Goal: Task Accomplishment & Management: Manage account settings

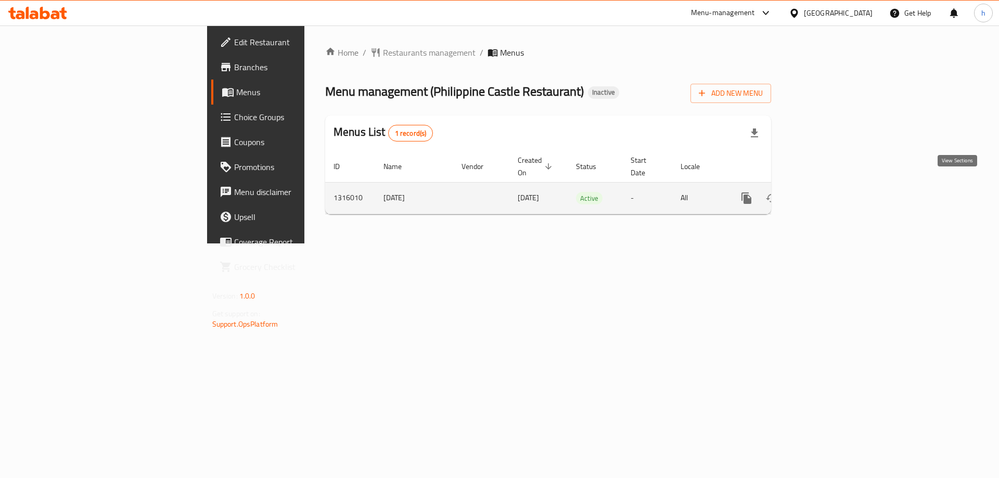
click at [828, 192] on icon "enhanced table" at bounding box center [821, 198] width 12 height 12
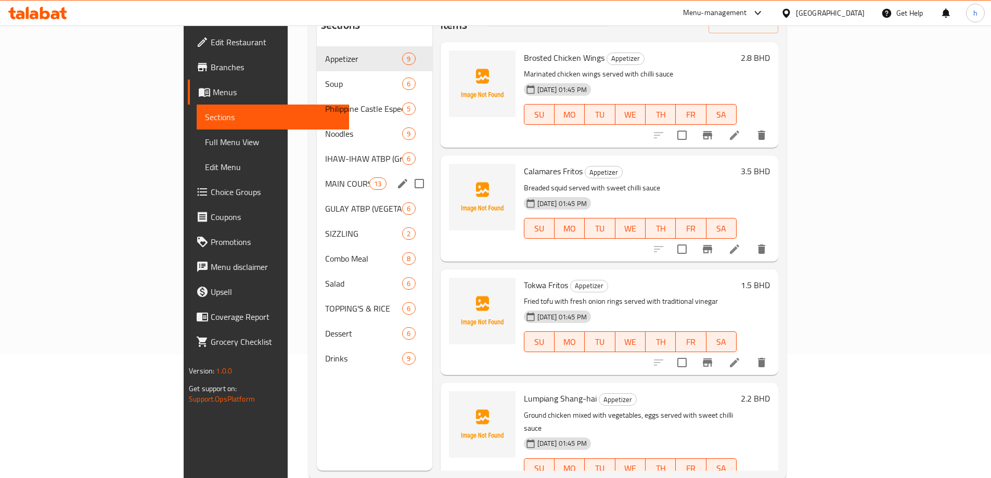
scroll to position [146, 0]
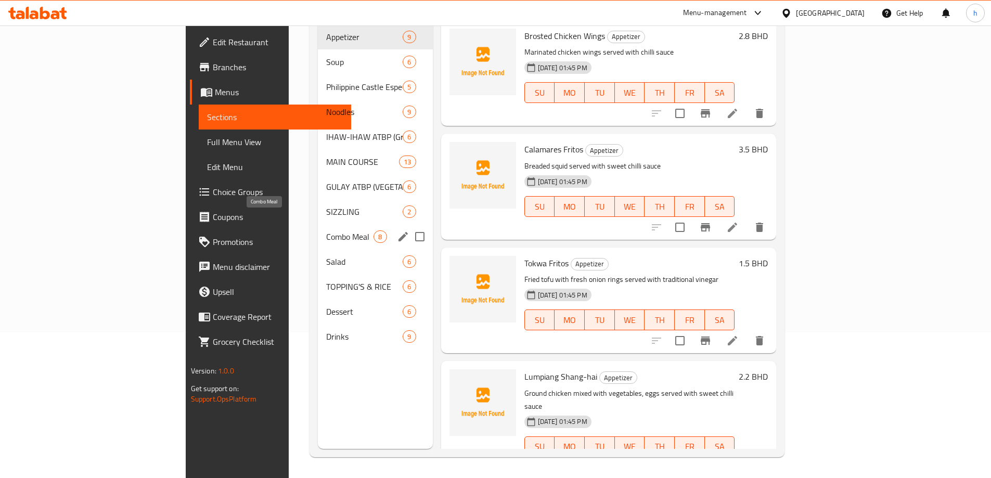
click at [326, 230] on span "Combo Meal" at bounding box center [349, 236] width 47 height 12
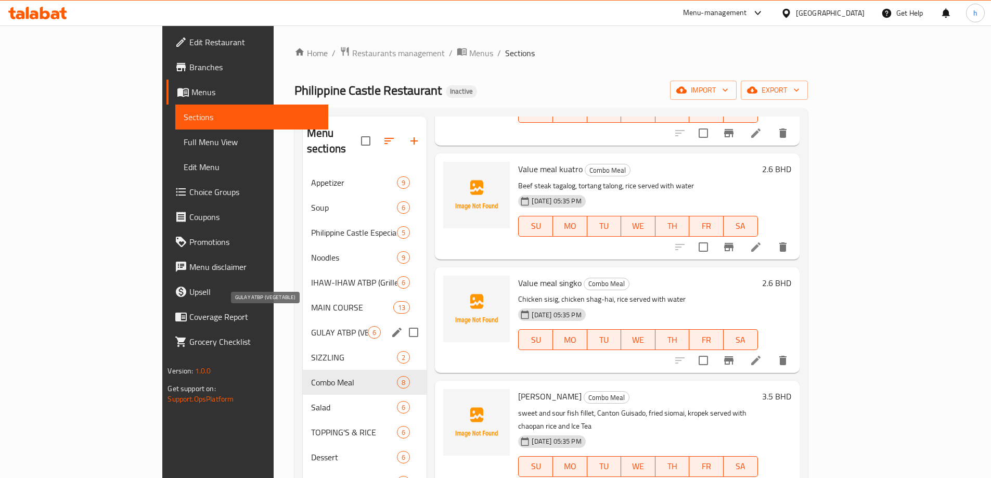
click at [311, 326] on span "GULAY ATBP (VEGETABLE)" at bounding box center [339, 332] width 57 height 12
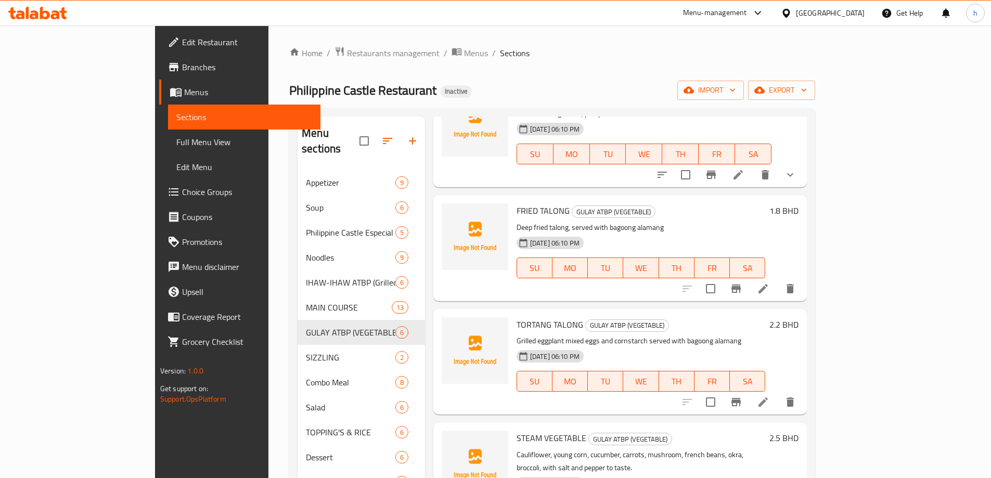
scroll to position [104, 0]
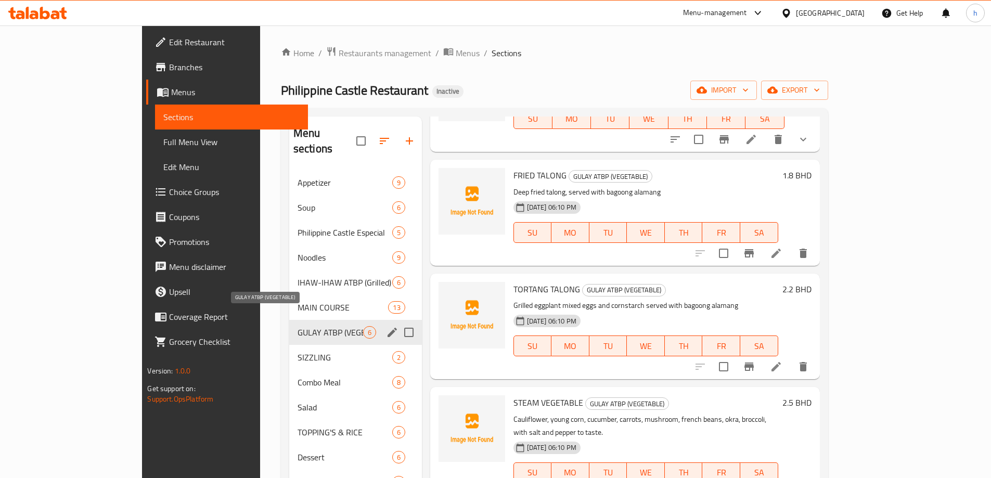
click at [298, 326] on span "GULAY ATBP (VEGETABLE)" at bounding box center [331, 332] width 66 height 12
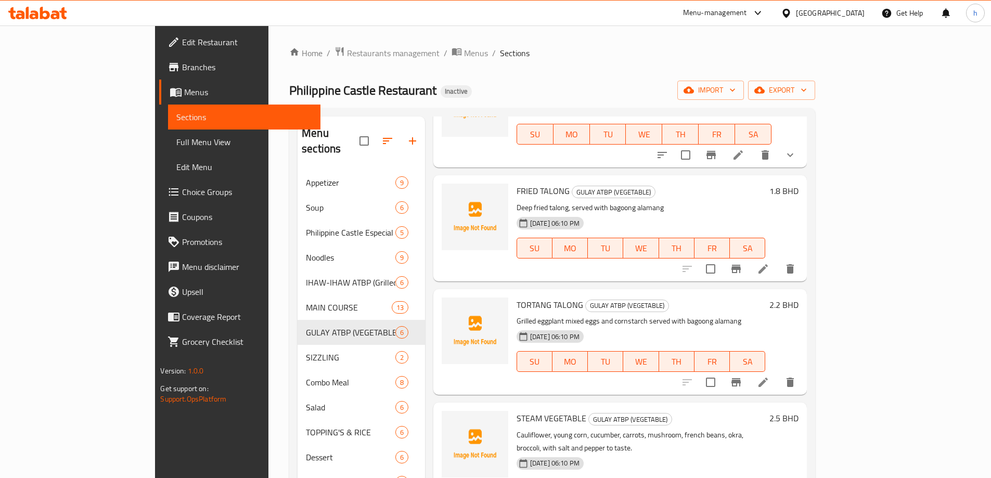
scroll to position [0, 0]
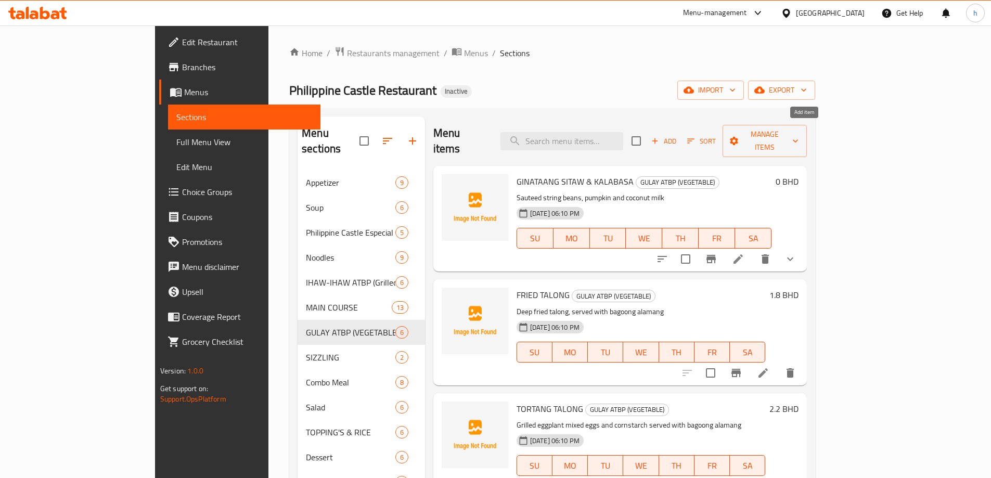
click at [678, 135] on span "Add" at bounding box center [664, 141] width 28 height 12
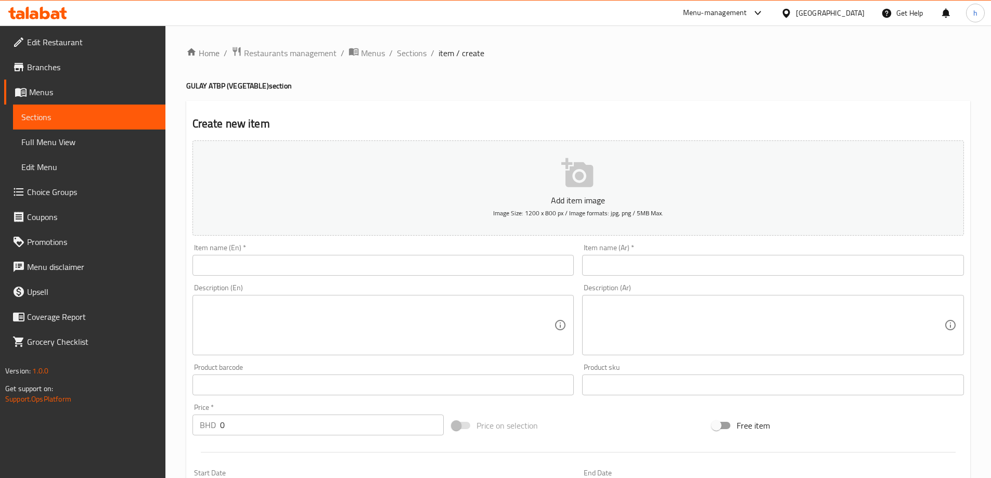
click at [276, 271] on input "text" at bounding box center [384, 265] width 382 height 21
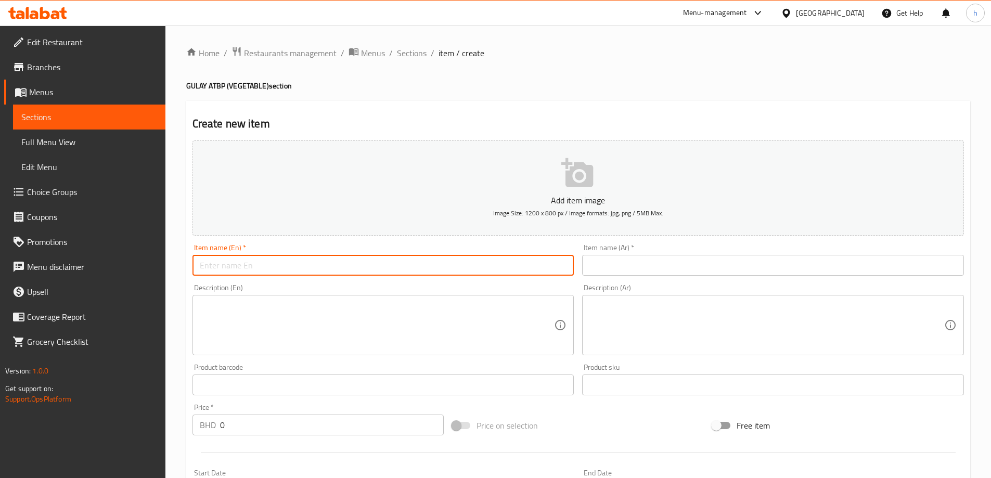
paste input "CHOPSUEY"
type input "CHOPSUEY"
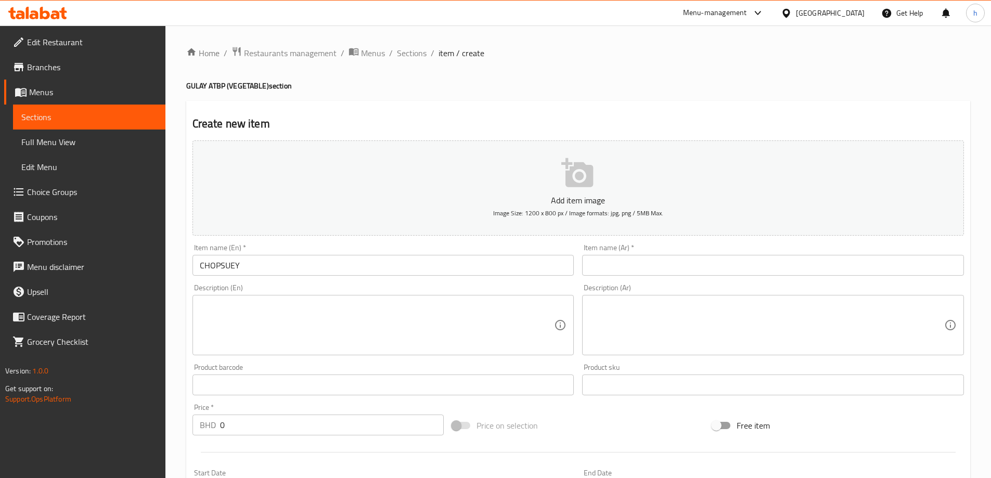
click at [598, 265] on input "text" at bounding box center [773, 265] width 382 height 21
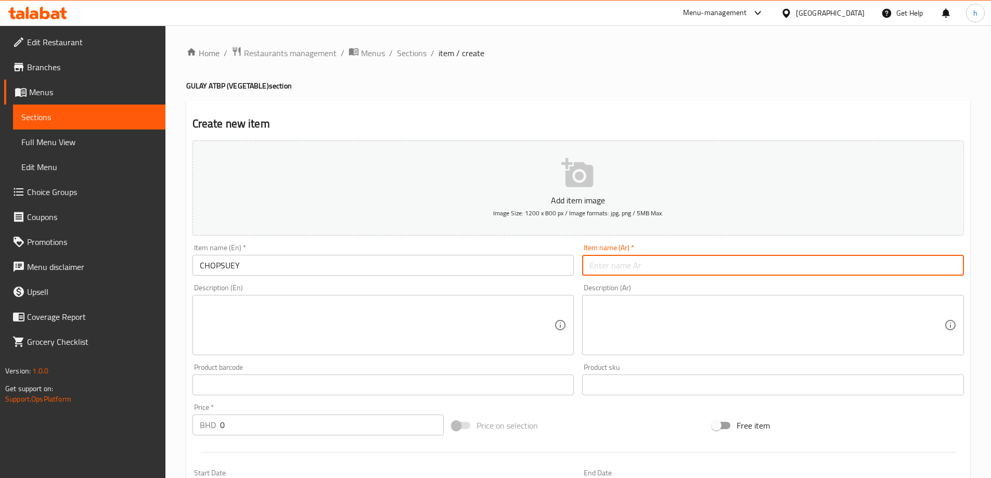
paste input "تشوبسوي"
type input "تشوبسوي"
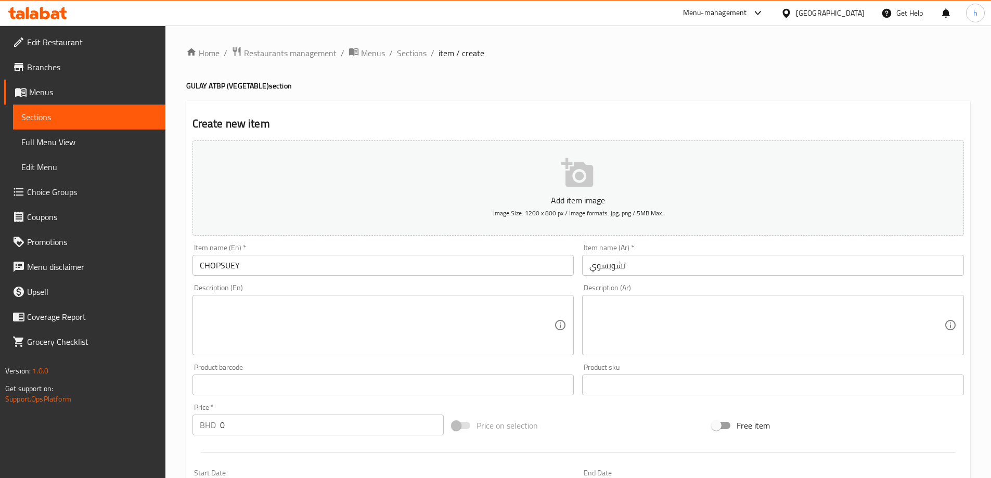
click at [325, 325] on textarea at bounding box center [377, 325] width 355 height 49
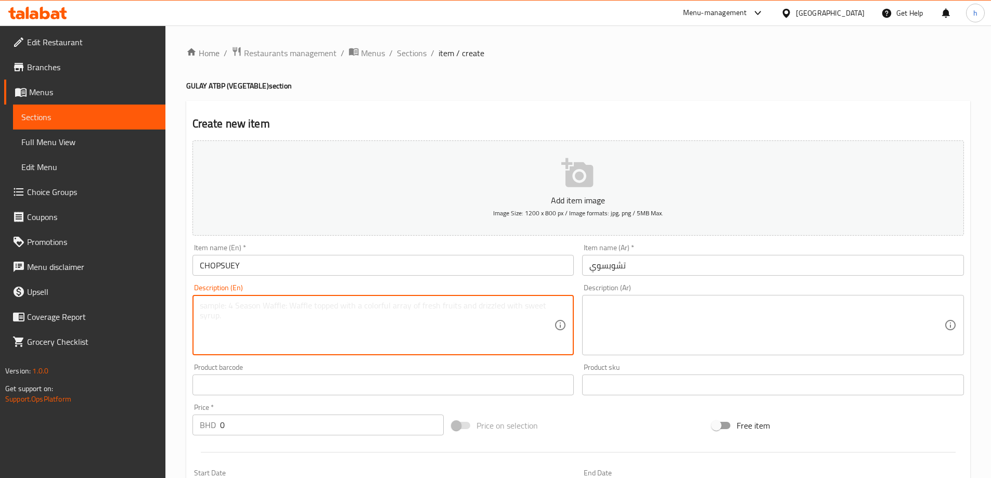
paste textarea "Sauteed carrots, young corn, mushroom, french beans, cauliflower, broccoli, cap…"
type textarea "Sauteed carrots, young corn, mushroom, french beans, cauliflower, broccoli, cap…"
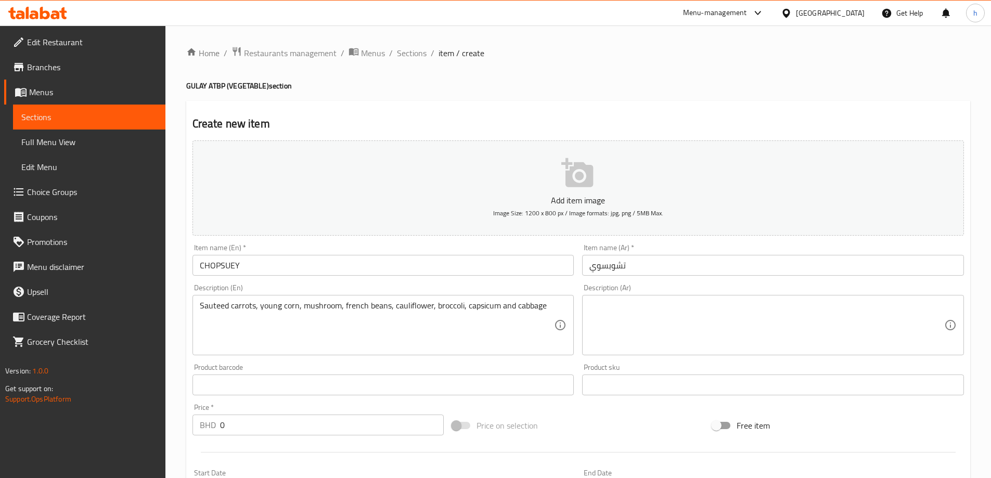
click at [658, 318] on textarea at bounding box center [766, 325] width 355 height 49
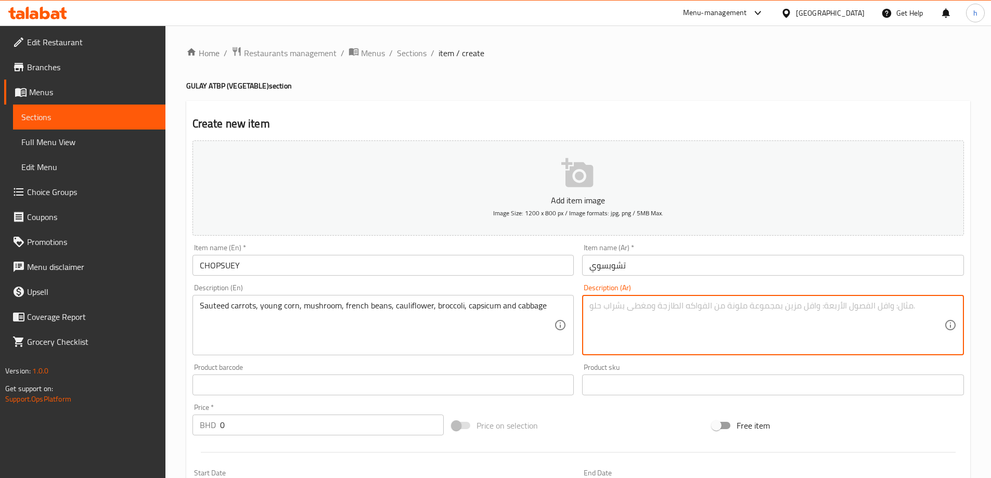
paste textarea "جزر سوتيه، ذرة يونج ، مشروم، فاصولياء فرنسية، قرنبيط، بروكلي، فليفلة وملفوف"
type textarea "جزر سوتيه، ذرة يونج ، مشروم، فاصولياء فرنسية، قرنبيط، بروكلي، فليفلة وملفوف"
click at [180, 427] on div "Home / Restaurants management / Menus / Sections / item / create GULAY ATBP (VE…" at bounding box center [578, 380] width 826 height 710
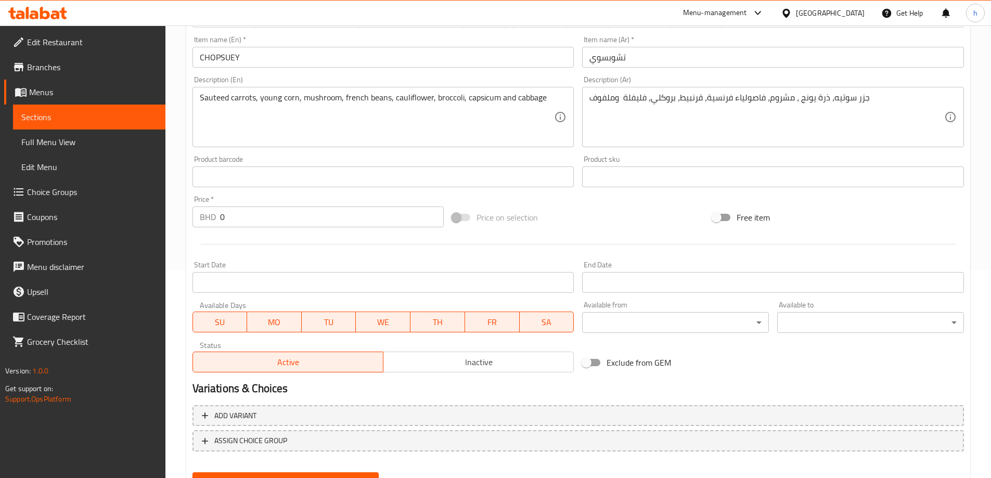
scroll to position [257, 0]
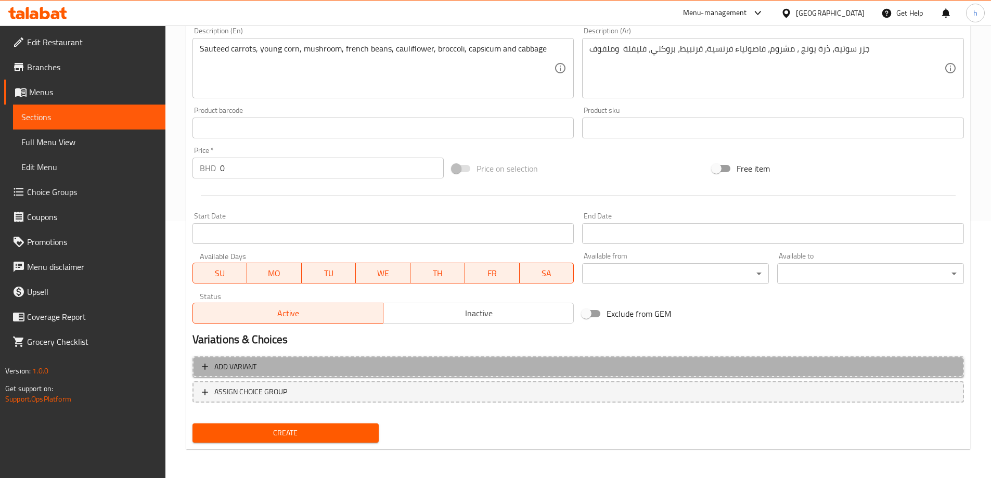
click at [305, 371] on span "Add variant" at bounding box center [578, 367] width 753 height 13
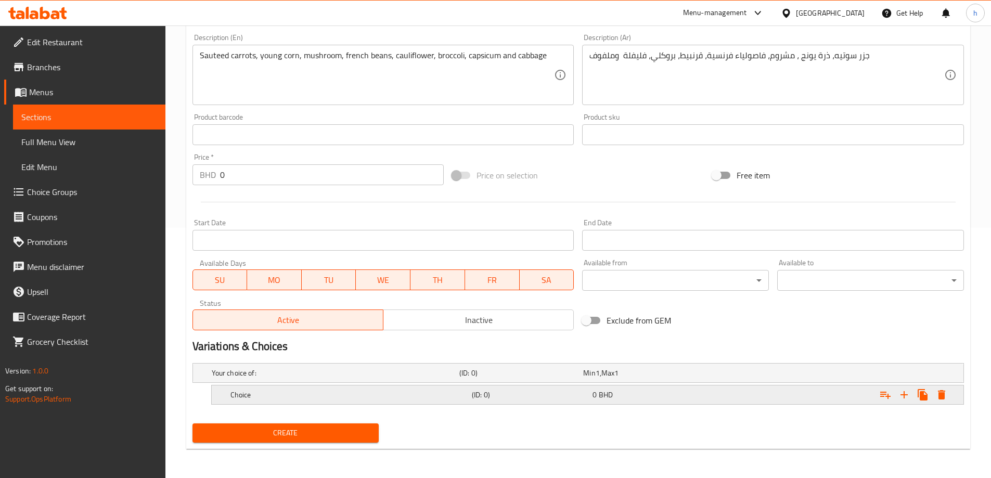
click at [337, 398] on h5 "Choice" at bounding box center [348, 395] width 237 height 10
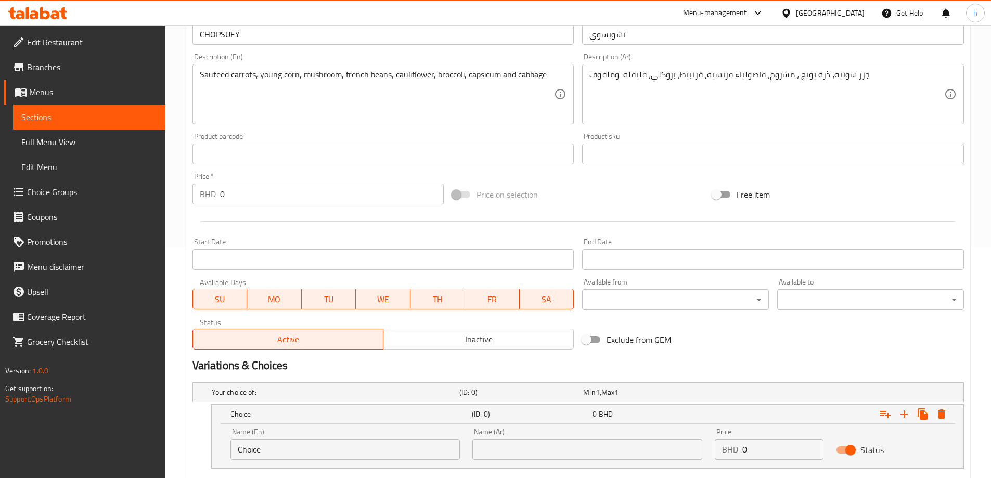
scroll to position [295, 0]
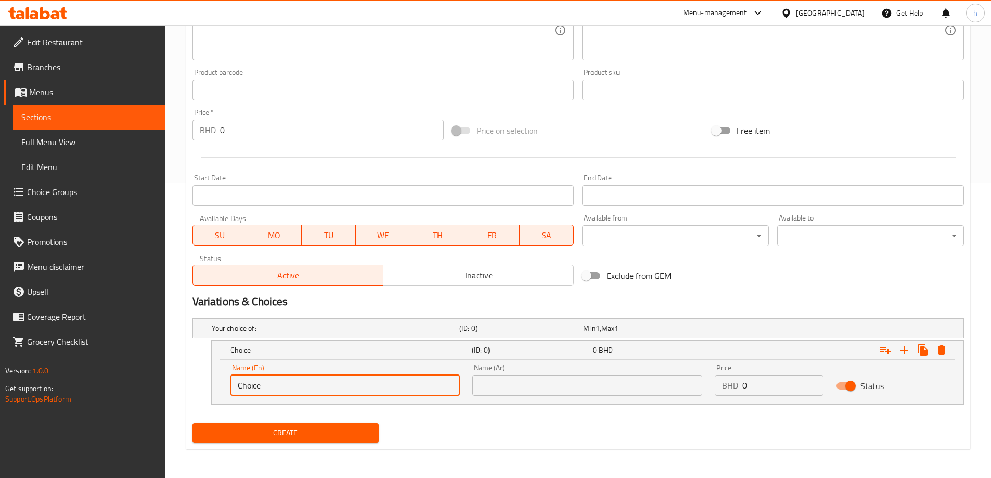
click at [316, 390] on input "Choice" at bounding box center [345, 385] width 230 height 21
click at [325, 380] on input "Choice" at bounding box center [345, 385] width 230 height 21
paste input "Plain"
type input "Plain"
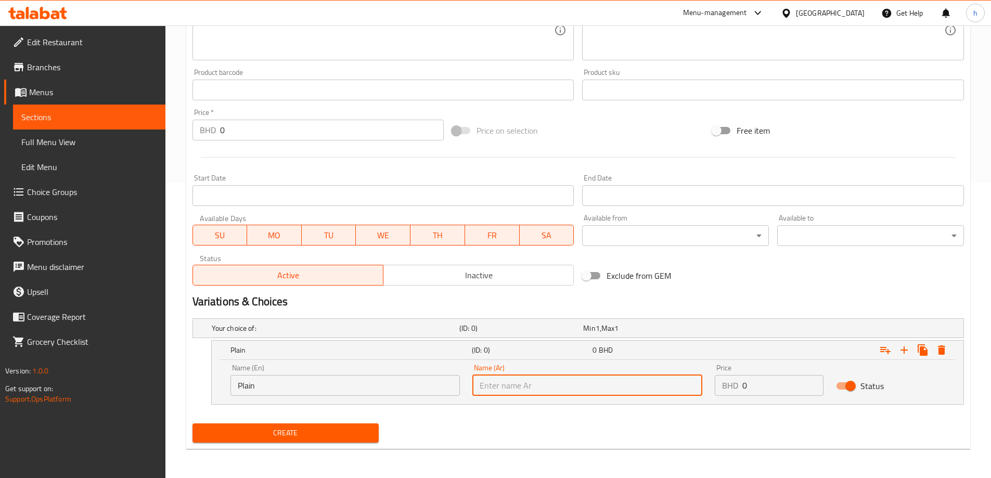
click at [531, 387] on input "text" at bounding box center [587, 385] width 230 height 21
type input "s"
type input "ساده"
click at [758, 383] on input "0" at bounding box center [782, 385] width 81 height 21
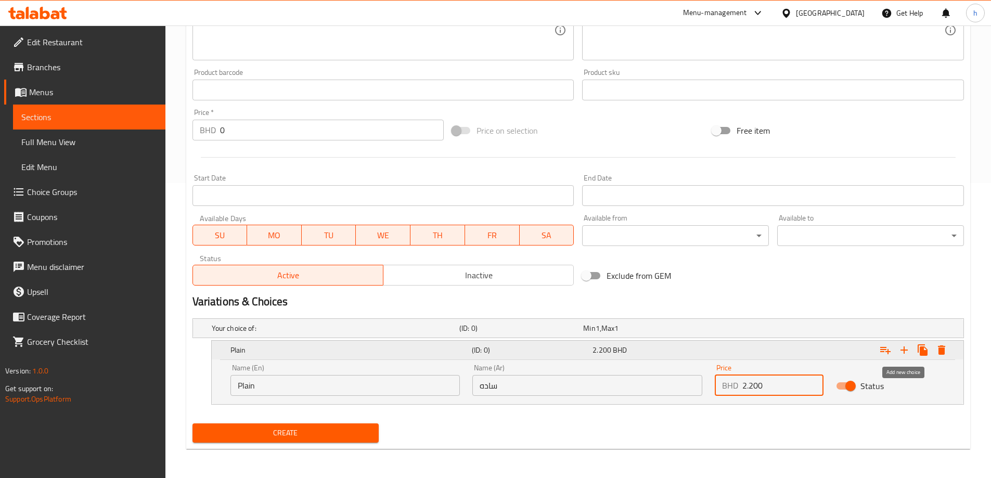
type input "2.200"
click at [907, 352] on icon "Expand" at bounding box center [904, 350] width 12 height 12
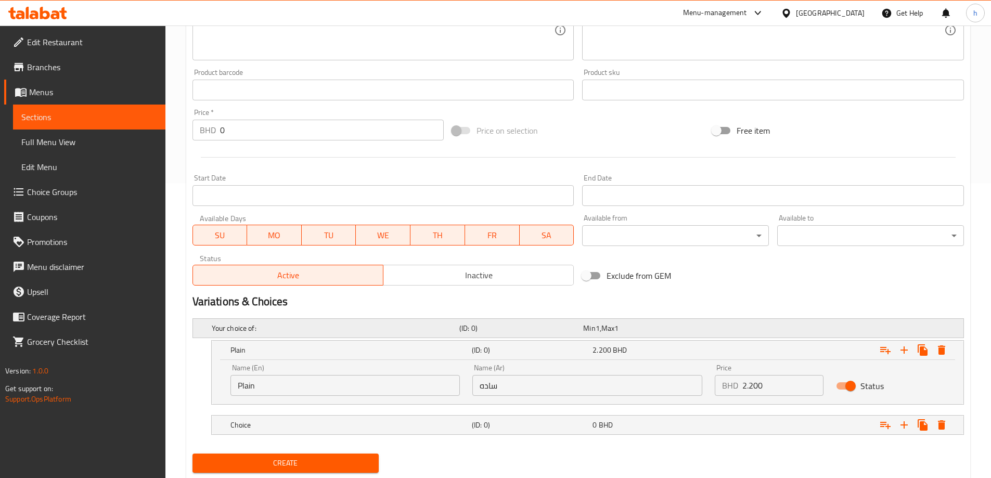
scroll to position [325, 0]
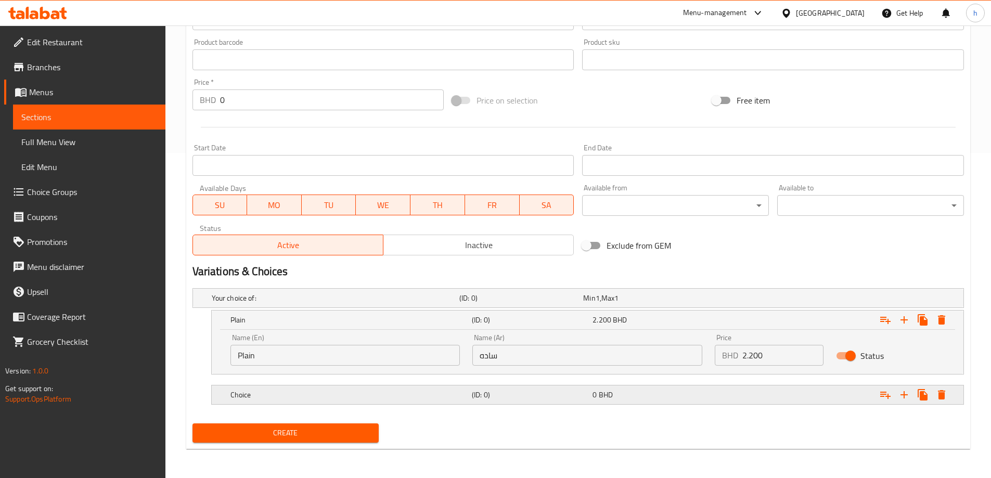
click at [318, 397] on h5 "Choice" at bounding box center [348, 395] width 237 height 10
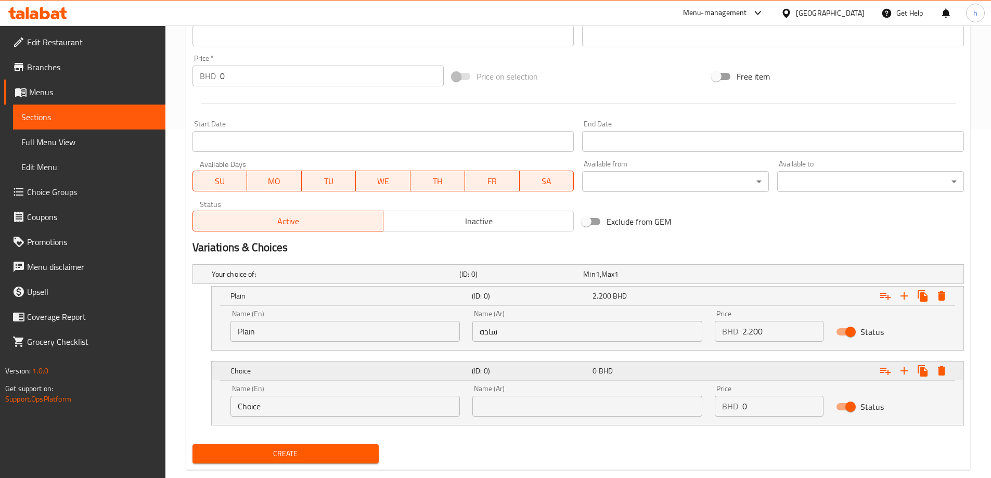
scroll to position [370, 0]
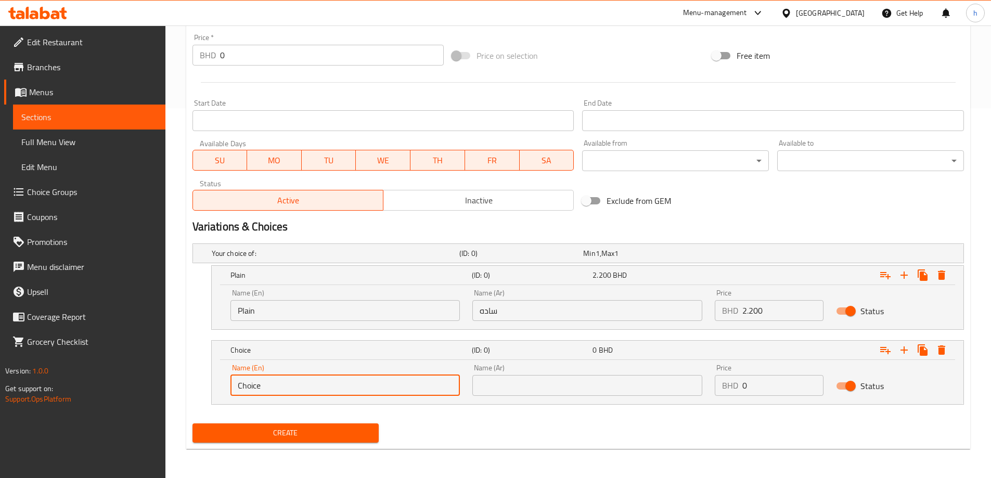
click at [272, 377] on input "Choice" at bounding box center [345, 385] width 230 height 21
paste input "icken"
type input "Chicken"
click at [499, 395] on input "text" at bounding box center [587, 385] width 230 height 21
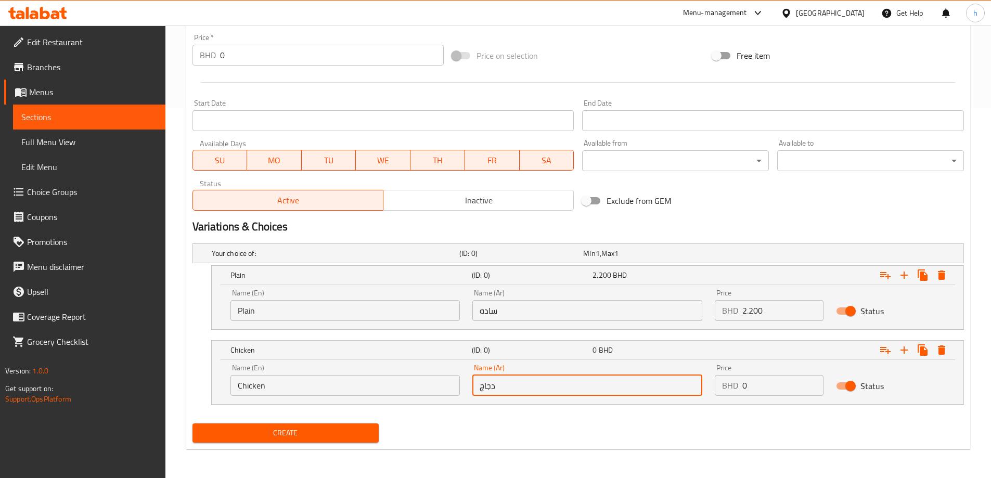
type input "دجاج"
click at [753, 391] on input "0" at bounding box center [782, 385] width 81 height 21
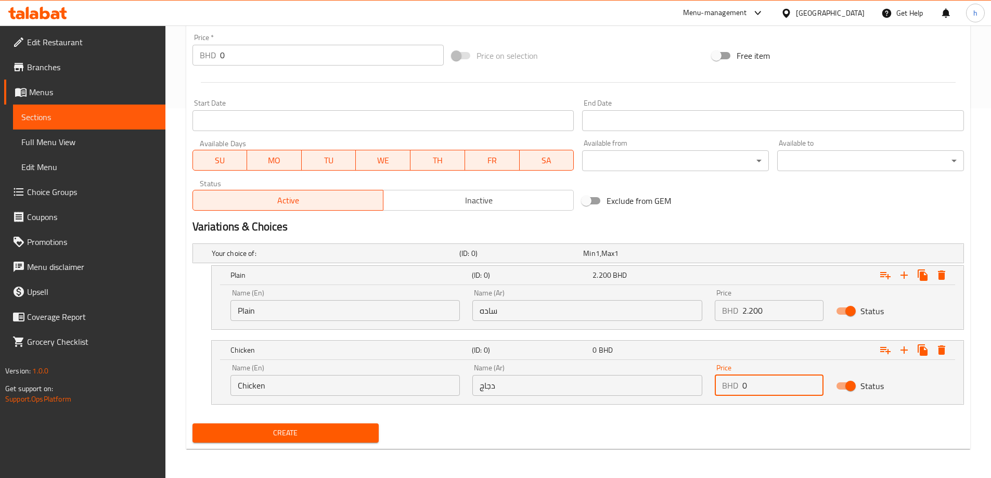
click at [753, 391] on input "0" at bounding box center [782, 385] width 81 height 21
type input "2.600"
click at [908, 349] on icon "Expand" at bounding box center [904, 350] width 12 height 12
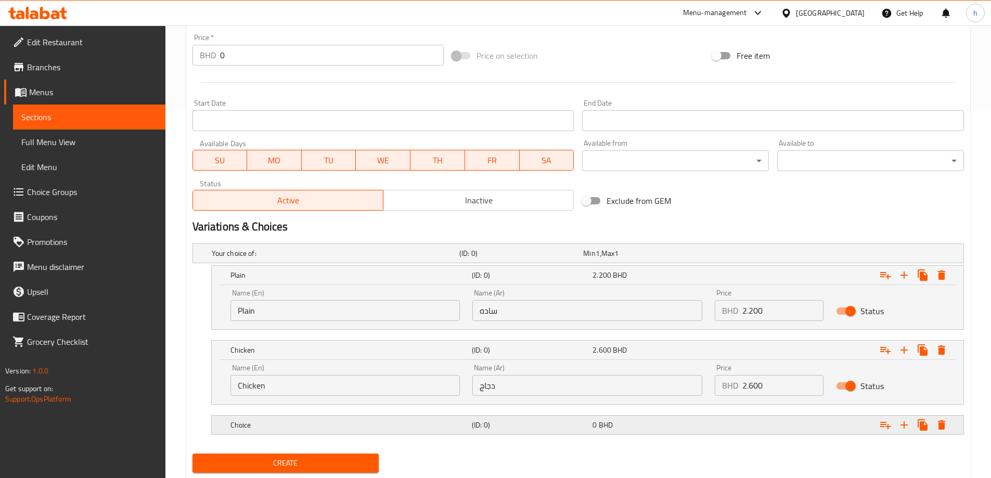
click at [313, 422] on h5 "Choice" at bounding box center [348, 425] width 237 height 10
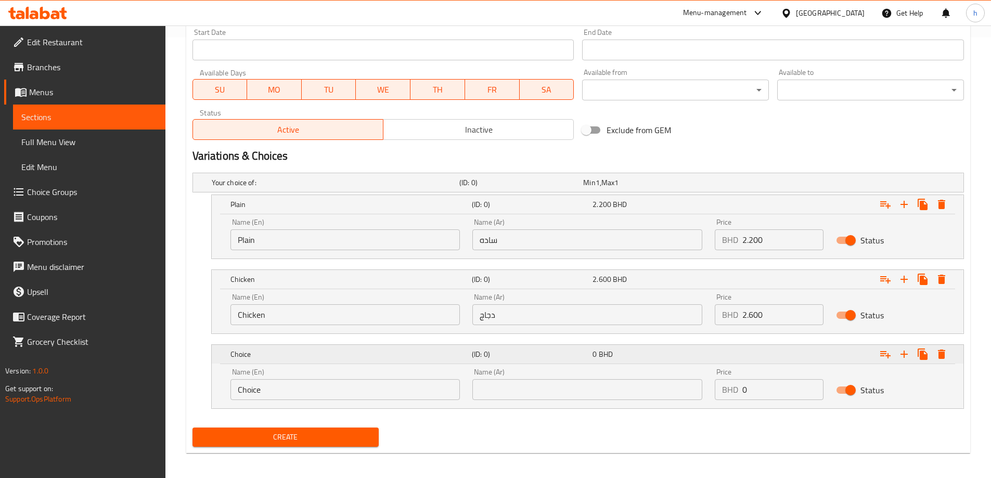
scroll to position [445, 0]
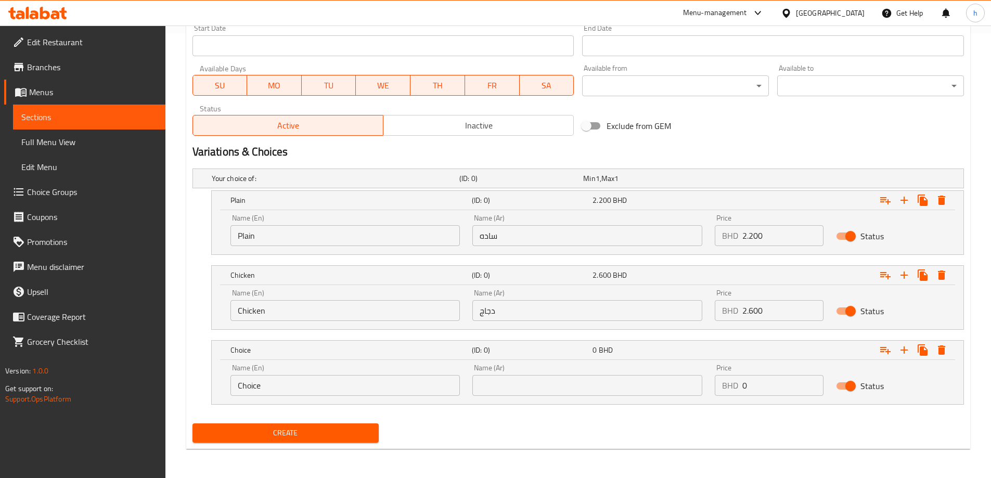
click at [278, 386] on input "Choice" at bounding box center [345, 385] width 230 height 21
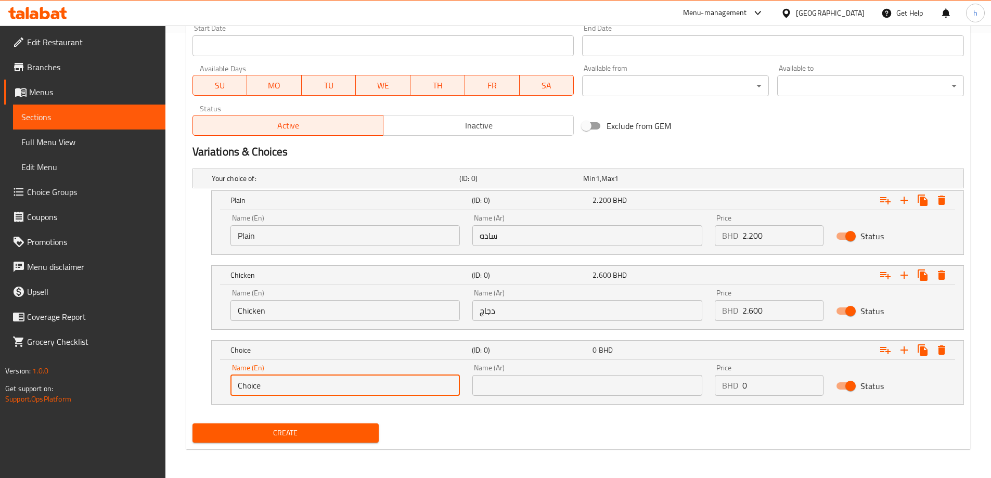
click at [278, 386] on input "Choice" at bounding box center [345, 385] width 230 height 21
paste input "Beef"
type input "Beef"
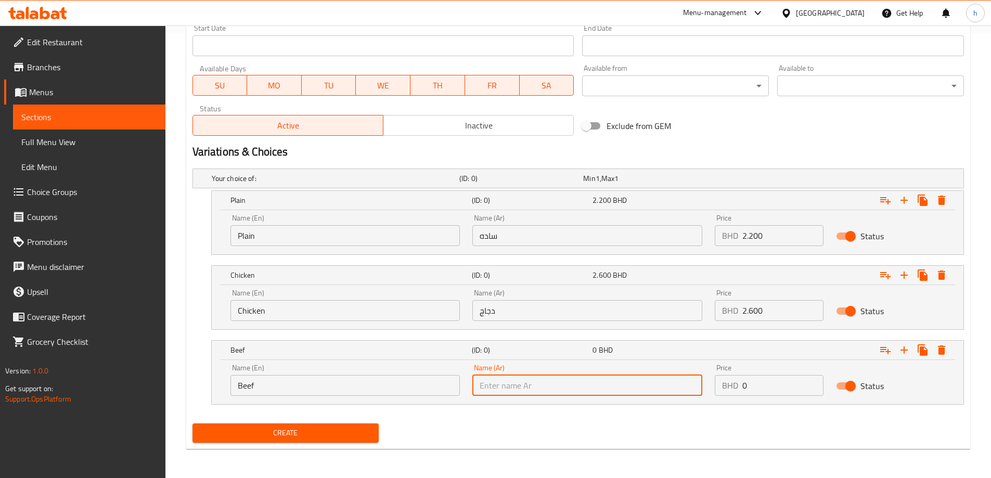
click at [555, 393] on input "text" at bounding box center [587, 385] width 230 height 21
type input "لحم بقري"
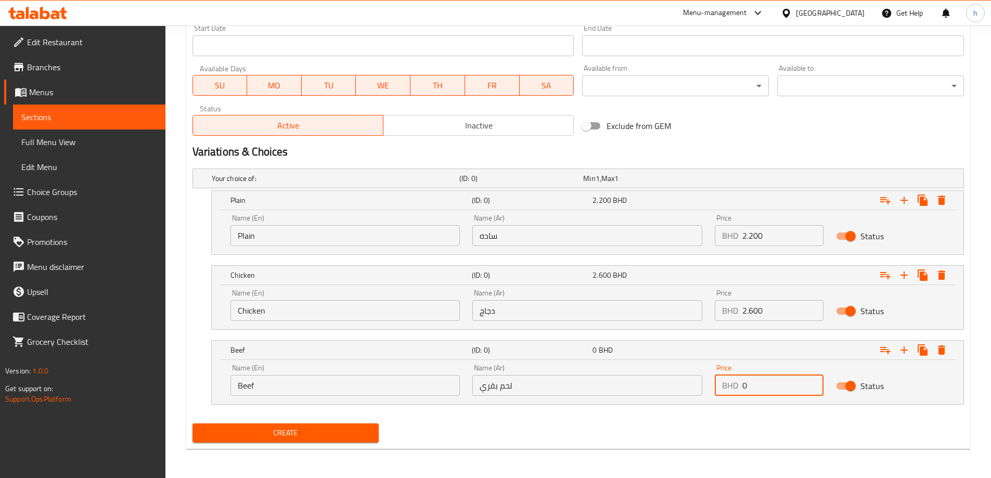
click at [767, 388] on input "0" at bounding box center [782, 385] width 81 height 21
click at [766, 387] on input "0" at bounding box center [782, 385] width 81 height 21
type input "2.600"
drag, startPoint x: 908, startPoint y: 351, endPoint x: 901, endPoint y: 351, distance: 6.8
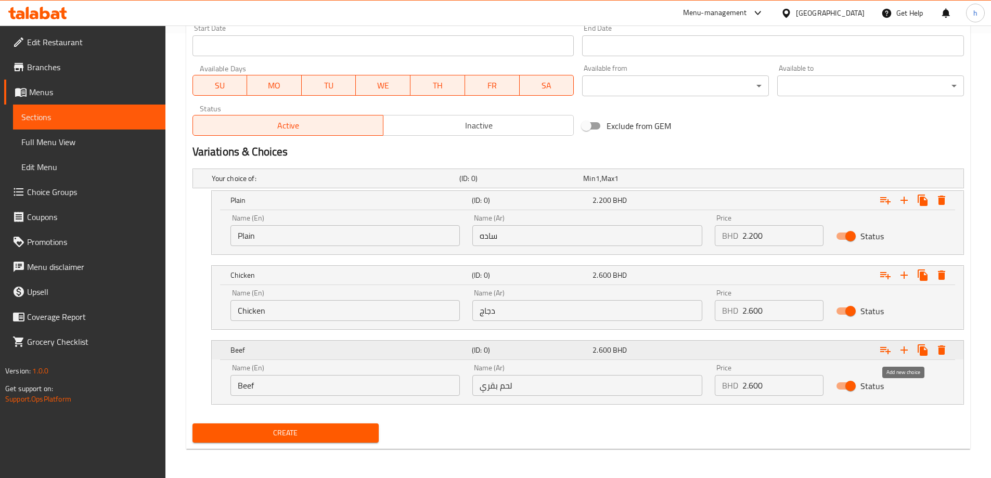
click at [908, 351] on icon "Expand" at bounding box center [904, 350] width 12 height 12
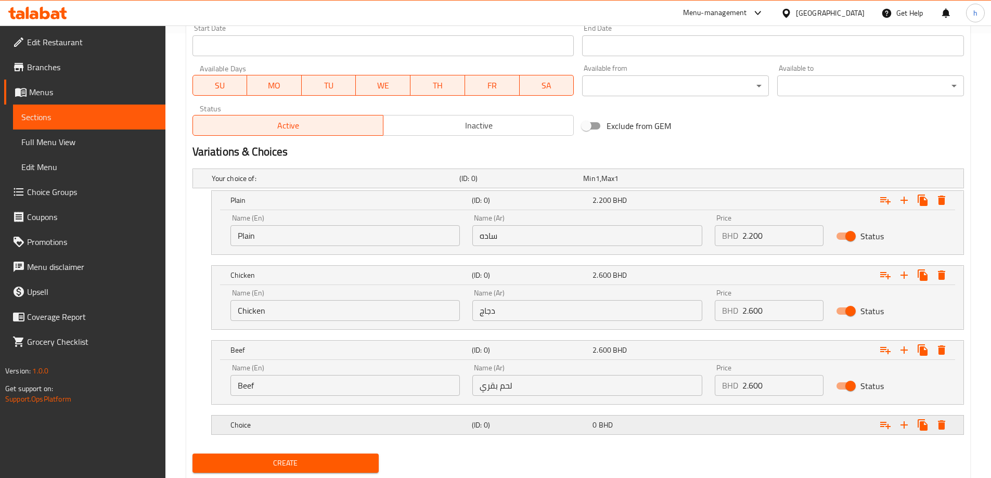
click at [280, 423] on h5 "Choice" at bounding box center [348, 425] width 237 height 10
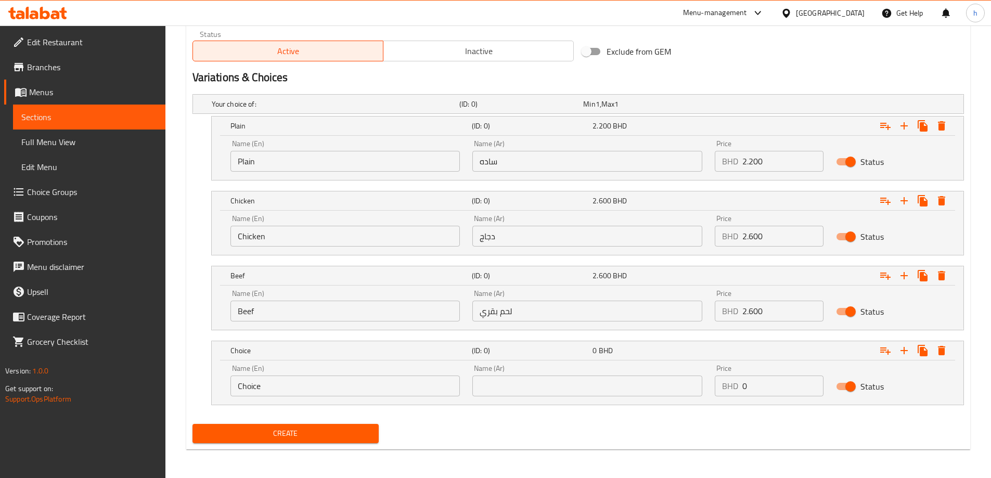
scroll to position [520, 0]
click at [264, 388] on input "Choice" at bounding box center [345, 385] width 230 height 21
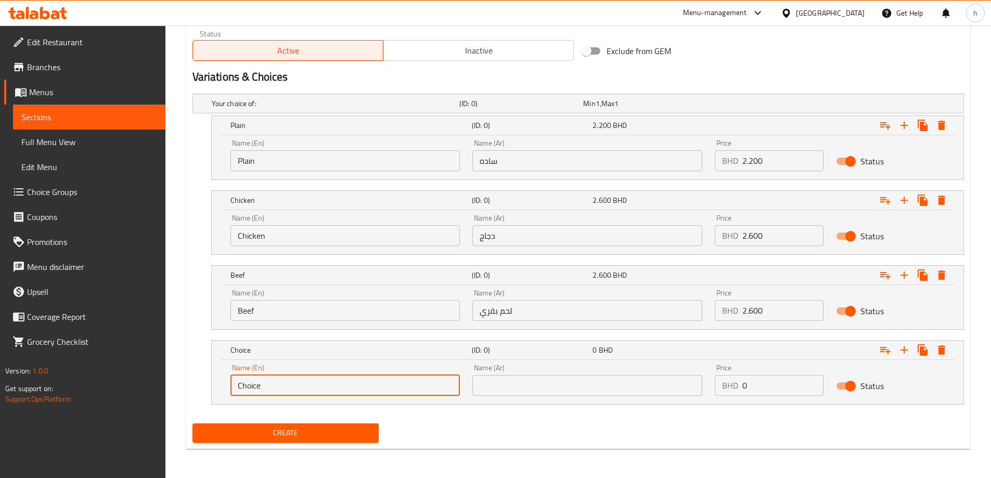
click at [264, 388] on input "Choice" at bounding box center [345, 385] width 230 height 21
paste input "Shrimps"
click at [348, 395] on input "Shrimps" at bounding box center [345, 385] width 230 height 21
type input "Shrimps"
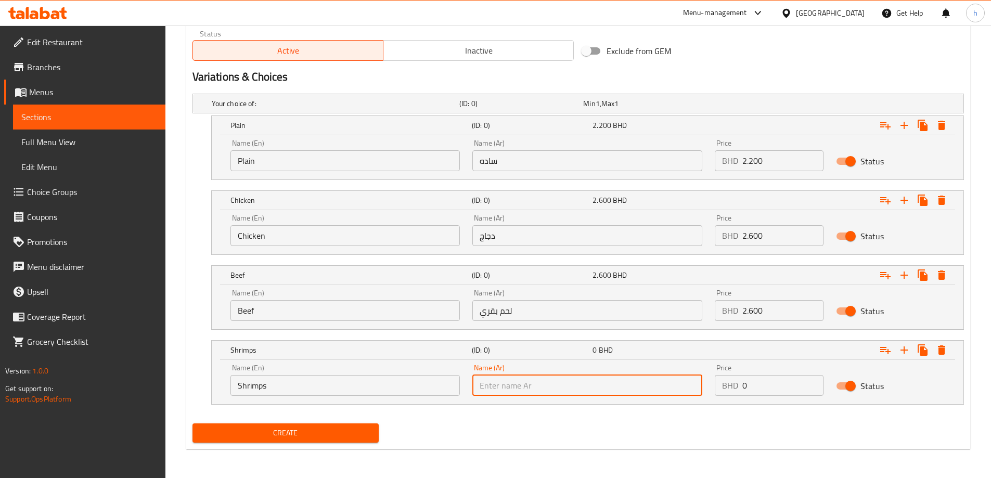
click at [546, 383] on input "text" at bounding box center [587, 385] width 230 height 21
click at [333, 387] on input "Shrimps" at bounding box center [345, 385] width 230 height 21
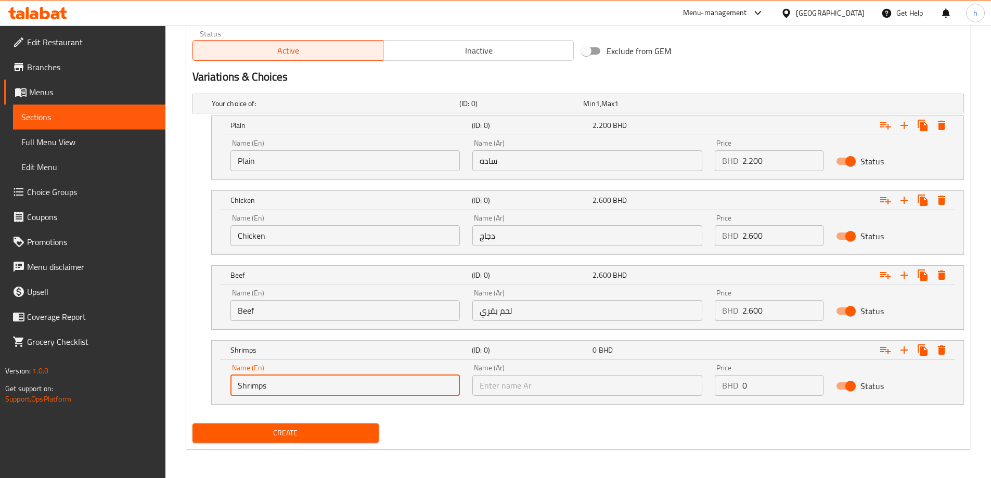
click at [333, 387] on input "Shrimps" at bounding box center [345, 385] width 230 height 21
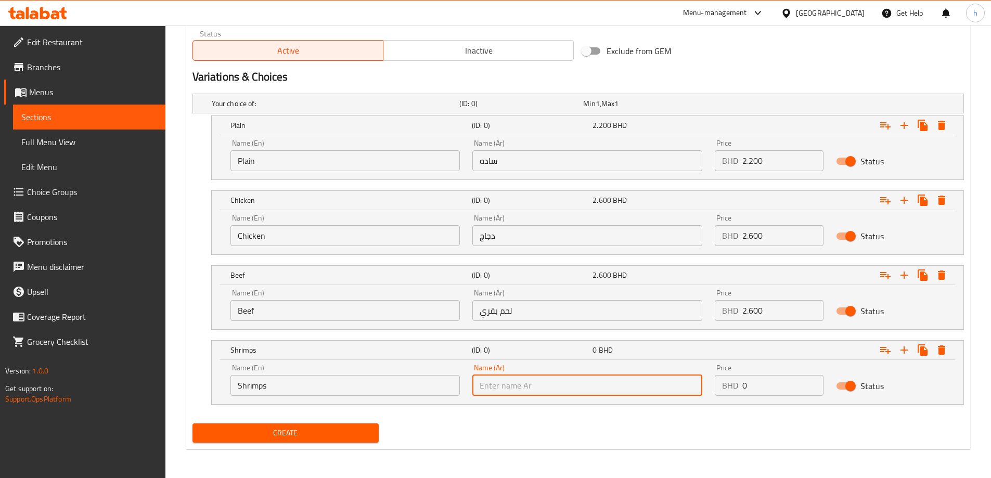
click at [596, 376] on input "text" at bounding box center [587, 385] width 230 height 21
type input "روبيان"
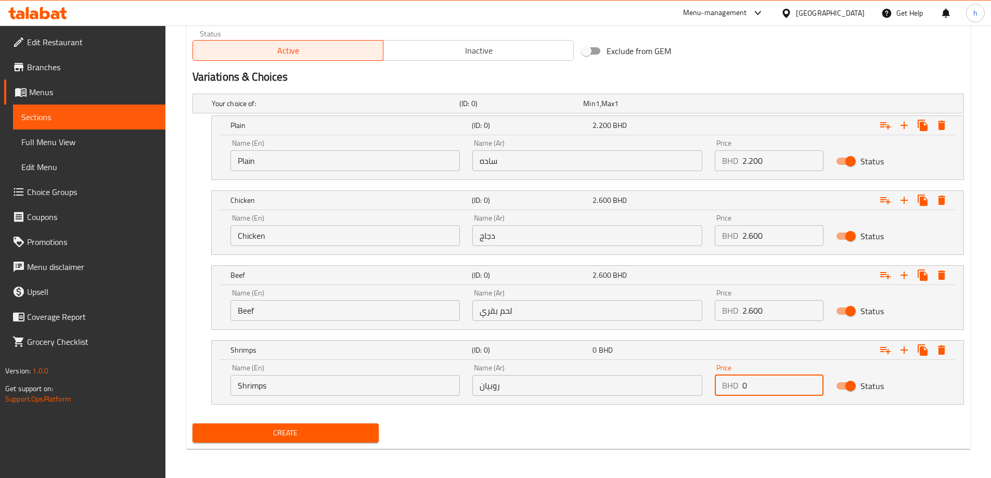
click at [757, 387] on input "0" at bounding box center [782, 385] width 81 height 21
click at [758, 384] on input "0" at bounding box center [782, 385] width 81 height 21
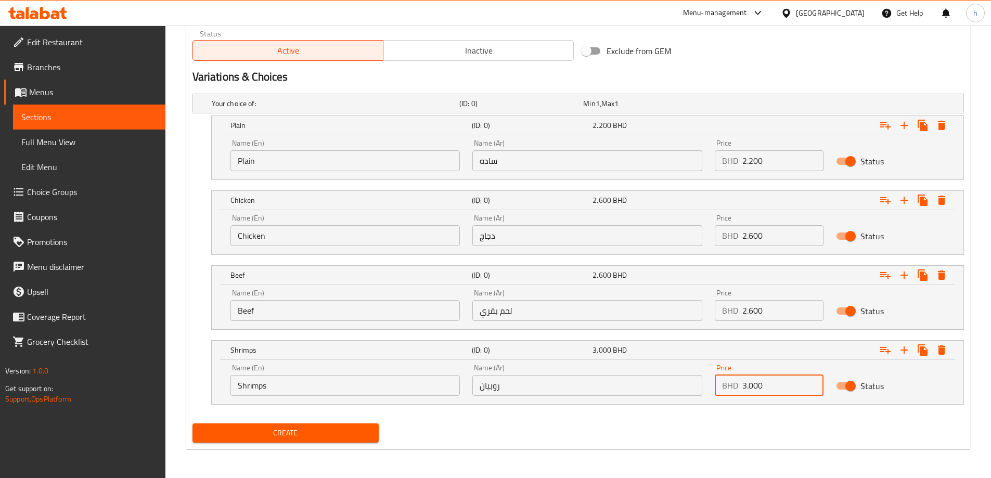
type input "3.000"
click at [767, 417] on div "Your choice of: (ID: 0) Min 1 , Max 1 Name (En) Your choice of: Name (En) Name …" at bounding box center [578, 254] width 780 height 330
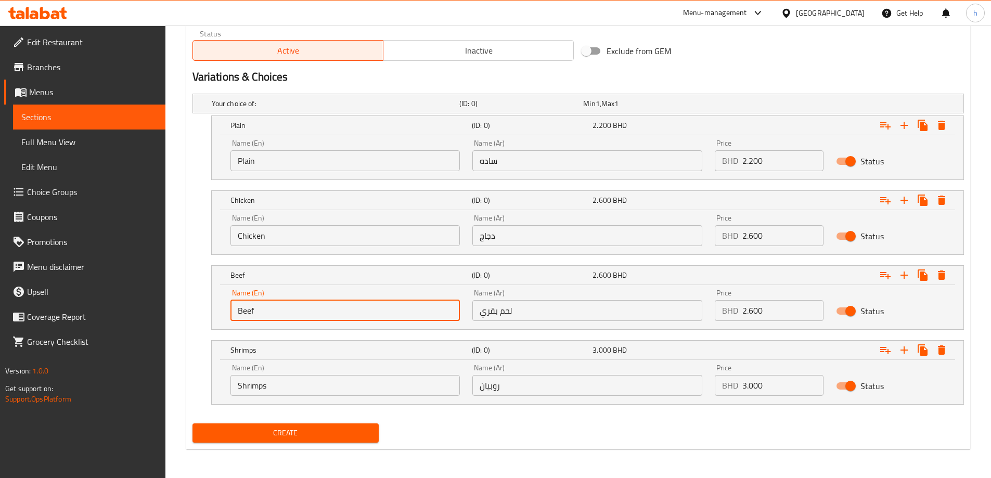
click at [308, 312] on input "Beef" at bounding box center [345, 310] width 230 height 21
click at [358, 437] on span "Create" at bounding box center [286, 433] width 170 height 13
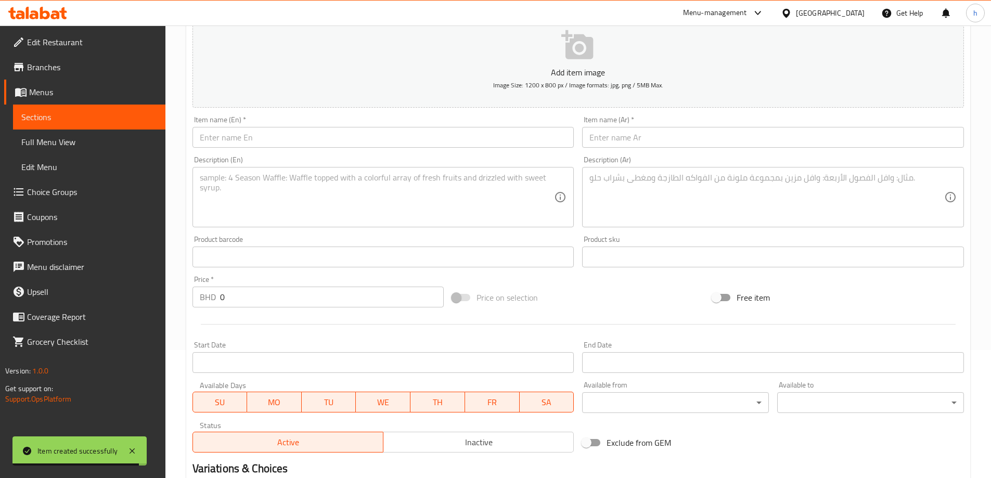
scroll to position [0, 0]
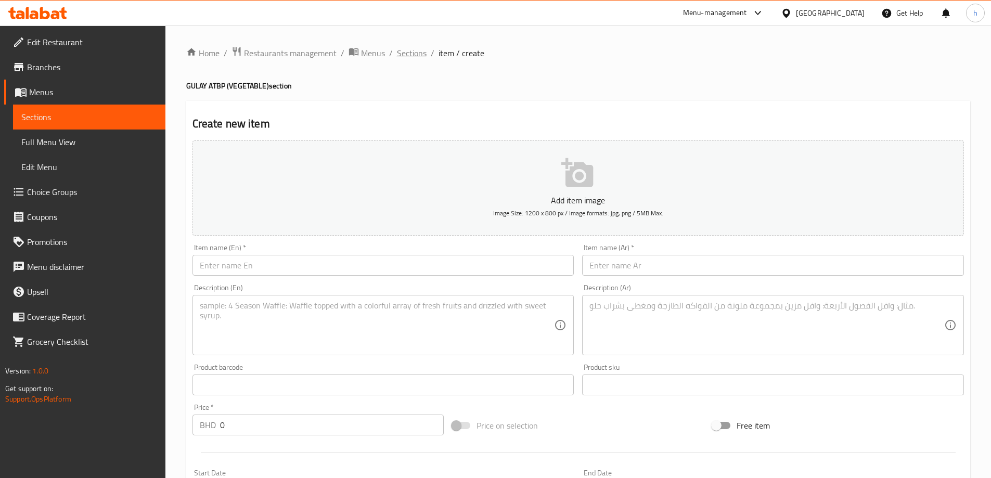
click at [408, 57] on span "Sections" at bounding box center [412, 53] width 30 height 12
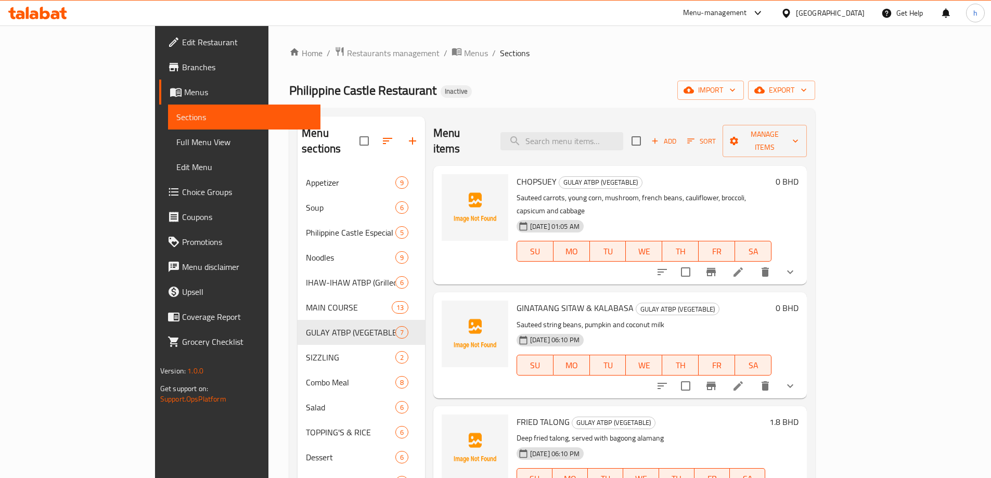
click at [803, 260] on button "show more" at bounding box center [790, 272] width 25 height 25
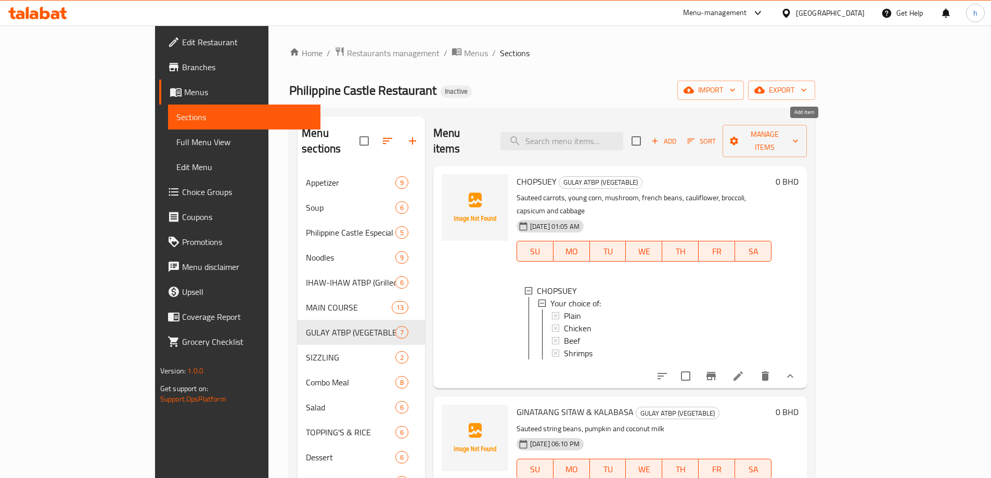
click at [678, 135] on span "Add" at bounding box center [664, 141] width 28 height 12
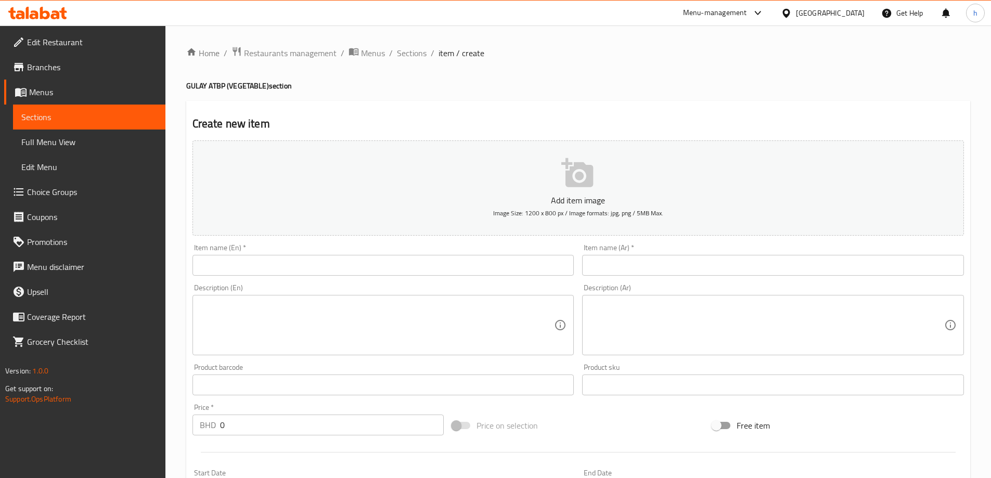
click at [249, 271] on input "text" at bounding box center [384, 265] width 382 height 21
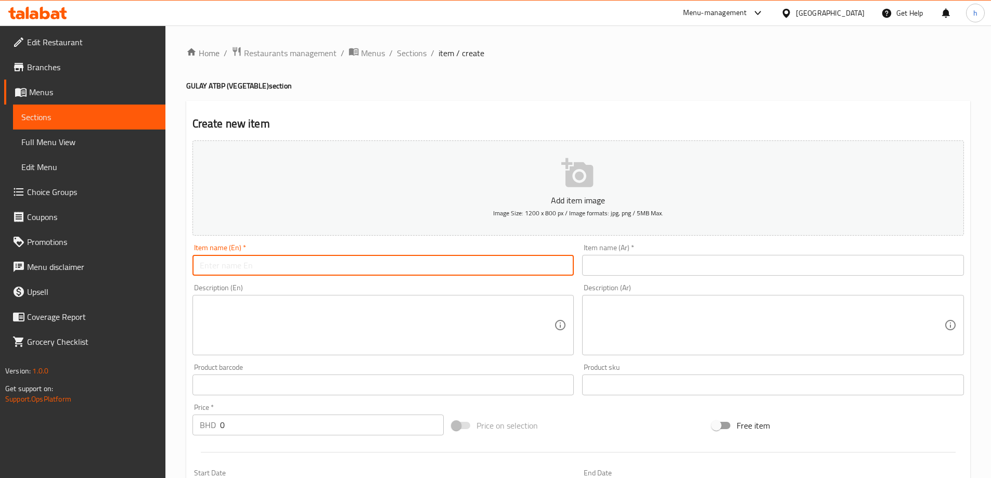
paste input "PINAKBET"
type input "PINAKBET"
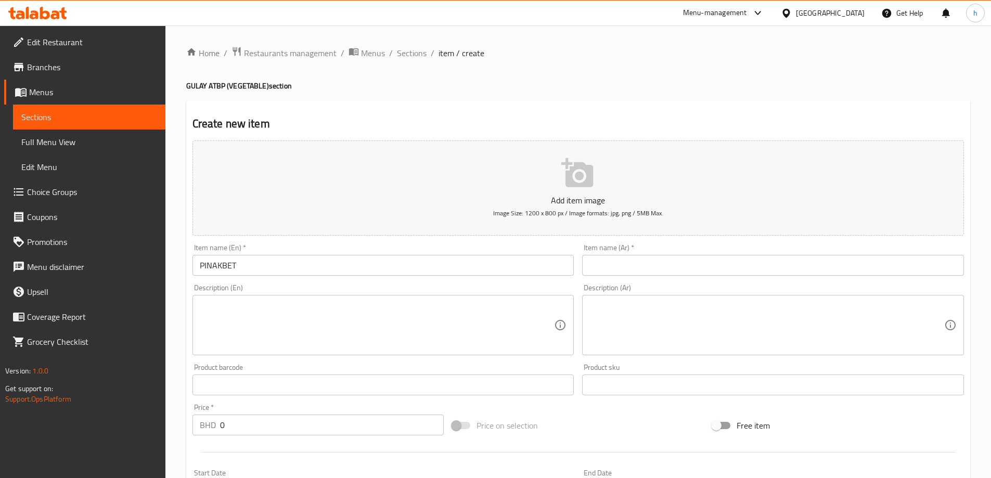
click at [645, 274] on input "text" at bounding box center [773, 265] width 382 height 21
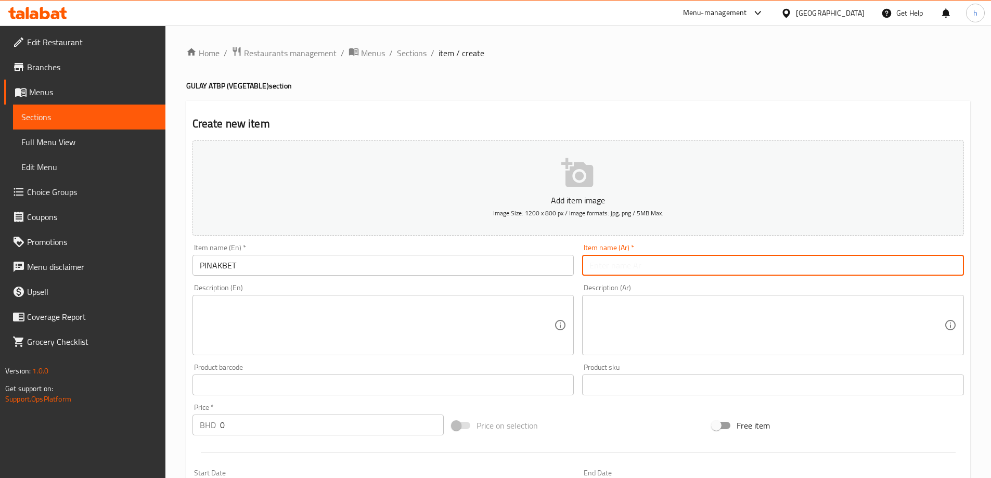
paste input "بيناكبيت"
type input "بيناكبيت"
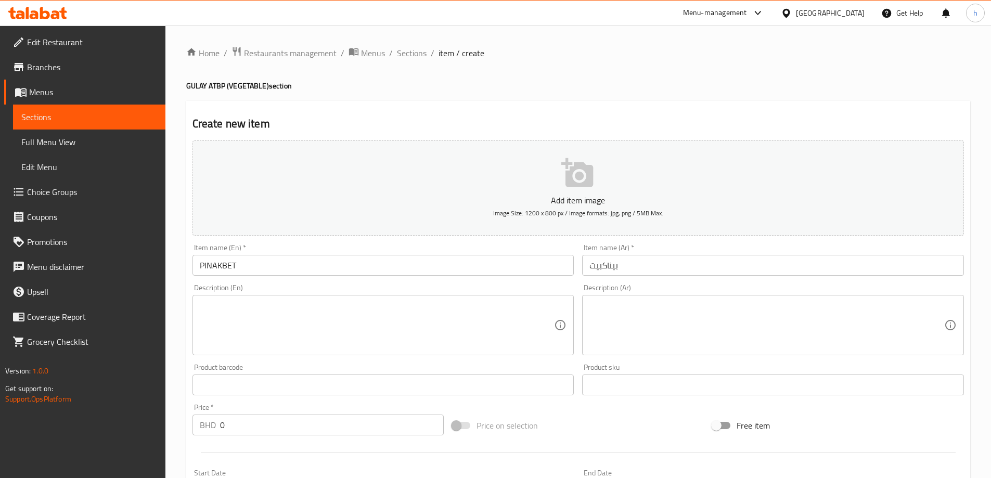
click at [338, 304] on textarea at bounding box center [377, 325] width 355 height 49
paste textarea "Sauteed string beans, pumpkin, okra, eggplant, ampalaya, bagoong alamang"
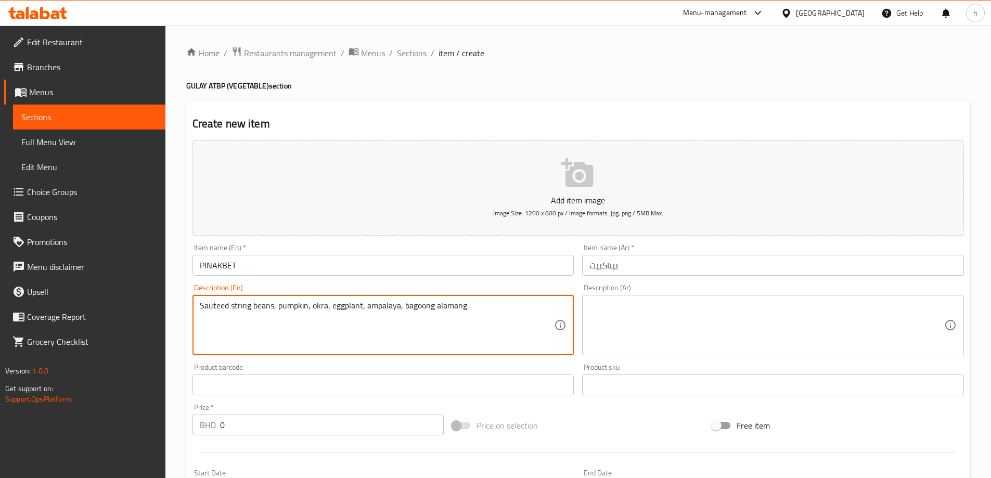
type textarea "Sauteed string beans, pumpkin, okra, eggplant, ampalaya, bagoong alamang"
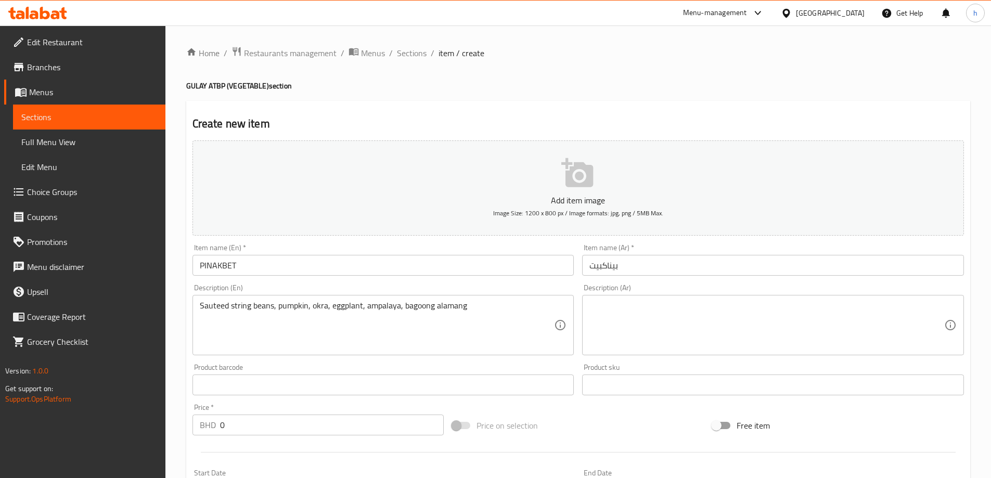
click at [635, 309] on textarea at bounding box center [766, 325] width 355 height 49
paste textarea "فاصولياء استرنج سوتيه، يقطين، بامية، باذنجان، أمبالايا، باجونج ألامانج"
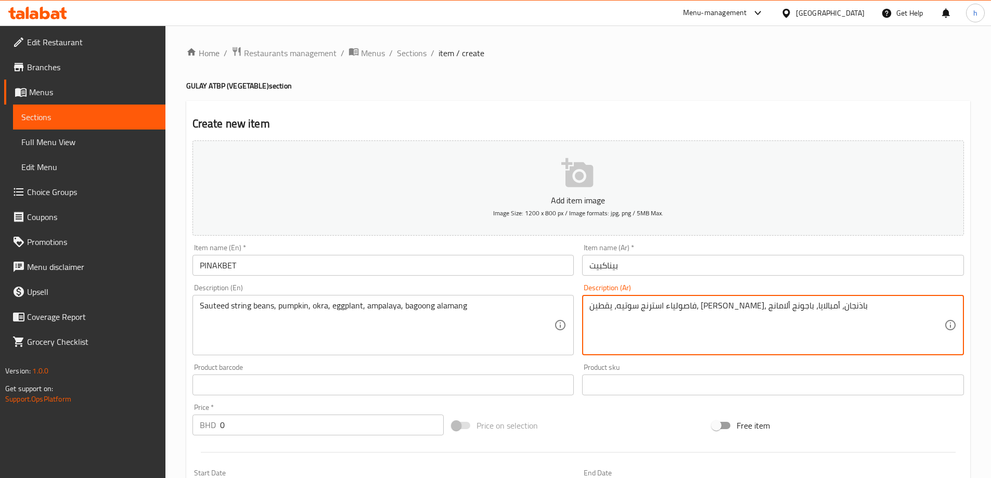
type textarea "فاصولياء استرنج سوتيه، يقطين، بامية، باذنجان، أمبالايا، باجونج ألامانج"
click at [506, 288] on div "Description (En) Sauteed string beans, pumpkin, okra, eggplant, ampalaya, bagoo…" at bounding box center [384, 319] width 382 height 71
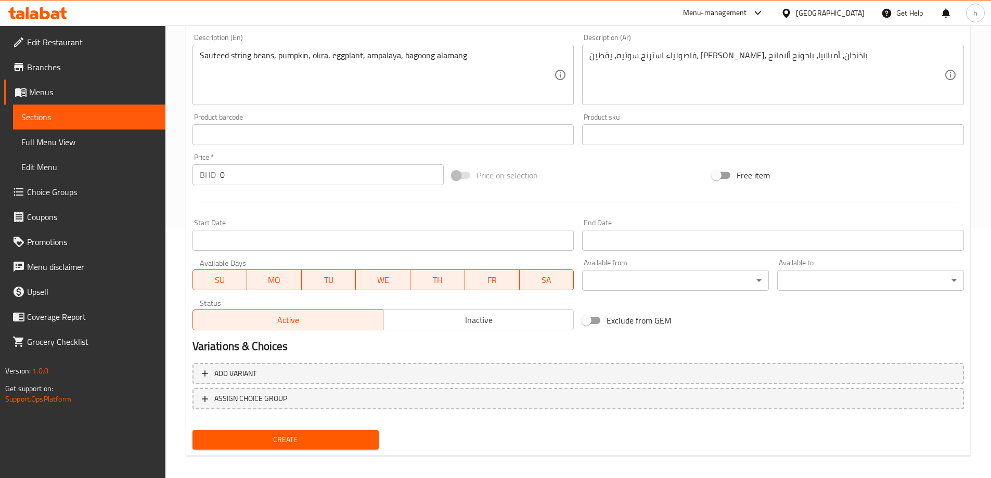
scroll to position [257, 0]
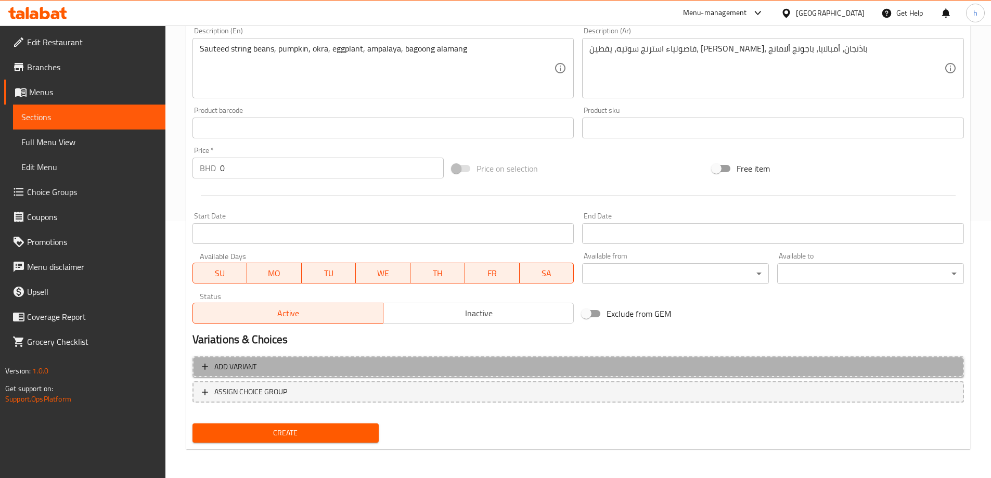
click at [351, 366] on span "Add variant" at bounding box center [578, 367] width 753 height 13
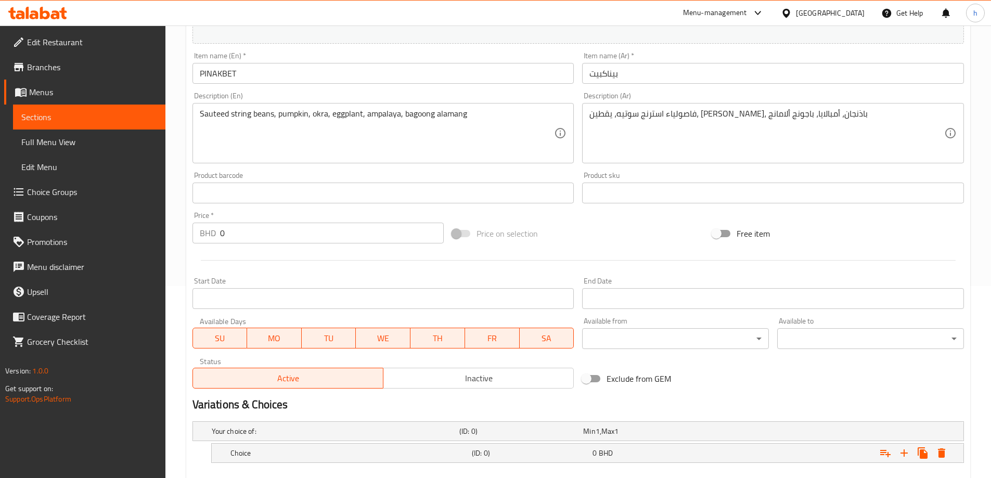
scroll to position [250, 0]
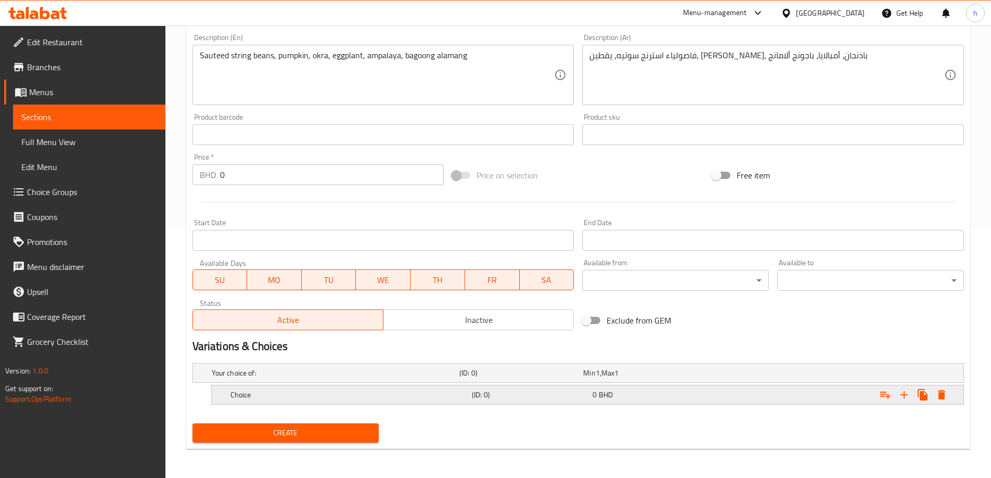
click at [330, 398] on h5 "Choice" at bounding box center [348, 395] width 237 height 10
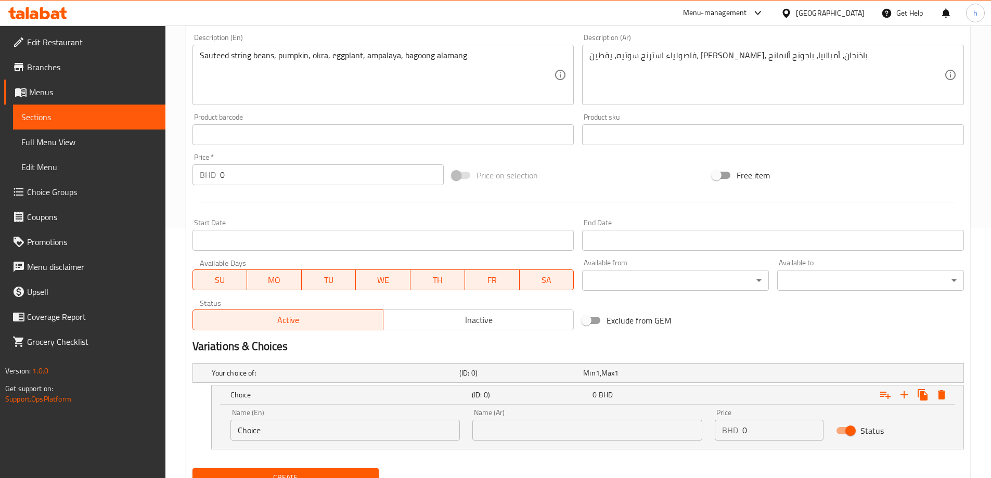
click at [307, 433] on input "Choice" at bounding box center [345, 430] width 230 height 21
paste input "Plain"
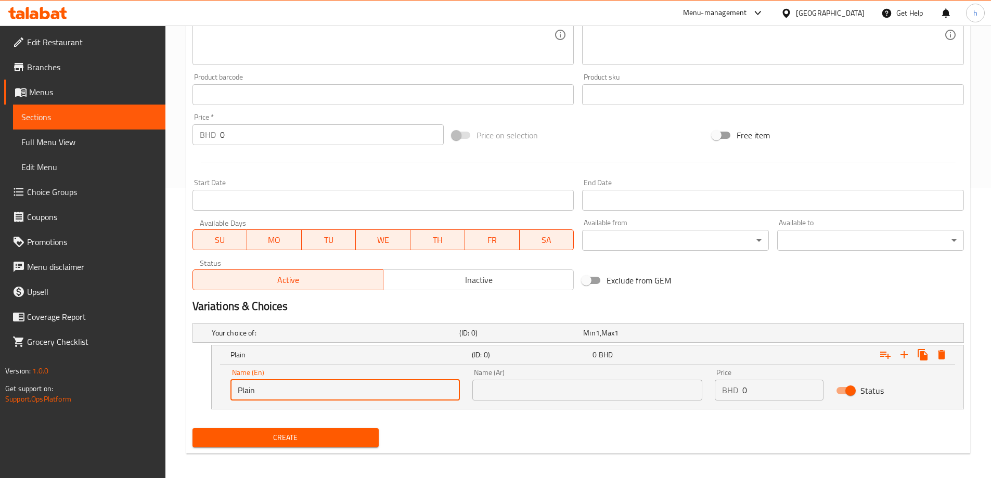
scroll to position [295, 0]
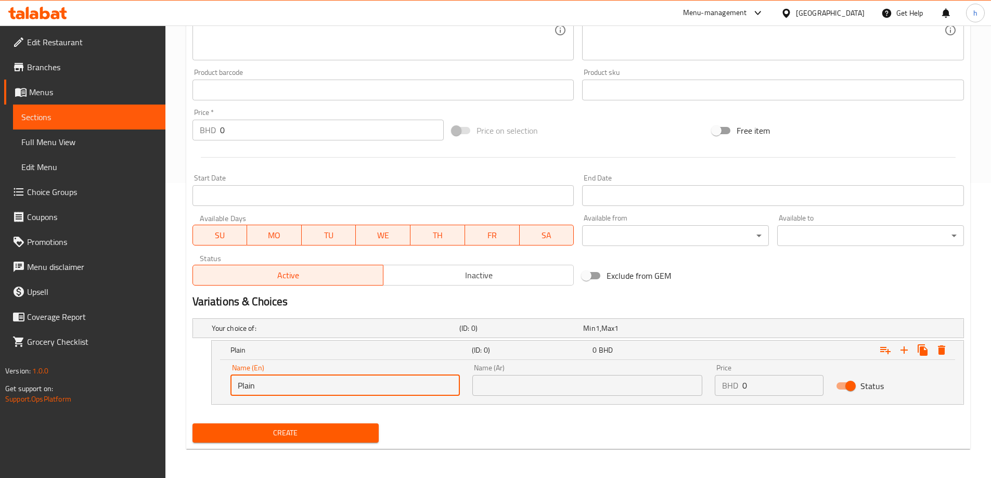
type input "Plain"
click at [534, 389] on input "text" at bounding box center [587, 385] width 230 height 21
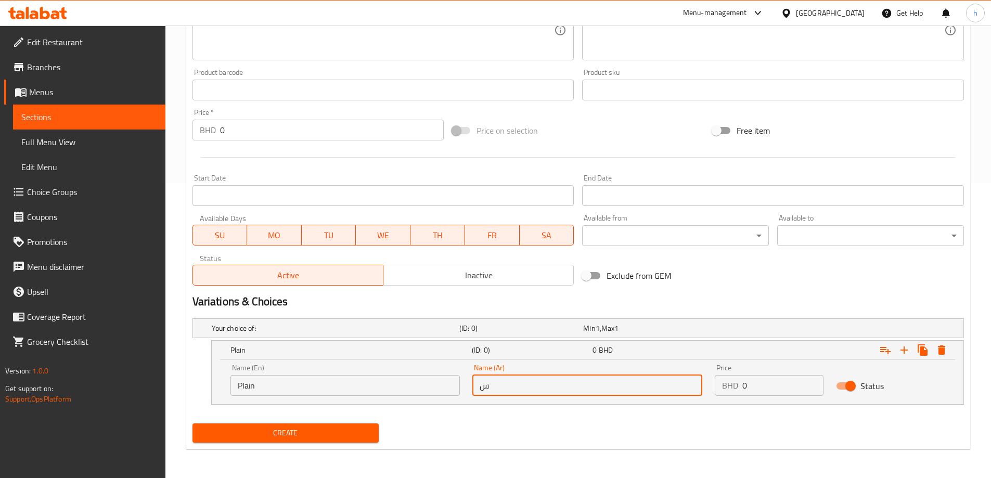
type input "ساده"
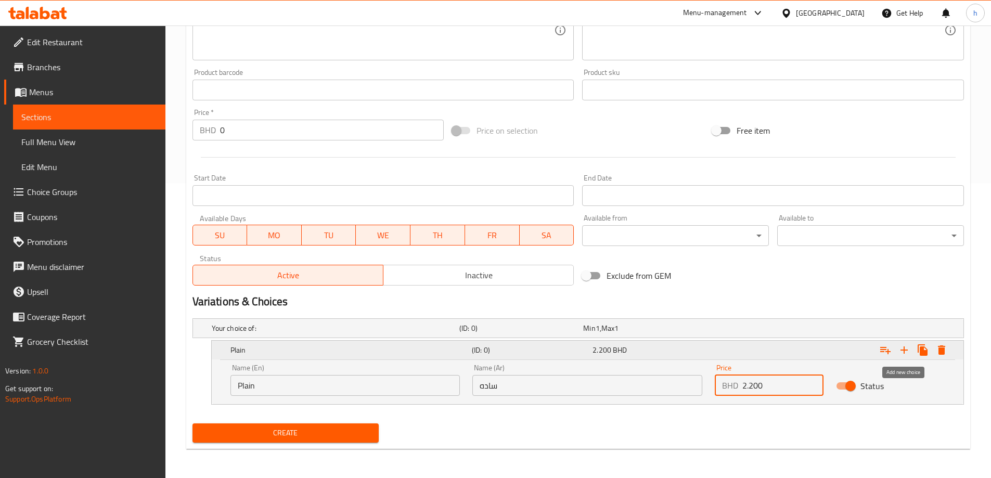
type input "2.200"
click at [904, 351] on icon "Expand" at bounding box center [904, 350] width 7 height 7
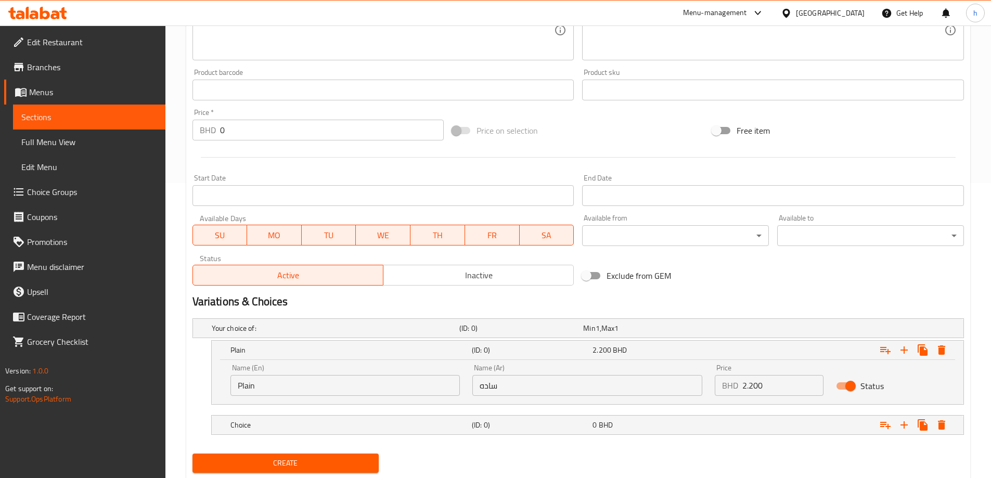
scroll to position [325, 0]
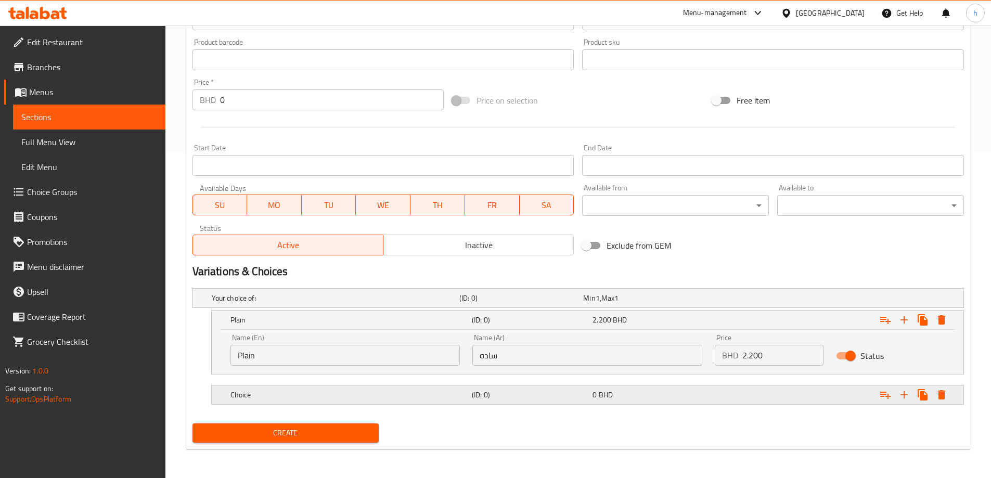
click at [314, 393] on h5 "Choice" at bounding box center [348, 395] width 237 height 10
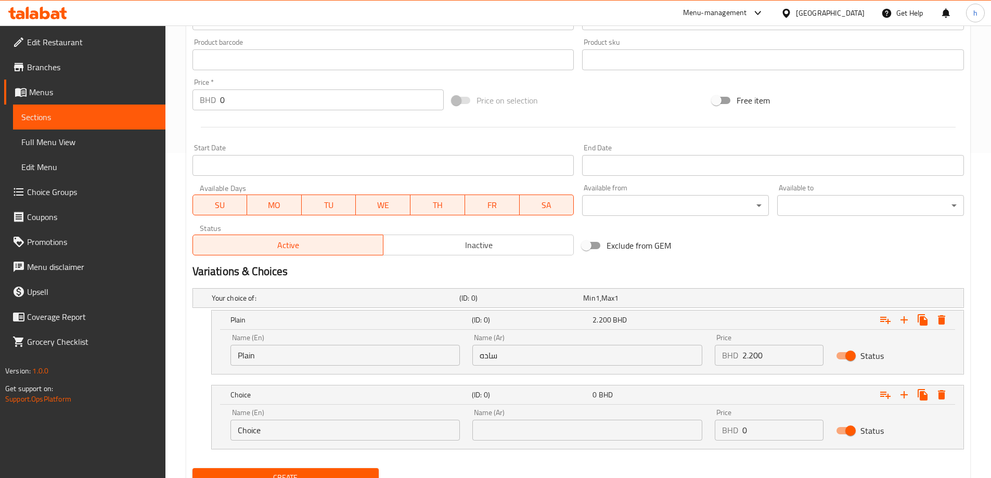
click at [299, 435] on input "Choice" at bounding box center [345, 430] width 230 height 21
paste input "icken"
type input "Chicken"
click at [517, 429] on input "text" at bounding box center [587, 430] width 230 height 21
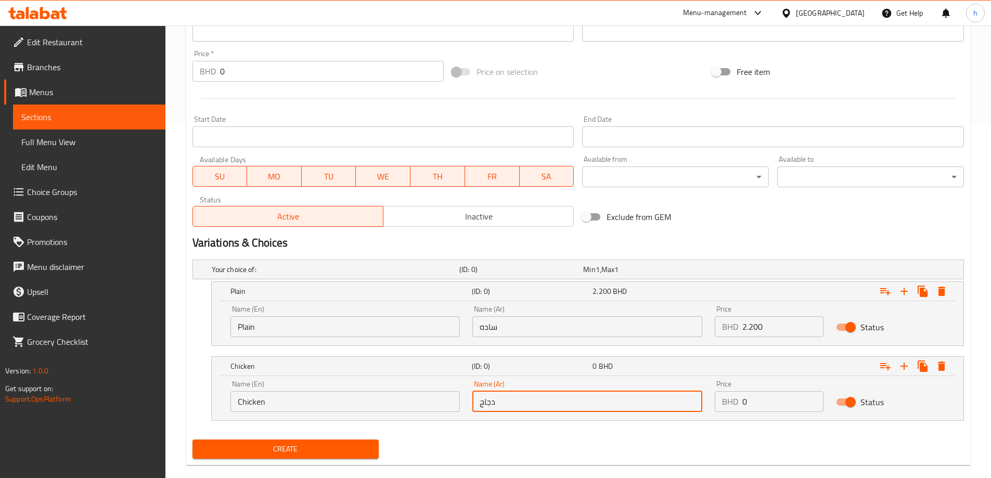
scroll to position [370, 0]
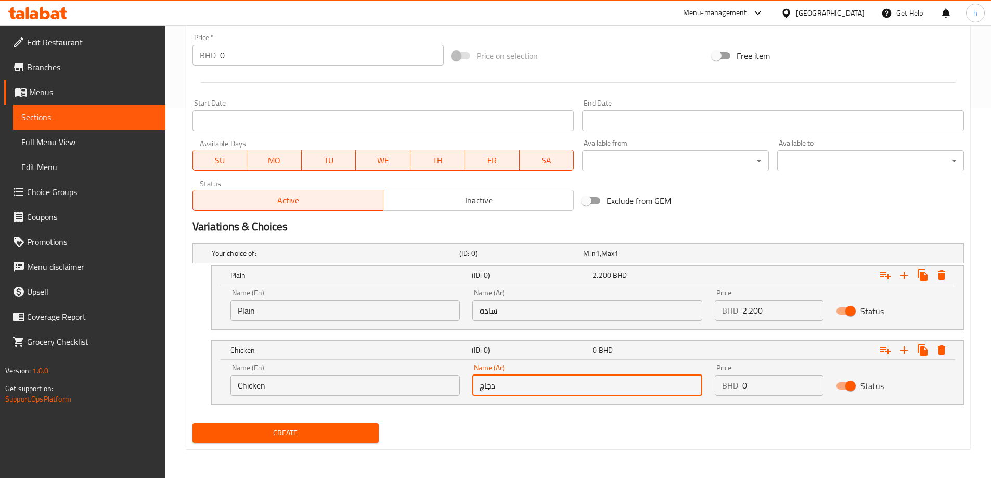
type input "دجاج"
click at [769, 382] on input "0" at bounding box center [782, 385] width 81 height 21
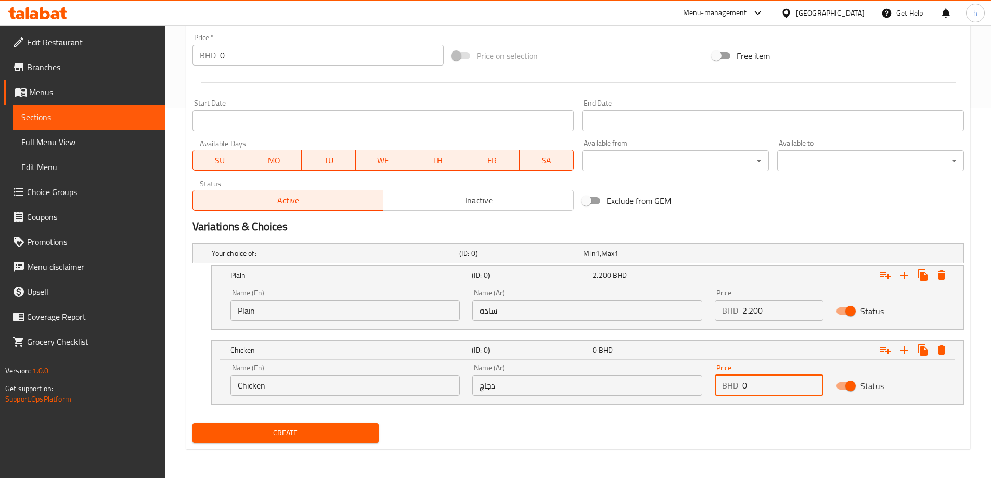
click at [769, 382] on input "0" at bounding box center [782, 385] width 81 height 21
type input "2.600"
click at [906, 346] on icon "Expand" at bounding box center [904, 350] width 12 height 12
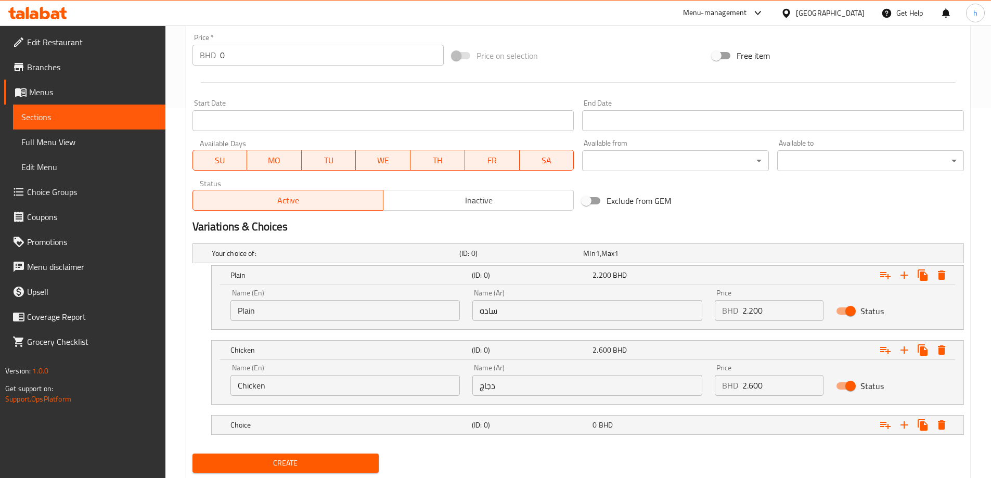
scroll to position [400, 0]
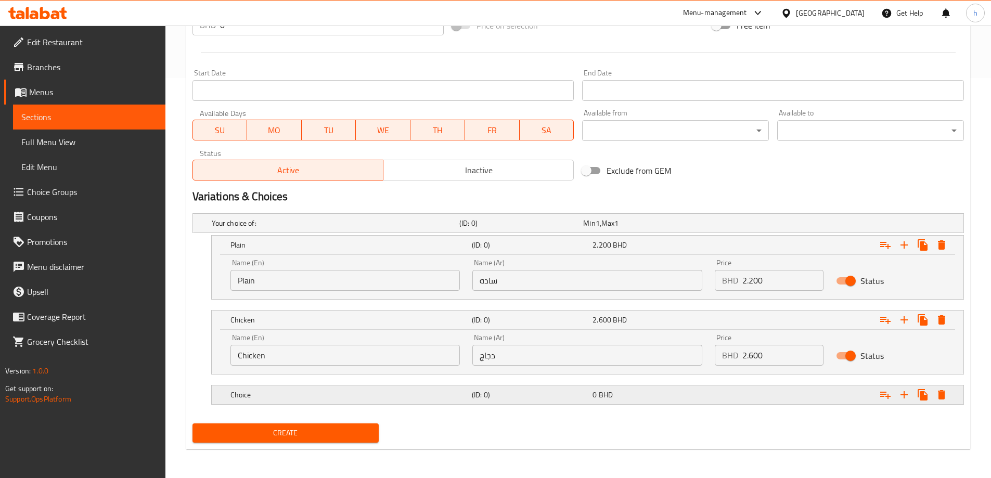
click at [467, 396] on h5 "Choice" at bounding box center [348, 395] width 237 height 10
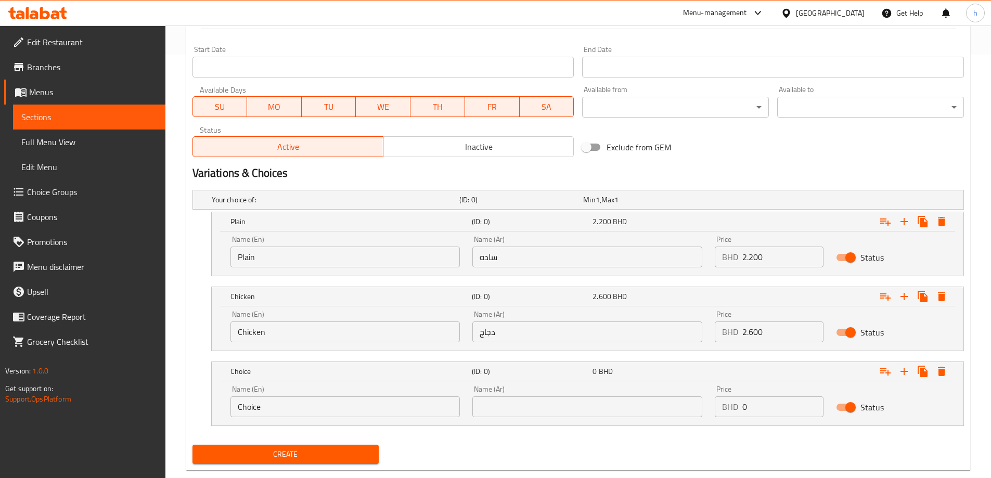
scroll to position [445, 0]
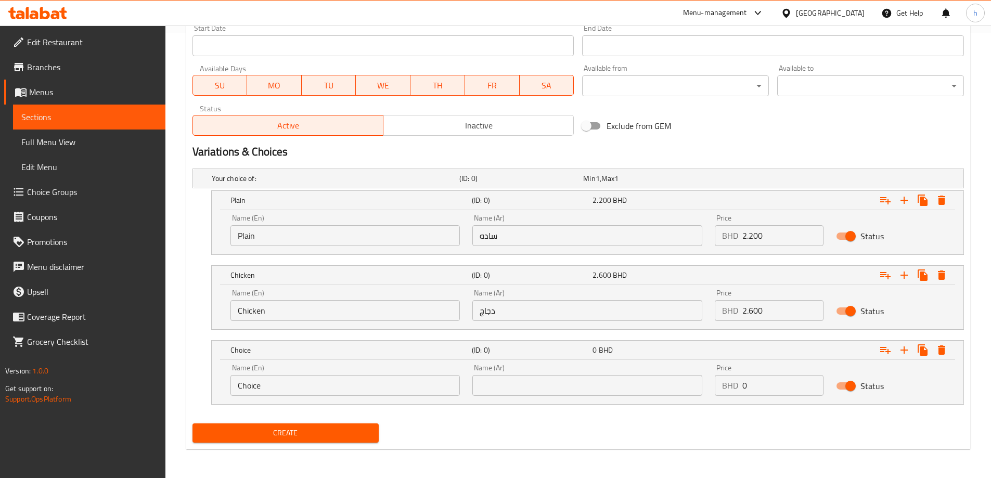
click at [343, 378] on input "Choice" at bounding box center [345, 385] width 230 height 21
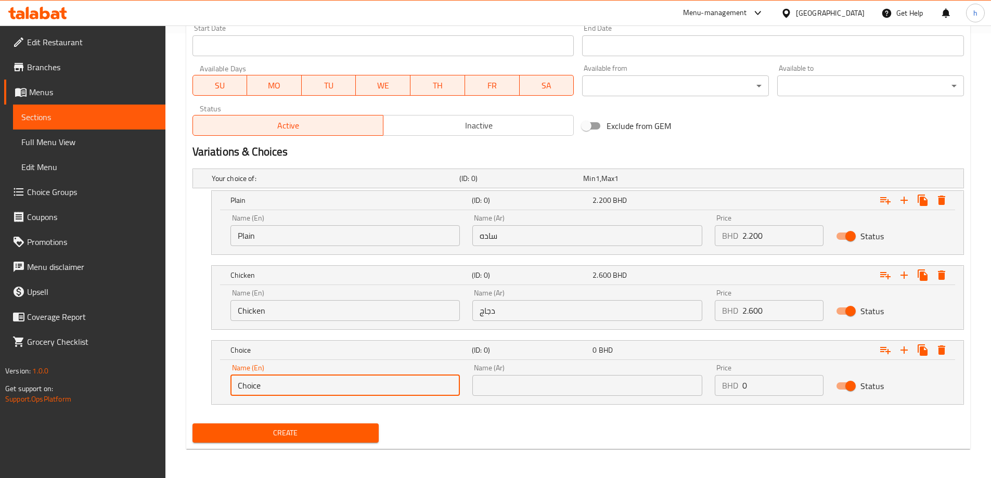
click at [342, 378] on input "Choice" at bounding box center [345, 385] width 230 height 21
paste input "Shrimps"
type input "Shrimps"
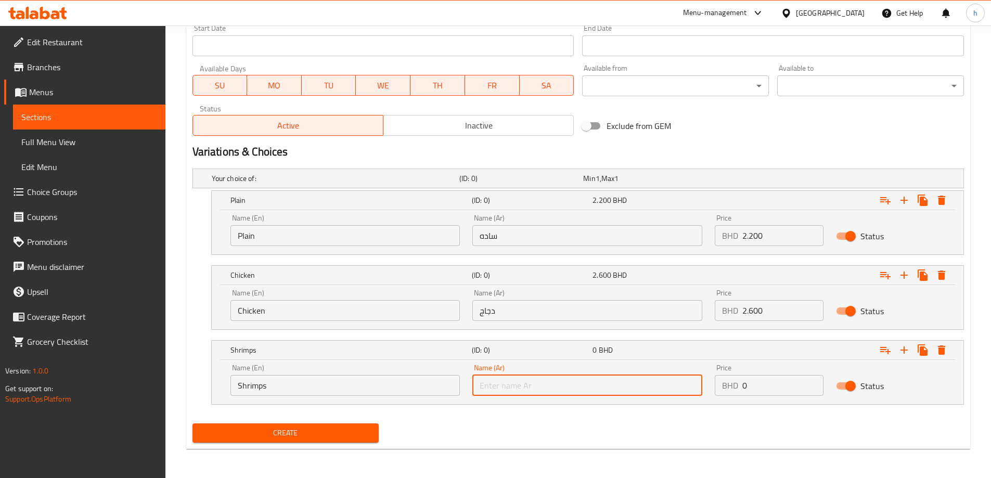
click at [512, 391] on input "text" at bounding box center [587, 385] width 230 height 21
type input "روبيان"
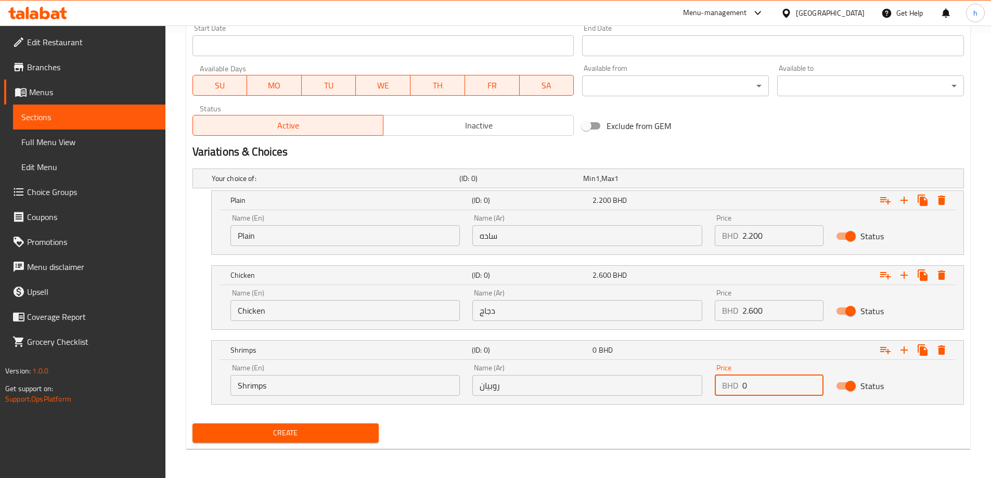
click at [764, 384] on input "0" at bounding box center [782, 385] width 81 height 21
type input "3.000"
click at [903, 354] on icon "Expand" at bounding box center [904, 350] width 12 height 12
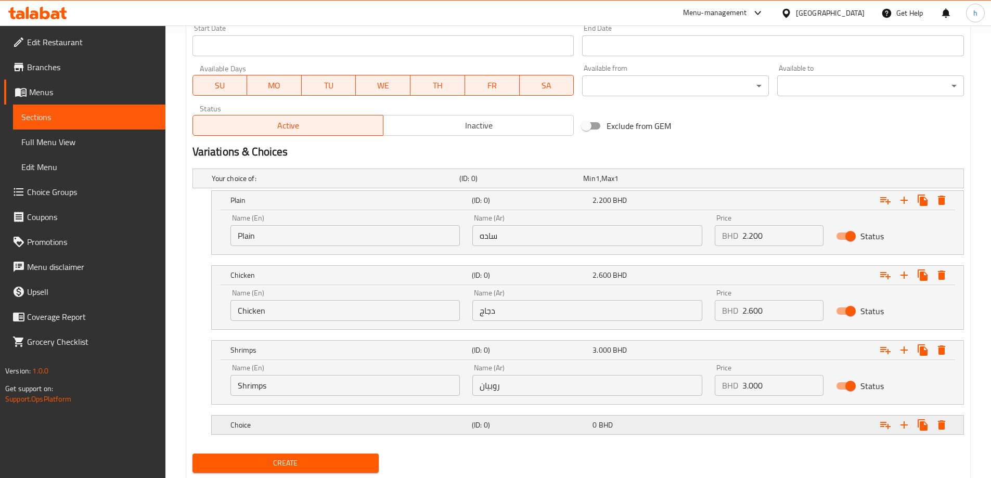
click at [296, 435] on div "Choice (ID: 0) 0 BHD" at bounding box center [590, 425] width 725 height 23
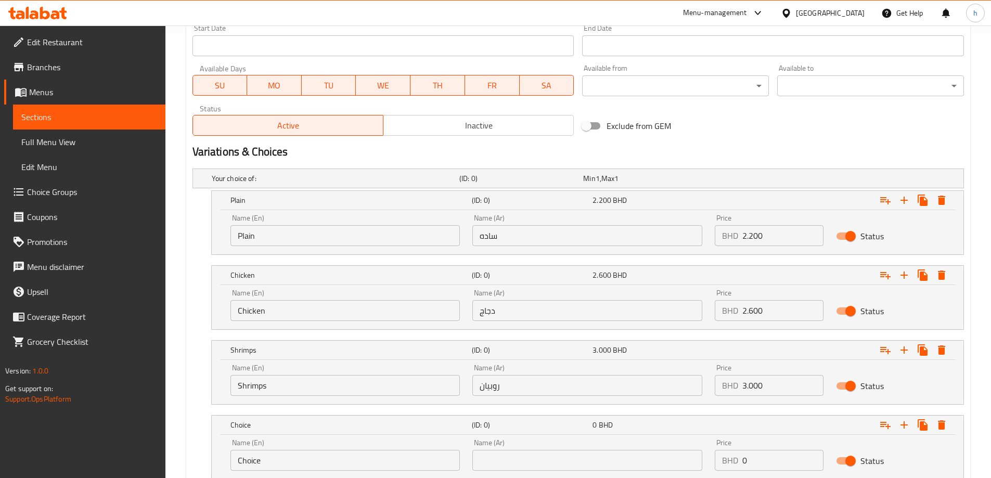
click at [288, 461] on input "Choice" at bounding box center [345, 460] width 230 height 21
paste input "Beef"
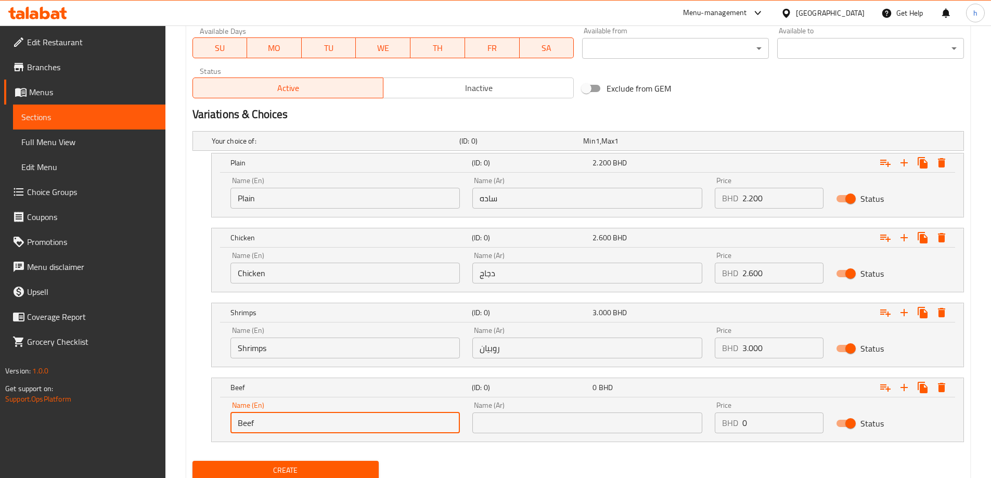
scroll to position [520, 0]
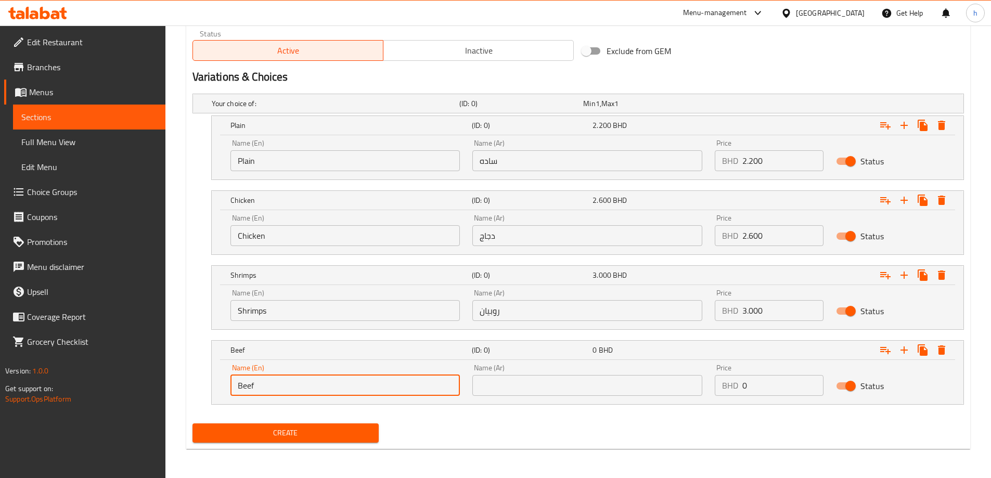
type input "Beef"
click at [513, 387] on input "text" at bounding box center [587, 385] width 230 height 21
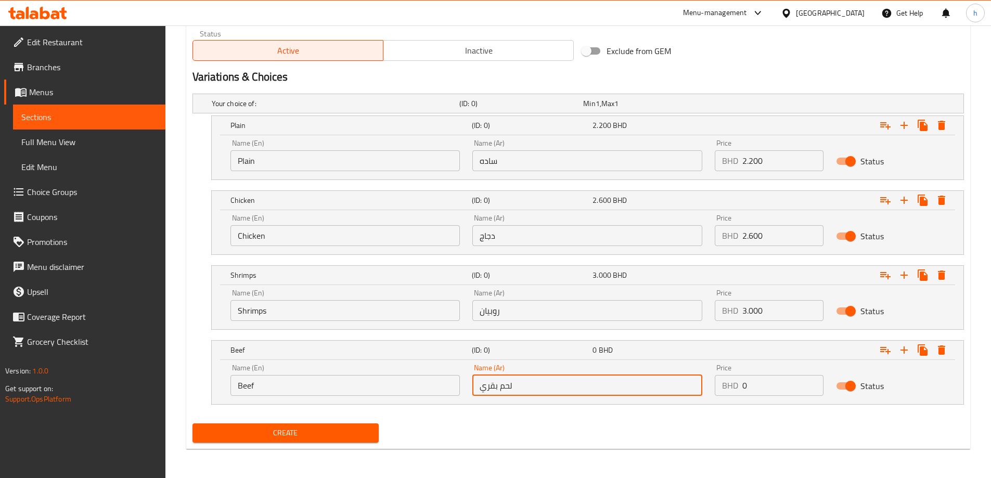
type input "لحم بقري"
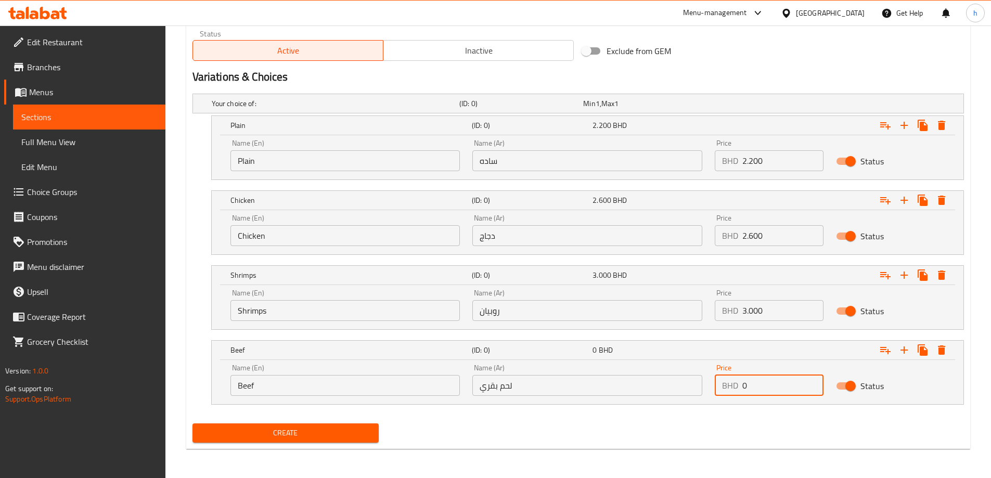
click at [777, 388] on input "0" at bounding box center [782, 385] width 81 height 21
type input "2.600"
click at [661, 429] on div "Create" at bounding box center [578, 433] width 780 height 28
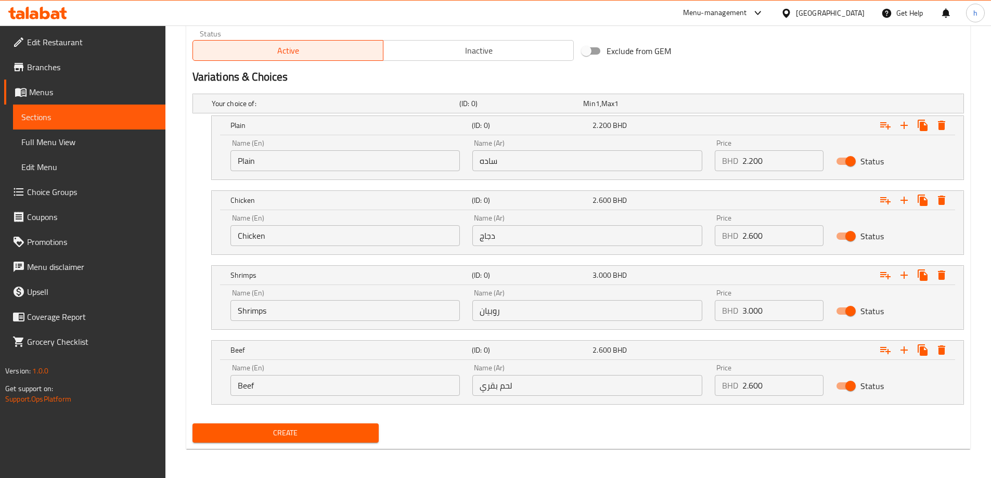
click at [549, 156] on input "ساده" at bounding box center [587, 160] width 230 height 21
click at [375, 240] on input "Chicken" at bounding box center [345, 235] width 230 height 21
click at [280, 433] on span "Create" at bounding box center [286, 433] width 170 height 13
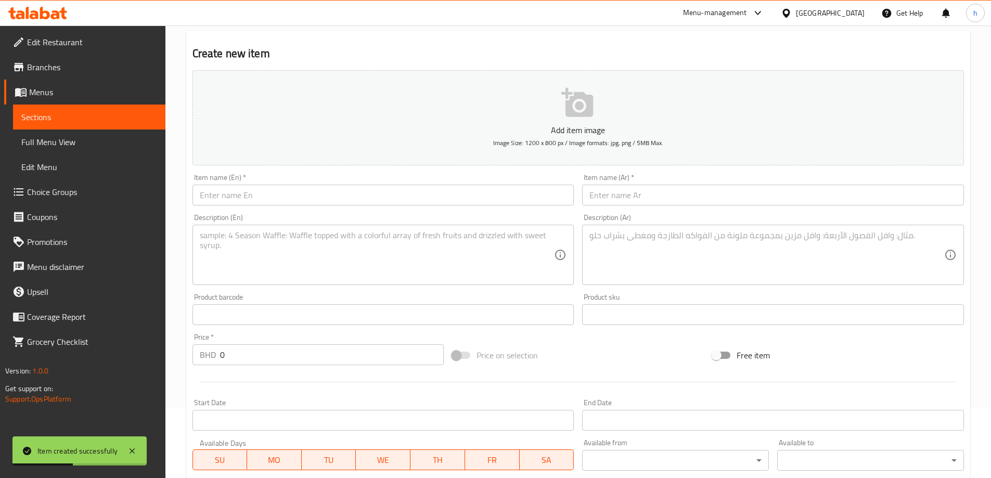
scroll to position [0, 0]
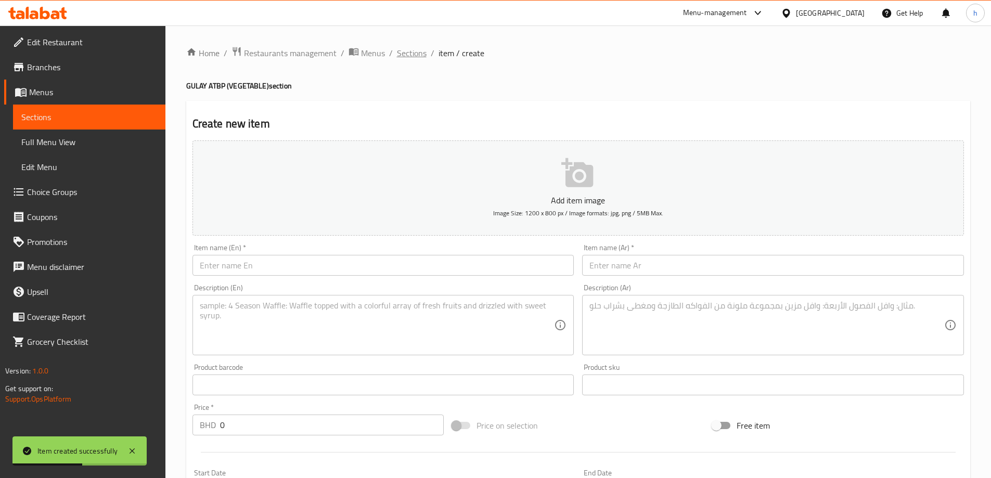
click at [407, 55] on span "Sections" at bounding box center [412, 53] width 30 height 12
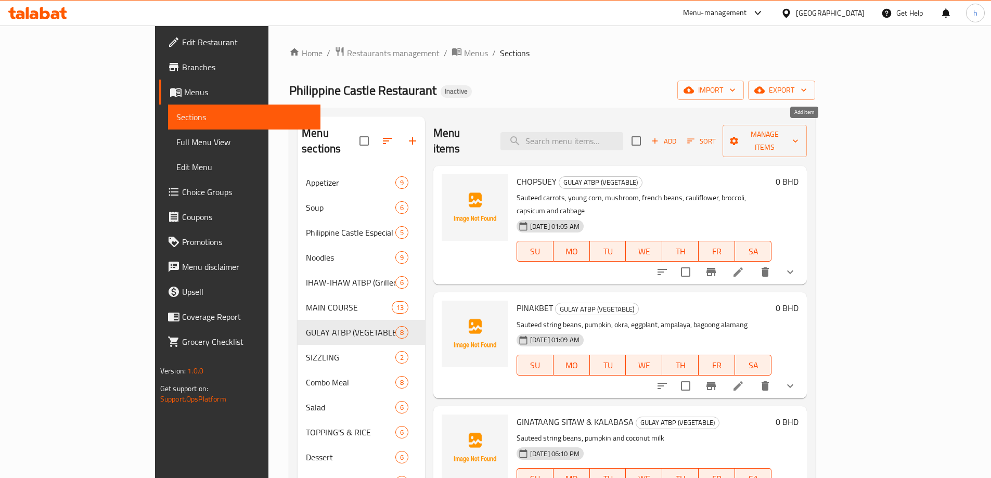
click at [660, 136] on icon "button" at bounding box center [654, 140] width 9 height 9
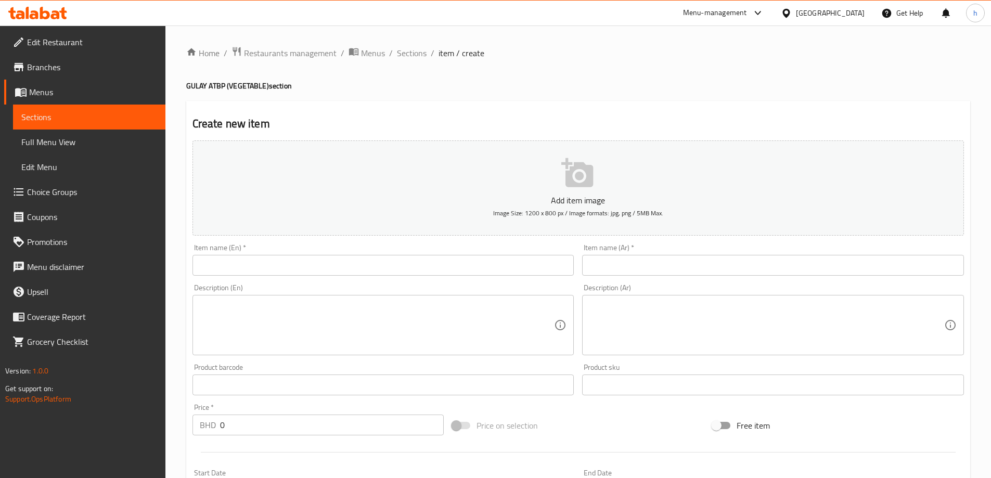
click at [314, 263] on input "text" at bounding box center [384, 265] width 382 height 21
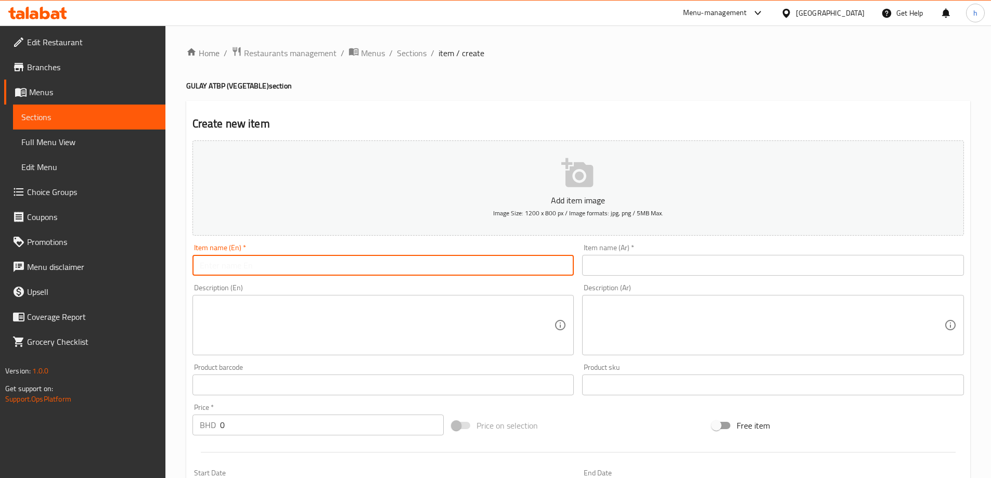
paste input "MONGGO GUISADO"
type input "MONGGO GUISADO"
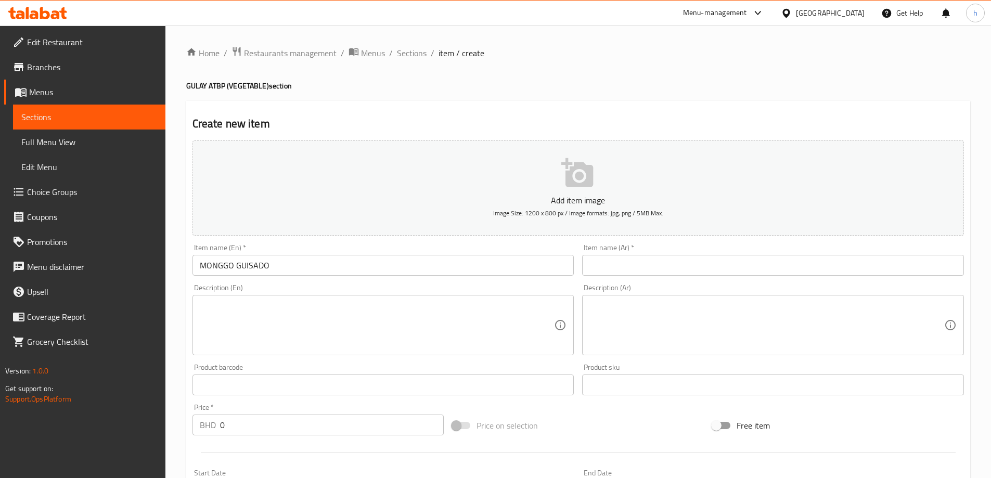
click at [625, 255] on input "text" at bounding box center [773, 265] width 382 height 21
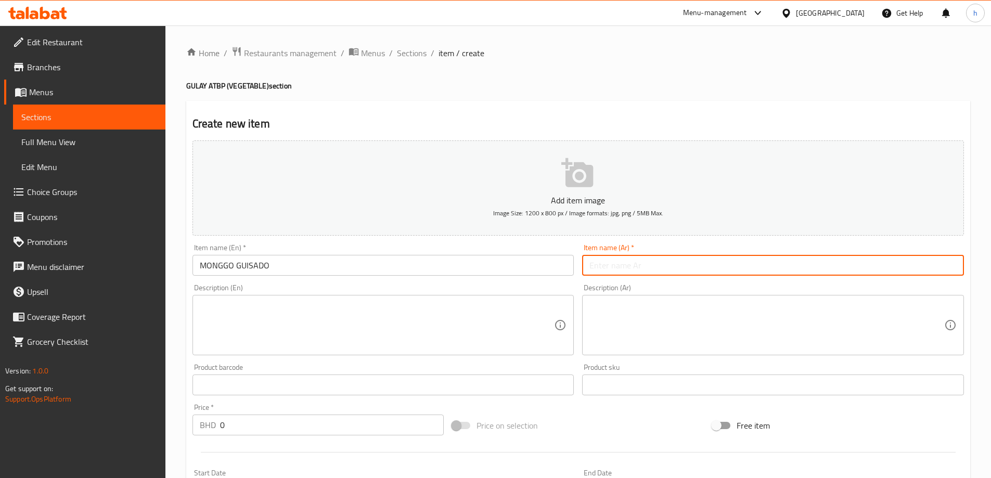
paste input "مونجو جيسادو"
type input "مونجو جيسادو"
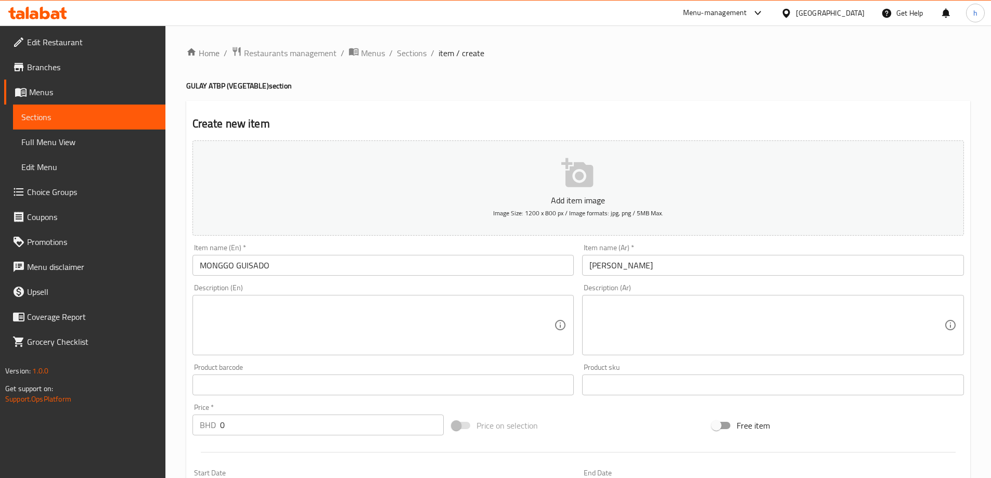
click at [340, 317] on textarea at bounding box center [377, 325] width 355 height 49
paste textarea "Sauteed mung beans with slice ampalaya"
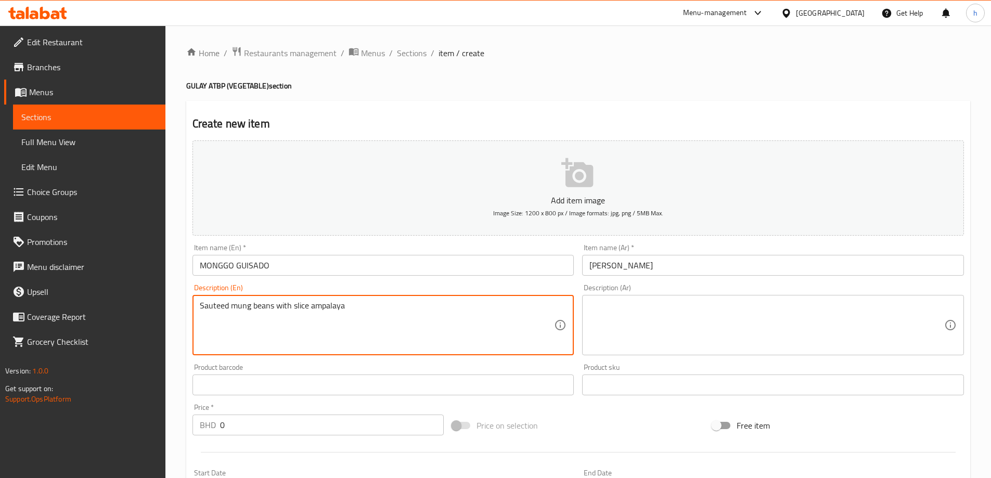
type textarea "Sauteed mung beans with slice ampalaya"
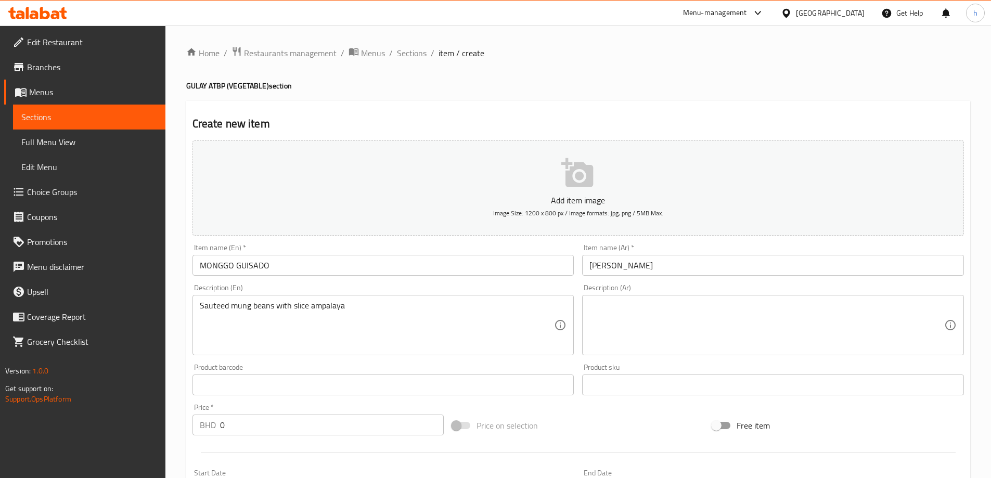
click at [659, 326] on textarea at bounding box center [766, 325] width 355 height 49
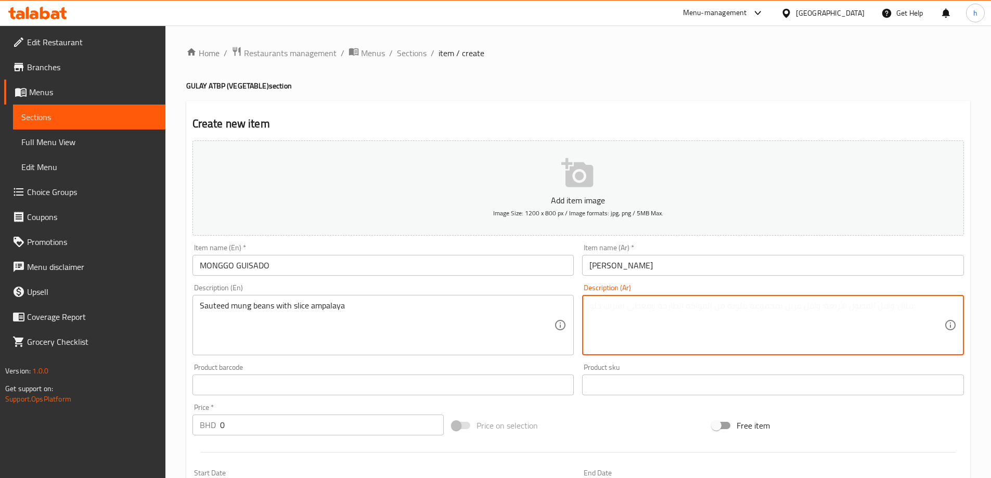
paste textarea "فاصولياء مونج سوتيه مع شريحة أمبالايا"
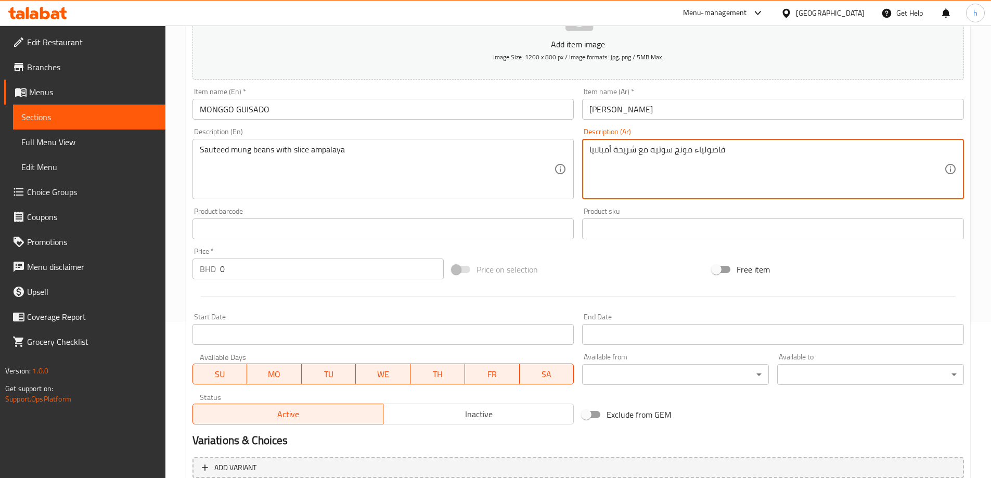
scroll to position [257, 0]
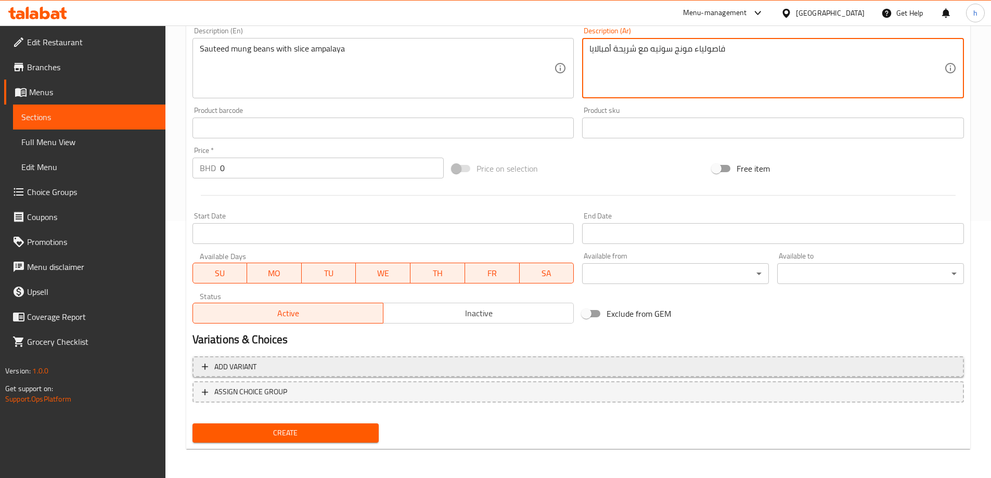
type textarea "فاصولياء مونج سوتيه مع شريحة أمبالايا"
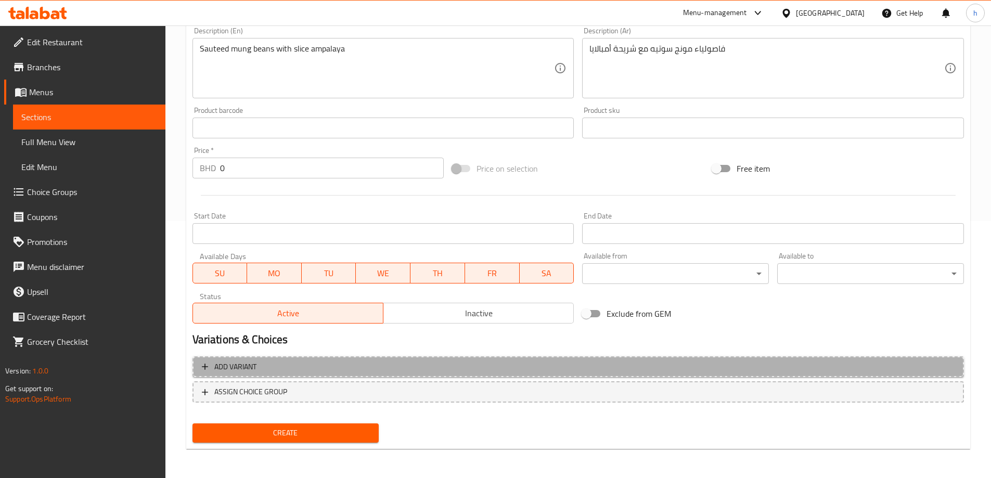
click at [323, 366] on span "Add variant" at bounding box center [578, 367] width 753 height 13
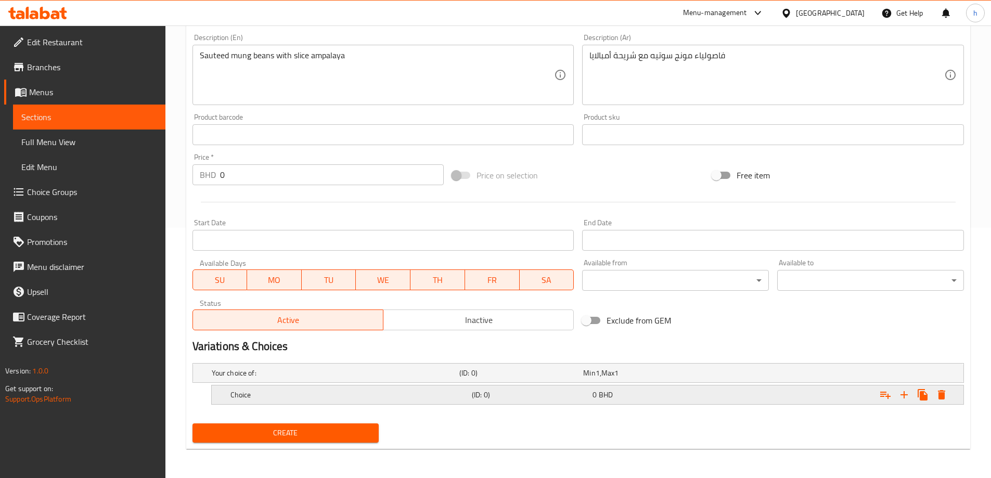
click at [477, 396] on h5 "(ID: 0)" at bounding box center [530, 395] width 117 height 10
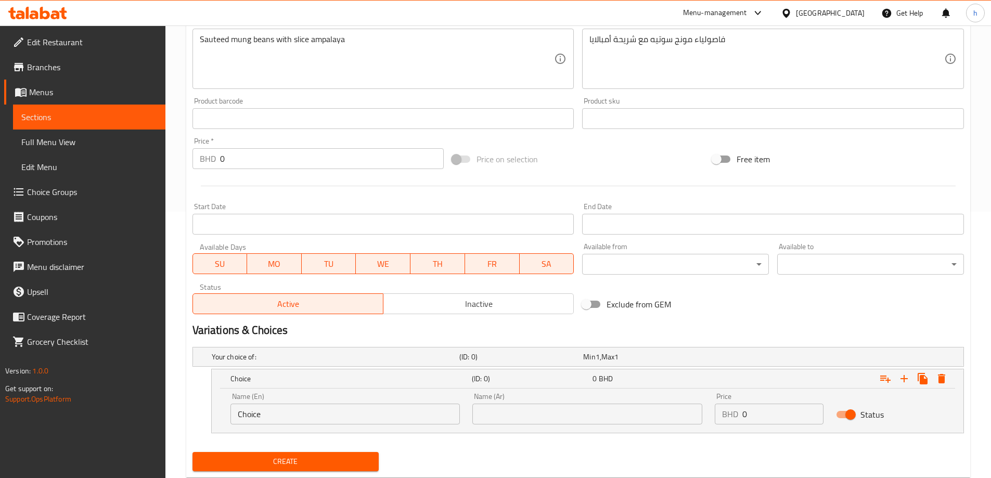
scroll to position [295, 0]
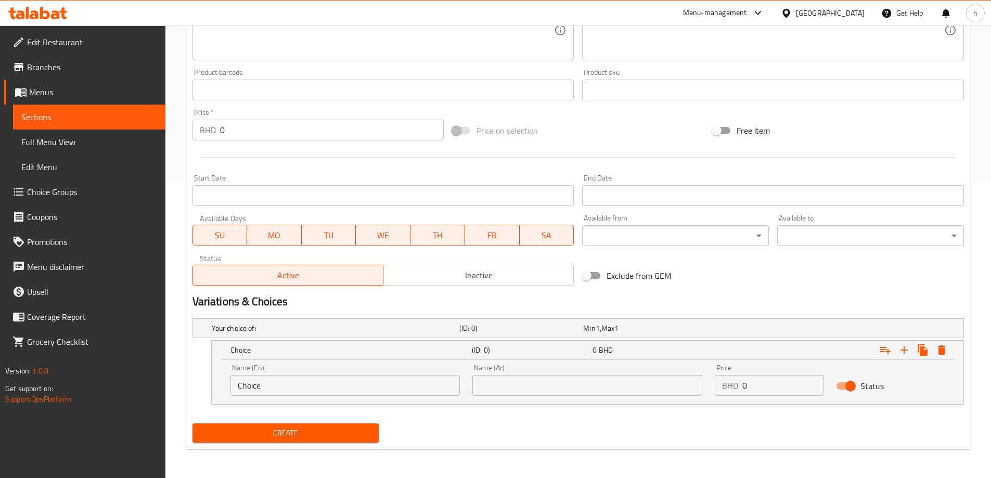
click at [283, 381] on input "Choice" at bounding box center [345, 385] width 230 height 21
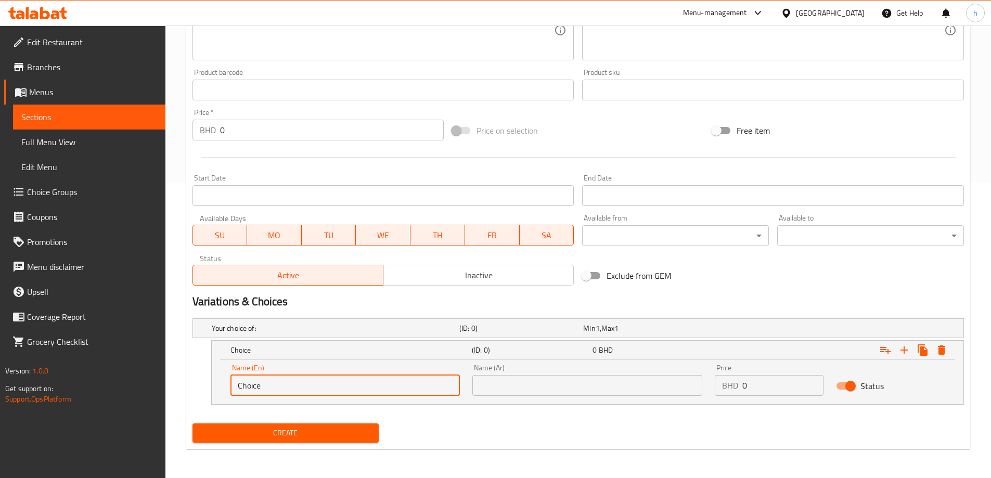
click at [283, 381] on input "Choice" at bounding box center [345, 385] width 230 height 21
paste input "Plain"
type input "Plain"
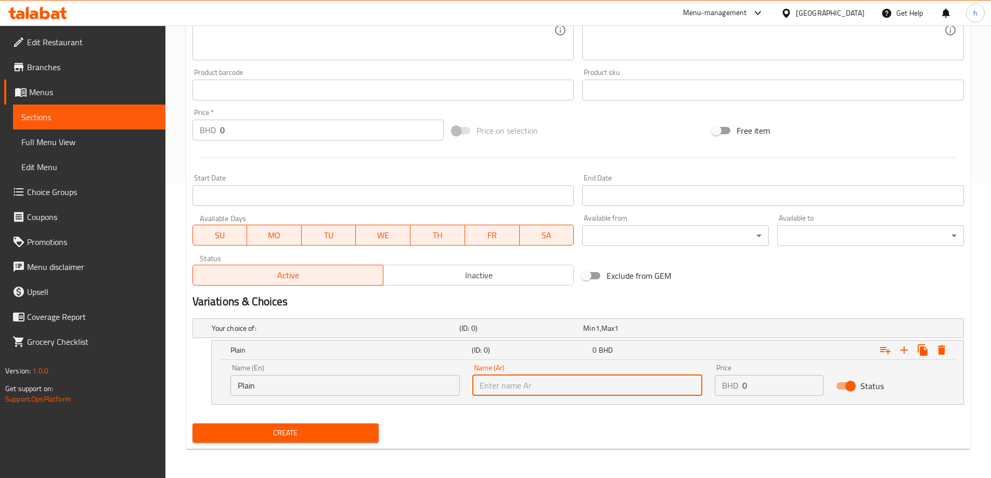
click at [546, 380] on input "text" at bounding box center [587, 385] width 230 height 21
type input "ساده"
click at [786, 390] on input "0" at bounding box center [782, 385] width 81 height 21
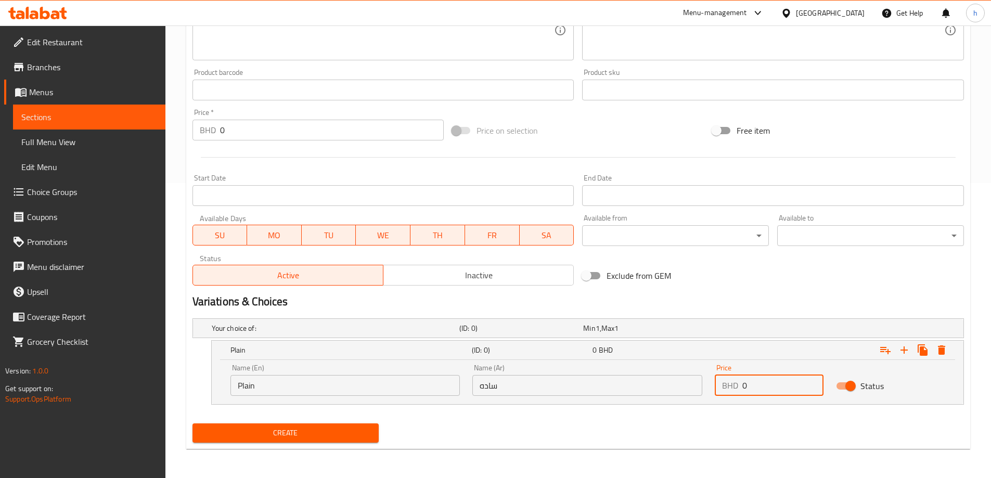
click at [786, 390] on input "0" at bounding box center [782, 385] width 81 height 21
type input "1.800"
click at [904, 353] on icon "Expand" at bounding box center [904, 350] width 7 height 7
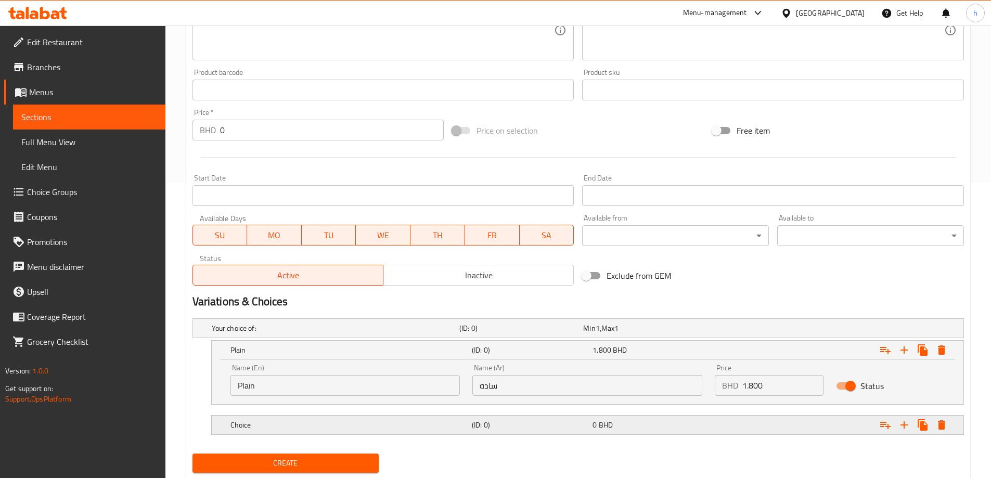
click at [272, 427] on h5 "Choice" at bounding box center [348, 425] width 237 height 10
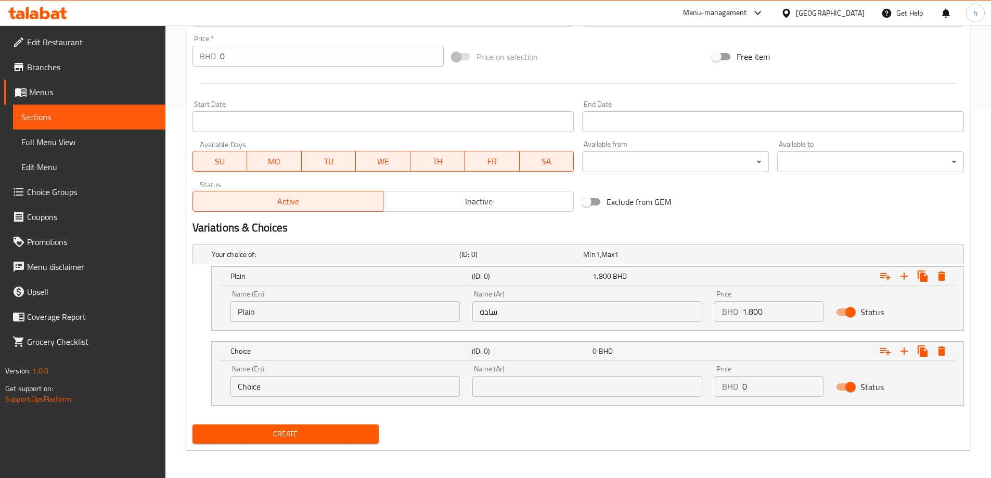
scroll to position [370, 0]
click at [270, 388] on input "Choice" at bounding box center [345, 385] width 230 height 21
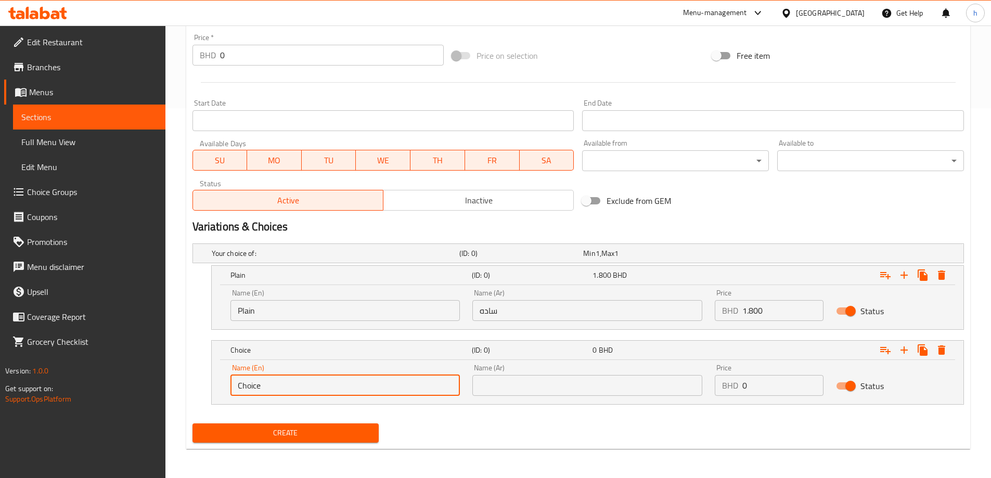
click at [270, 388] on input "Choice" at bounding box center [345, 385] width 230 height 21
paste input "icken"
type input "Chicken"
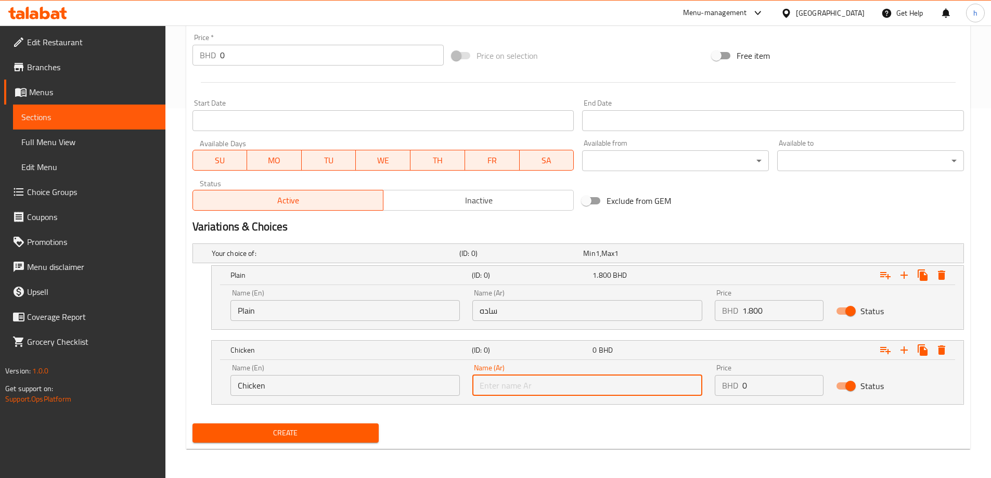
click at [550, 393] on input "text" at bounding box center [587, 385] width 230 height 21
type input "دجاج"
click at [768, 388] on input "0" at bounding box center [782, 385] width 81 height 21
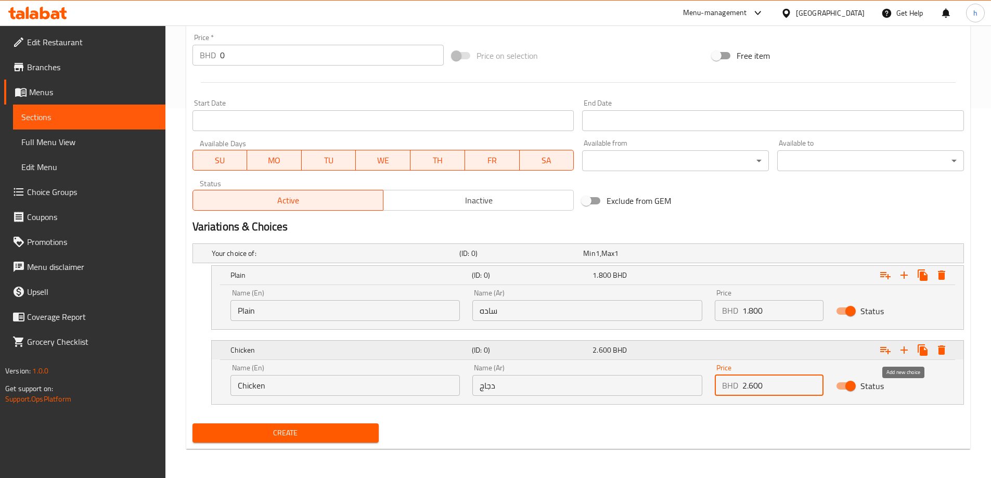
type input "2.600"
click at [903, 355] on icon "Expand" at bounding box center [904, 350] width 12 height 12
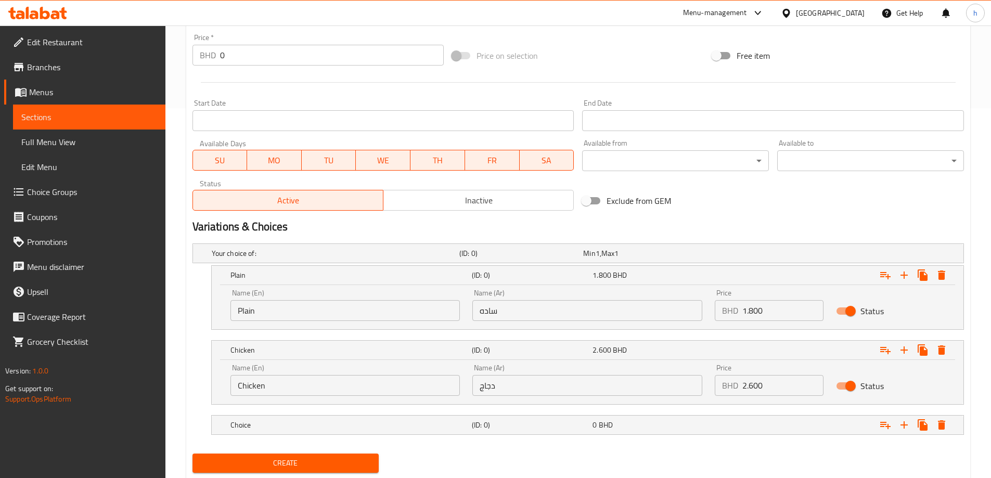
scroll to position [400, 0]
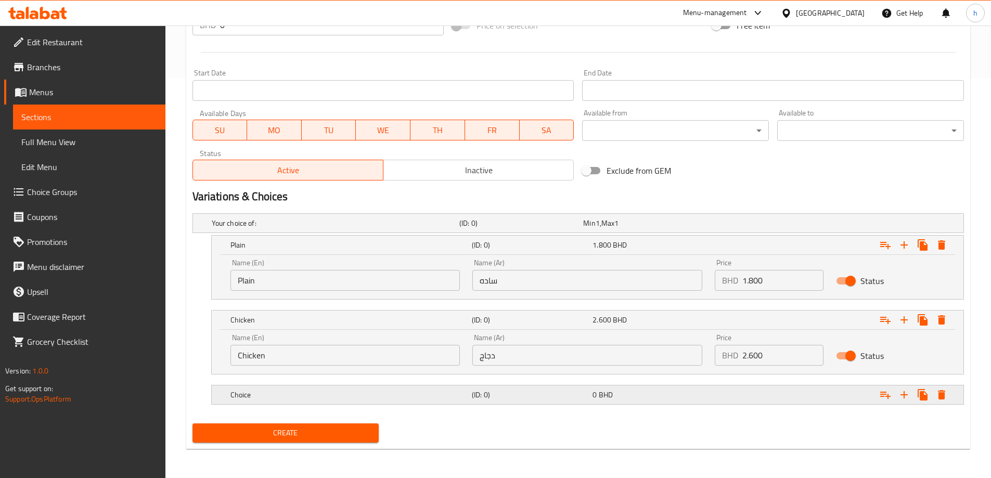
click at [374, 401] on div "Choice" at bounding box center [348, 395] width 241 height 15
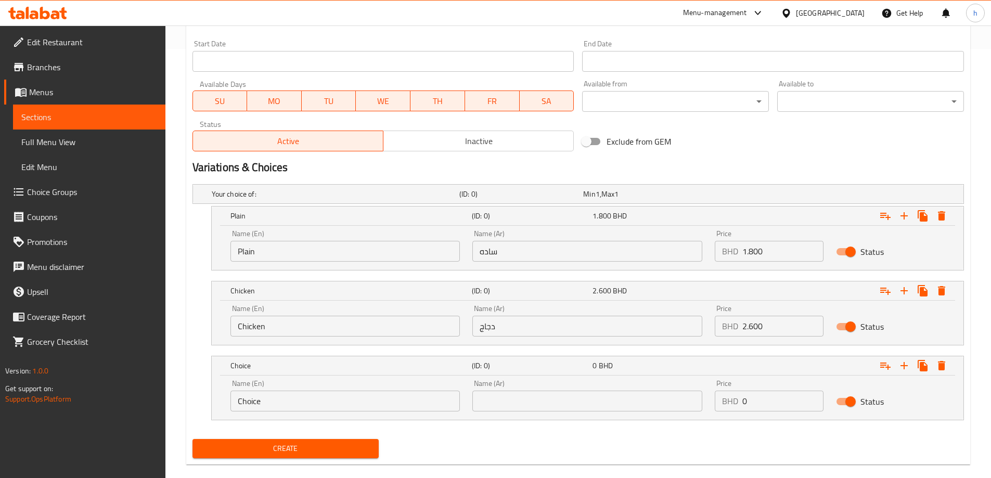
scroll to position [445, 0]
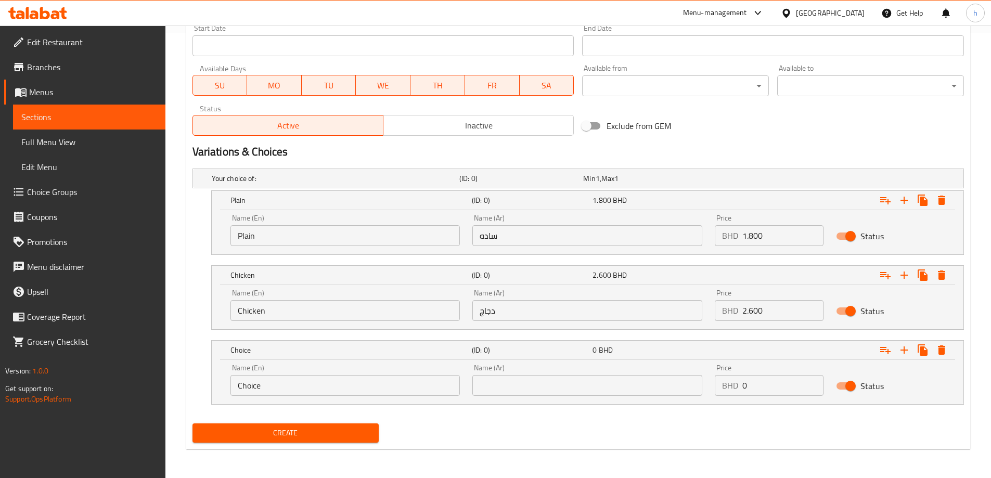
click at [306, 383] on input "Choice" at bounding box center [345, 385] width 230 height 21
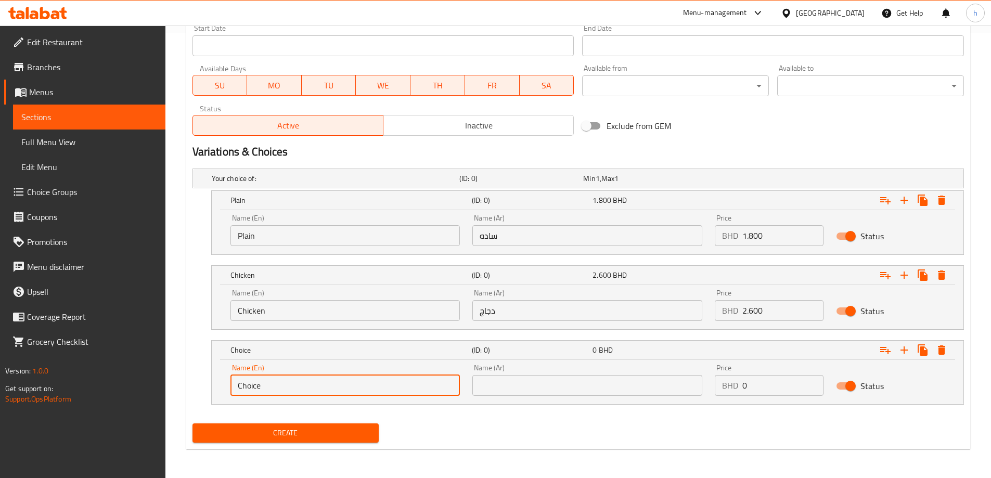
click at [305, 383] on input "Choice" at bounding box center [345, 385] width 230 height 21
paste input "Beef"
type input "Beef"
click at [547, 387] on input "text" at bounding box center [587, 385] width 230 height 21
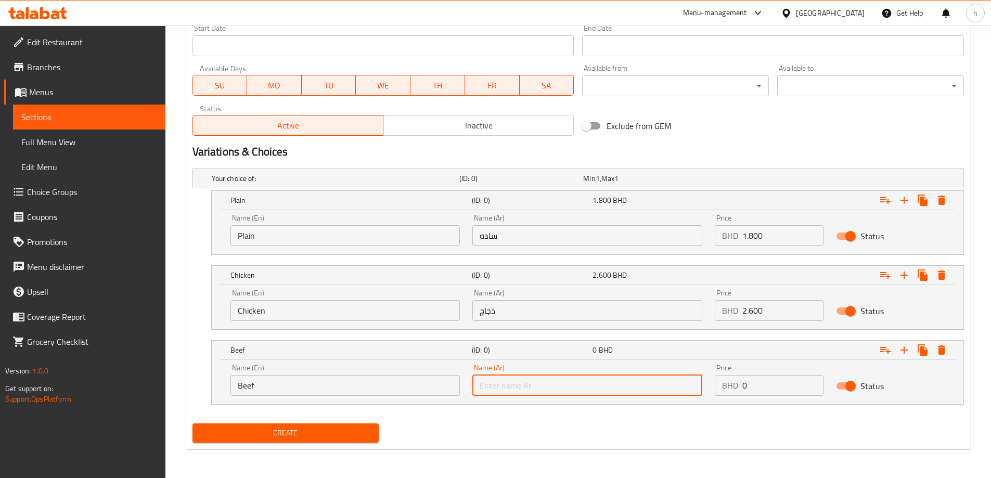
type input "لحم بقري"
click at [761, 389] on input "0" at bounding box center [782, 385] width 81 height 21
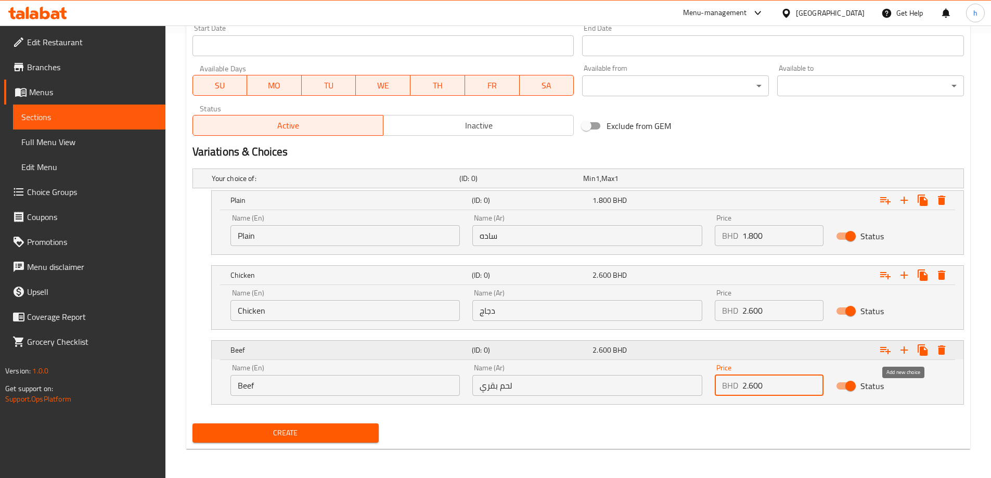
type input "2.600"
click at [903, 350] on icon "Expand" at bounding box center [904, 350] width 7 height 7
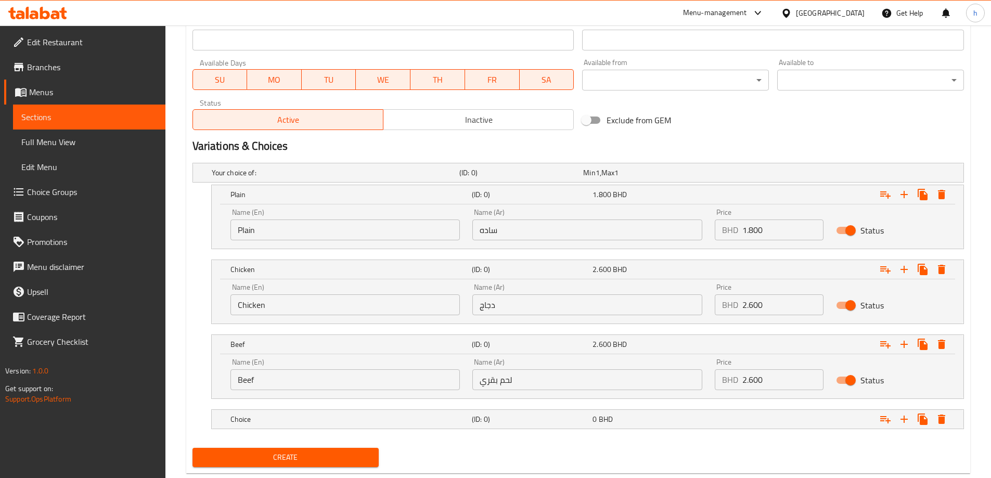
scroll to position [475, 0]
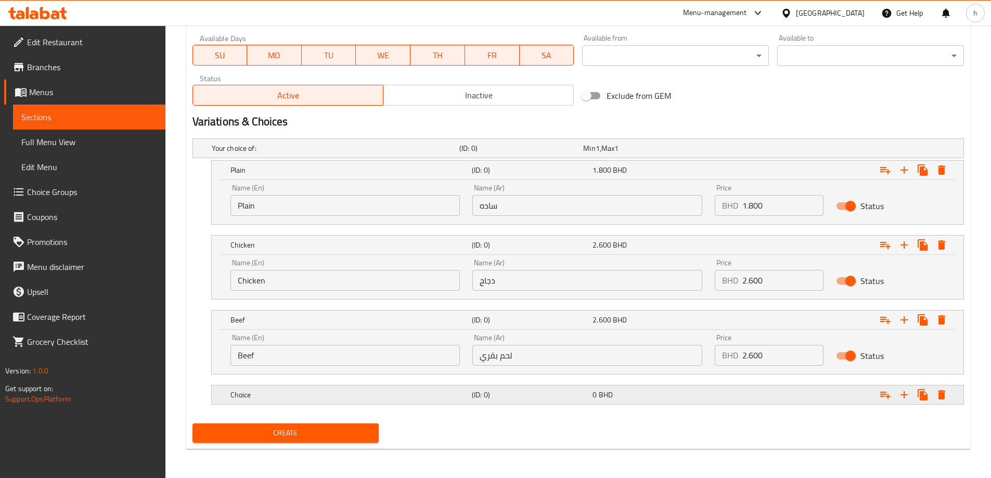
click at [491, 402] on div "Choice (ID: 0) 0 BHD" at bounding box center [590, 394] width 725 height 23
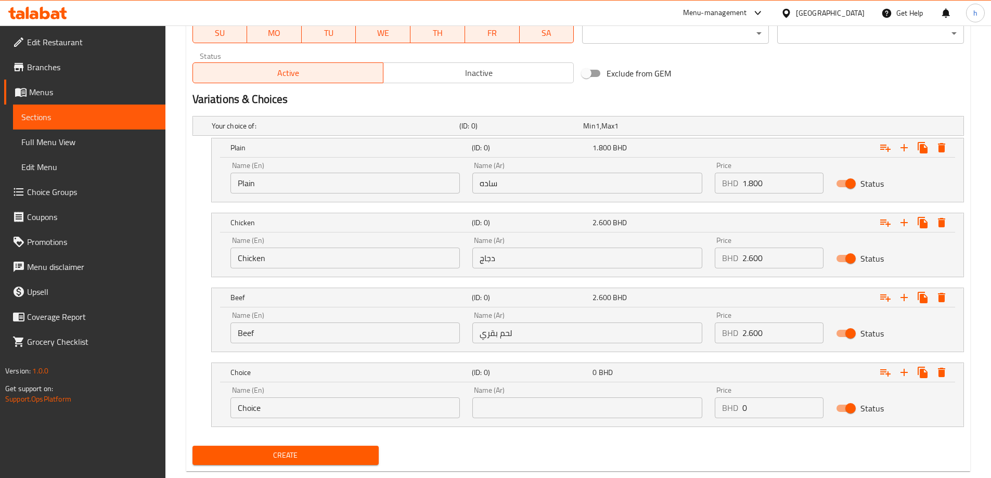
scroll to position [520, 0]
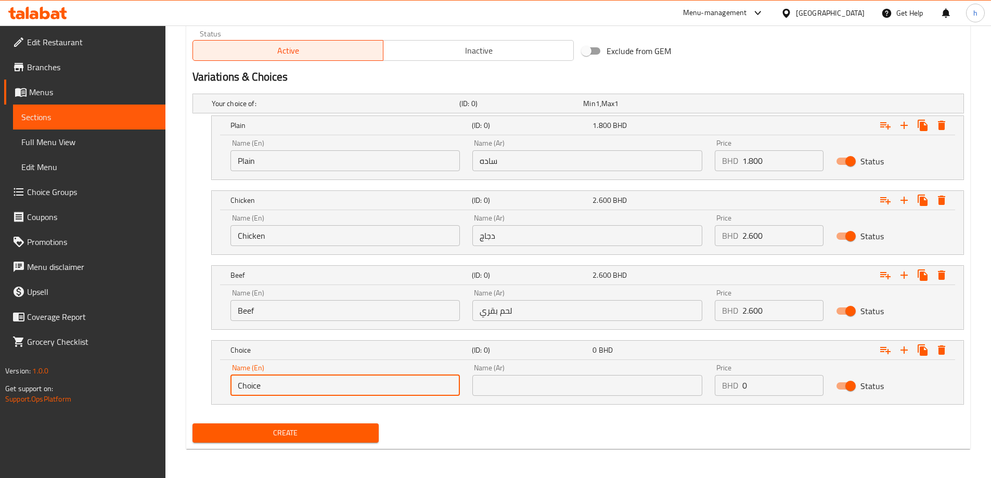
click at [264, 390] on input "Choice" at bounding box center [345, 385] width 230 height 21
paste input "Shirmps"
type input "Shirmps"
click at [522, 382] on input "text" at bounding box center [587, 385] width 230 height 21
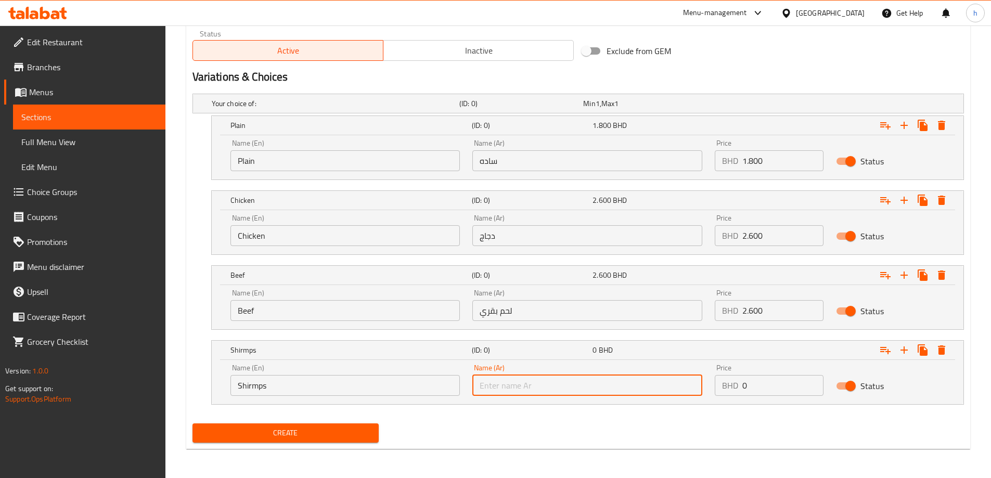
type input "روبيان"
click at [779, 383] on input "0" at bounding box center [782, 385] width 81 height 21
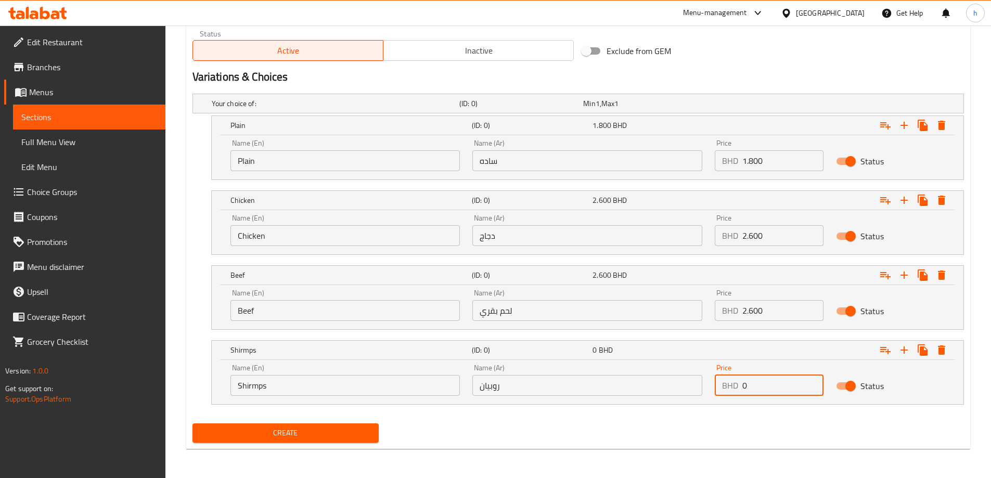
click at [779, 383] on input "0" at bounding box center [782, 385] width 81 height 21
type input "3.000"
click at [722, 415] on nav at bounding box center [579, 411] width 772 height 8
click at [342, 433] on span "Create" at bounding box center [286, 433] width 170 height 13
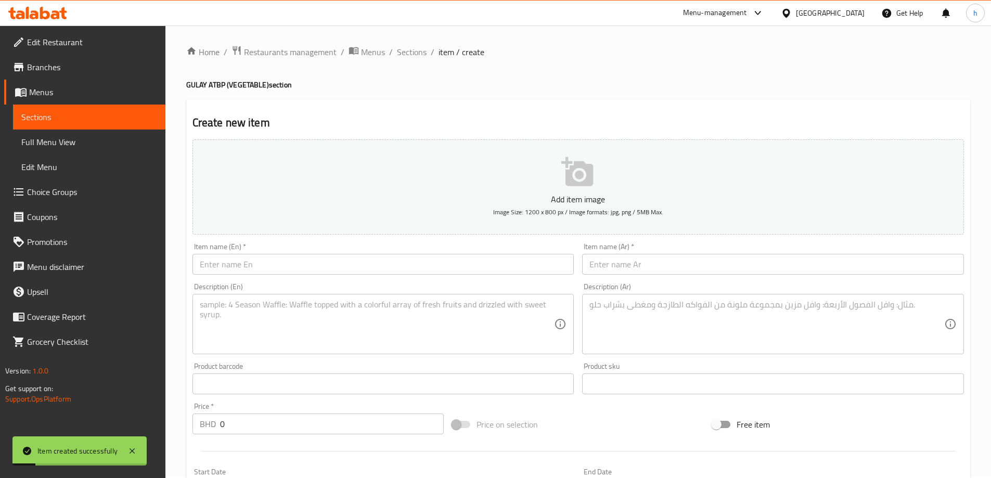
scroll to position [0, 0]
click at [403, 58] on span "Sections" at bounding box center [412, 53] width 30 height 12
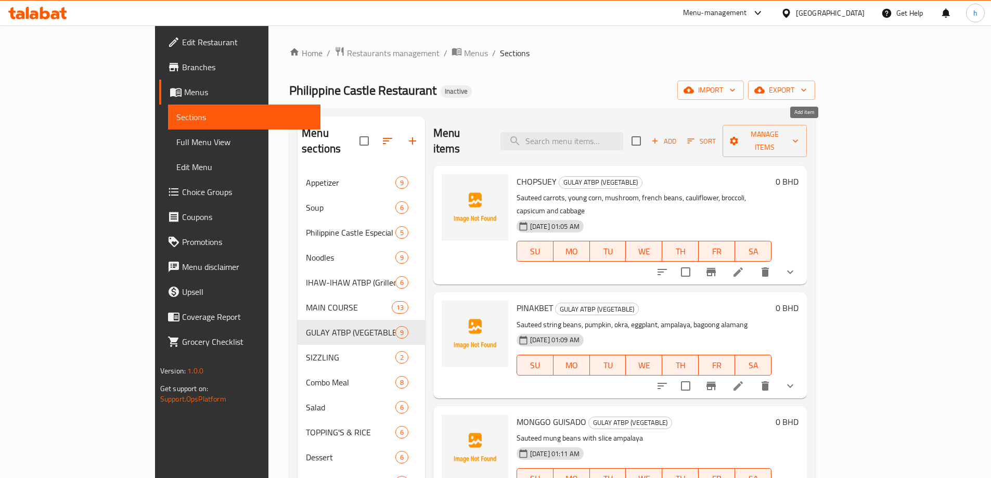
click at [678, 137] on span "Add" at bounding box center [664, 141] width 28 height 12
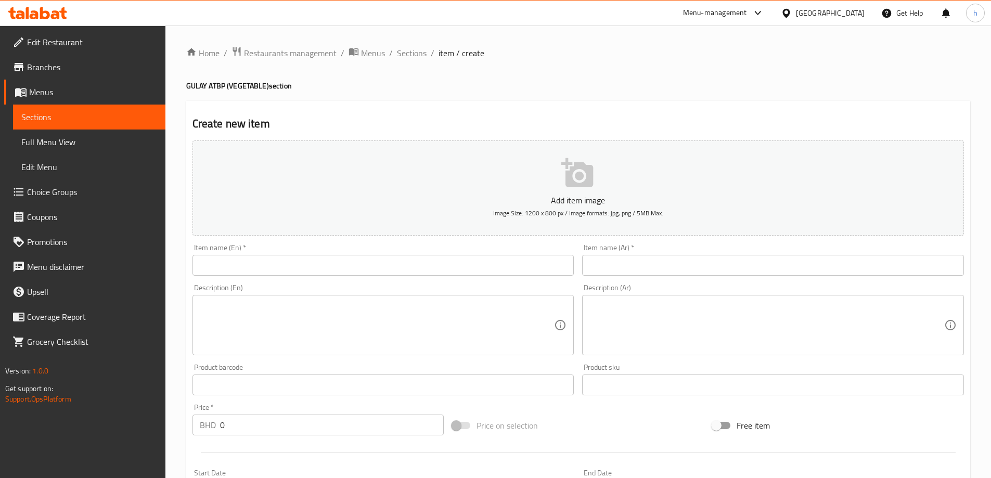
click at [278, 260] on input "text" at bounding box center [384, 265] width 382 height 21
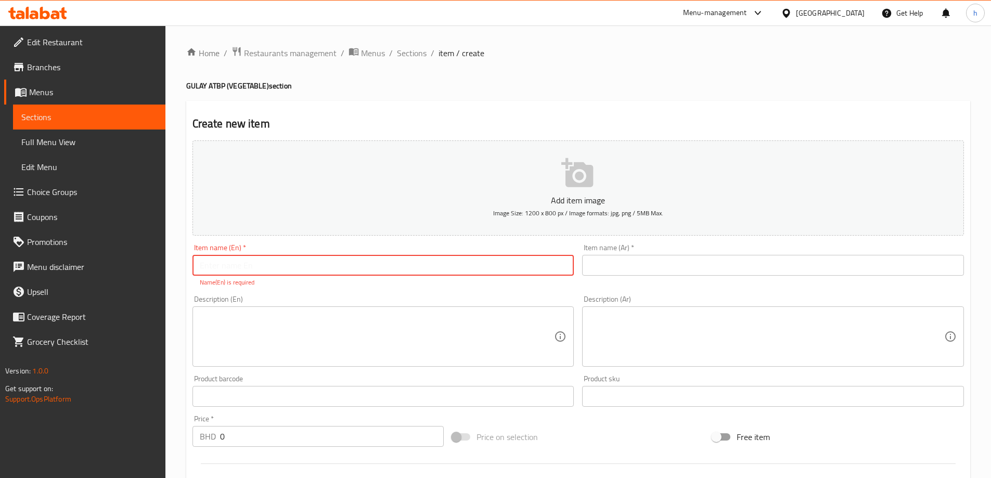
drag, startPoint x: 228, startPoint y: 261, endPoint x: 235, endPoint y: 269, distance: 10.4
click at [228, 261] on input "text" at bounding box center [384, 265] width 382 height 21
paste input "LAENG"
type input "LAENG"
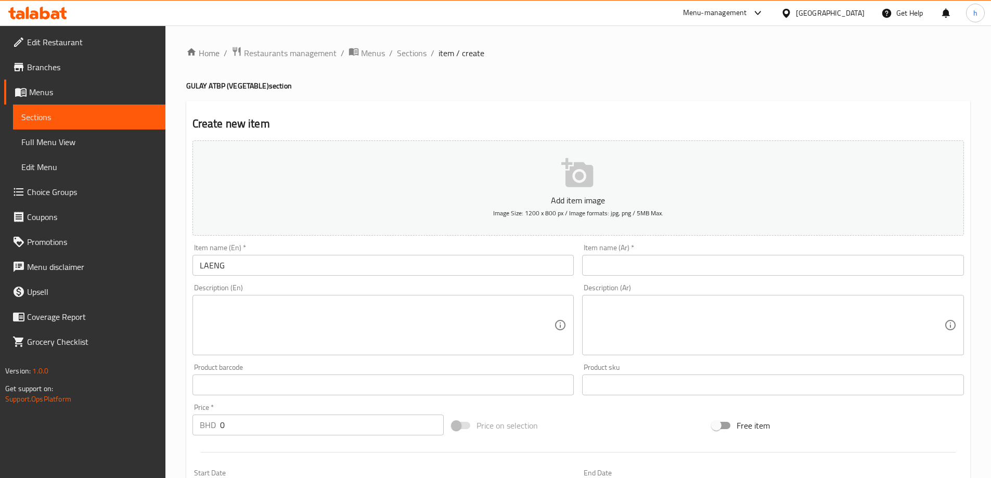
click at [646, 251] on div "Item name (Ar)   * Item name (Ar) *" at bounding box center [773, 260] width 382 height 32
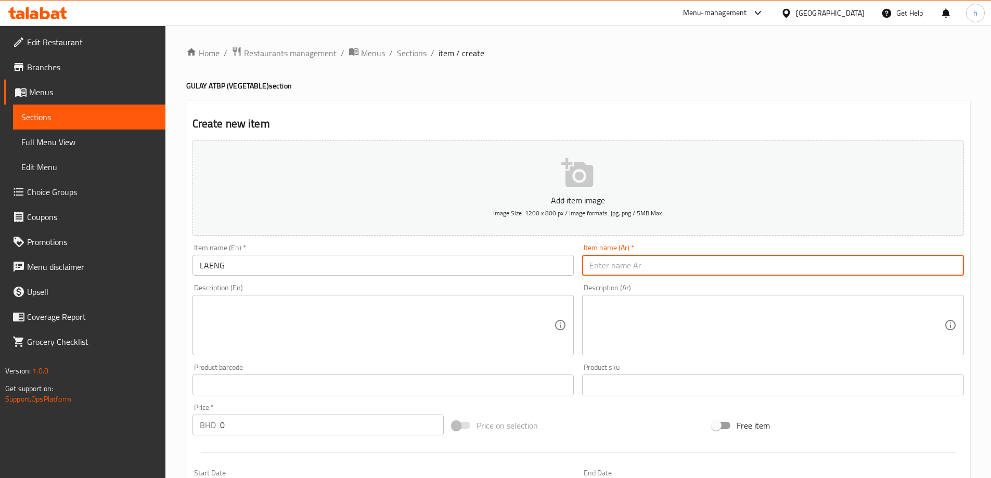
click at [649, 270] on input "text" at bounding box center [773, 265] width 382 height 21
paste input "لاينج"
type input "لاينج"
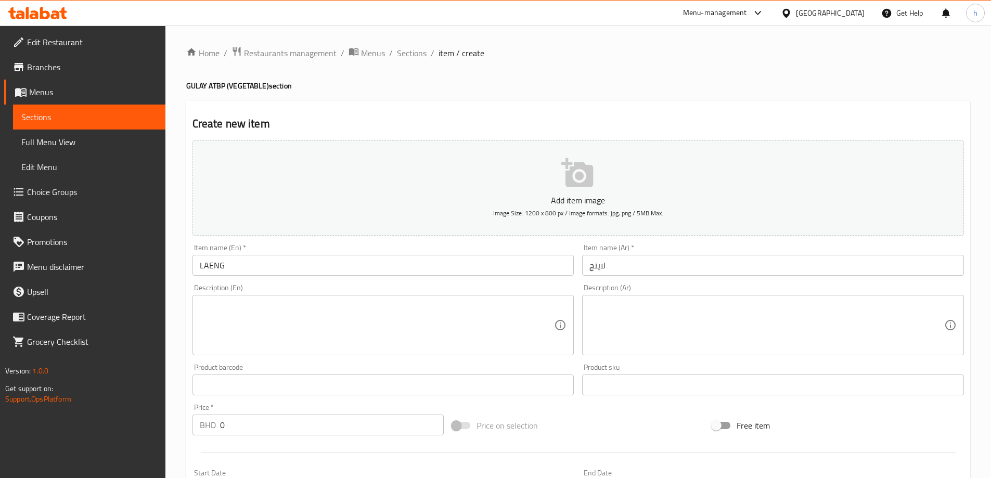
click at [355, 318] on textarea at bounding box center [377, 325] width 355 height 49
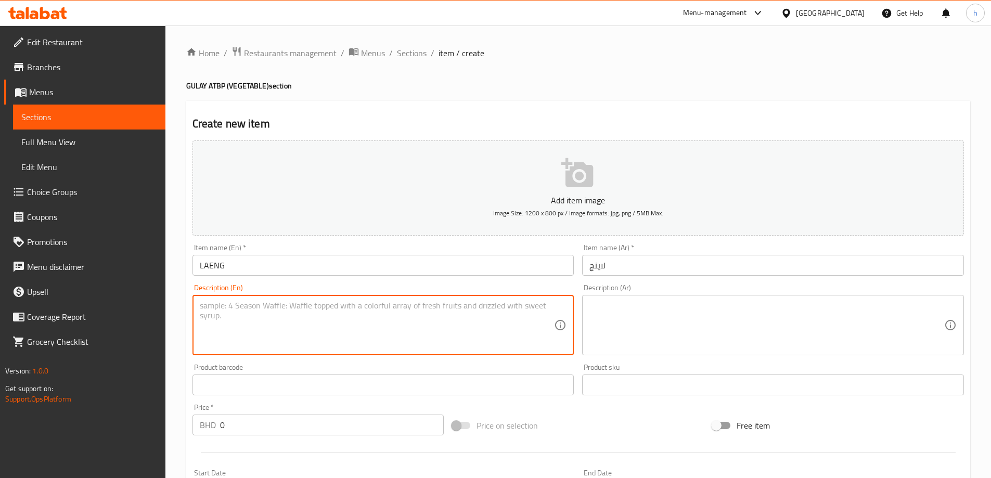
paste textarea "Taru leaves garnished with coconut milk"
type textarea "Taru leaves garnished with coconut milk"
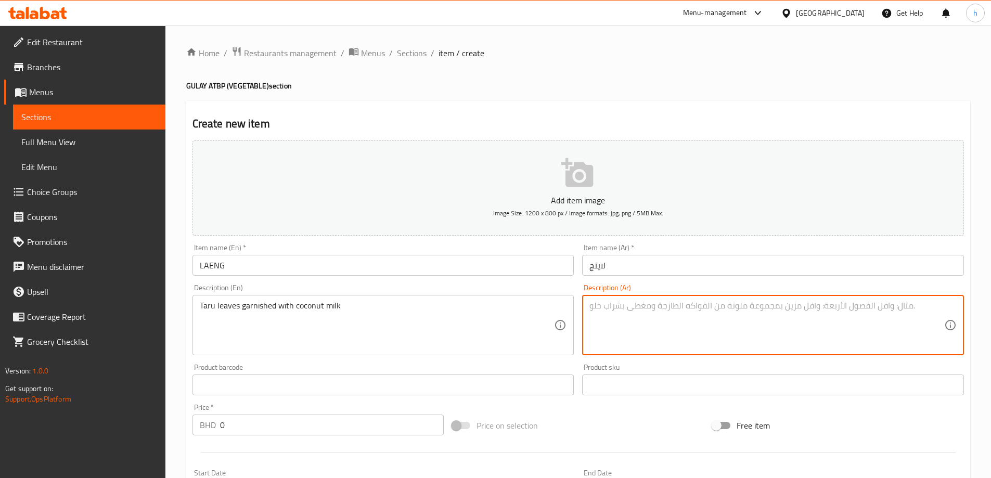
click at [674, 328] on textarea at bounding box center [766, 325] width 355 height 49
paste textarea "أوراق تارو مزينة بحليب جوز الهند"
click at [708, 317] on textarea "أوراق تارو مزينة بحليب جوز الهند" at bounding box center [766, 325] width 355 height 49
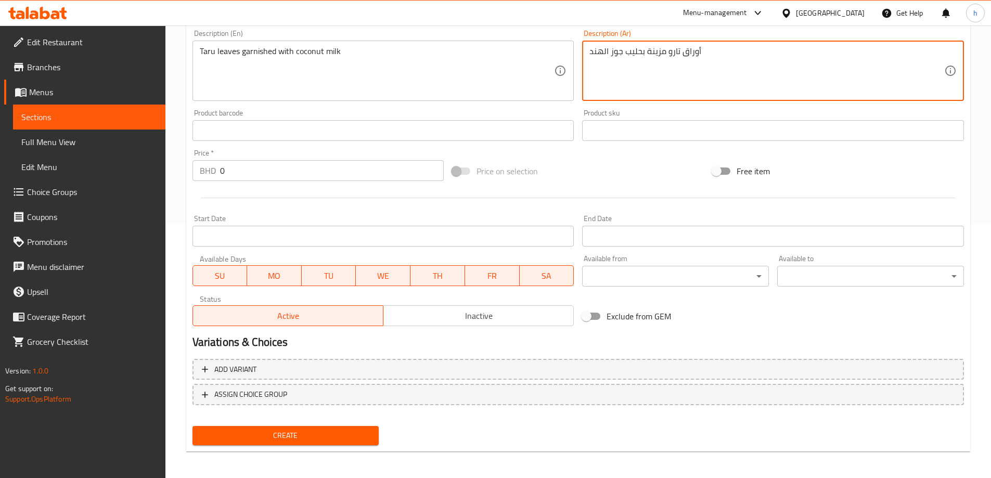
scroll to position [257, 0]
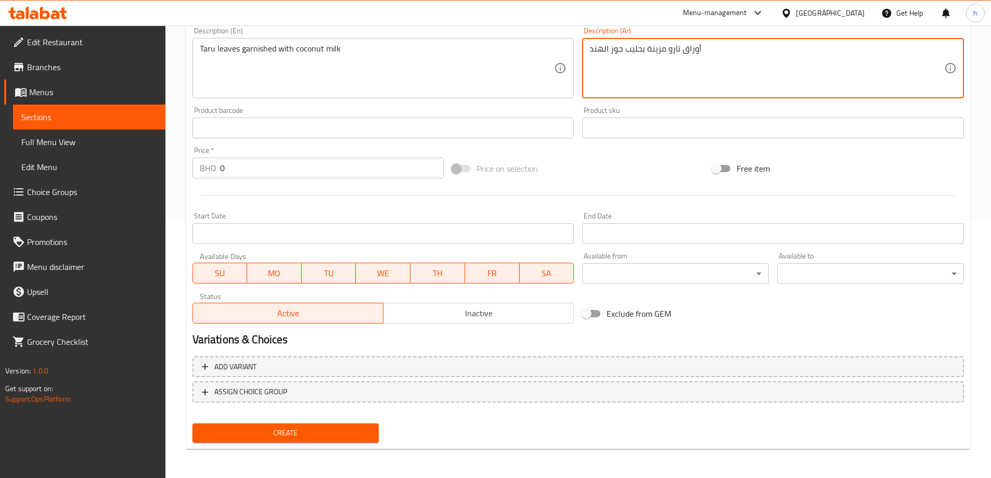
type textarea "أوراق تارو مزينة بحليب جوز الهند"
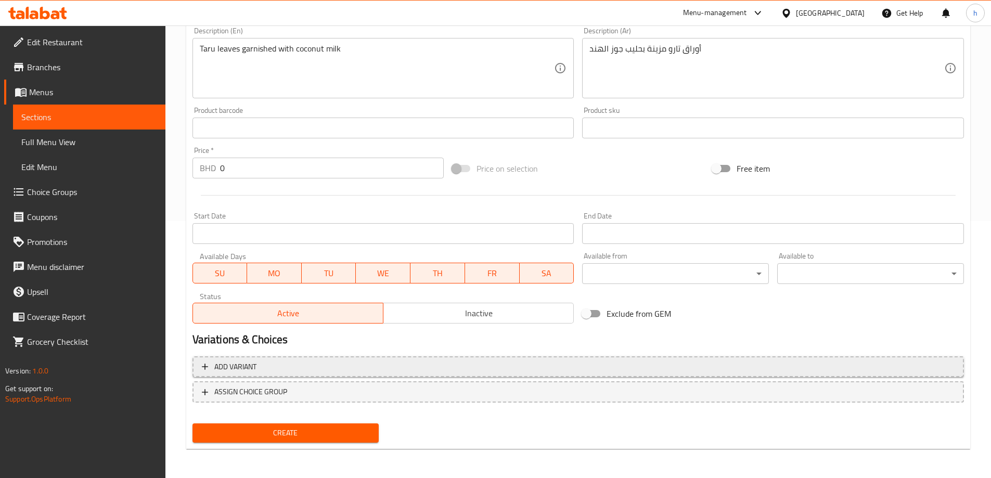
click at [336, 369] on span "Add variant" at bounding box center [578, 367] width 753 height 13
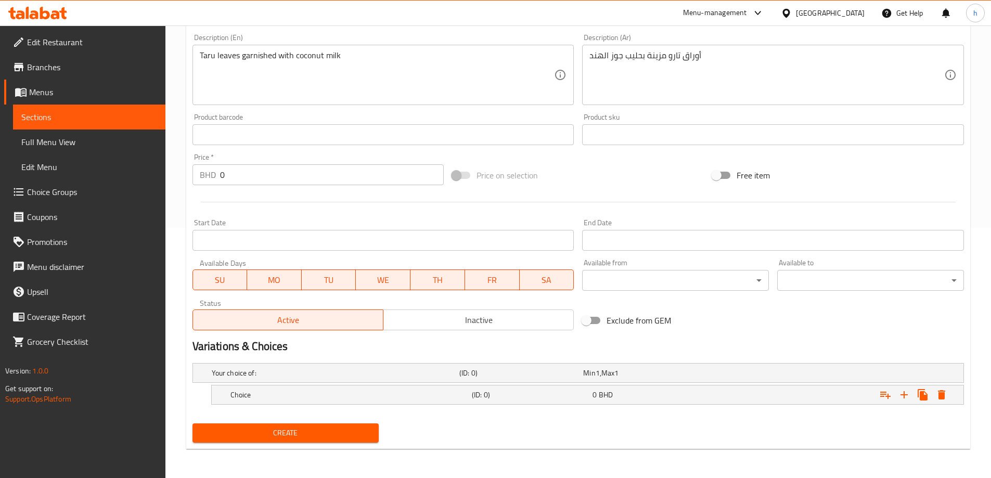
scroll to position [250, 0]
click at [396, 396] on h5 "Choice" at bounding box center [348, 395] width 237 height 10
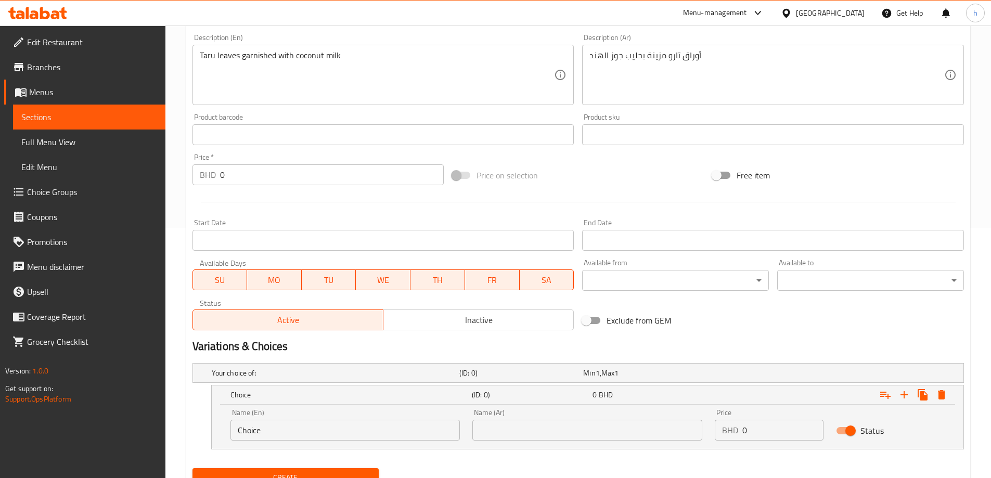
click at [292, 434] on input "Choice" at bounding box center [345, 430] width 230 height 21
paste input "Plain"
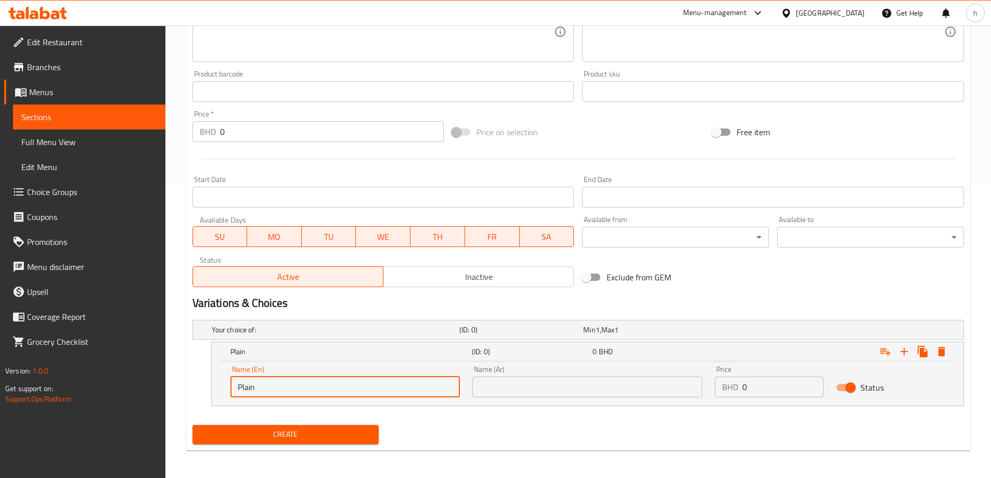
scroll to position [295, 0]
type input "Plain"
click at [519, 385] on input "text" at bounding box center [587, 385] width 230 height 21
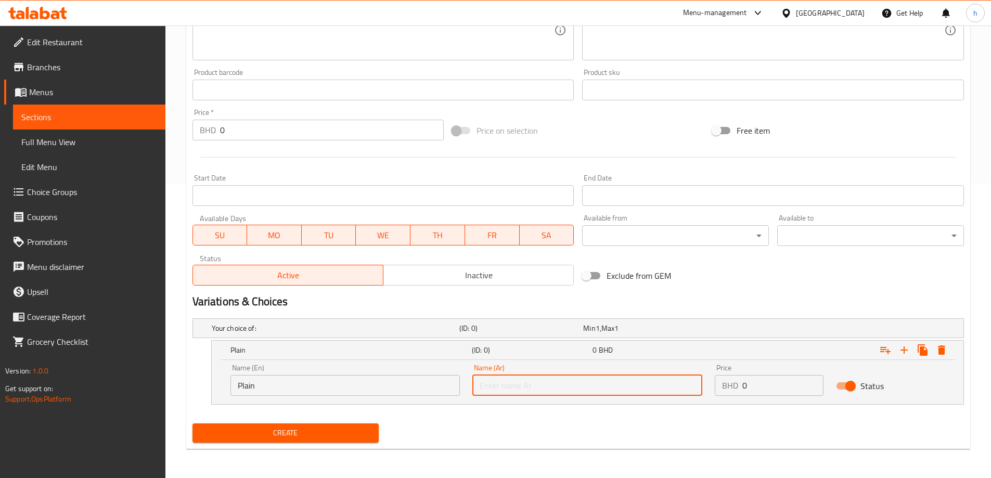
type input "ساده"
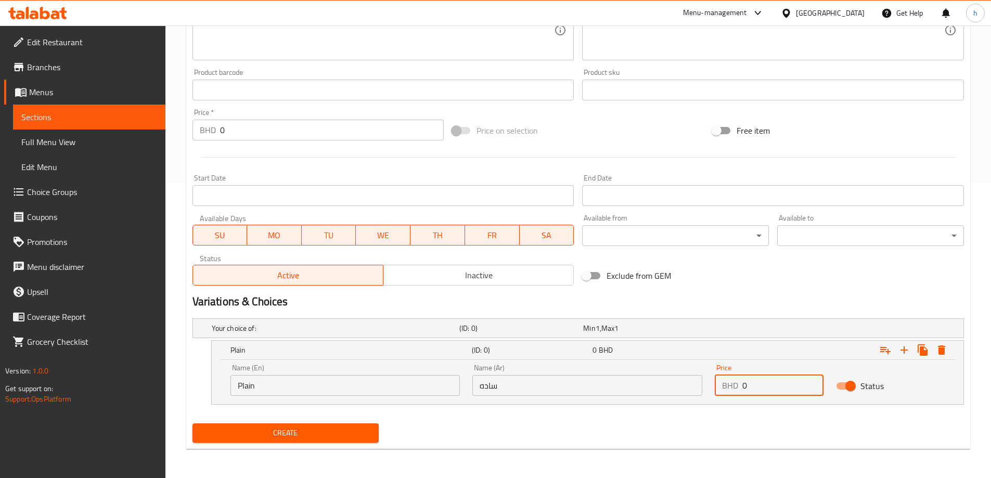
click at [765, 388] on input "0" at bounding box center [782, 385] width 81 height 21
type input "1.800"
click at [904, 352] on icon "Expand" at bounding box center [904, 350] width 7 height 7
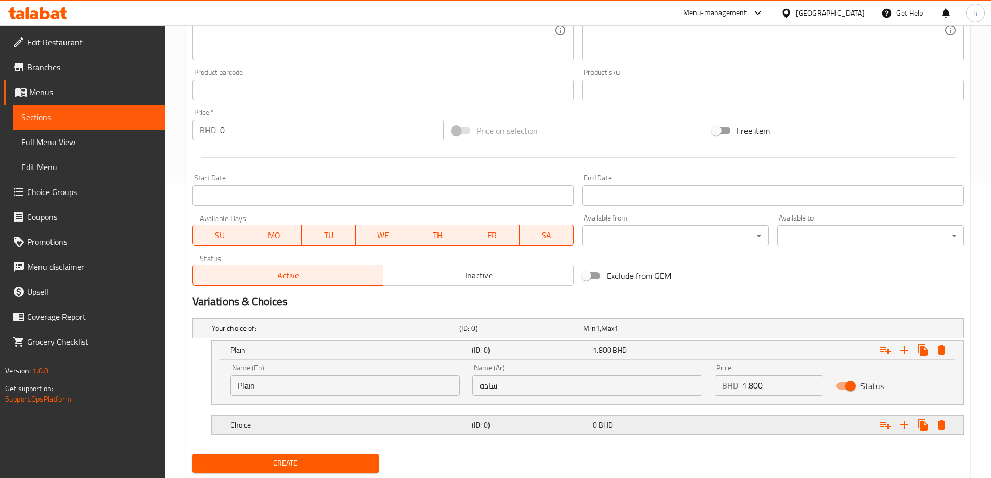
click at [294, 428] on h5 "Choice" at bounding box center [348, 425] width 237 height 10
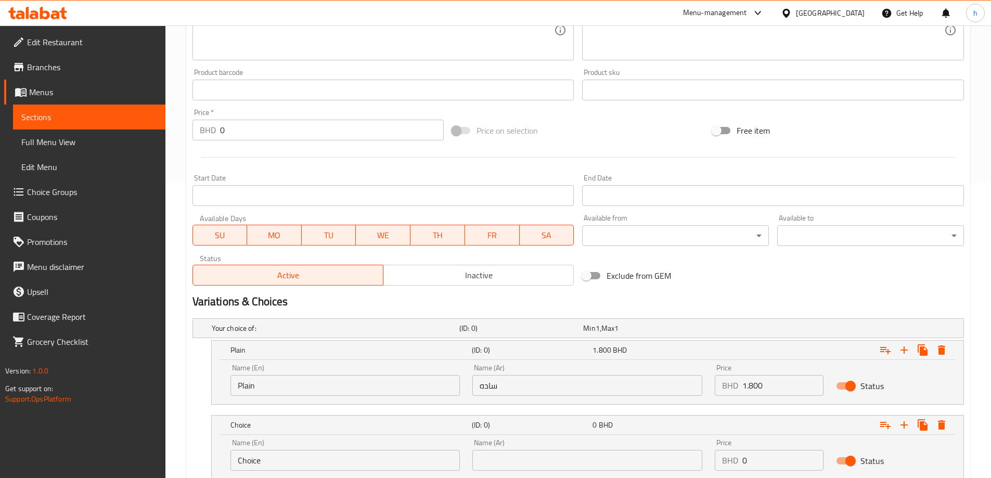
click at [260, 464] on input "Choice" at bounding box center [345, 460] width 230 height 21
paste input "icken"
type input "Chicken"
click at [534, 468] on input "text" at bounding box center [587, 460] width 230 height 21
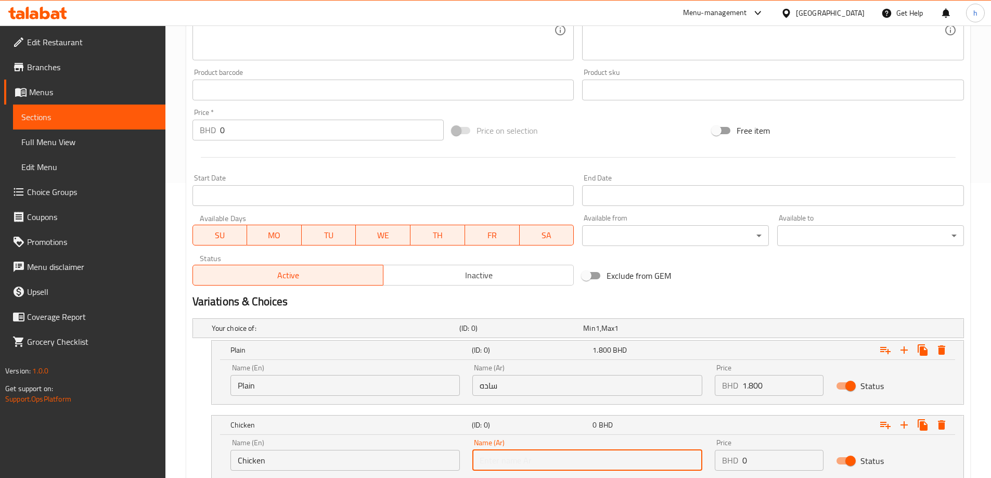
type input "دجاج"
click at [761, 458] on input "0" at bounding box center [782, 460] width 81 height 21
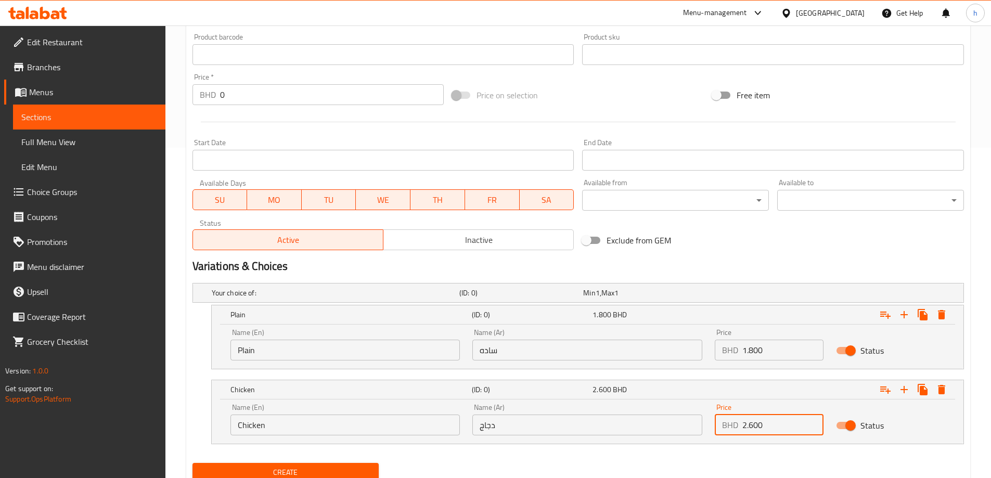
scroll to position [370, 0]
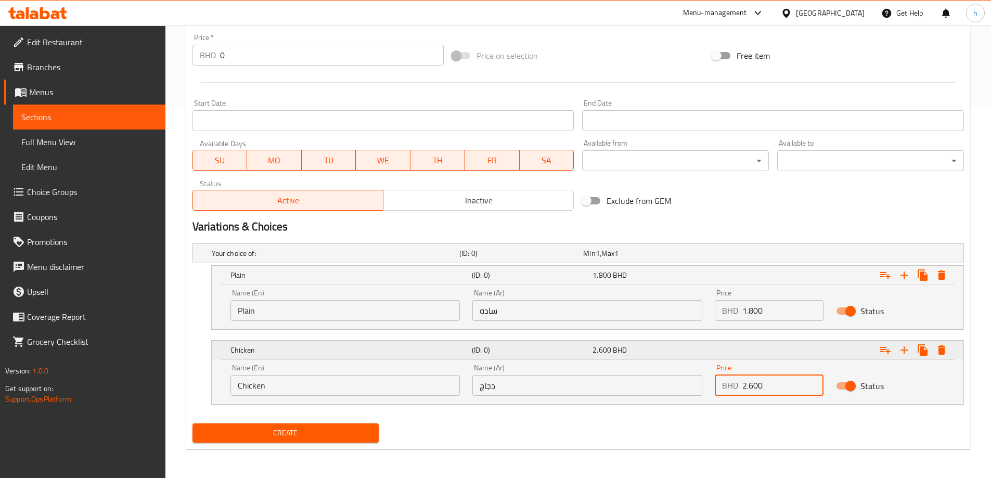
type input "2.600"
click at [905, 351] on icon "Expand" at bounding box center [904, 350] width 7 height 7
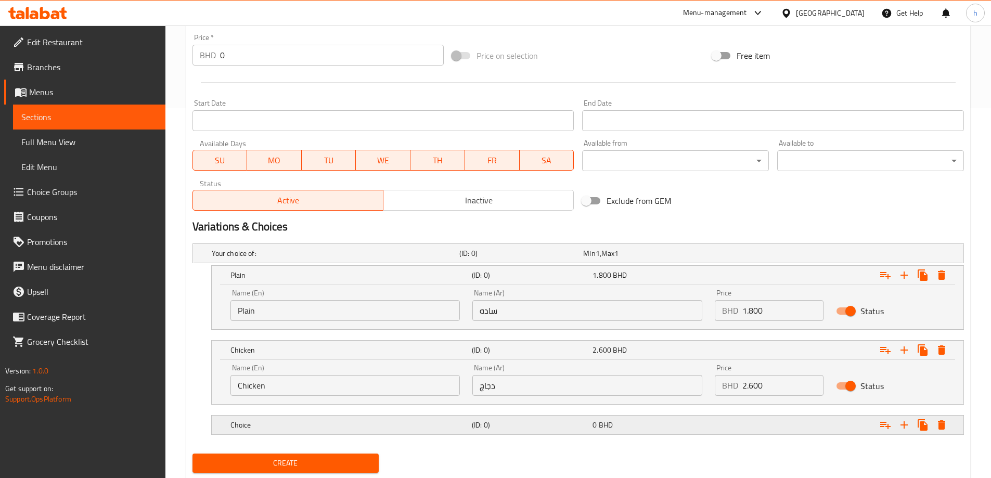
click at [368, 430] on h5 "Choice" at bounding box center [348, 425] width 237 height 10
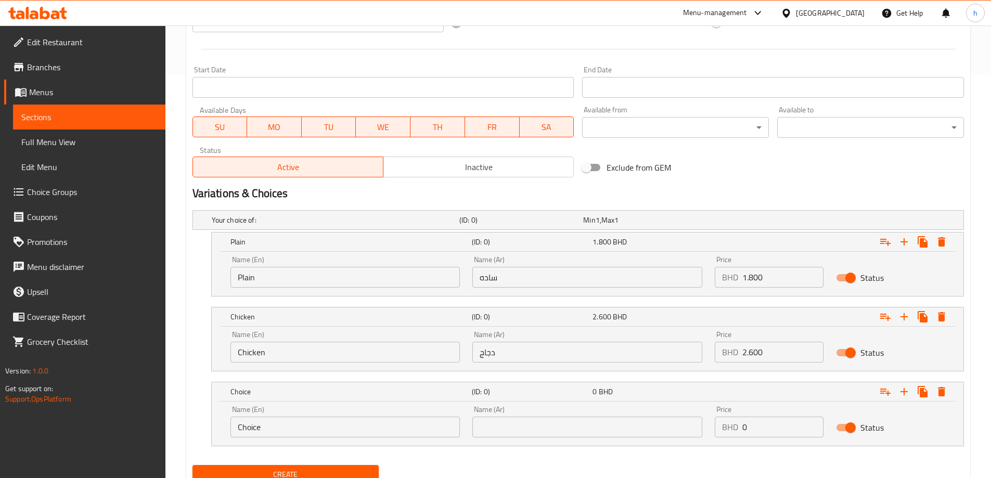
scroll to position [422, 0]
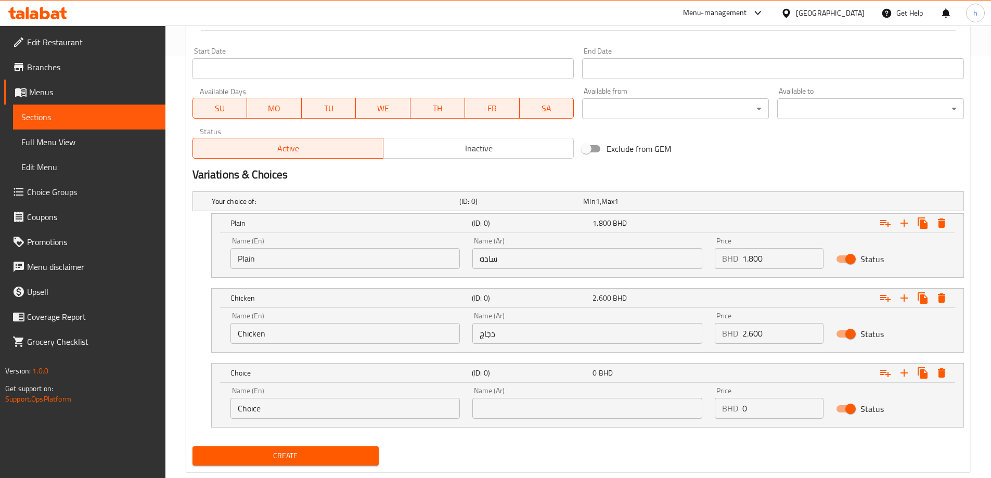
click at [306, 408] on input "Choice" at bounding box center [345, 408] width 230 height 21
paste input "Beef"
type input "Beef"
drag, startPoint x: 539, startPoint y: 410, endPoint x: 531, endPoint y: 412, distance: 8.5
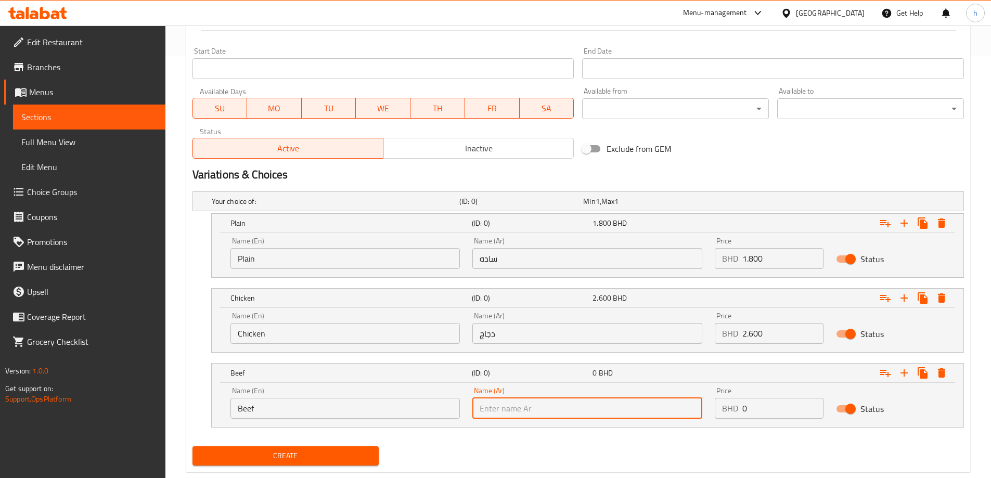
click at [537, 411] on input "text" at bounding box center [587, 408] width 230 height 21
type input "لحم بقري"
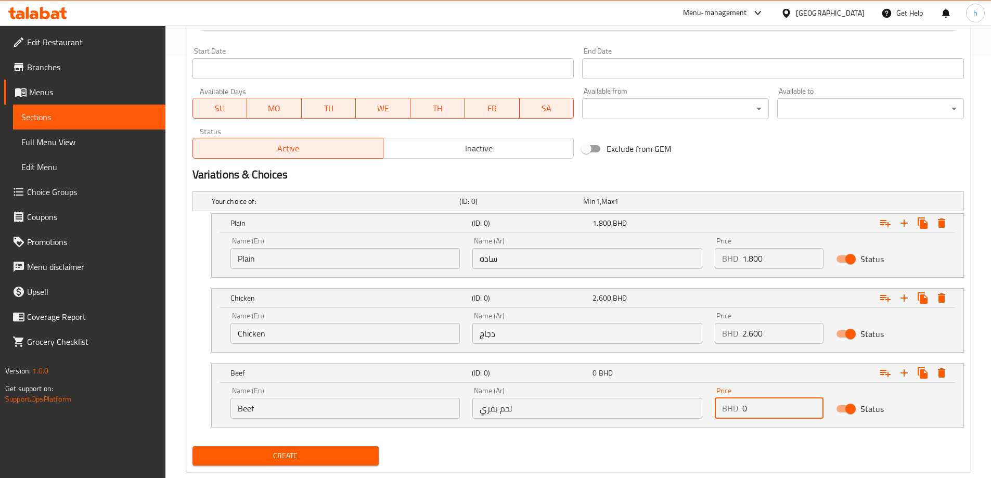
click at [762, 409] on input "0" at bounding box center [782, 408] width 81 height 21
type input "2.600"
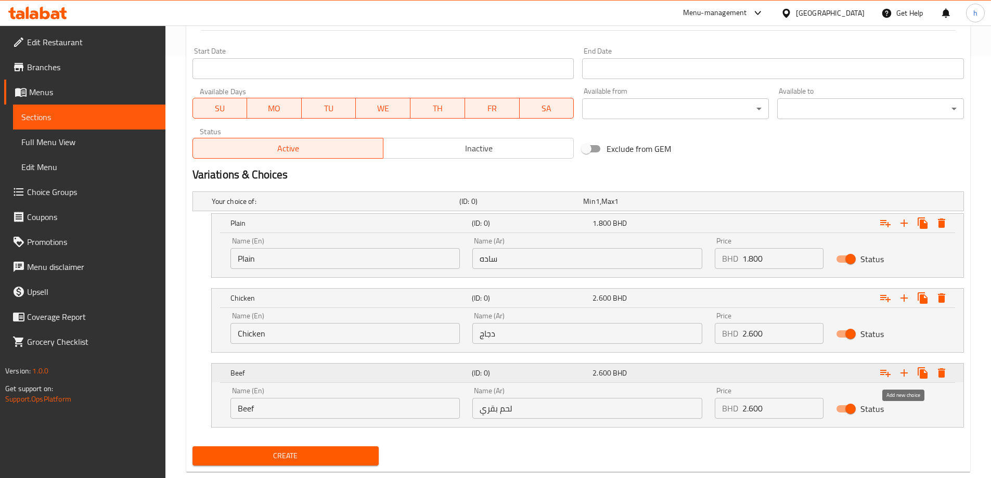
click at [902, 370] on icon "Expand" at bounding box center [904, 373] width 12 height 12
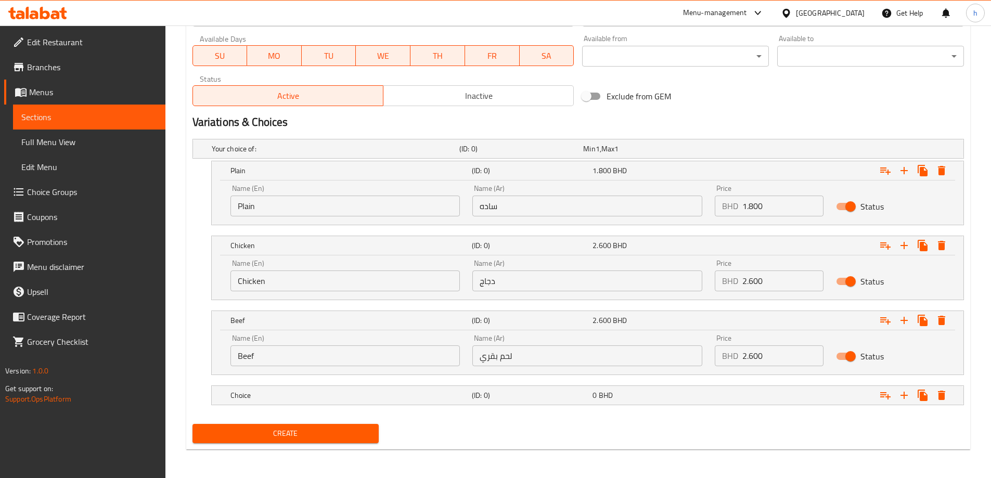
scroll to position [475, 0]
click at [315, 393] on h5 "Choice" at bounding box center [348, 395] width 237 height 10
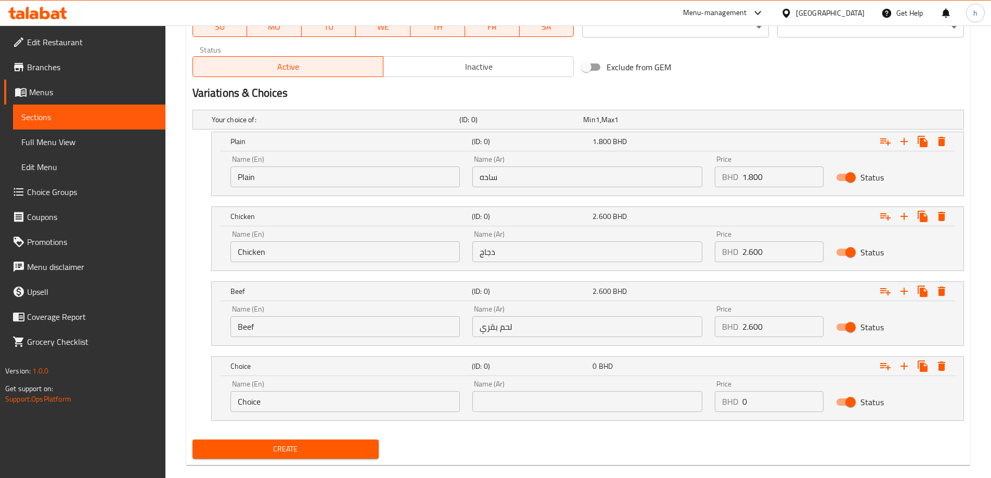
scroll to position [520, 0]
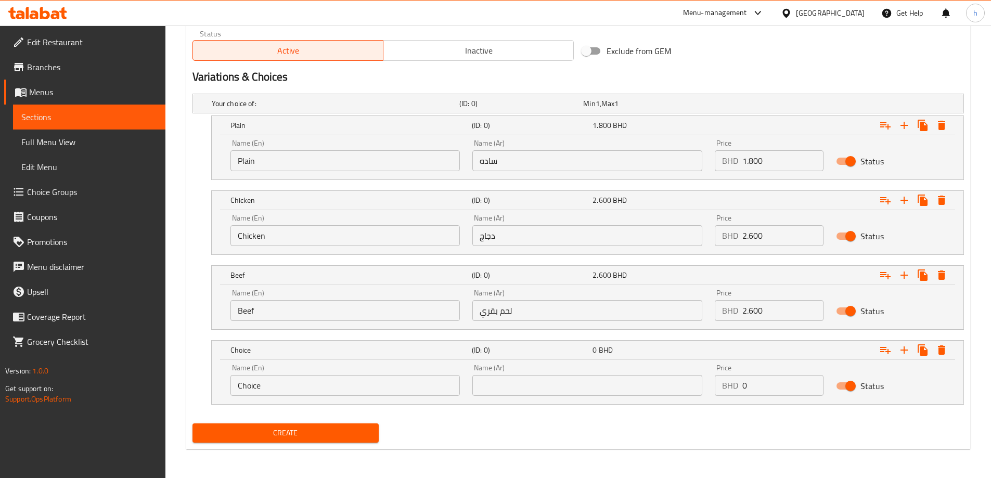
click at [281, 382] on input "Choice" at bounding box center [345, 385] width 230 height 21
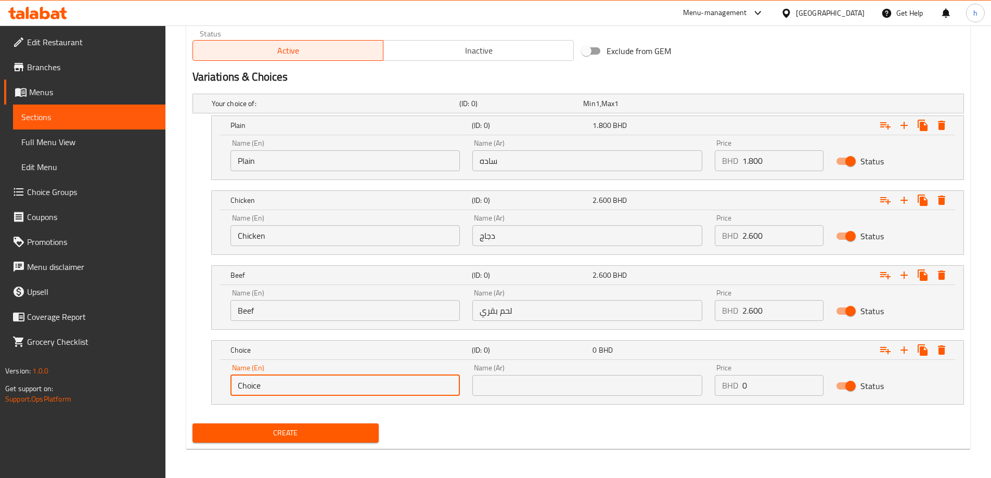
click at [281, 382] on input "Choice" at bounding box center [345, 385] width 230 height 21
paste input "Shrimps"
type input "Shrimps"
click at [481, 386] on input "text" at bounding box center [587, 385] width 230 height 21
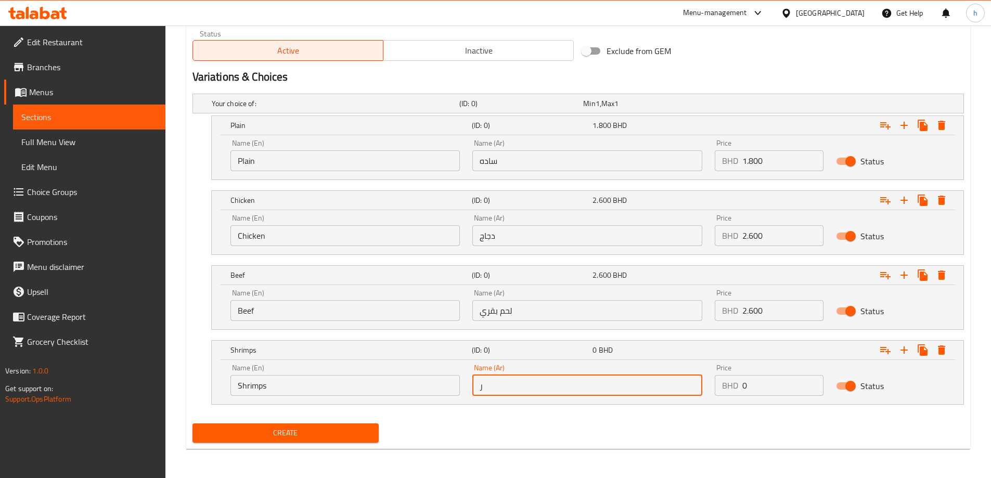
type input "روبيان"
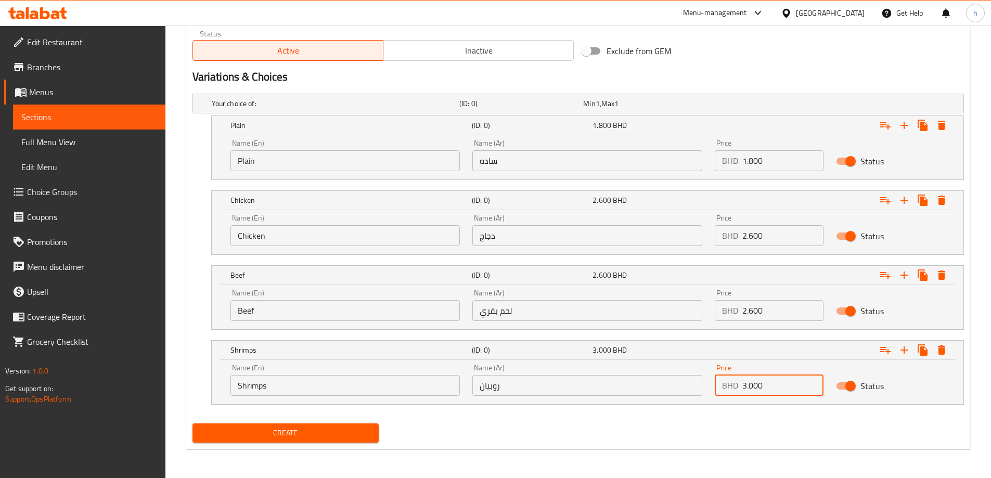
type input "3.000"
click at [319, 433] on span "Create" at bounding box center [286, 433] width 170 height 13
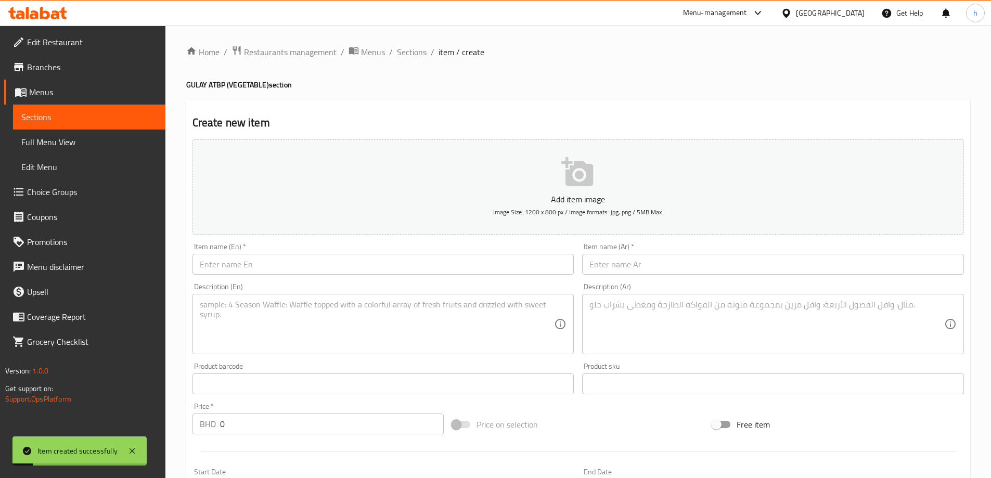
scroll to position [0, 0]
click at [415, 59] on span "Sections" at bounding box center [412, 53] width 30 height 12
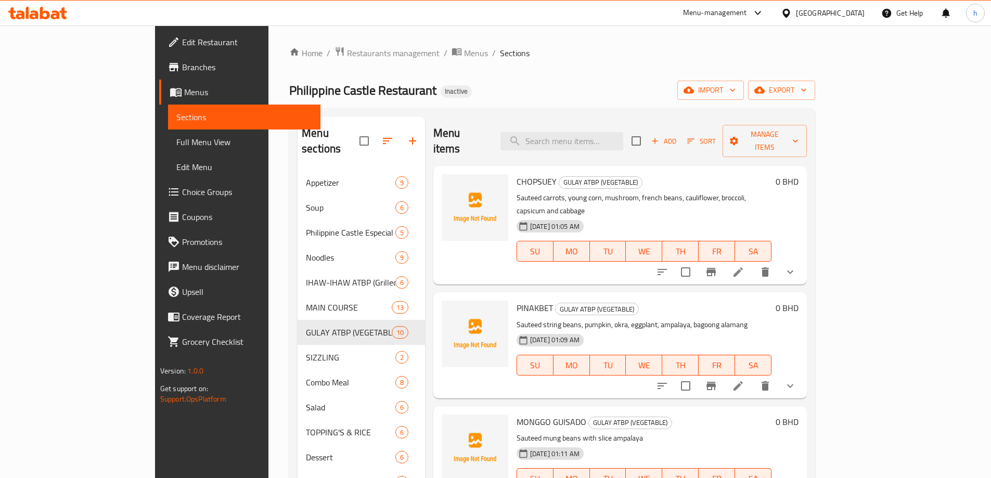
click at [678, 135] on span "Add" at bounding box center [664, 141] width 28 height 12
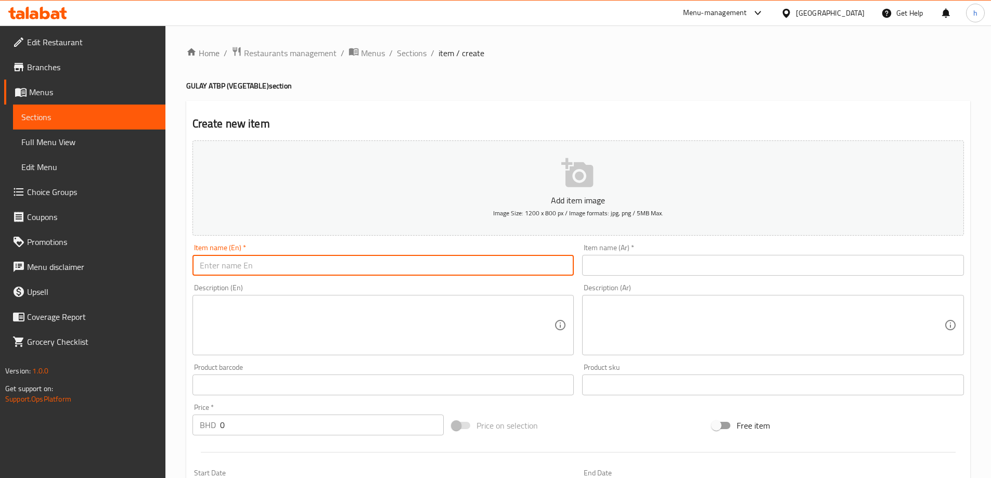
click at [382, 270] on input "text" at bounding box center [384, 265] width 382 height 21
paste input "GINISANG AMPALAYA"
type input "GINISANG AMPALAYA"
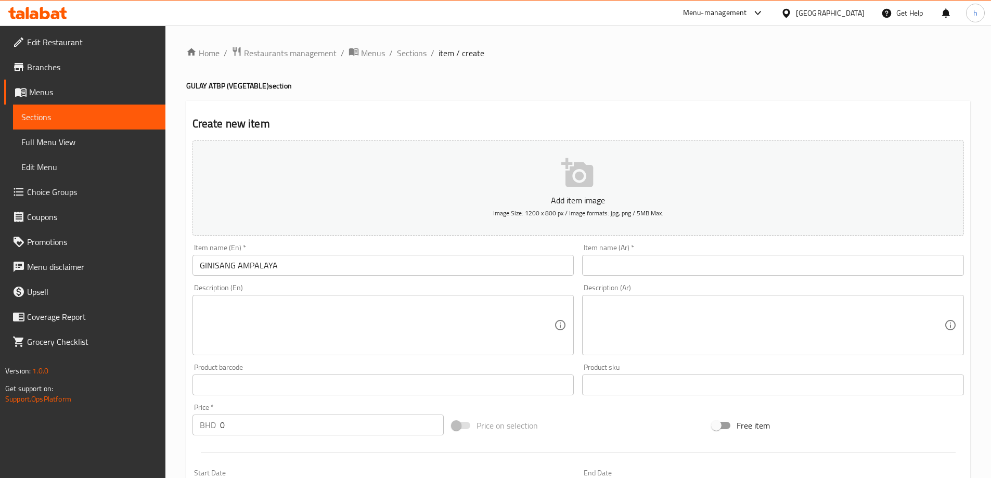
click at [646, 257] on input "text" at bounding box center [773, 265] width 382 height 21
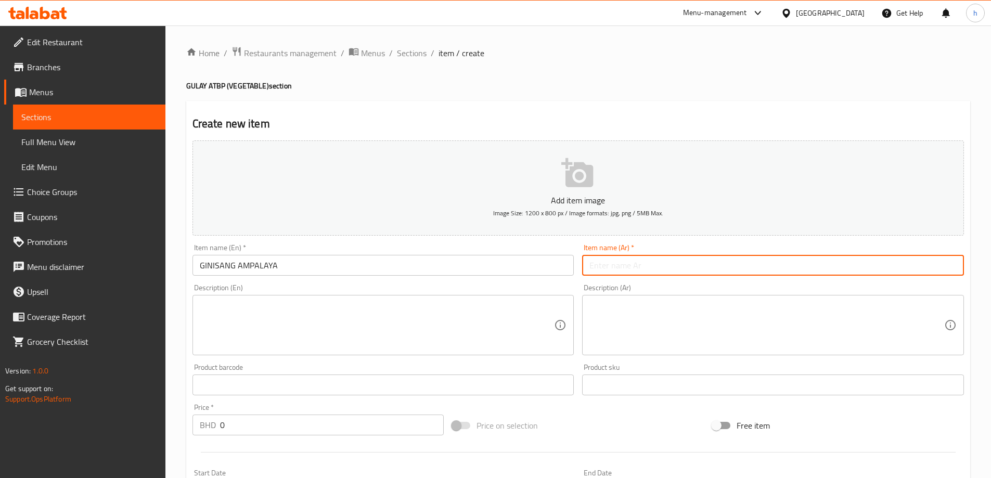
paste input "جينيسانج أمبالايا"
type input "جينيسانج أمبالايا"
click at [270, 329] on textarea at bounding box center [377, 325] width 355 height 49
paste textarea "Sauteed bitterlemon with egg"
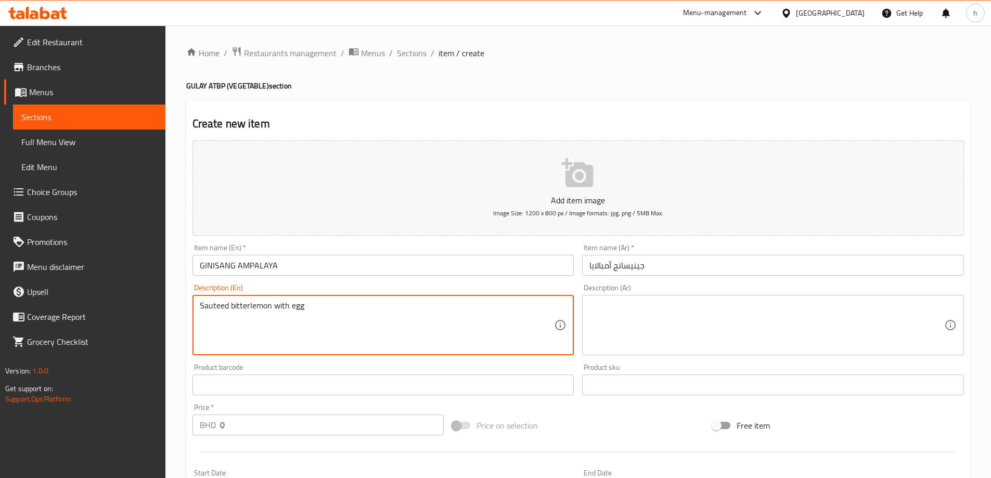
type textarea "Sauteed bitterlemon with egg"
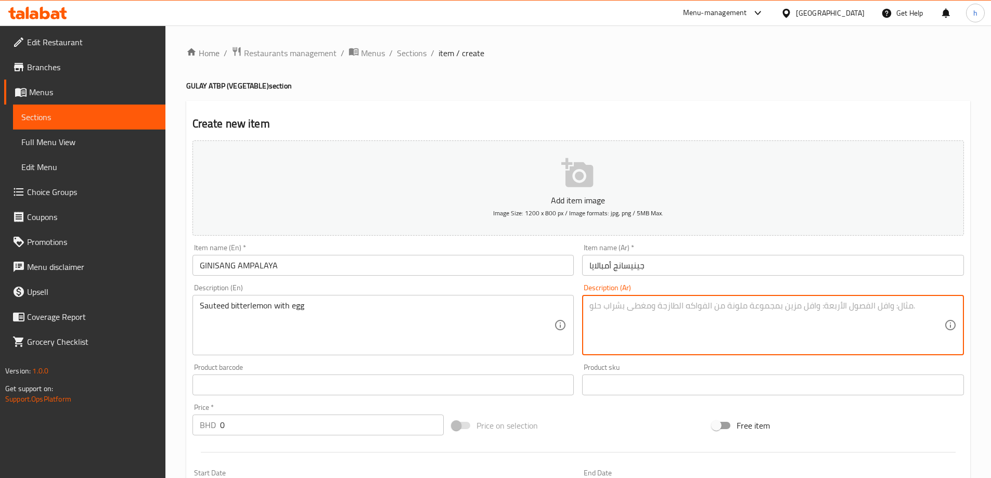
click at [699, 306] on textarea at bounding box center [766, 325] width 355 height 49
paste textarea "ليمون مر سوتيه مع البيض"
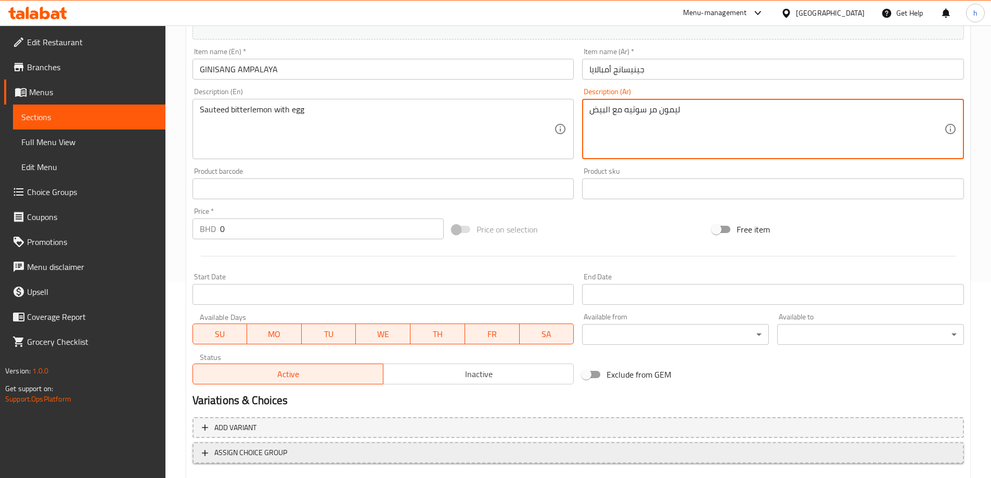
scroll to position [257, 0]
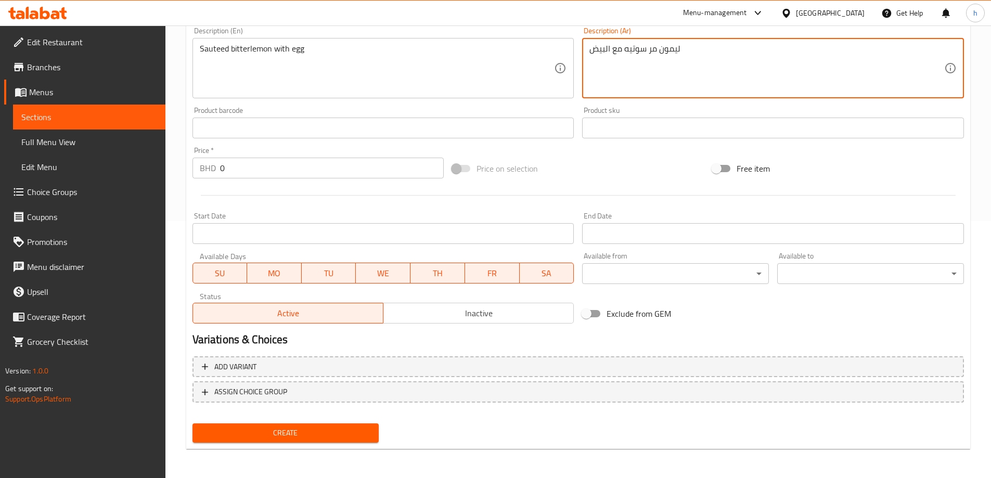
type textarea "ليمون مر سوتيه مع البيض"
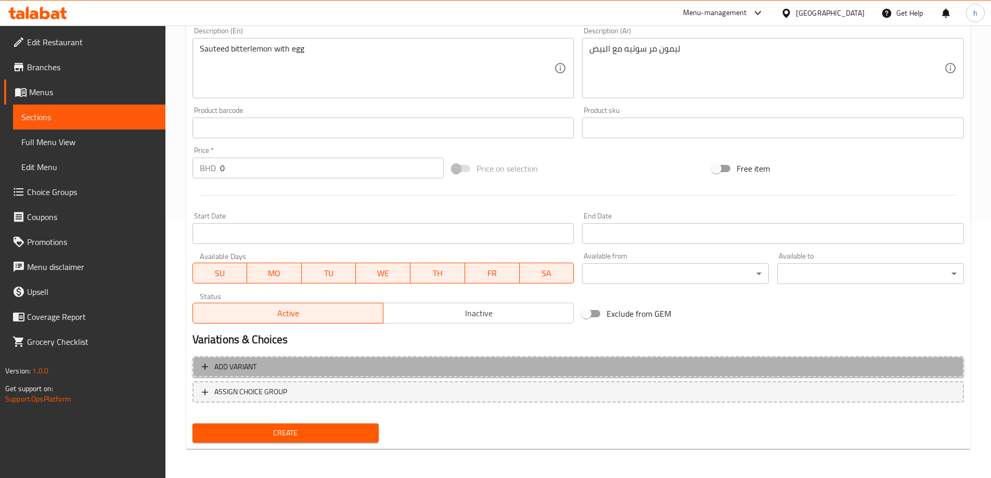
click at [344, 370] on span "Add variant" at bounding box center [578, 367] width 753 height 13
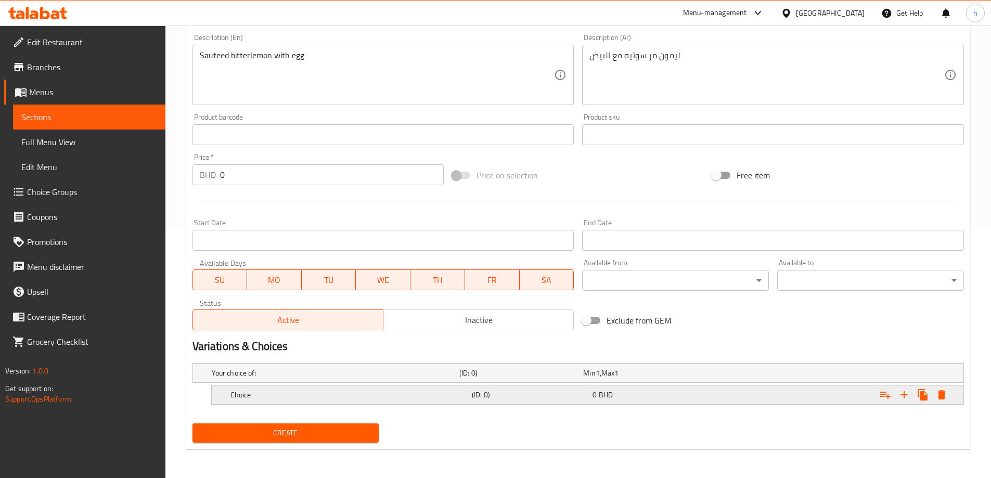
click at [300, 393] on h5 "Choice" at bounding box center [348, 395] width 237 height 10
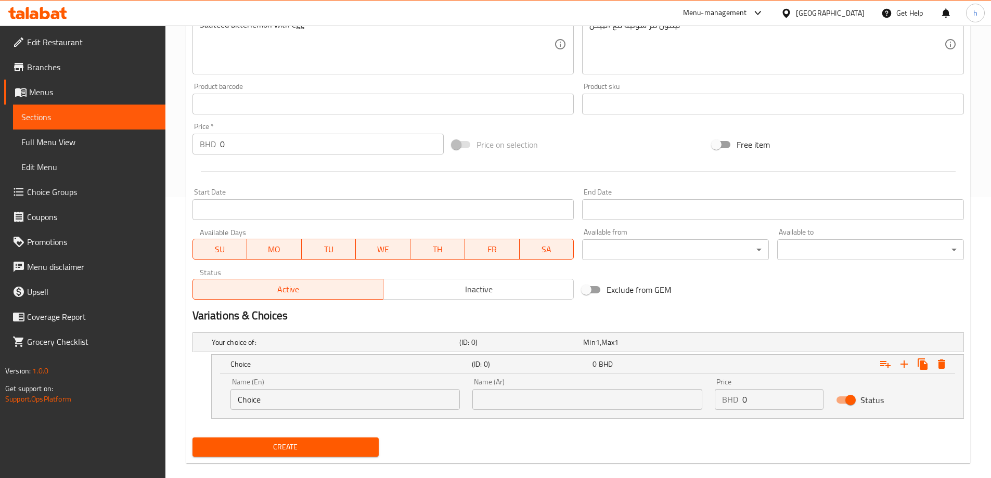
scroll to position [295, 0]
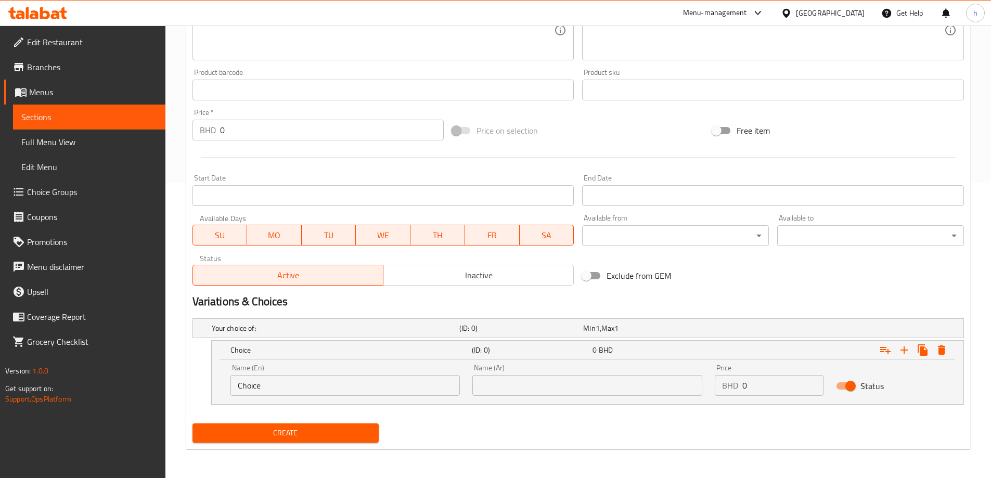
click at [306, 382] on input "Choice" at bounding box center [345, 385] width 230 height 21
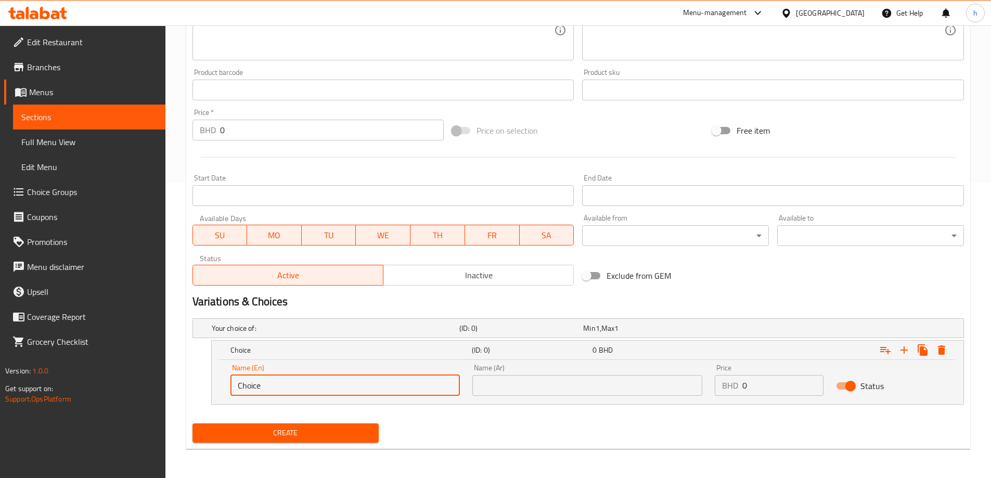
click at [306, 382] on input "Choice" at bounding box center [345, 385] width 230 height 21
paste input "Plain"
type input "Plain"
click at [486, 395] on input "text" at bounding box center [587, 385] width 230 height 21
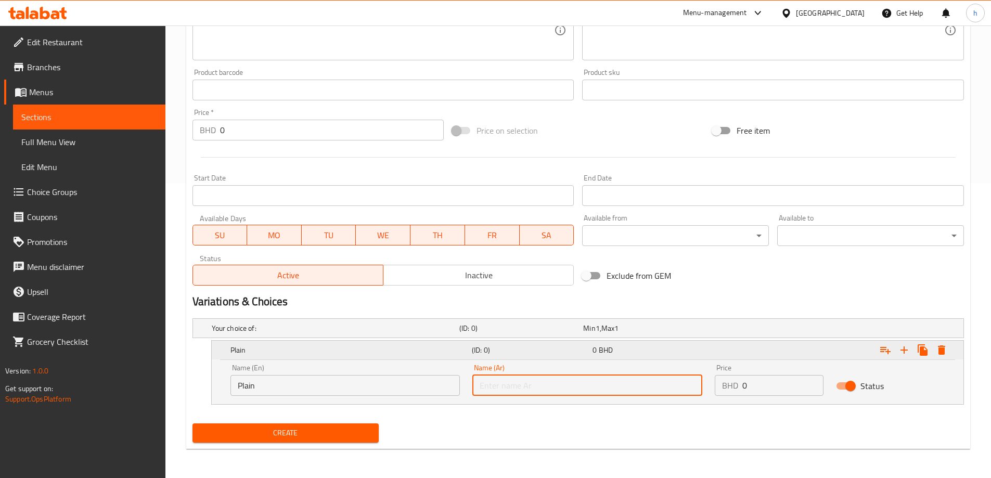
type input "ساده"
click at [751, 386] on input "0" at bounding box center [782, 385] width 81 height 21
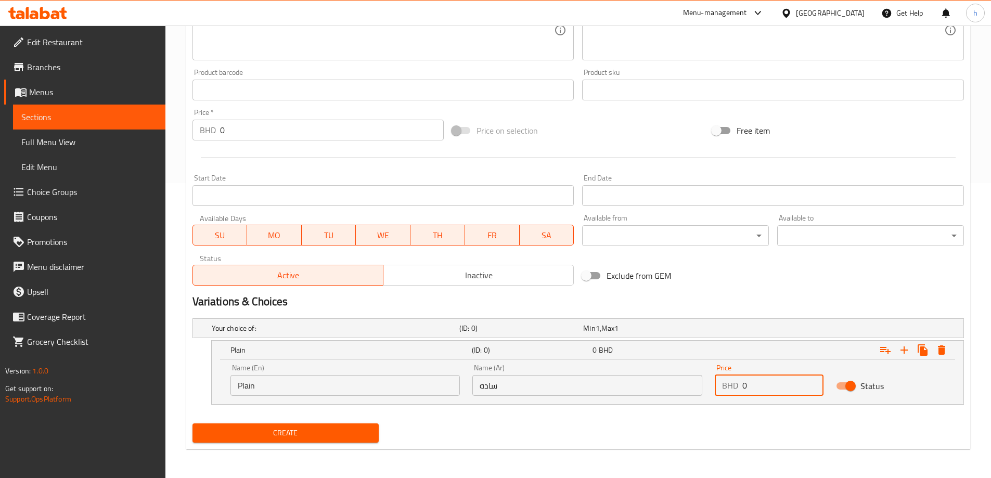
click at [751, 386] on input "0" at bounding box center [782, 385] width 81 height 21
type input "1.800"
click at [904, 352] on icon "Expand" at bounding box center [904, 350] width 7 height 7
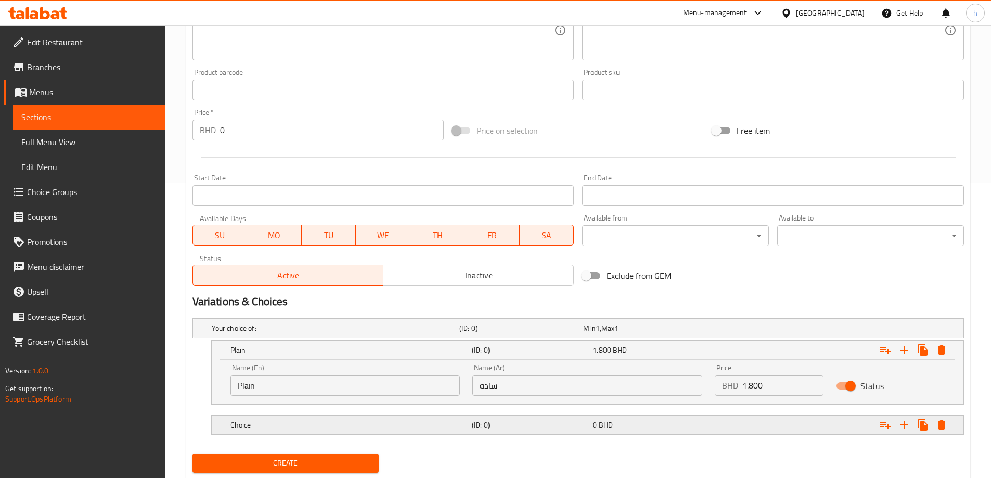
click at [299, 423] on h5 "Choice" at bounding box center [348, 425] width 237 height 10
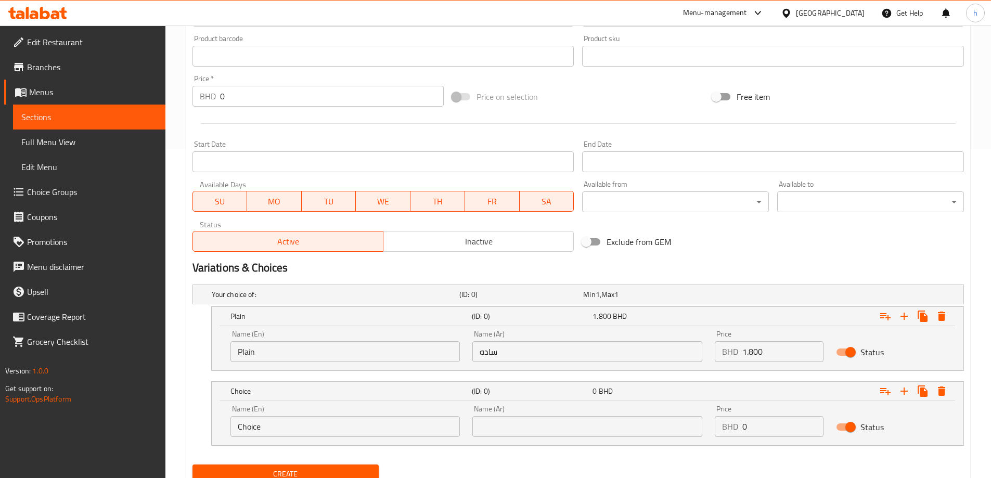
scroll to position [347, 0]
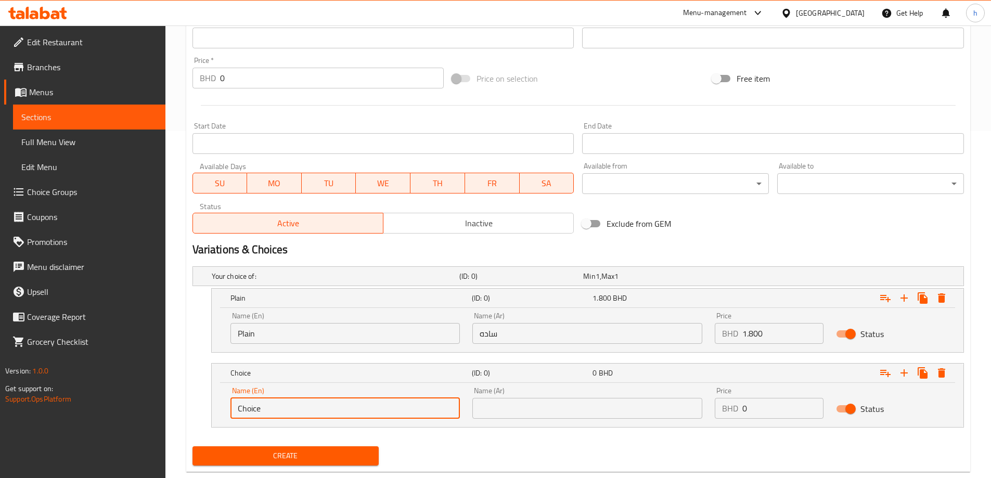
click at [279, 407] on input "Choice" at bounding box center [345, 408] width 230 height 21
paste input "Beef"
type input "Beef"
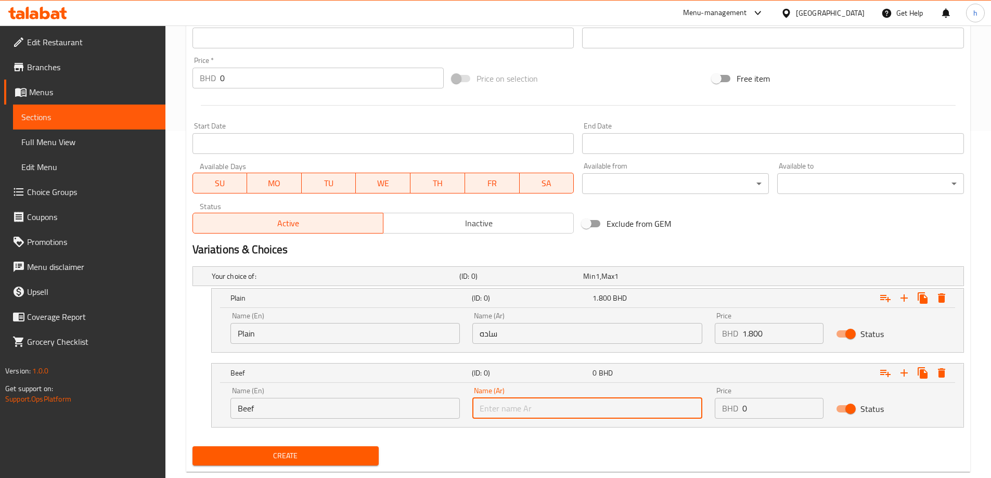
click at [515, 414] on input "text" at bounding box center [587, 408] width 230 height 21
type input "لحم بقري"
click at [758, 417] on input "0" at bounding box center [782, 408] width 81 height 21
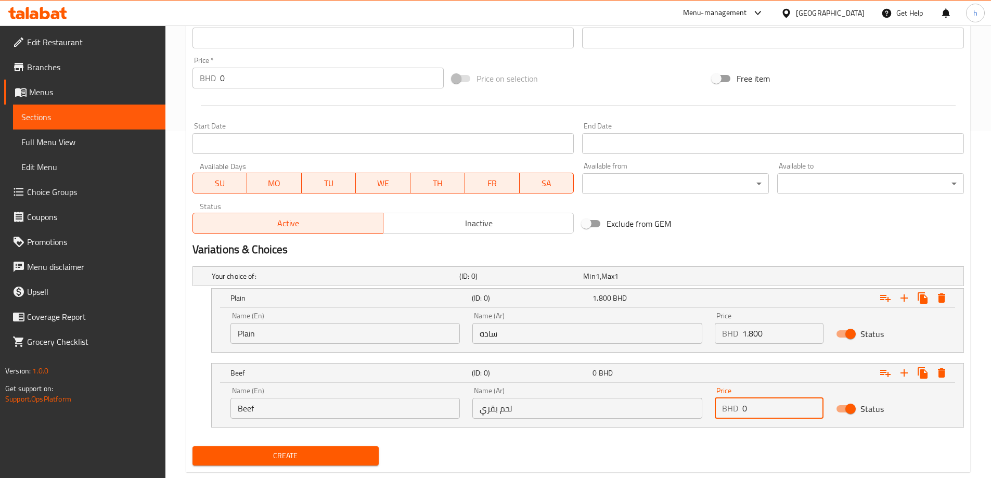
click at [758, 417] on input "0" at bounding box center [782, 408] width 81 height 21
type input "2.600"
click at [906, 374] on icon "Expand" at bounding box center [904, 373] width 12 height 12
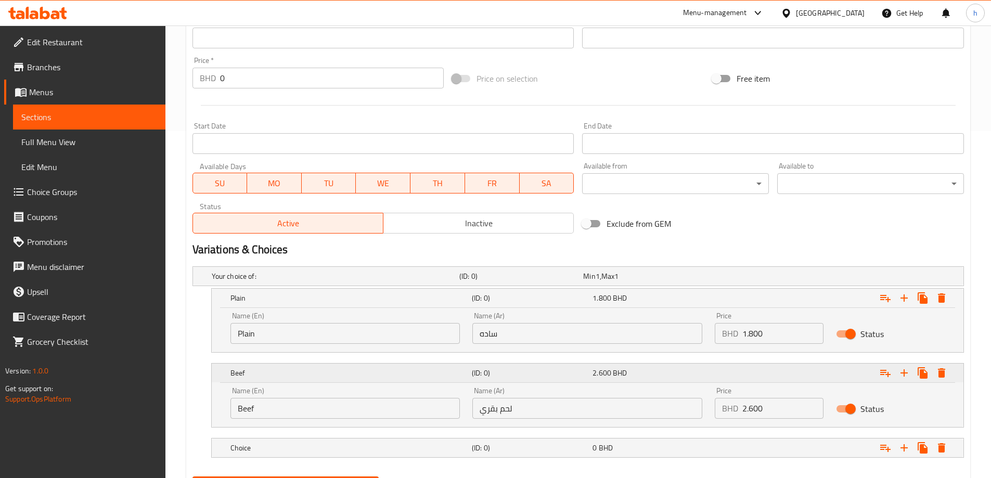
scroll to position [399, 0]
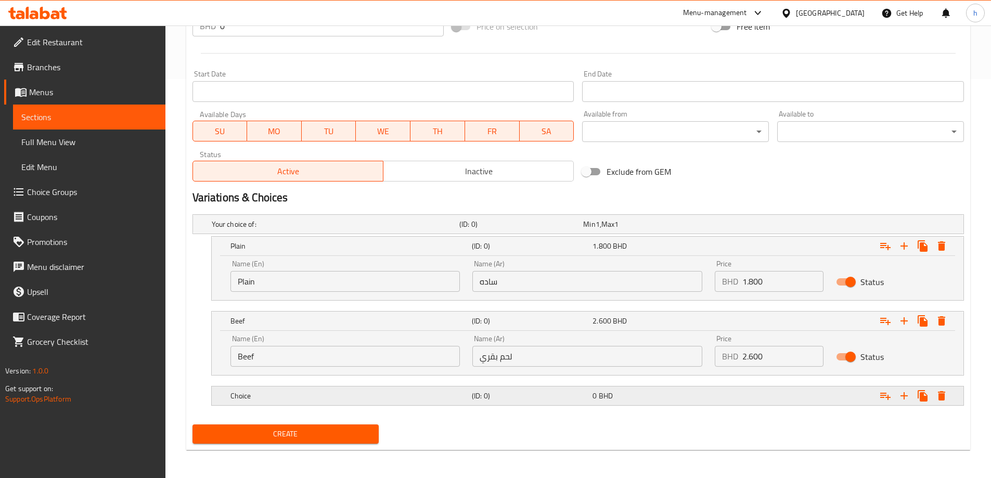
click at [412, 396] on h5 "Choice" at bounding box center [348, 396] width 237 height 10
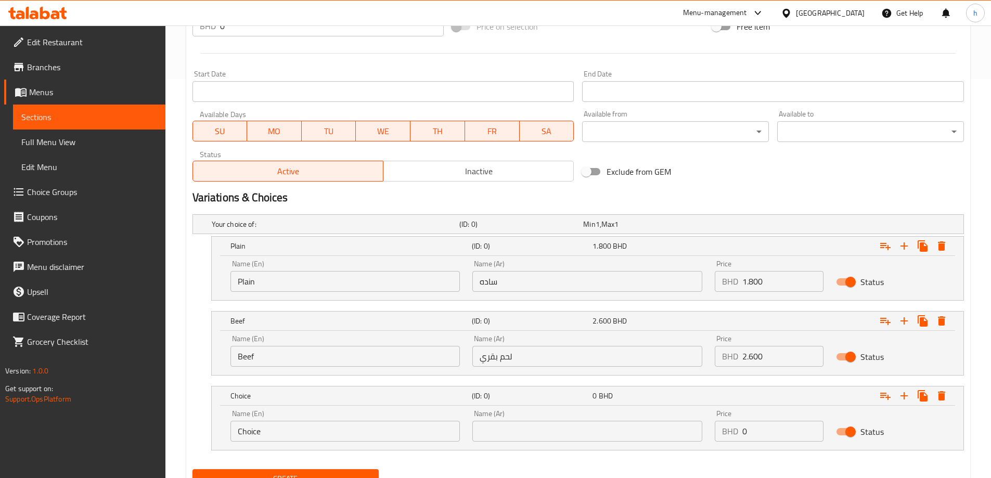
click at [316, 431] on input "Choice" at bounding box center [345, 431] width 230 height 21
paste input "Shirmps"
type input "Shirmps"
click at [575, 438] on input "text" at bounding box center [587, 431] width 230 height 21
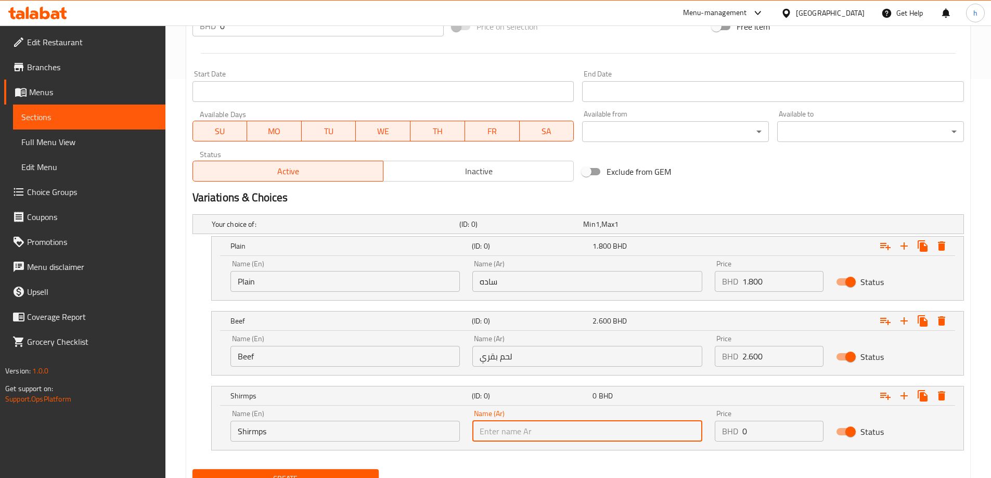
type input "روبيان"
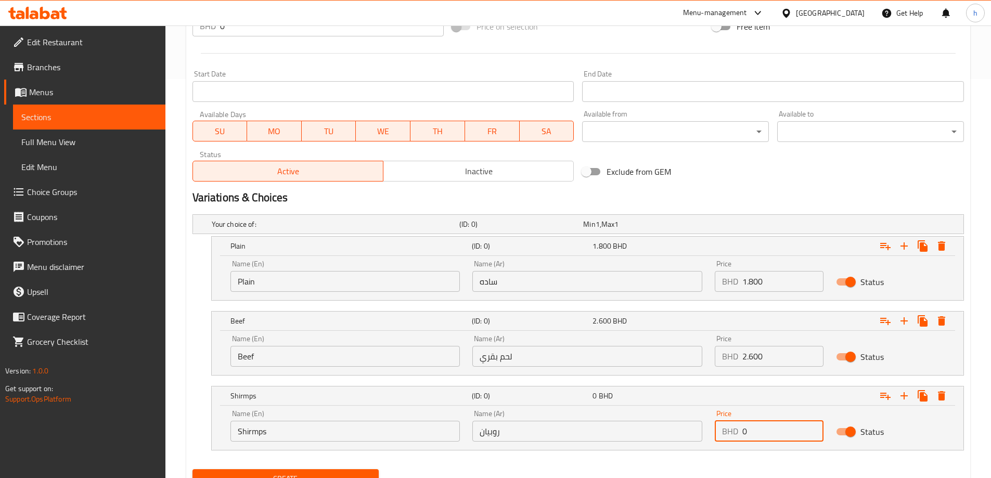
click at [766, 430] on input "0" at bounding box center [782, 431] width 81 height 21
type input "3.000"
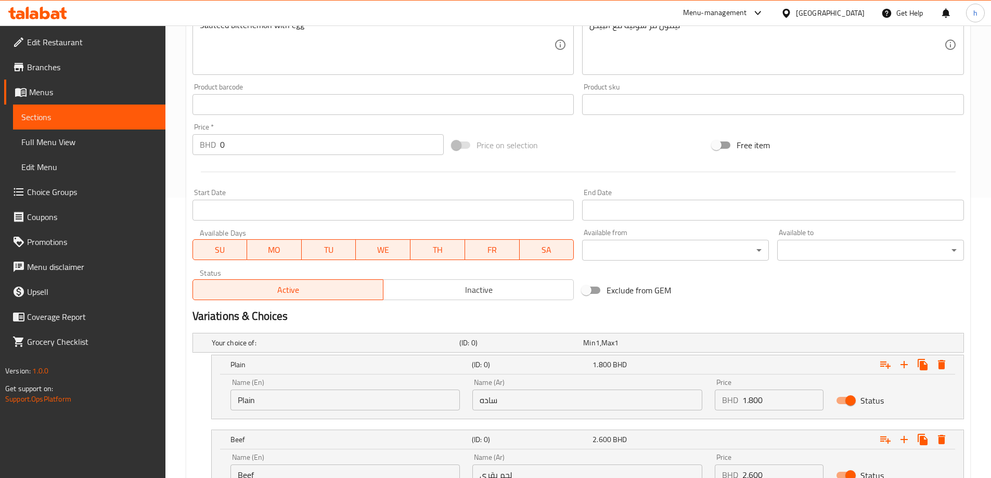
scroll to position [445, 0]
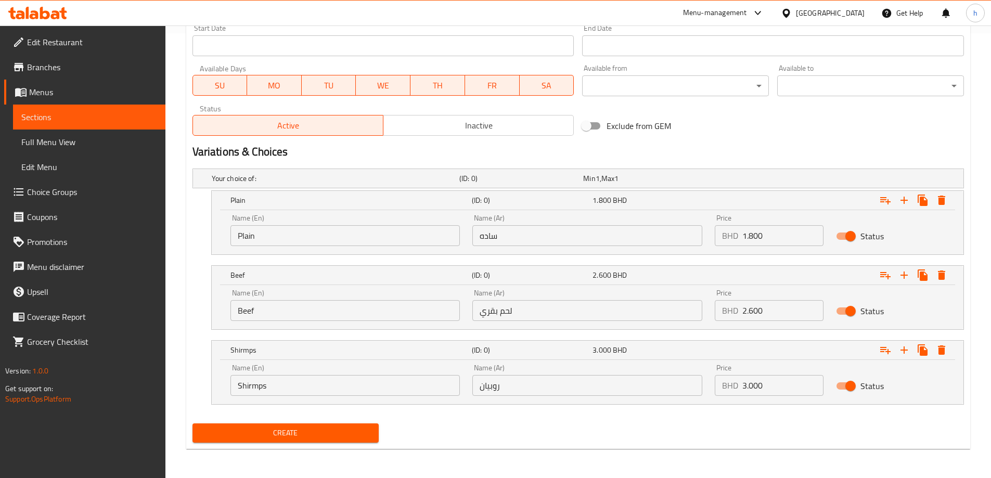
click at [360, 434] on span "Create" at bounding box center [286, 433] width 170 height 13
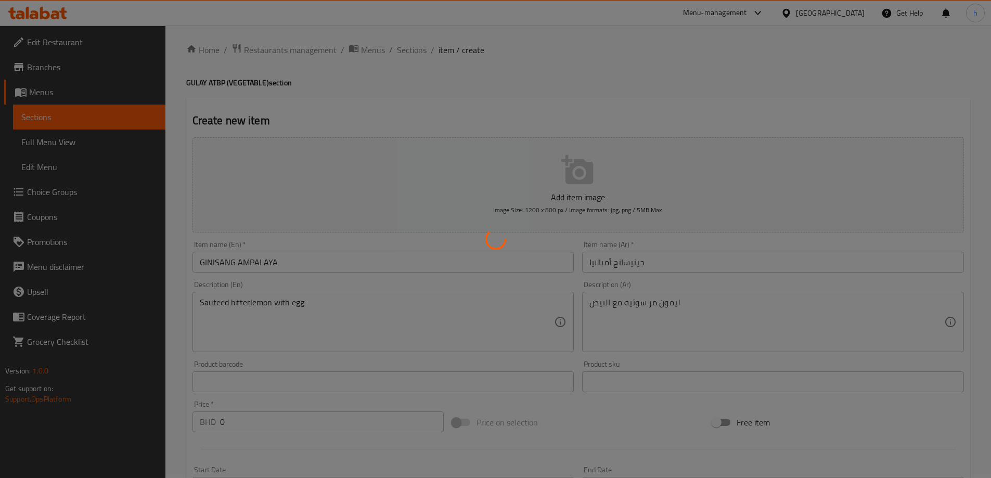
scroll to position [0, 0]
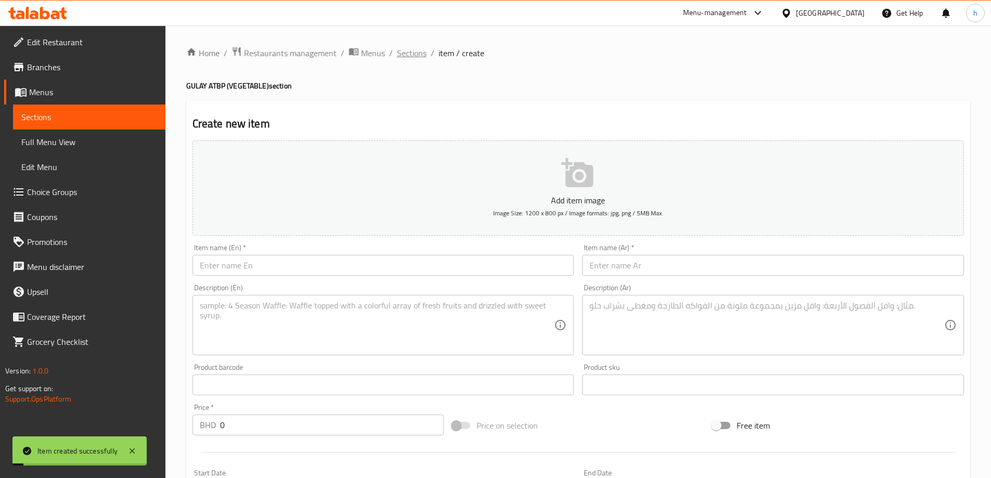
click at [405, 58] on span "Sections" at bounding box center [412, 53] width 30 height 12
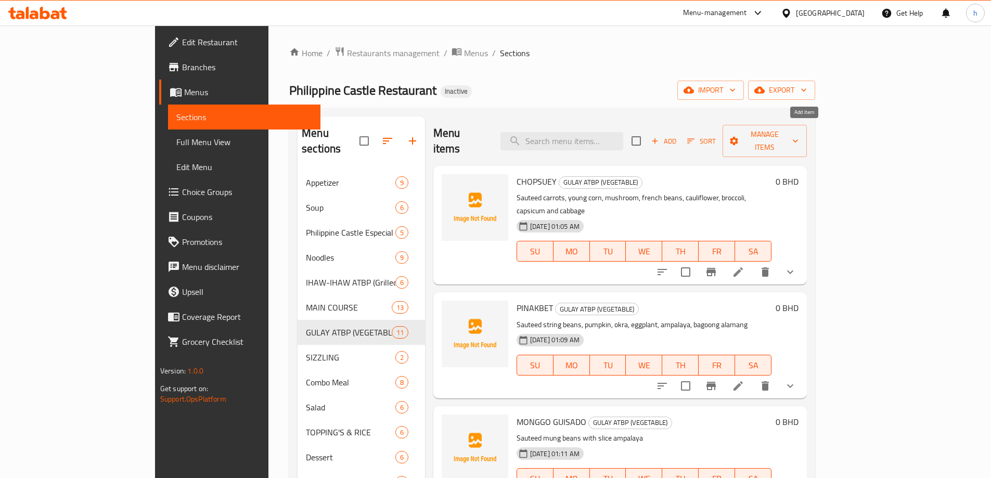
click at [678, 135] on span "Add" at bounding box center [664, 141] width 28 height 12
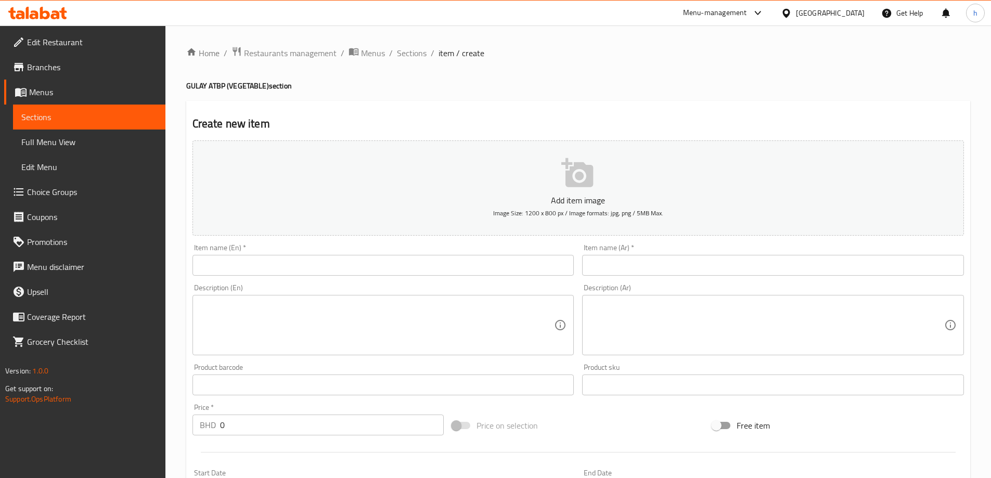
click at [243, 263] on input "text" at bounding box center [384, 265] width 382 height 21
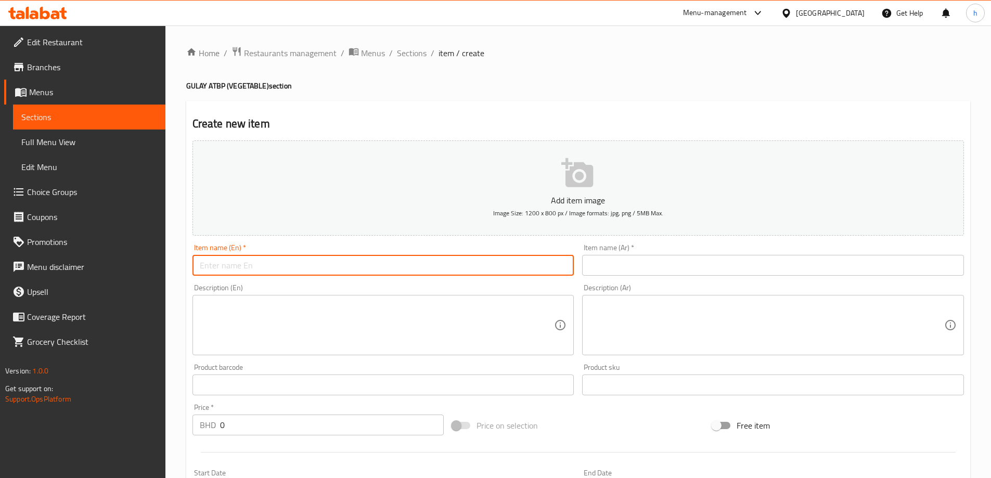
paste input "ADOBONG SITAW"
type input "ADOBONG SITAW"
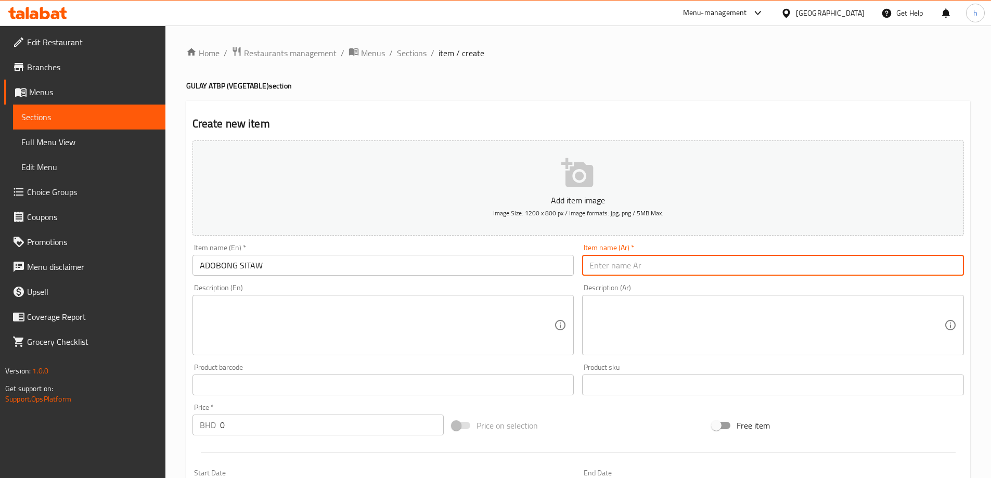
click at [691, 269] on input "text" at bounding box center [773, 265] width 382 height 21
paste input "أدوبونج سيتاو"
type input "أدوبونج سيتاو"
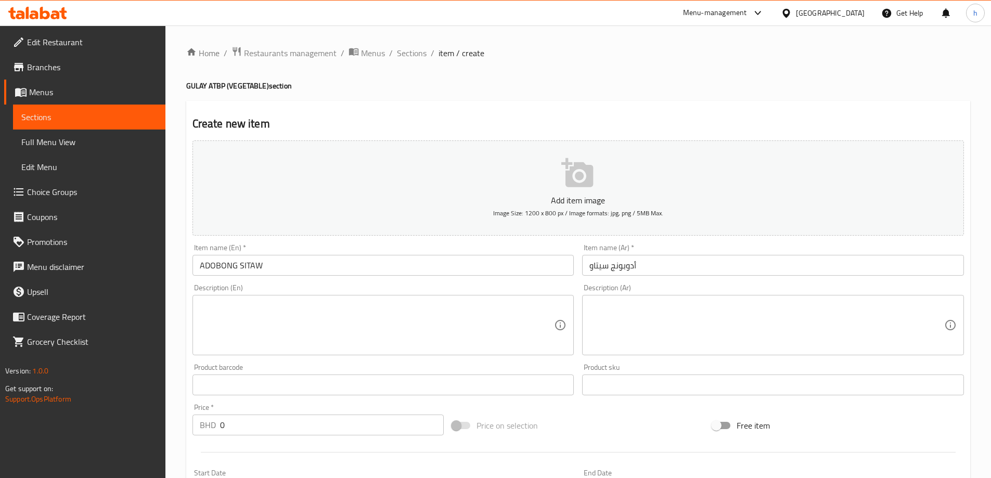
click at [248, 299] on div "Description (En)" at bounding box center [384, 325] width 382 height 60
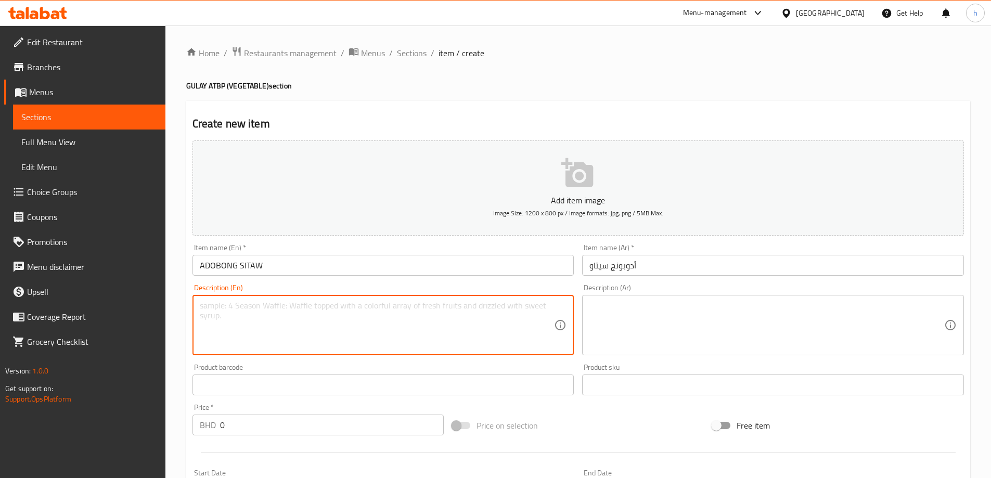
paste textarea "Sauteed long beans in onion, garlic garnished with soy sauce and vinegar"
type textarea "Sauteed long beans in onion, garlic garnished with soy sauce and vinegar"
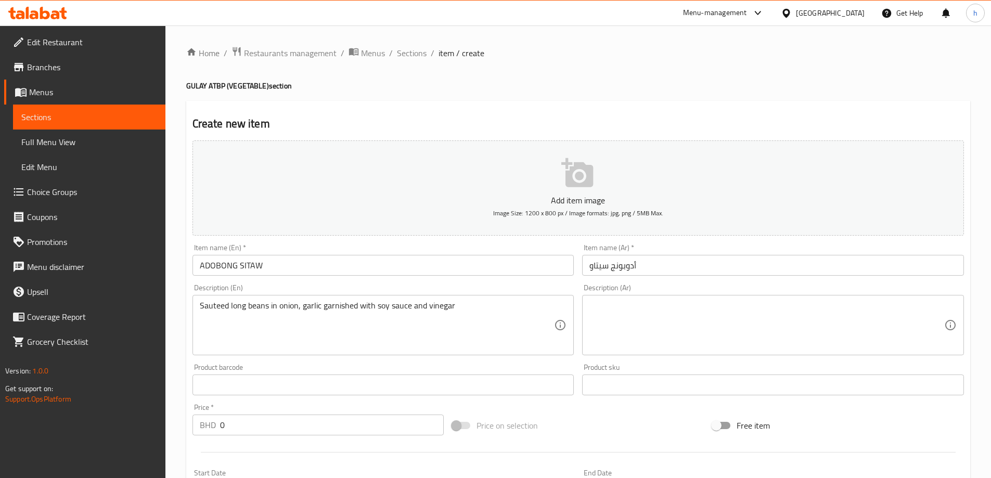
click at [793, 323] on textarea at bounding box center [766, 325] width 355 height 49
paste textarea "فاصولياء طويلة سوتيه بالبصل والثوم مزينة بصوص الصويا والخل"
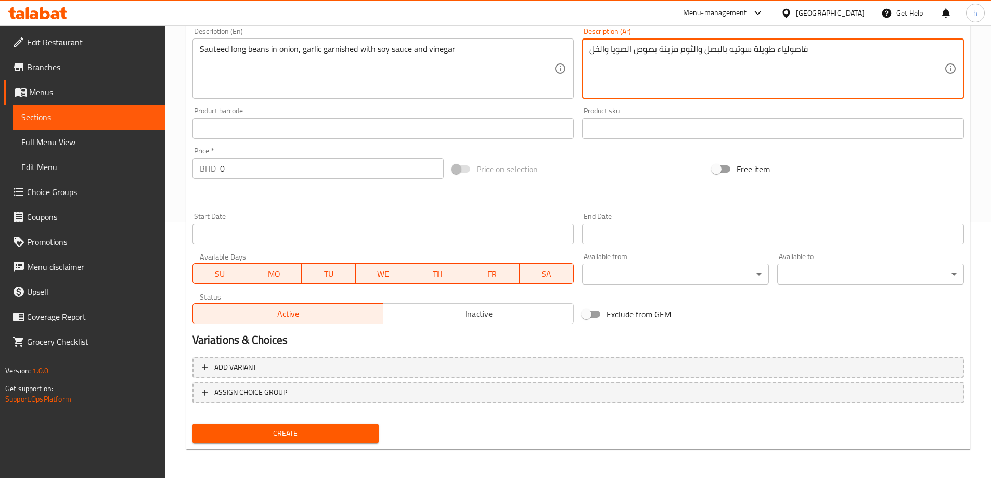
scroll to position [257, 0]
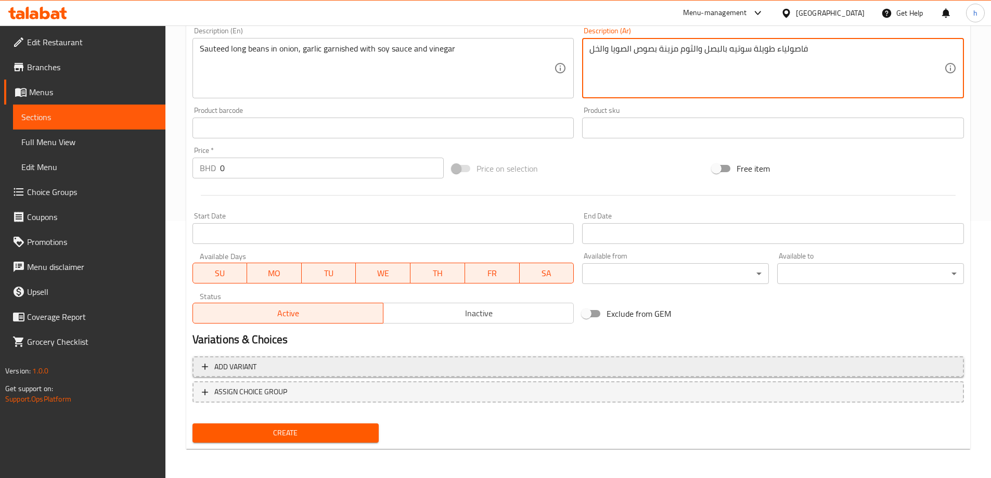
type textarea "فاصولياء طويلة سوتيه بالبصل والثوم مزينة بصوص الصويا والخل"
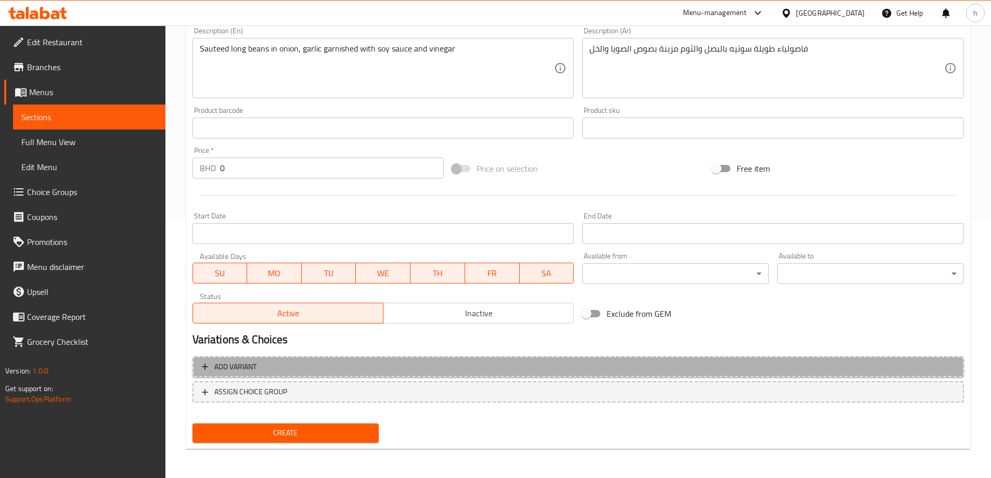
click at [299, 371] on span "Add variant" at bounding box center [578, 367] width 753 height 13
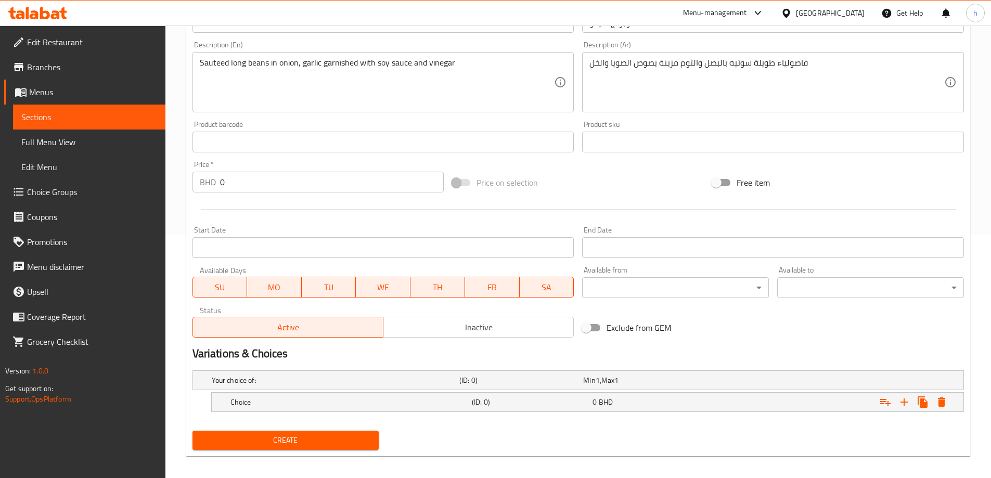
scroll to position [250, 0]
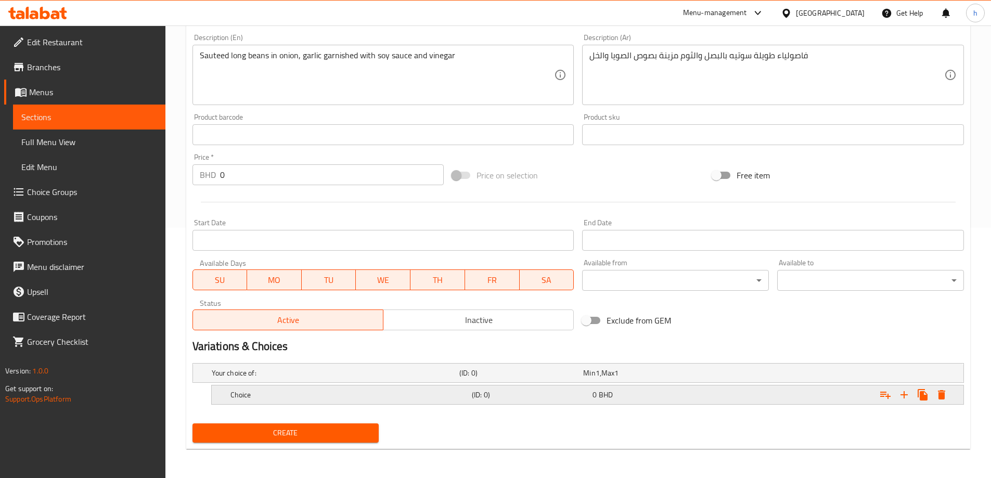
click at [317, 398] on h5 "Choice" at bounding box center [348, 395] width 237 height 10
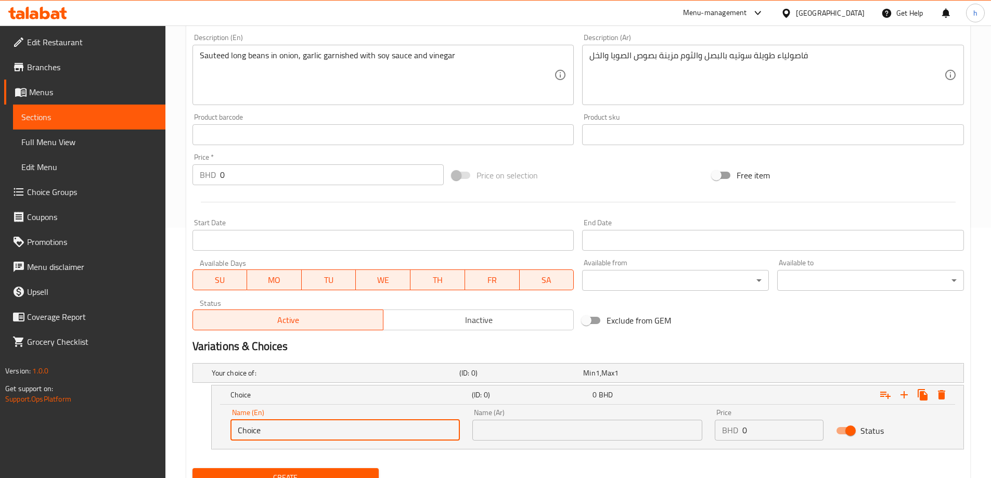
click at [268, 437] on input "Choice" at bounding box center [345, 430] width 230 height 21
paste input "Plain"
type input "Plain"
click at [501, 430] on input "text" at bounding box center [587, 430] width 230 height 21
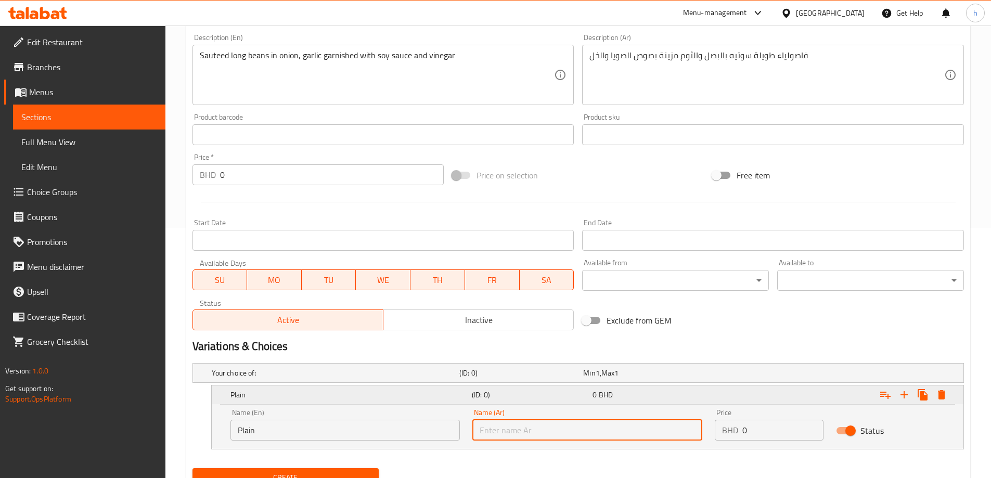
type input "ساده"
click at [768, 430] on input "0" at bounding box center [782, 430] width 81 height 21
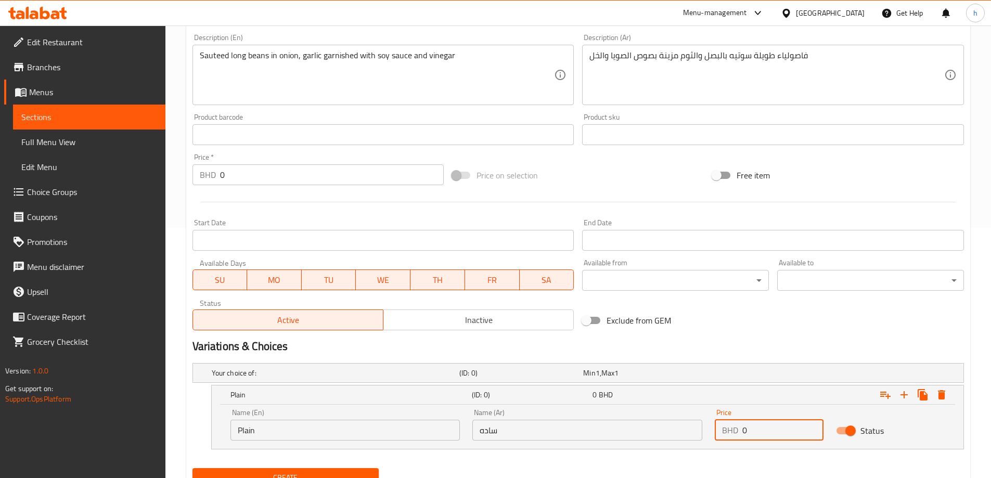
click at [768, 430] on input "0" at bounding box center [782, 430] width 81 height 21
type input "1.800"
click at [907, 402] on button "Expand" at bounding box center [904, 395] width 19 height 19
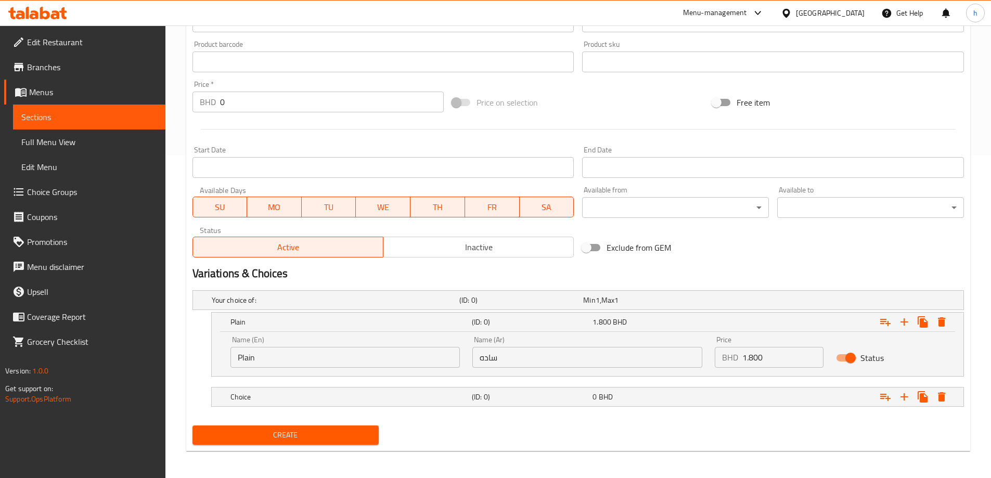
scroll to position [325, 0]
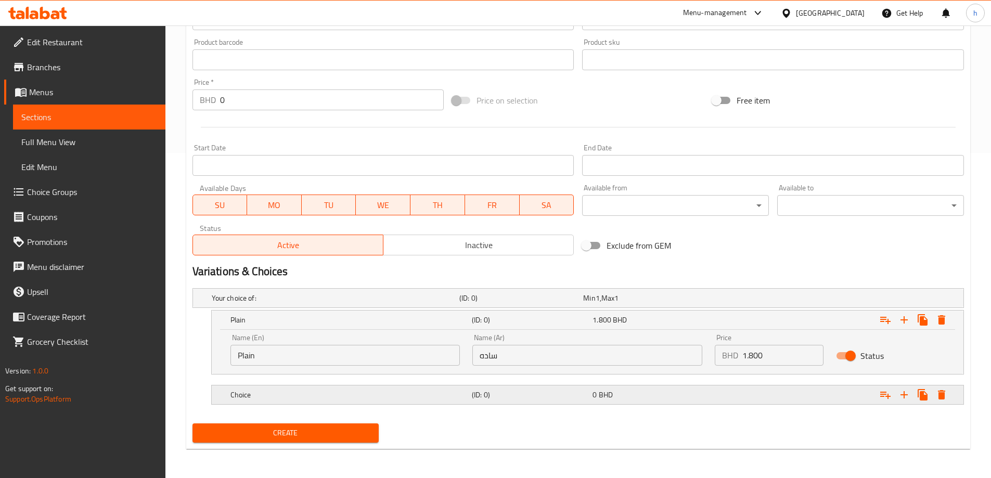
click at [292, 392] on h5 "Choice" at bounding box center [348, 395] width 237 height 10
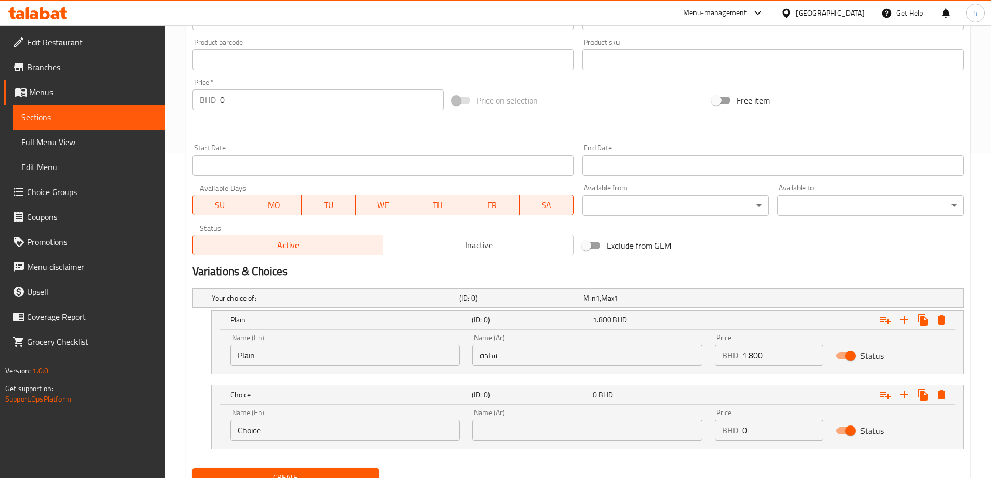
click at [266, 430] on input "Choice" at bounding box center [345, 430] width 230 height 21
paste input "icken"
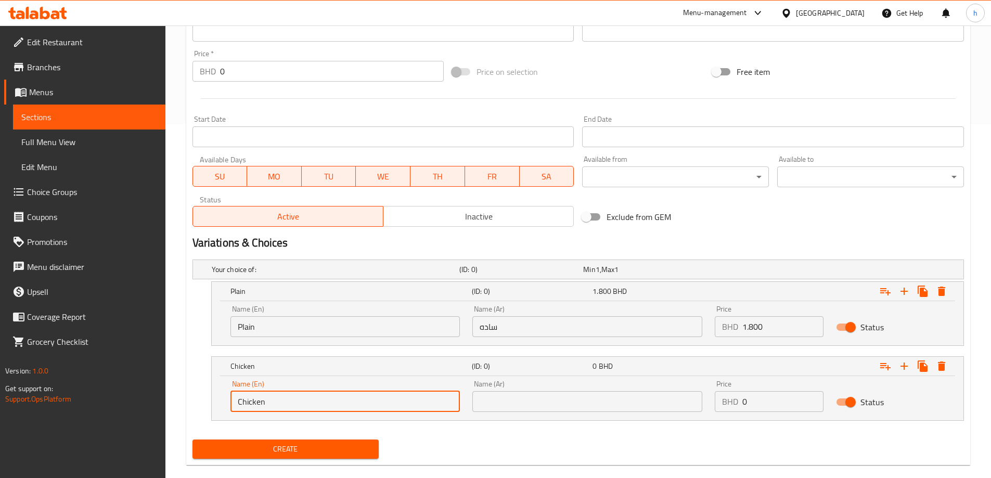
scroll to position [370, 0]
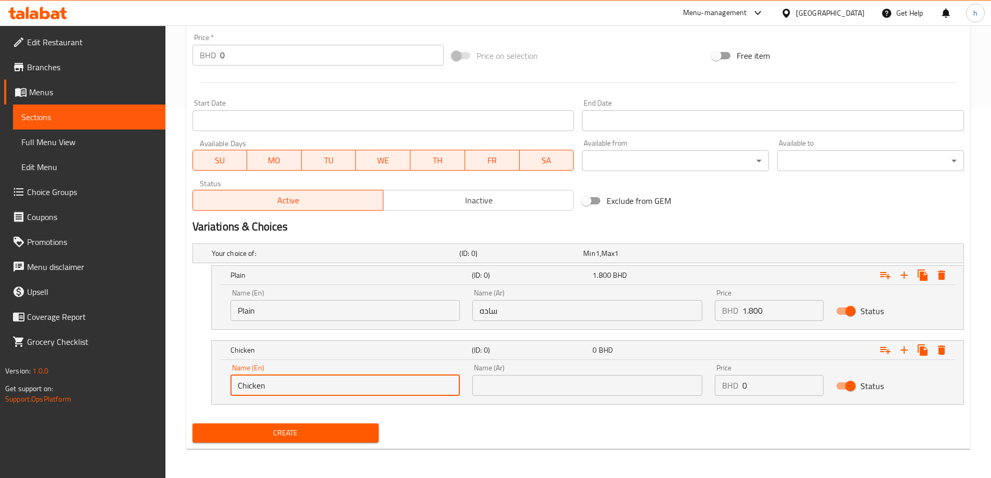
type input "Chicken"
click at [539, 389] on input "text" at bounding box center [587, 385] width 230 height 21
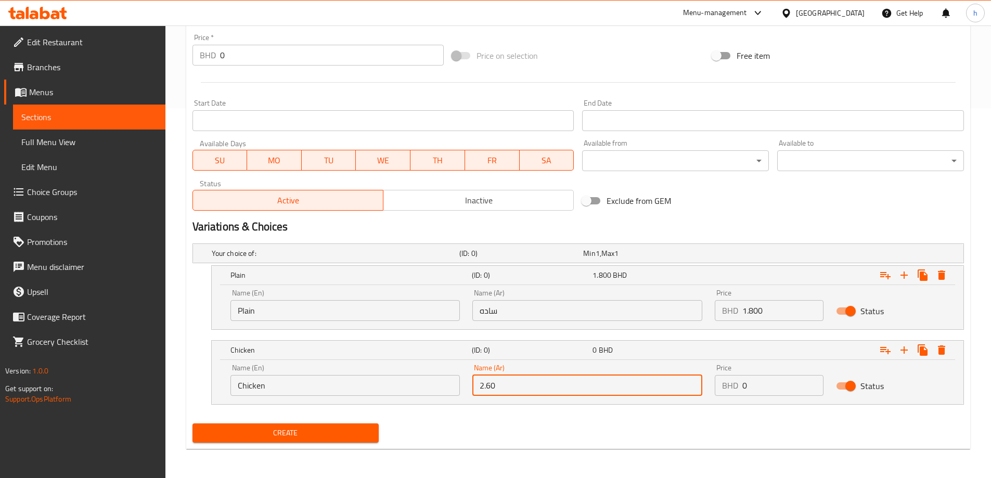
type input "2.600"
click at [510, 380] on input "text" at bounding box center [587, 385] width 230 height 21
type input "دجاج"
click at [772, 384] on input "0" at bounding box center [782, 385] width 81 height 21
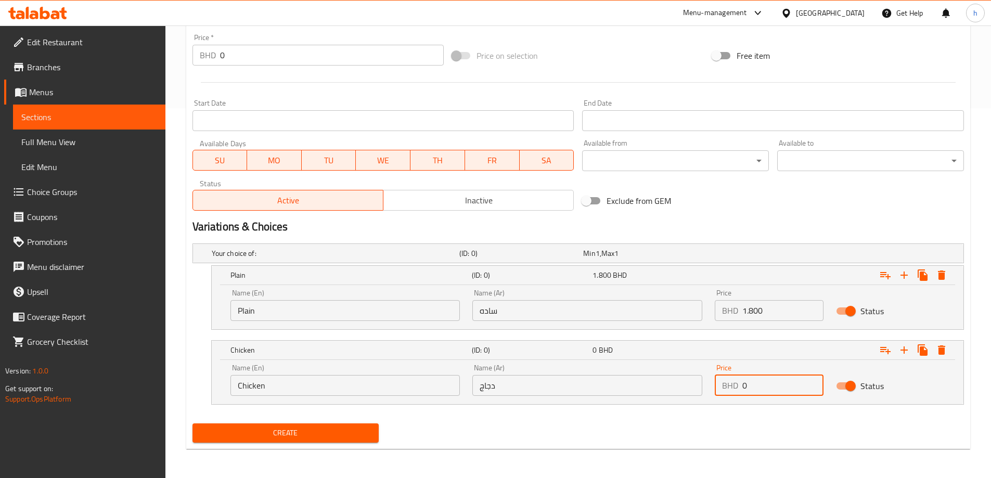
click at [772, 384] on input "0" at bounding box center [782, 385] width 81 height 21
type input "2.600"
click at [903, 358] on button "Expand" at bounding box center [904, 350] width 19 height 19
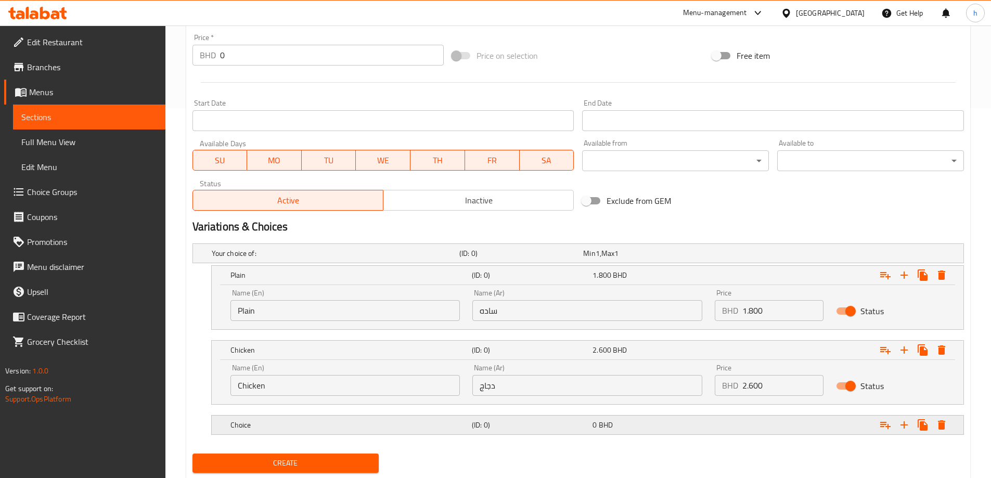
click at [263, 428] on h5 "Choice" at bounding box center [348, 425] width 237 height 10
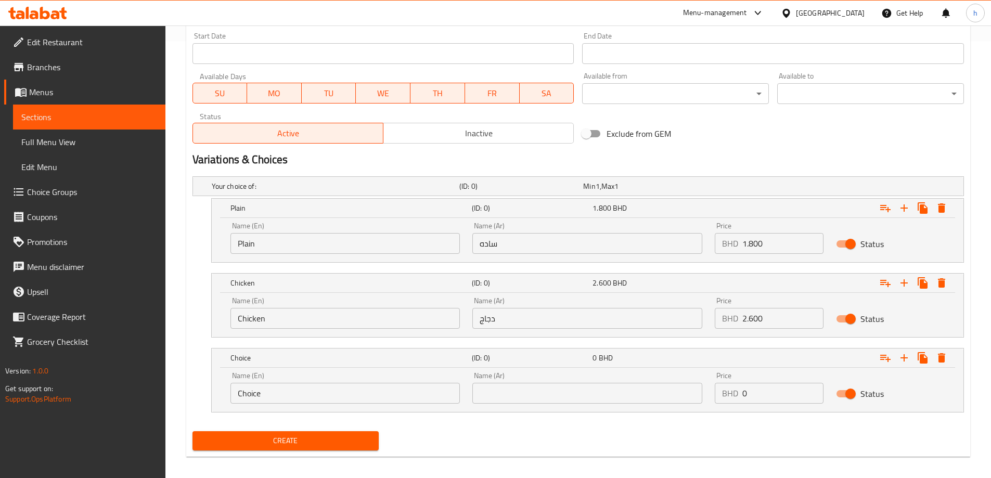
scroll to position [445, 0]
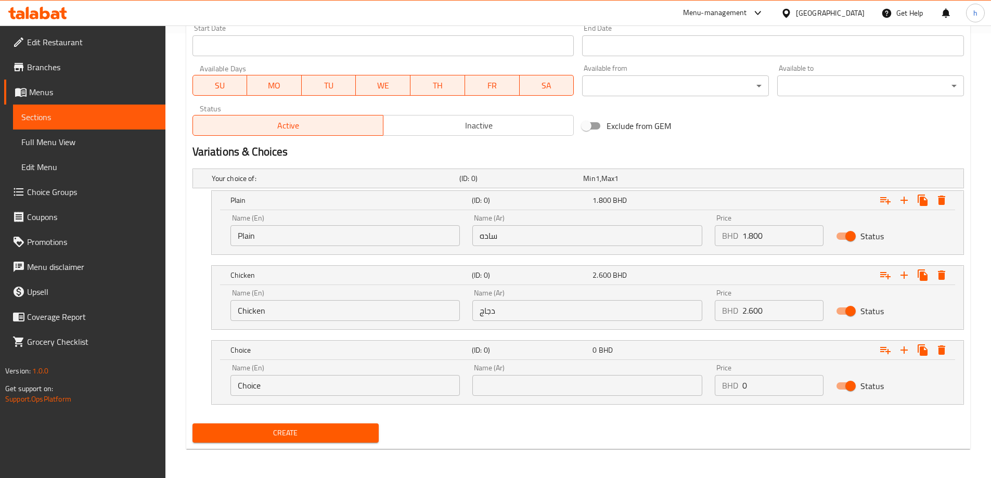
click at [278, 390] on input "Choice" at bounding box center [345, 385] width 230 height 21
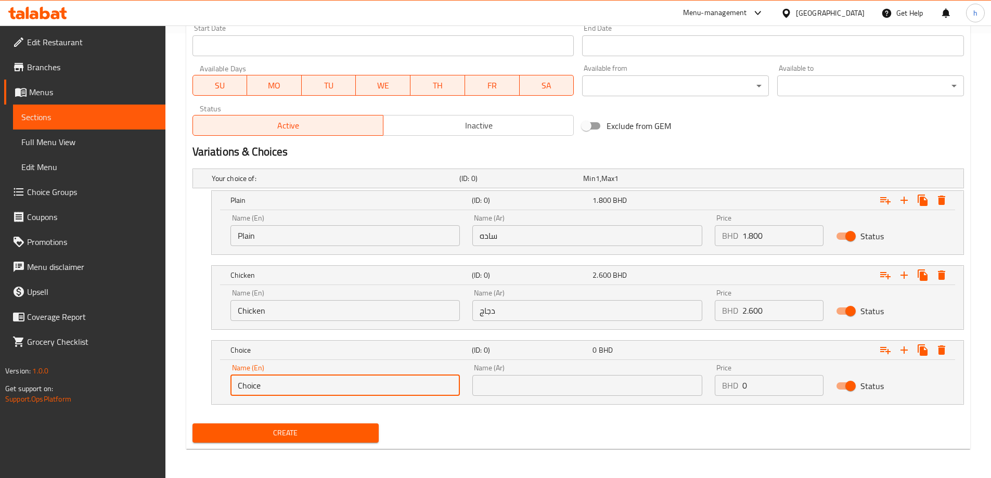
click at [278, 390] on input "Choice" at bounding box center [345, 385] width 230 height 21
paste input "Beef"
type input "Beef"
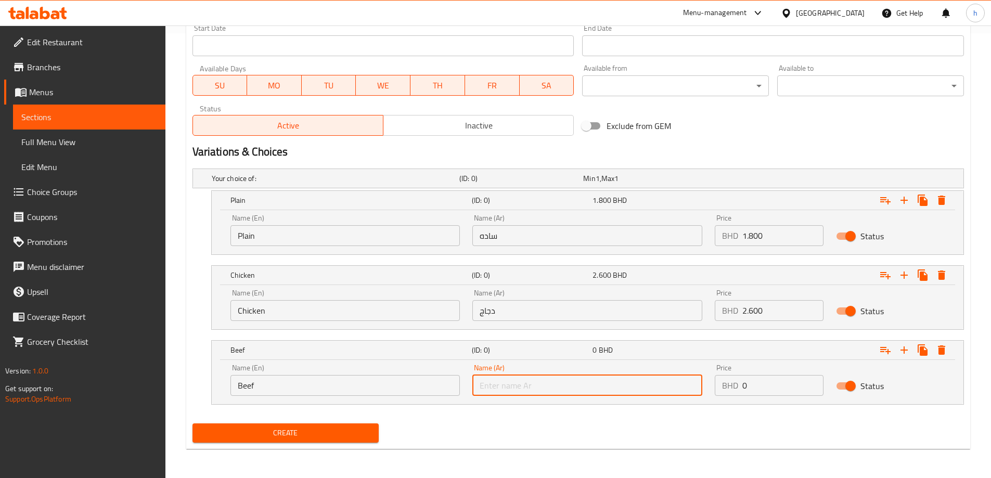
click at [483, 387] on input "text" at bounding box center [587, 385] width 230 height 21
type input "لحم بقري"
click at [759, 389] on input "0" at bounding box center [782, 385] width 81 height 21
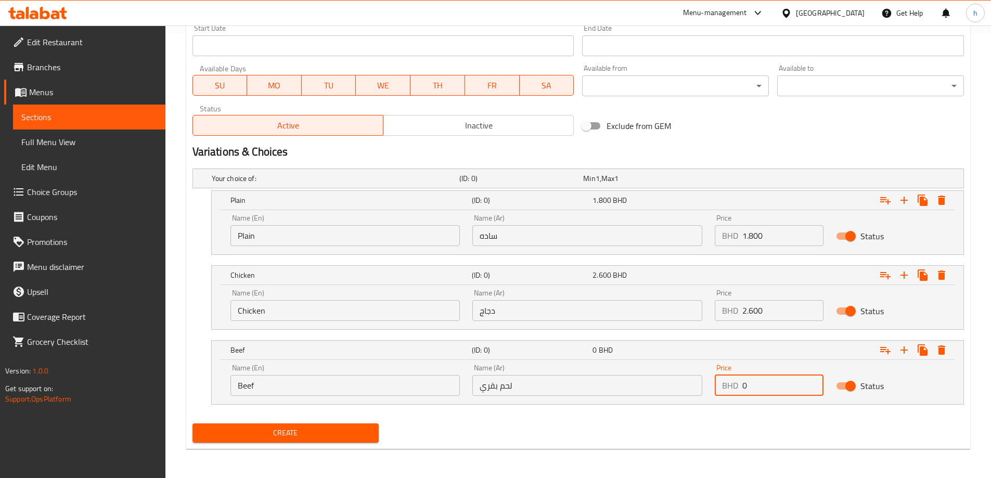
click at [759, 389] on input "0" at bounding box center [782, 385] width 81 height 21
type input "2.600"
click at [902, 348] on icon "Expand" at bounding box center [904, 350] width 12 height 12
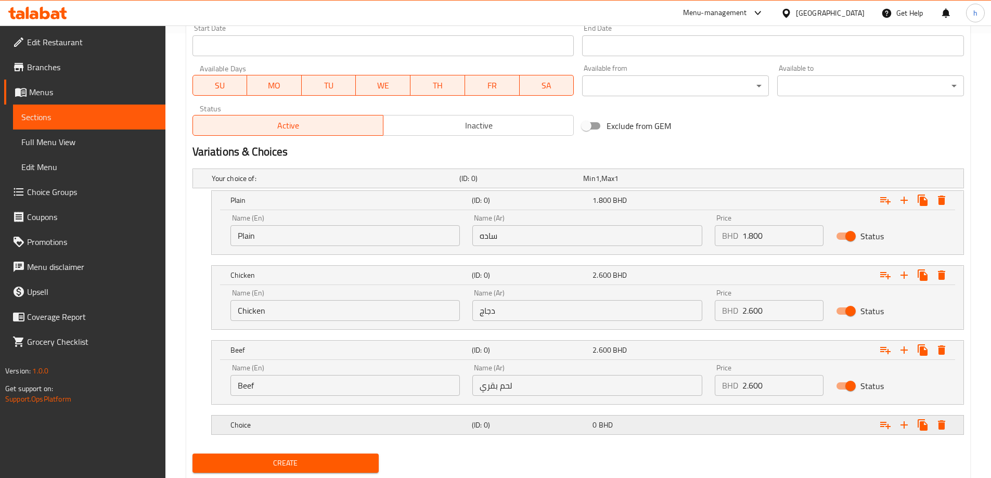
click at [285, 426] on h5 "Choice" at bounding box center [348, 425] width 237 height 10
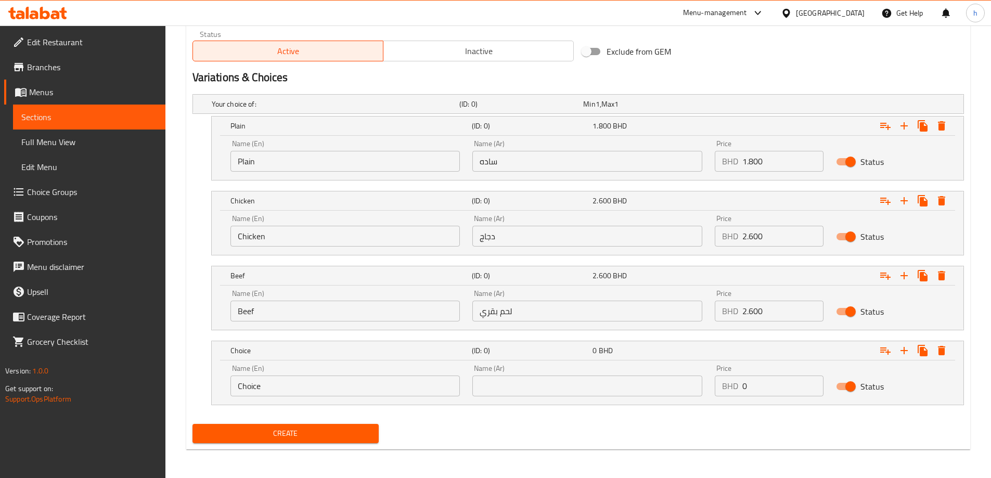
scroll to position [520, 0]
click at [272, 389] on input "Choice" at bounding box center [345, 385] width 230 height 21
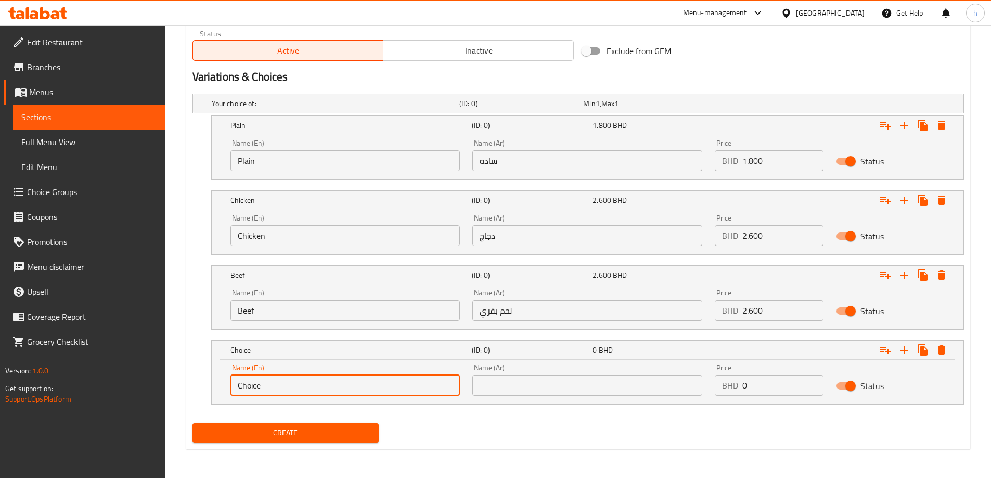
click at [272, 389] on input "Choice" at bounding box center [345, 385] width 230 height 21
click at [272, 389] on input "text" at bounding box center [345, 385] width 230 height 21
type input "Shrimps"
click at [543, 382] on input "text" at bounding box center [587, 385] width 230 height 21
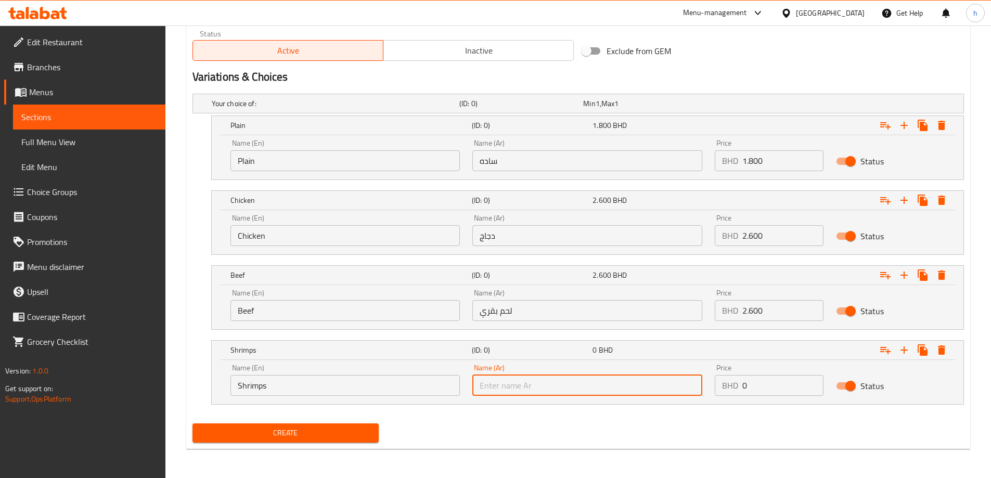
type input "روبيان"
click at [753, 388] on input "0" at bounding box center [782, 385] width 81 height 21
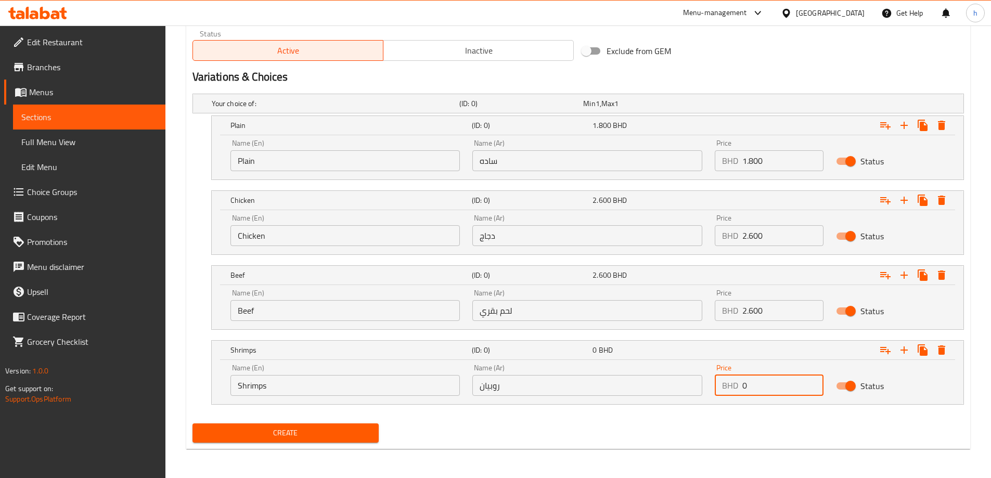
click at [753, 388] on input "0" at bounding box center [782, 385] width 81 height 21
type input "3.000"
click at [720, 422] on div "Create" at bounding box center [578, 433] width 780 height 28
click at [195, 371] on div "Shrimps (ID: 0) 3.000 BHD Name (En) Shrimps Name (En) Name (Ar) روبيان Name (Ar…" at bounding box center [579, 372] width 772 height 65
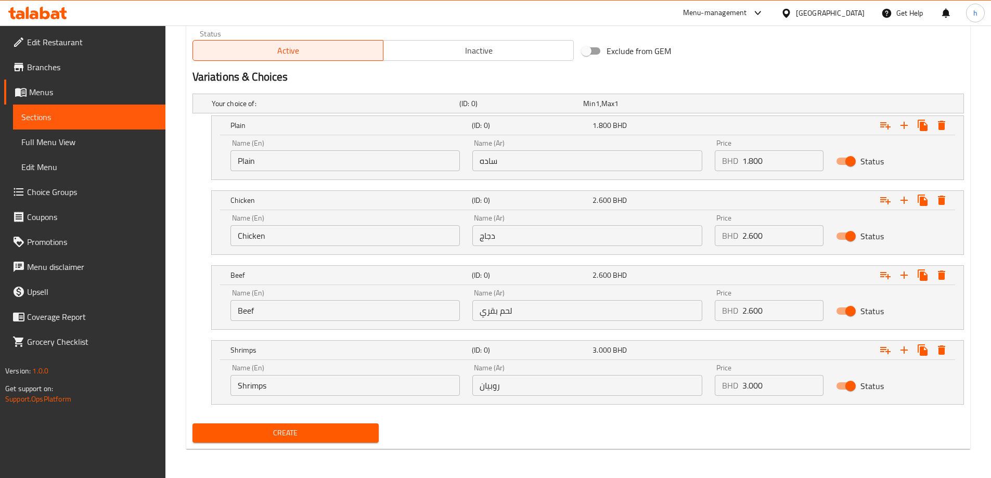
click at [272, 433] on span "Create" at bounding box center [286, 433] width 170 height 13
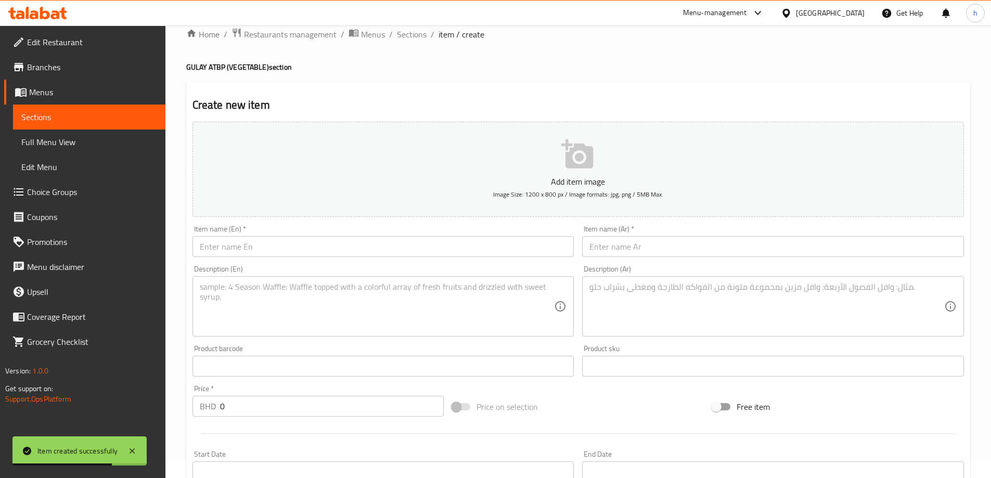
scroll to position [0, 0]
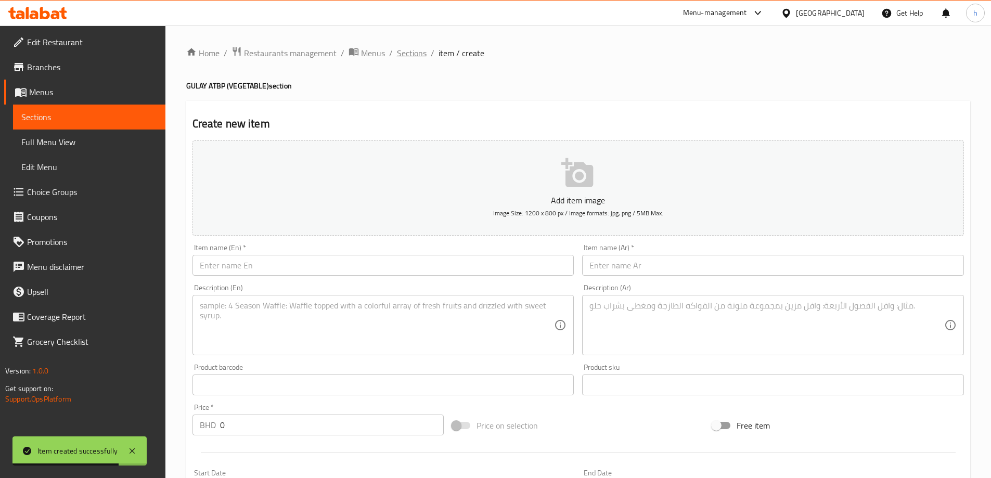
click at [416, 59] on span "Sections" at bounding box center [412, 53] width 30 height 12
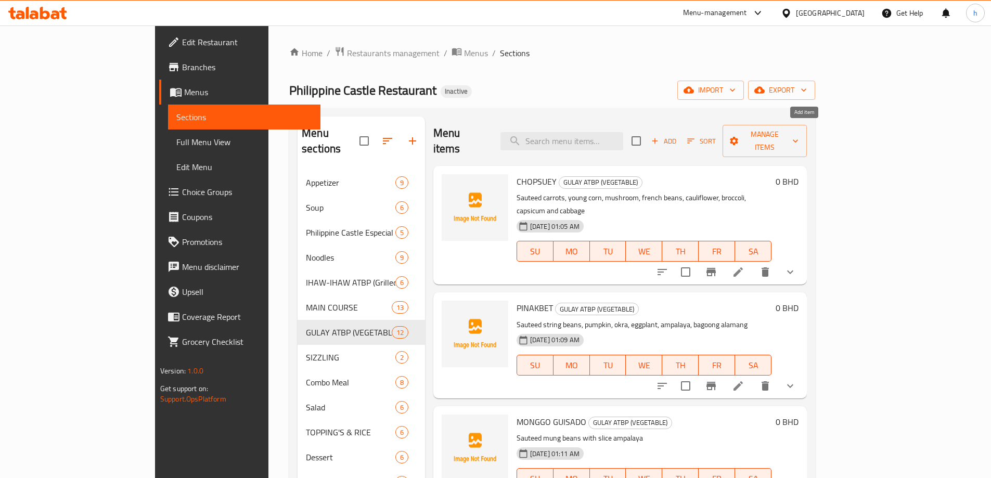
click at [678, 135] on span "Add" at bounding box center [664, 141] width 28 height 12
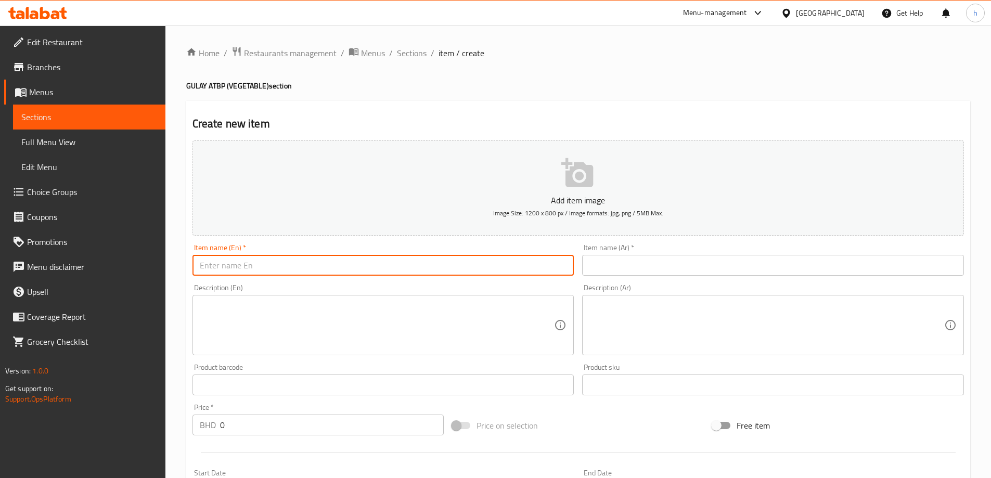
click at [315, 272] on input "text" at bounding box center [384, 265] width 382 height 21
paste input "GINATAANG GULAY"
type input "GINATAANG GULAY"
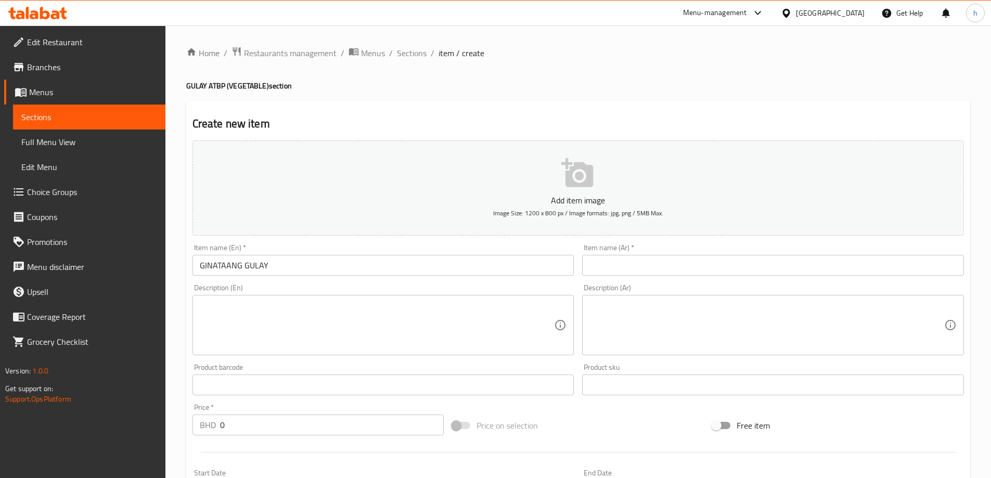
click at [682, 273] on input "text" at bounding box center [773, 265] width 382 height 21
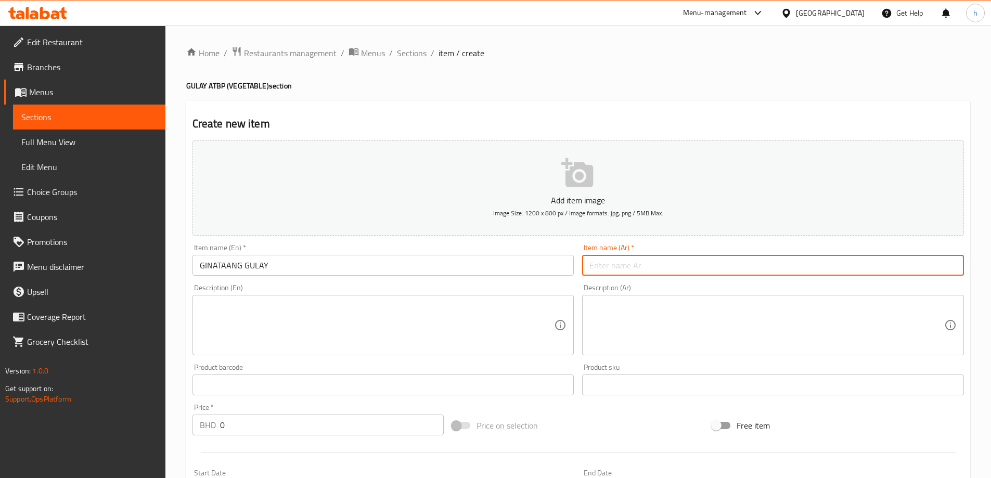
paste input "[PERSON_NAME]"
type input "[PERSON_NAME]"
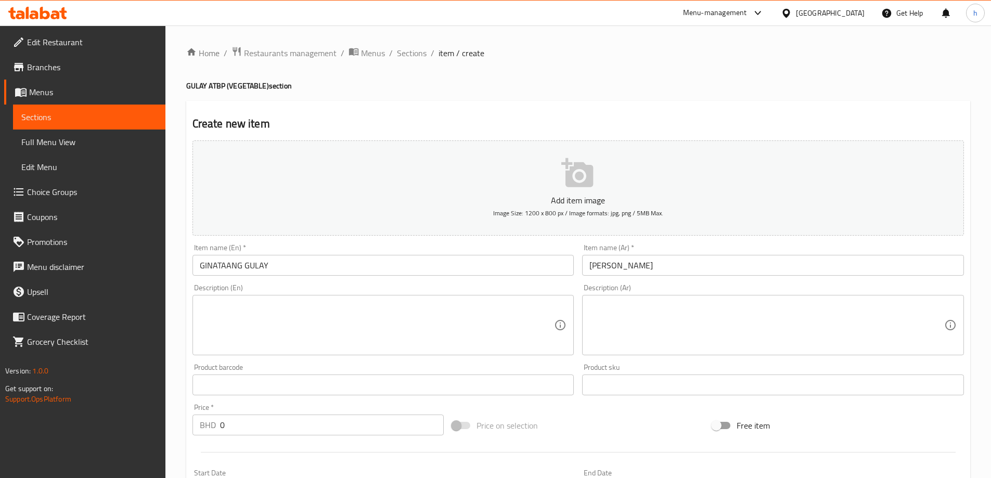
click at [328, 316] on textarea at bounding box center [377, 325] width 355 height 49
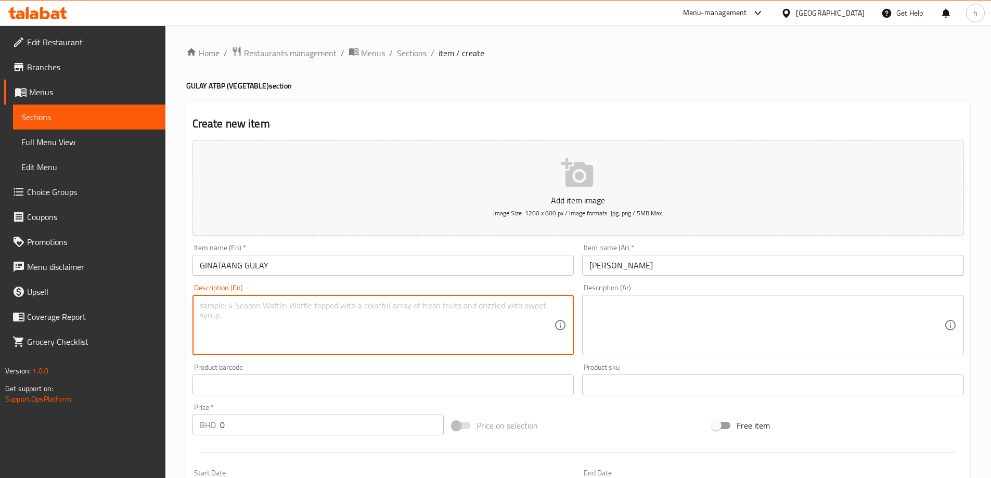
paste textarea "Sautee mixed vegetable (long beans, kalabasa, okra, eggplant) garnished with co…"
type textarea "Sautee mixed vegetable (long beans, kalabasa, okra, eggplant) garnished with co…"
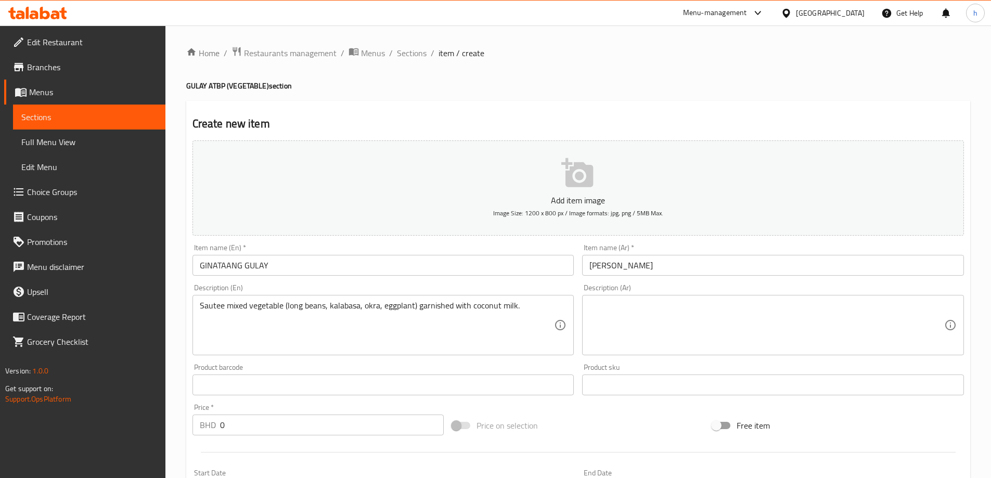
click at [795, 319] on textarea at bounding box center [766, 325] width 355 height 49
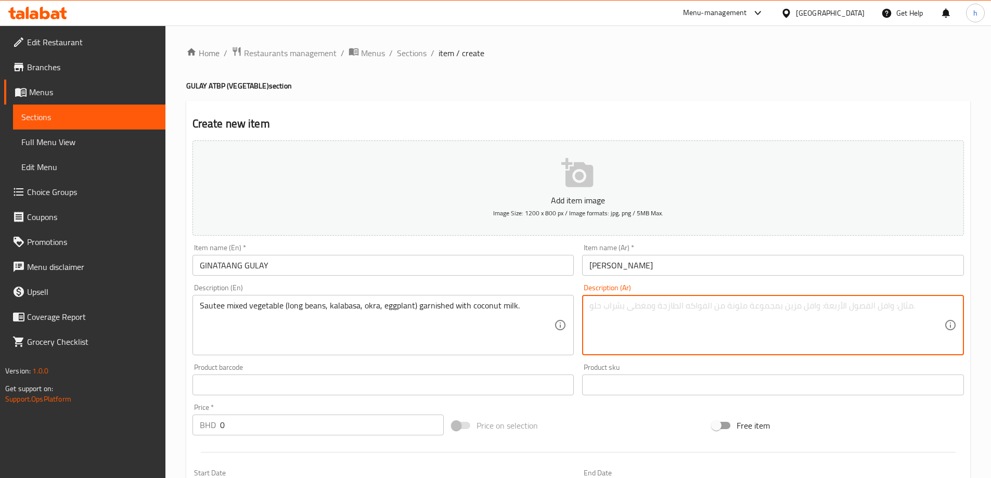
paste textarea "خضراوات مشكلة سوتيه (فاصوليا طويلة، كالاباسا، بامية، باذنجان) مزينة بحليب جوز ا…"
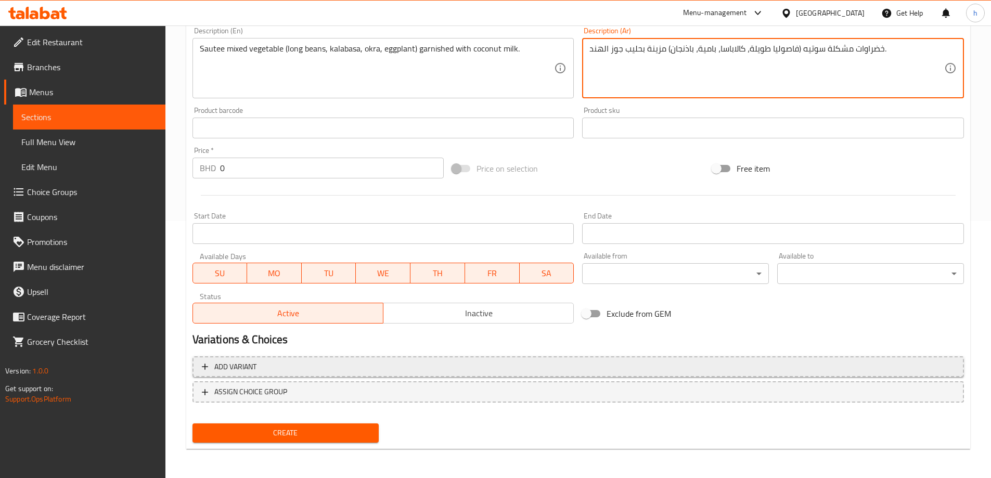
type textarea "خضراوات مشكلة سوتيه (فاصوليا طويلة، كالاباسا، بامية، باذنجان) مزينة بحليب جوز ا…"
click at [314, 364] on span "Add variant" at bounding box center [578, 367] width 753 height 13
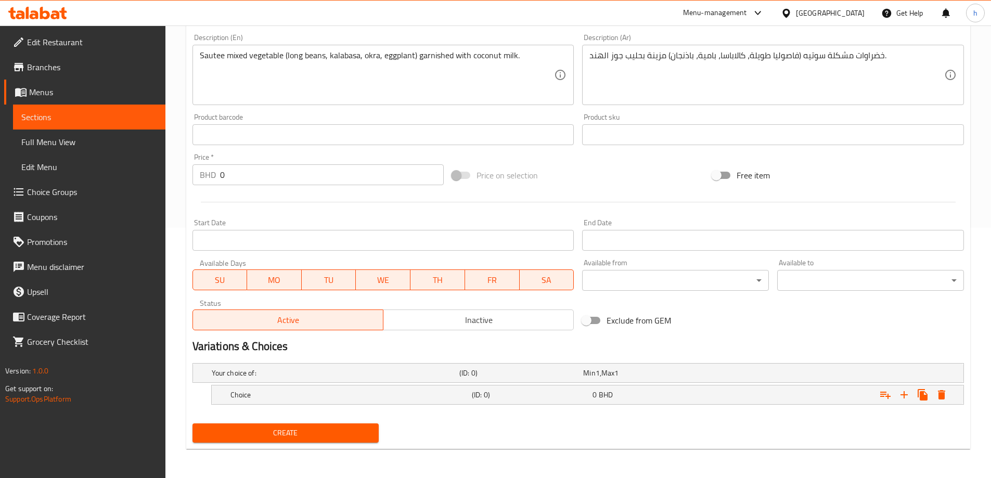
scroll to position [250, 0]
click at [319, 392] on h5 "Choice" at bounding box center [348, 395] width 237 height 10
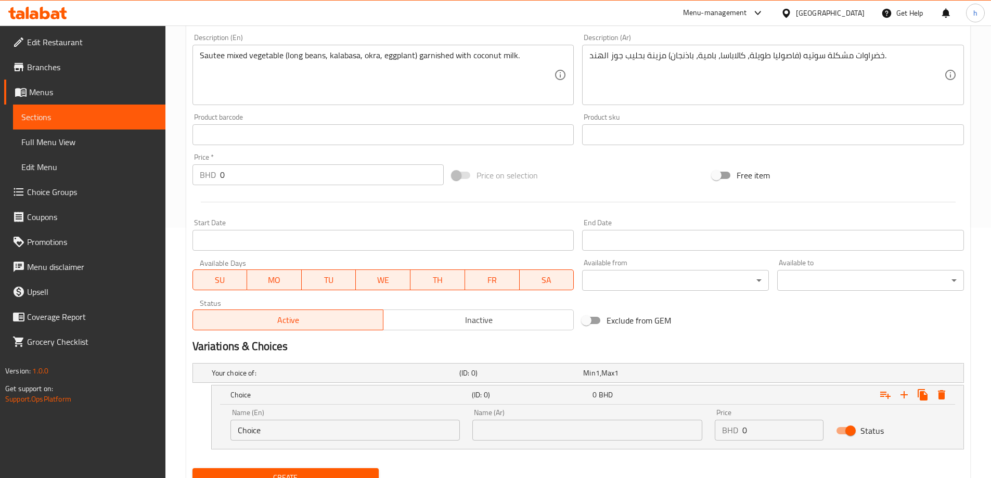
click at [322, 422] on input "Choice" at bounding box center [345, 430] width 230 height 21
click at [322, 422] on input "text" at bounding box center [345, 430] width 230 height 21
type input "Plain"
click at [500, 427] on input "text" at bounding box center [587, 430] width 230 height 21
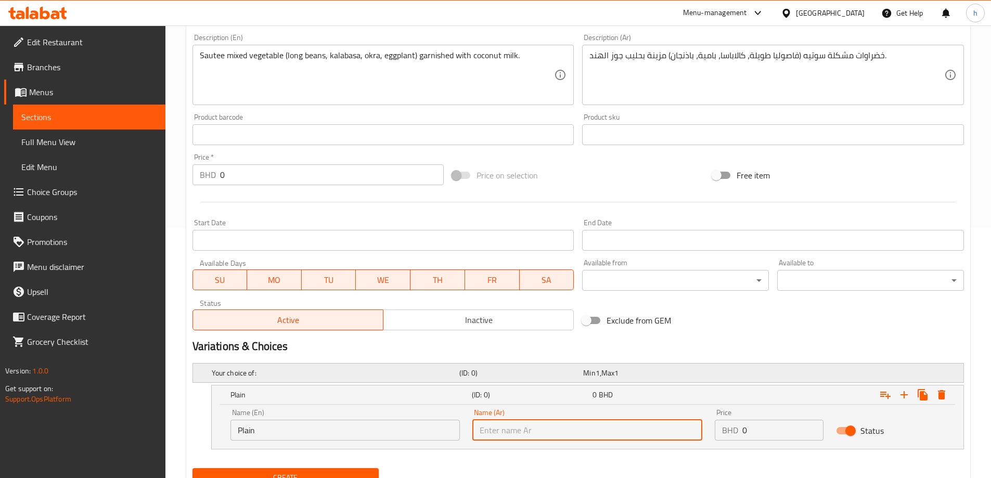
type input "ساده"
click at [763, 432] on input "0" at bounding box center [782, 430] width 81 height 21
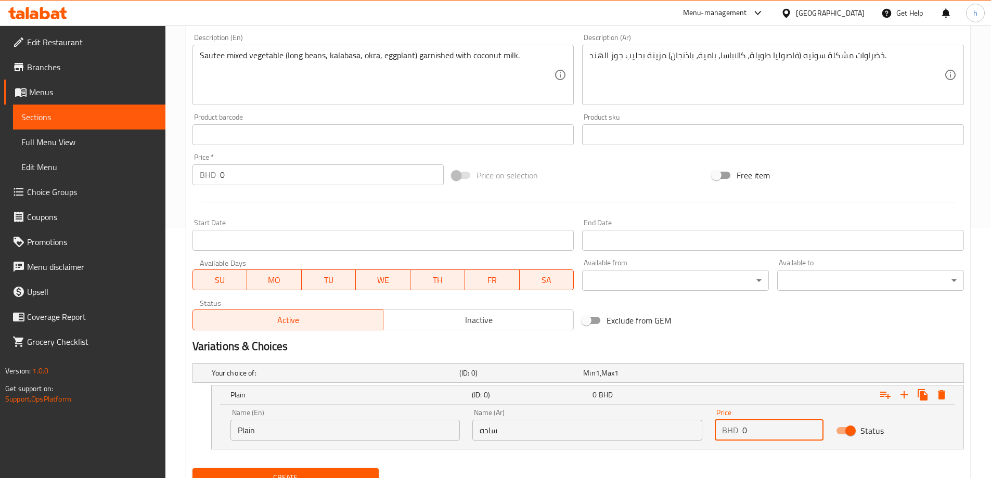
click at [763, 432] on input "0" at bounding box center [782, 430] width 81 height 21
type input "1.800"
click at [907, 393] on icon "Expand" at bounding box center [904, 395] width 12 height 12
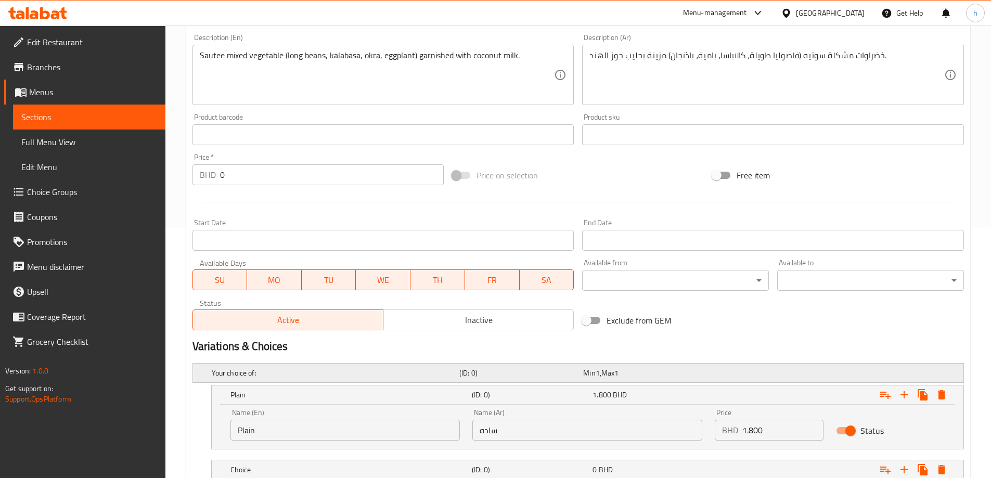
scroll to position [325, 0]
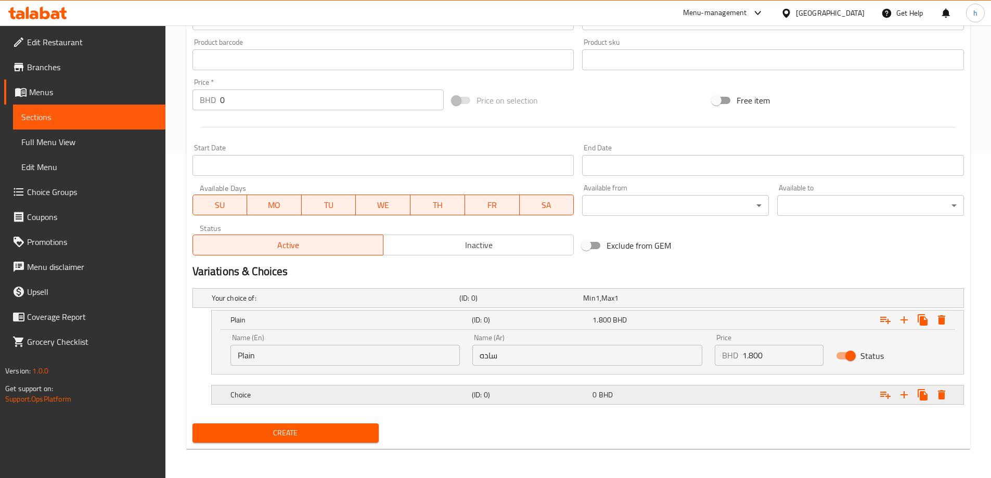
click at [276, 399] on h5 "Choice" at bounding box center [348, 395] width 237 height 10
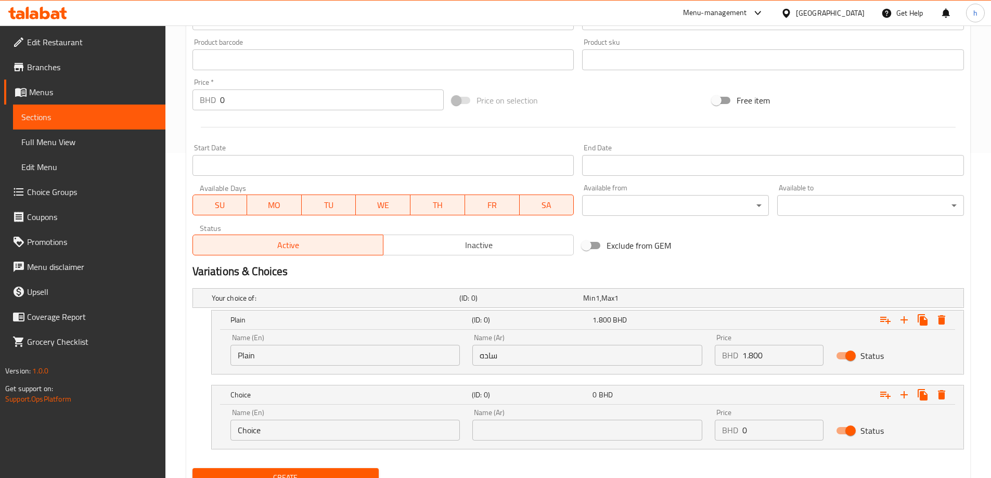
click at [292, 435] on input "Choice" at bounding box center [345, 430] width 230 height 21
click at [292, 435] on input "text" at bounding box center [345, 430] width 230 height 21
type input "Chicken"
click at [537, 434] on input "text" at bounding box center [587, 430] width 230 height 21
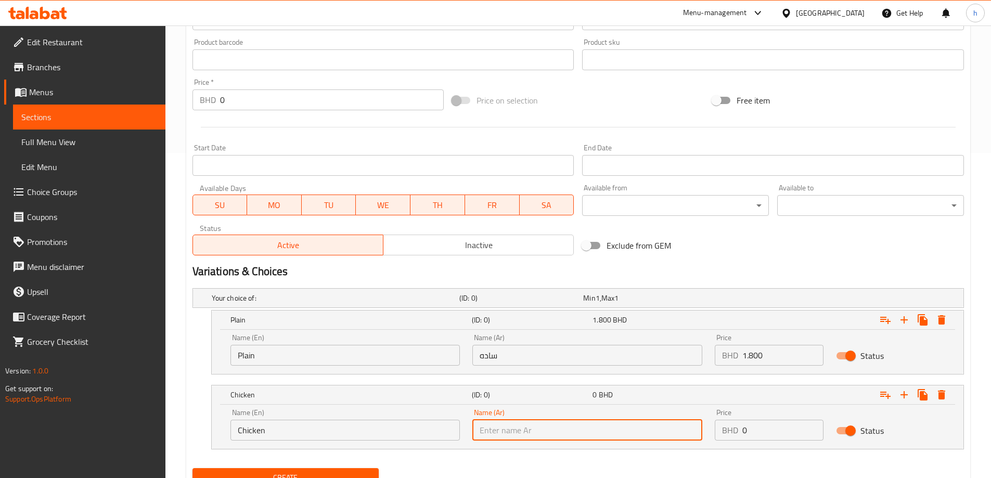
type input "دجاج"
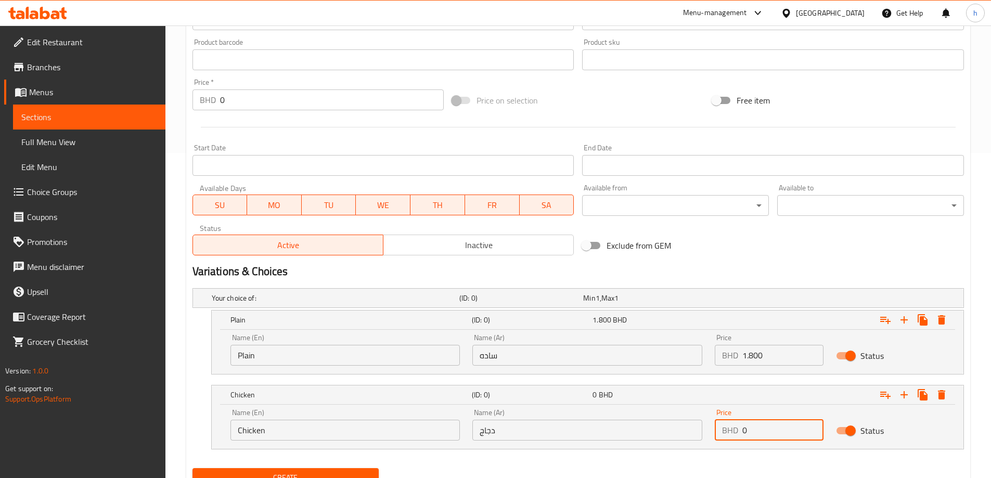
click at [753, 434] on input "0" at bounding box center [782, 430] width 81 height 21
click at [764, 428] on input "0" at bounding box center [782, 430] width 81 height 21
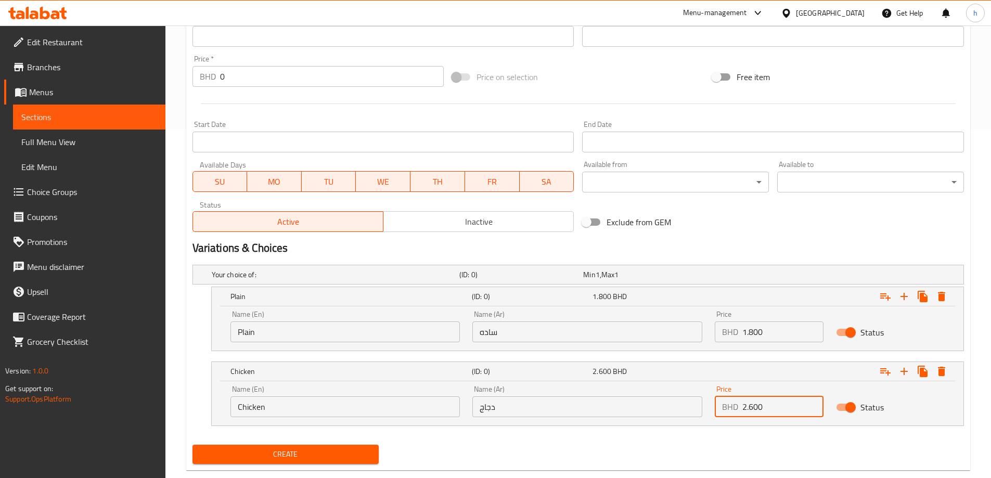
scroll to position [370, 0]
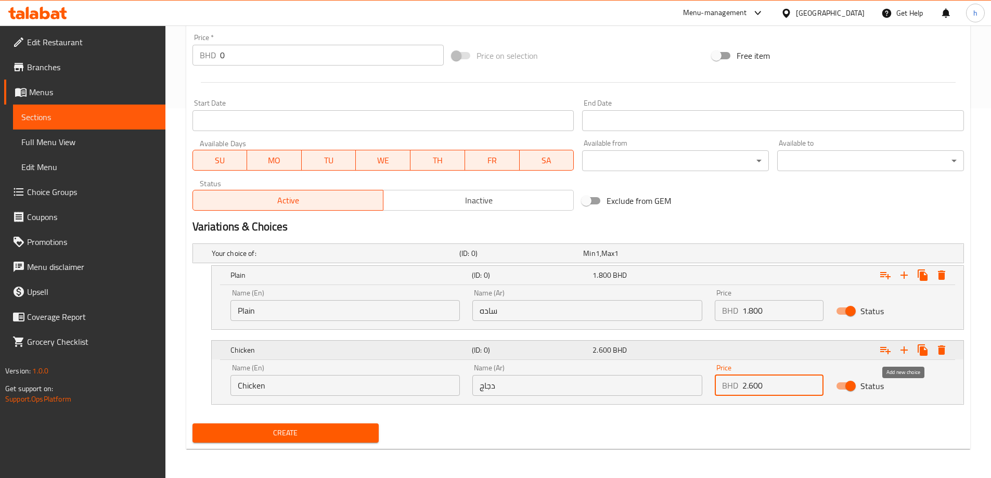
type input "2.600"
click at [903, 351] on icon "Expand" at bounding box center [904, 350] width 12 height 12
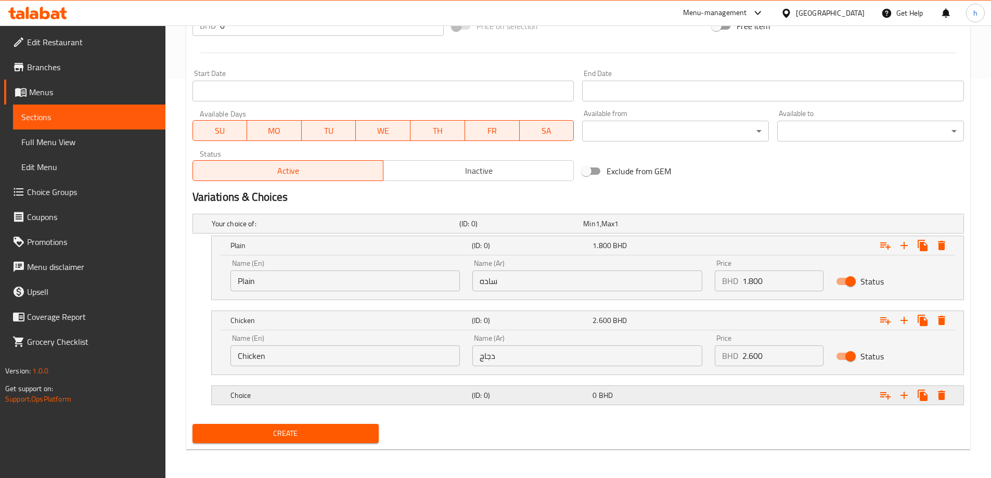
scroll to position [400, 0]
click at [267, 401] on div "Choice" at bounding box center [348, 395] width 241 height 15
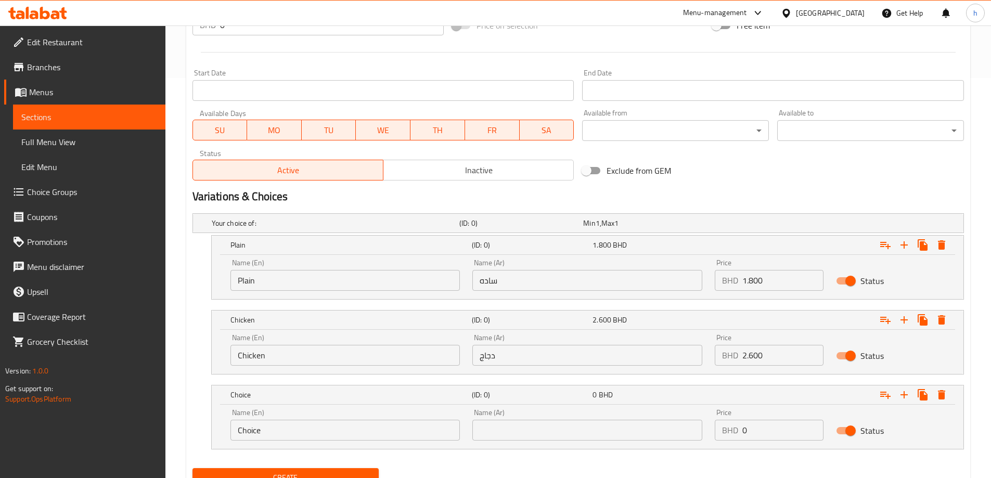
click at [265, 431] on input "Choice" at bounding box center [345, 430] width 230 height 21
click at [265, 431] on input "text" at bounding box center [345, 430] width 230 height 21
type input "Beef"
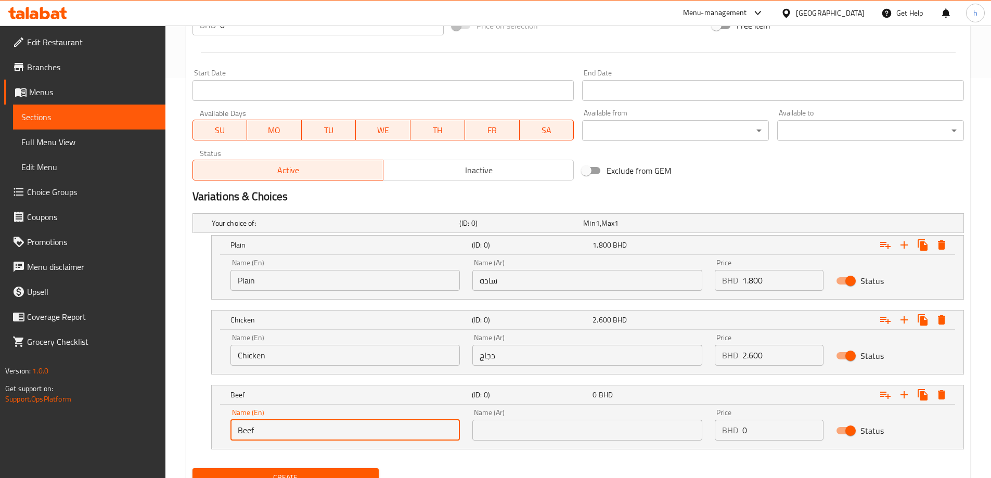
click at [478, 426] on input "text" at bounding box center [587, 430] width 230 height 21
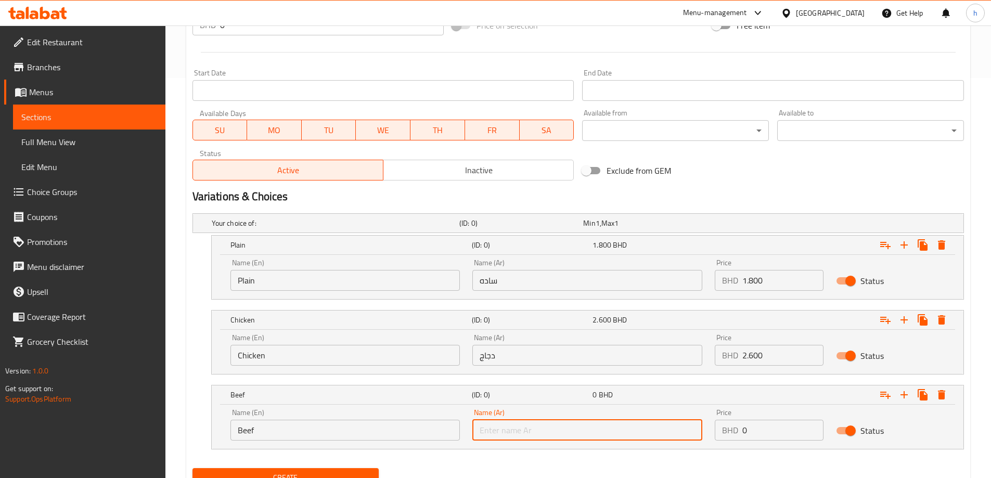
type input "لحم بقري"
click at [766, 424] on input "0" at bounding box center [782, 430] width 81 height 21
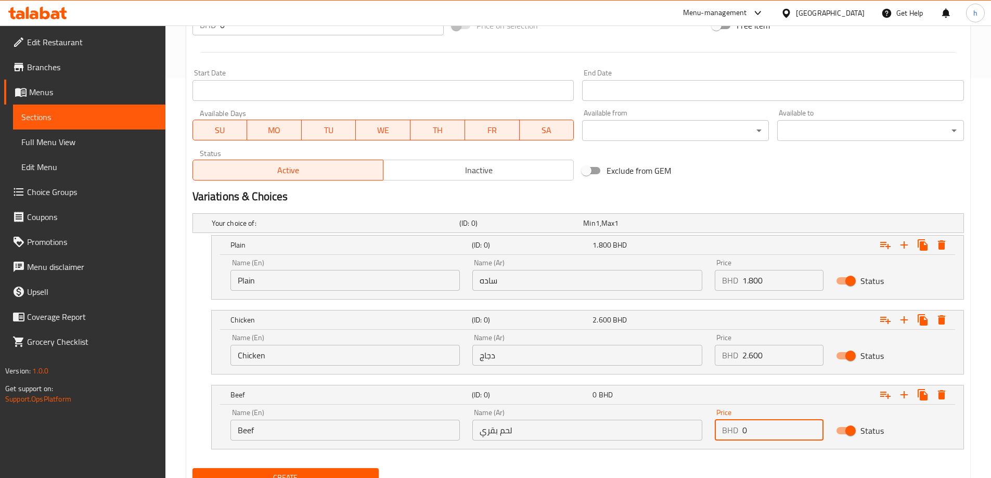
click at [766, 424] on input "0" at bounding box center [782, 430] width 81 height 21
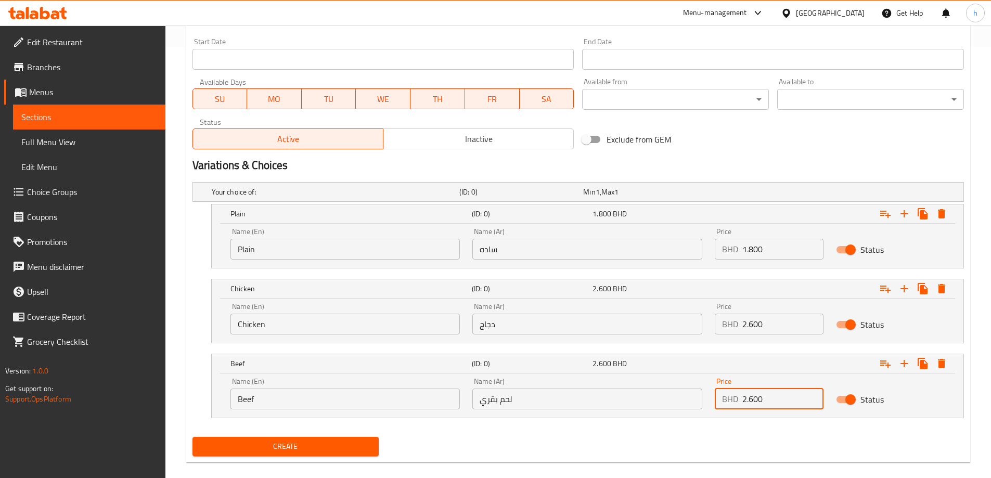
scroll to position [445, 0]
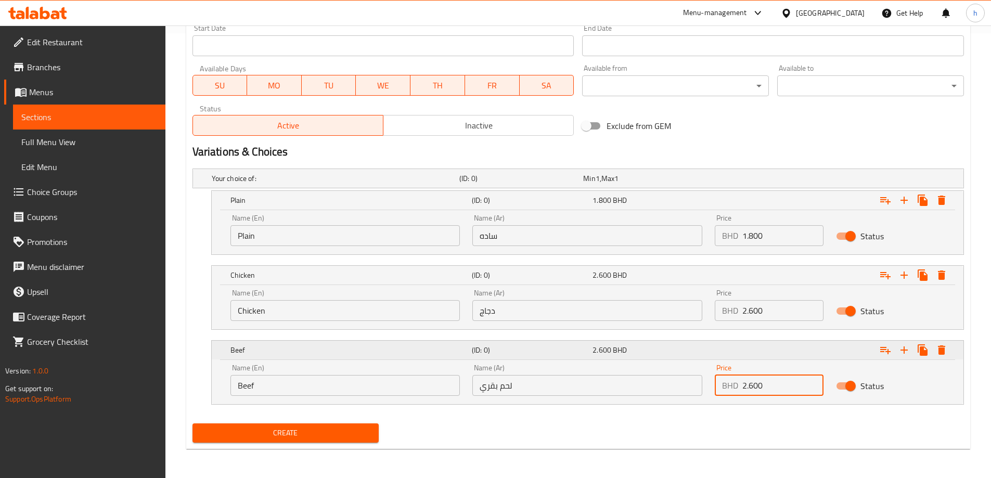
type input "2.600"
click at [909, 345] on icon "Expand" at bounding box center [904, 350] width 12 height 12
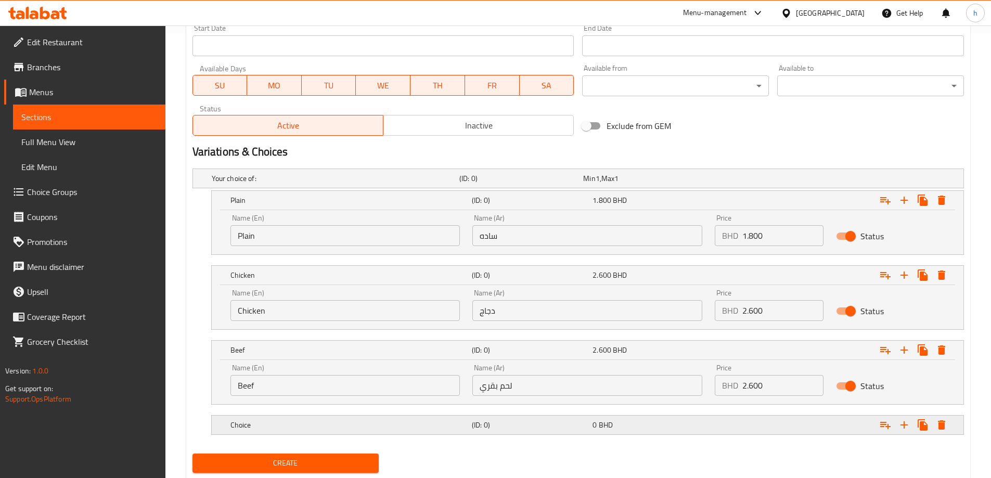
click at [351, 427] on h5 "Choice" at bounding box center [348, 425] width 237 height 10
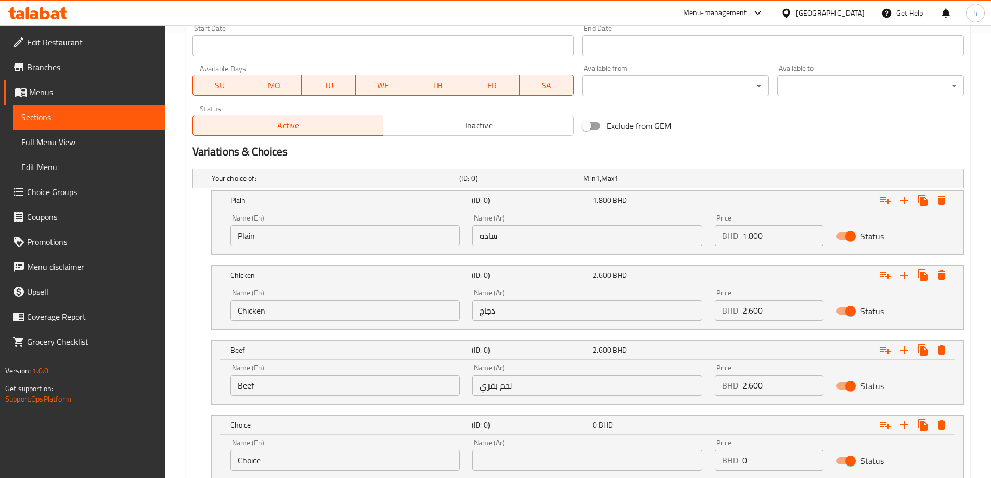
click at [297, 457] on input "Choice" at bounding box center [345, 460] width 230 height 21
click at [297, 457] on input "text" at bounding box center [345, 460] width 230 height 21
type input "Shrimps"
click at [520, 457] on input "text" at bounding box center [587, 460] width 230 height 21
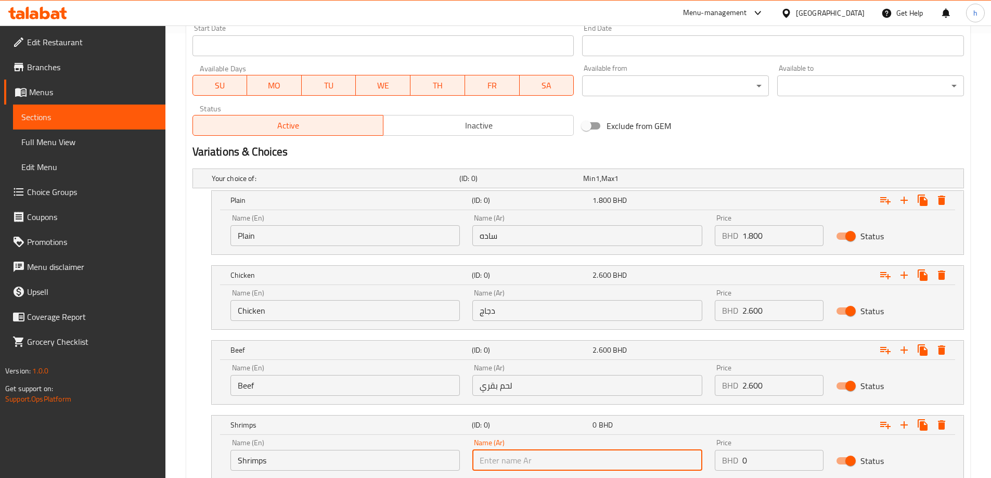
type input "روبيان"
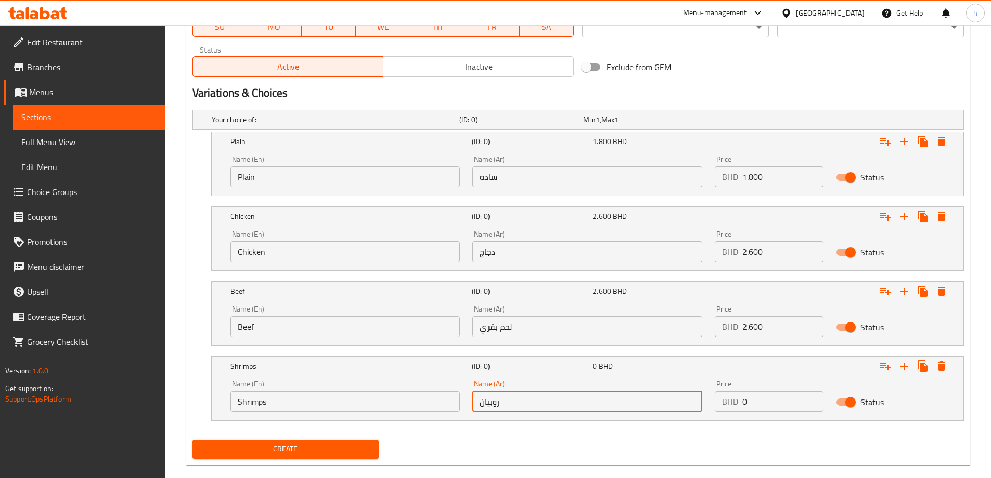
scroll to position [520, 0]
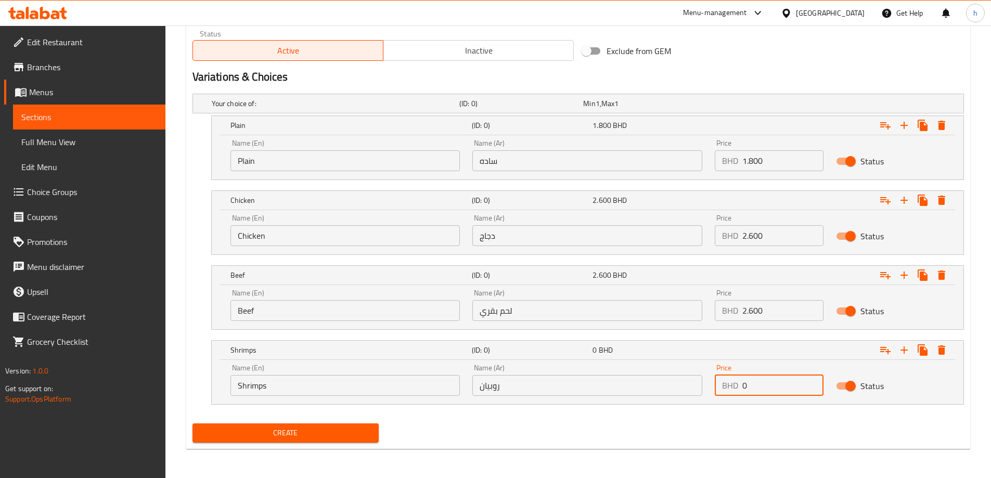
click at [778, 389] on input "0" at bounding box center [782, 385] width 81 height 21
type input "3.000"
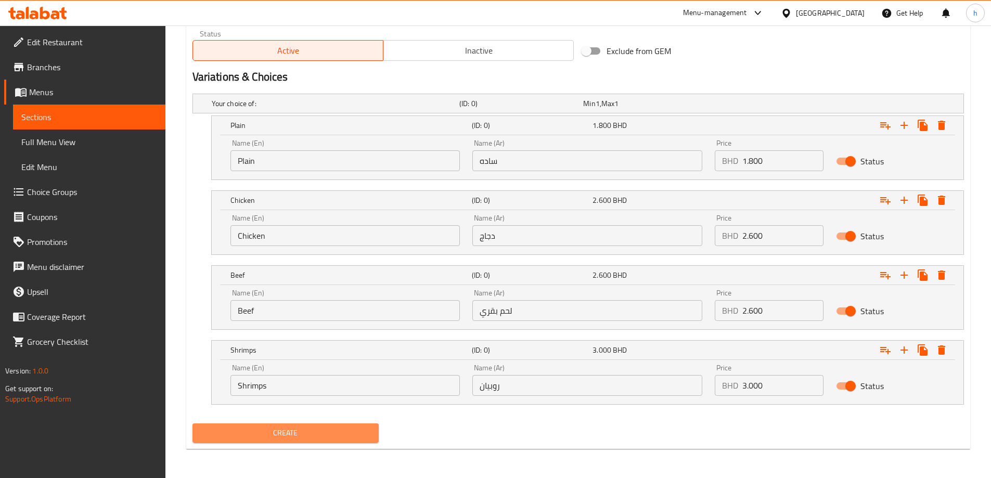
click at [354, 434] on span "Create" at bounding box center [286, 433] width 170 height 13
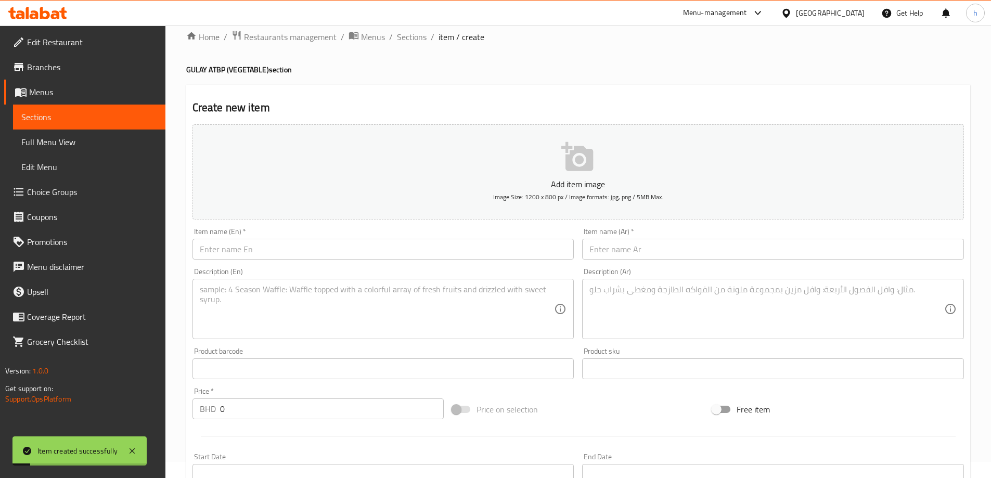
scroll to position [0, 0]
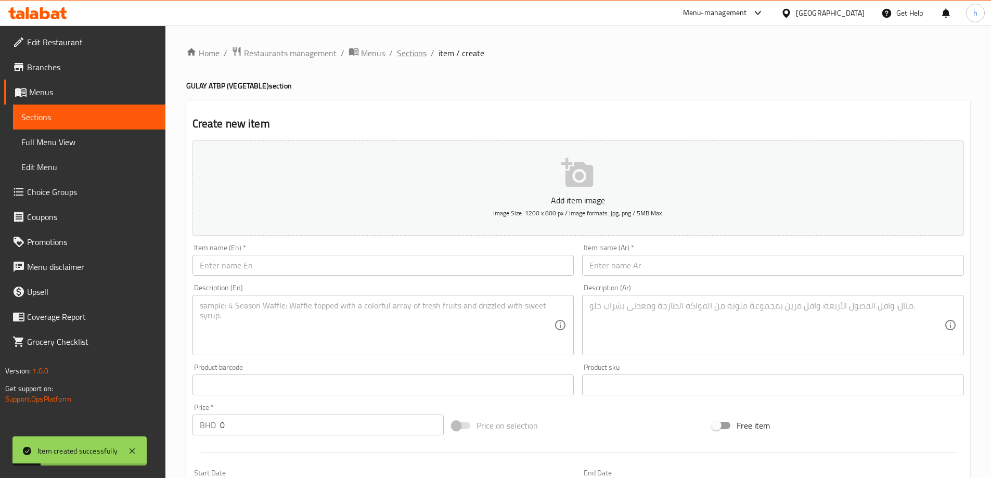
click at [411, 57] on span "Sections" at bounding box center [412, 53] width 30 height 12
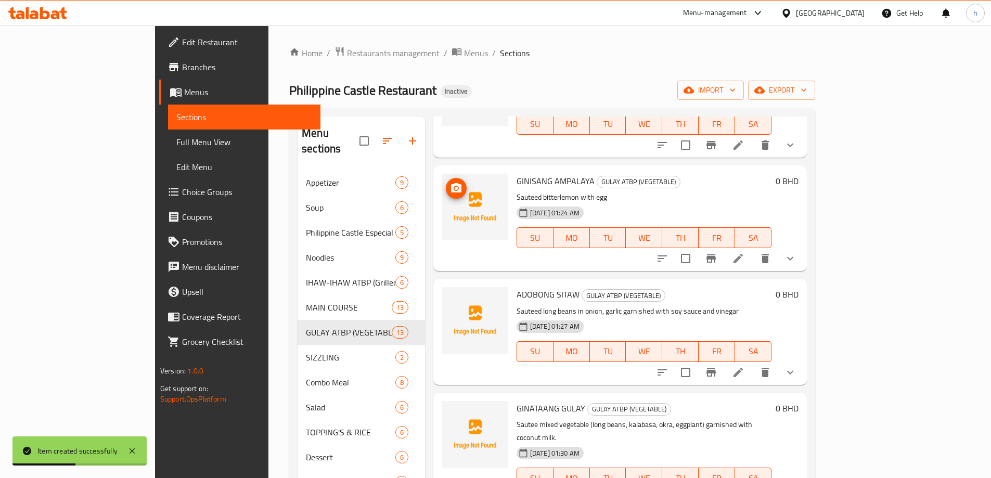
scroll to position [676, 0]
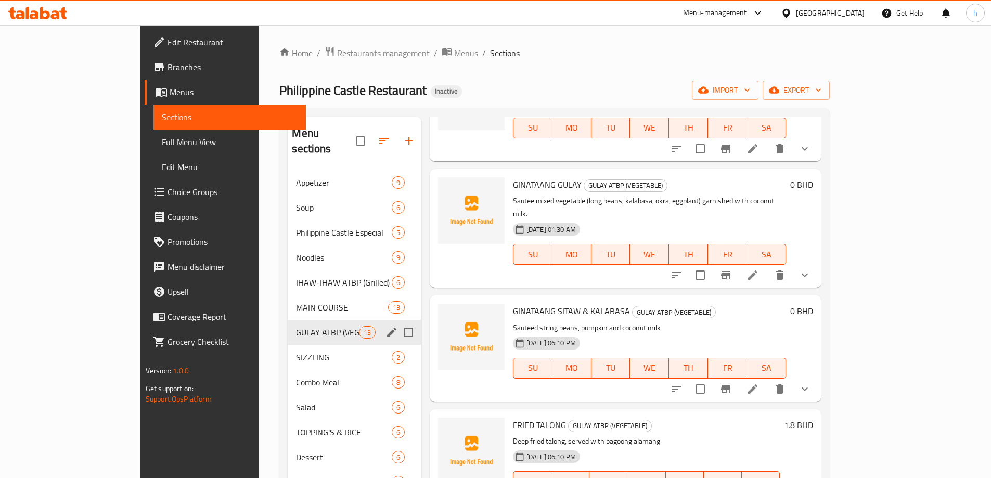
click at [298, 323] on div "GULAY ATBP (VEGETABLE) 13" at bounding box center [354, 332] width 133 height 25
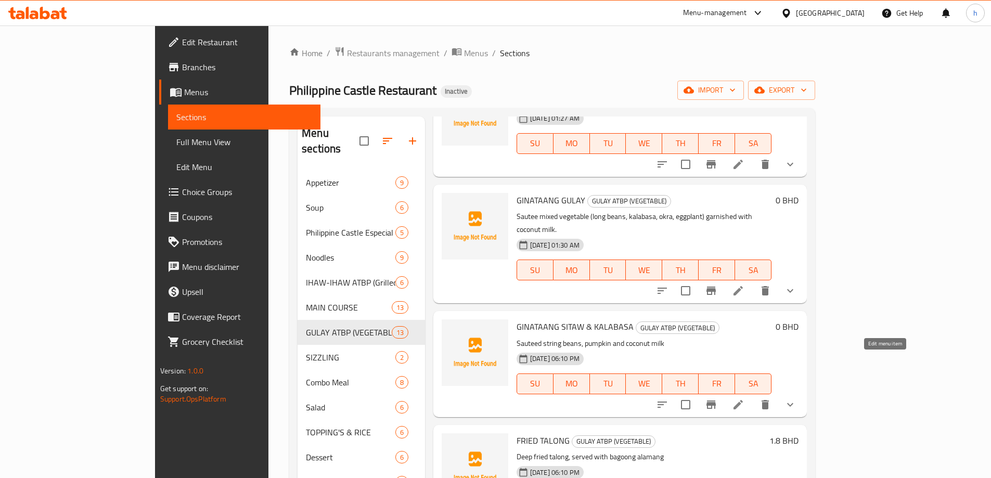
click at [745, 399] on icon at bounding box center [738, 405] width 12 height 12
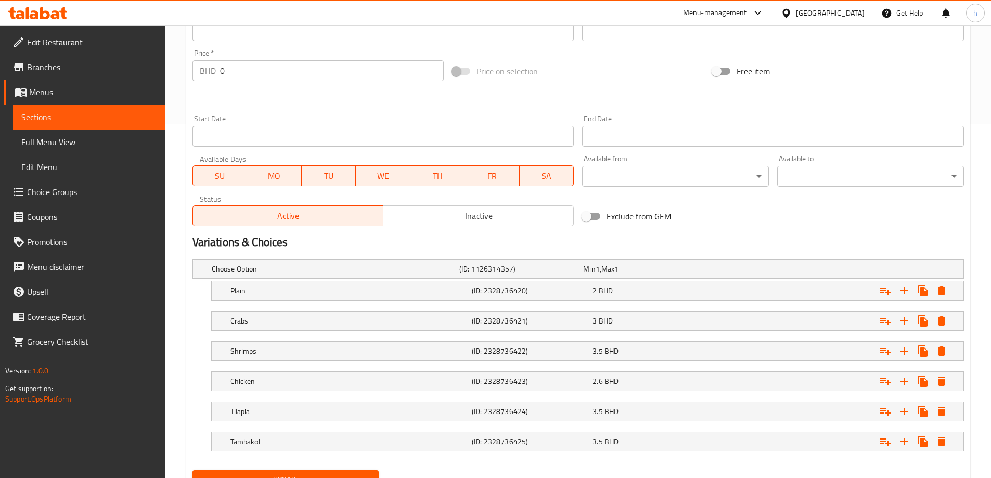
scroll to position [401, 0]
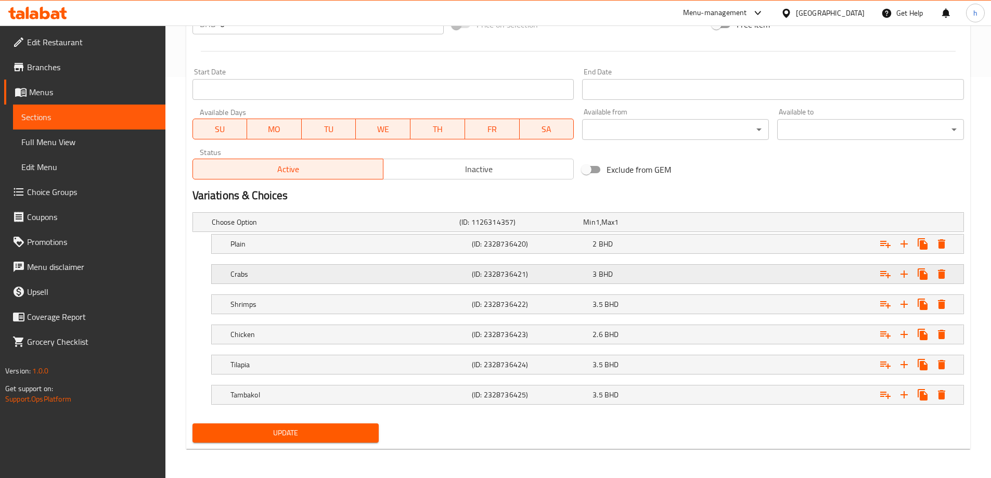
click at [333, 278] on h5 "Crabs" at bounding box center [348, 274] width 237 height 10
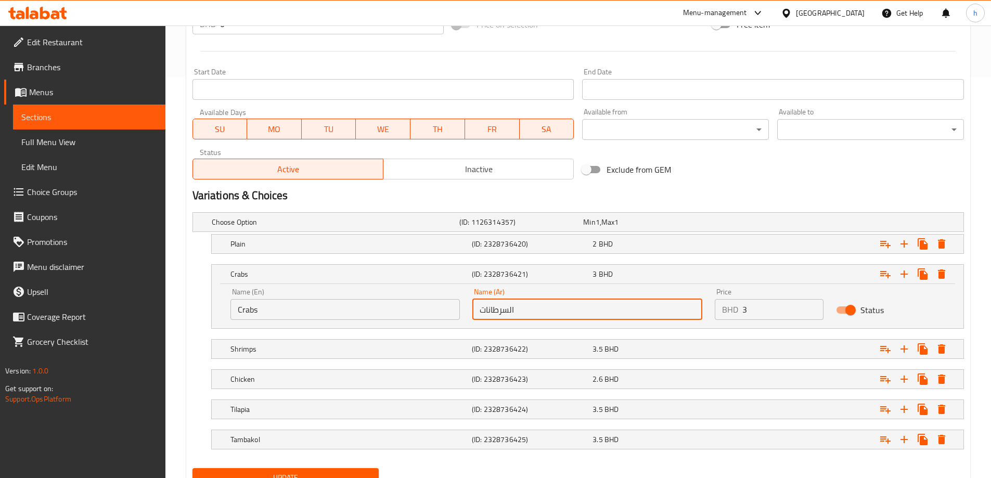
click at [503, 312] on input "السرطانات" at bounding box center [587, 309] width 230 height 21
click at [496, 316] on input "السرطانات" at bounding box center [587, 309] width 230 height 21
paste input "كابوريا"
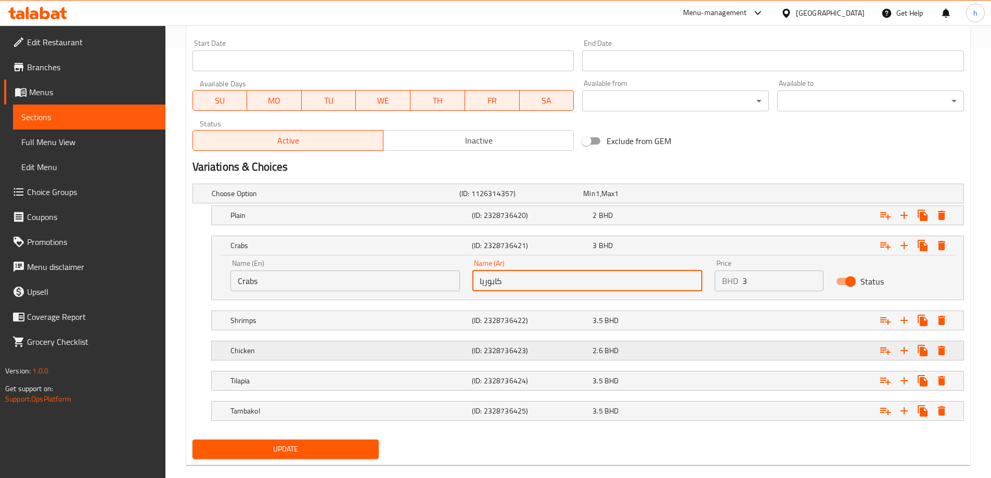
scroll to position [446, 0]
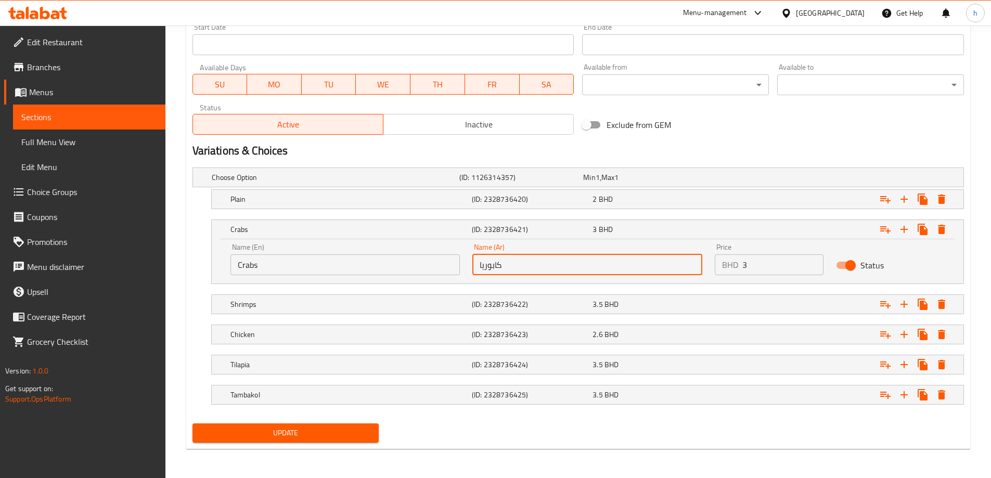
type input "كابوريا"
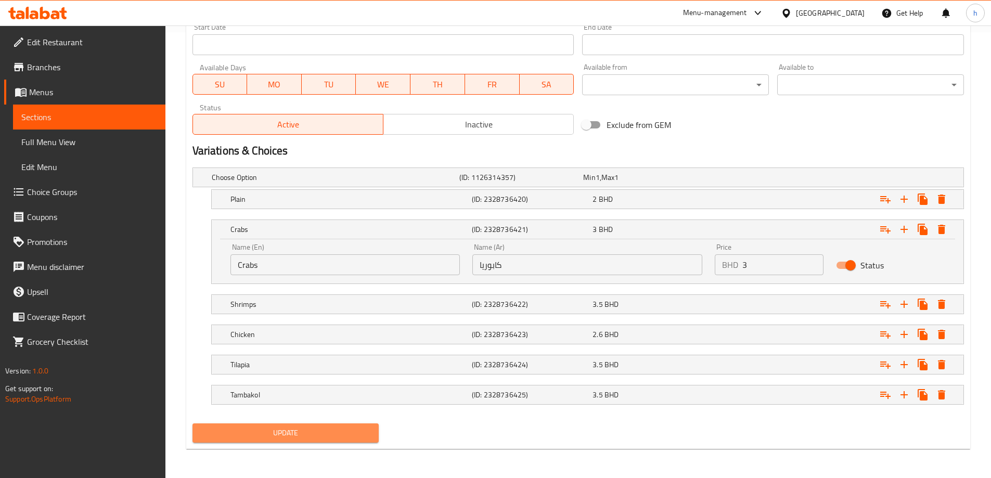
click at [328, 430] on span "Update" at bounding box center [286, 433] width 170 height 13
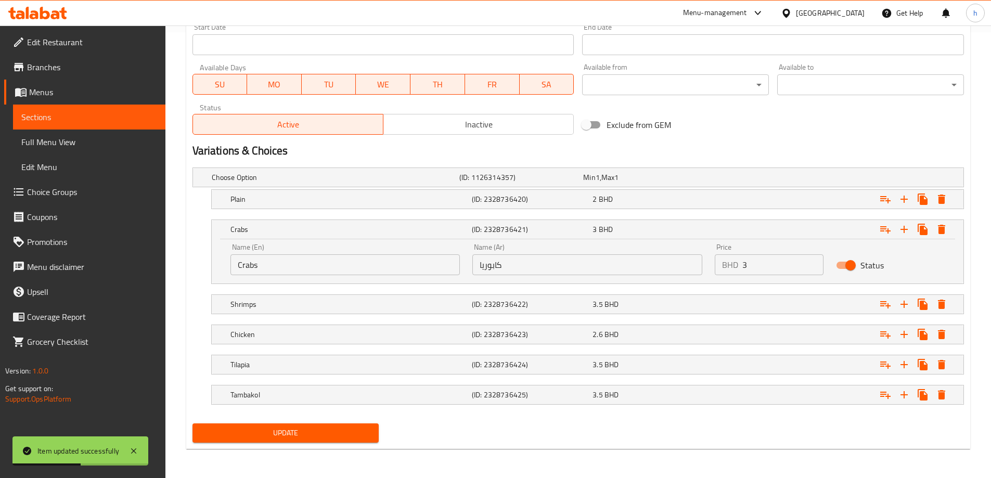
click at [252, 265] on input "Crabs" at bounding box center [345, 264] width 230 height 21
click at [246, 263] on input "Crabs" at bounding box center [345, 264] width 230 height 21
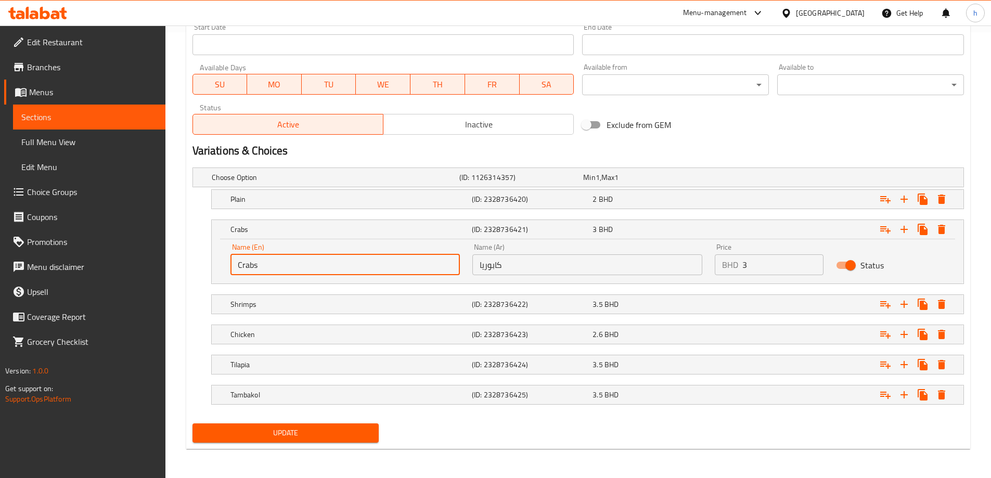
click at [246, 263] on input "Crabs" at bounding box center [345, 264] width 230 height 21
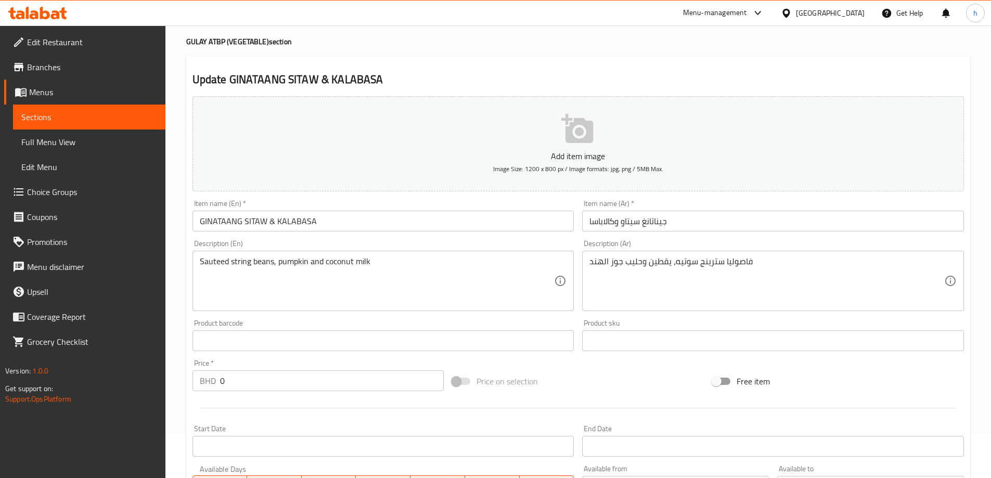
scroll to position [0, 0]
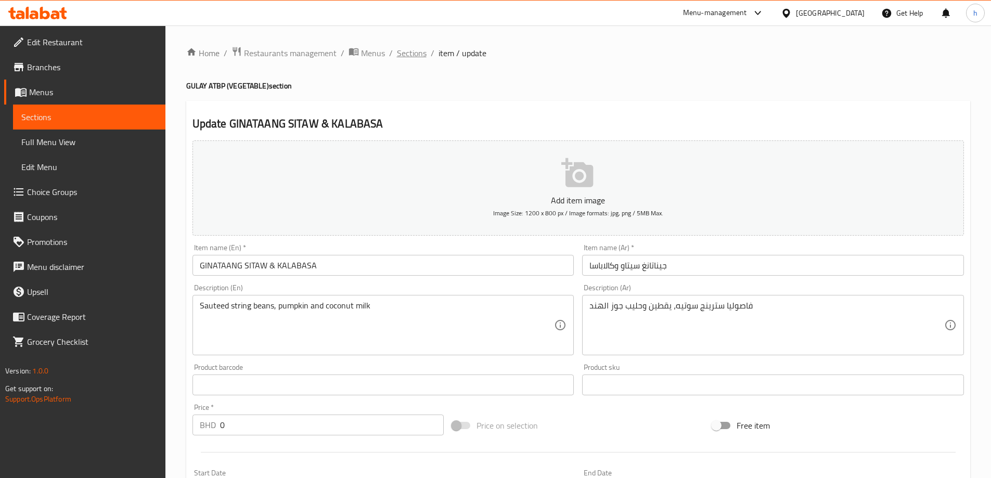
click at [410, 53] on span "Sections" at bounding box center [412, 53] width 30 height 12
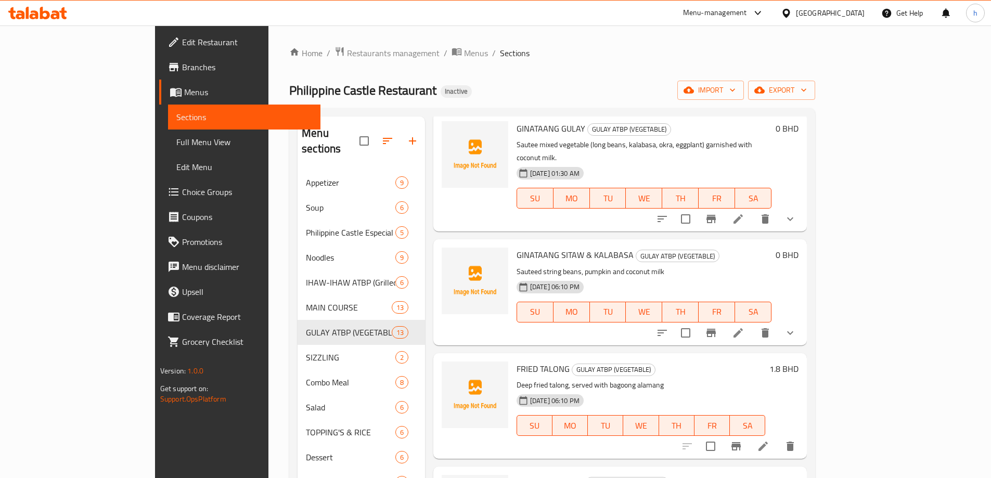
scroll to position [713, 0]
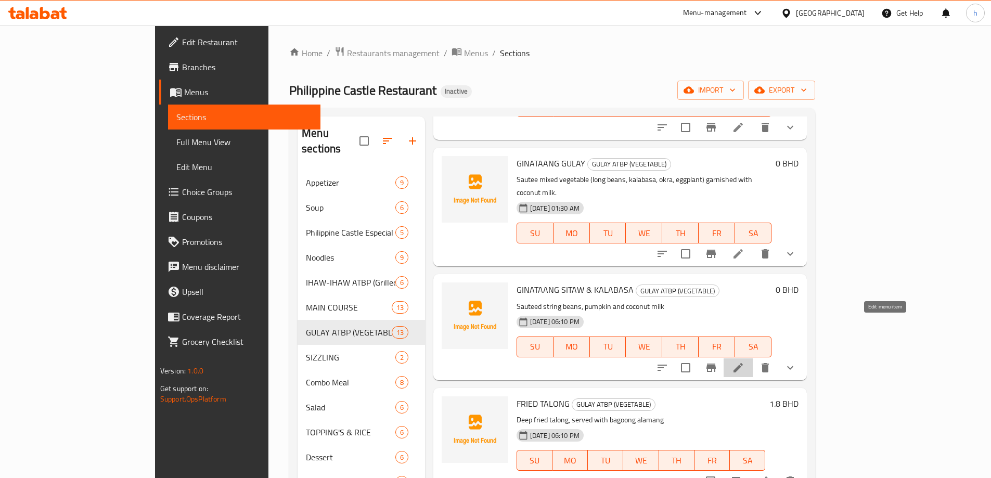
click at [745, 362] on icon at bounding box center [738, 368] width 12 height 12
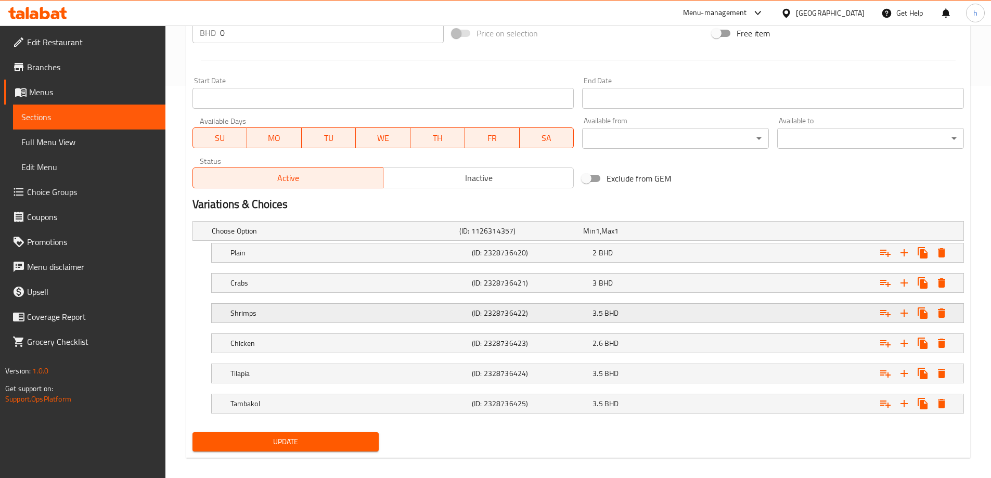
scroll to position [401, 0]
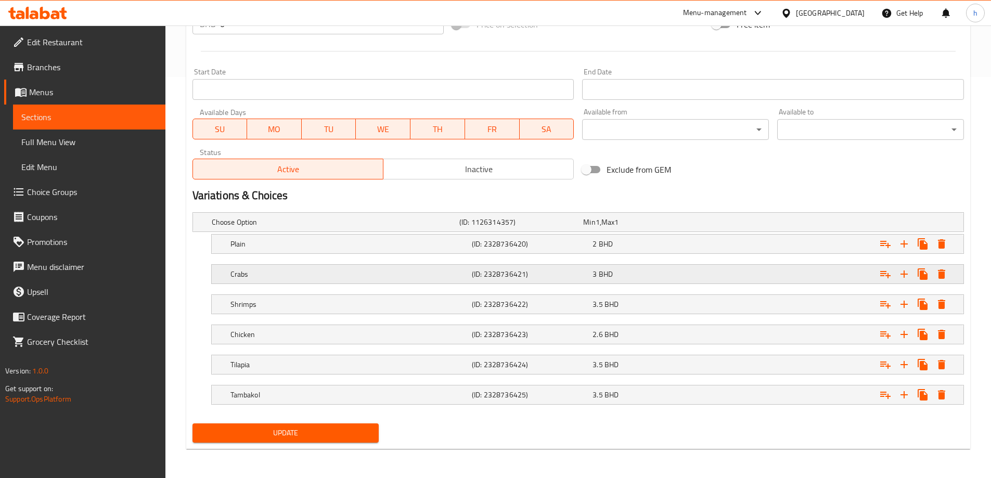
click at [324, 273] on h5 "Crabs" at bounding box center [348, 274] width 237 height 10
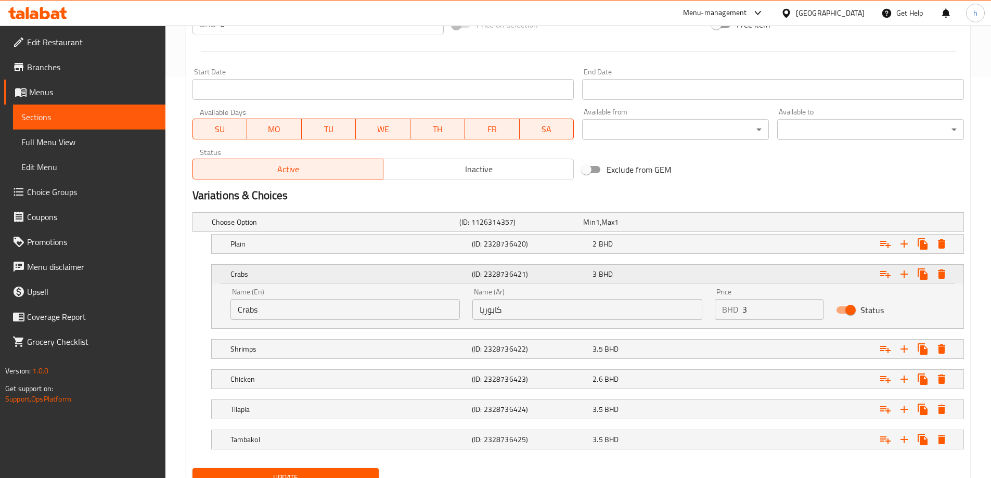
click at [334, 275] on h5 "Crabs" at bounding box center [348, 274] width 237 height 10
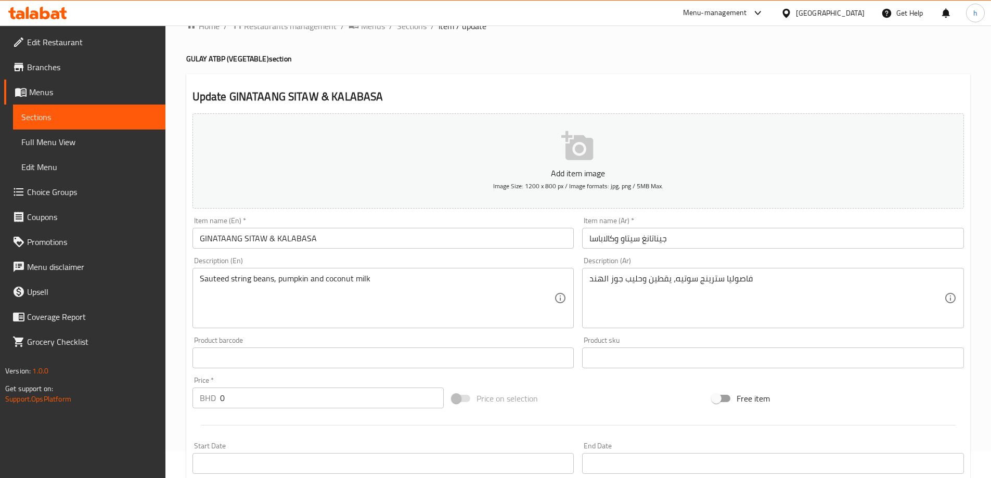
scroll to position [52, 0]
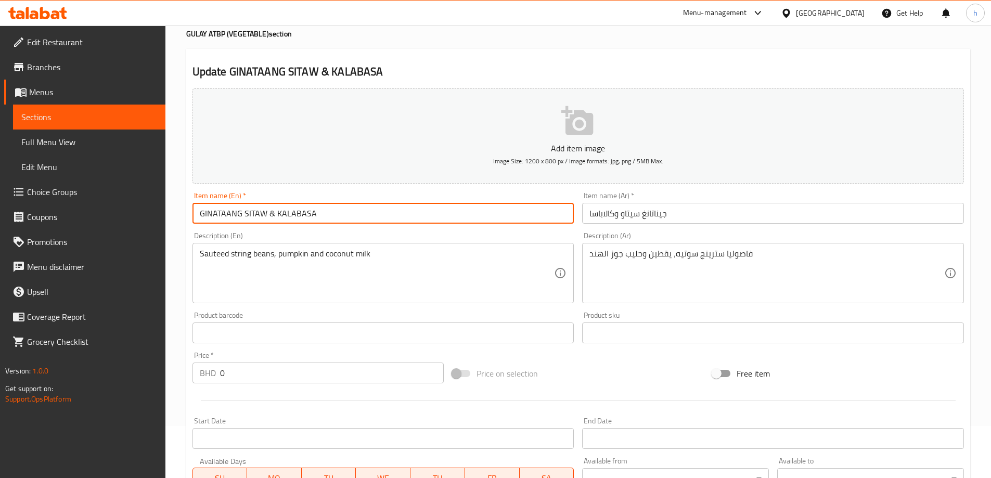
drag, startPoint x: 334, startPoint y: 209, endPoint x: 183, endPoint y: 210, distance: 150.4
click at [183, 210] on div "Home / Restaurants management / Menus / Sections / item / update GULAY ATBP (VE…" at bounding box center [578, 400] width 826 height 854
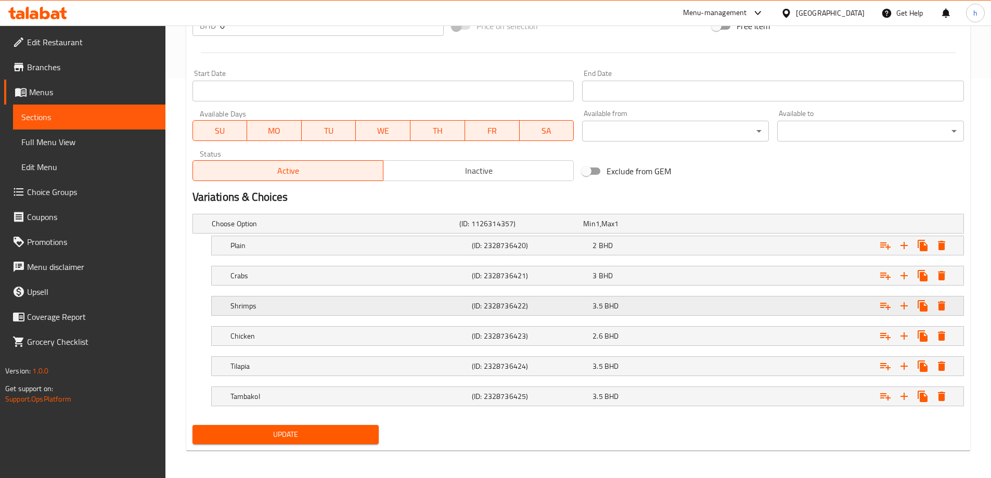
scroll to position [401, 0]
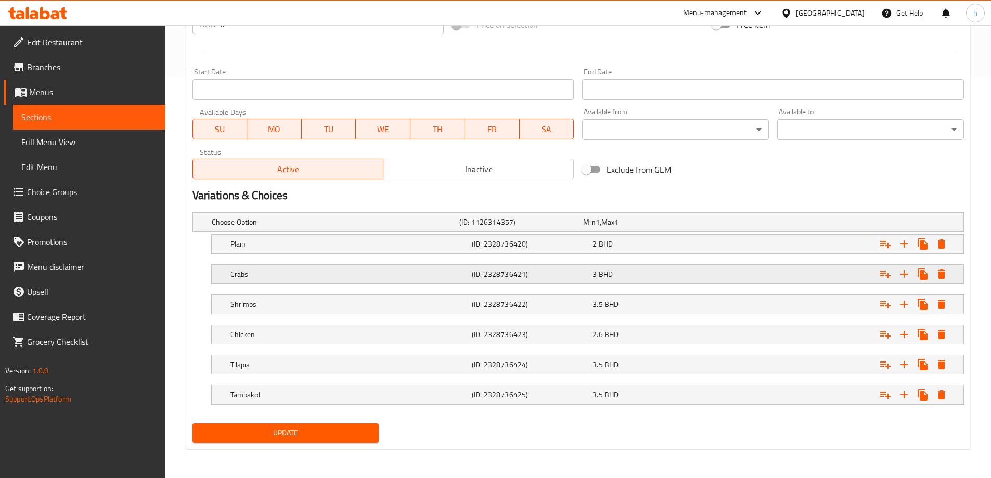
click at [286, 275] on h5 "Crabs" at bounding box center [348, 274] width 237 height 10
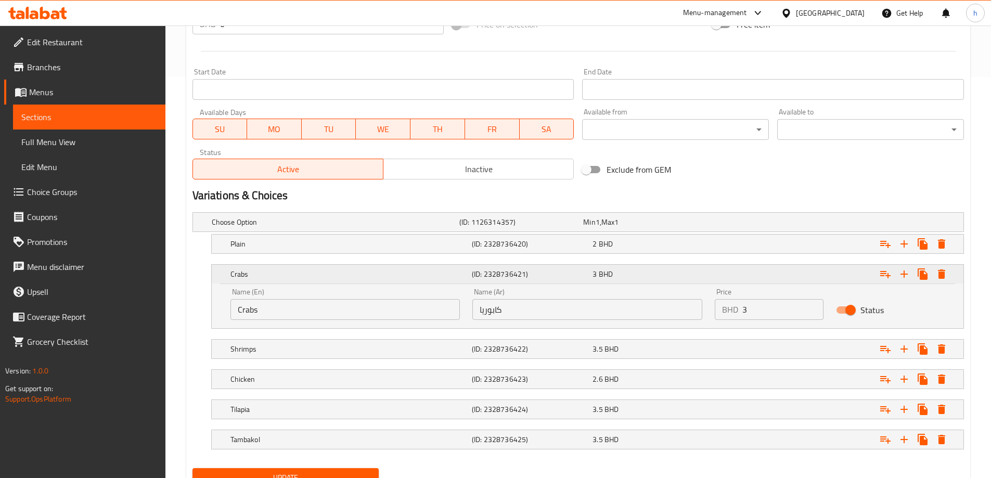
click at [343, 270] on h5 "Crabs" at bounding box center [348, 274] width 237 height 10
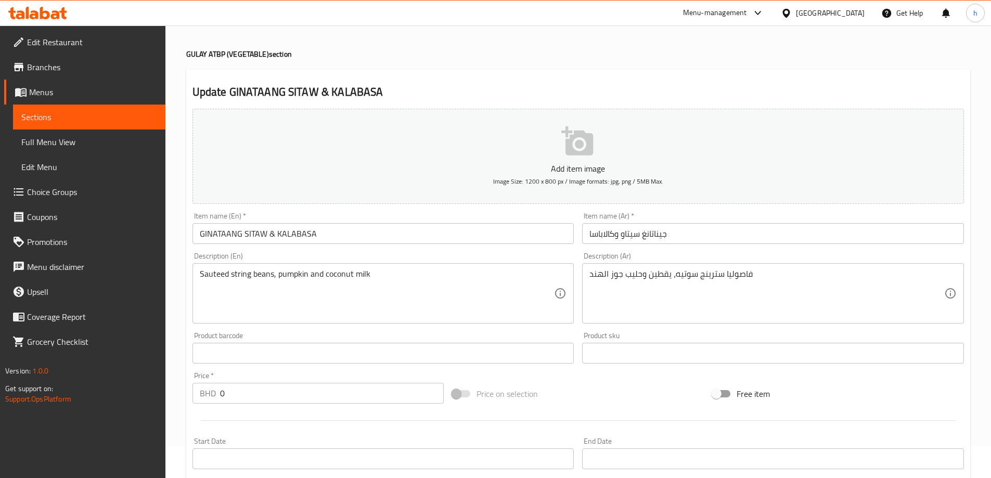
scroll to position [0, 0]
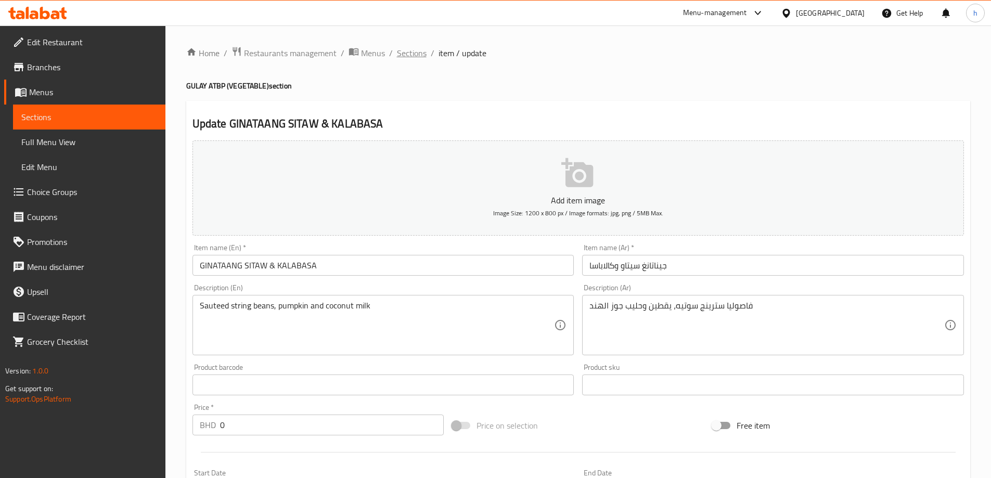
click at [424, 56] on span "Sections" at bounding box center [412, 53] width 30 height 12
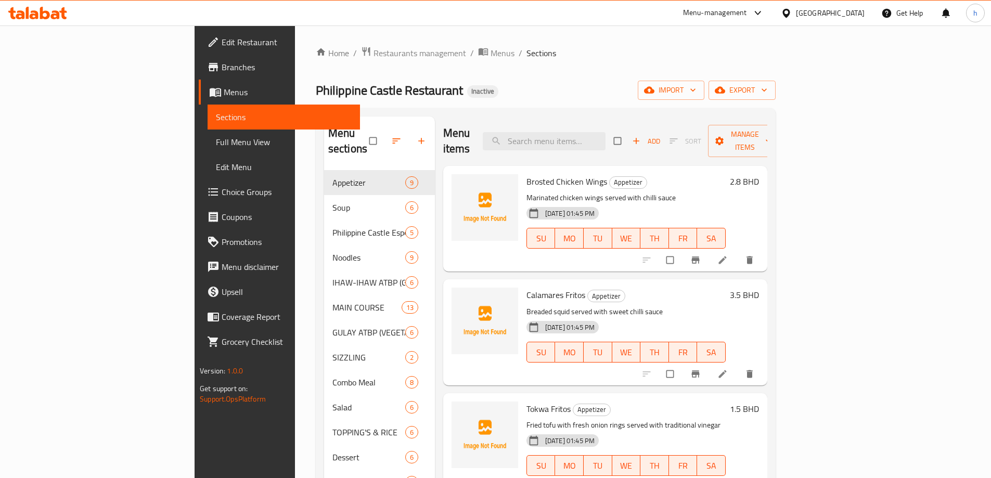
click at [216, 140] on span "Full Menu View" at bounding box center [284, 142] width 136 height 12
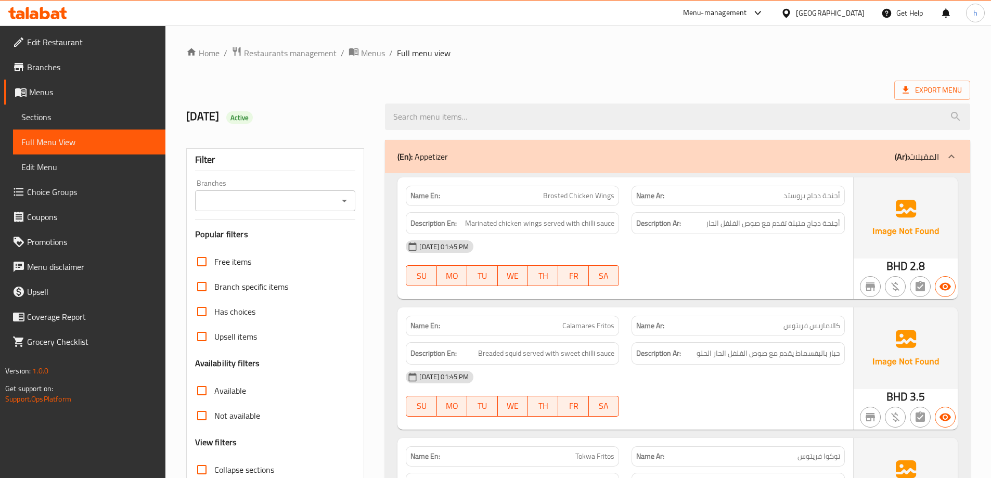
click at [624, 58] on ol "Home / Restaurants management / Menus / Full menu view" at bounding box center [578, 53] width 784 height 14
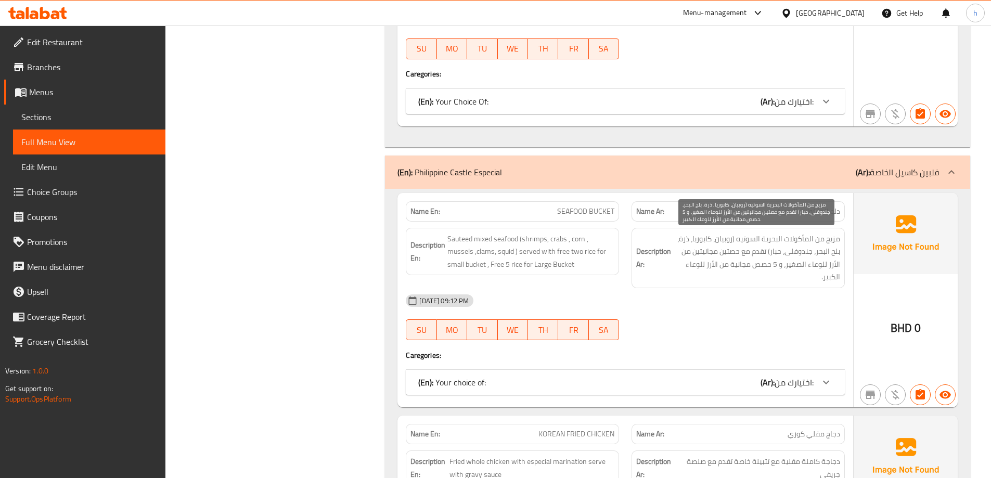
click at [726, 242] on span "مزيج من المأكولات البحرية السوتيه (روبيان، كابوريا، ذرة، بلح البحر، جندوفلى، حب…" at bounding box center [756, 258] width 167 height 51
click at [702, 241] on span "مزيج من المأكولات البحرية السوتيه (روبيان، كابوريا، ذرة، بلح البحر، جندوفلى، حب…" at bounding box center [756, 258] width 167 height 51
click at [730, 236] on span "مزيج من المأكولات البحرية السوتيه (روبيان، كابوريا، ذرة، بلح البحر، جندوفلى، حب…" at bounding box center [756, 258] width 167 height 51
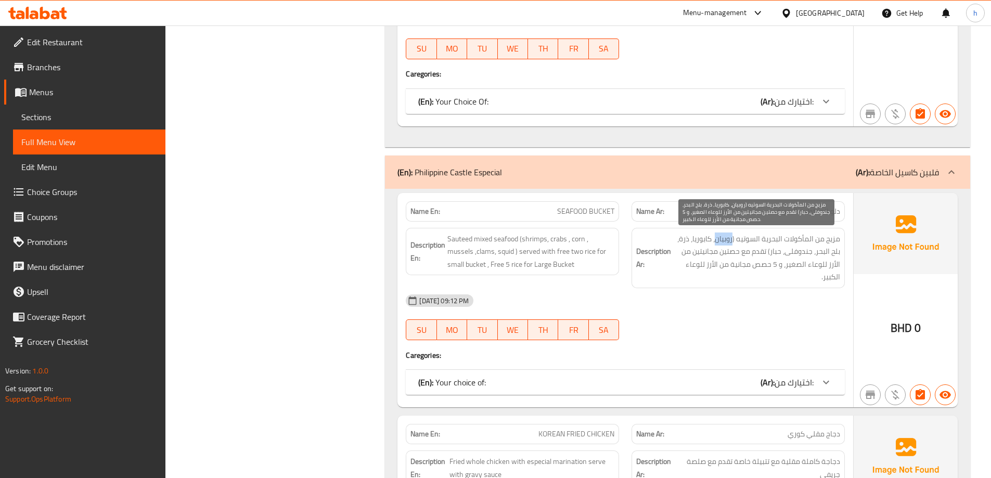
click at [730, 236] on span "مزيج من المأكولات البحرية السوتيه (روبيان، كابوريا، ذرة، بلح البحر، جندوفلى، حب…" at bounding box center [756, 258] width 167 height 51
click at [701, 237] on span "مزيج من المأكولات البحرية السوتيه (روبيان، كابوريا، ذرة، بلح البحر، جندوفلى، حب…" at bounding box center [756, 258] width 167 height 51
click at [684, 240] on span "مزيج من المأكولات البحرية السوتيه (روبيان، كابوريا، ذرة، بلح البحر، جندوفلى، حب…" at bounding box center [756, 258] width 167 height 51
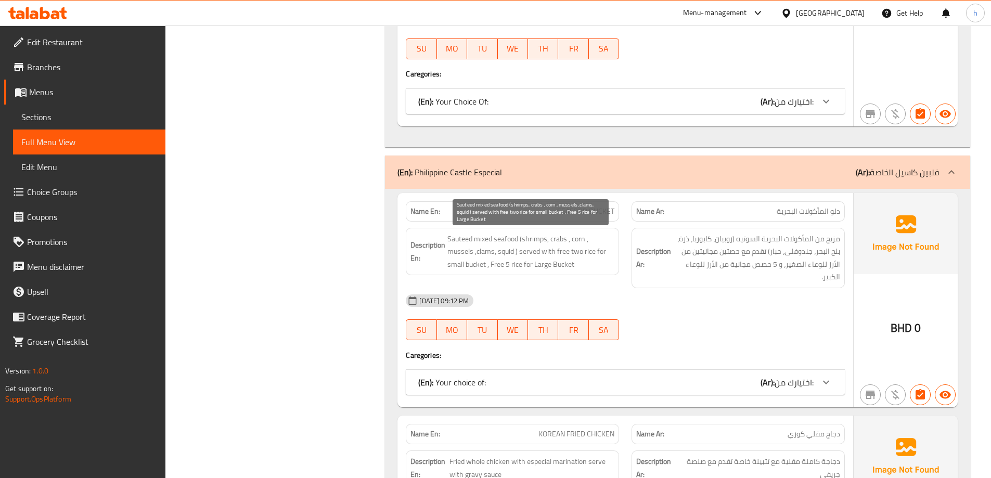
click at [531, 239] on span "Sauteed mixed seafood (shrimps, crabs , corn , mussels ,clams, squid ) served w…" at bounding box center [530, 252] width 167 height 39
click at [558, 236] on span "Sauteed mixed seafood (shrimps, crabs , corn , mussels ,clams, squid ) served w…" at bounding box center [530, 252] width 167 height 39
click at [537, 237] on span "Sauteed mixed seafood (shrimps, crabs , corn , mussels ,clams, squid ) served w…" at bounding box center [530, 252] width 167 height 39
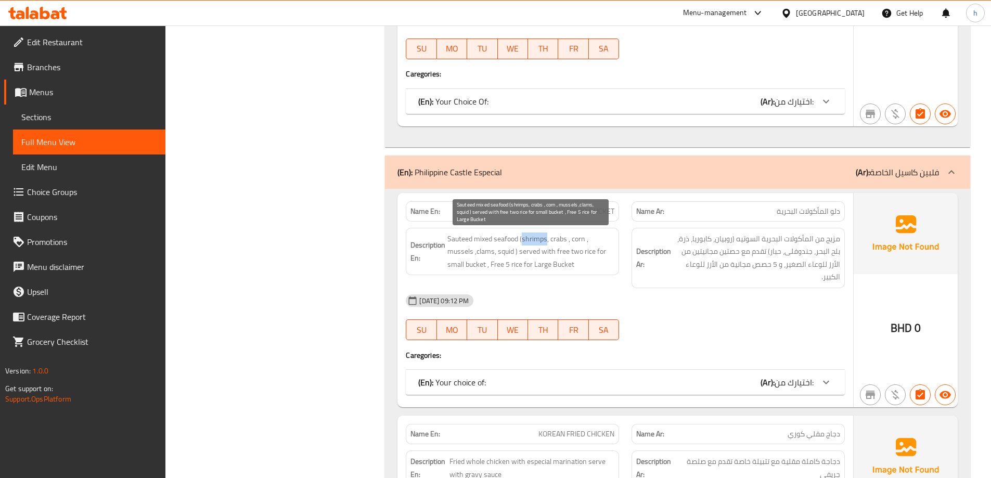
click at [537, 237] on span "Sauteed mixed seafood (shrimps, crabs , corn , mussels ,clams, squid ) served w…" at bounding box center [530, 252] width 167 height 39
click at [563, 240] on span "Sauteed mixed seafood (shrimps, crabs , corn , mussels ,clams, squid ) served w…" at bounding box center [530, 252] width 167 height 39
click at [576, 240] on span "Sauteed mixed seafood (shrimps, crabs , corn , mussels ,clams, squid ) served w…" at bounding box center [530, 252] width 167 height 39
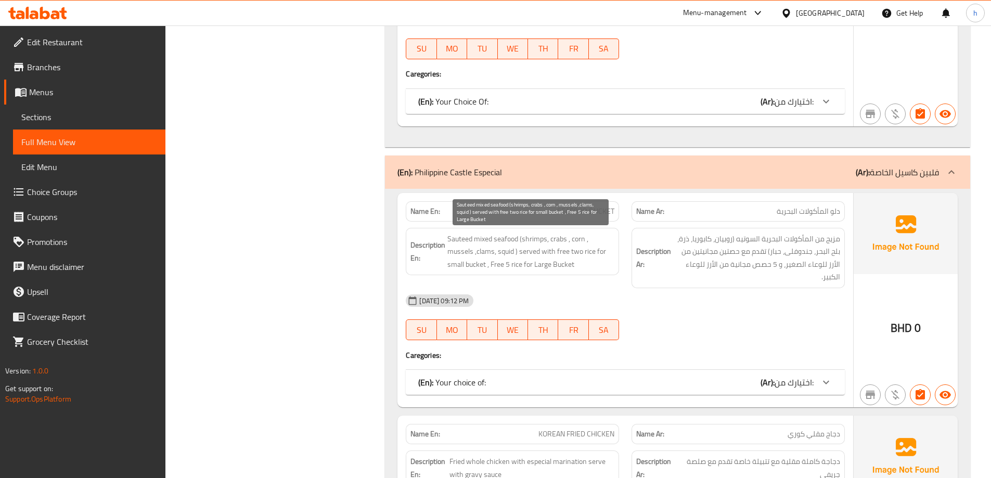
click at [460, 254] on span "Sauteed mixed seafood (shrimps, crabs , corn , mussels ,clams, squid ) served w…" at bounding box center [530, 252] width 167 height 39
click at [491, 249] on span "Sauteed mixed seafood (shrimps, crabs , corn , mussels ,clams, squid ) served w…" at bounding box center [530, 252] width 167 height 39
click at [506, 251] on span "Sauteed mixed seafood (shrimps, crabs , corn , mussels ,clams, squid ) served w…" at bounding box center [530, 252] width 167 height 39
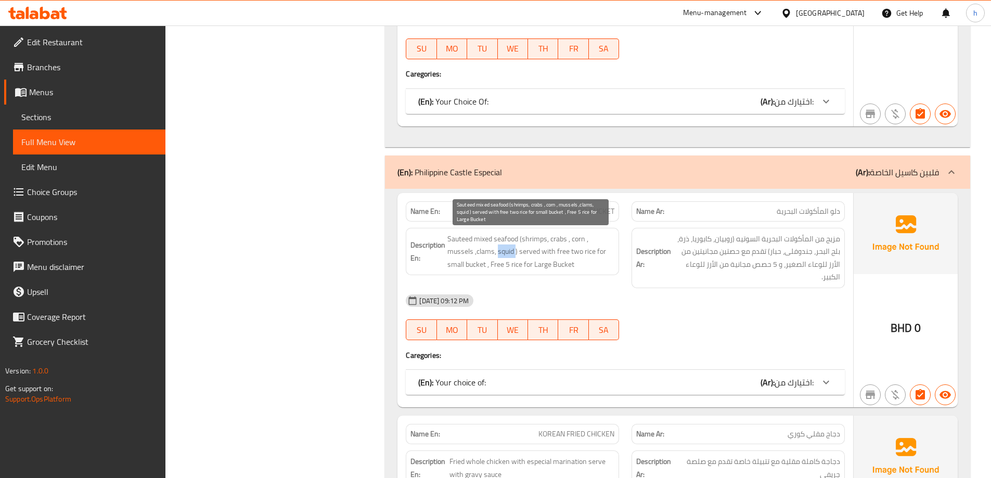
click at [506, 251] on span "Sauteed mixed seafood (shrimps, crabs , corn , mussels ,clams, squid ) served w…" at bounding box center [530, 252] width 167 height 39
click at [531, 252] on span "Sauteed mixed seafood (shrimps, crabs , corn , mussels ,clams, squid ) served w…" at bounding box center [530, 252] width 167 height 39
click at [545, 252] on span "Sauteed mixed seafood (shrimps, crabs , corn , mussels ,clams, squid ) served w…" at bounding box center [530, 252] width 167 height 39
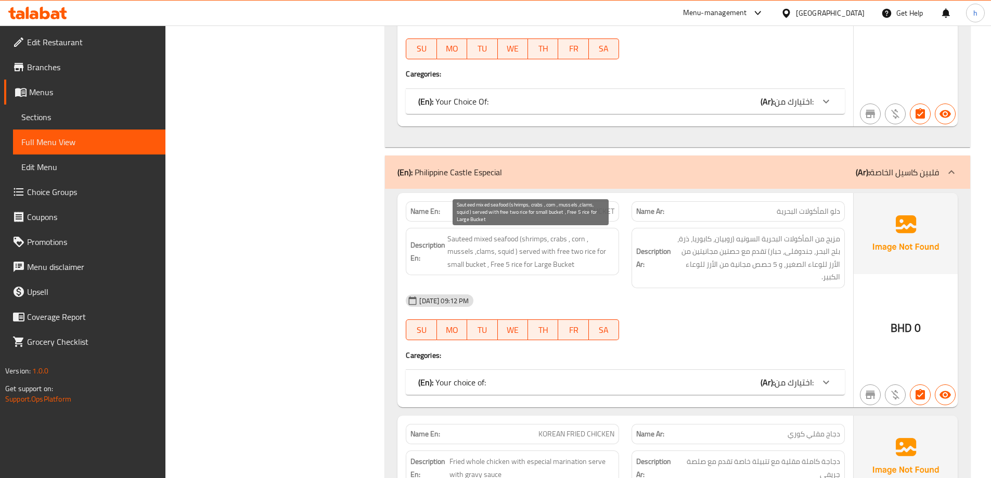
click at [563, 250] on span "Sauteed mixed seafood (shrimps, crabs , corn , mussels ,clams, squid ) served w…" at bounding box center [530, 252] width 167 height 39
click at [581, 251] on span "Sauteed mixed seafood (shrimps, crabs , corn , mussels ,clams, squid ) served w…" at bounding box center [530, 252] width 167 height 39
click at [590, 253] on span "Sauteed mixed seafood (shrimps, crabs , corn , mussels ,clams, squid ) served w…" at bounding box center [530, 252] width 167 height 39
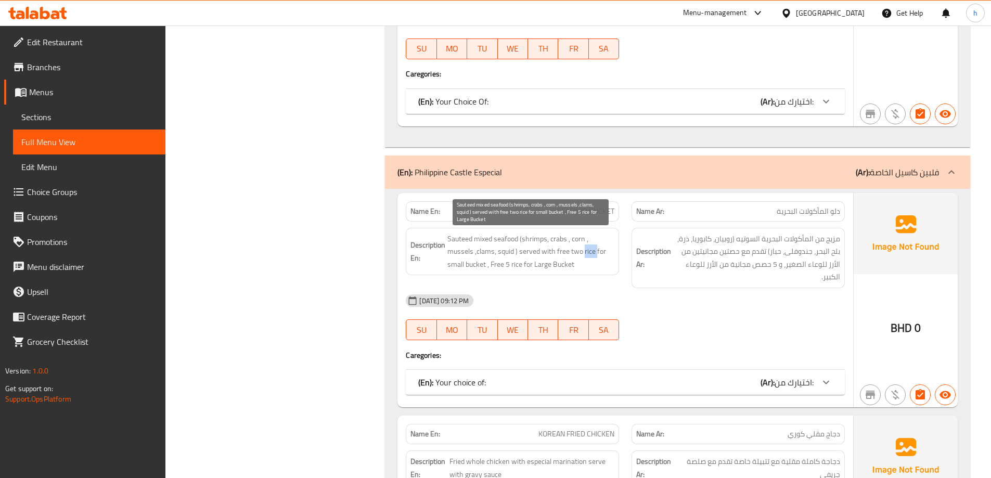
click at [590, 253] on span "Sauteed mixed seafood (shrimps, crabs , corn , mussels ,clams, squid ) served w…" at bounding box center [530, 252] width 167 height 39
click at [471, 264] on span "Sauteed mixed seafood (shrimps, crabs , corn , mussels ,clams, squid ) served w…" at bounding box center [530, 252] width 167 height 39
click at [449, 264] on span "Sauteed mixed seafood (shrimps, crabs , corn , mussels ,clams, squid ) served w…" at bounding box center [530, 252] width 167 height 39
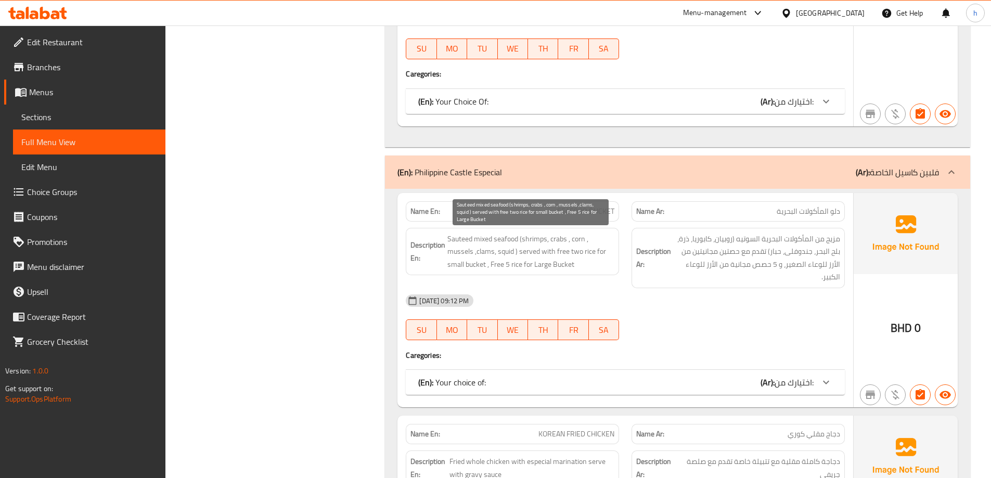
click at [504, 262] on span "Sauteed mixed seafood (shrimps, crabs , corn , mussels ,clams, squid ) served w…" at bounding box center [530, 252] width 167 height 39
click at [515, 266] on span "Sauteed mixed seafood (shrimps, crabs , corn , mussels ,clams, squid ) served w…" at bounding box center [530, 252] width 167 height 39
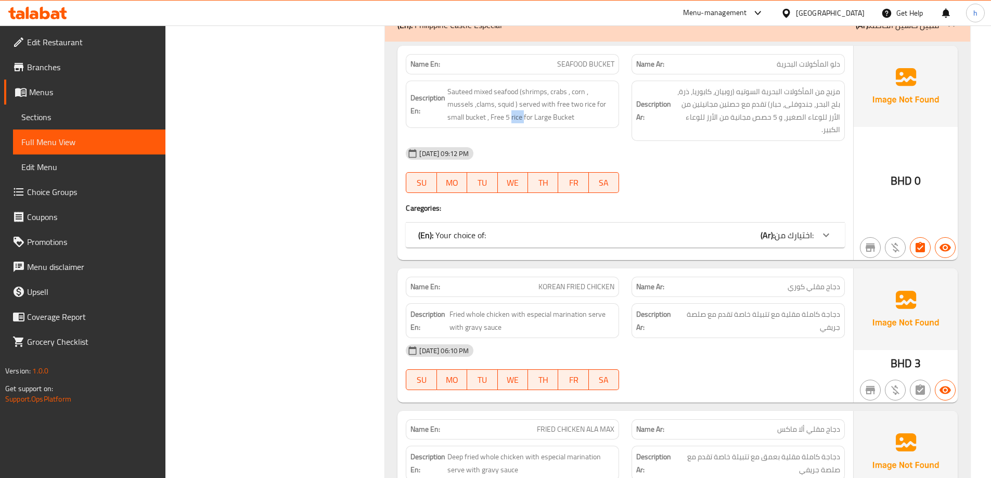
scroll to position [2674, 0]
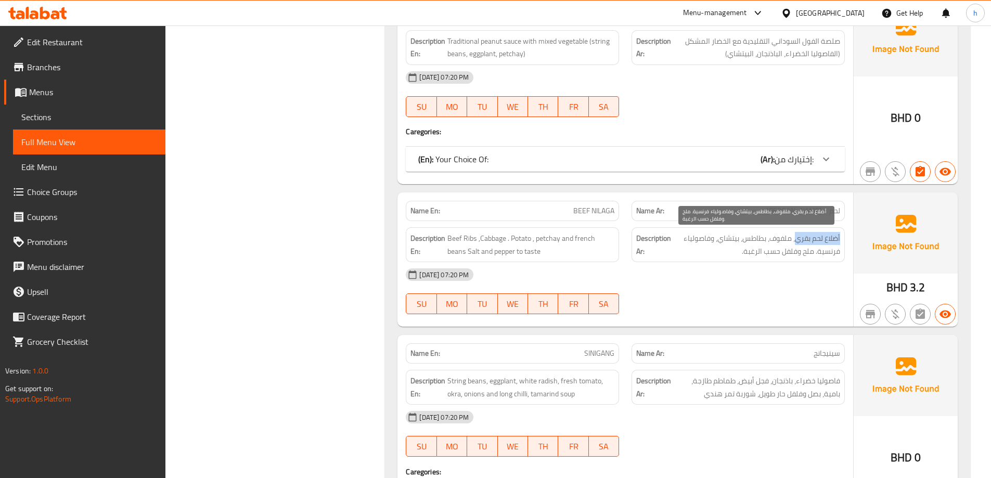
drag, startPoint x: 838, startPoint y: 242, endPoint x: 798, endPoint y: 241, distance: 40.6
click at [797, 241] on span "أضلاع لحم بقري، ملفوف، بطاطس، بيتشاي، وفاصولياء فرنسية. ملح وفلفل حسب الرغبة." at bounding box center [756, 244] width 167 height 25
click at [648, 238] on strong "Description Ar:" at bounding box center [653, 244] width 35 height 25
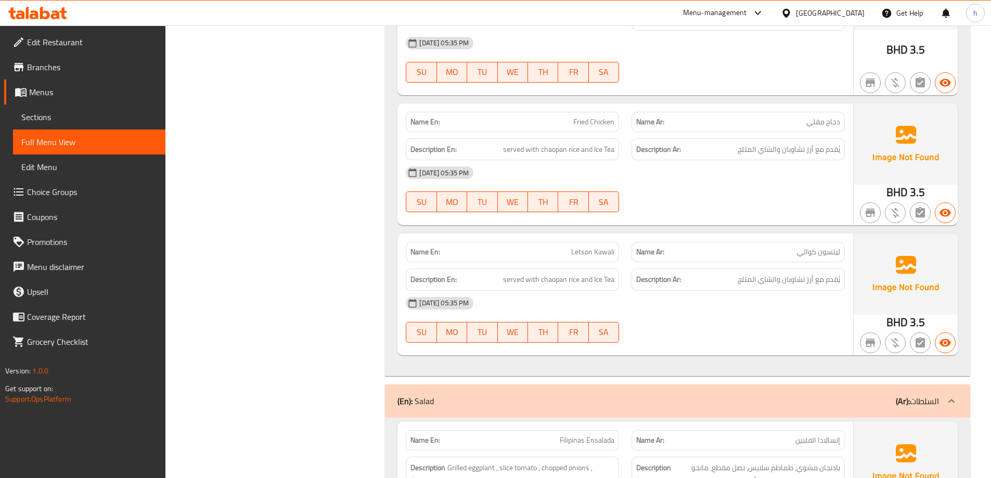
scroll to position [1567, 0]
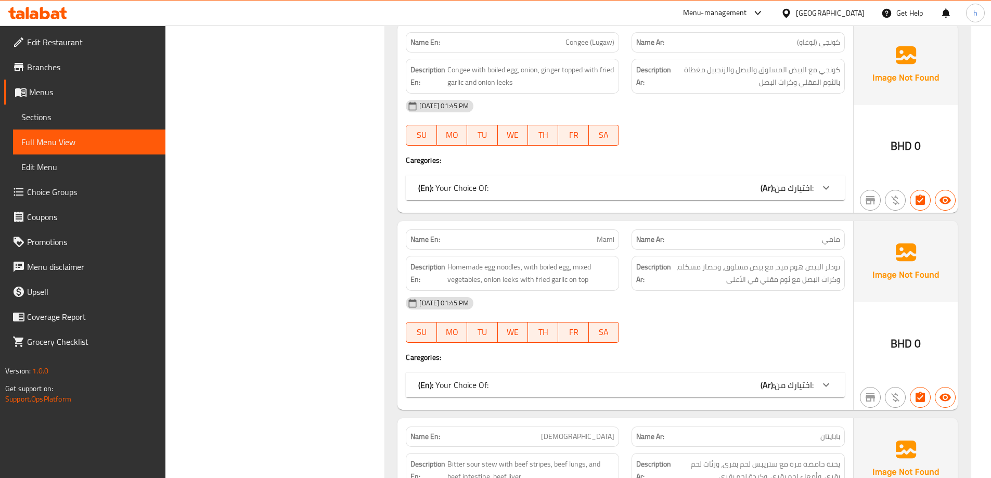
click at [775, 390] on span "اختيارك من:" at bounding box center [794, 385] width 39 height 16
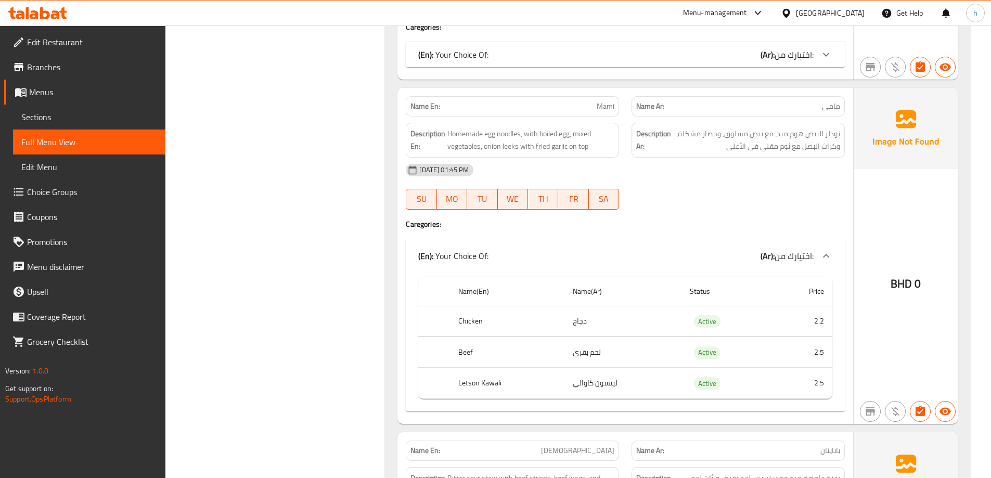
scroll to position [1775, 0]
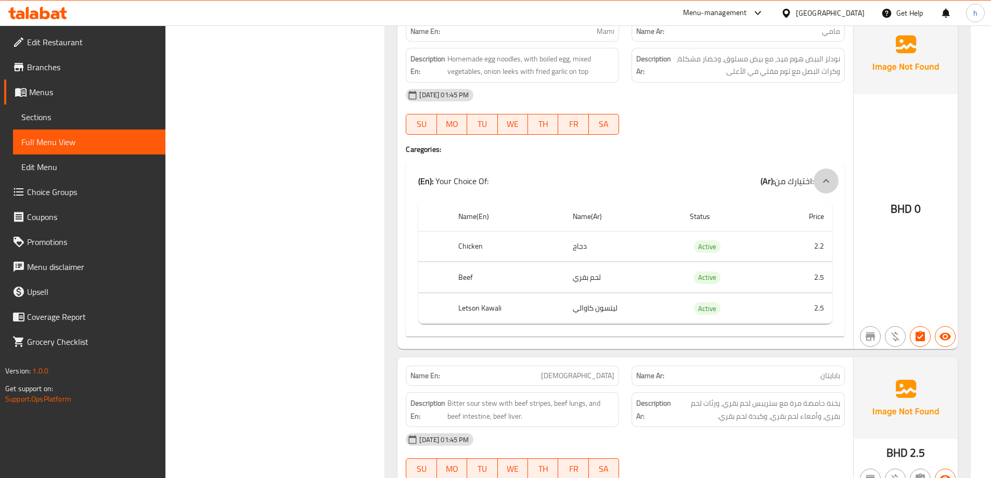
click at [814, 185] on div at bounding box center [826, 181] width 25 height 25
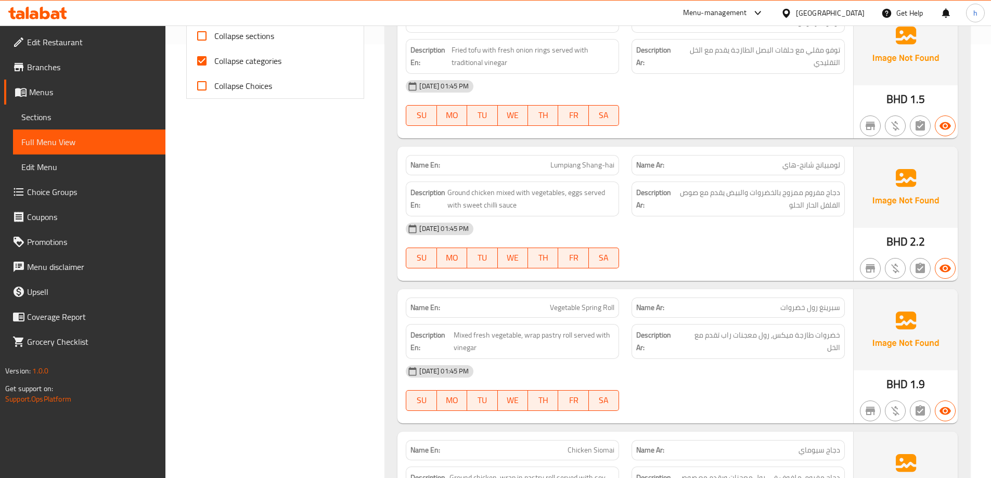
scroll to position [318, 0]
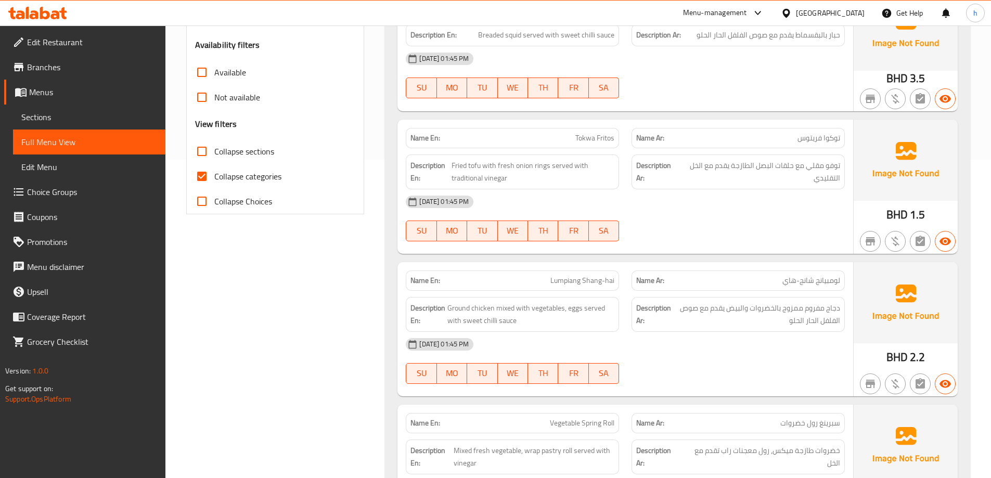
click at [255, 180] on span "Collapse categories" at bounding box center [247, 176] width 67 height 12
click at [214, 180] on input "Collapse categories" at bounding box center [201, 176] width 25 height 25
checkbox input "false"
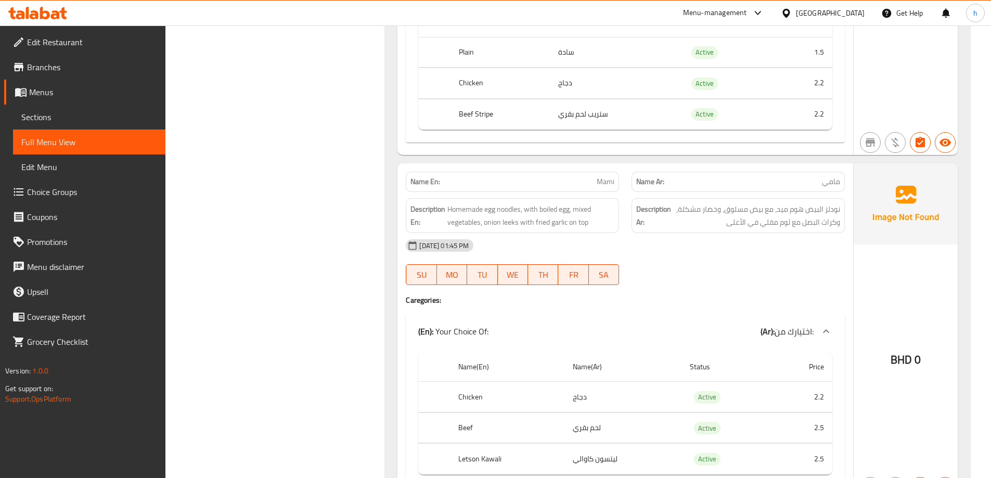
scroll to position [2105, 0]
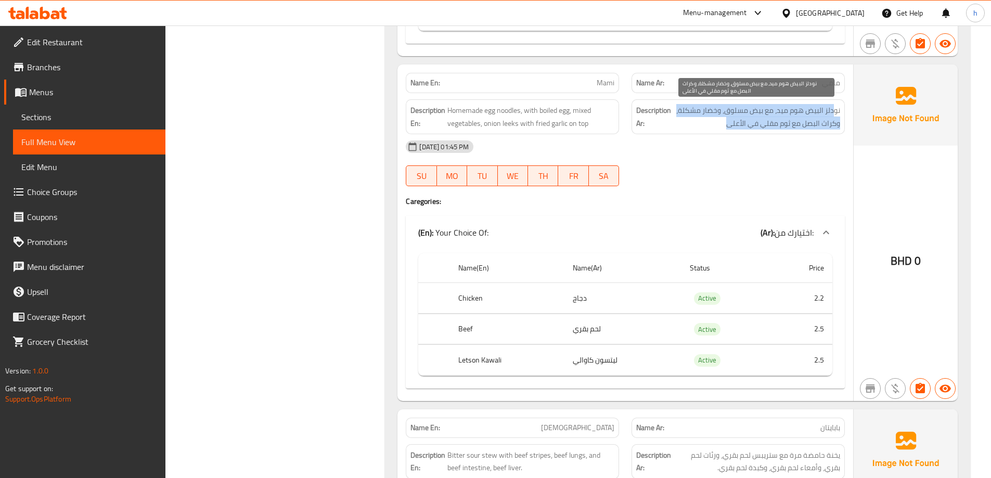
drag, startPoint x: 834, startPoint y: 112, endPoint x: 698, endPoint y: 120, distance: 136.0
click at [698, 120] on span "نودلز البيض هوم ميد، مع بيض مسلوق، وخضار مشكلة، وكراث البصل مع ثوم مقلي في الأع…" at bounding box center [756, 116] width 167 height 25
click at [711, 125] on span "نودلز البيض هوم ميد، مع بيض مسلوق، وخضار مشكلة، وكراث البصل مع ثوم مقلي في الأع…" at bounding box center [756, 116] width 167 height 25
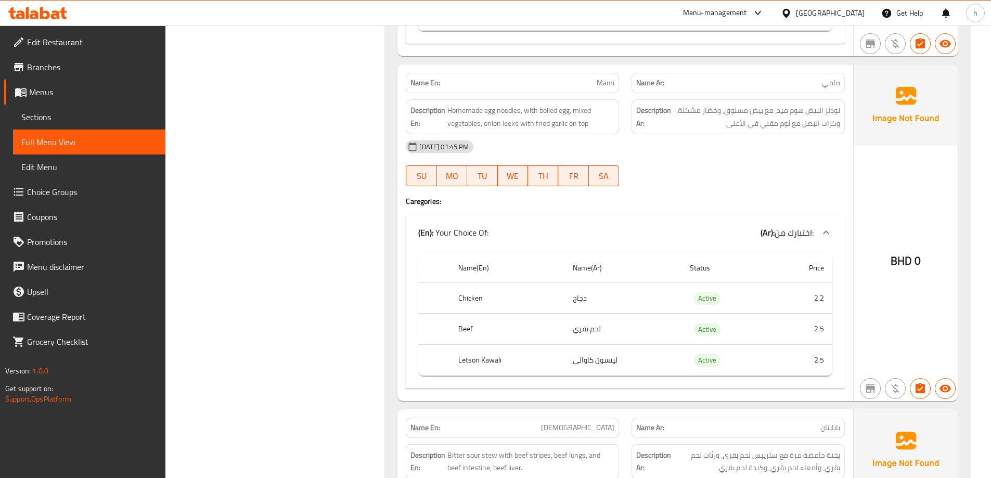
click at [605, 81] on span "Mami" at bounding box center [606, 83] width 18 height 11
copy span "Mami"
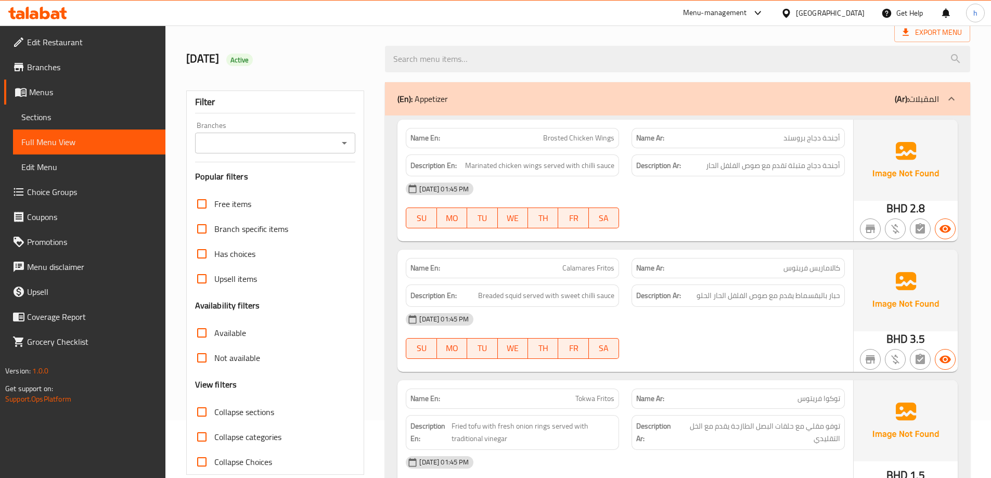
scroll to position [147, 0]
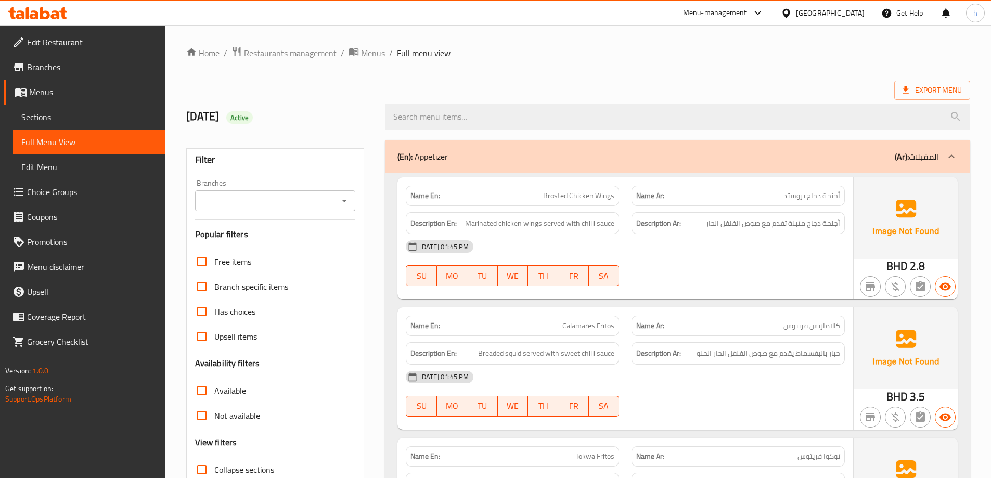
scroll to position [104, 0]
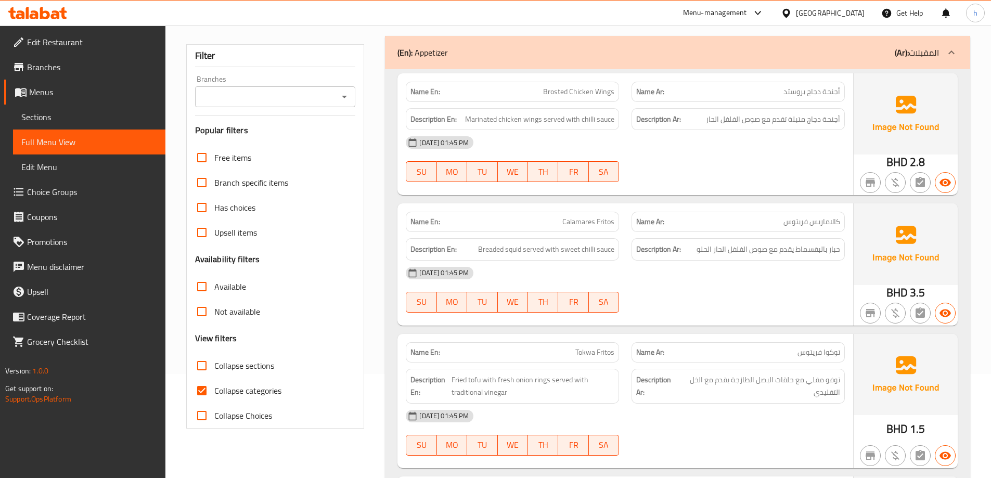
click at [254, 395] on span "Collapse categories" at bounding box center [247, 390] width 67 height 12
click at [214, 395] on input "Collapse categories" at bounding box center [201, 390] width 25 height 25
checkbox input "false"
click at [757, 144] on div "06-10-2025 01:45 PM" at bounding box center [626, 142] width 452 height 25
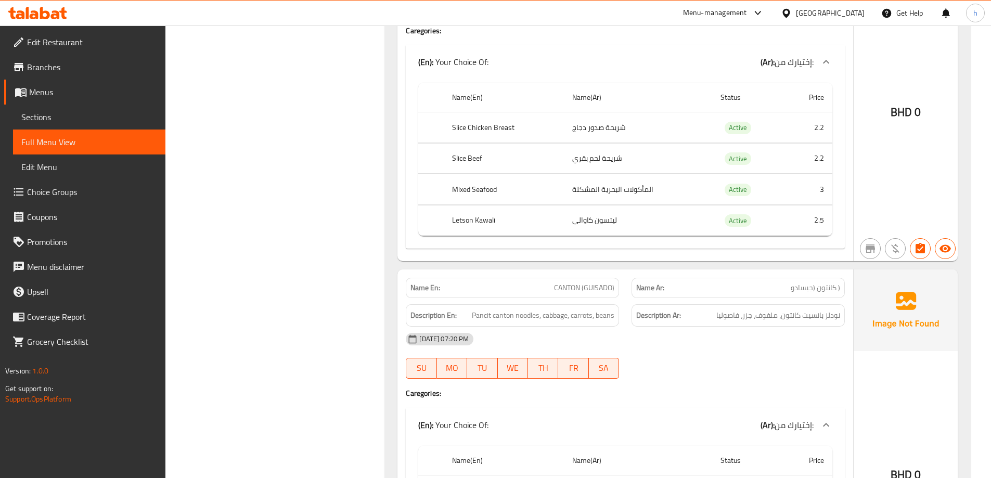
scroll to position [4373, 0]
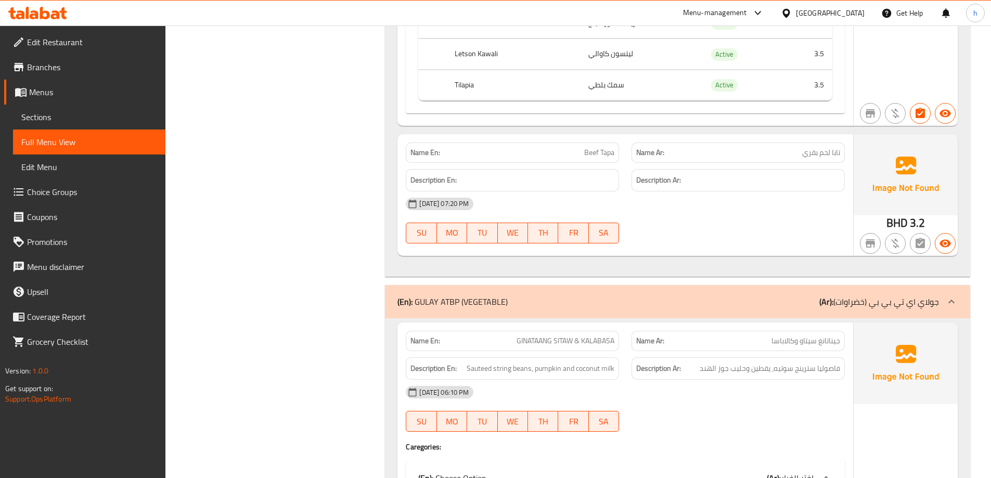
scroll to position [11314, 0]
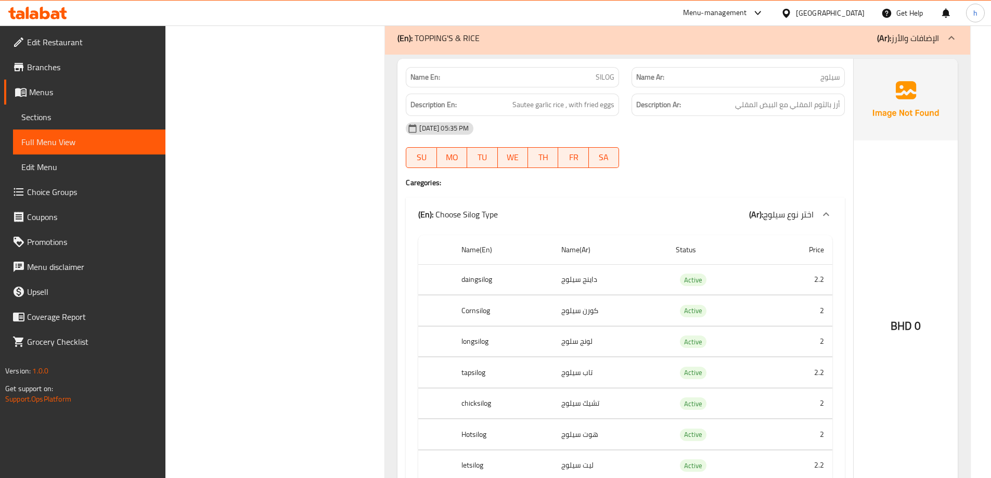
scroll to position [15758, 0]
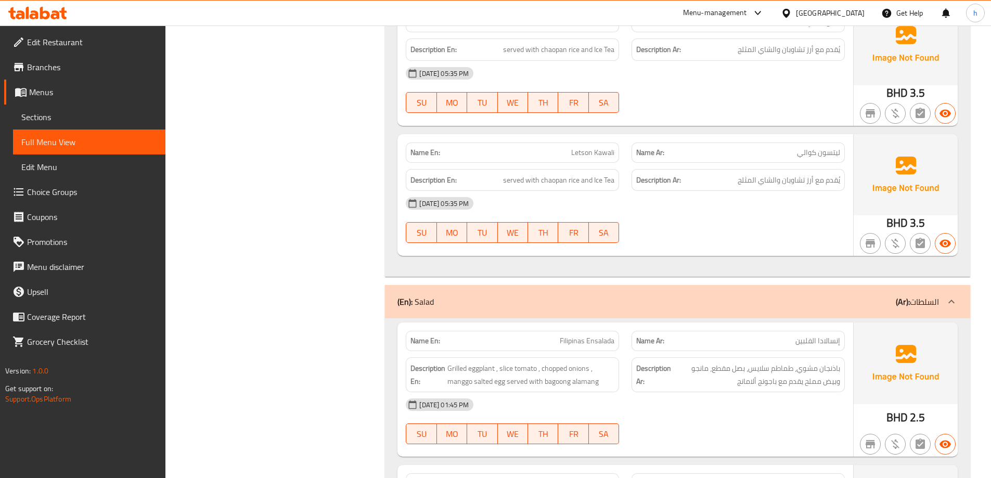
scroll to position [14509, 0]
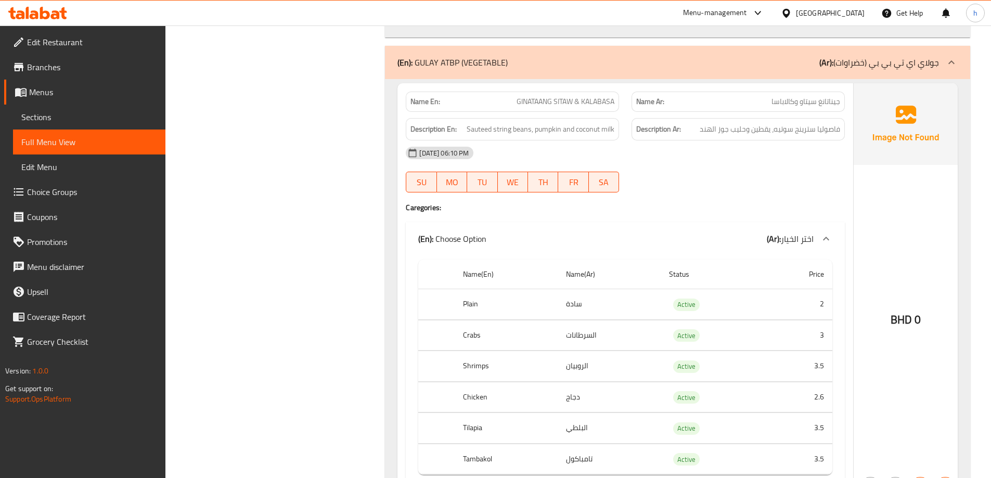
scroll to position [11547, 0]
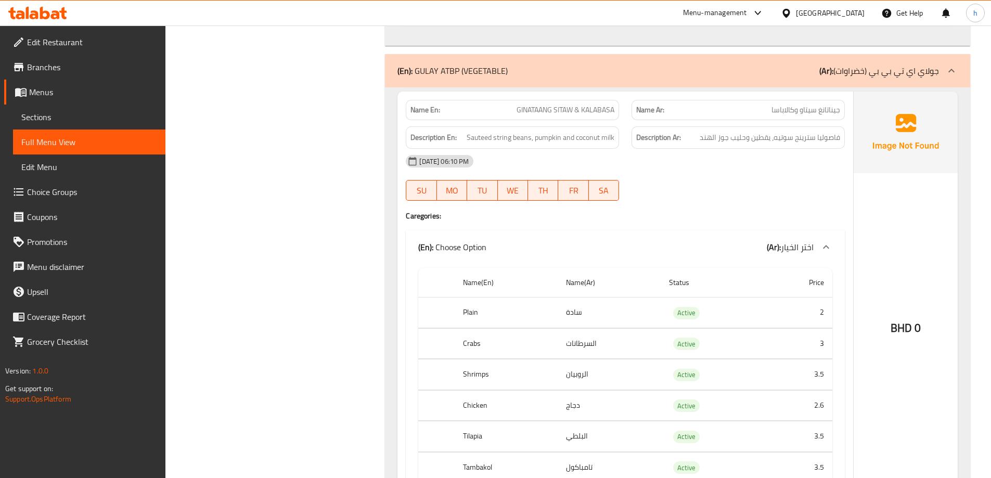
click at [543, 111] on span "GINATAANG SITAW & KALABASA" at bounding box center [566, 110] width 98 height 11
copy span "GINATAANG SITAW & KALABASA"
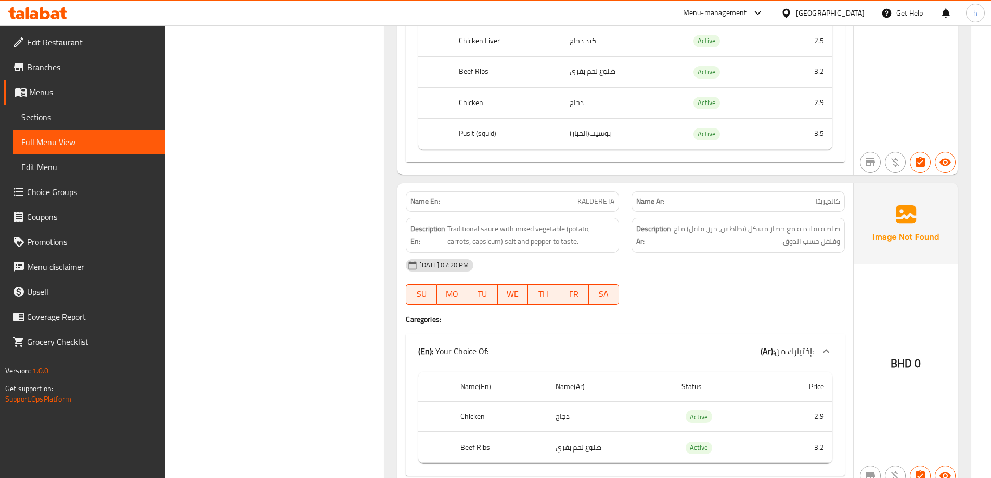
scroll to position [8355, 0]
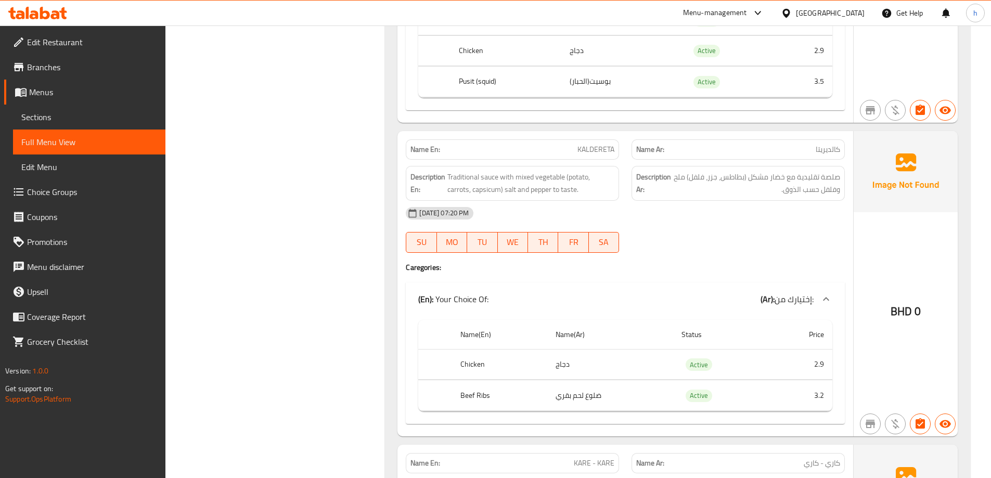
click at [586, 144] on span "KALDERETA" at bounding box center [596, 149] width 37 height 11
copy span "KALDERETA"
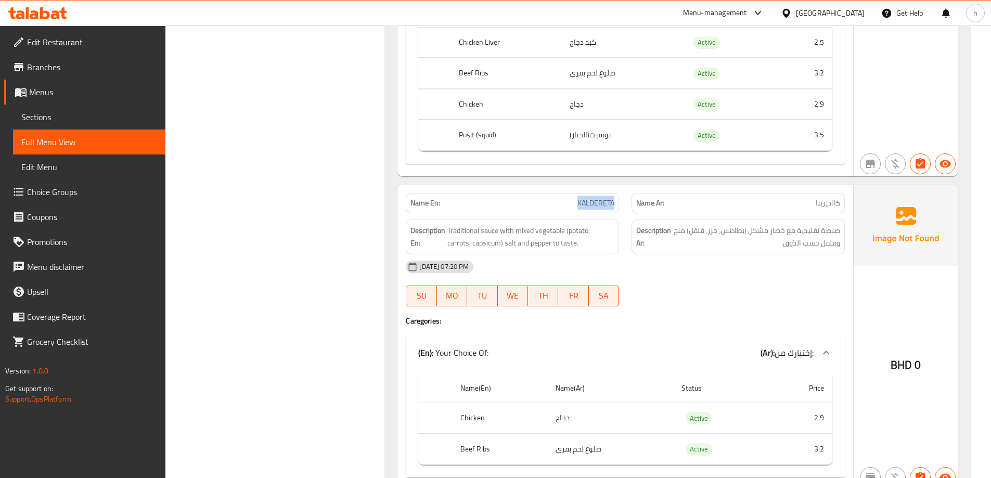
scroll to position [8251, 0]
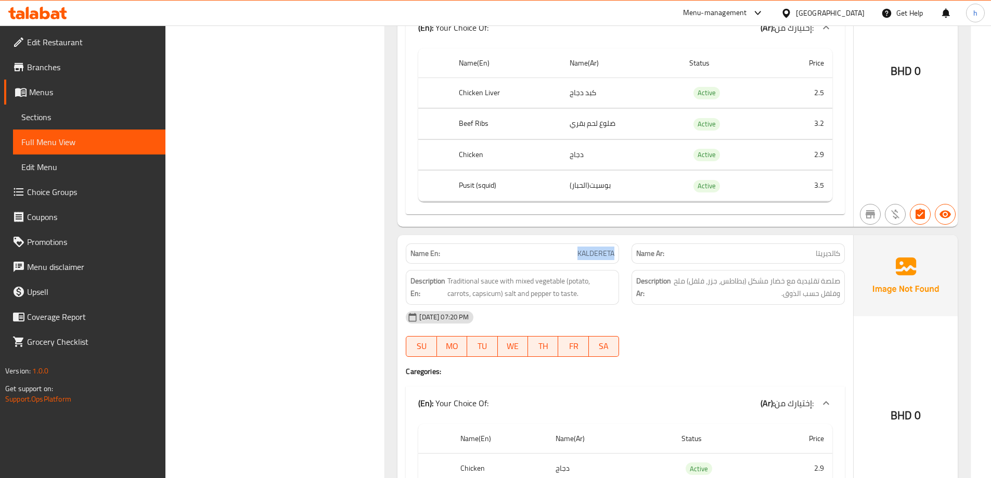
click at [591, 252] on span "KALDERETA" at bounding box center [596, 253] width 37 height 11
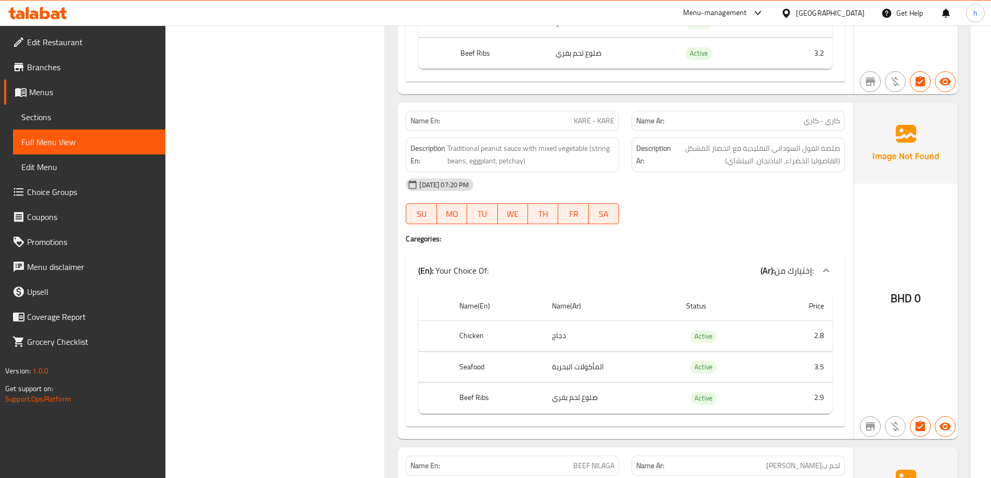
scroll to position [8700, 0]
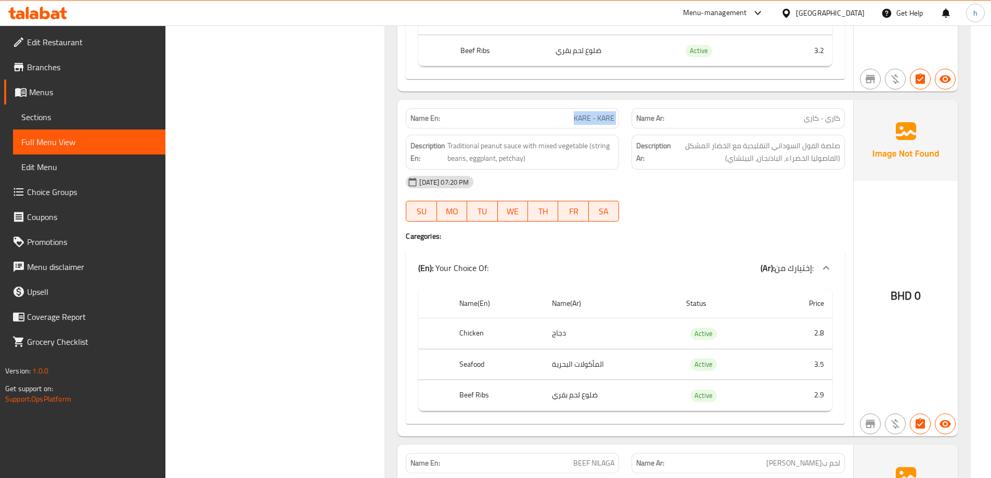
drag, startPoint x: 566, startPoint y: 119, endPoint x: 627, endPoint y: 121, distance: 60.9
click at [627, 121] on div "Name En: KARE - KARE Name Ar: كاري - كاري" at bounding box center [626, 118] width 452 height 33
copy span "KARE - KARE"
click at [585, 109] on div "Name En: KARE - KARE" at bounding box center [512, 118] width 213 height 20
drag, startPoint x: 563, startPoint y: 117, endPoint x: 625, endPoint y: 117, distance: 61.4
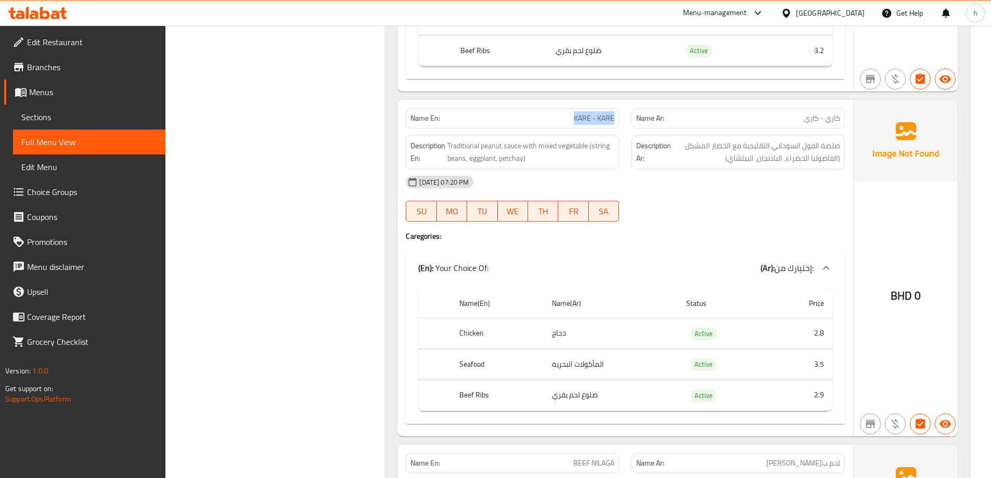
click at [625, 117] on div "Name En: KARE - KARE" at bounding box center [513, 118] width 226 height 33
copy span "KARE - KARE"
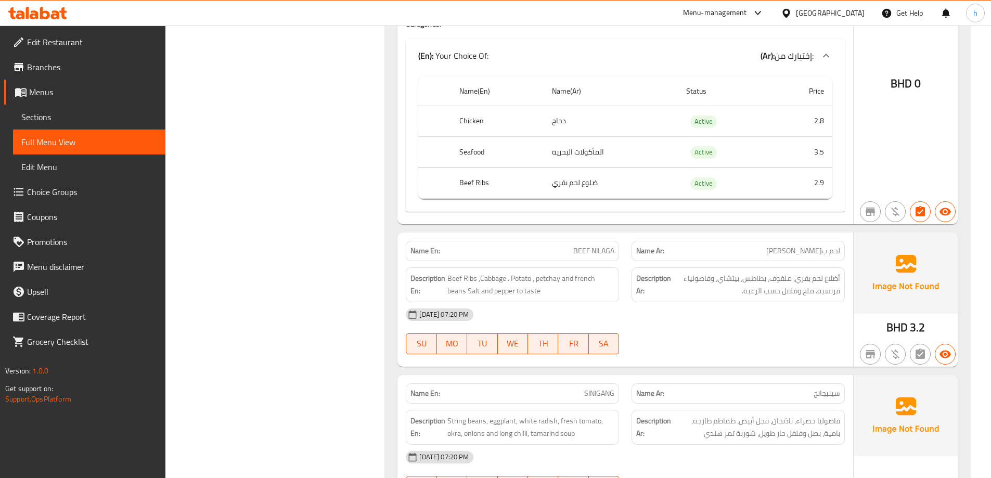
scroll to position [8952, 0]
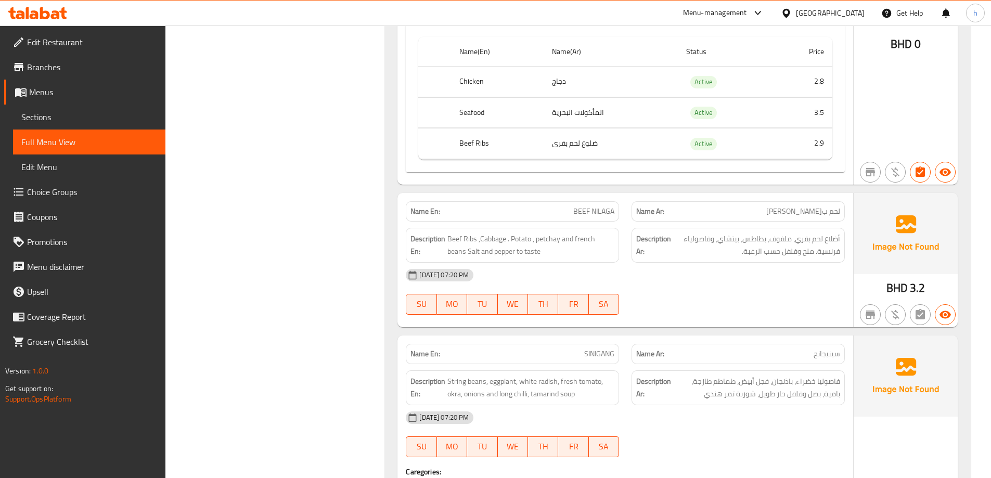
click at [599, 212] on span "BEEF NILAGA" at bounding box center [593, 211] width 41 height 11
copy span "BEEF NILAGA"
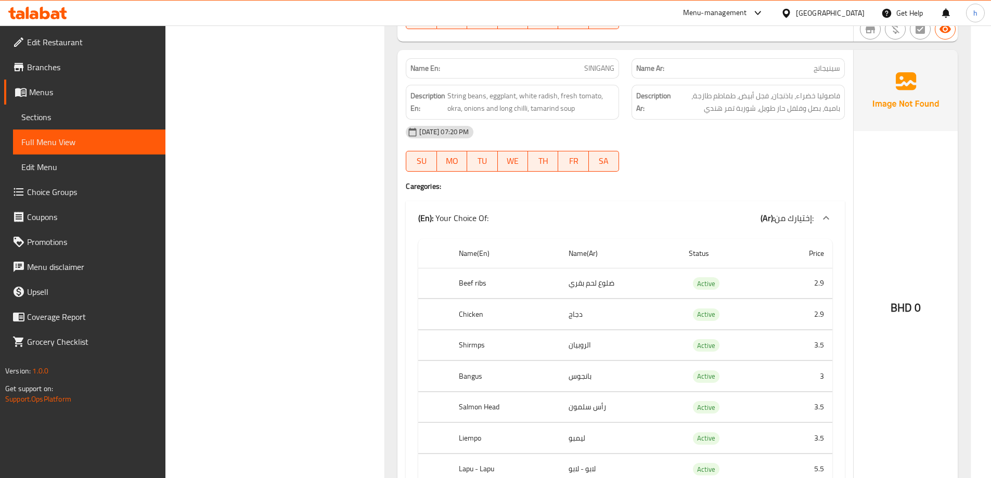
scroll to position [9177, 0]
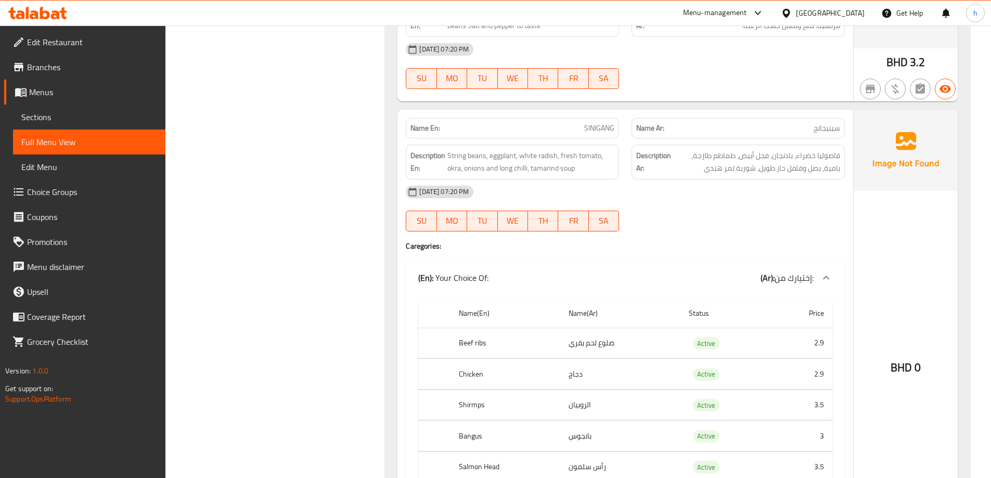
click at [596, 132] on span "SINIGANG" at bounding box center [599, 128] width 30 height 11
copy span "SINIGANG"
click at [599, 126] on span "SINIGANG" at bounding box center [599, 128] width 30 height 11
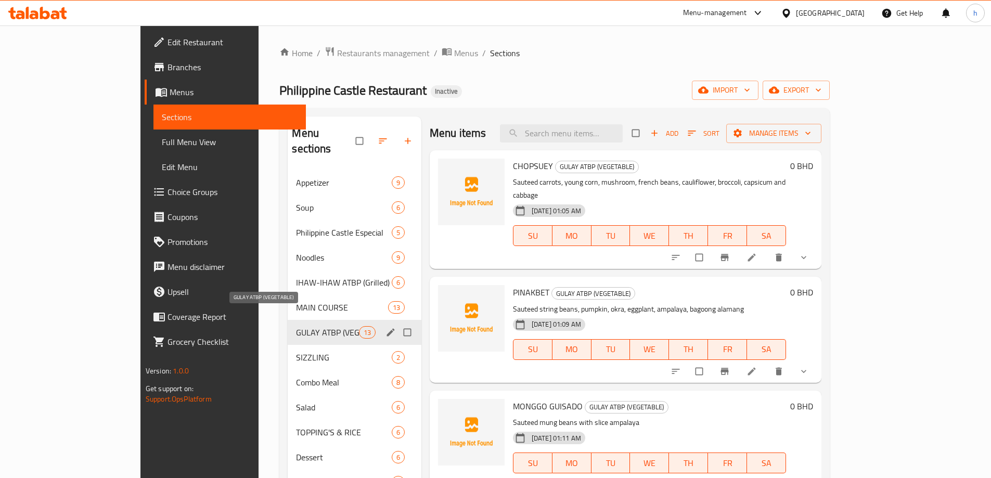
click at [296, 326] on span "GULAY ATBP (VEGETABLE)" at bounding box center [327, 332] width 62 height 12
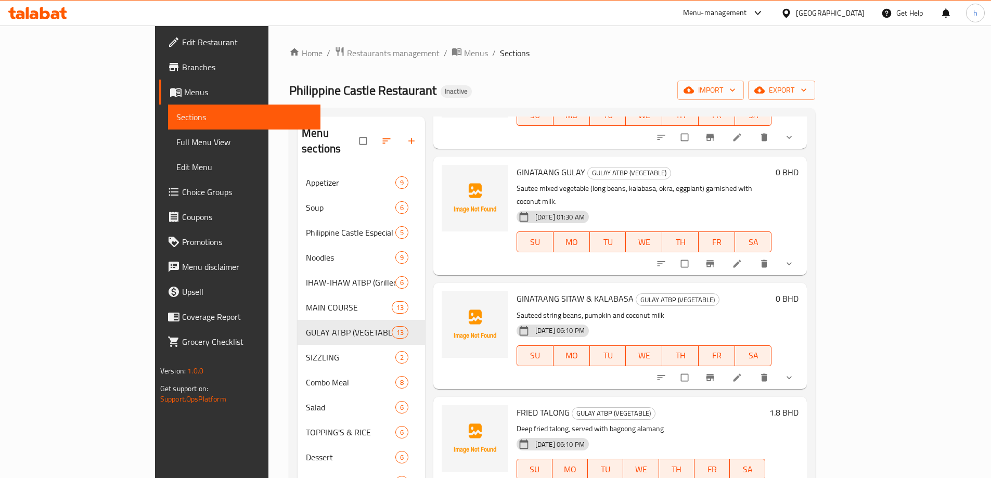
scroll to position [661, 0]
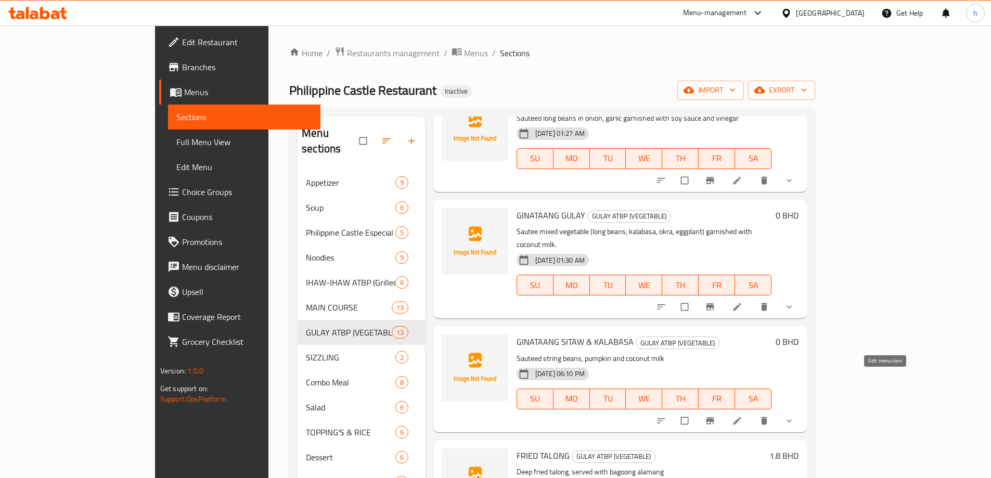
click at [742, 416] on icon at bounding box center [737, 421] width 10 height 10
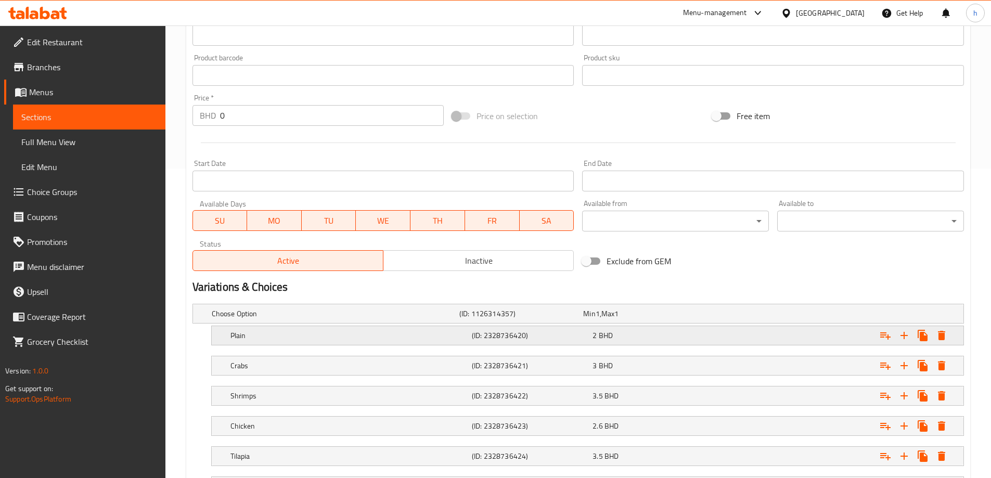
scroll to position [312, 0]
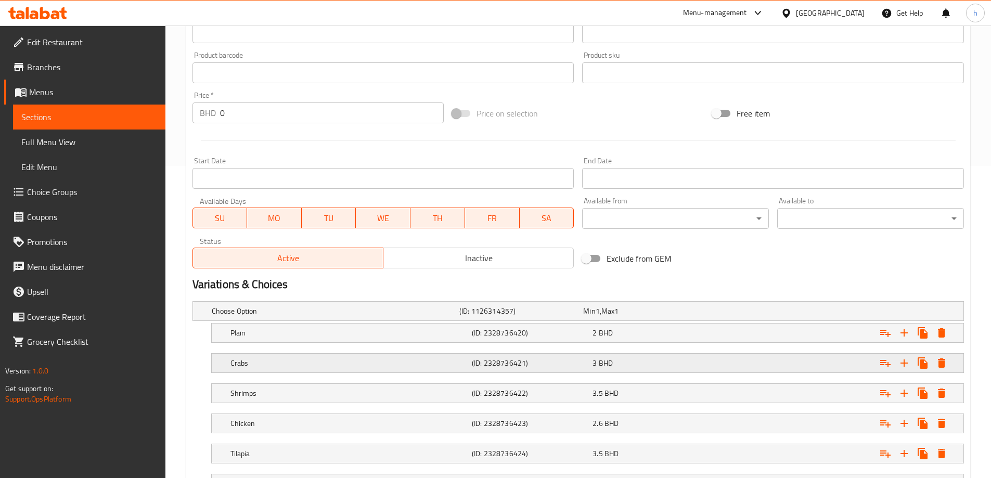
click at [280, 366] on h5 "Crabs" at bounding box center [348, 363] width 237 height 10
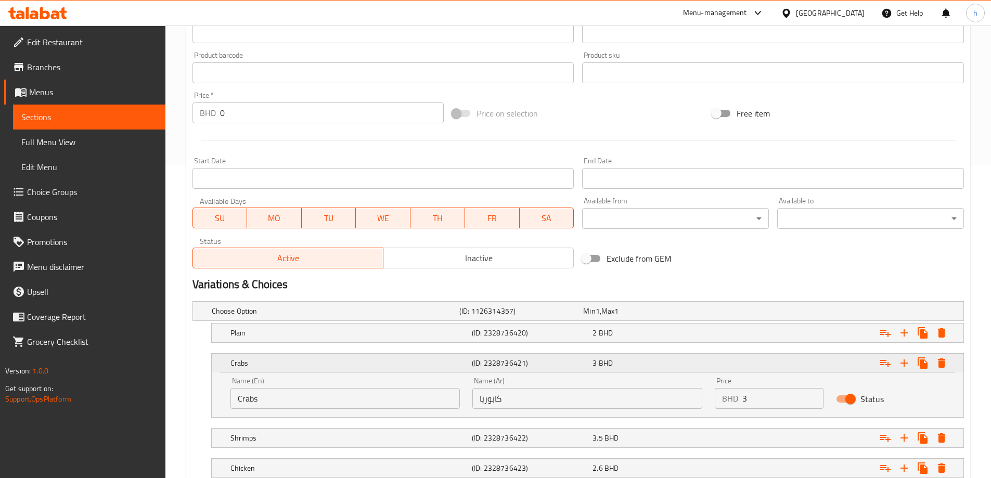
click at [285, 363] on h5 "Crabs" at bounding box center [348, 363] width 237 height 10
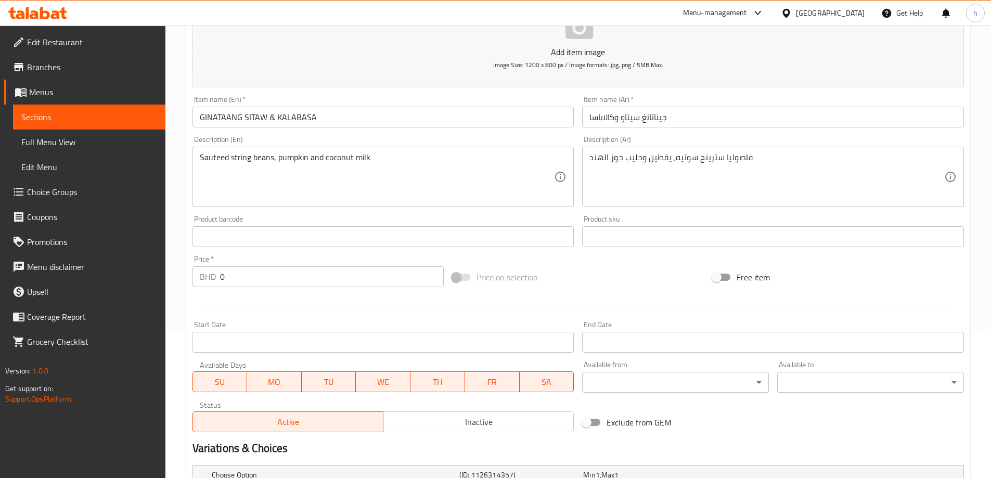
scroll to position [0, 0]
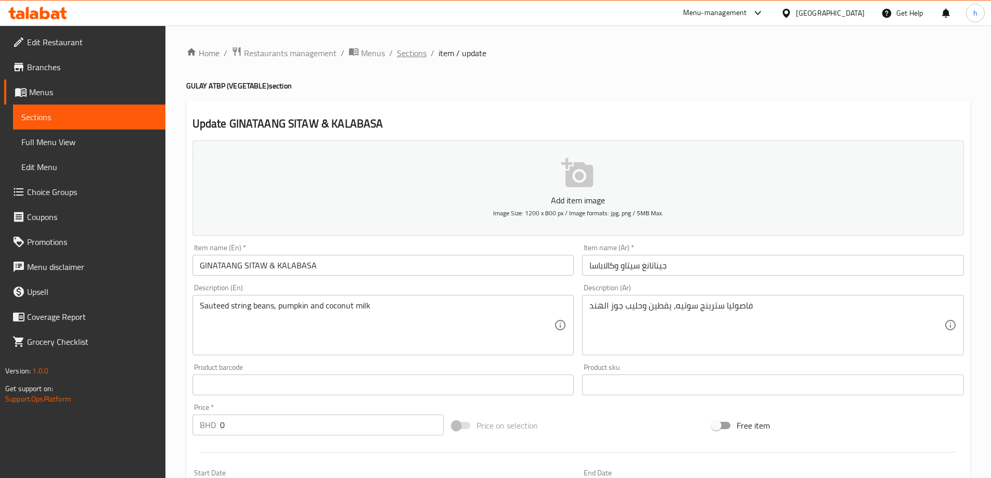
click at [416, 55] on span "Sections" at bounding box center [412, 53] width 30 height 12
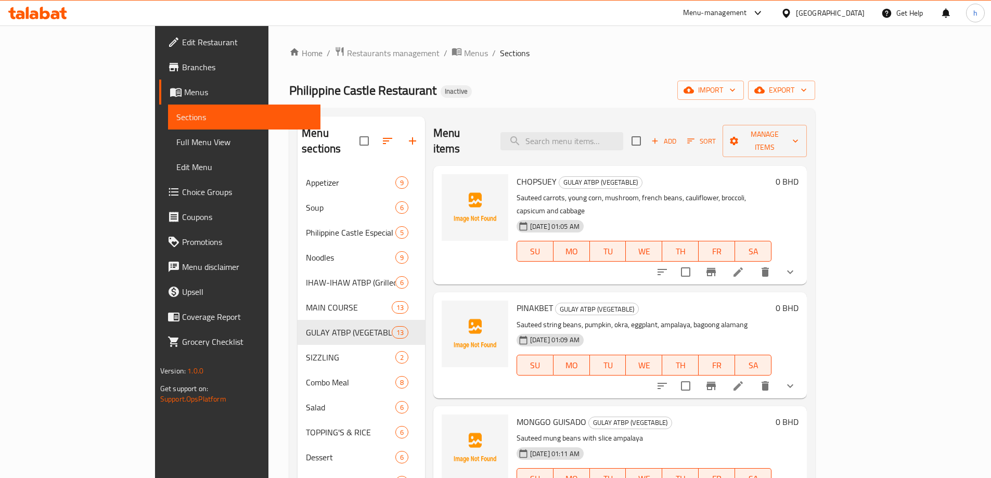
click at [473, 70] on div "Home / Restaurants management / Menus / Sections Philippine Castle Restaurant I…" at bounding box center [552, 324] width 526 height 557
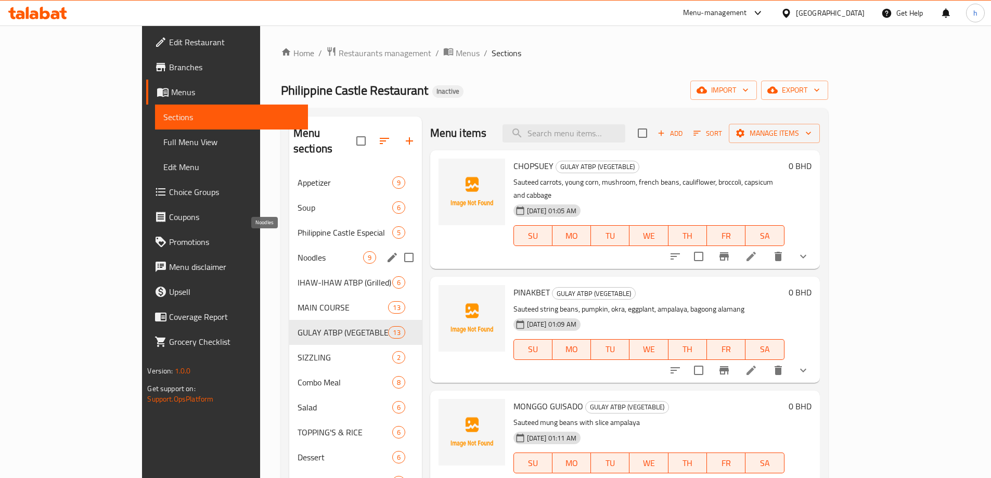
click at [298, 251] on span "Noodles" at bounding box center [331, 257] width 66 height 12
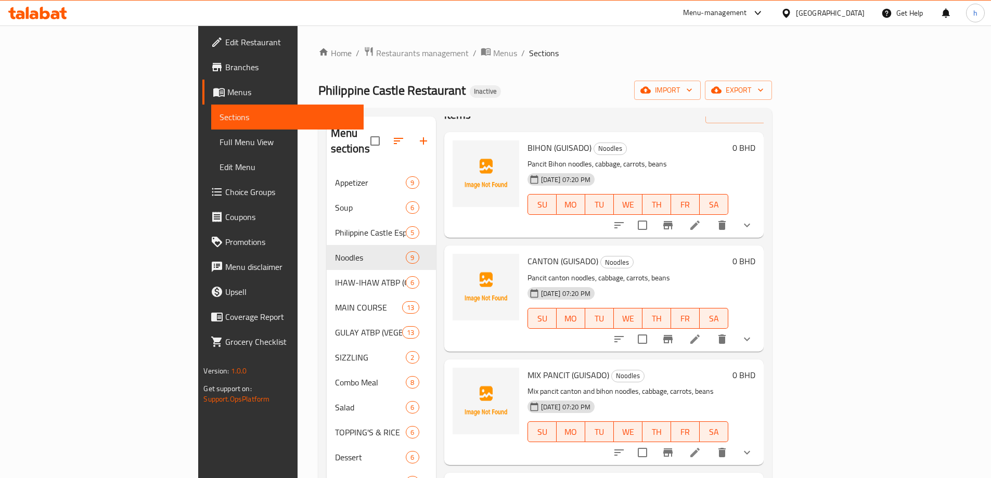
scroll to position [52, 0]
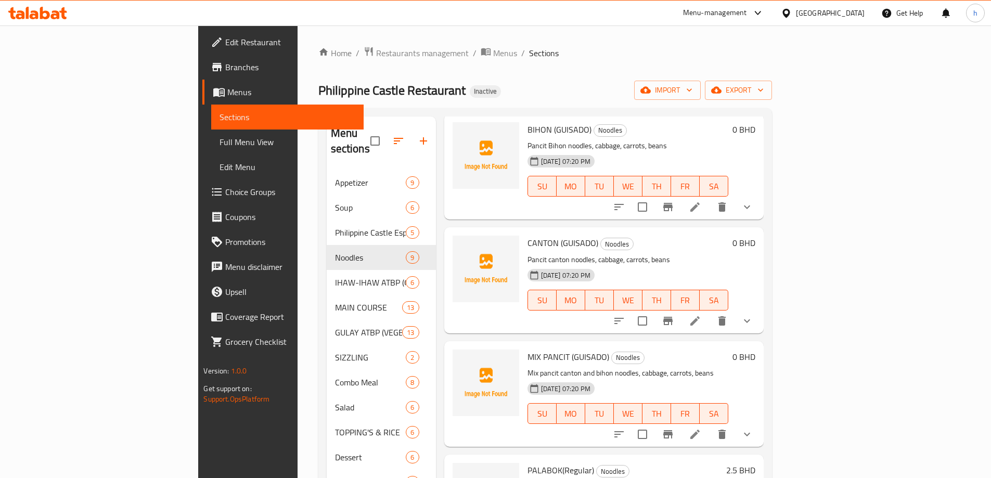
click at [760, 195] on button "show more" at bounding box center [747, 207] width 25 height 25
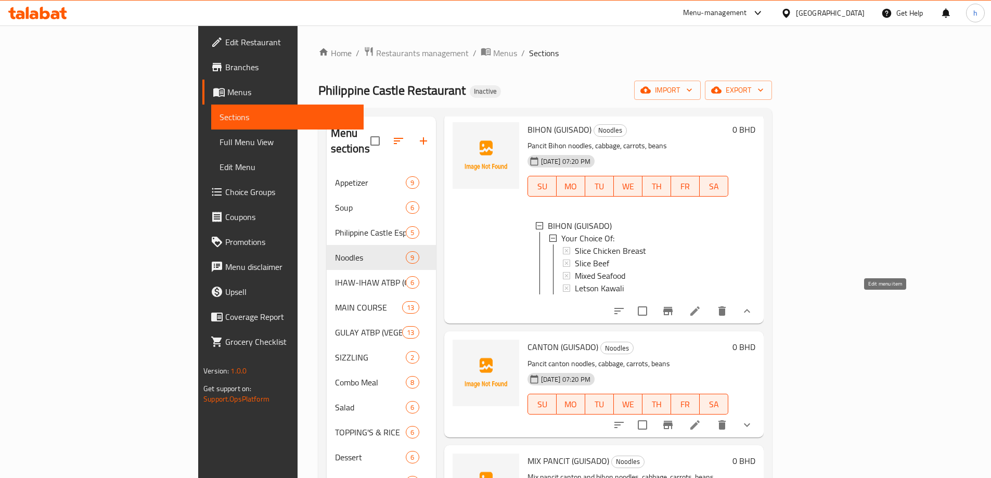
click at [701, 307] on icon at bounding box center [695, 311] width 12 height 12
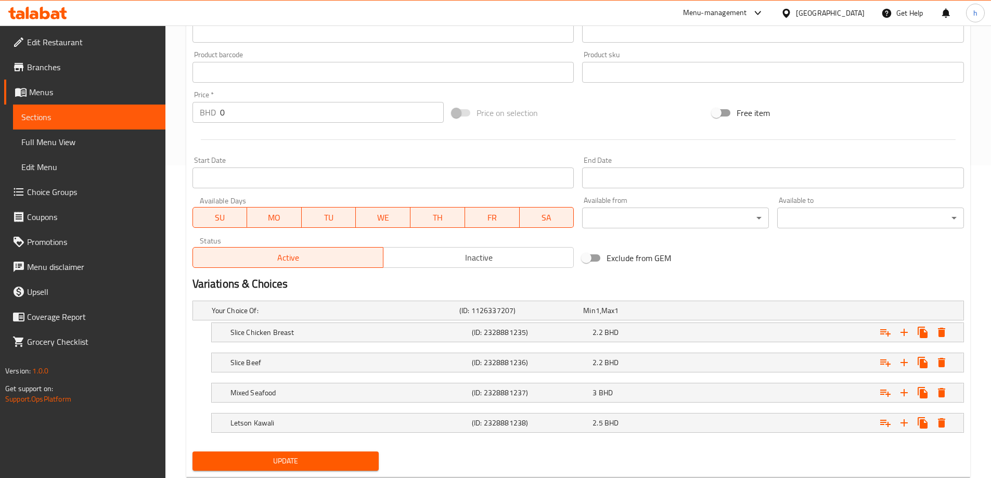
scroll to position [341, 0]
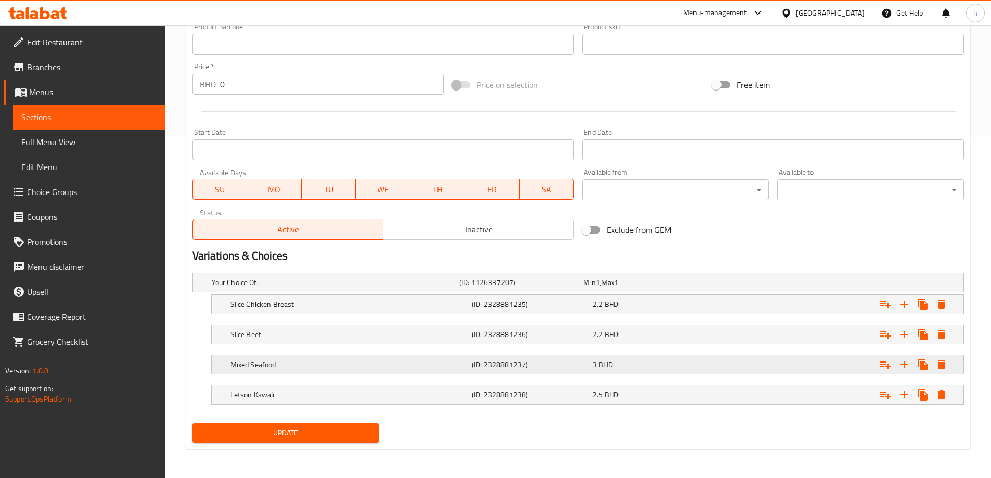
click at [423, 365] on h5 "Mixed Seafood" at bounding box center [348, 365] width 237 height 10
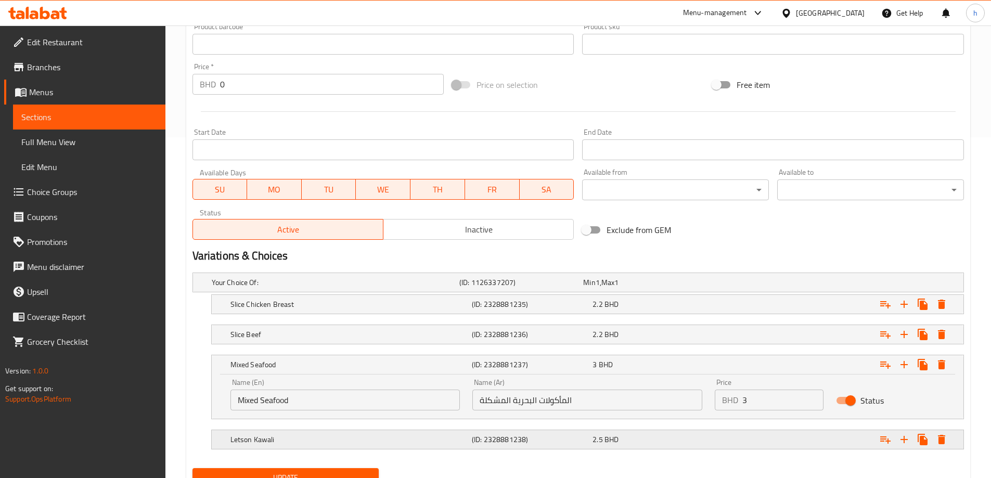
click at [411, 447] on div "Letson Kawali (ID: 2328881238) 2.5 BHD" at bounding box center [590, 439] width 725 height 23
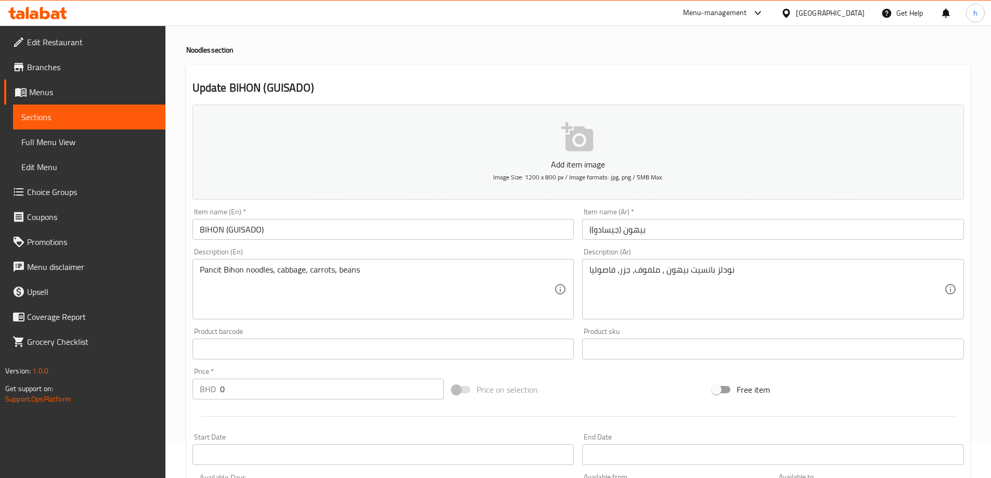
scroll to position [0, 0]
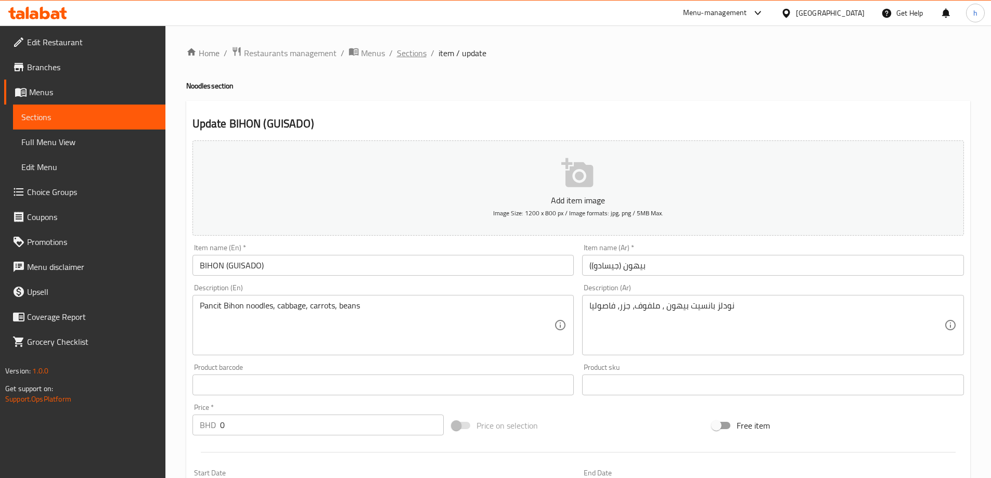
click at [404, 53] on span "Sections" at bounding box center [412, 53] width 30 height 12
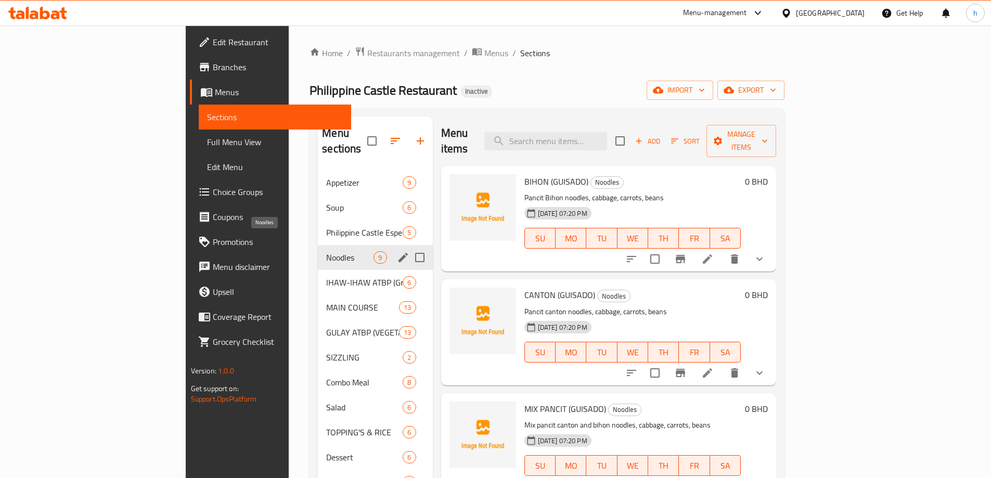
click at [326, 251] on span "Noodles" at bounding box center [349, 257] width 47 height 12
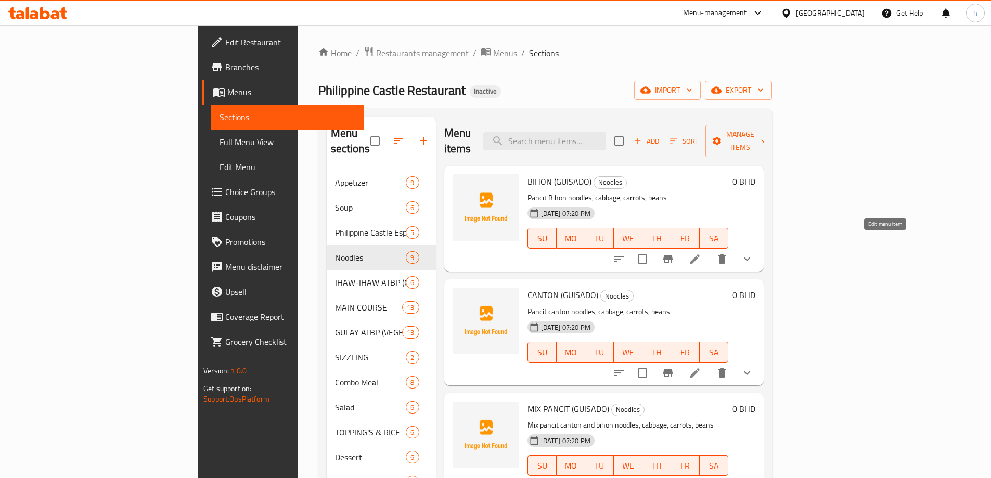
click at [701, 253] on icon at bounding box center [695, 259] width 12 height 12
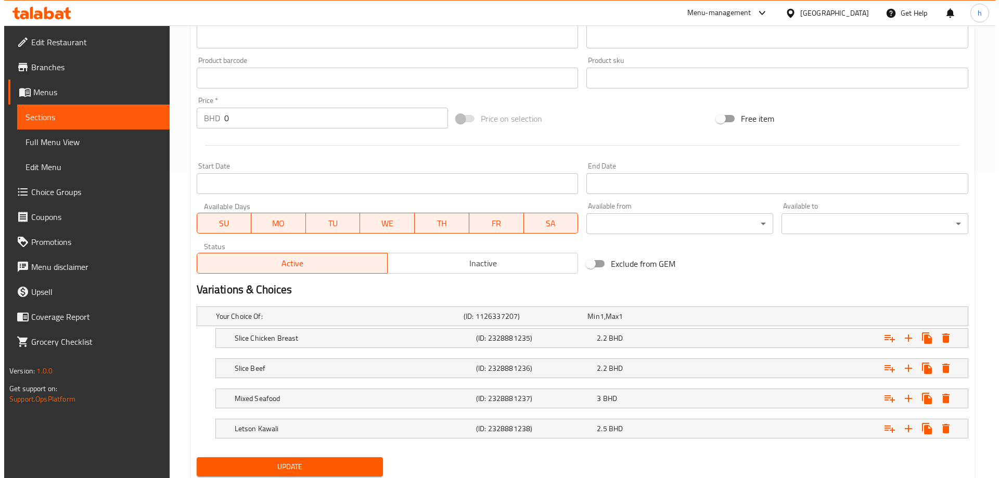
scroll to position [341, 0]
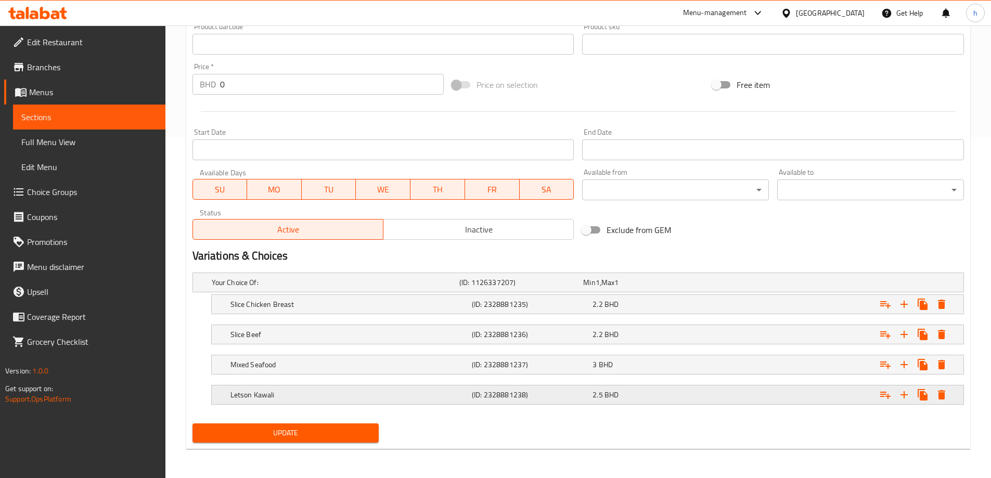
click at [305, 398] on h5 "Letson Kawali" at bounding box center [348, 395] width 237 height 10
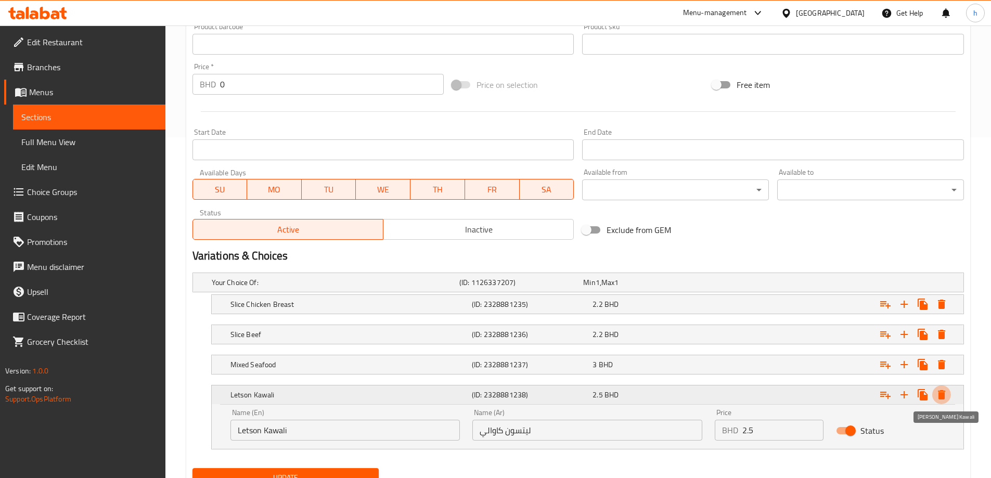
click at [942, 400] on icon "Expand" at bounding box center [941, 395] width 12 height 12
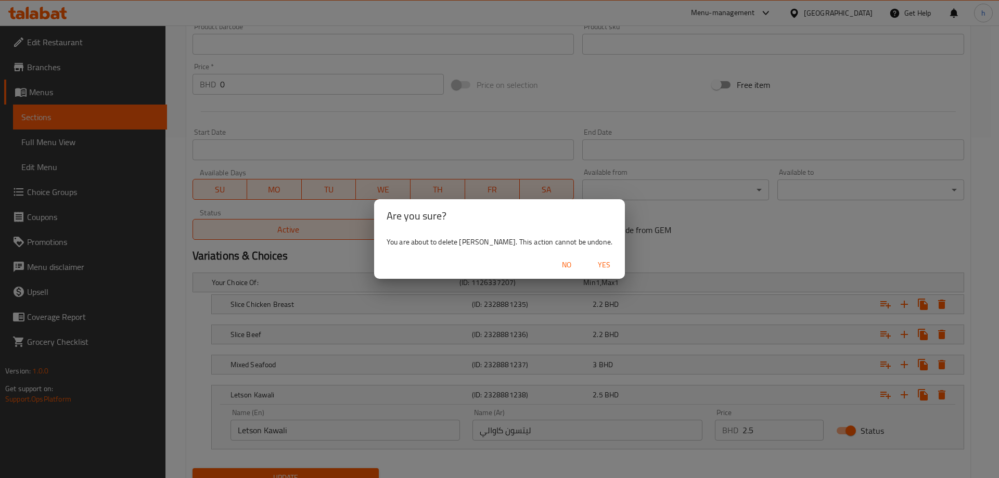
click at [600, 265] on span "Yes" at bounding box center [604, 265] width 25 height 13
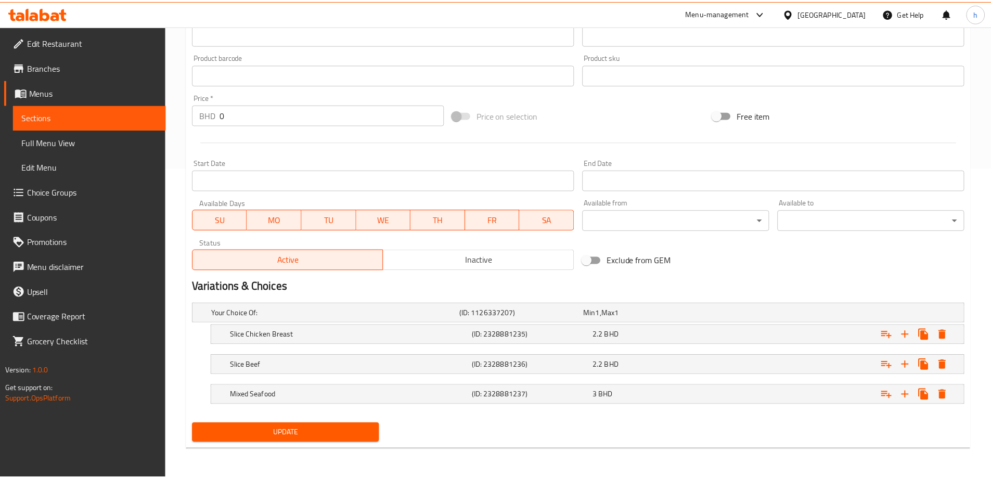
scroll to position [311, 0]
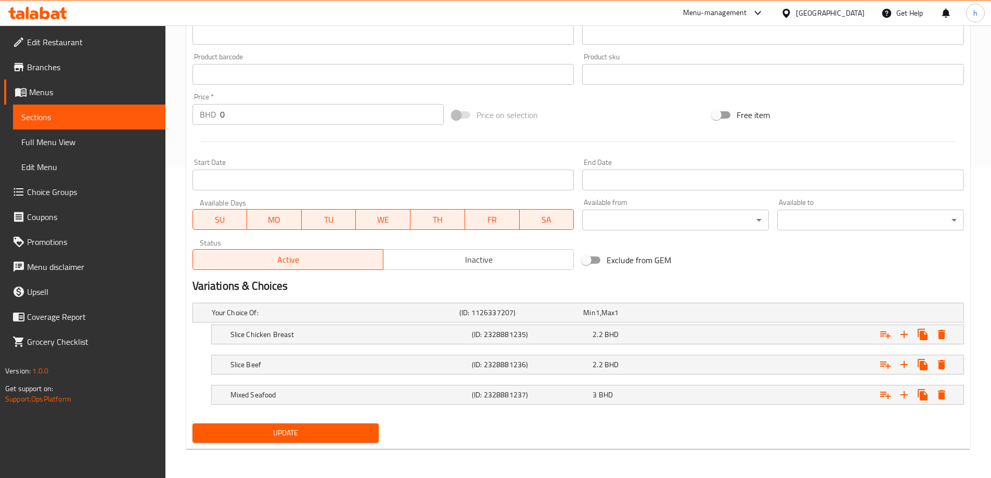
click at [256, 434] on span "Update" at bounding box center [286, 433] width 170 height 13
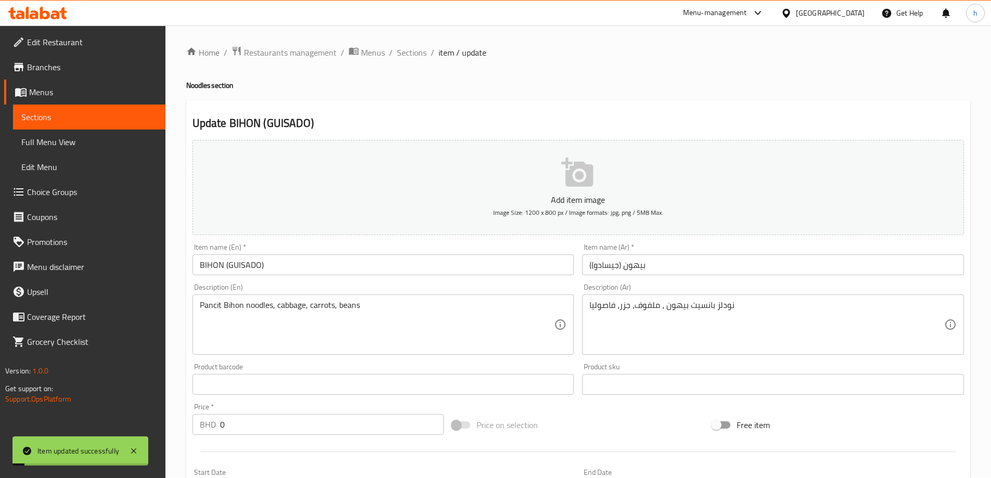
scroll to position [0, 0]
click at [413, 58] on span "Sections" at bounding box center [412, 53] width 30 height 12
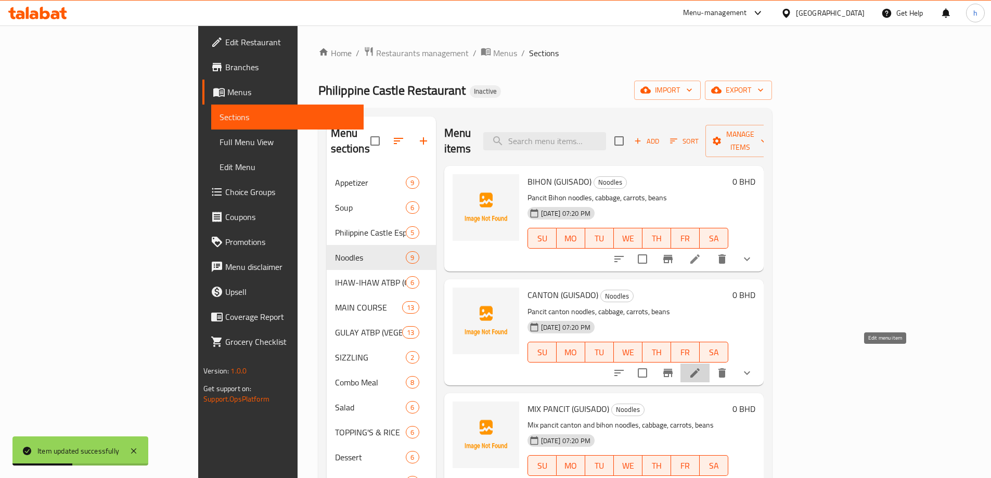
click at [701, 367] on icon at bounding box center [695, 373] width 12 height 12
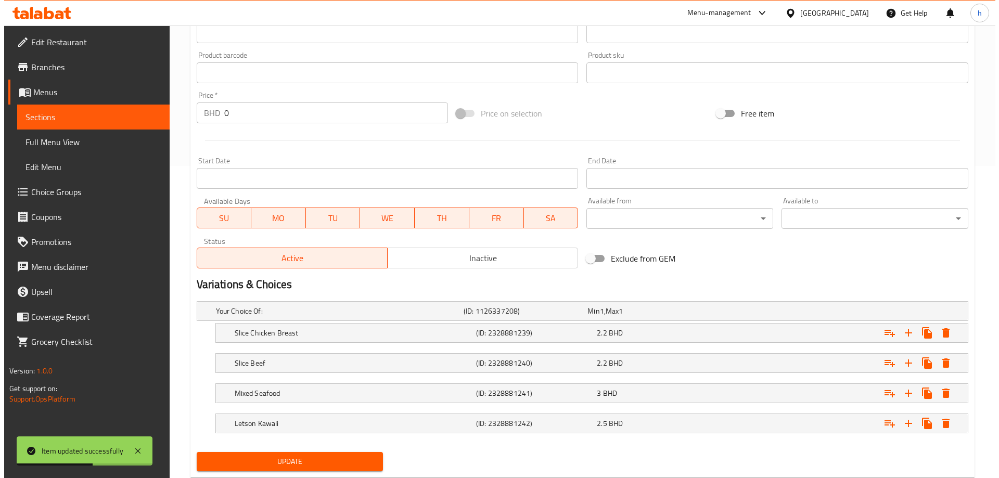
scroll to position [341, 0]
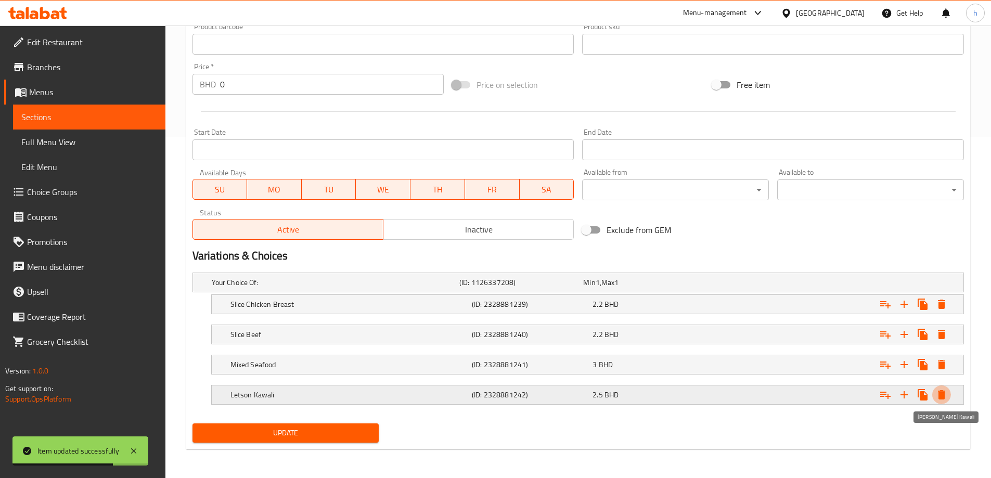
click at [948, 396] on button "Expand" at bounding box center [941, 395] width 19 height 19
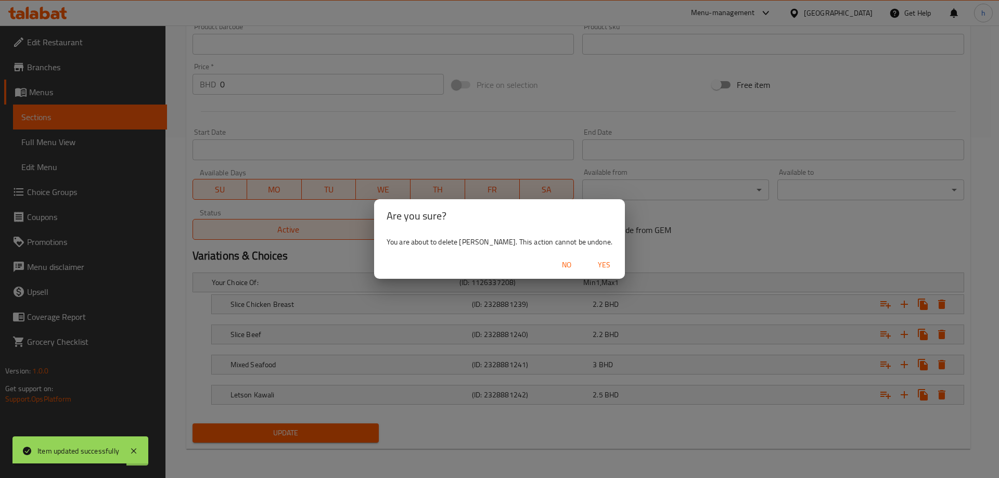
click at [599, 268] on span "Yes" at bounding box center [604, 265] width 25 height 13
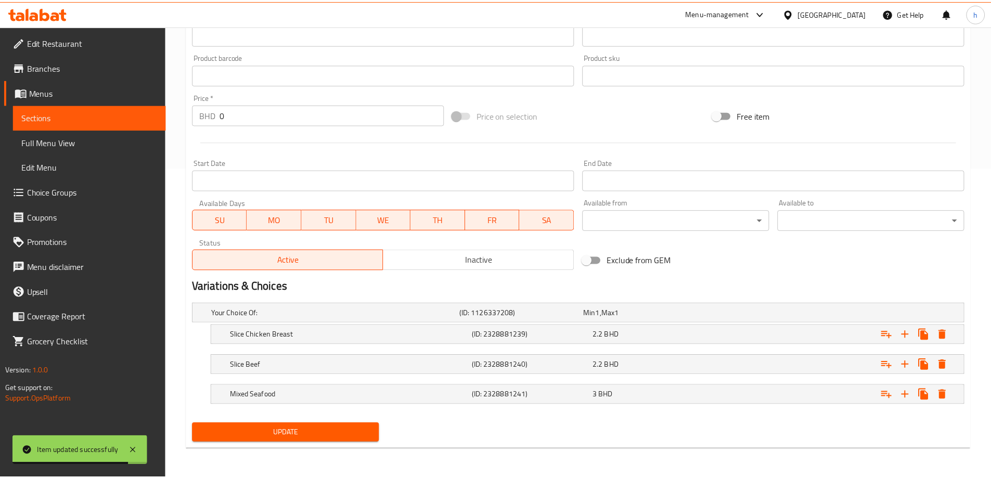
scroll to position [311, 0]
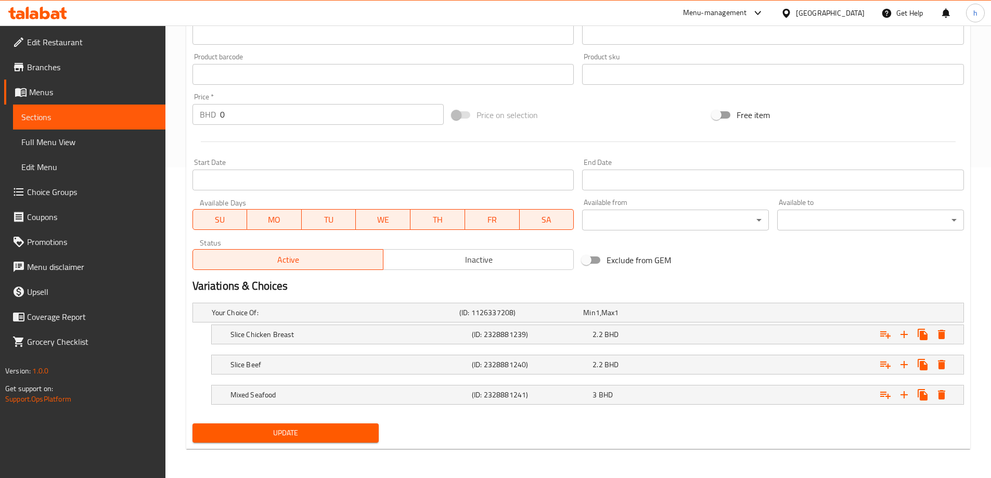
click at [336, 431] on span "Update" at bounding box center [286, 433] width 170 height 13
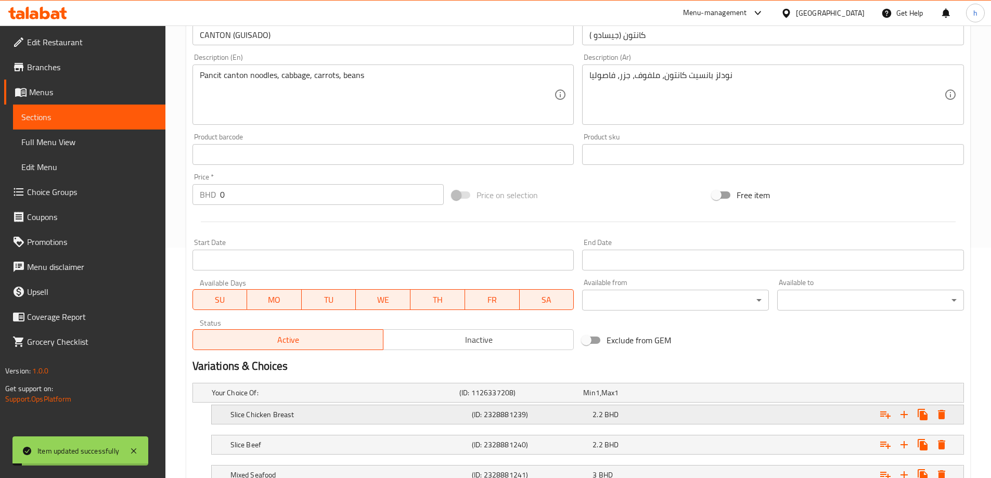
scroll to position [0, 0]
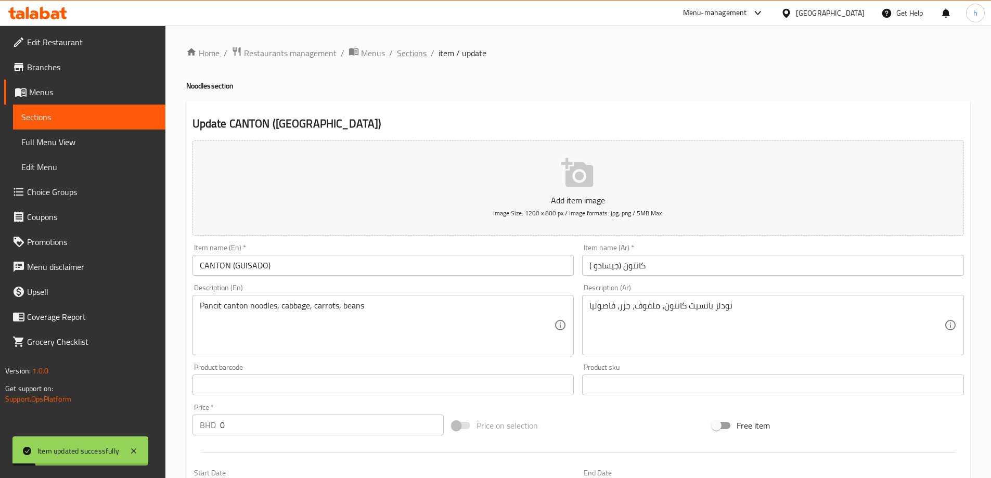
click at [405, 59] on span "Sections" at bounding box center [412, 53] width 30 height 12
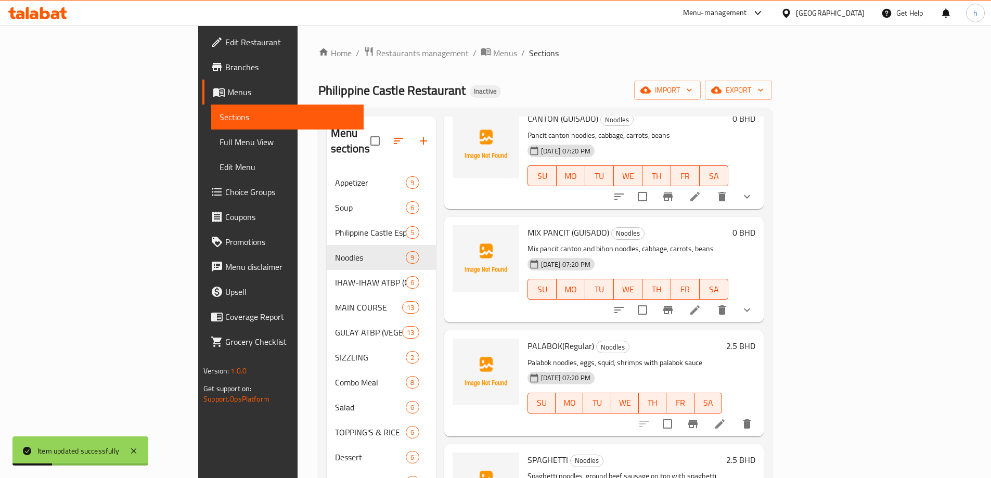
scroll to position [208, 0]
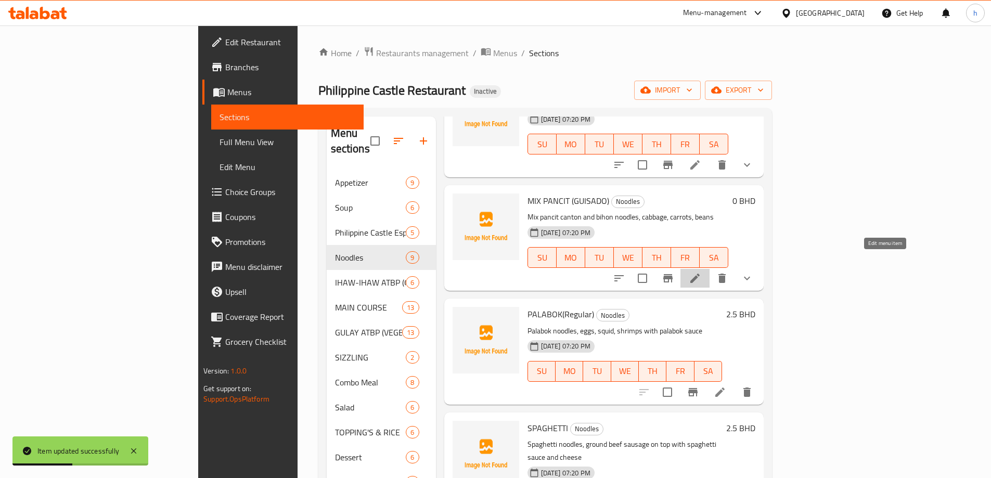
click at [701, 272] on icon at bounding box center [695, 278] width 12 height 12
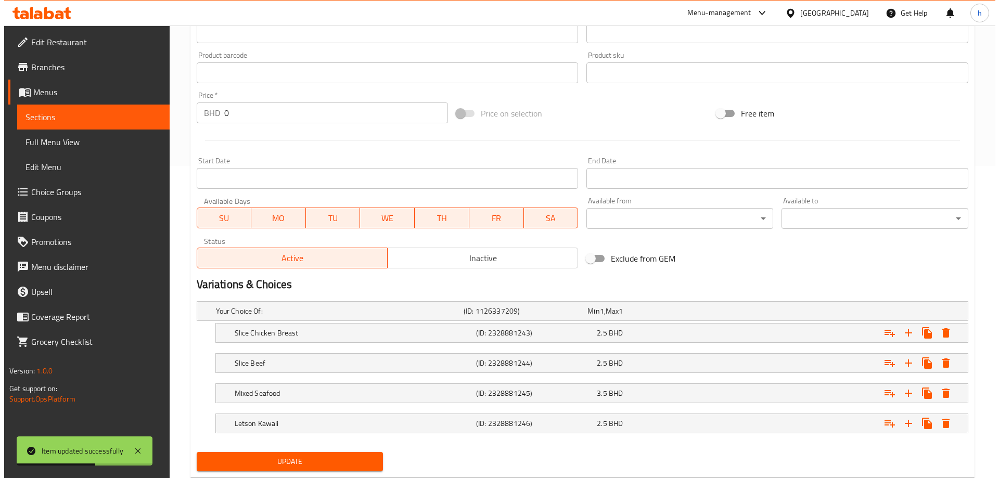
scroll to position [341, 0]
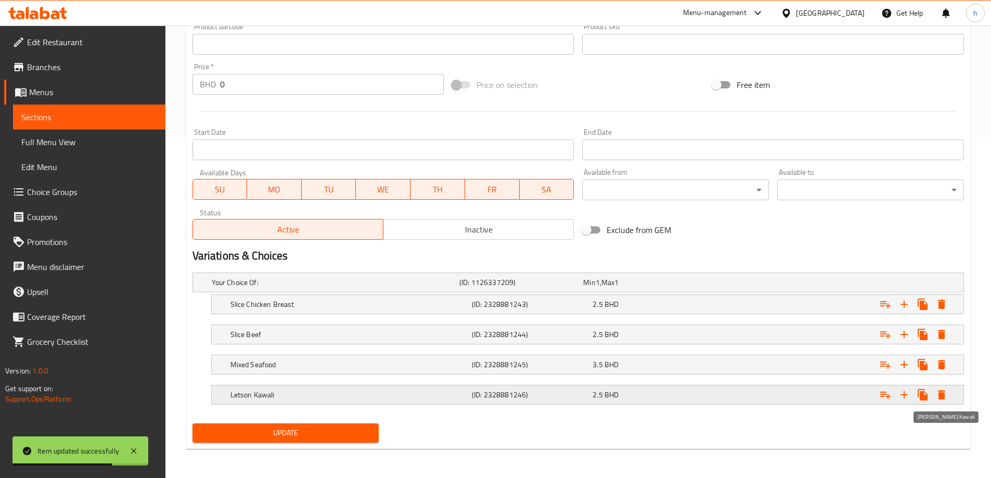
click at [943, 399] on icon "Expand" at bounding box center [941, 394] width 7 height 9
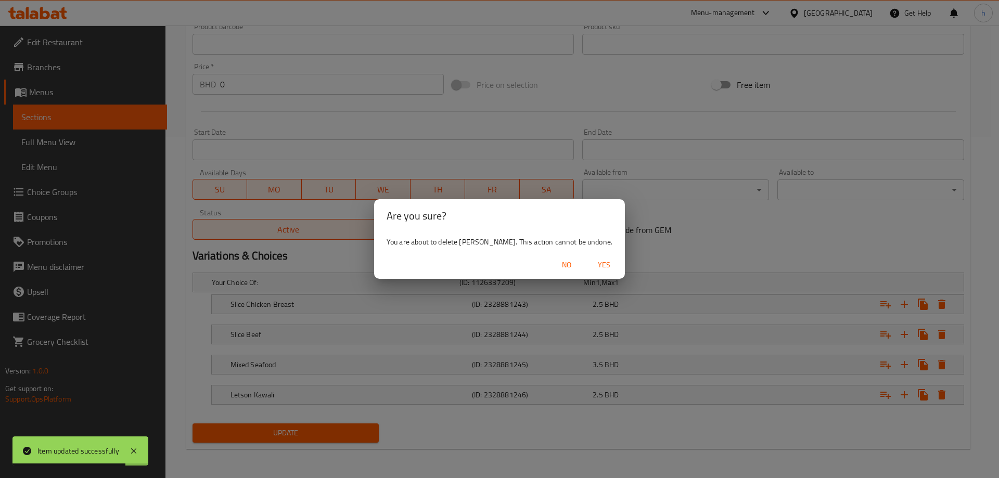
click at [613, 265] on button "Yes" at bounding box center [603, 264] width 33 height 19
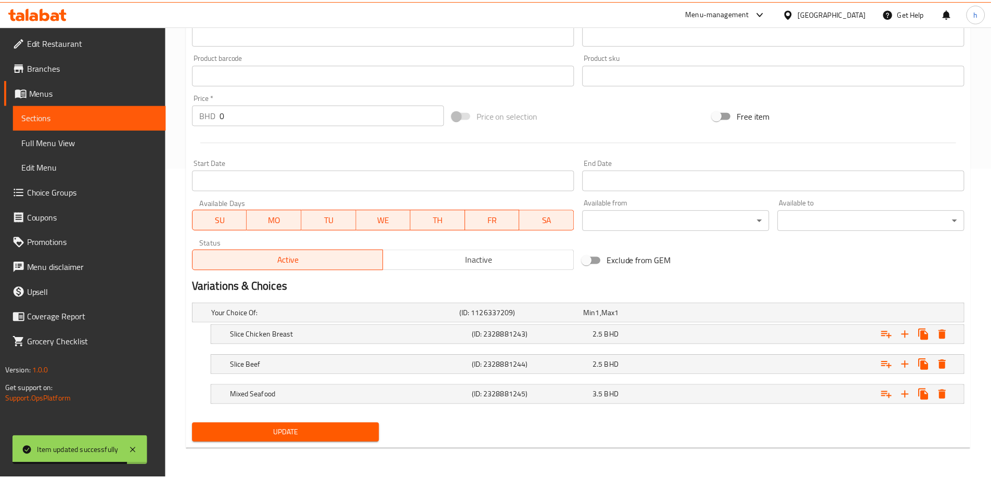
scroll to position [311, 0]
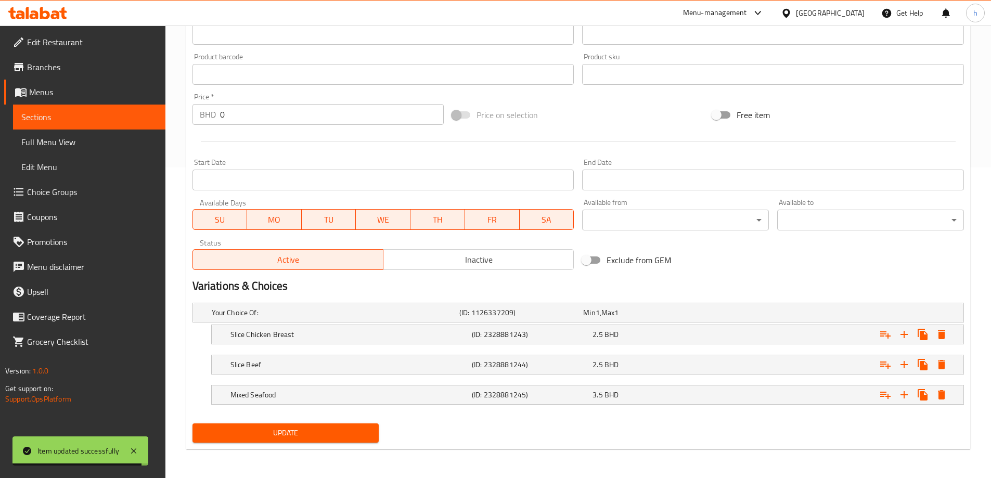
click at [332, 431] on span "Update" at bounding box center [286, 433] width 170 height 13
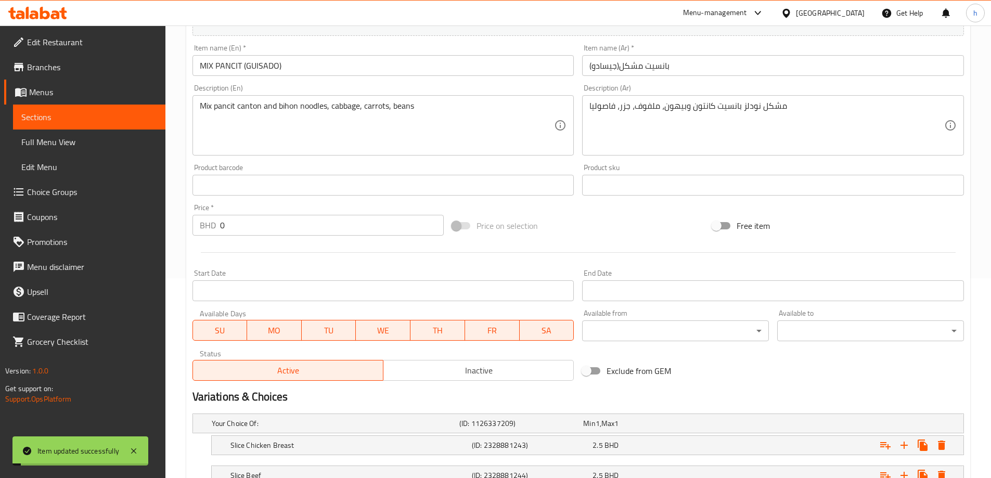
scroll to position [0, 0]
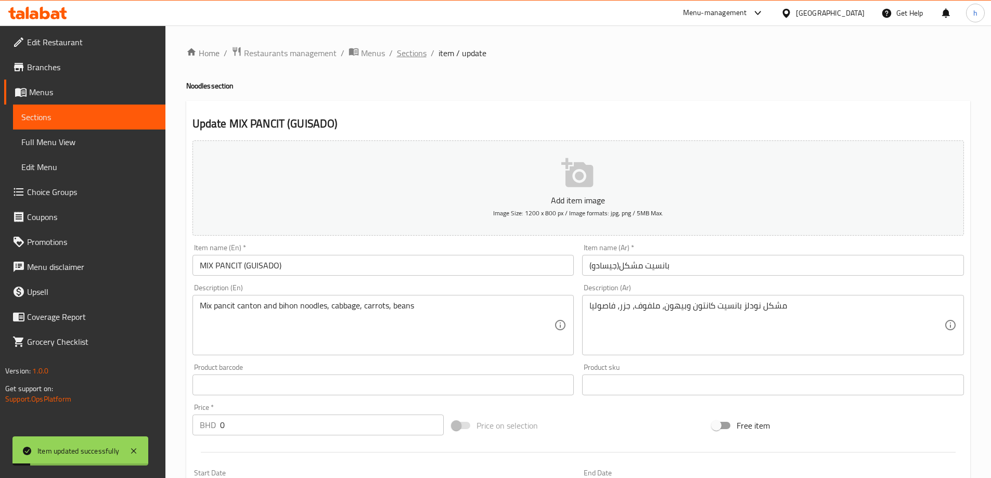
click at [416, 57] on span "Sections" at bounding box center [412, 53] width 30 height 12
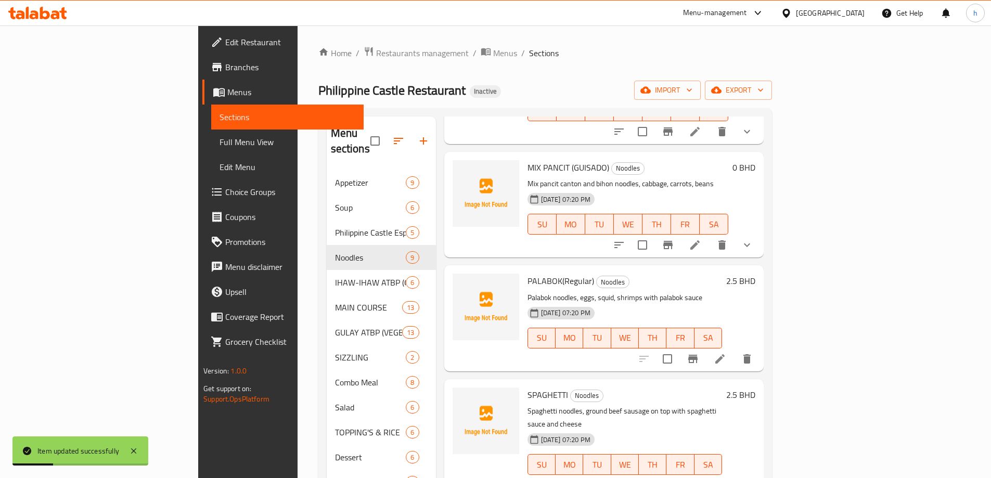
scroll to position [260, 0]
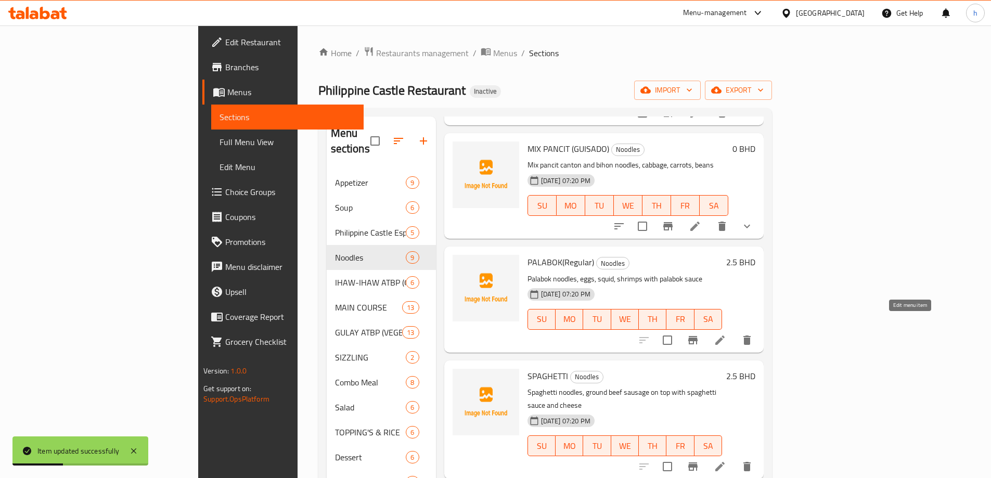
click at [726, 334] on icon at bounding box center [720, 340] width 12 height 12
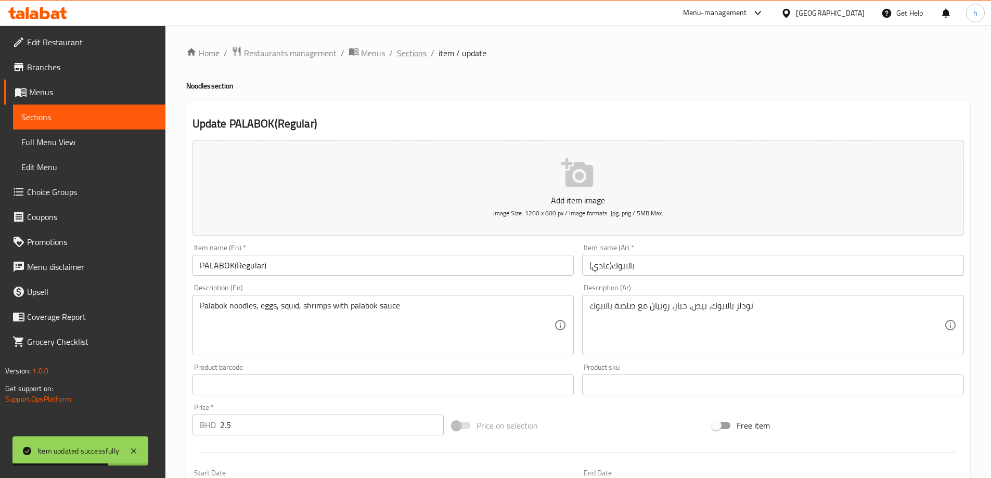
click at [413, 55] on span "Sections" at bounding box center [412, 53] width 30 height 12
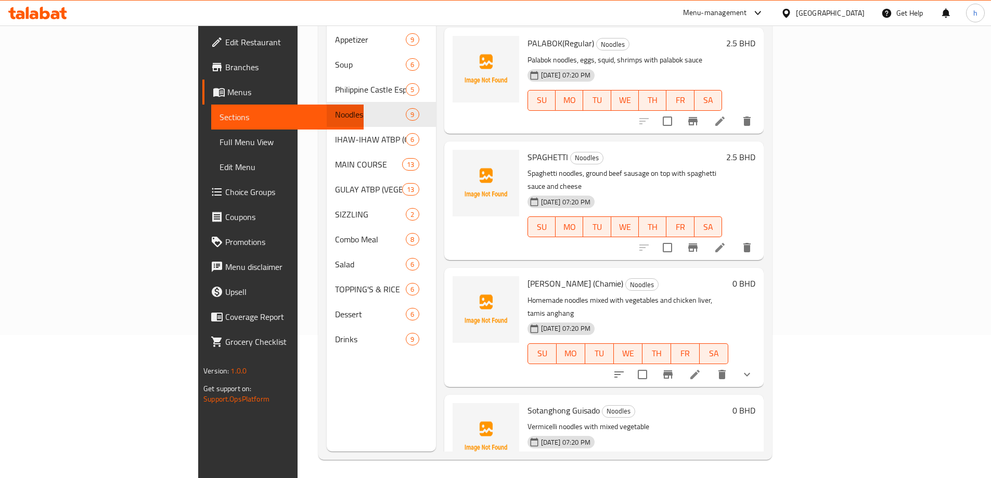
scroll to position [364, 0]
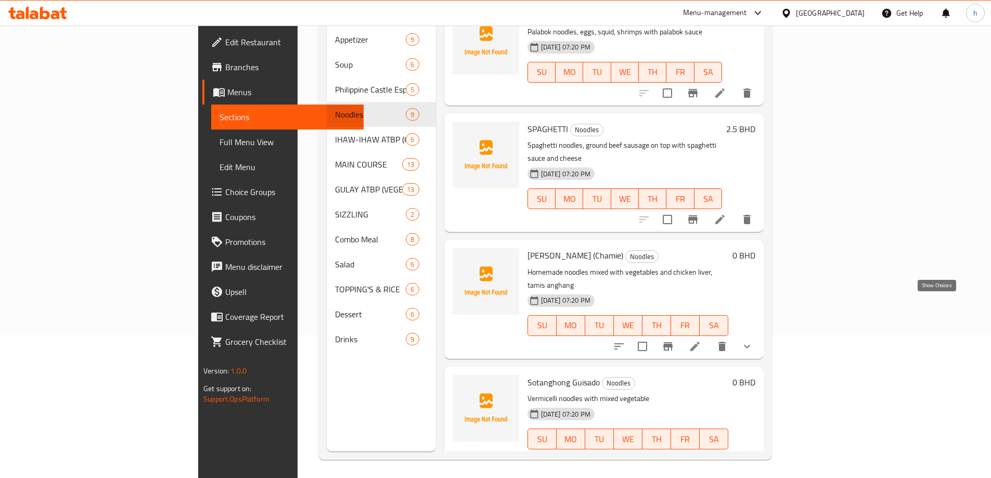
click at [750, 344] on icon "show more" at bounding box center [747, 346] width 6 height 4
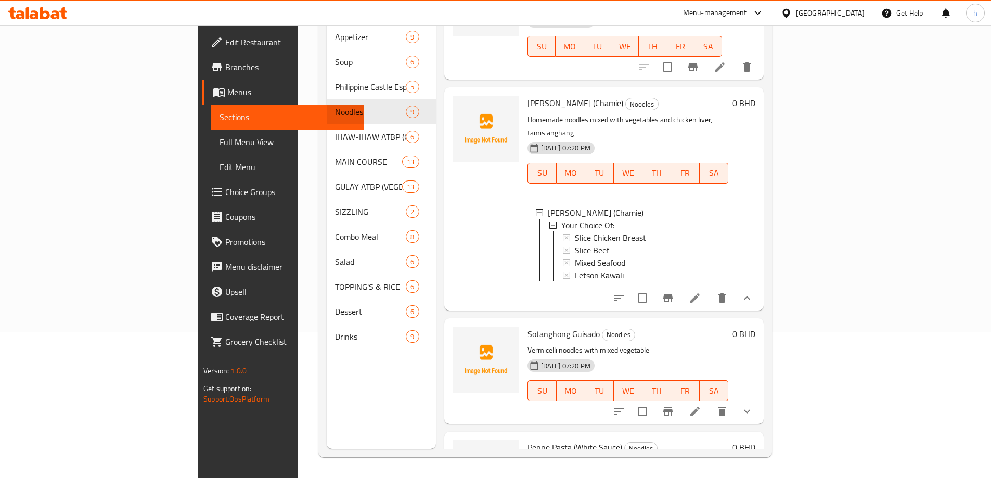
scroll to position [460, 0]
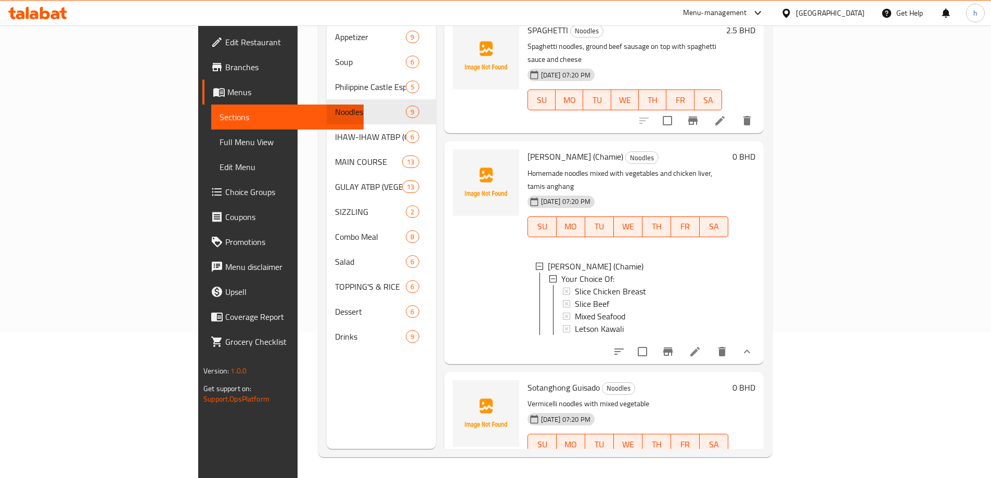
click at [701, 345] on icon at bounding box center [695, 351] width 12 height 12
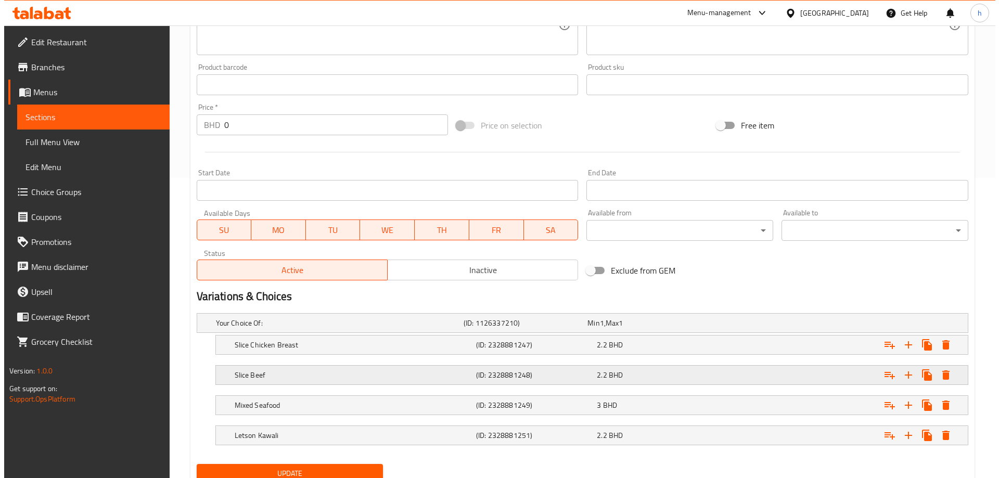
scroll to position [341, 0]
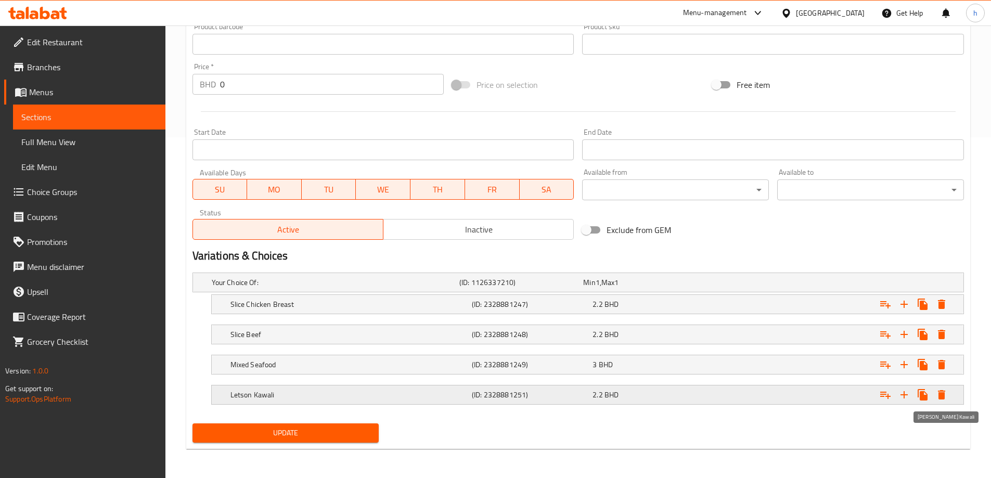
click at [944, 393] on icon "Expand" at bounding box center [941, 394] width 7 height 9
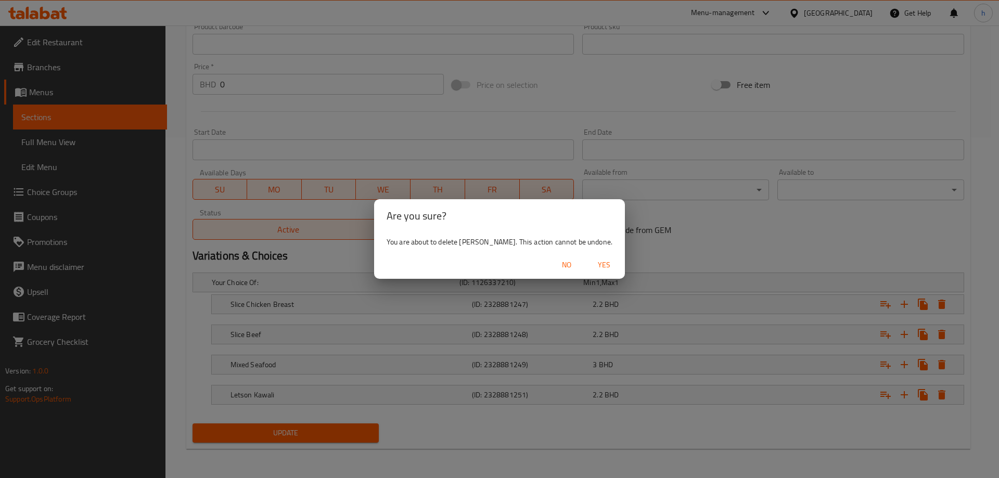
click at [605, 266] on span "Yes" at bounding box center [604, 265] width 25 height 13
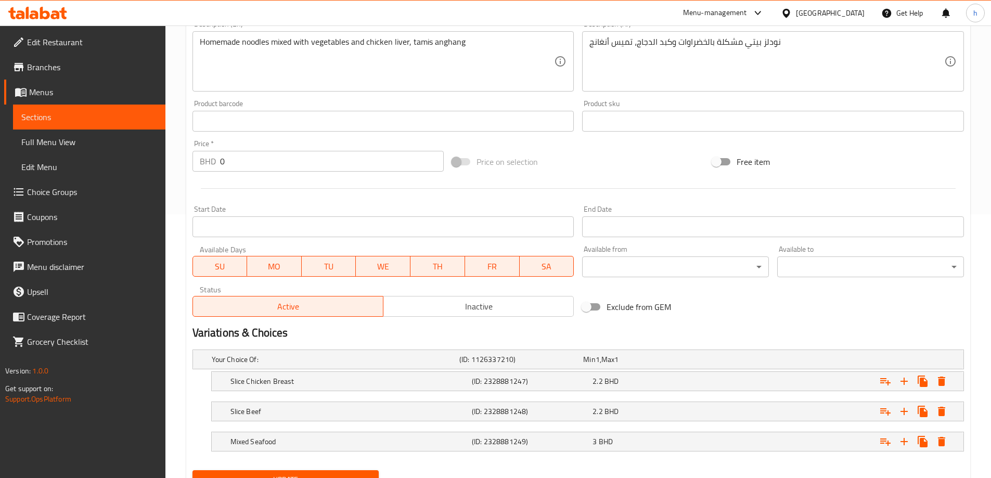
scroll to position [311, 0]
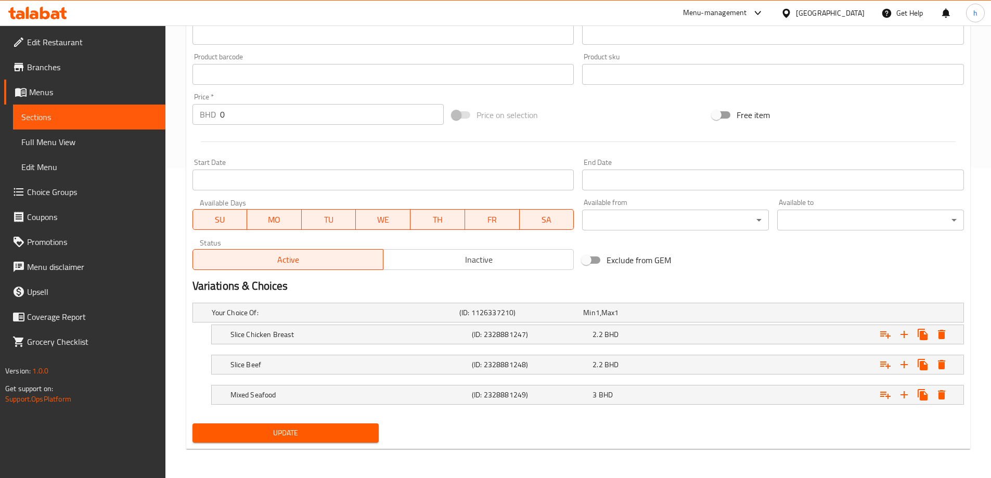
click at [306, 430] on span "Update" at bounding box center [286, 433] width 170 height 13
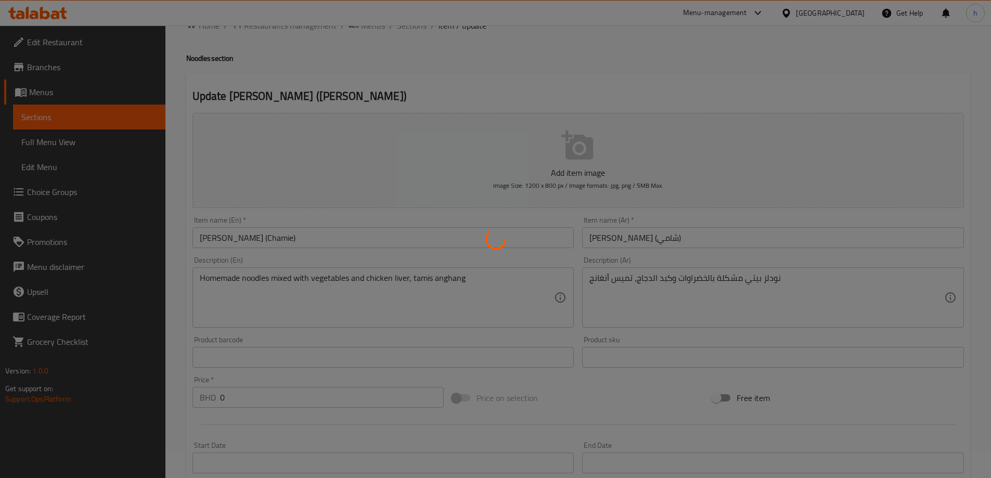
scroll to position [0, 0]
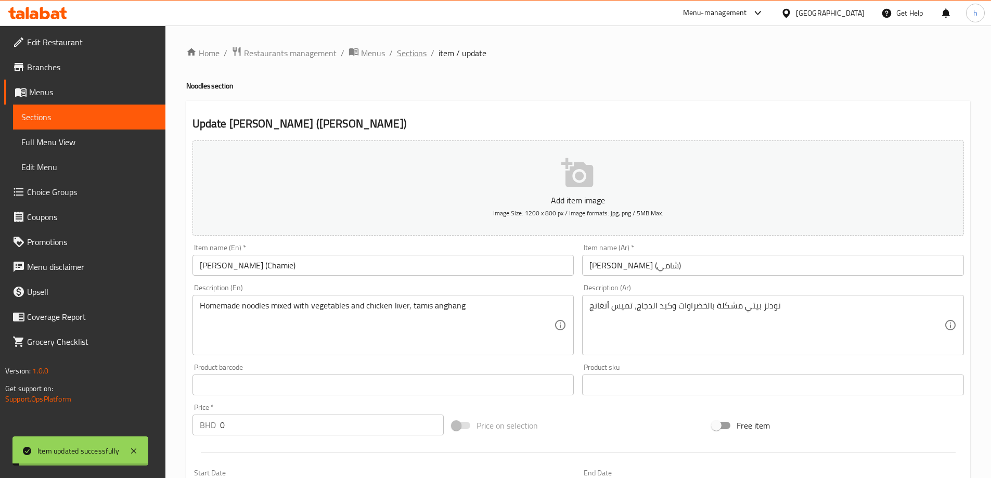
click at [413, 56] on span "Sections" at bounding box center [412, 53] width 30 height 12
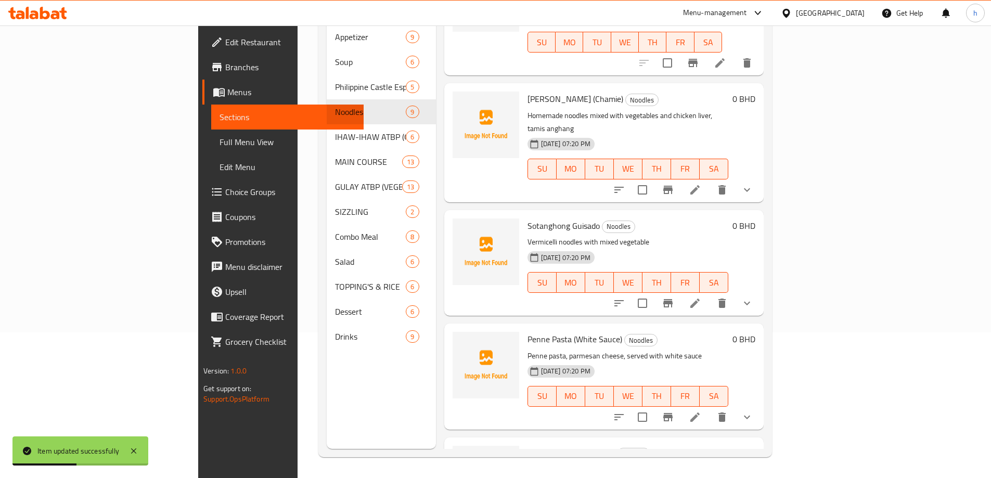
scroll to position [467, 0]
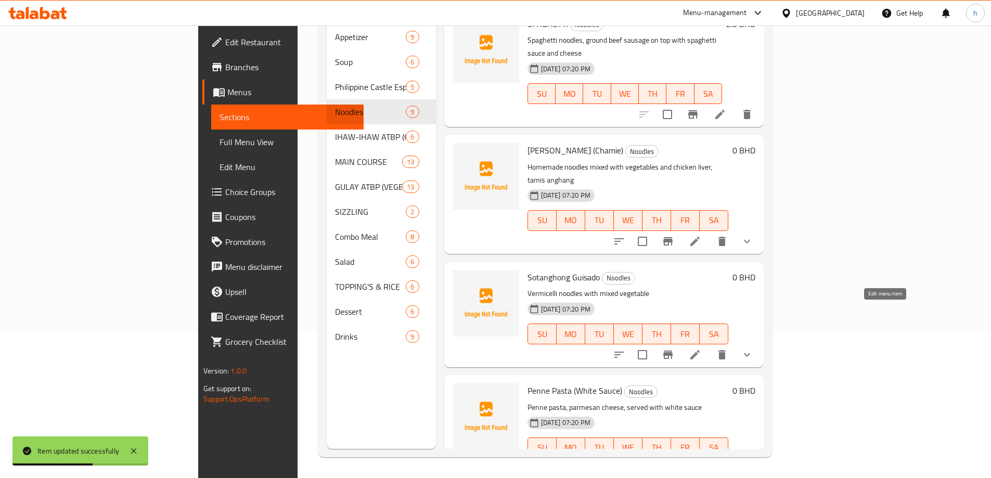
click at [700, 350] on icon at bounding box center [694, 354] width 9 height 9
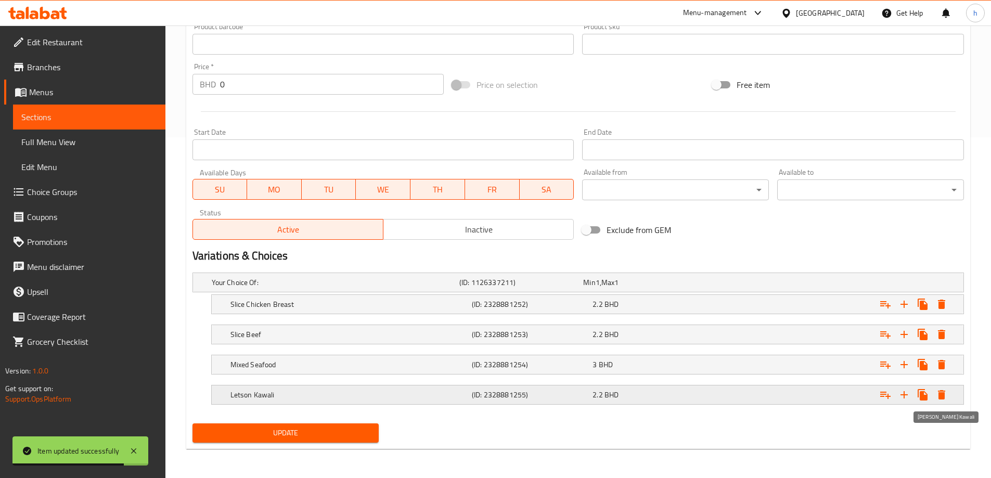
click at [941, 389] on icon "Expand" at bounding box center [941, 395] width 12 height 12
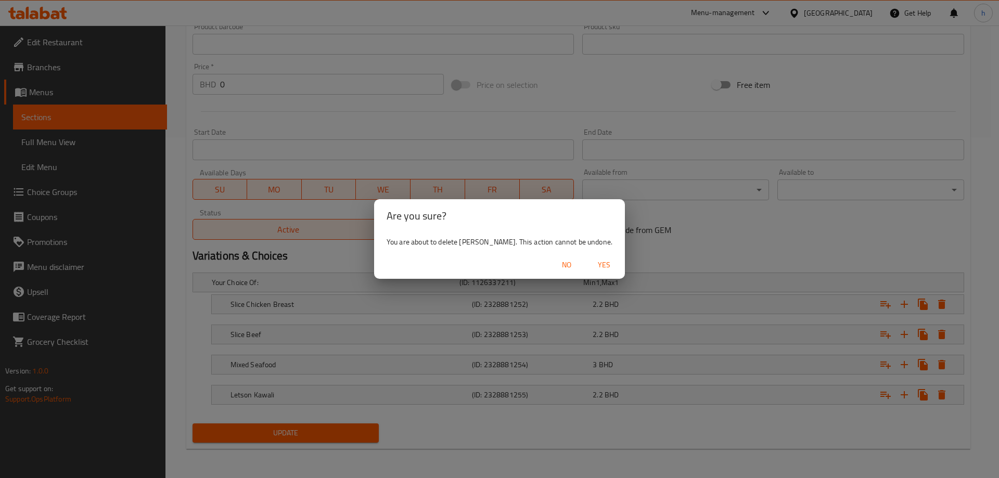
click at [592, 262] on span "Yes" at bounding box center [604, 265] width 25 height 13
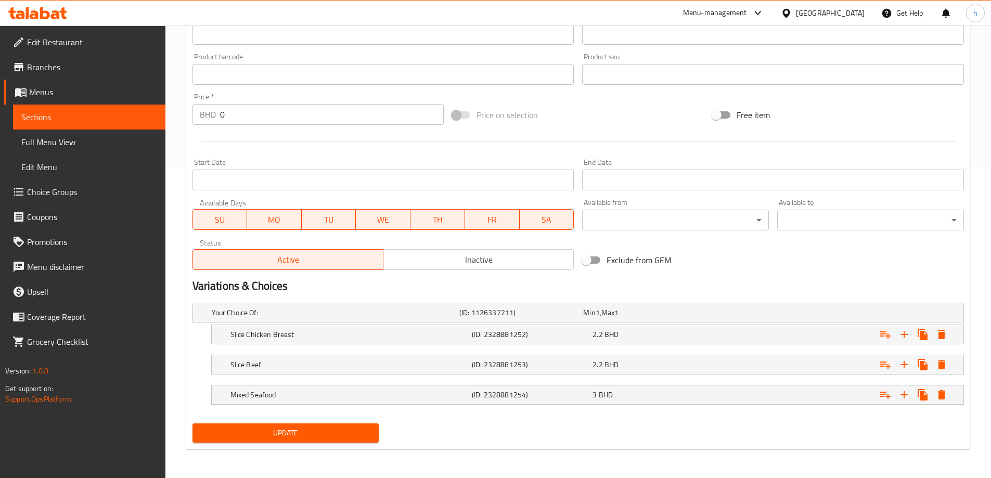
click at [375, 435] on button "Update" at bounding box center [286, 433] width 187 height 19
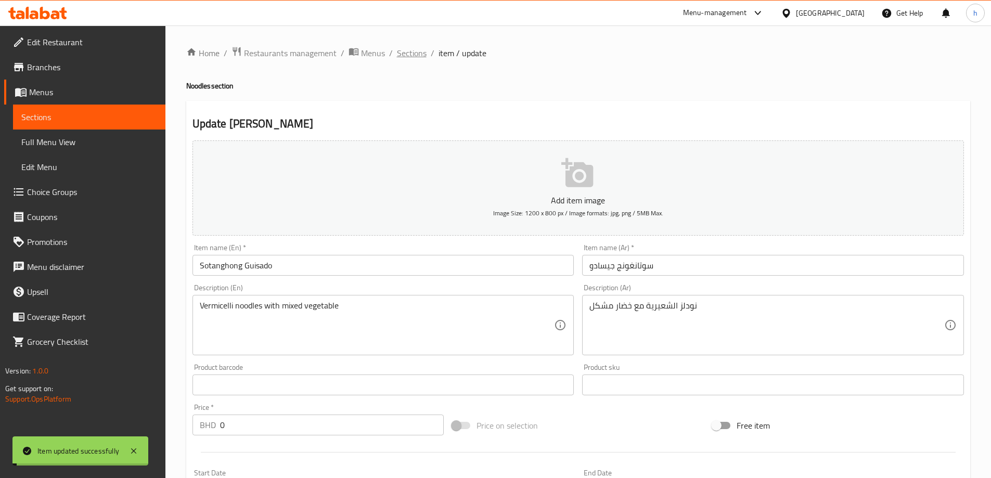
click at [414, 58] on span "Sections" at bounding box center [412, 53] width 30 height 12
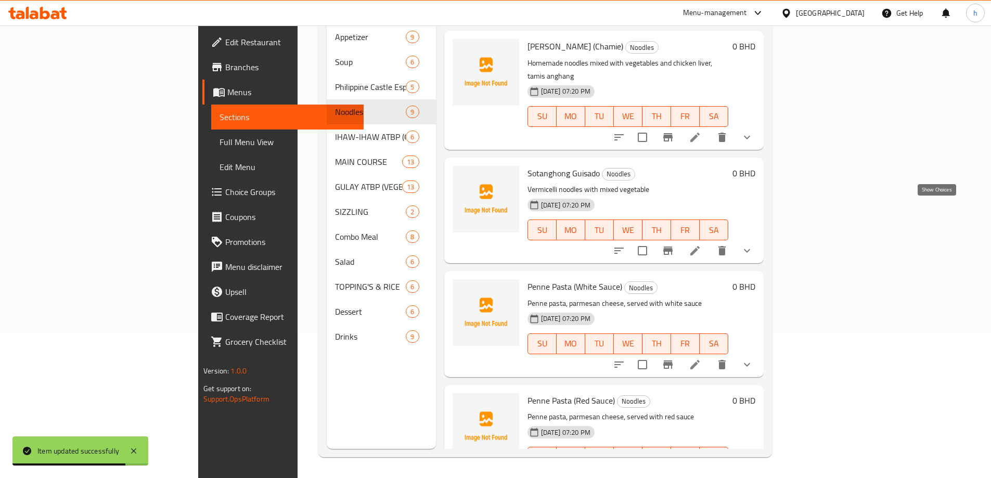
click at [753, 245] on icon "show more" at bounding box center [747, 251] width 12 height 12
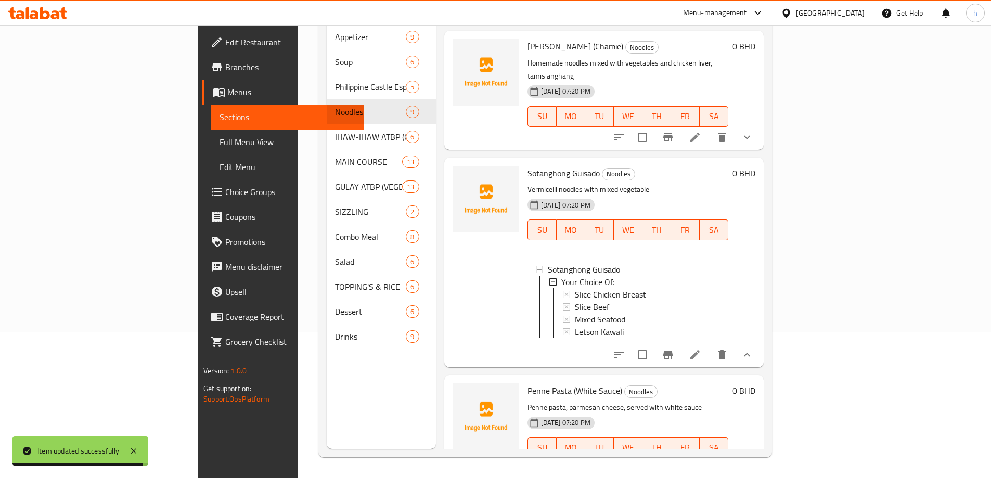
click at [755, 209] on div "0 BHD" at bounding box center [741, 262] width 27 height 193
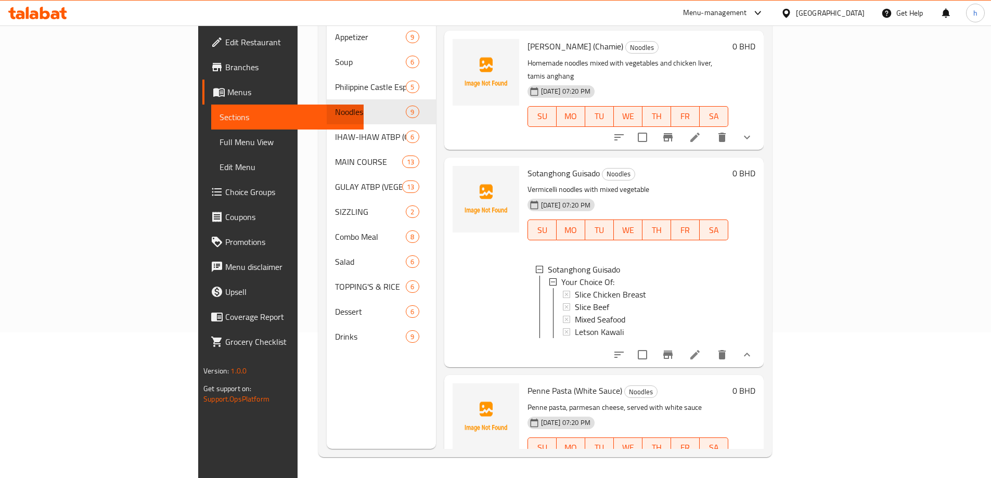
click at [753, 131] on icon "show more" at bounding box center [747, 137] width 12 height 12
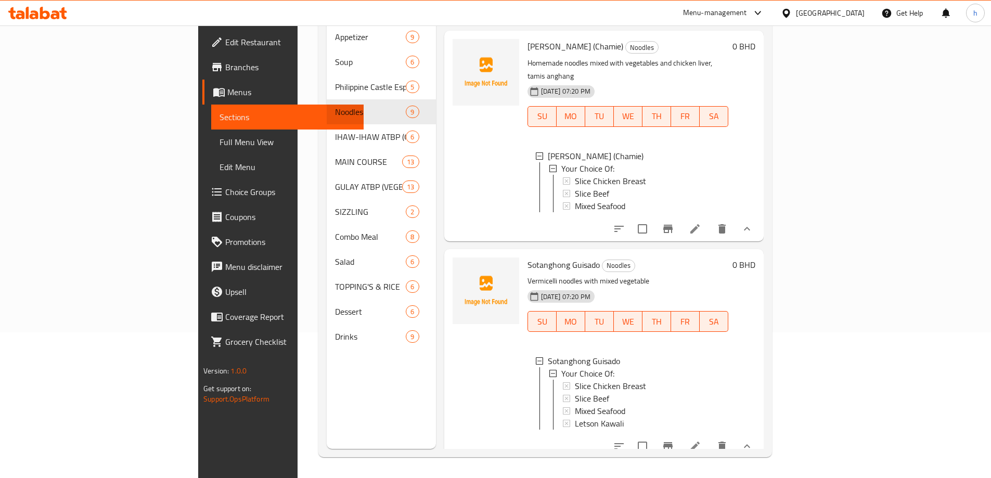
click at [753, 440] on icon "show more" at bounding box center [747, 446] width 12 height 12
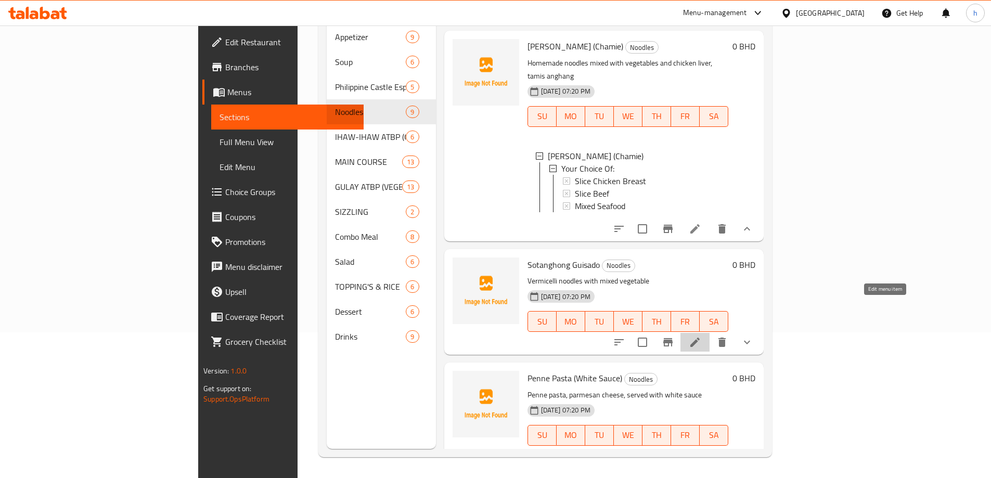
click at [700, 338] on icon at bounding box center [694, 342] width 9 height 9
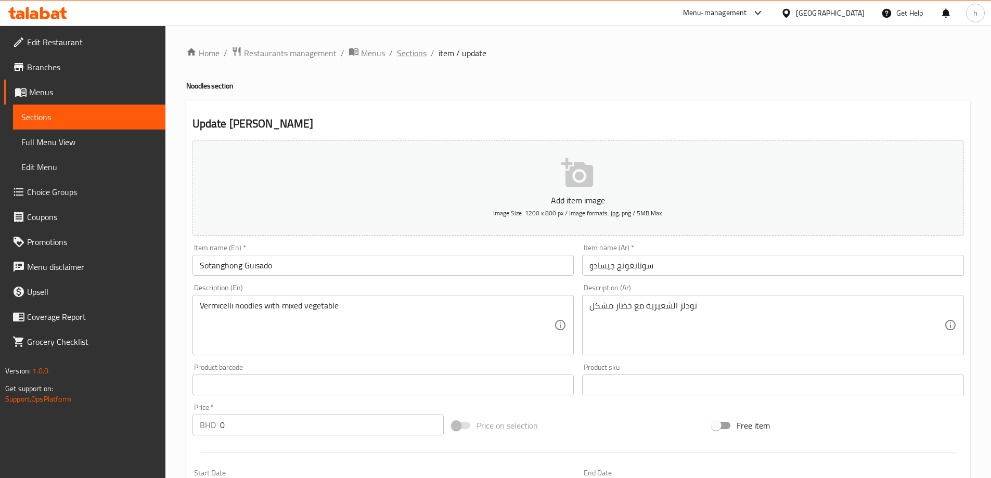
click at [412, 58] on span "Sections" at bounding box center [412, 53] width 30 height 12
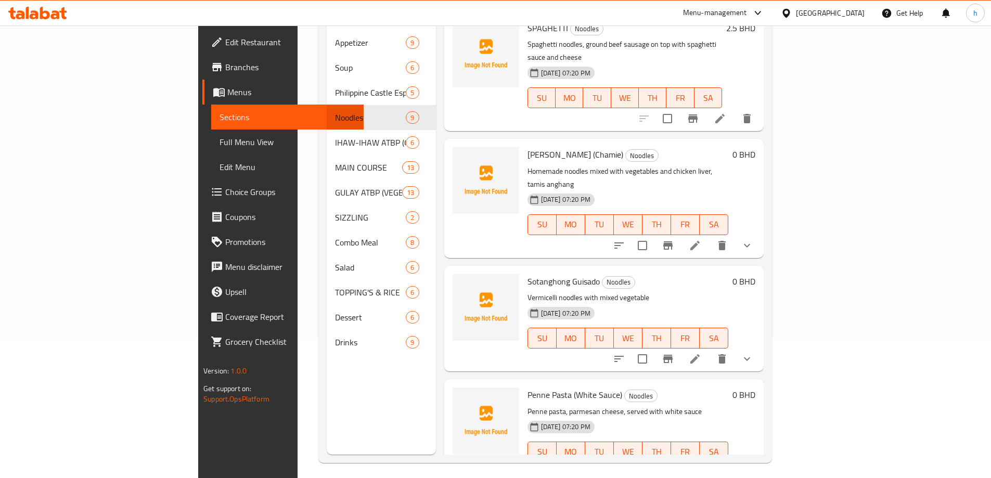
scroll to position [146, 0]
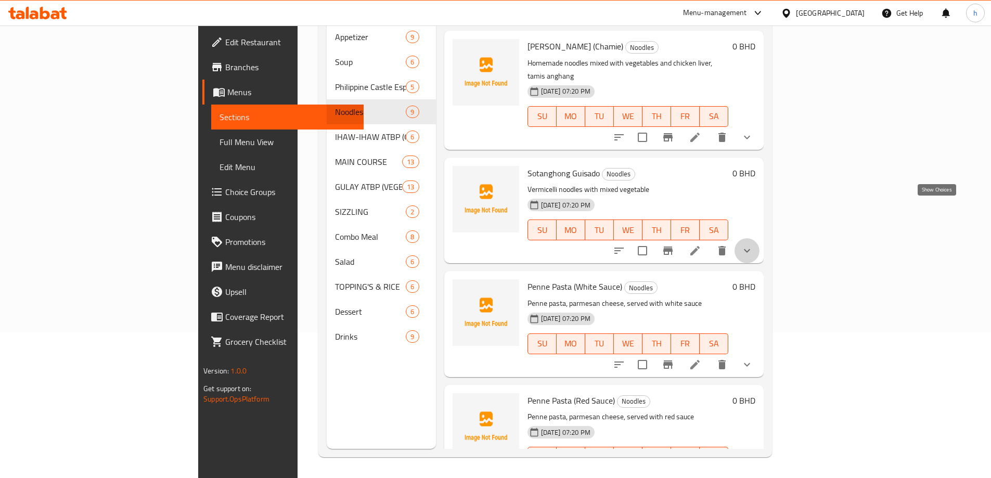
click at [753, 245] on icon "show more" at bounding box center [747, 251] width 12 height 12
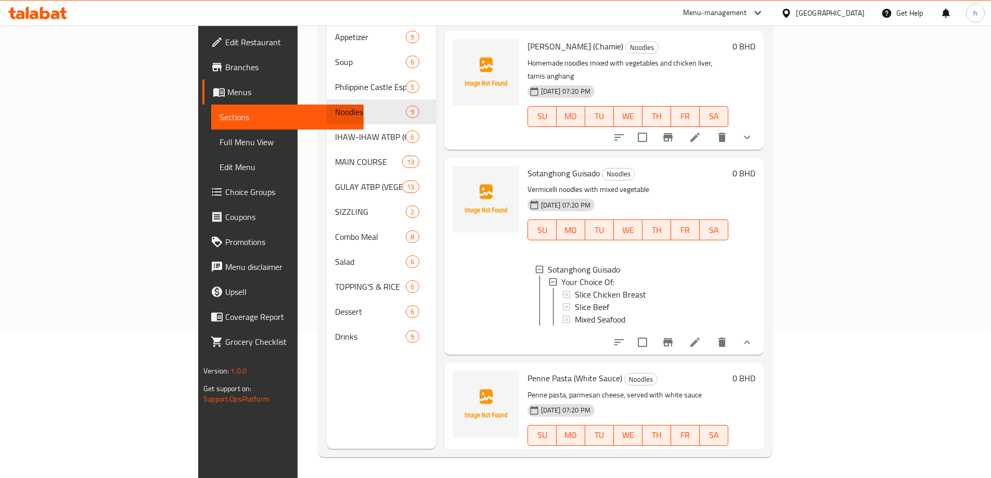
click at [753, 336] on icon "show more" at bounding box center [747, 342] width 12 height 12
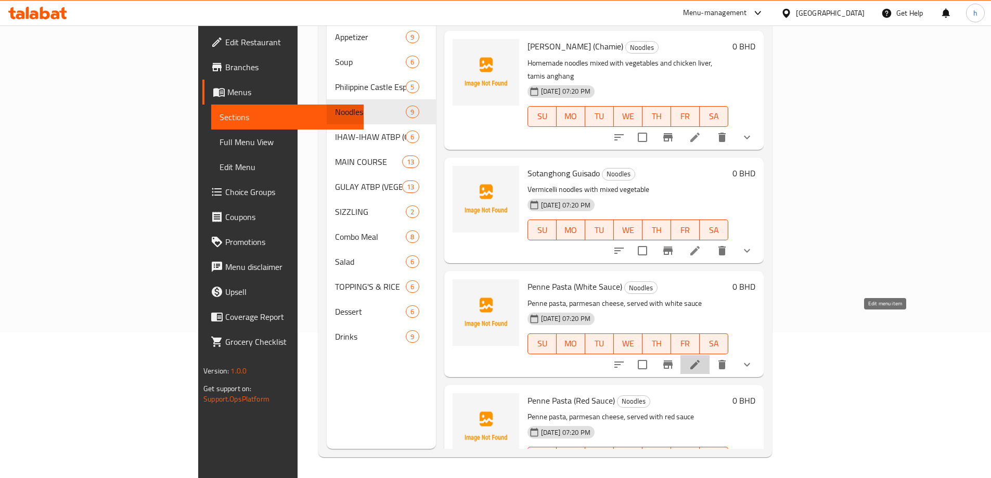
click at [700, 360] on icon at bounding box center [694, 364] width 9 height 9
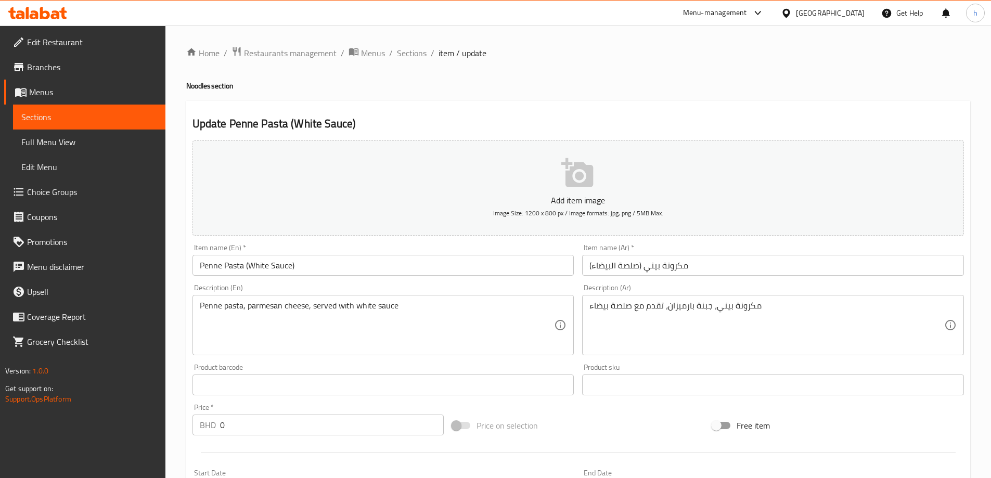
click at [419, 56] on span "Sections" at bounding box center [412, 53] width 30 height 12
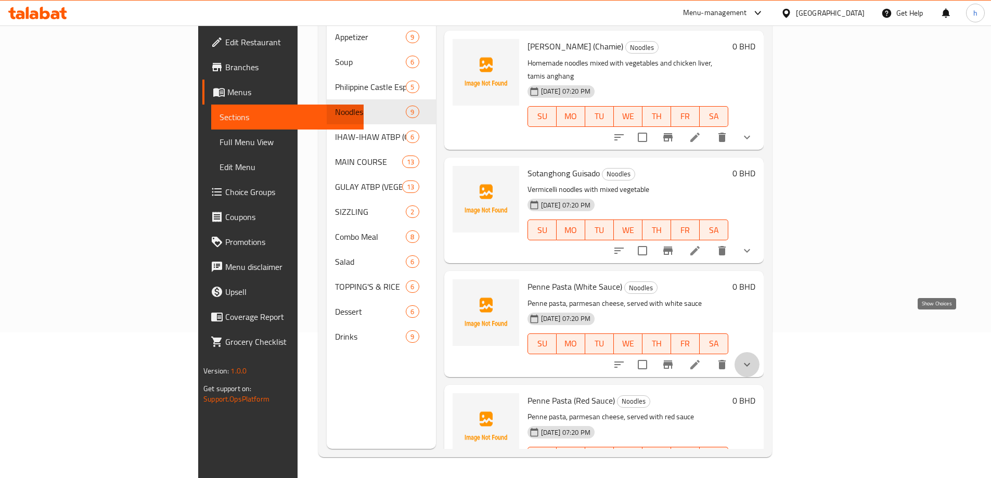
click at [753, 358] on icon "show more" at bounding box center [747, 364] width 12 height 12
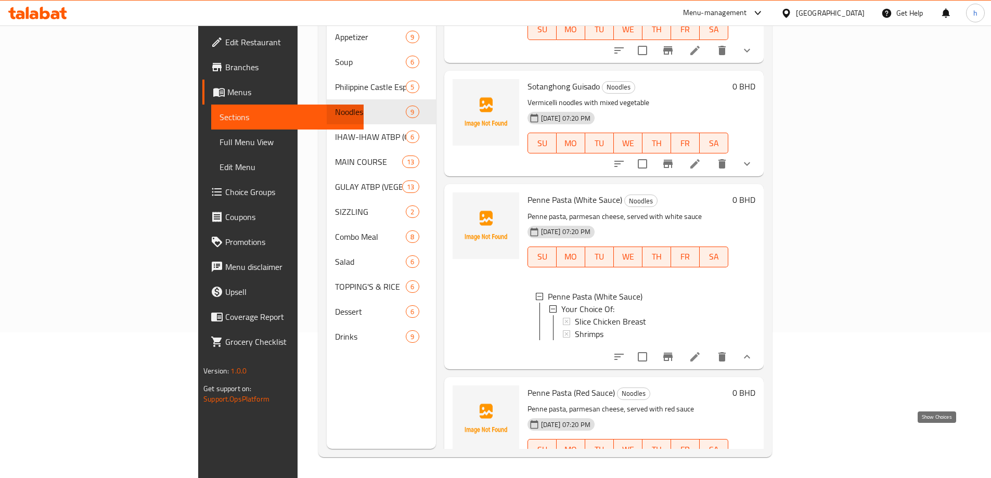
click at [753, 464] on icon "show more" at bounding box center [747, 470] width 12 height 12
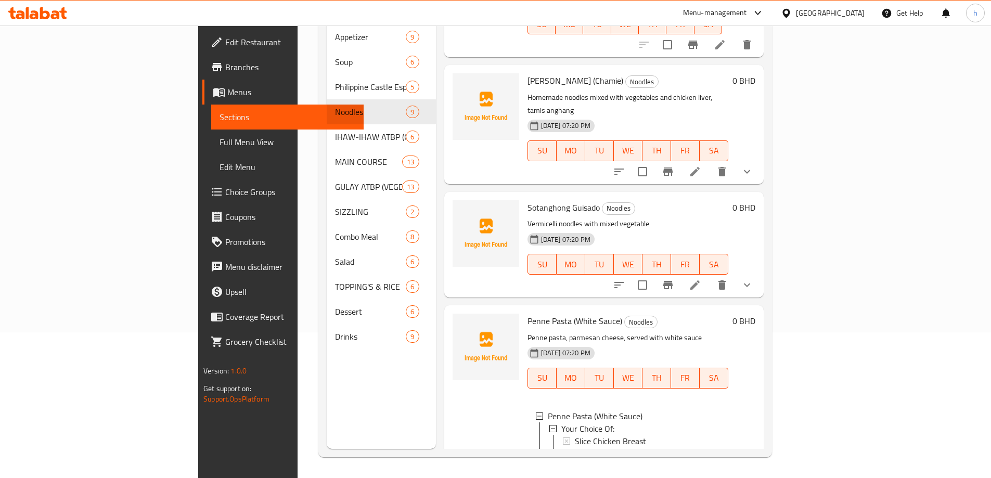
click at [760, 273] on button "show more" at bounding box center [747, 285] width 25 height 25
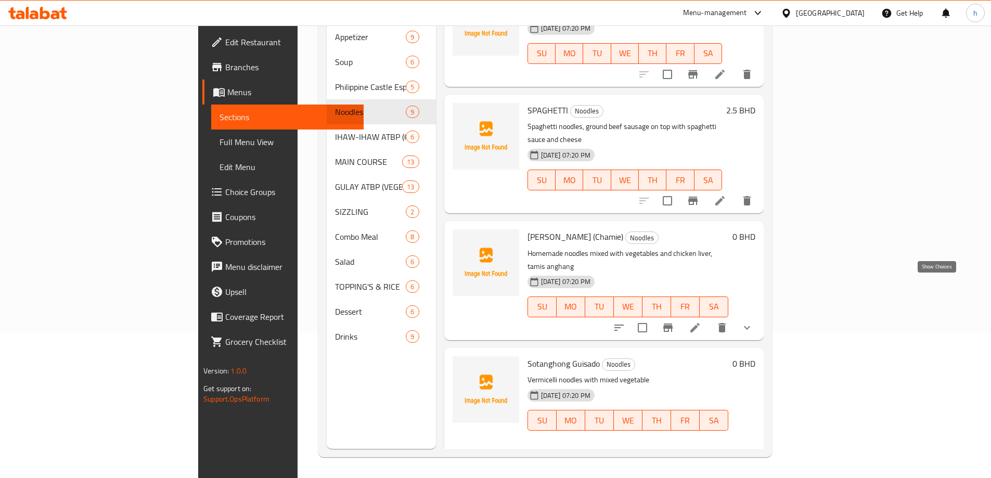
click at [753, 322] on icon "show more" at bounding box center [747, 328] width 12 height 12
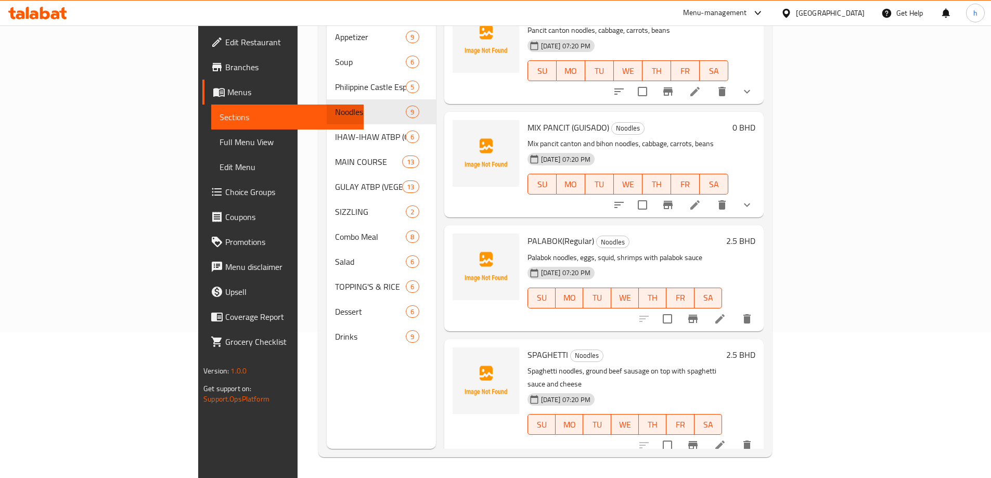
scroll to position [120, 0]
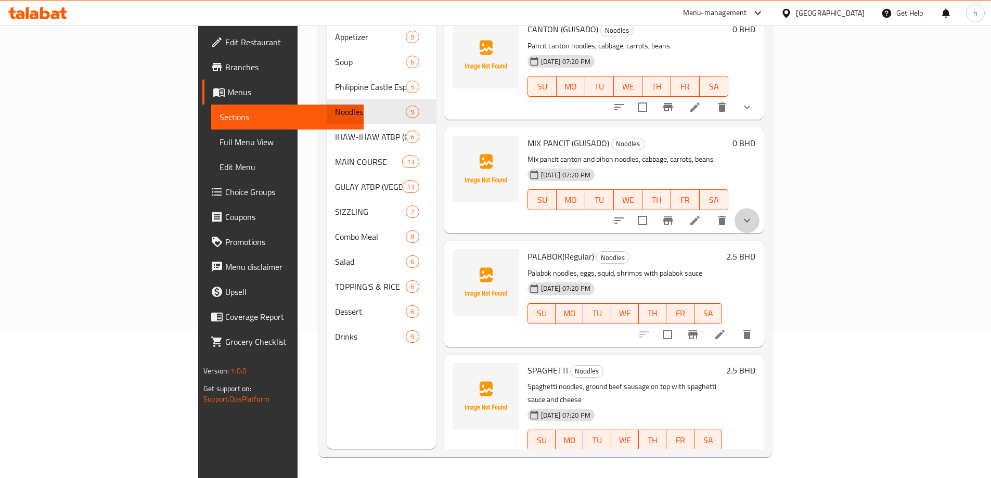
click at [753, 214] on icon "show more" at bounding box center [747, 220] width 12 height 12
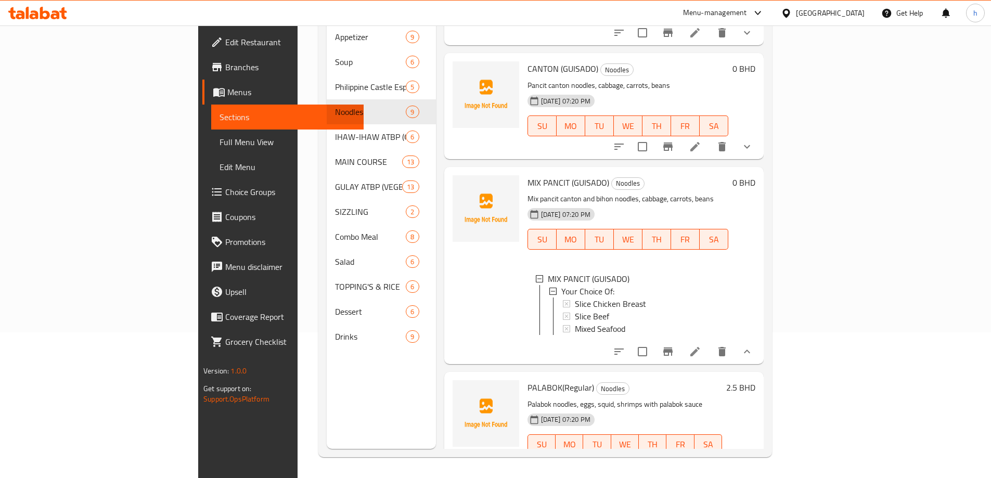
scroll to position [16, 0]
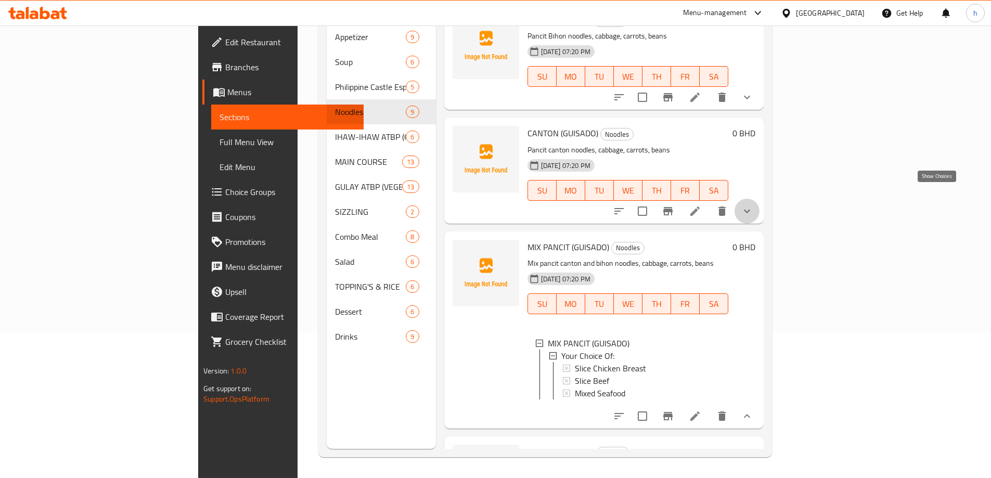
click at [753, 205] on icon "show more" at bounding box center [747, 211] width 12 height 12
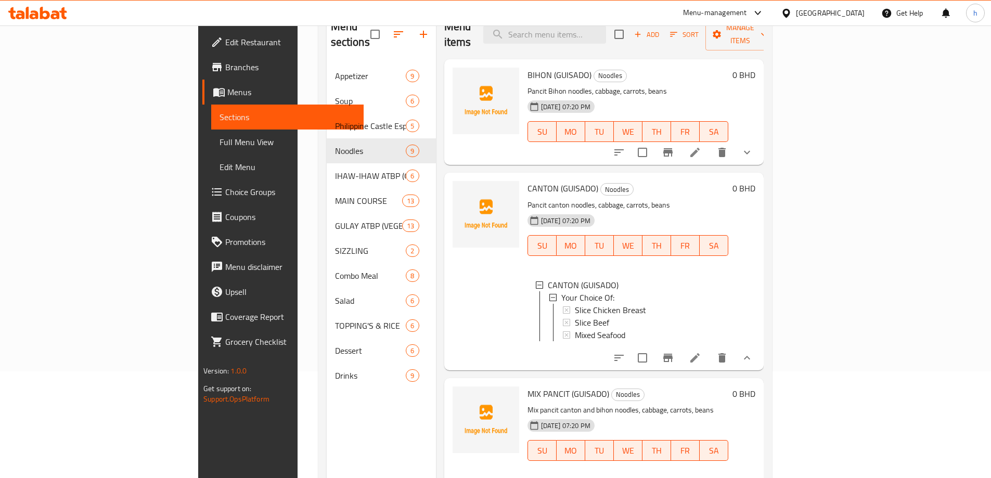
scroll to position [42, 0]
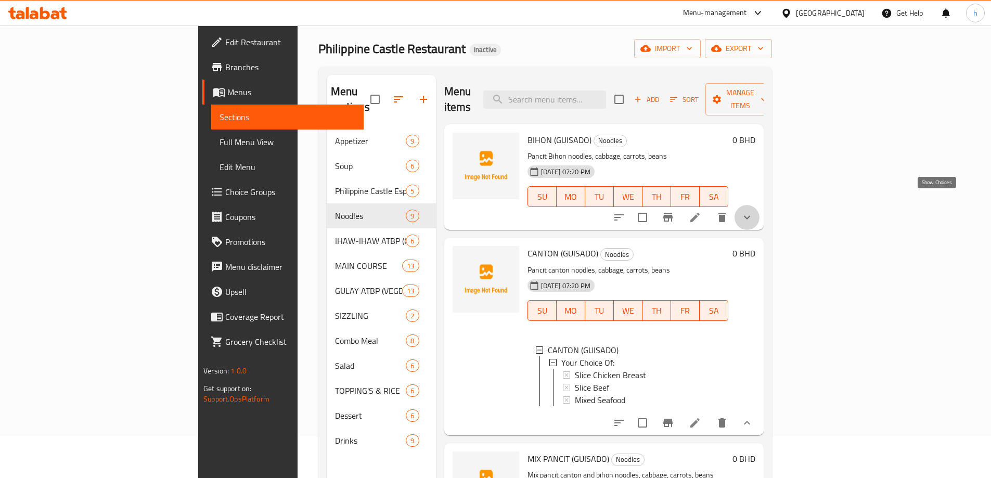
click at [753, 211] on icon "show more" at bounding box center [747, 217] width 12 height 12
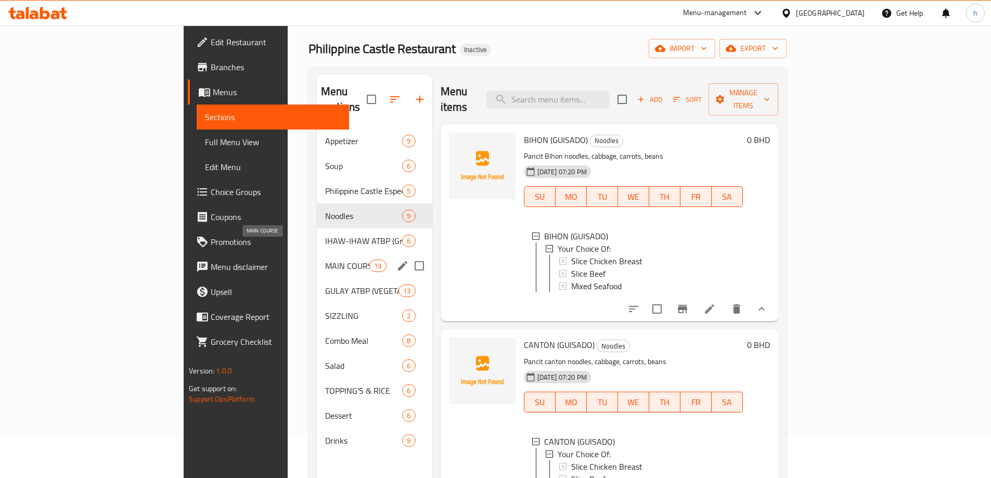
click at [325, 260] on span "MAIN COURSE" at bounding box center [347, 266] width 44 height 12
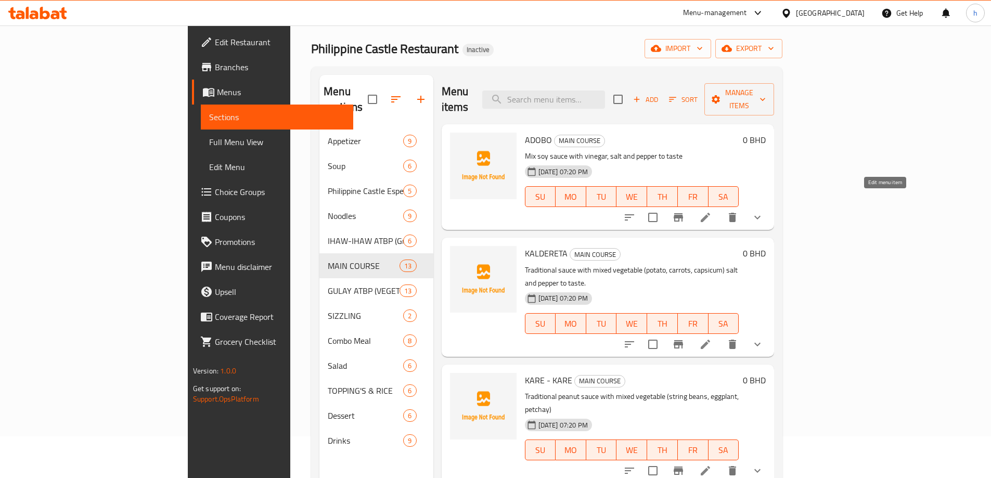
click at [710, 213] on icon at bounding box center [705, 217] width 9 height 9
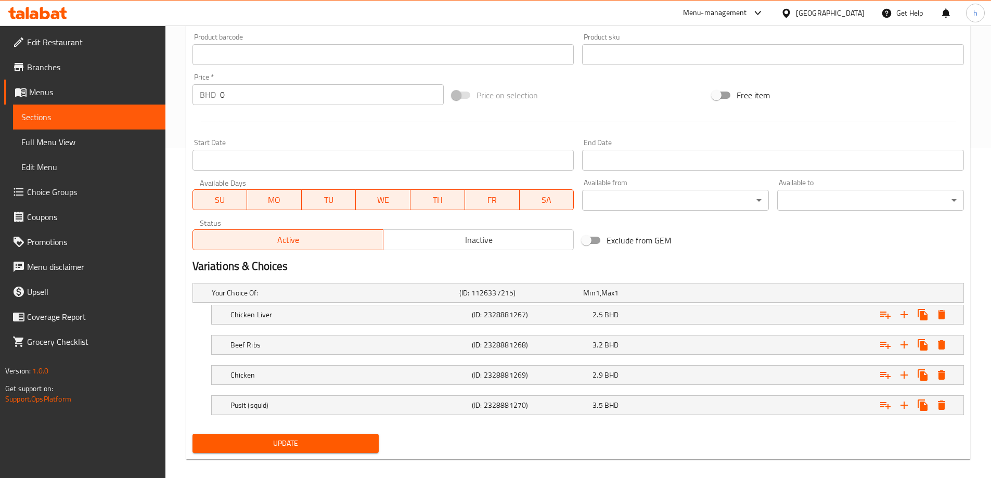
scroll to position [341, 0]
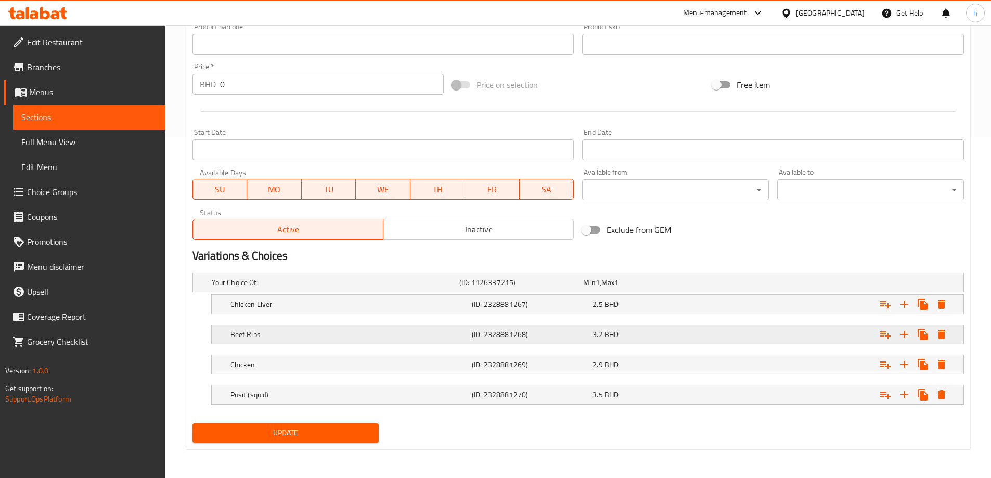
click at [311, 333] on h5 "Beef Ribs" at bounding box center [348, 334] width 237 height 10
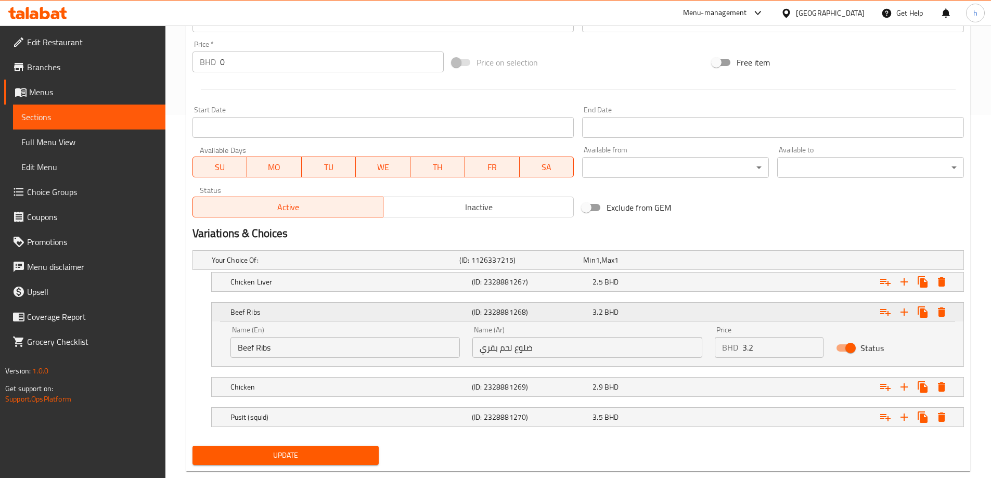
scroll to position [386, 0]
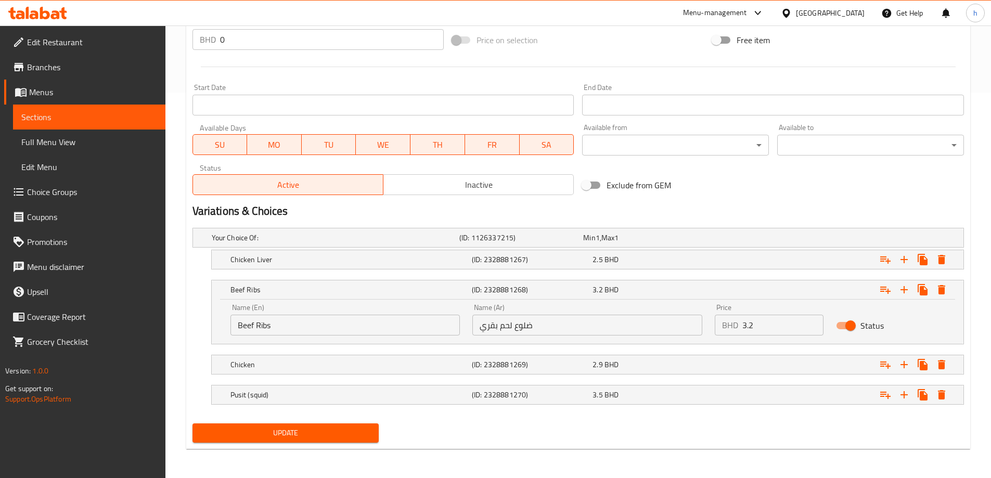
click at [532, 326] on input "ضلوع لحم بقري" at bounding box center [587, 325] width 230 height 21
click at [525, 326] on input "ضلوع لحم بقري" at bounding box center [587, 325] width 230 height 21
type input "ريش لحم بقري"
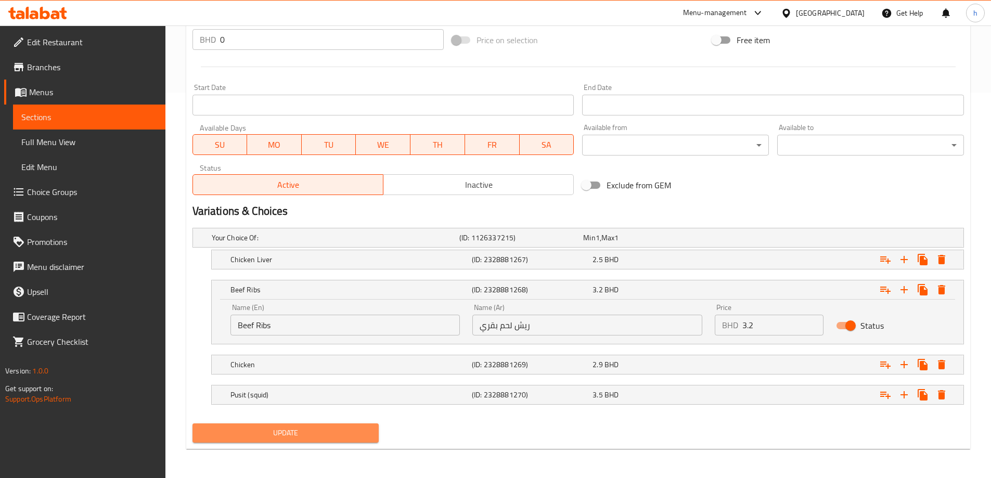
click at [297, 439] on span "Update" at bounding box center [286, 433] width 170 height 13
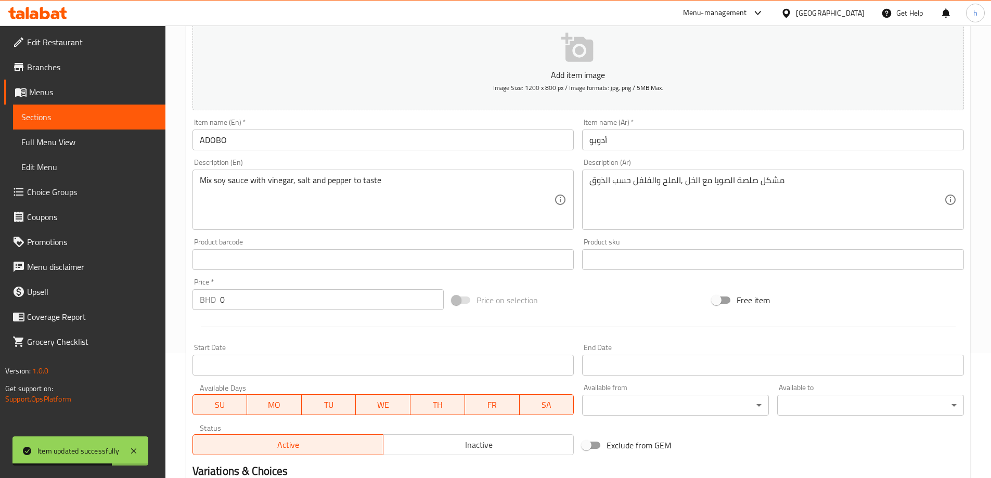
scroll to position [0, 0]
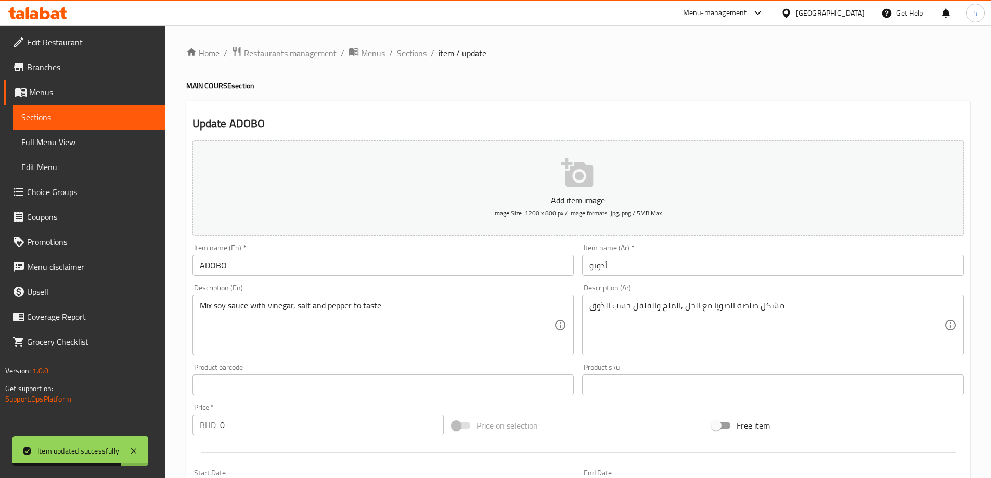
click at [414, 55] on span "Sections" at bounding box center [412, 53] width 30 height 12
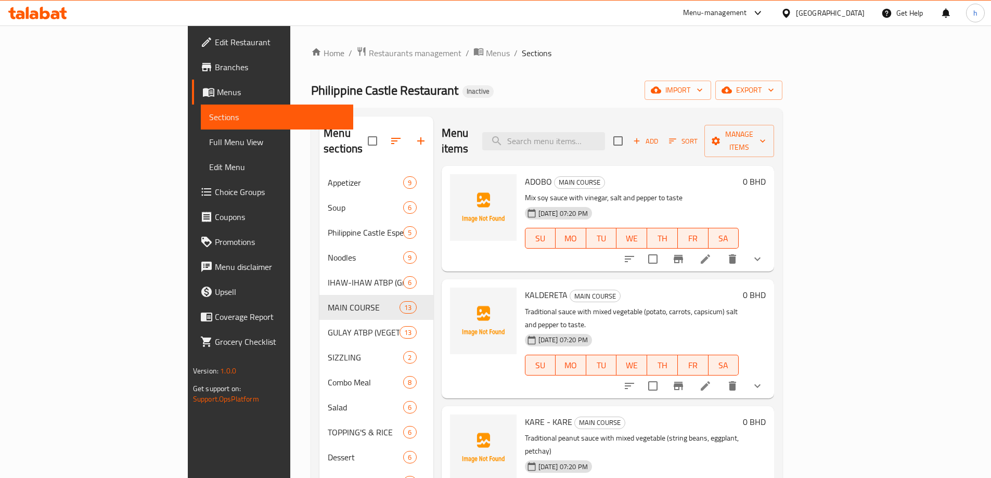
click at [525, 174] on span "ADOBO" at bounding box center [538, 182] width 27 height 16
copy h6 "ADOBO"
click at [681, 174] on h6 "ADOBO MAIN COURSE" at bounding box center [632, 181] width 214 height 15
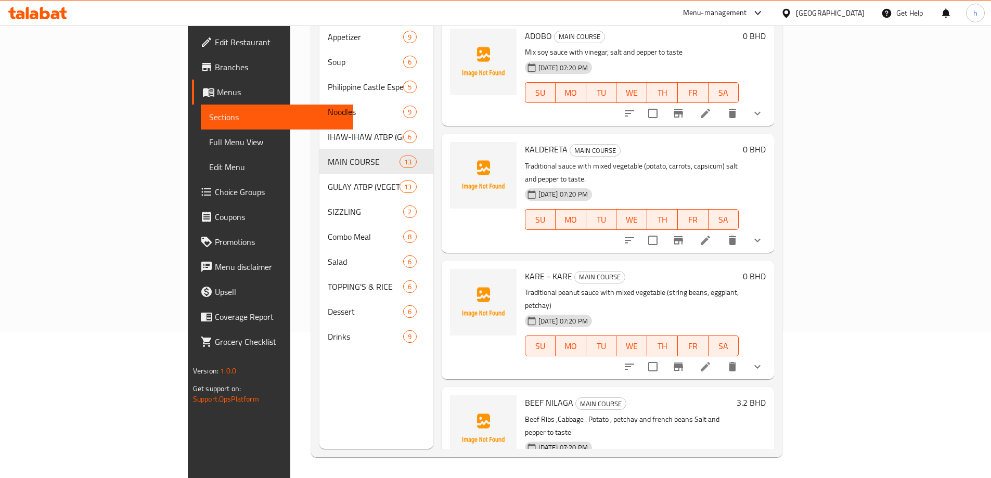
click at [319, 419] on div "Menu sections Appetizer 9 Soup 6 Philippine Castle Especial 5 Noodles 9 IHAW-IH…" at bounding box center [376, 210] width 114 height 478
click at [712, 234] on icon at bounding box center [705, 240] width 12 height 12
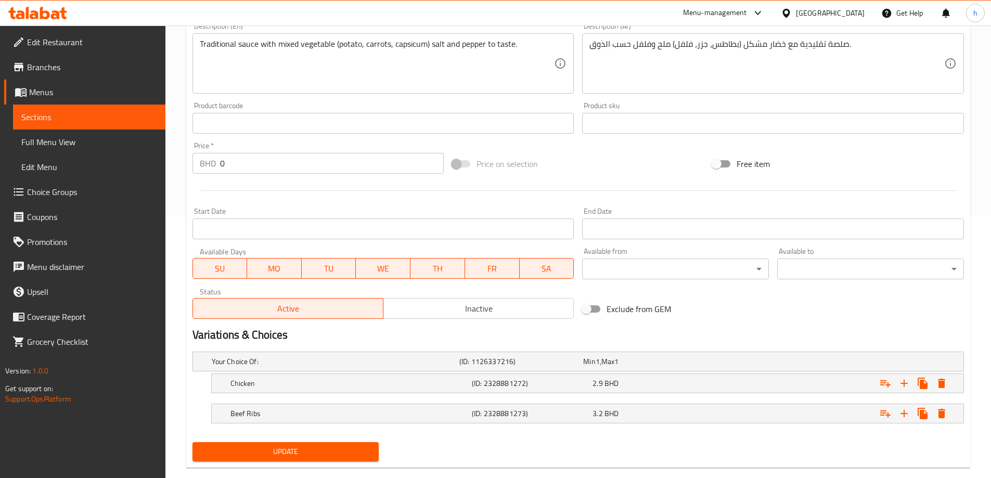
scroll to position [280, 0]
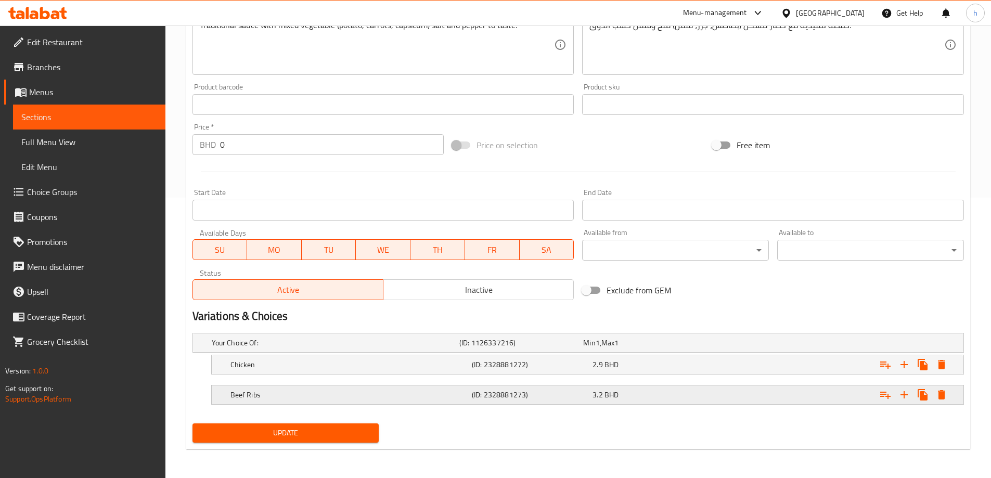
click at [552, 401] on div "(ID: 2328881273)" at bounding box center [530, 395] width 121 height 15
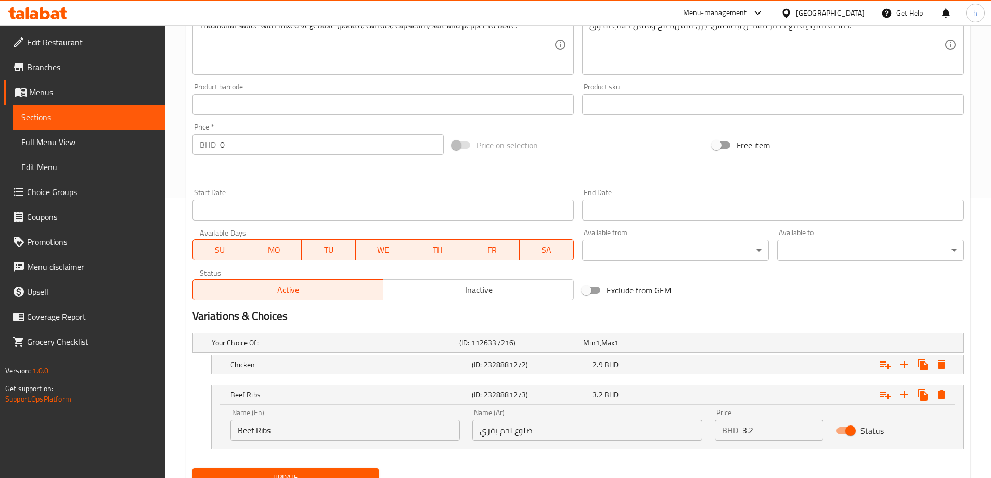
click at [529, 435] on input "ضلوع لحم بقري" at bounding box center [587, 430] width 230 height 21
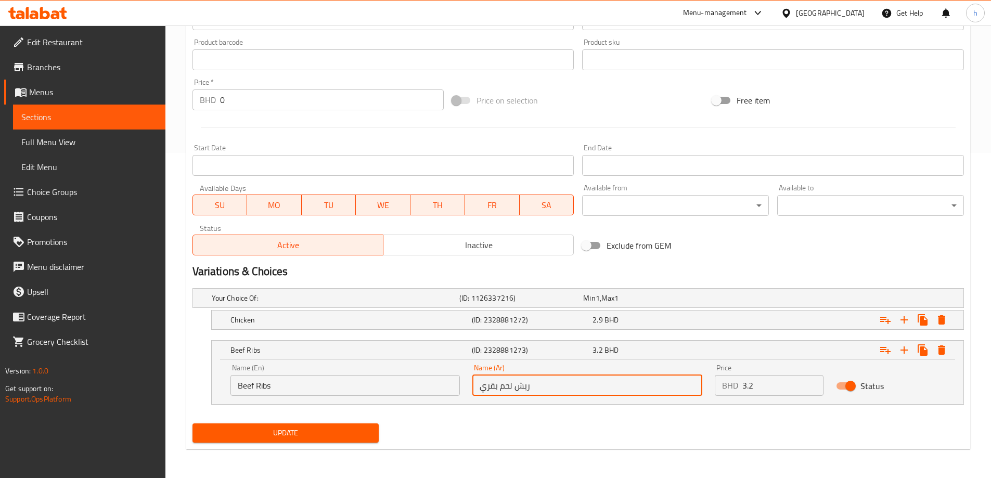
type input "ريش لحم بقري"
click at [296, 428] on span "Update" at bounding box center [286, 433] width 170 height 13
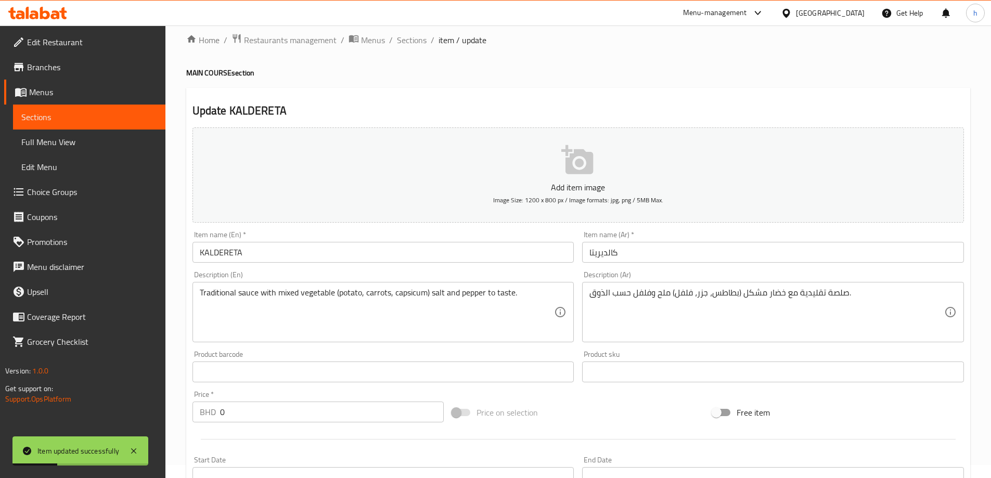
scroll to position [0, 0]
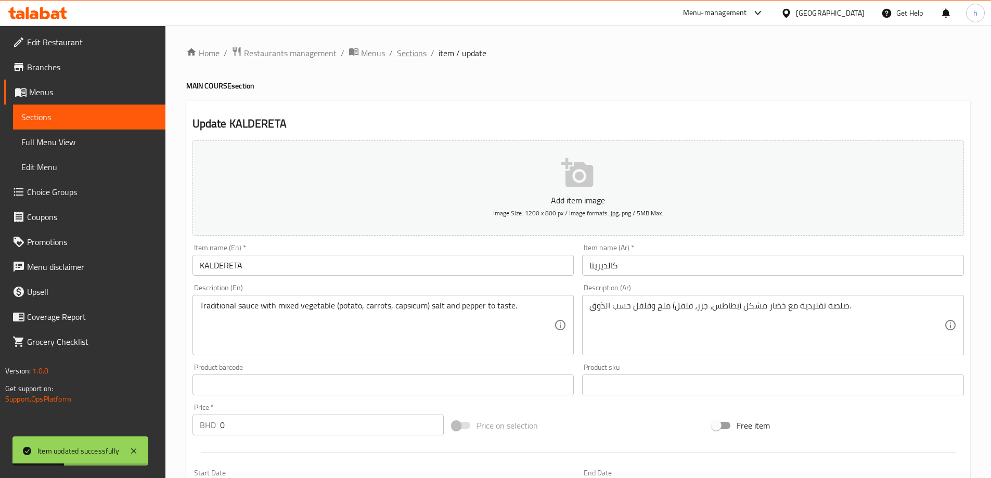
click at [418, 52] on span "Sections" at bounding box center [412, 53] width 30 height 12
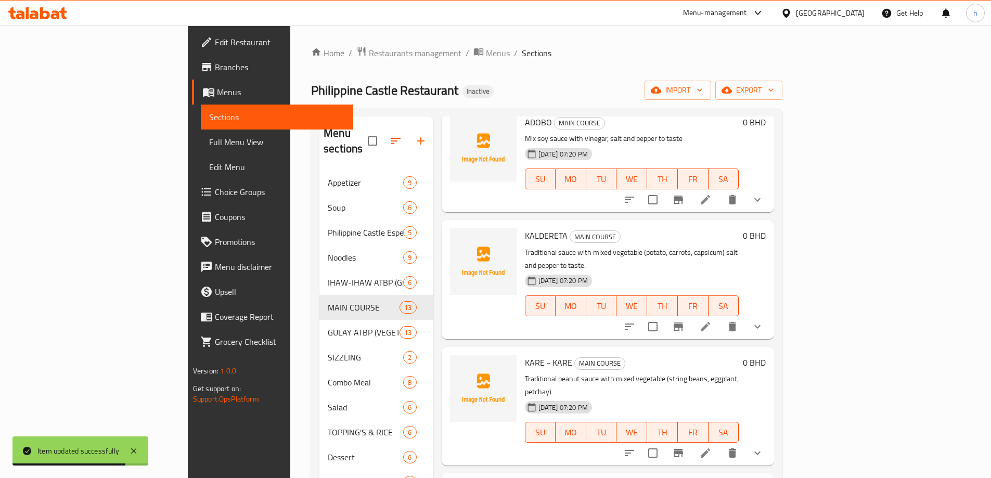
scroll to position [104, 0]
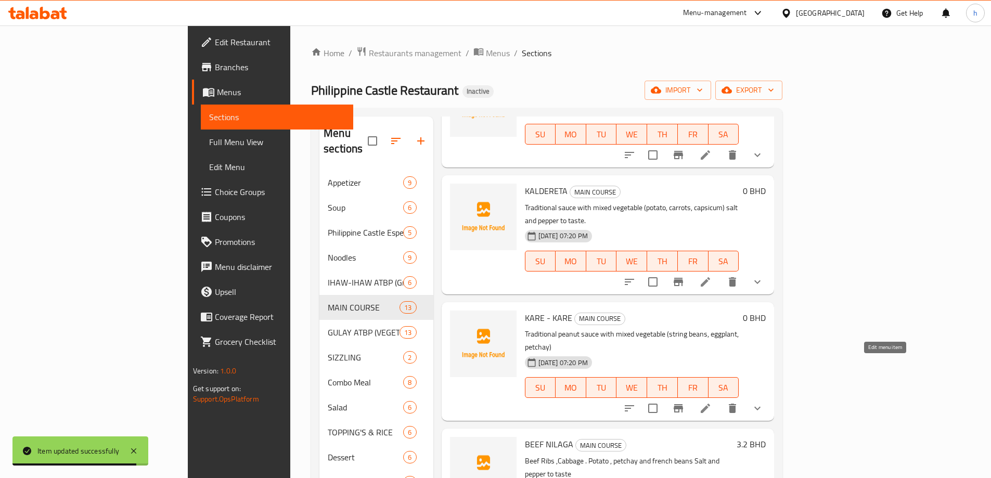
click at [712, 402] on icon at bounding box center [705, 408] width 12 height 12
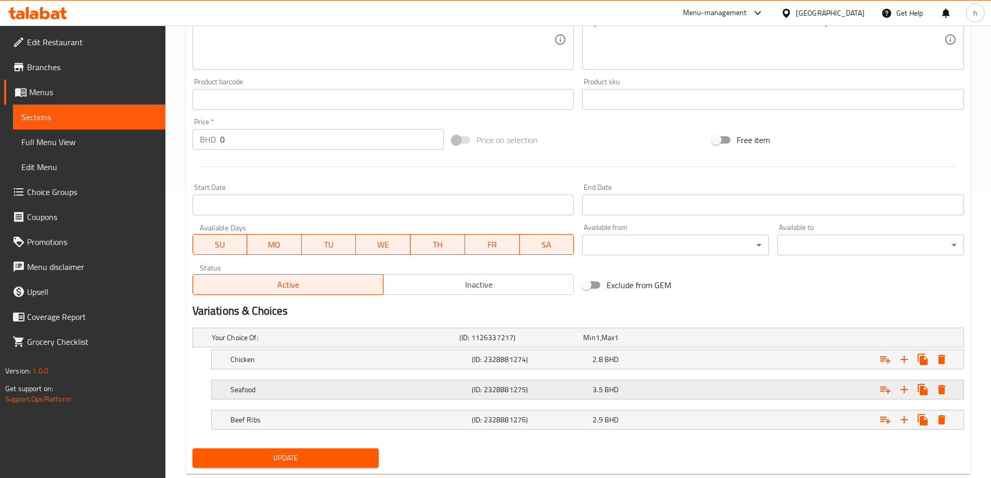
scroll to position [311, 0]
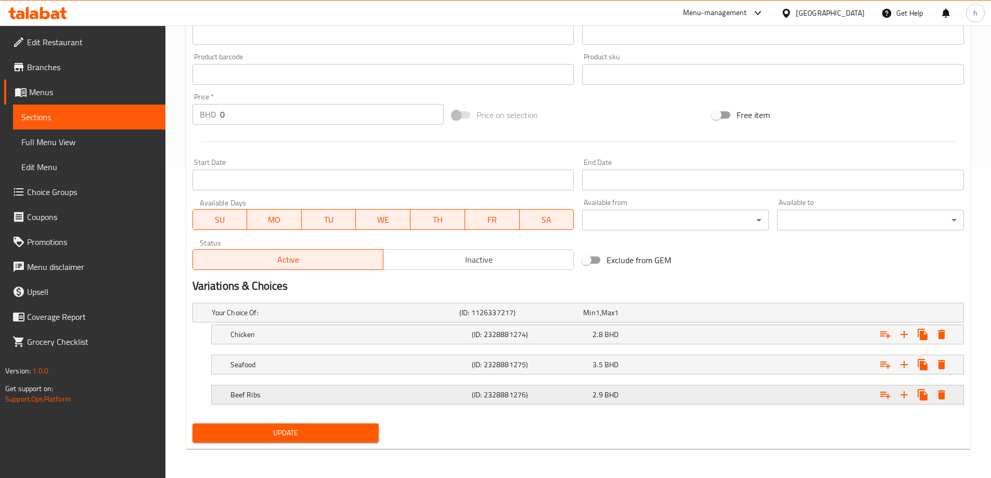
click at [316, 400] on h5 "Beef Ribs" at bounding box center [348, 395] width 237 height 10
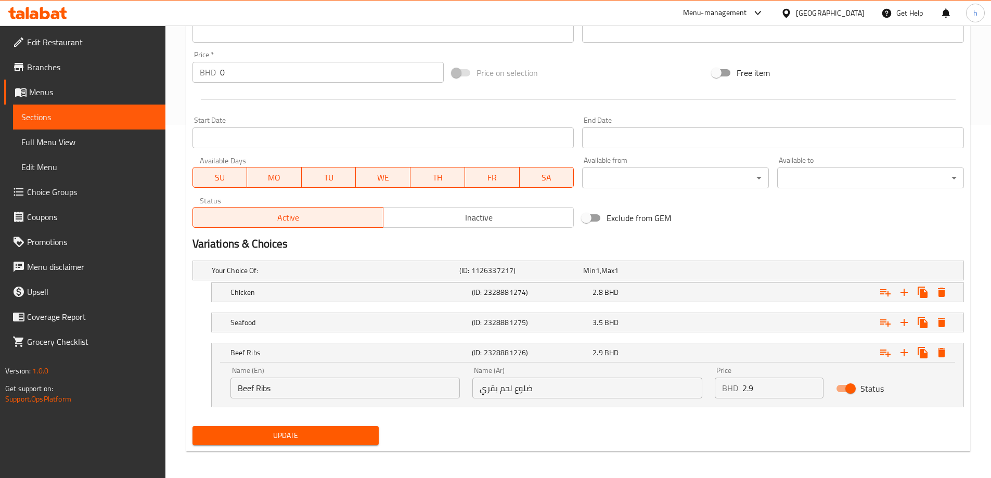
scroll to position [355, 0]
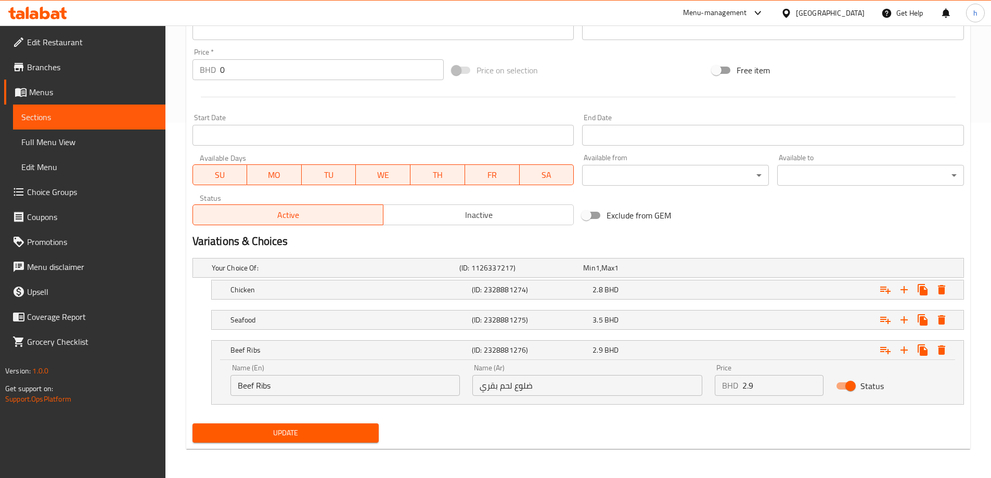
click at [527, 386] on input "ضلوع لحم بقري" at bounding box center [587, 385] width 230 height 21
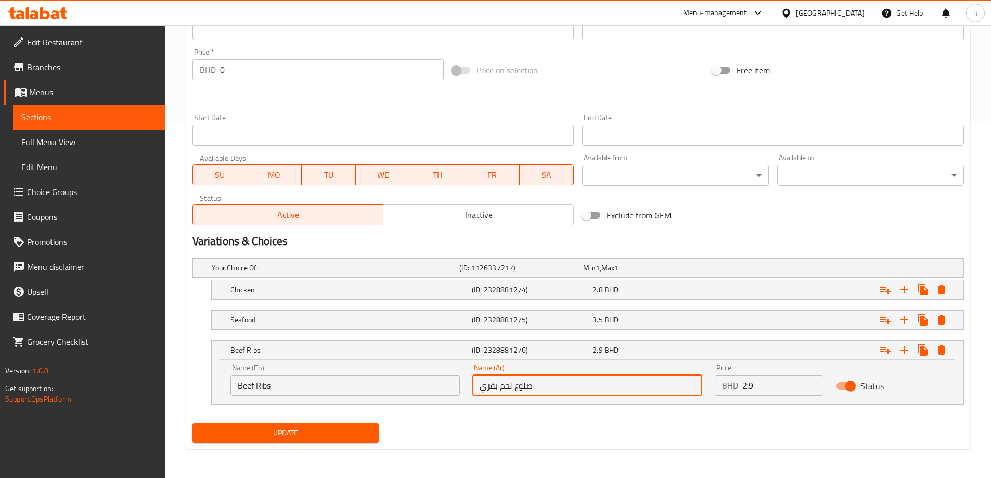
click at [527, 386] on input "ضلوع لحم بقري" at bounding box center [587, 385] width 230 height 21
type input "ريش لحم بقري"
click at [321, 439] on span "Update" at bounding box center [286, 433] width 170 height 13
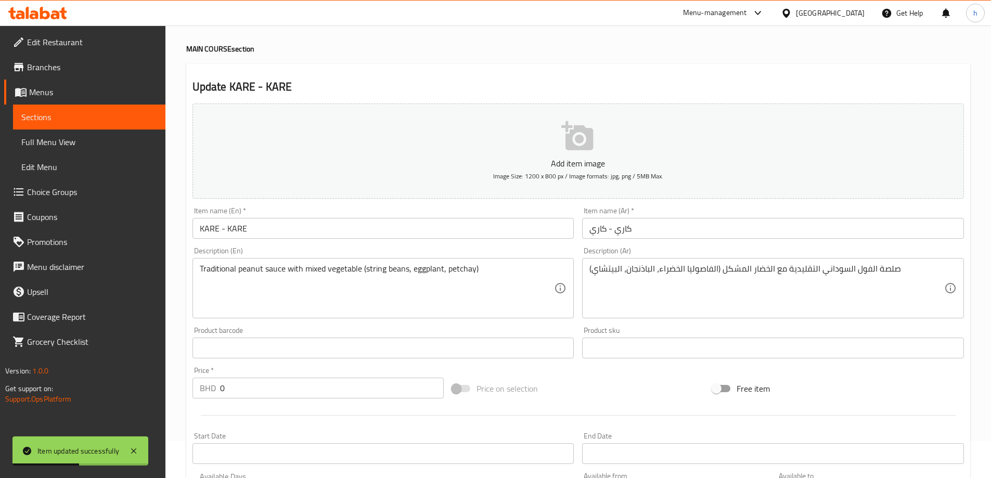
scroll to position [0, 0]
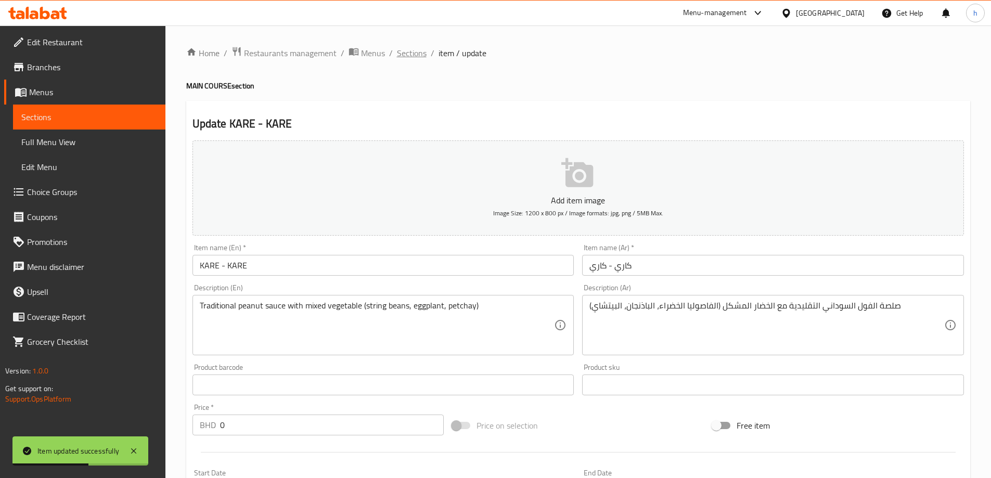
click at [404, 54] on span "Sections" at bounding box center [412, 53] width 30 height 12
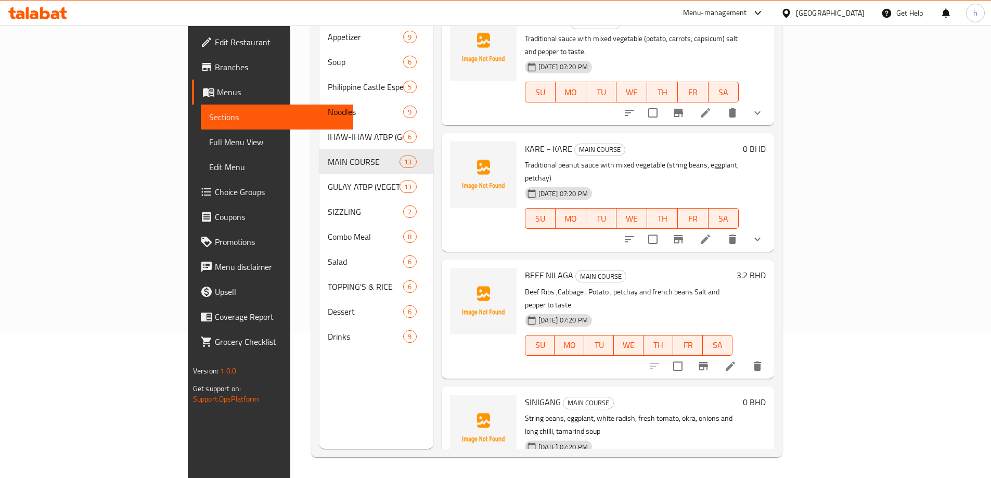
scroll to position [156, 0]
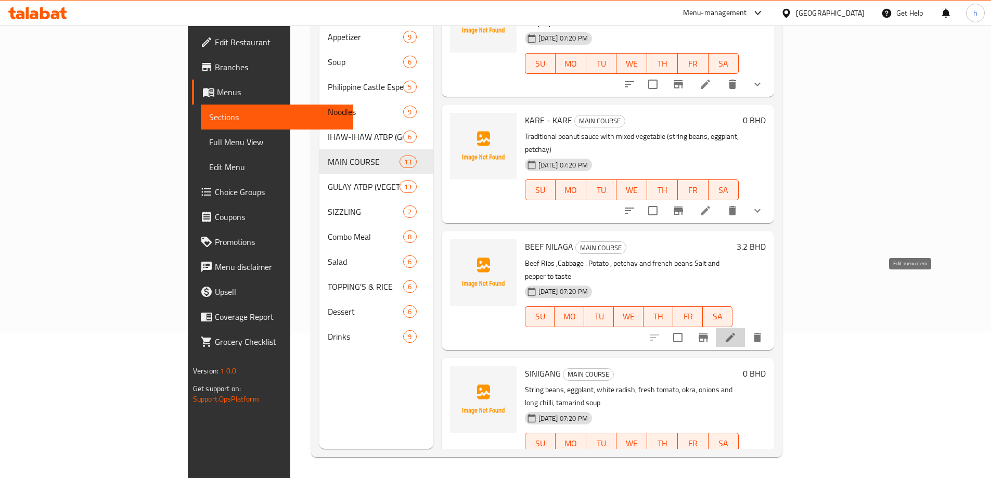
click at [735, 333] on icon at bounding box center [730, 337] width 9 height 9
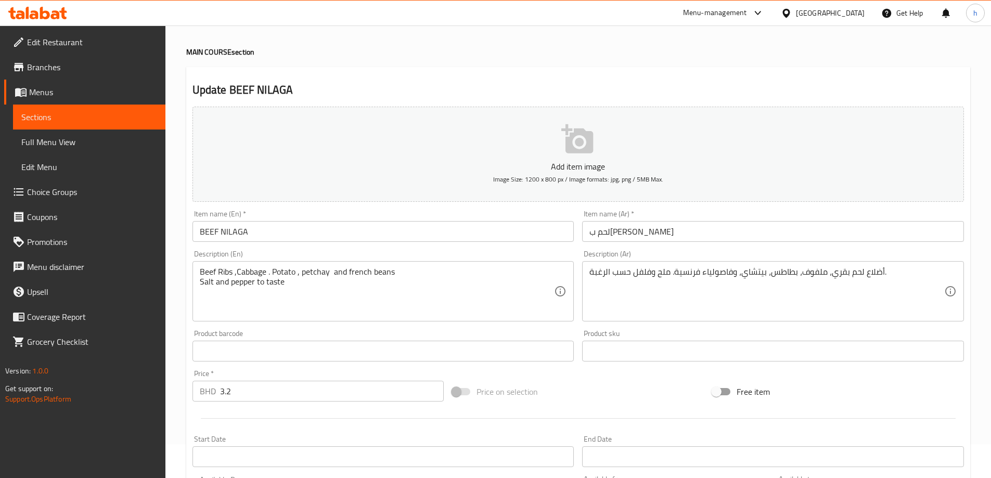
scroll to position [52, 0]
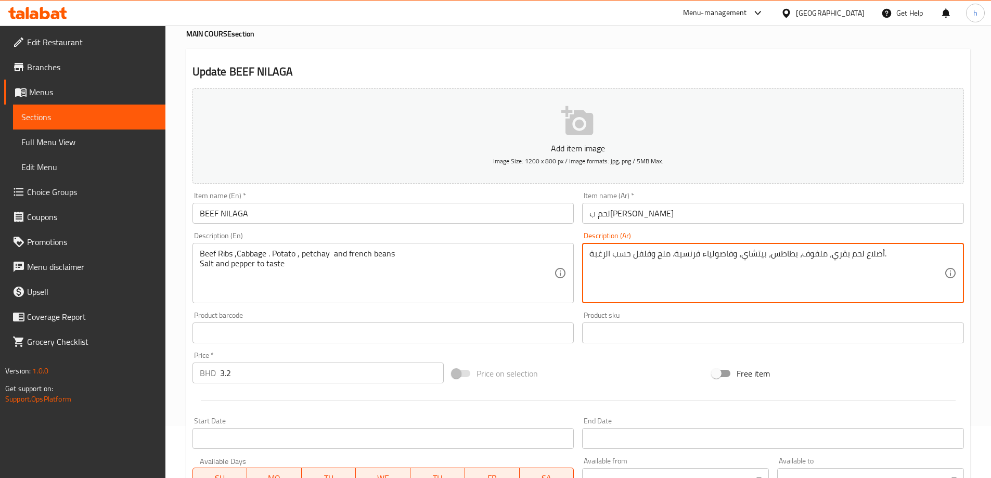
click at [873, 254] on textarea "أضلاع لحم بقري، ملفوف، بطاطس، بيتشاي، وفاصولياء فرنسية. ملح وفلفل حسب الرغبة." at bounding box center [766, 273] width 355 height 49
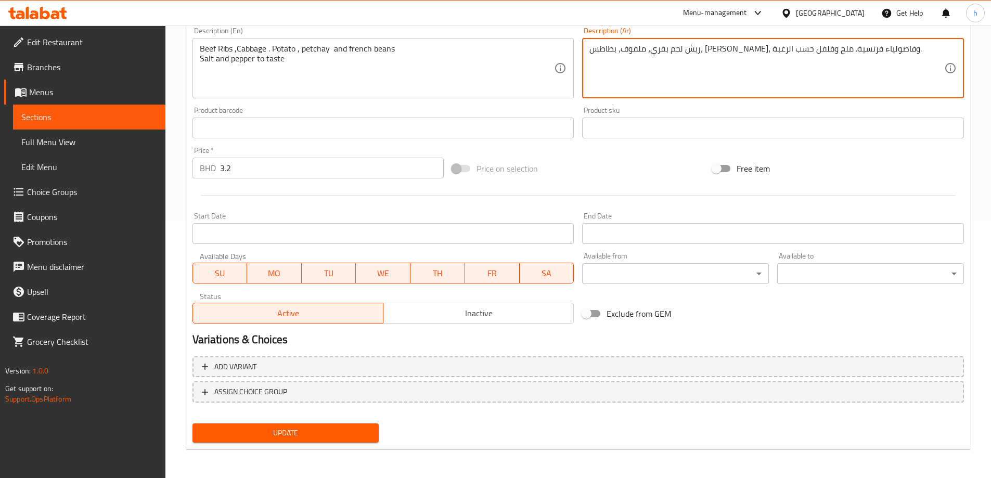
type textarea "ريش لحم بقري، ملفوف، بطاطس، [PERSON_NAME]، وفاصولياء فرنسية. ملح وفلفل حسب الرغ…"
click at [298, 434] on span "Update" at bounding box center [286, 433] width 170 height 13
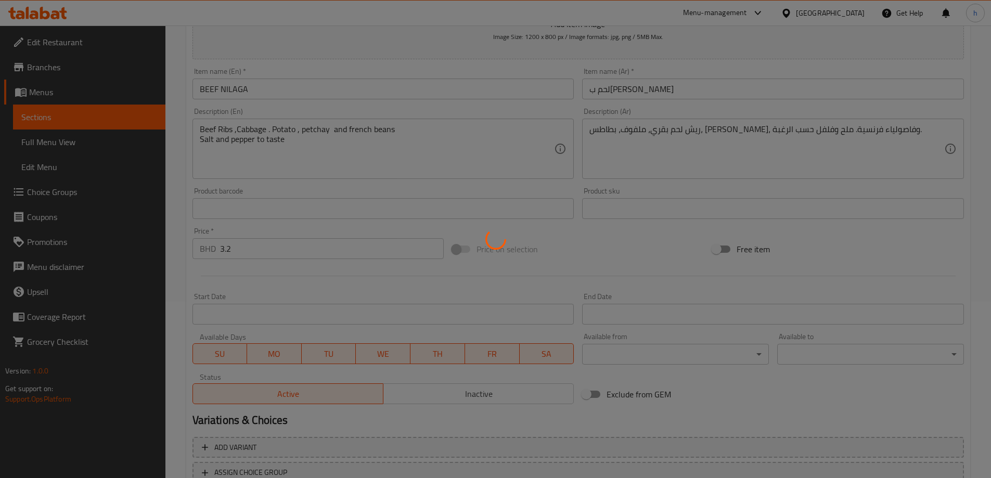
scroll to position [0, 0]
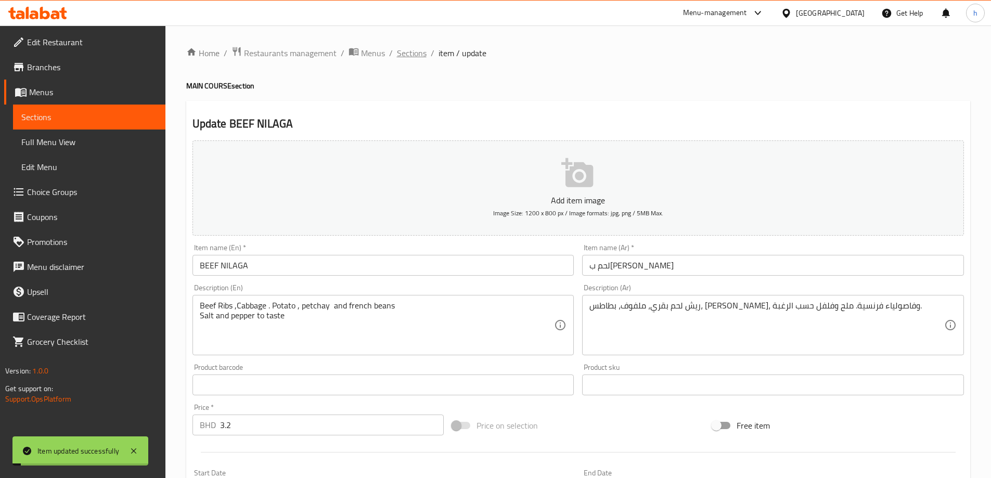
click at [409, 53] on span "Sections" at bounding box center [412, 53] width 30 height 12
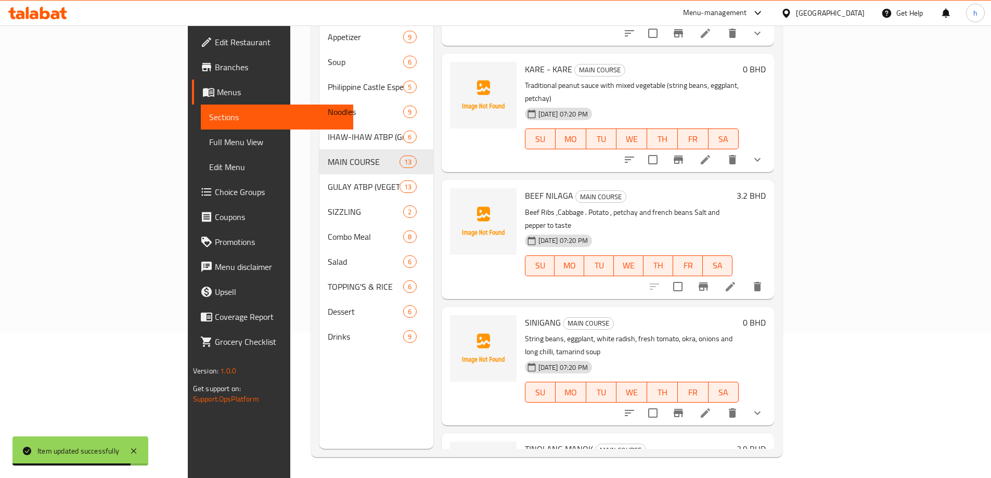
scroll to position [208, 0]
click at [712, 406] on icon at bounding box center [705, 412] width 12 height 12
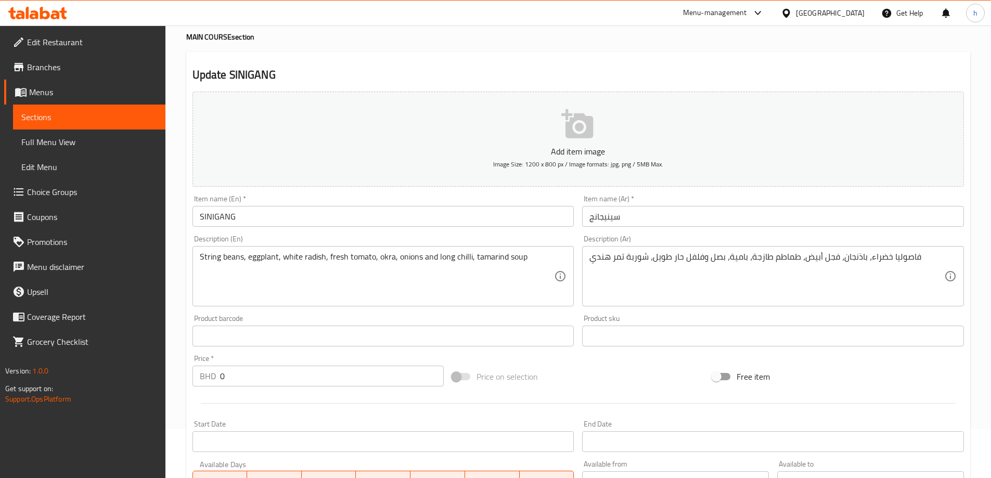
scroll to position [406, 0]
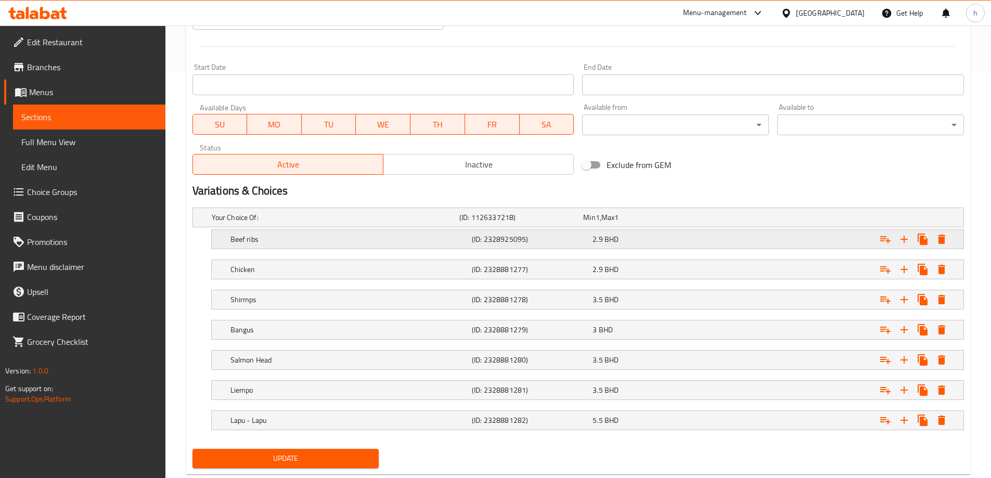
click at [459, 239] on h5 "Beef ribs" at bounding box center [348, 239] width 237 height 10
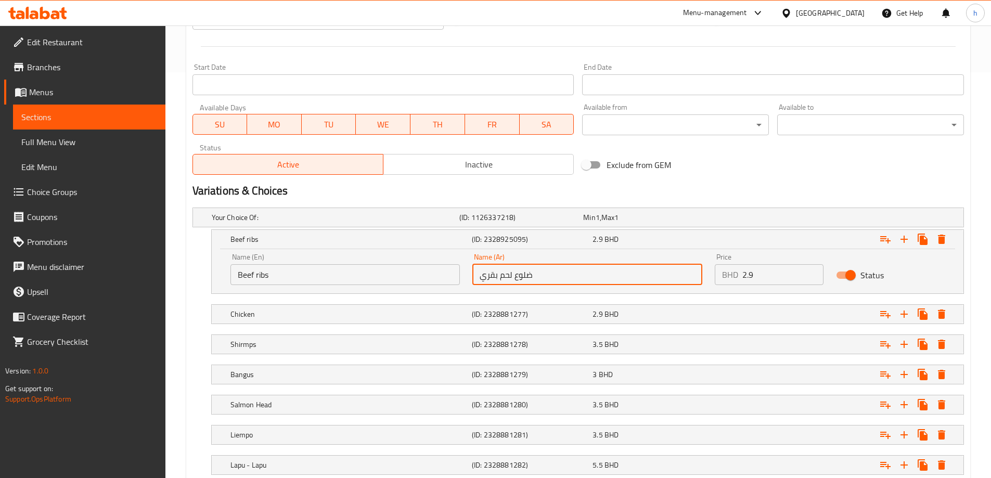
click at [528, 277] on input "ضلوع لحم بقري" at bounding box center [587, 274] width 230 height 21
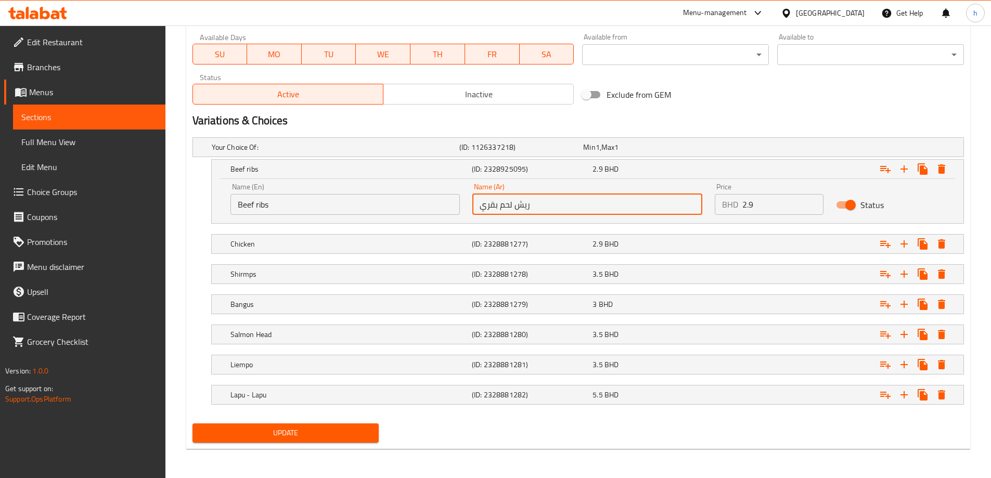
type input "ريش لحم بقري"
click at [311, 438] on span "Update" at bounding box center [286, 433] width 170 height 13
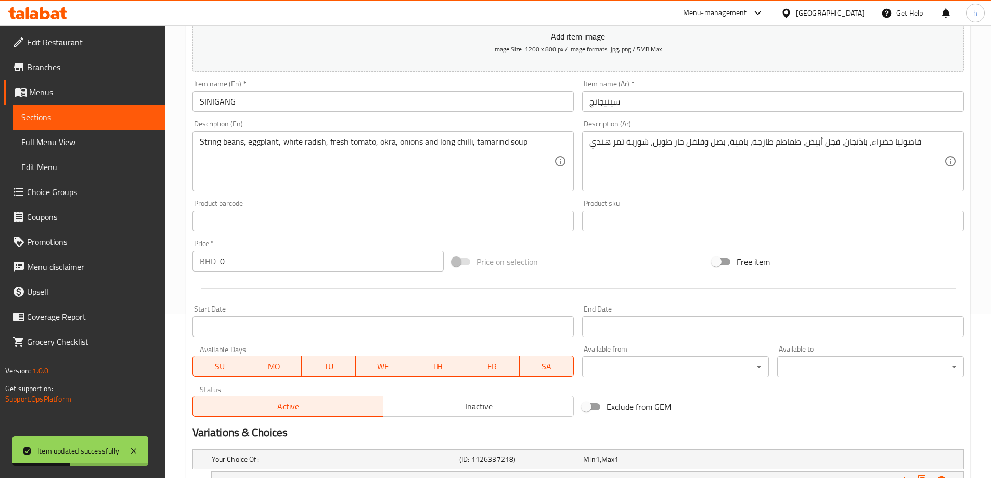
scroll to position [0, 0]
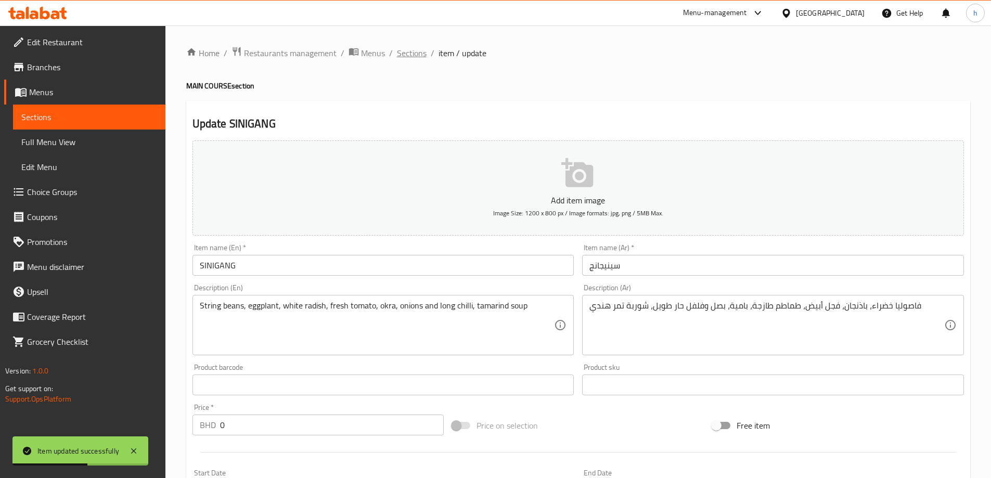
click at [408, 53] on span "Sections" at bounding box center [412, 53] width 30 height 12
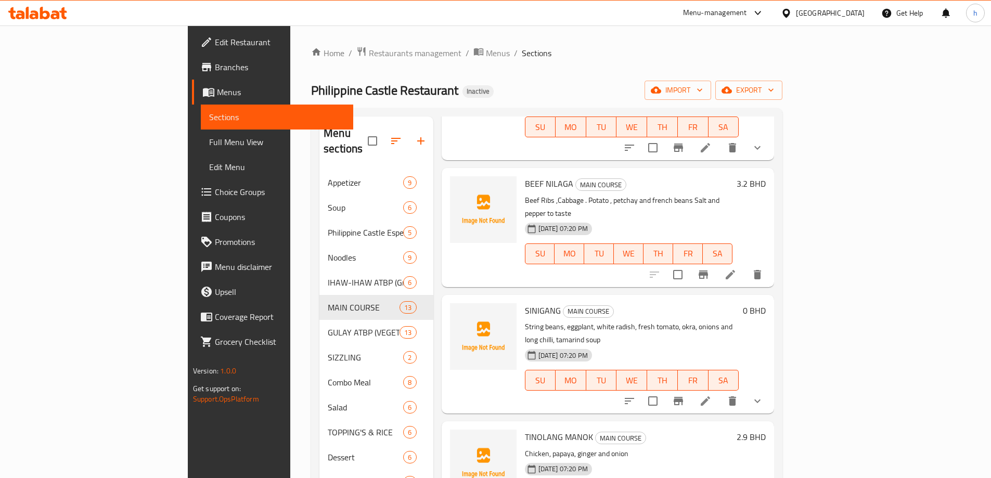
scroll to position [369, 0]
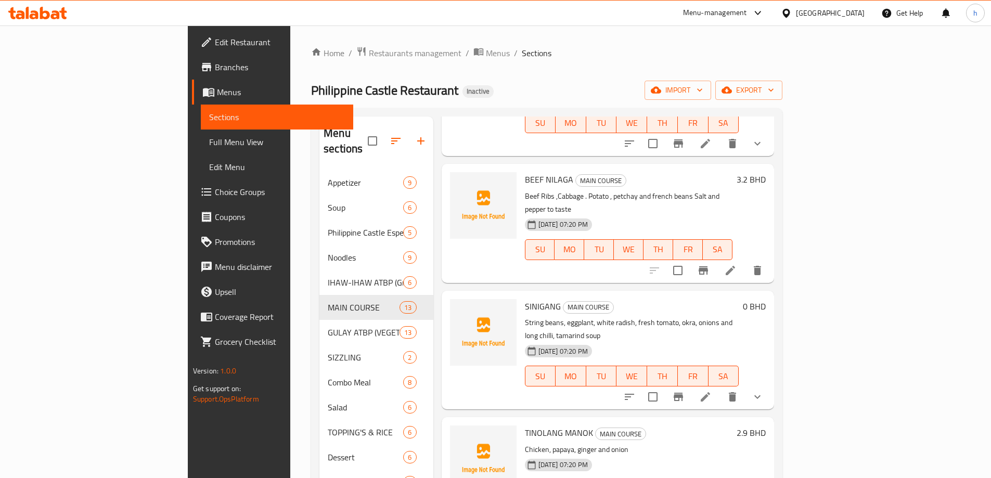
click at [712, 391] on icon at bounding box center [705, 397] width 12 height 12
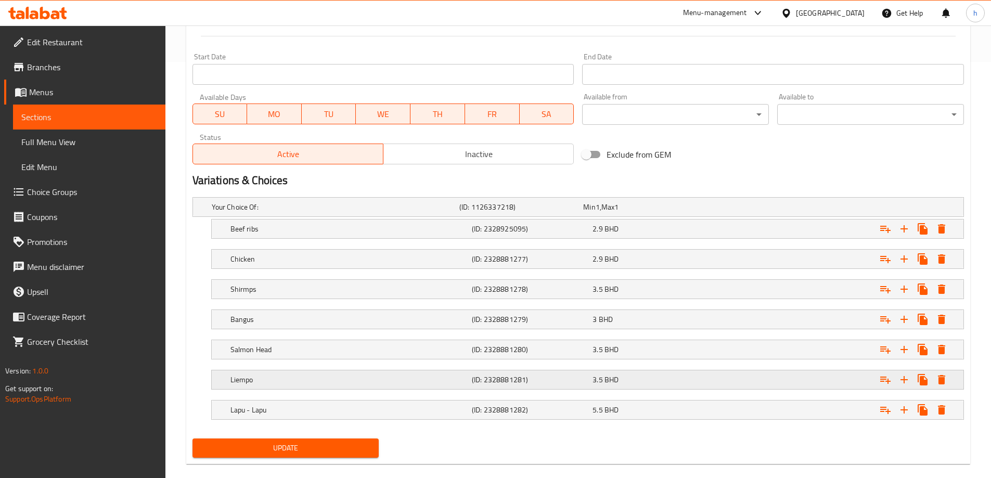
scroll to position [431, 0]
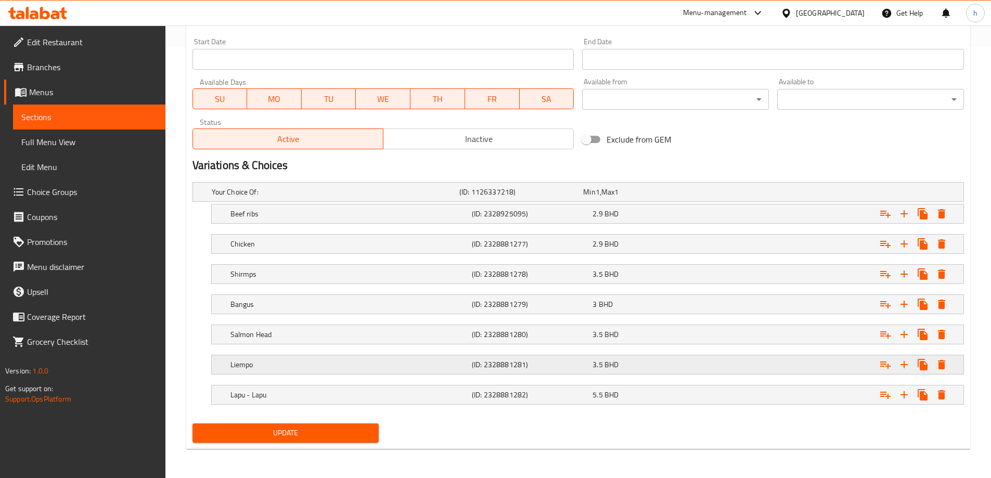
click at [287, 365] on h5 "Liempo" at bounding box center [348, 365] width 237 height 10
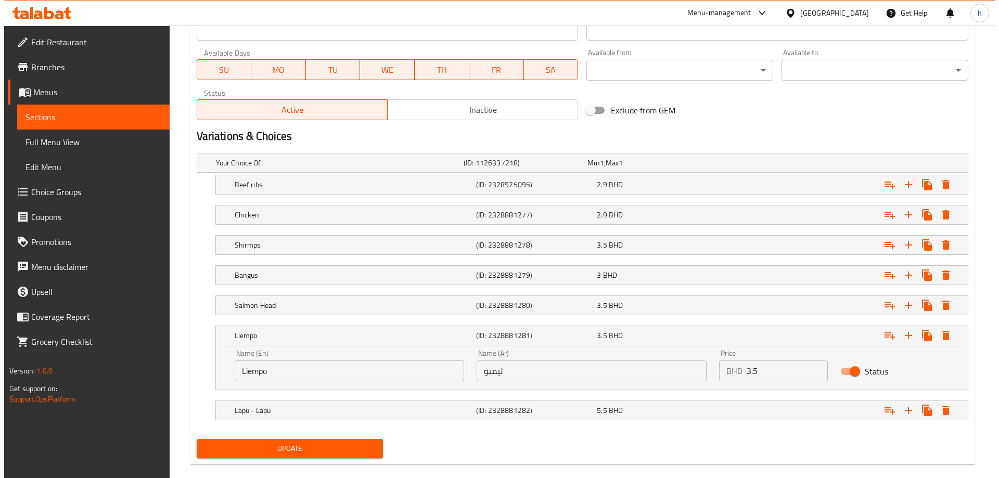
scroll to position [476, 0]
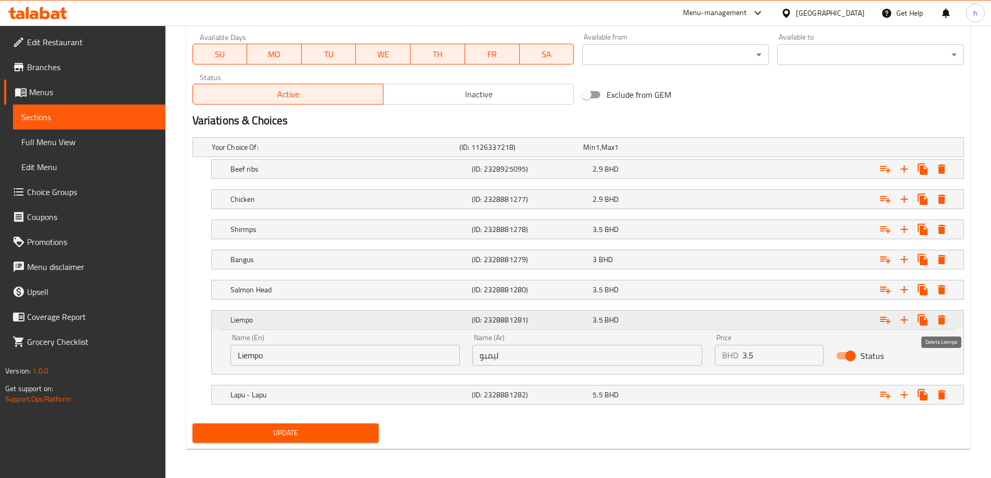
click at [941, 319] on icon "Expand" at bounding box center [941, 319] width 7 height 9
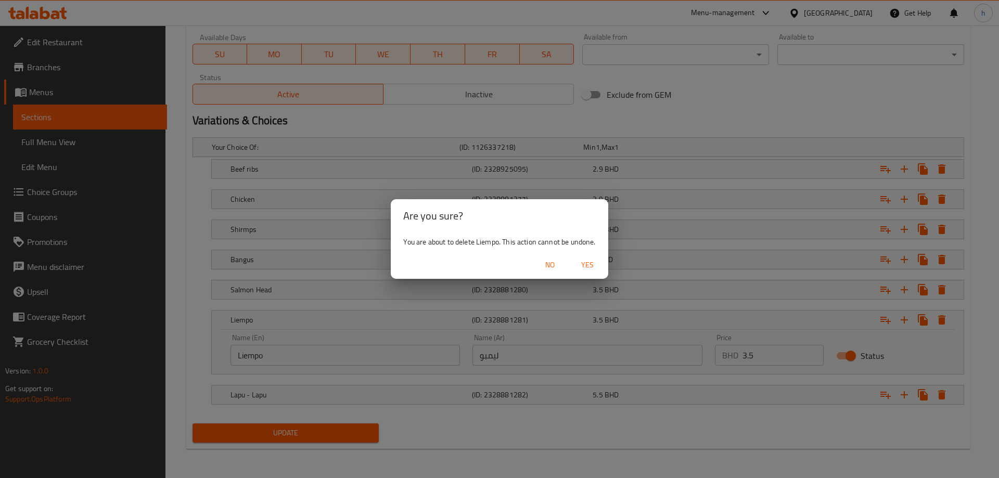
click at [591, 263] on span "Yes" at bounding box center [587, 265] width 25 height 13
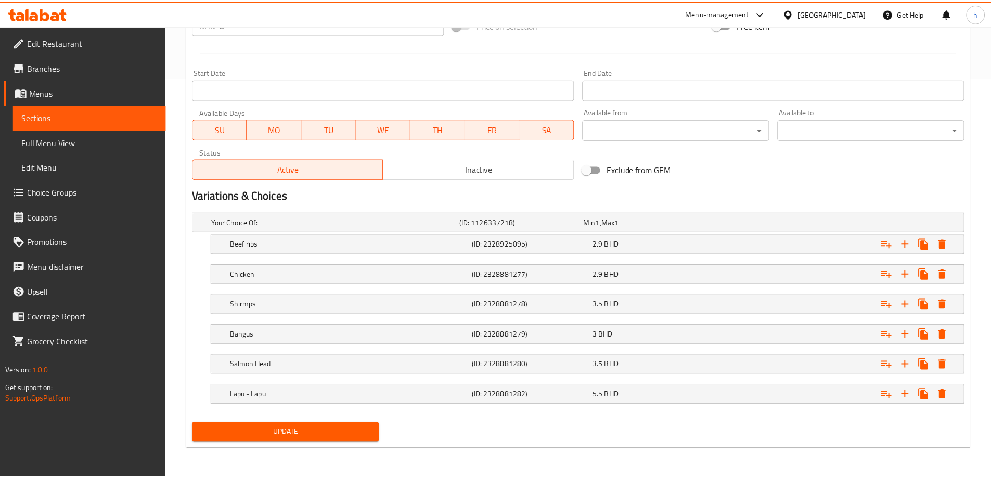
scroll to position [401, 0]
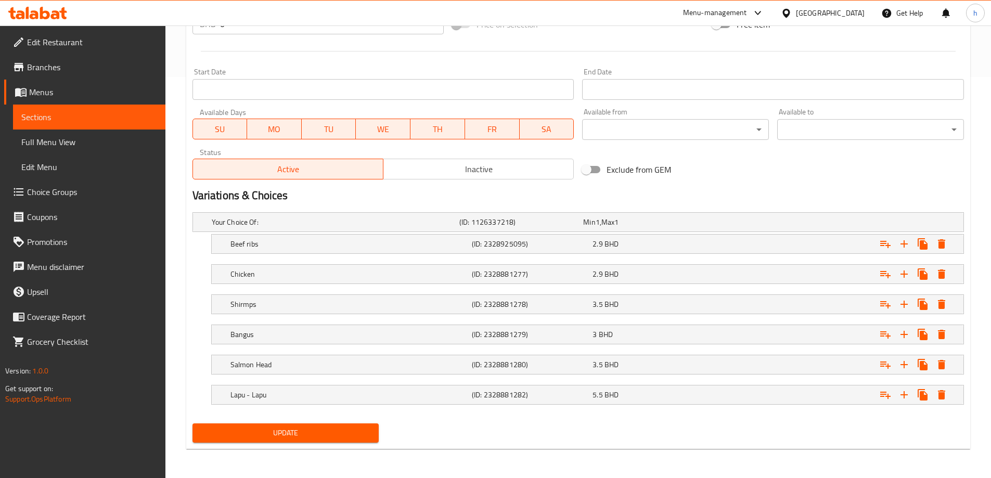
click at [353, 428] on span "Update" at bounding box center [286, 433] width 170 height 13
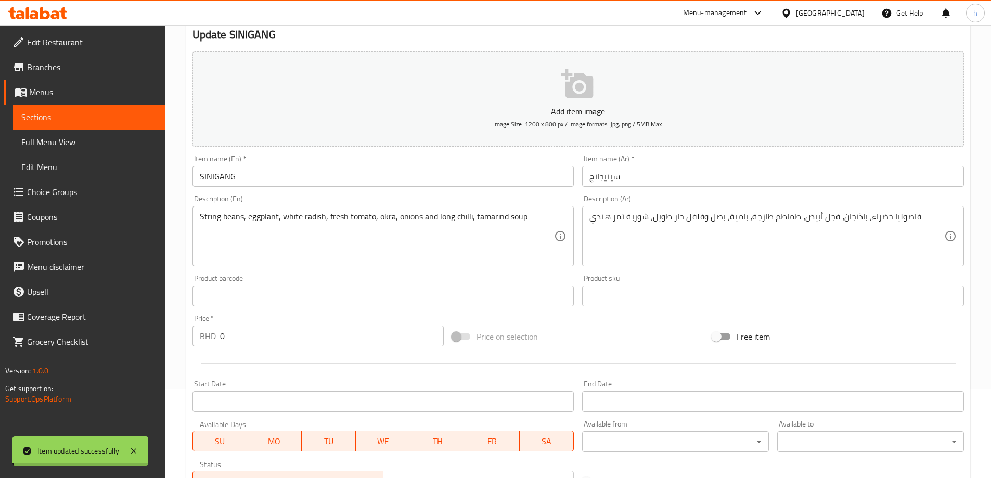
scroll to position [0, 0]
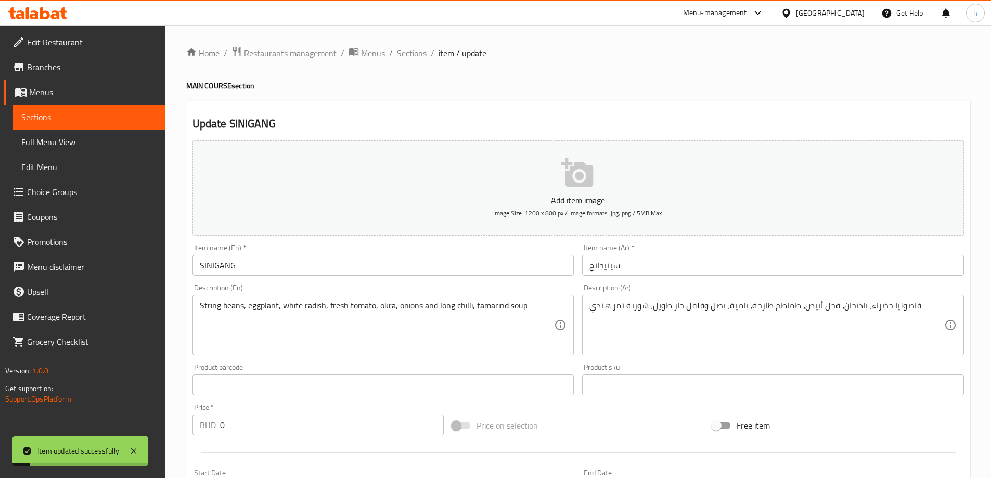
click at [409, 53] on span "Sections" at bounding box center [412, 53] width 30 height 12
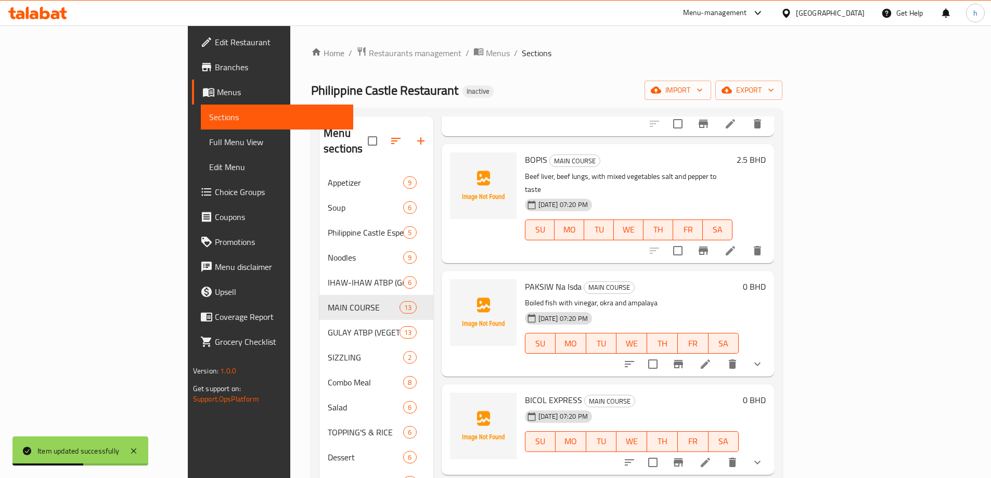
scroll to position [886, 0]
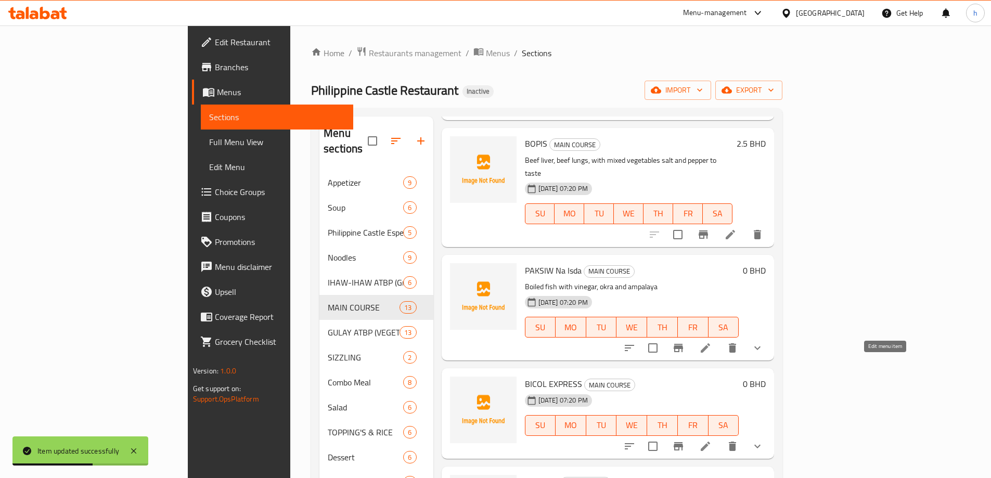
click at [710, 442] on icon at bounding box center [705, 446] width 9 height 9
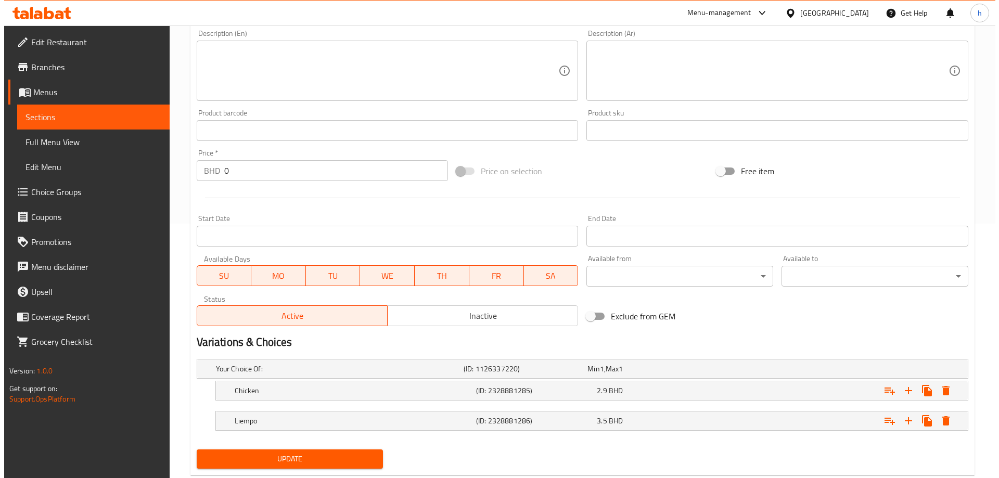
scroll to position [280, 0]
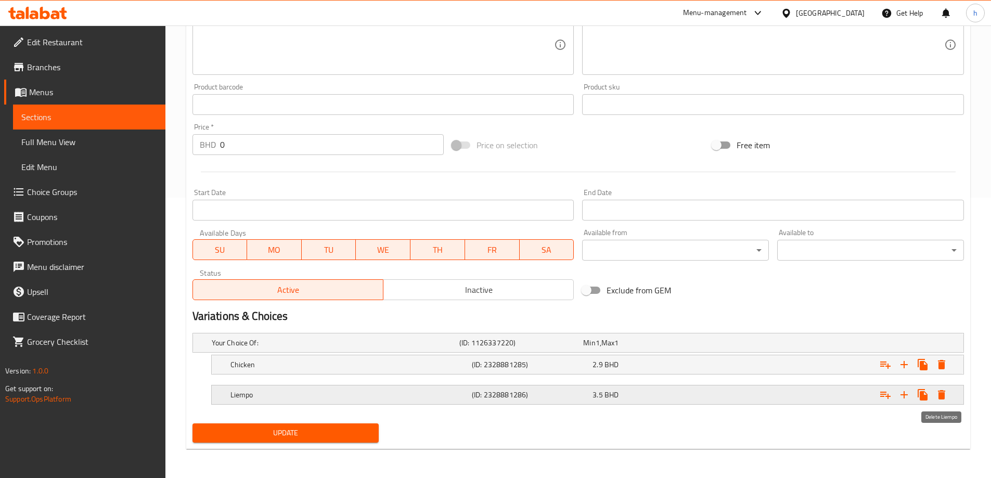
click at [945, 401] on icon "Expand" at bounding box center [941, 395] width 12 height 12
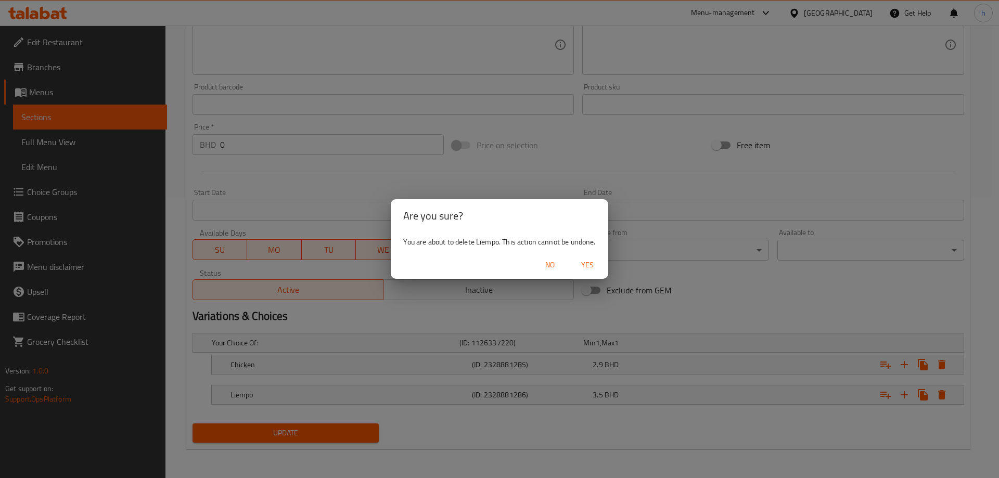
click at [595, 268] on span "Yes" at bounding box center [587, 265] width 25 height 13
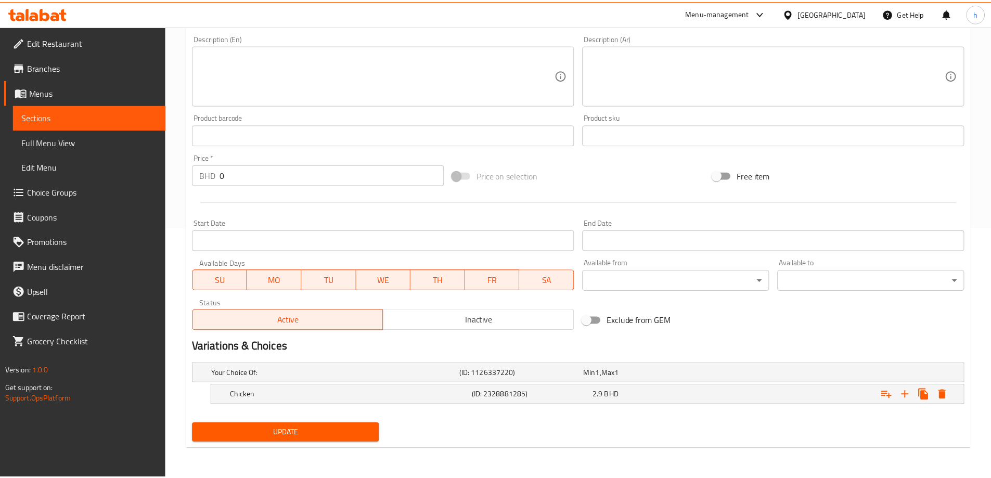
scroll to position [250, 0]
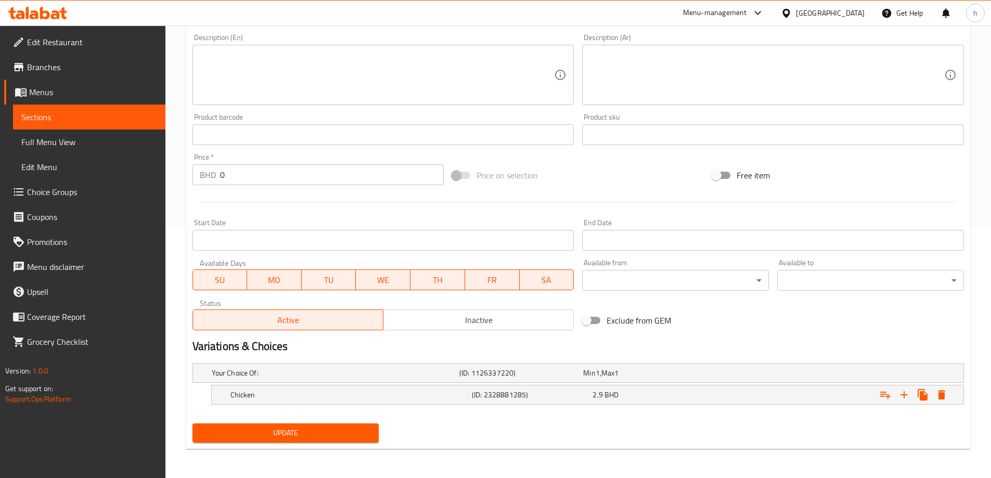
click at [328, 432] on span "Update" at bounding box center [286, 433] width 170 height 13
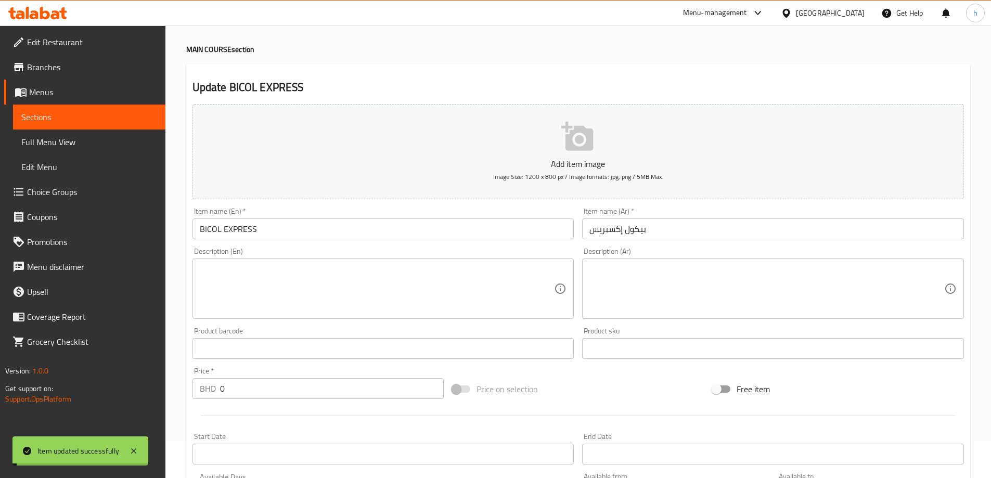
scroll to position [0, 0]
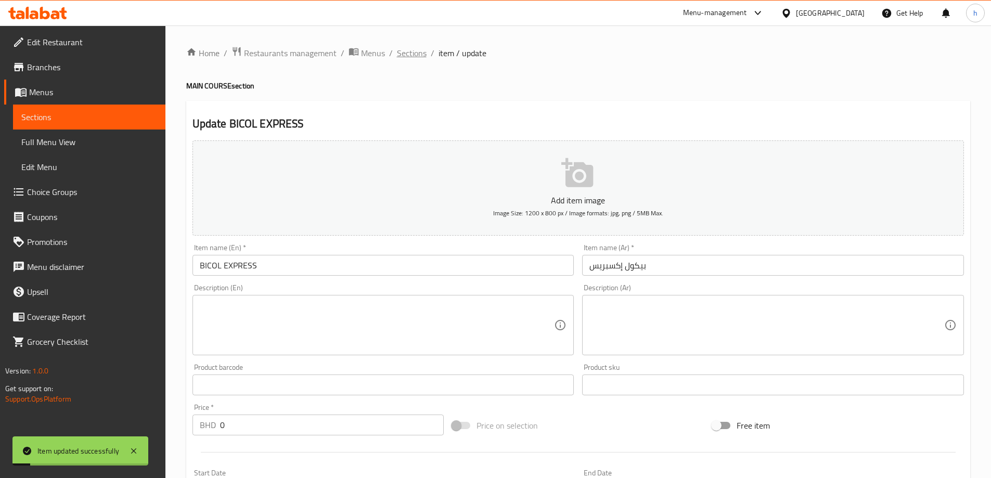
click at [419, 57] on span "Sections" at bounding box center [412, 53] width 30 height 12
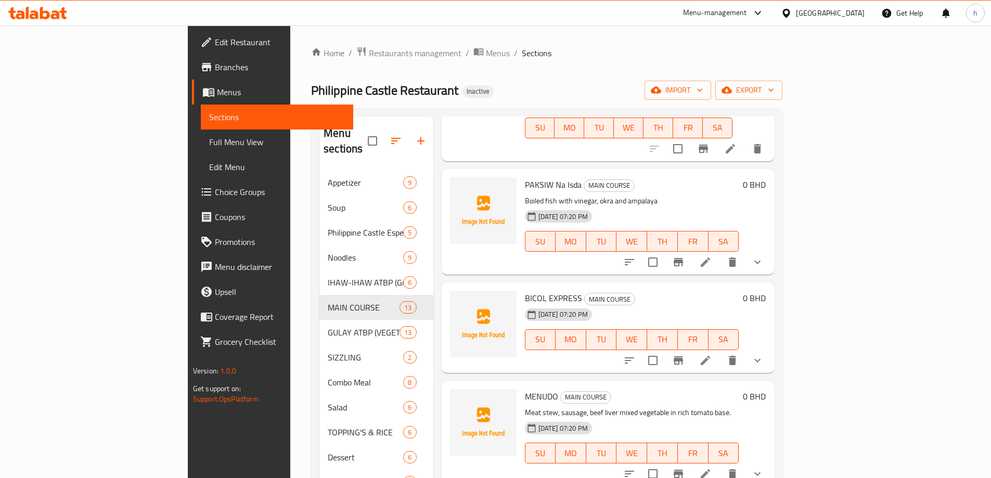
scroll to position [983, 0]
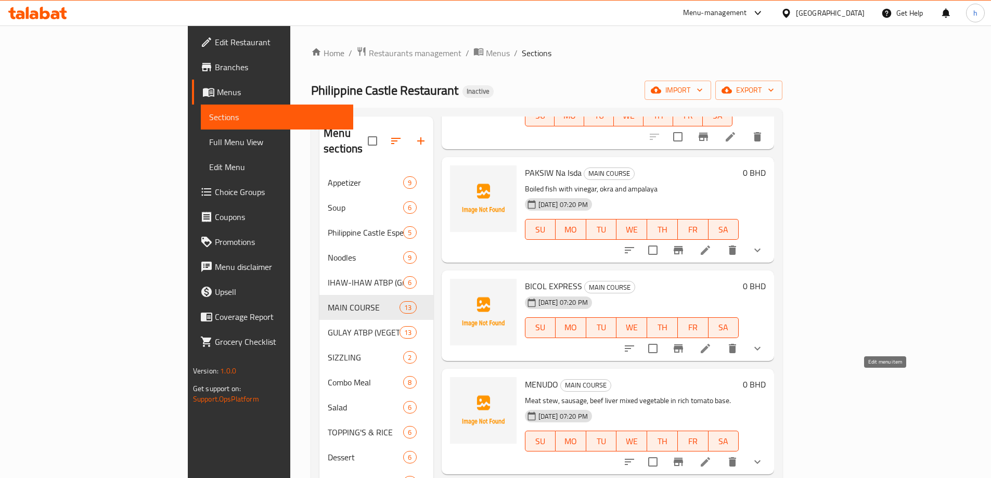
click at [712, 456] on icon at bounding box center [705, 462] width 12 height 12
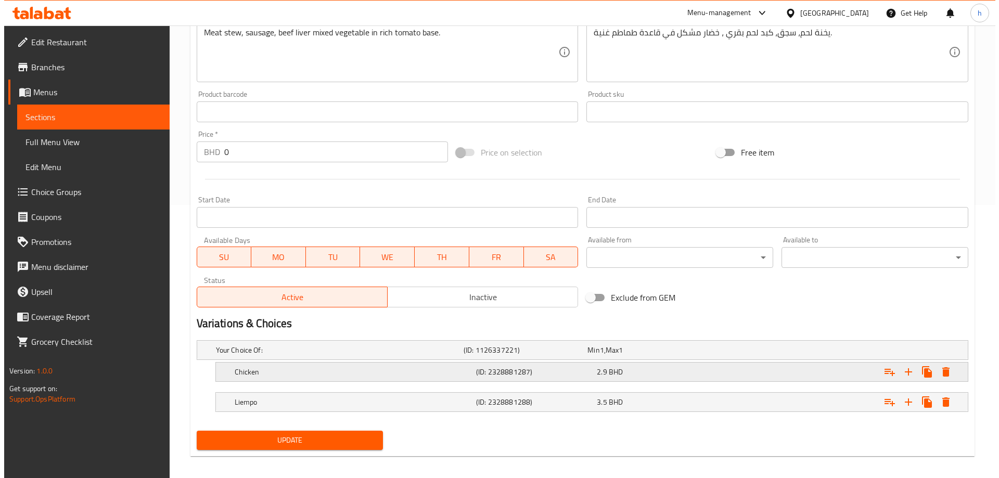
scroll to position [280, 0]
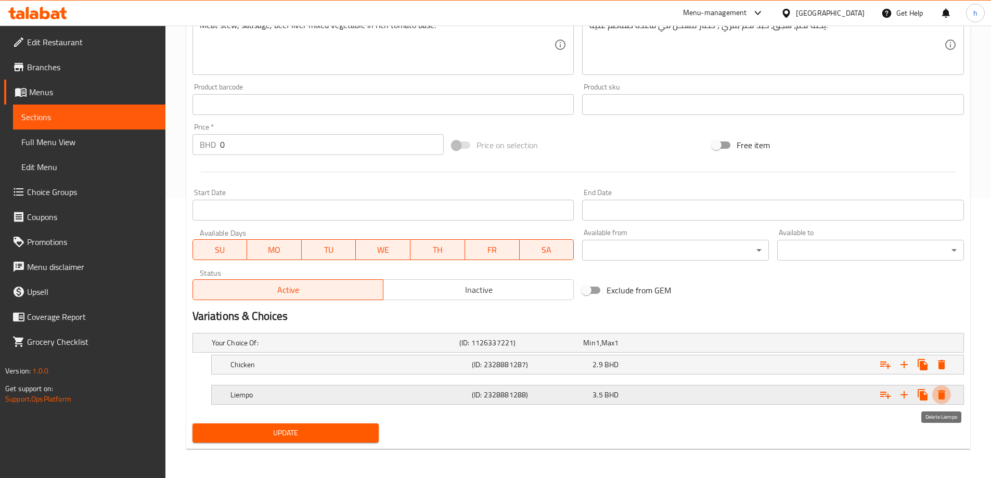
click at [950, 396] on button "Expand" at bounding box center [941, 395] width 19 height 19
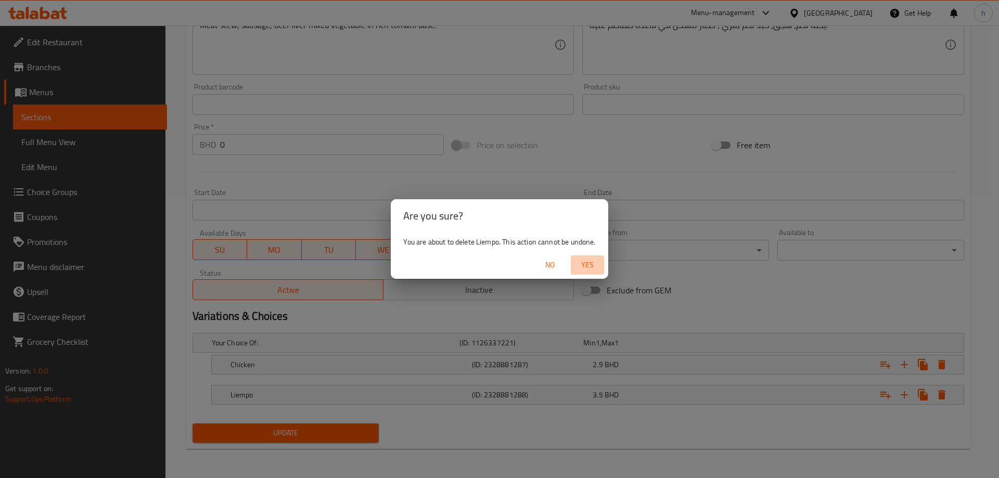
click at [584, 261] on span "Yes" at bounding box center [587, 265] width 25 height 13
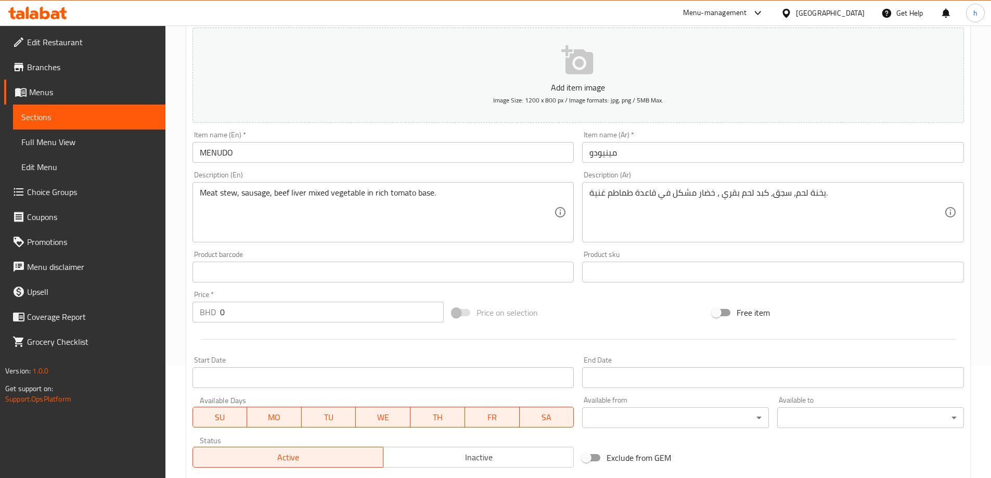
scroll to position [250, 0]
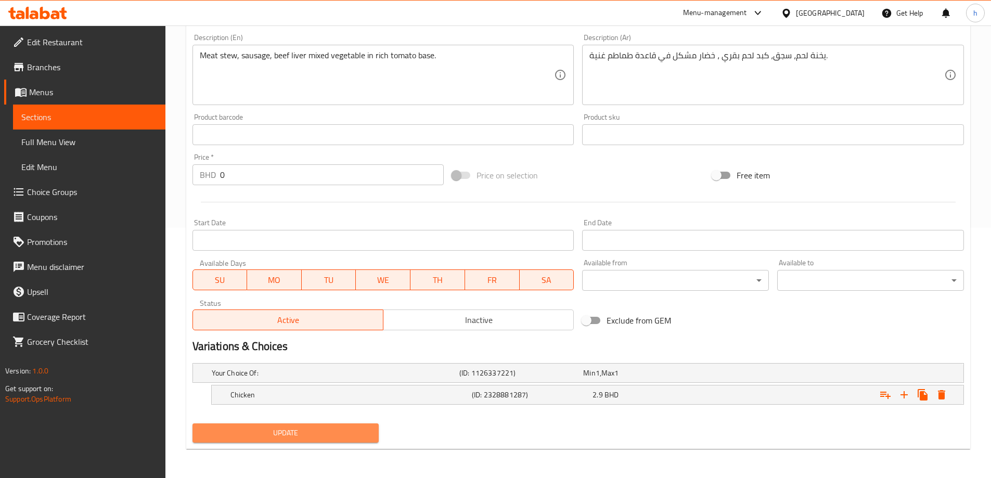
click at [259, 432] on span "Update" at bounding box center [286, 433] width 170 height 13
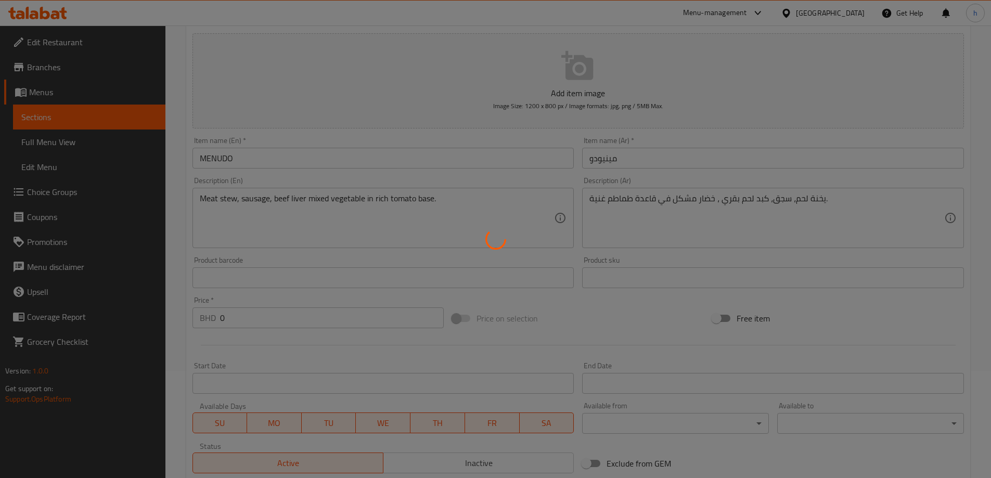
scroll to position [0, 0]
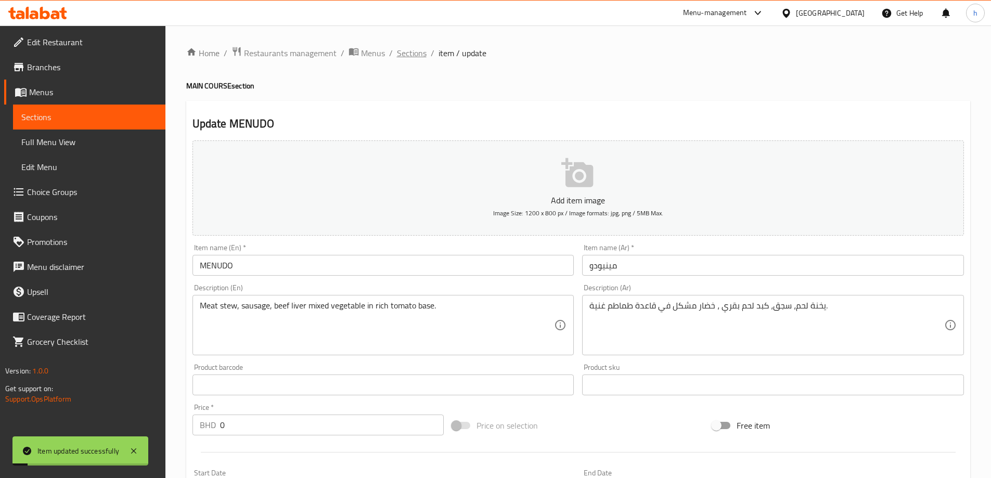
click at [420, 54] on span "Sections" at bounding box center [412, 53] width 30 height 12
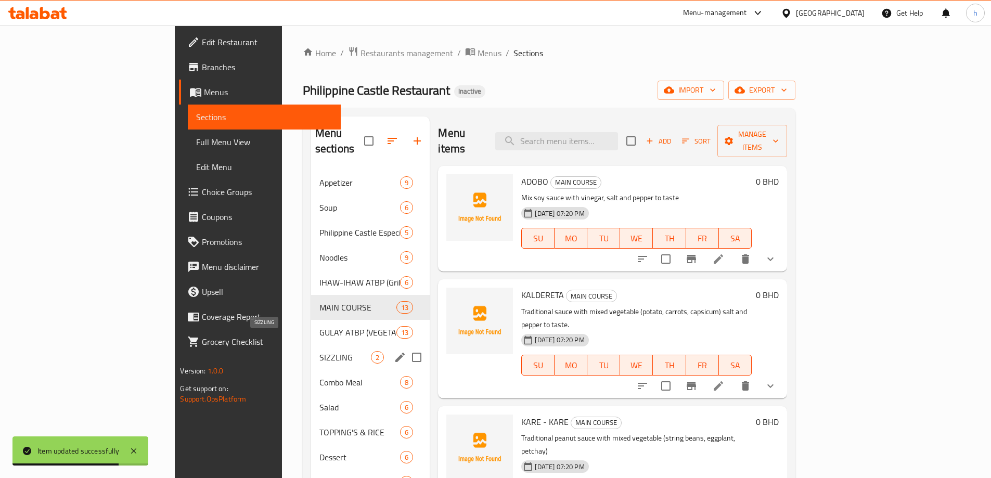
click at [319, 351] on span "SIZZLING" at bounding box center [345, 357] width 52 height 12
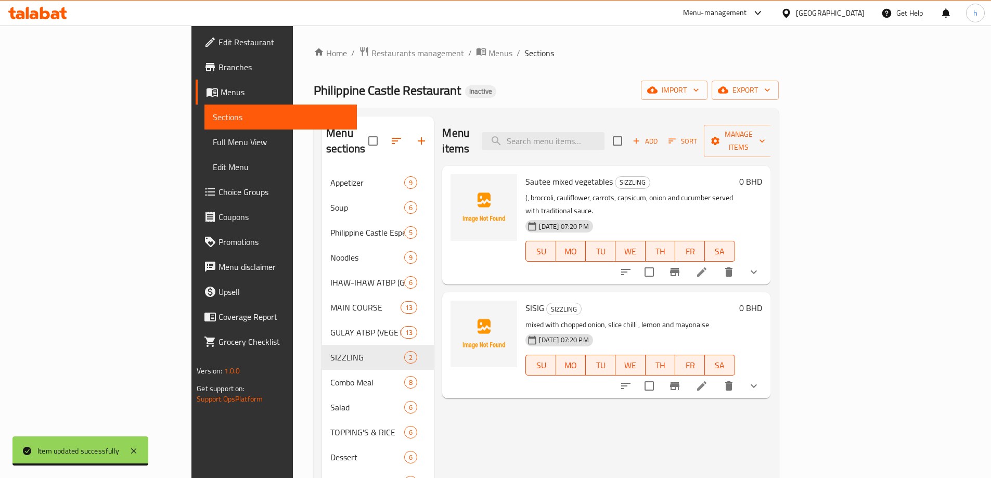
click at [708, 380] on icon at bounding box center [702, 386] width 12 height 12
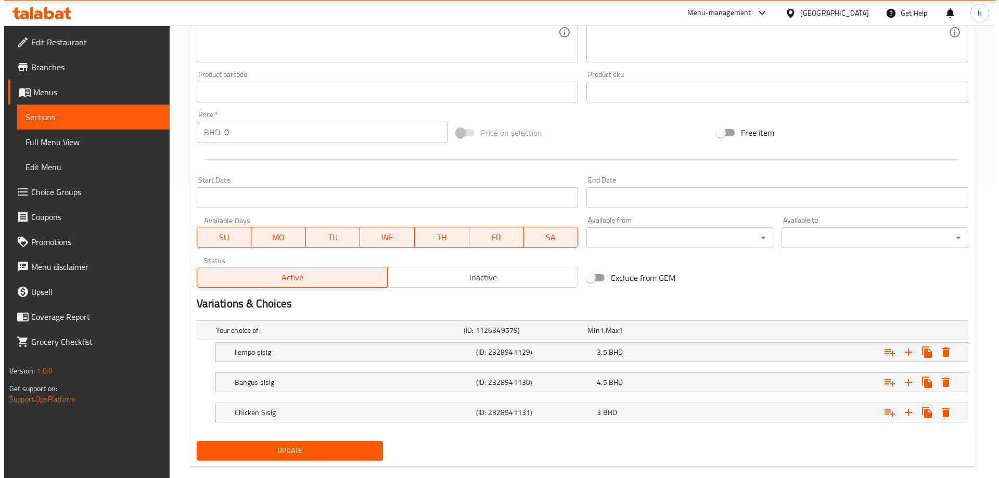
scroll to position [311, 0]
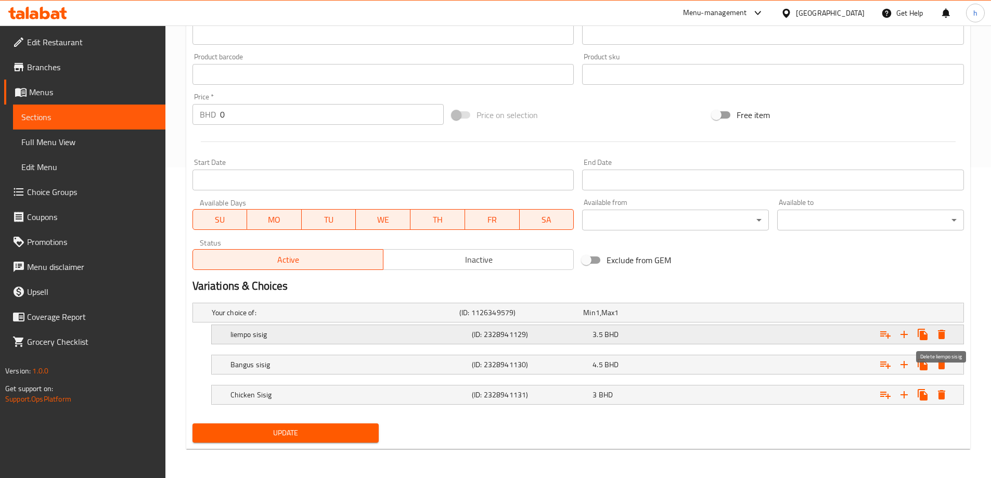
click at [946, 334] on icon "Expand" at bounding box center [941, 334] width 12 height 12
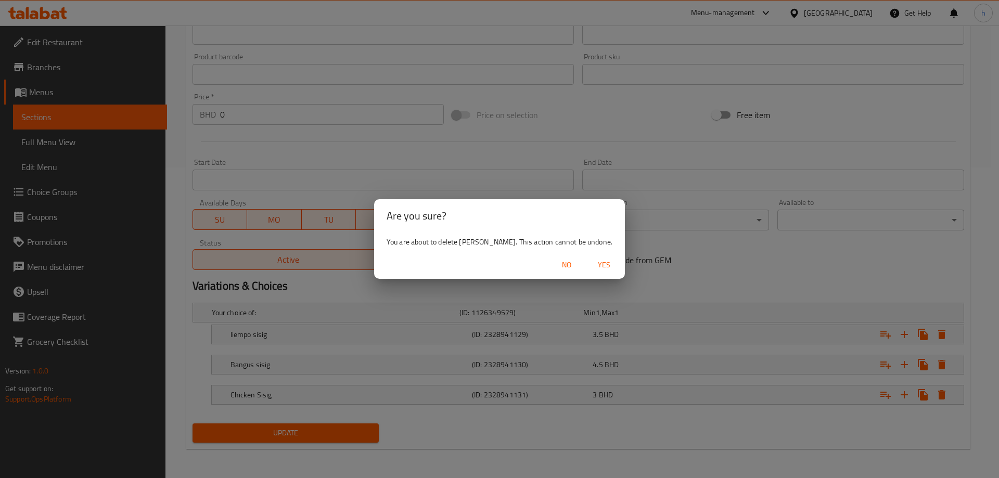
click at [602, 259] on span "Yes" at bounding box center [604, 265] width 25 height 13
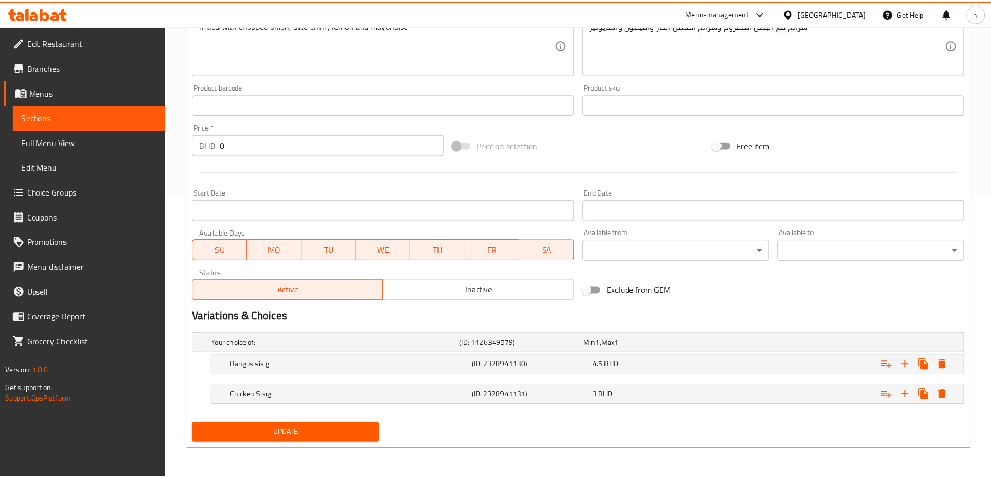
scroll to position [280, 0]
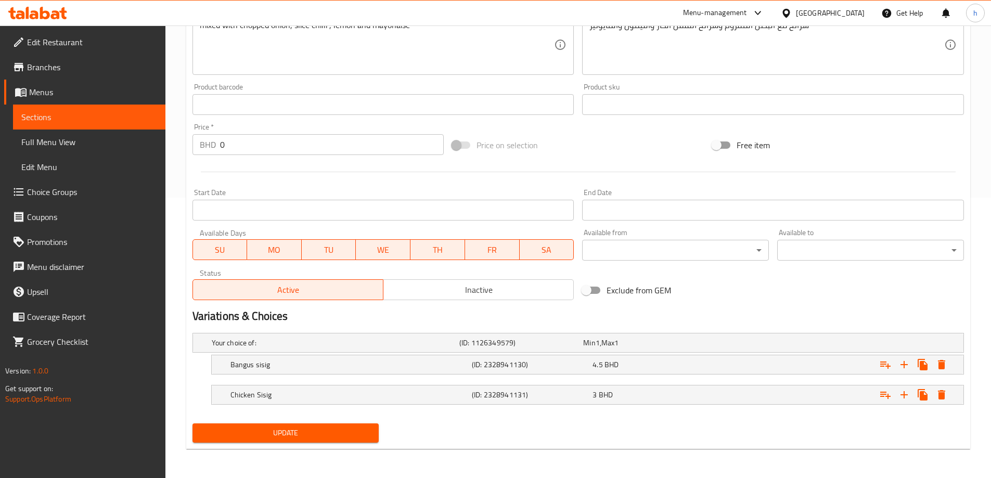
click at [335, 435] on span "Update" at bounding box center [286, 433] width 170 height 13
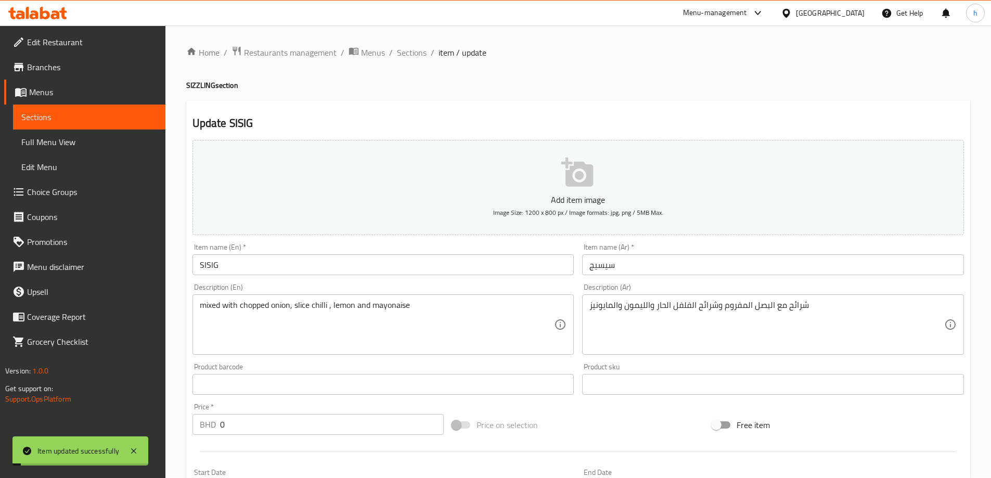
scroll to position [0, 0]
click at [417, 56] on span "Sections" at bounding box center [412, 53] width 30 height 12
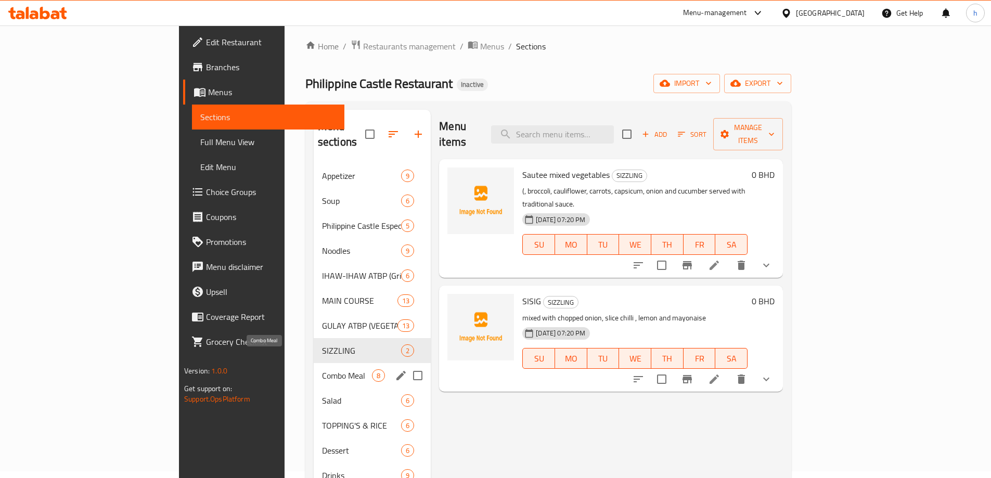
scroll to position [52, 0]
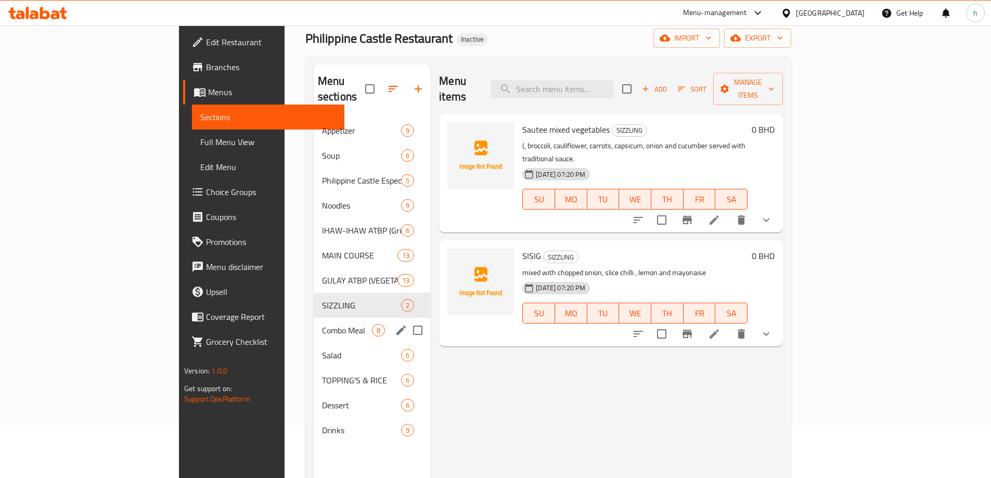
click at [322, 324] on span "Combo Meal" at bounding box center [347, 330] width 50 height 12
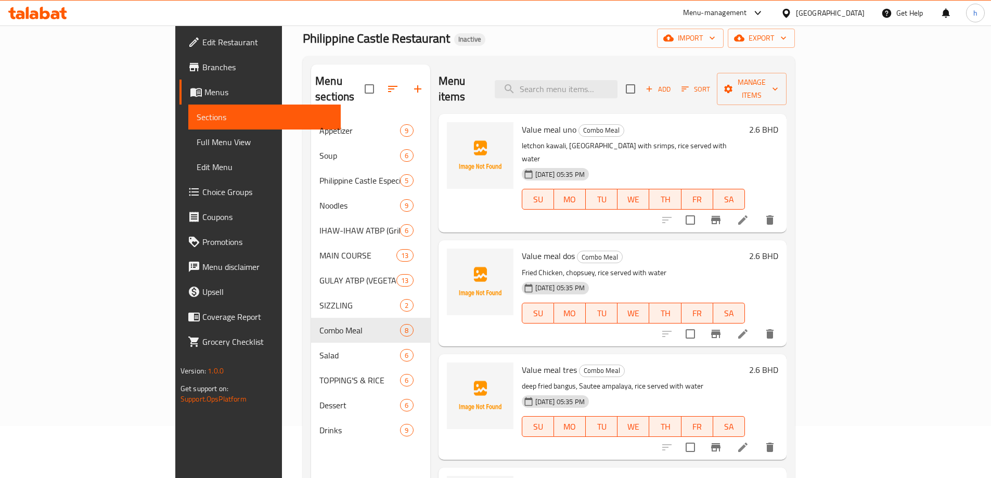
scroll to position [379, 0]
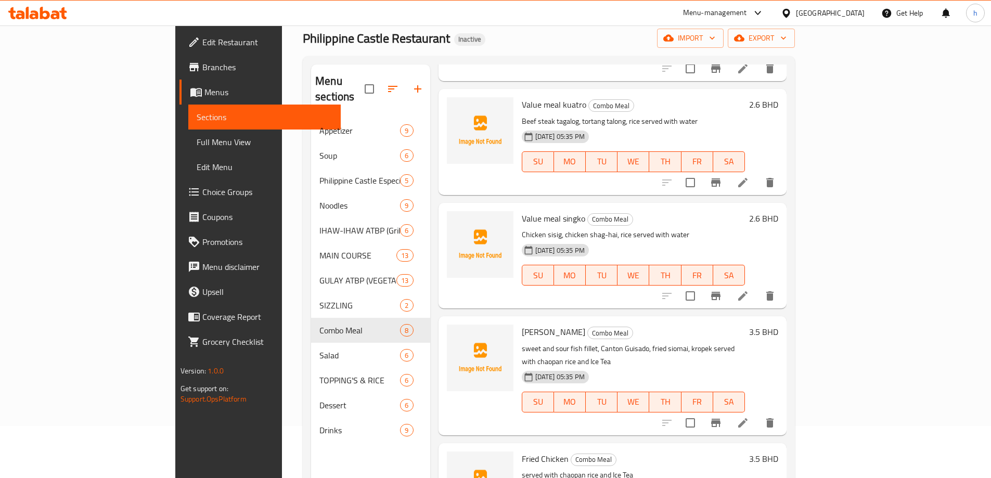
click at [749, 417] on icon at bounding box center [743, 423] width 12 height 12
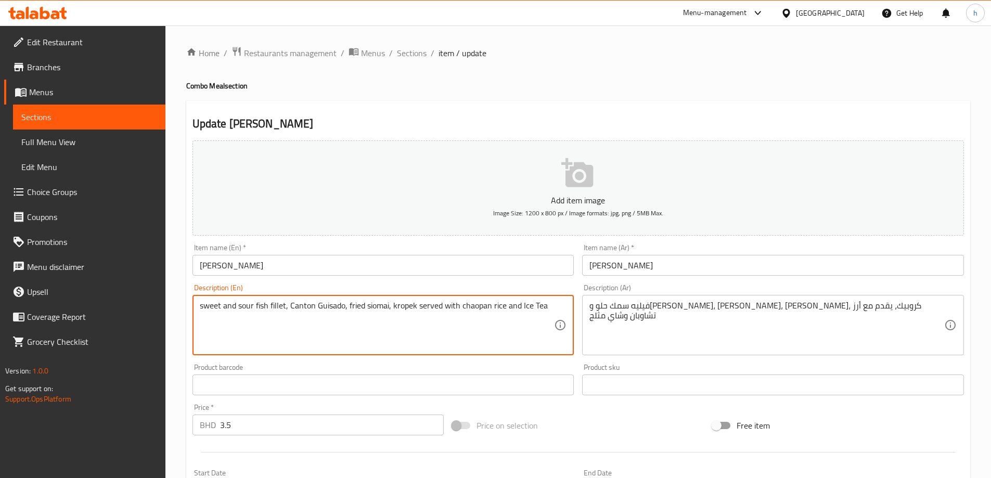
click at [357, 319] on textarea "sweet and sour fish fillet, Canton Guisado, fried siomai, kropek served with ch…" at bounding box center [377, 325] width 355 height 49
paste textarea "Canton Guisado , fried siomai , kropek"
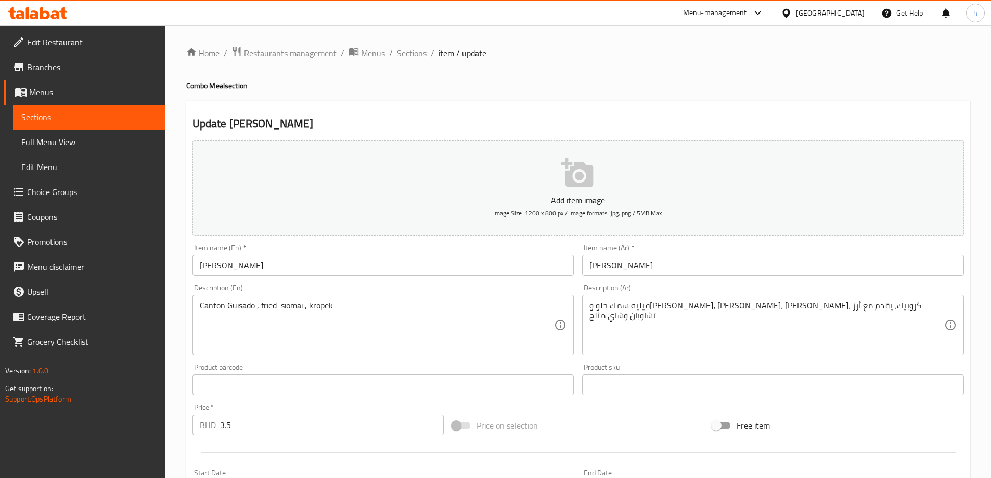
click at [369, 309] on textarea "Canton Guisado , fried siomai , kropek" at bounding box center [377, 325] width 355 height 49
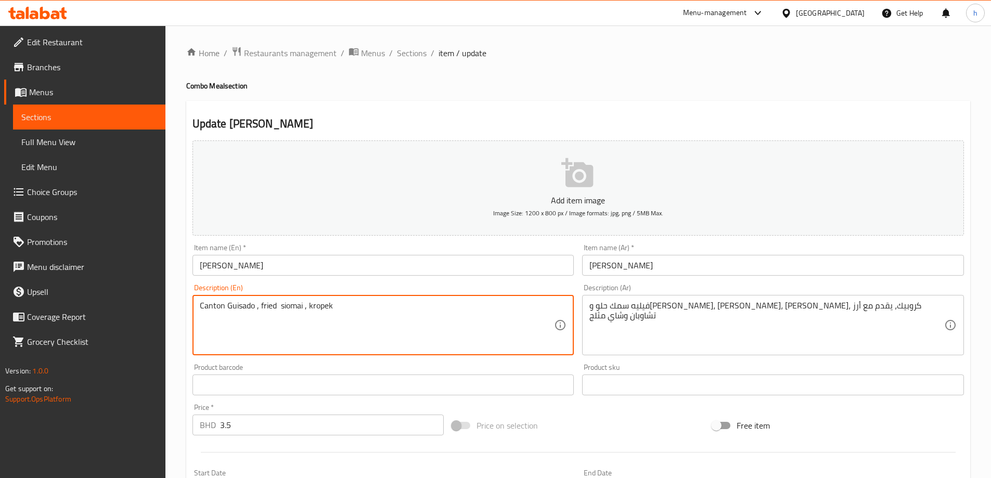
paste textarea "served with chaopan rice and Ice Tea"
click at [210, 306] on textarea "Canton Guisado , fried siomai , kropek served with chaopan rice and Ice Tea" at bounding box center [377, 325] width 355 height 49
type textarea "Canton Guisado , fried siomai , kropek served with chaopan rice and Ice Tea"
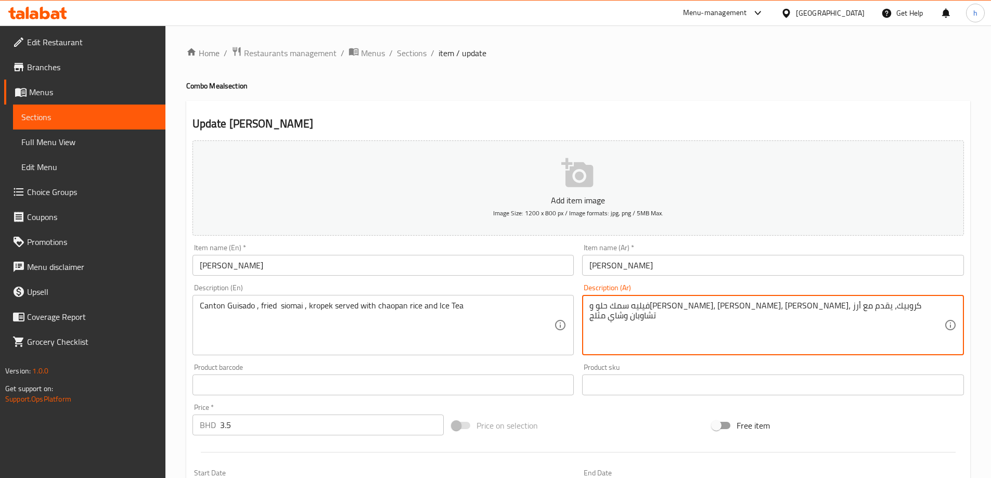
drag, startPoint x: 928, startPoint y: 304, endPoint x: 847, endPoint y: 310, distance: 80.8
click at [847, 310] on textarea "فيليه سمك حلو وحامض، كانتون جيسادو، سيوماي مقلي، كروبيك، يقدم مع أرز تشاوبان وش…" at bounding box center [766, 325] width 355 height 49
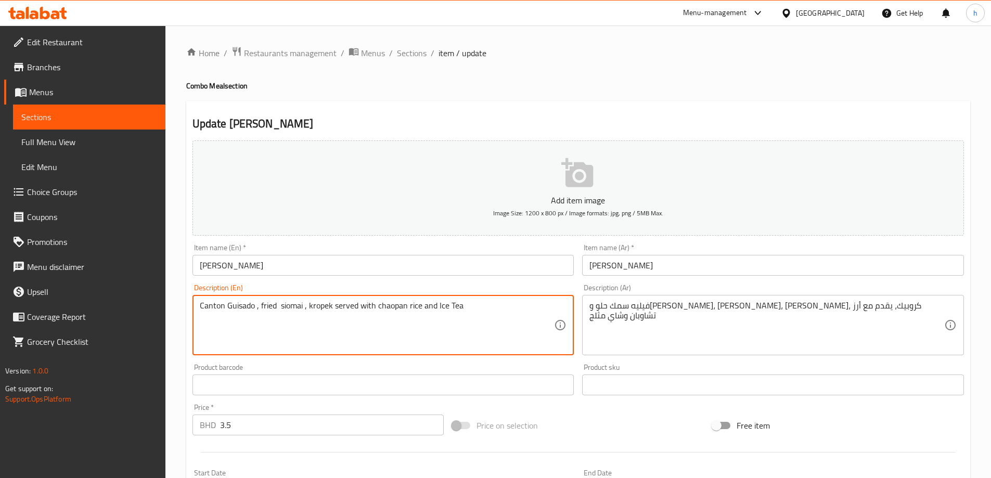
click at [479, 311] on textarea "Canton Guisado , fried siomai , kropek served with chaopan rice and Ice Tea" at bounding box center [377, 325] width 355 height 49
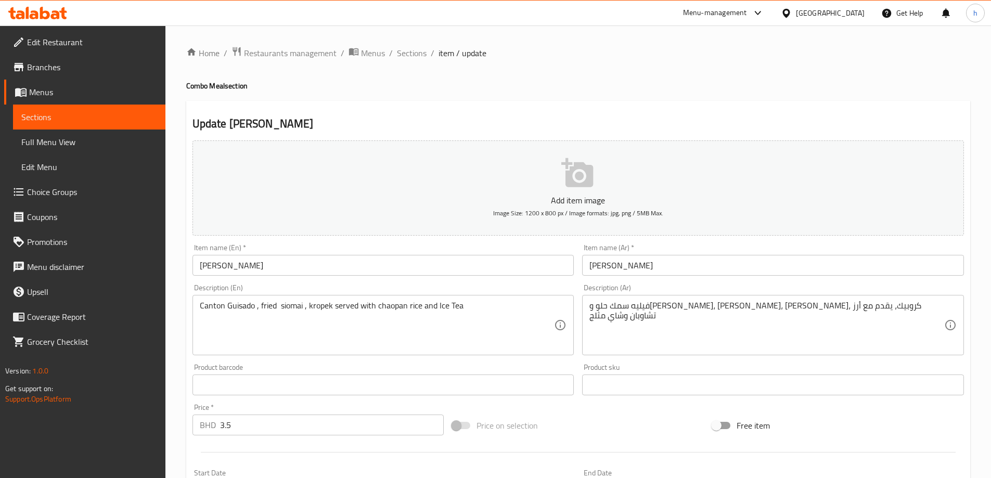
click at [710, 297] on div "فيليه سمك حلو وحامض، كانتون جيسادو، سيوماي مقلي، كروبيك، يقدم مع أرز تشاوبان وش…" at bounding box center [773, 325] width 382 height 60
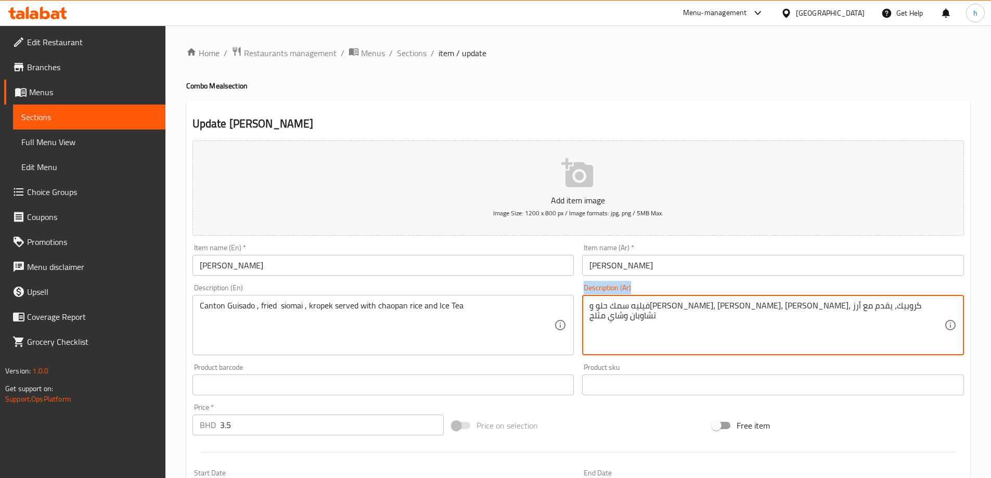
click at [710, 297] on div "فيليه سمك حلو وحامض، كانتون جيسادو، سيوماي مقلي، كروبيك، يقدم مع أرز تشاوبان وش…" at bounding box center [773, 325] width 382 height 60
paste textarea "انتون جيسادو، سيوماي مقلي، كروبيك يقدم مع أرز تشاوبان وشاي مثلج"
click at [719, 311] on textarea "كانتون جيسادو، سيوماي مقلي، كروبيك يقدم مع أرز تشاوبان وشاي مثلجض، كانتون جيساد…" at bounding box center [766, 325] width 355 height 49
paste textarea
type textarea "[PERSON_NAME]، [PERSON_NAME]، كروبيك يقدم مع أرز تشاوبان وشاي مثلج"
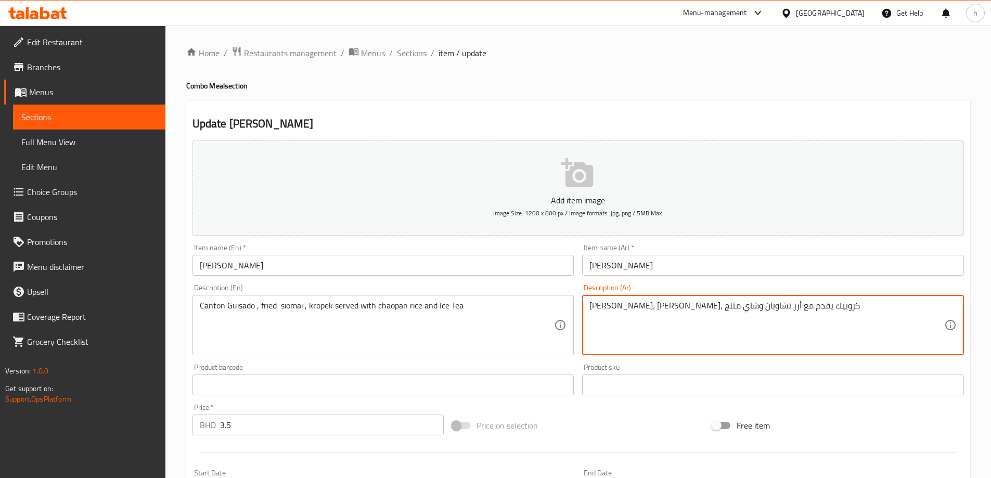
click at [207, 304] on textarea "Canton Guisado , fried siomai , kropek served with chaopan rice and Ice Tea" at bounding box center [377, 325] width 355 height 49
click at [800, 307] on textarea "[PERSON_NAME]، [PERSON_NAME]، كروبيك يقدم مع أرز تشاوبان وشاي مثلج" at bounding box center [766, 325] width 355 height 49
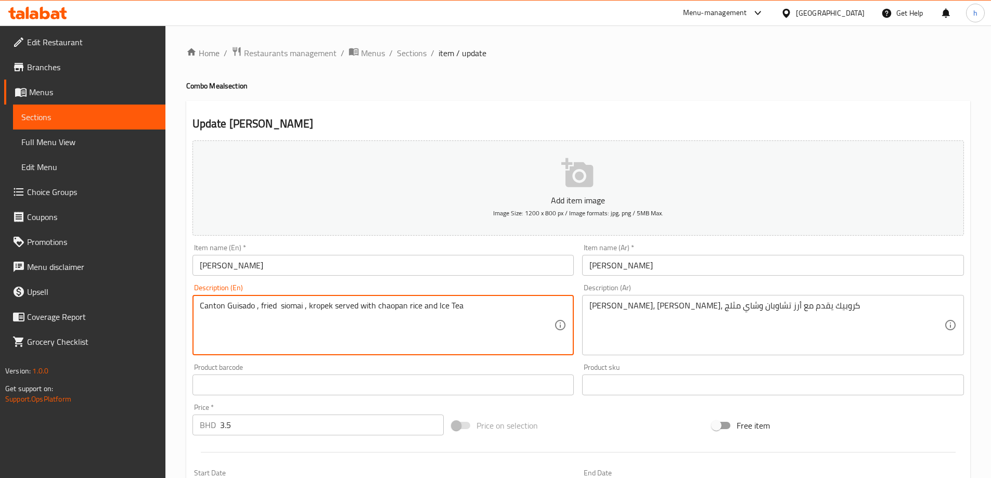
click at [291, 304] on textarea "Canton Guisado , fried siomai , kropek served with chaopan rice and Ice Tea" at bounding box center [377, 325] width 355 height 49
click at [279, 304] on textarea "Canton Guisado , fried siomai , kropek served with chaopan rice and Ice Tea" at bounding box center [377, 325] width 355 height 49
click at [289, 307] on textarea "Canton Guisado , fried siomai , kropek served with chaopan rice and Ice Tea" at bounding box center [377, 325] width 355 height 49
type textarea "Canton Guisado , fried siomai , kropek served with chaopan rice and Ice Tea"
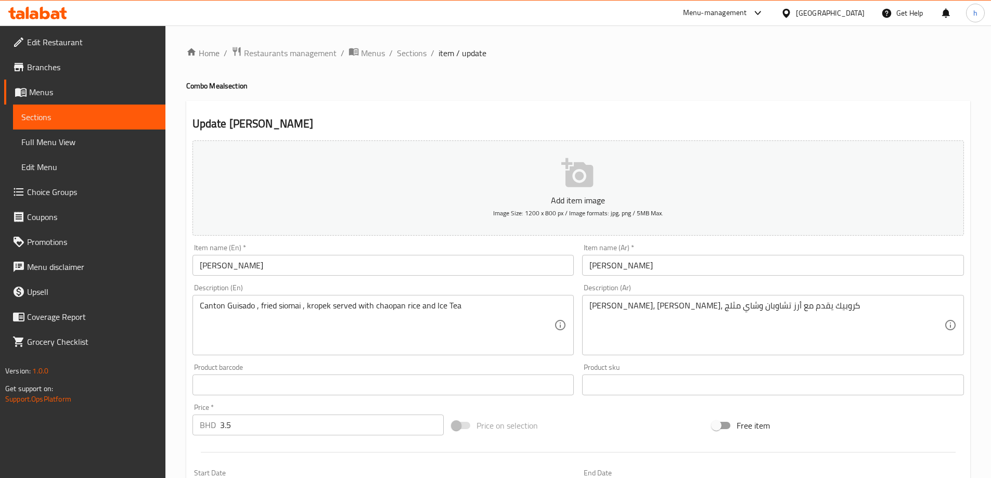
click at [309, 307] on textarea "Canton Guisado , fried siomai , kropek served with chaopan rice and Ice Tea" at bounding box center [377, 325] width 355 height 49
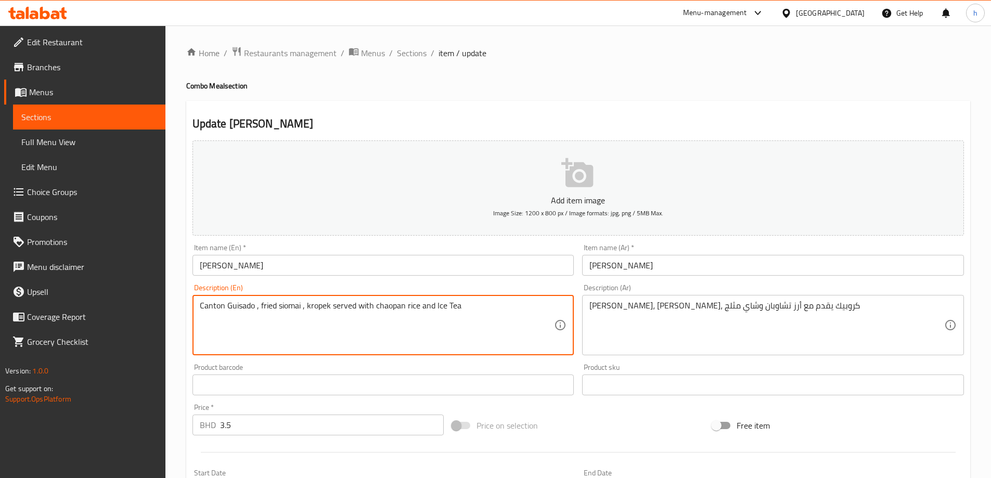
click at [309, 307] on textarea "Canton Guisado , fried siomai , kropek served with chaopan rice and Ice Tea" at bounding box center [377, 325] width 355 height 49
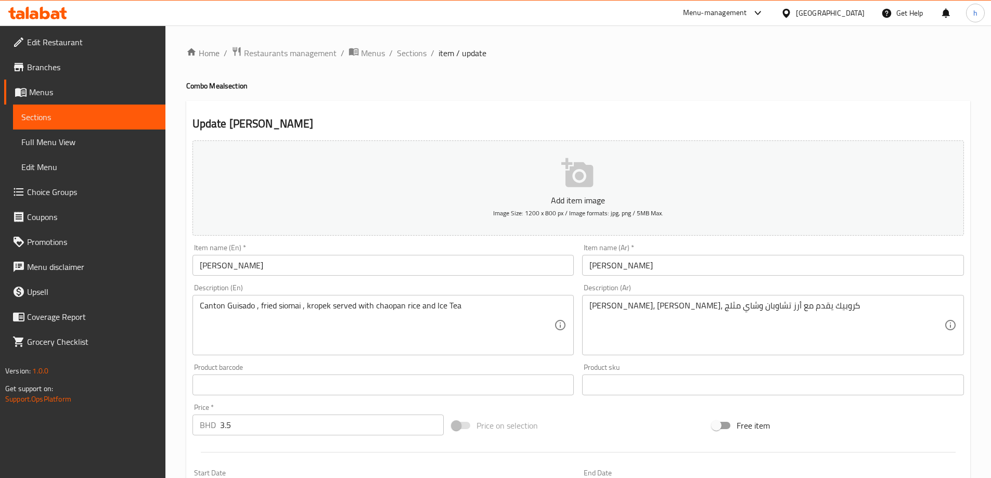
click at [348, 310] on textarea "Canton Guisado , fried siomai , kropek served with chaopan rice and Ice Tea" at bounding box center [377, 325] width 355 height 49
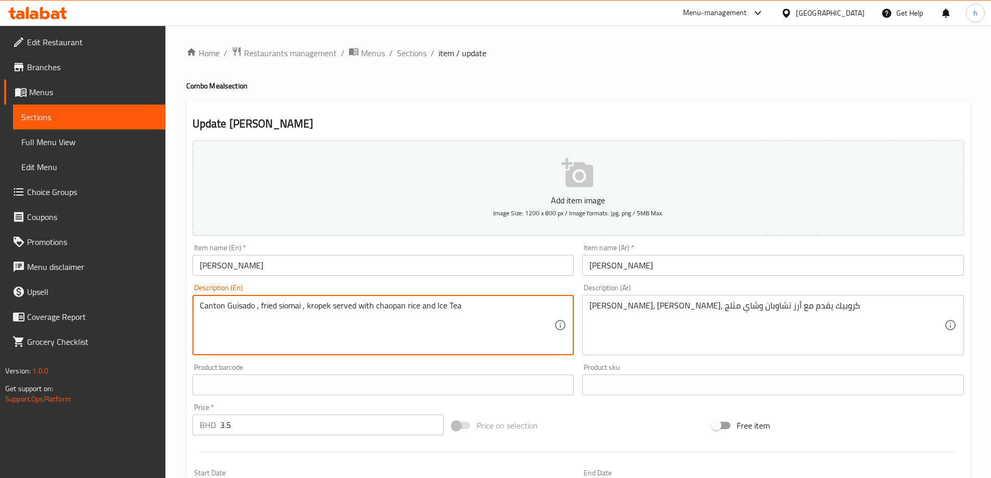
click at [348, 310] on textarea "Canton Guisado , fried siomai , kropek served with chaopan rice and Ice Tea" at bounding box center [377, 325] width 355 height 49
click at [362, 307] on textarea "Canton Guisado , fried siomai , kropek served with chaopan rice and Ice Tea" at bounding box center [377, 325] width 355 height 49
click at [390, 307] on textarea "Canton Guisado , fried siomai , kropek served with chaopan rice and Ice Tea" at bounding box center [377, 325] width 355 height 49
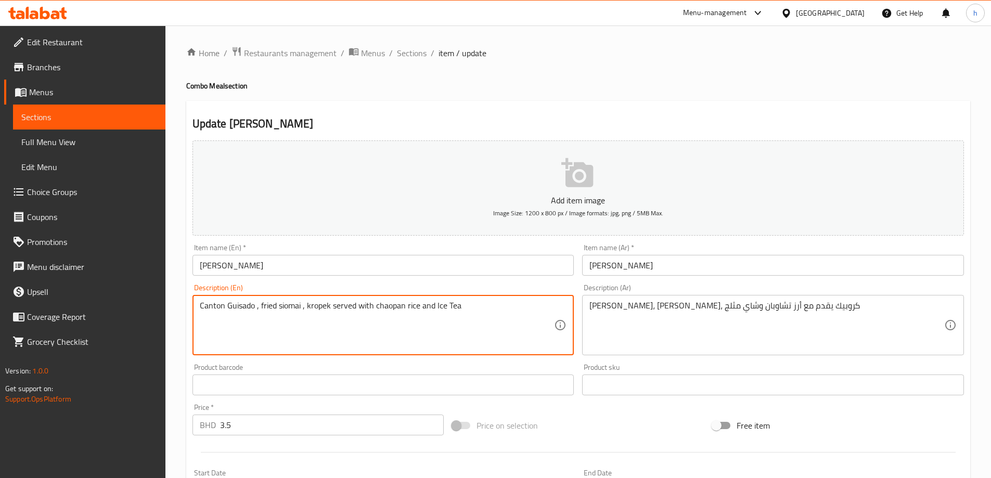
click at [439, 305] on textarea "Canton Guisado , fried siomai , kropek served with chaopan rice and Ice Tea" at bounding box center [377, 325] width 355 height 49
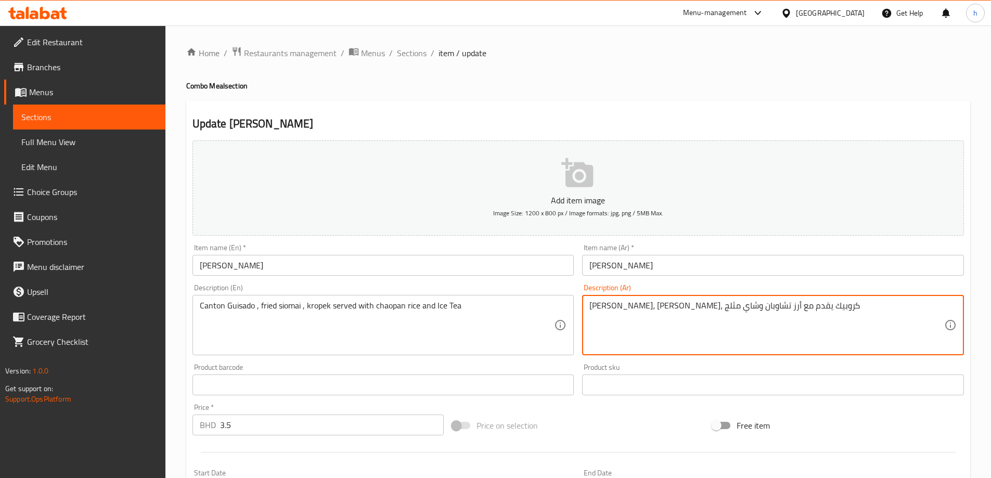
click at [820, 311] on textarea "[PERSON_NAME]، [PERSON_NAME]، كروبيك يقدم مع أرز تشاوبان وشاي مثلج" at bounding box center [766, 325] width 355 height 49
click at [797, 307] on textarea "[PERSON_NAME]، [PERSON_NAME]، كروبيك يقدم مع أرز تشاوبان وشاي مثلج" at bounding box center [766, 325] width 355 height 49
click at [765, 306] on textarea "[PERSON_NAME]، [PERSON_NAME]، كروبيك يقدم مع أرز تشاوبان وشاي مثلج" at bounding box center [766, 325] width 355 height 49
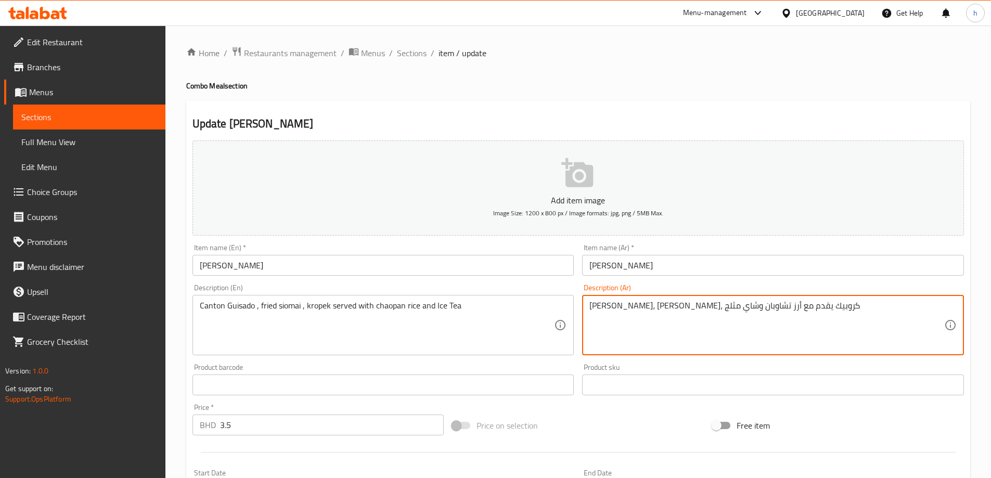
click at [765, 306] on textarea "[PERSON_NAME]، [PERSON_NAME]، كروبيك يقدم مع أرز تشاوبان وشاي مثلج" at bounding box center [766, 325] width 355 height 49
click at [735, 310] on textarea "[PERSON_NAME]، [PERSON_NAME]، كروبيك يقدم مع أرز تشاوبان وشاي مثلج" at bounding box center [766, 325] width 355 height 49
click at [715, 305] on textarea "[PERSON_NAME]، [PERSON_NAME]، كروبيك يقدم مع أرز تشاوبان وشاي مثلج" at bounding box center [766, 325] width 355 height 49
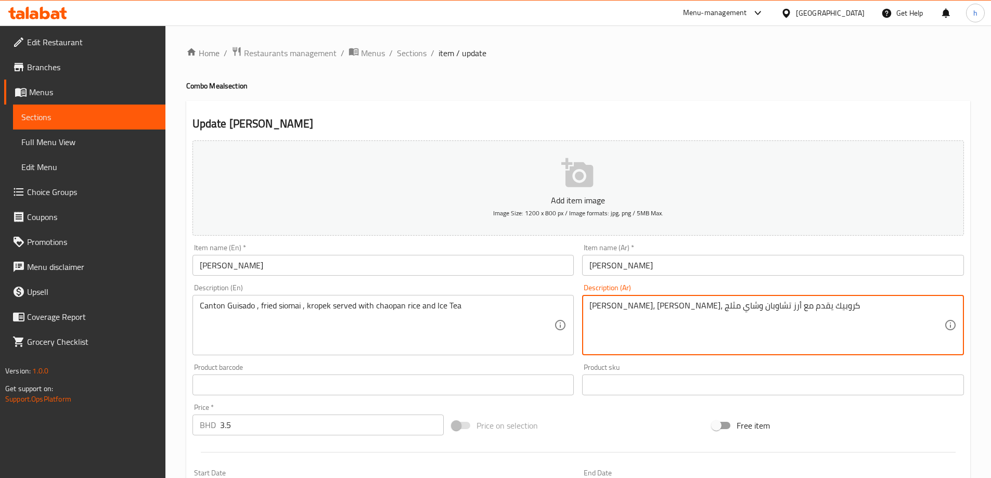
click at [686, 308] on textarea "[PERSON_NAME]، [PERSON_NAME]، كروبيك يقدم مع أرز تشاوبان وشاي مثلج" at bounding box center [766, 325] width 355 height 49
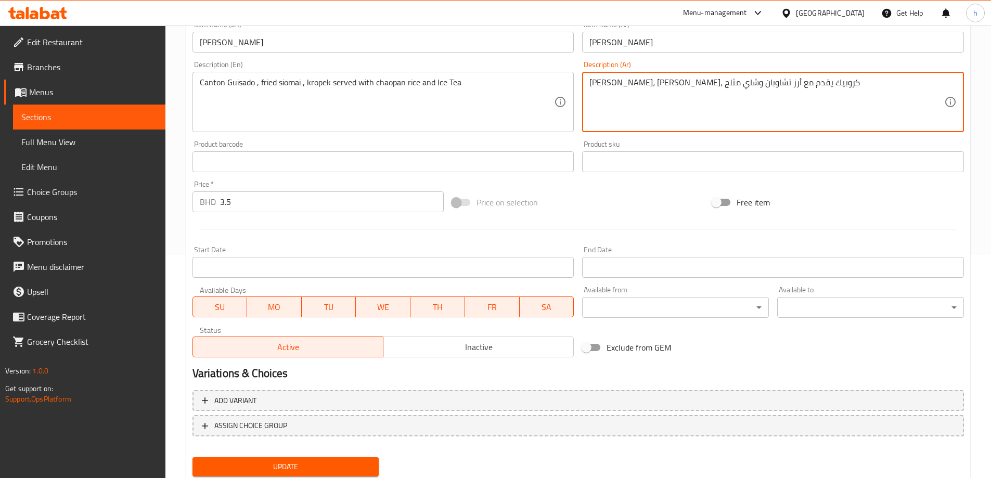
scroll to position [205, 0]
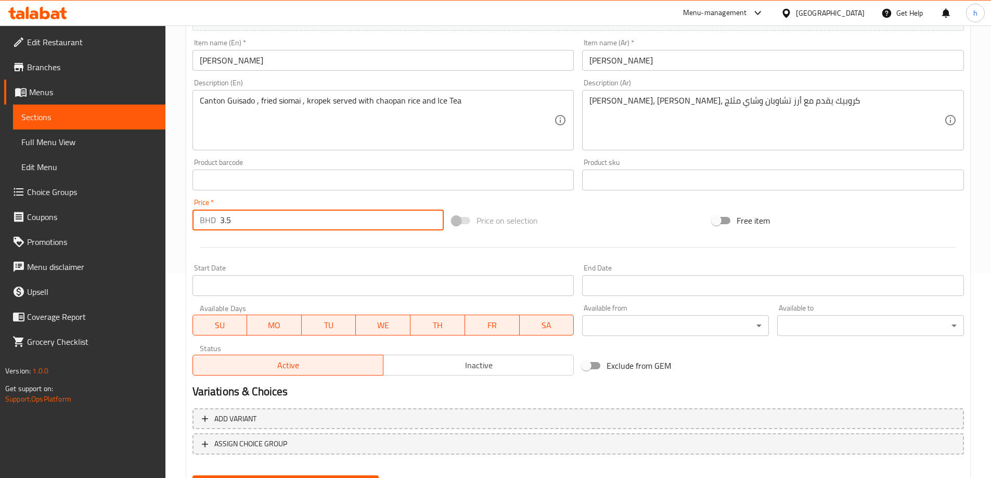
drag, startPoint x: 237, startPoint y: 224, endPoint x: 210, endPoint y: 222, distance: 27.1
click at [210, 222] on div "BHD 3.5 Price *" at bounding box center [319, 220] width 252 height 21
type input "0"
click at [189, 198] on div "Price   * BHD 0 Price *" at bounding box center [318, 215] width 260 height 40
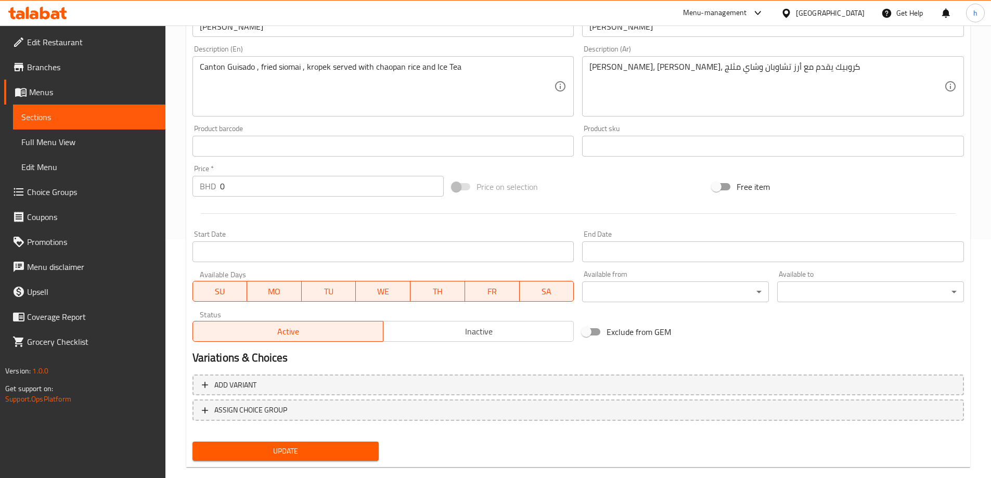
scroll to position [257, 0]
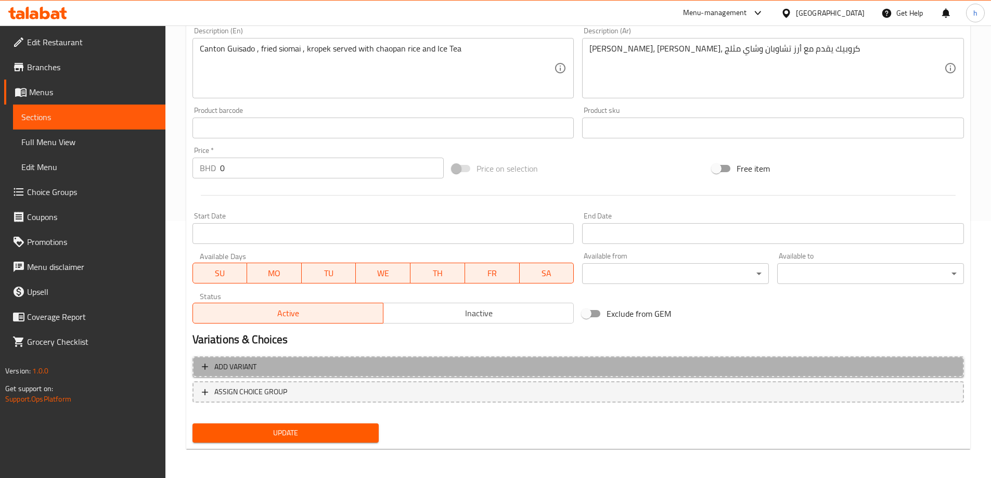
click at [278, 366] on span "Add variant" at bounding box center [578, 367] width 753 height 13
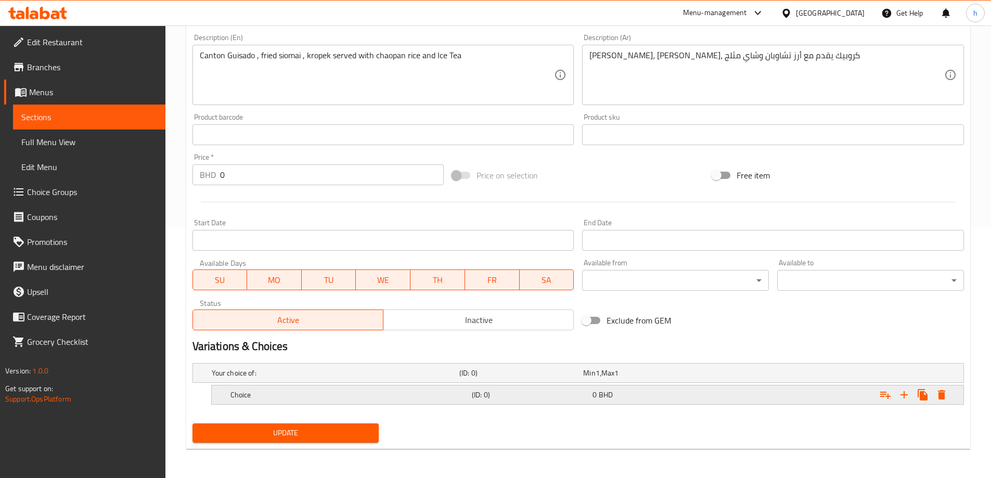
click at [383, 398] on h5 "Choice" at bounding box center [348, 395] width 237 height 10
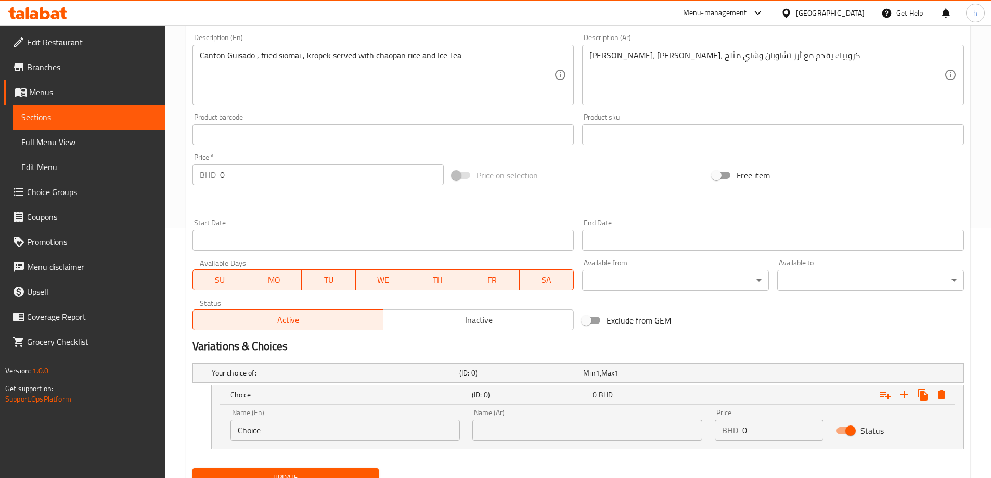
click at [297, 430] on input "Choice" at bounding box center [345, 430] width 230 height 21
paste input "sweet and sour fish fillet"
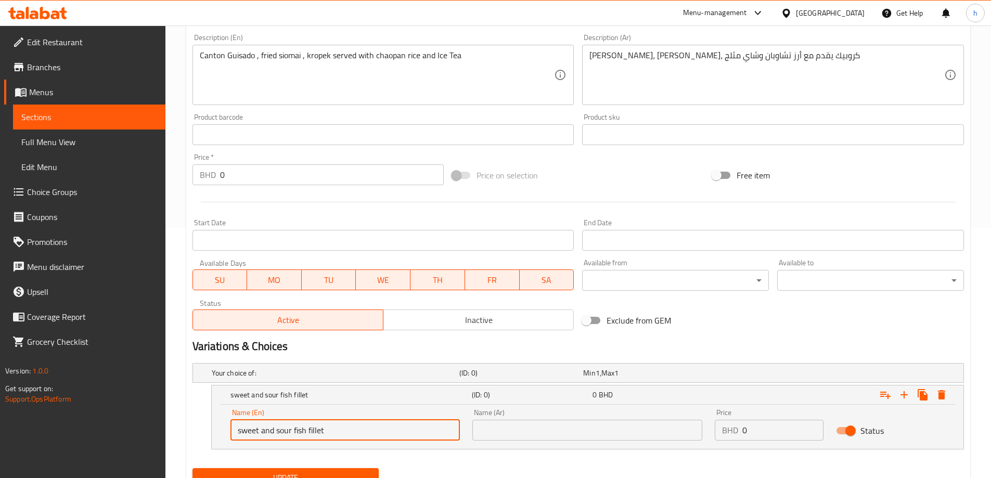
type input "sweet and sour fish fillet"
click at [517, 437] on input "text" at bounding box center [587, 430] width 230 height 21
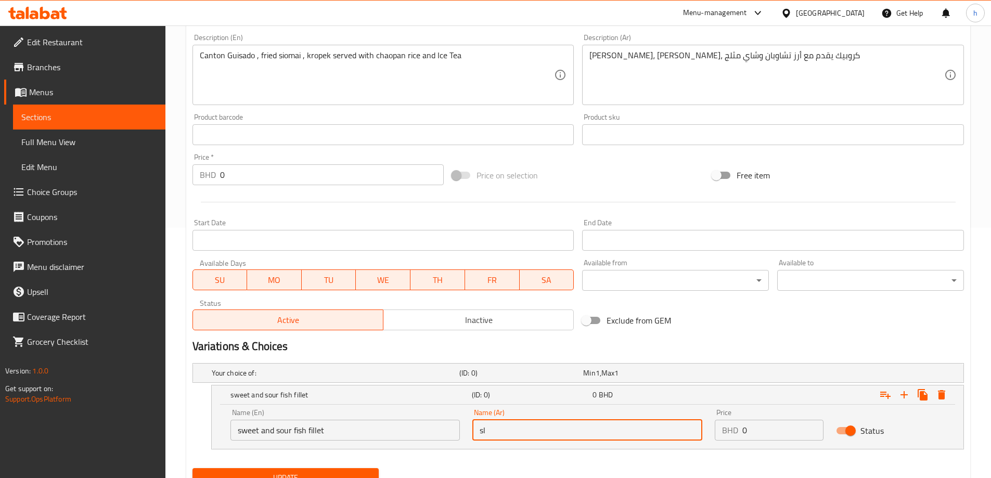
type input "s"
paste input "حلو ولاذع"
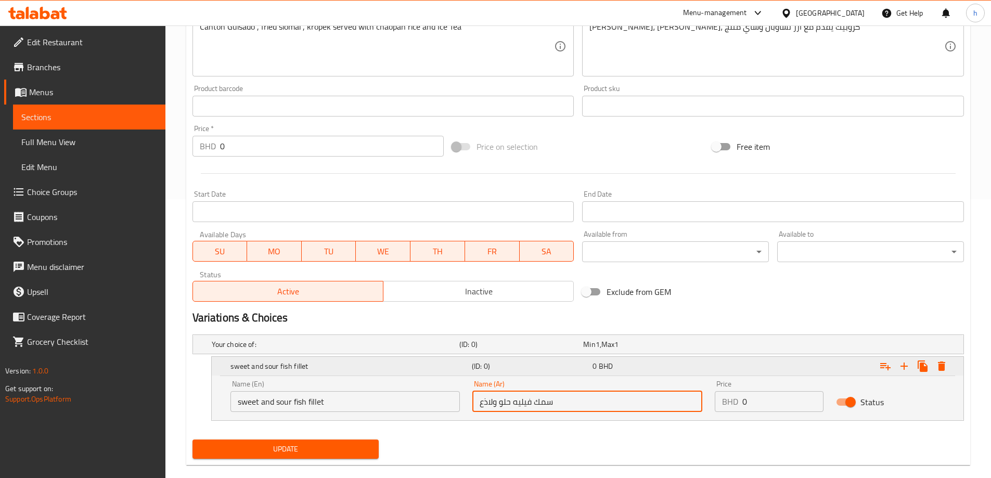
scroll to position [295, 0]
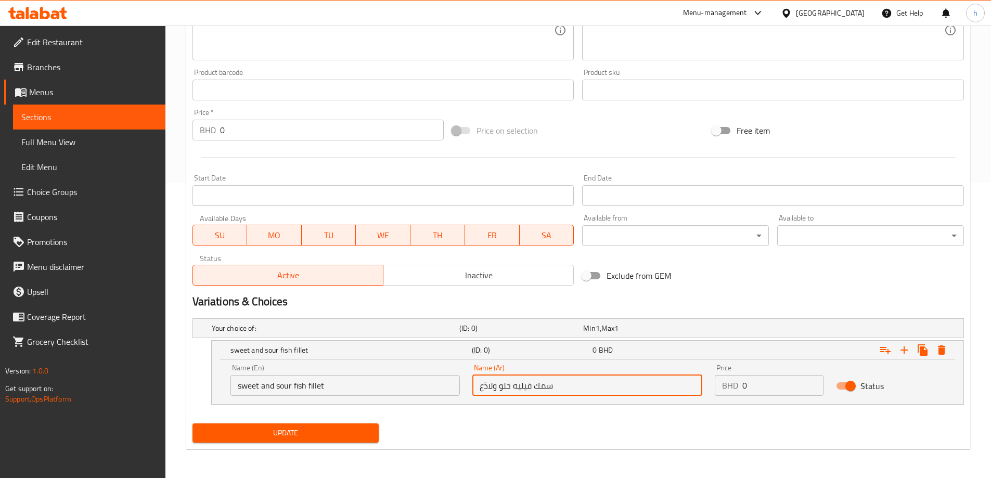
type input "سمك فيليه حلو ولاذع"
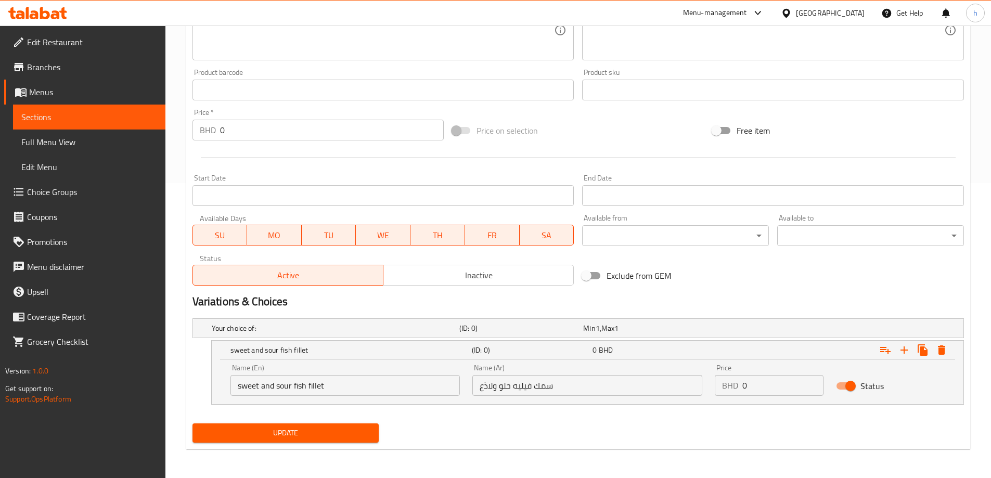
click at [784, 384] on input "0" at bounding box center [782, 385] width 81 height 21
type input "3.500"
click at [906, 349] on icon "Expand" at bounding box center [904, 350] width 12 height 12
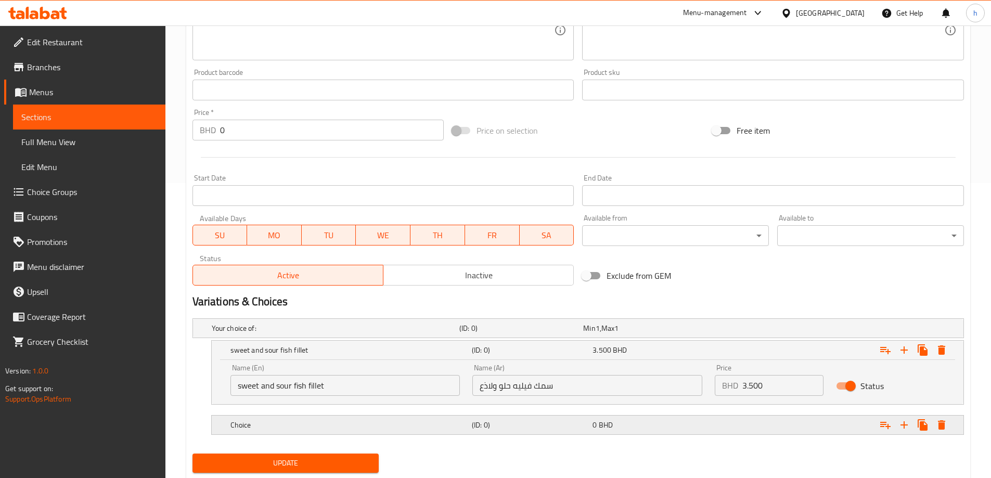
click at [388, 429] on h5 "Choice" at bounding box center [348, 425] width 237 height 10
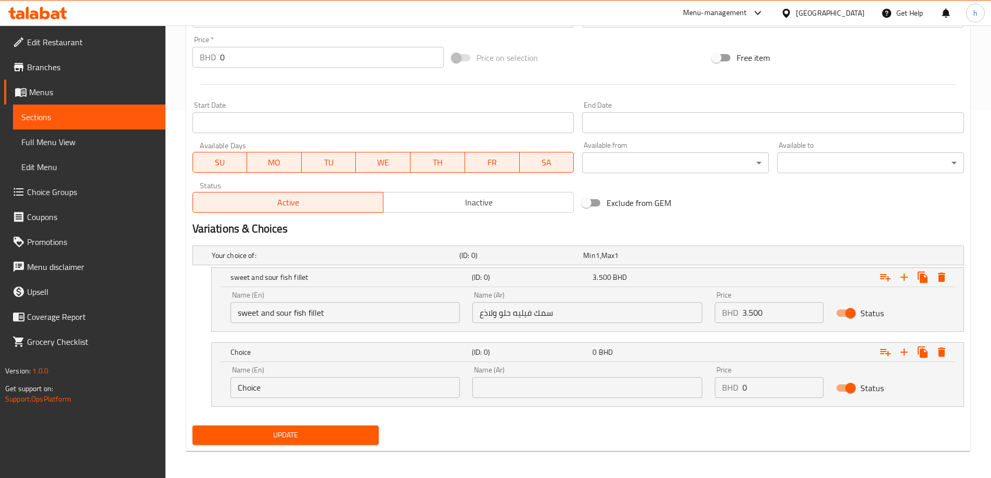
scroll to position [370, 0]
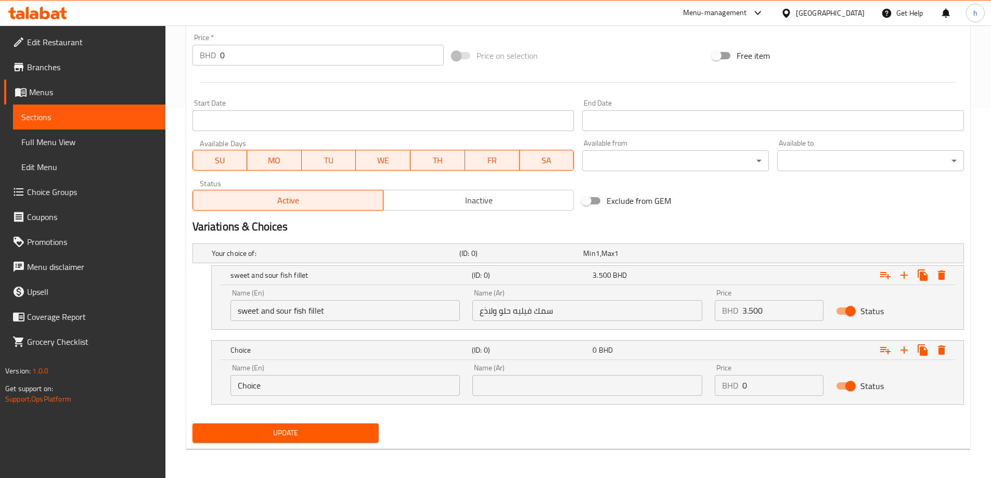
click at [274, 381] on input "Choice" at bounding box center [345, 385] width 230 height 21
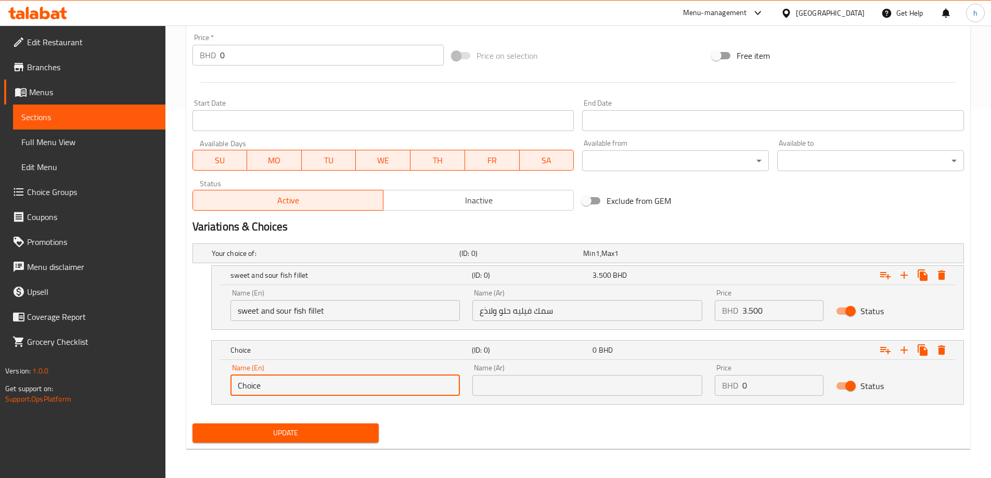
click at [274, 381] on input "Choice" at bounding box center [345, 385] width 230 height 21
paste input "Fried Chicken"
type input "Fried Chicken"
click at [506, 387] on input "text" at bounding box center [587, 385] width 230 height 21
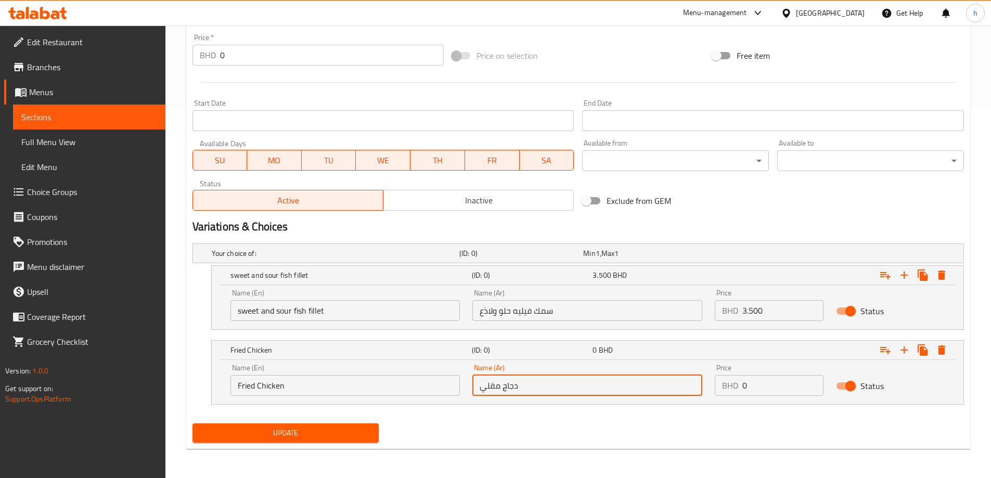
type input "دجاج مقلي"
click at [768, 389] on input "0" at bounding box center [782, 385] width 81 height 21
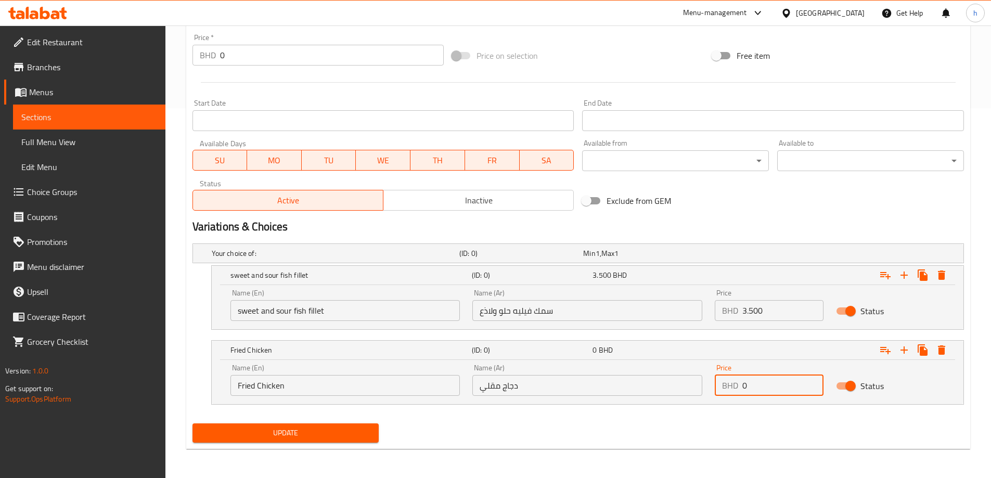
click at [768, 389] on input "0" at bounding box center [782, 385] width 81 height 21
type input "3.5"
click at [905, 348] on icon "Expand" at bounding box center [904, 350] width 7 height 7
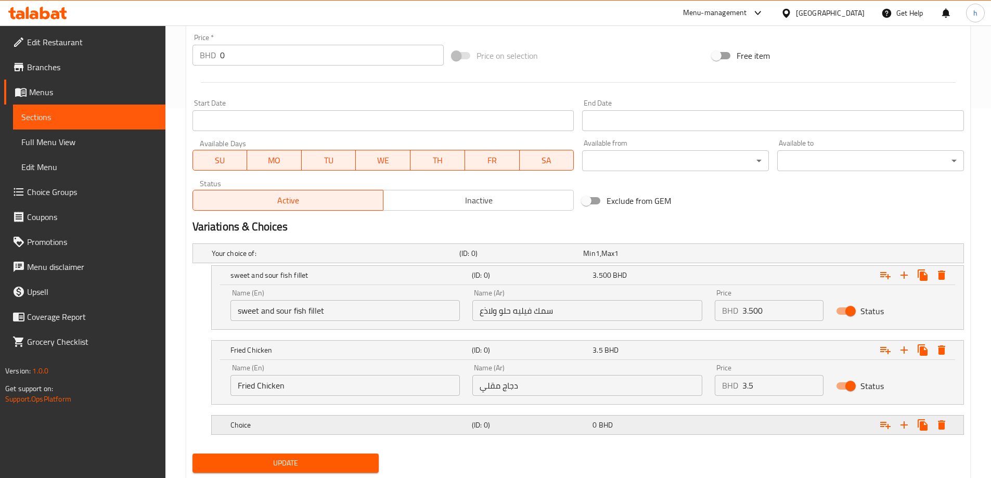
drag, startPoint x: 352, startPoint y: 428, endPoint x: 346, endPoint y: 429, distance: 5.7
click at [352, 428] on h5 "Choice" at bounding box center [348, 425] width 237 height 10
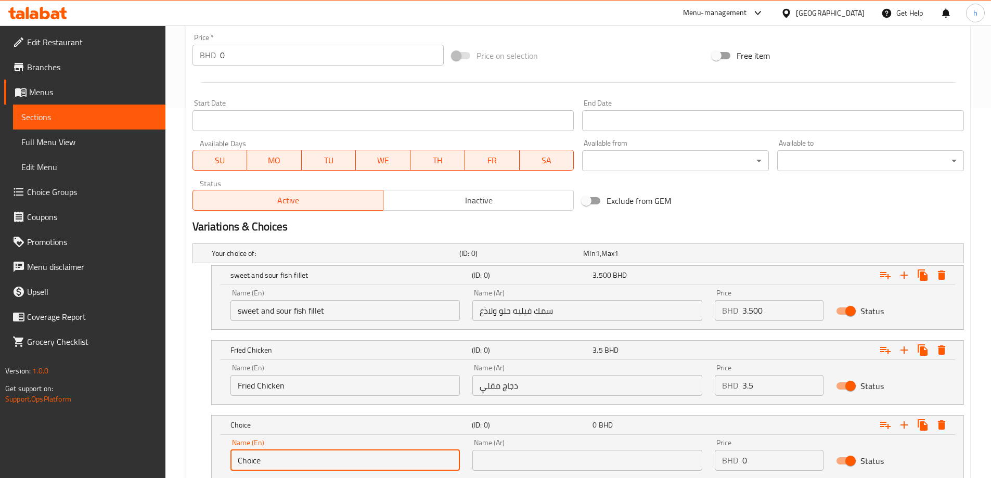
click at [303, 455] on input "Choice" at bounding box center [345, 460] width 230 height 21
paste input "Letson Kawali"
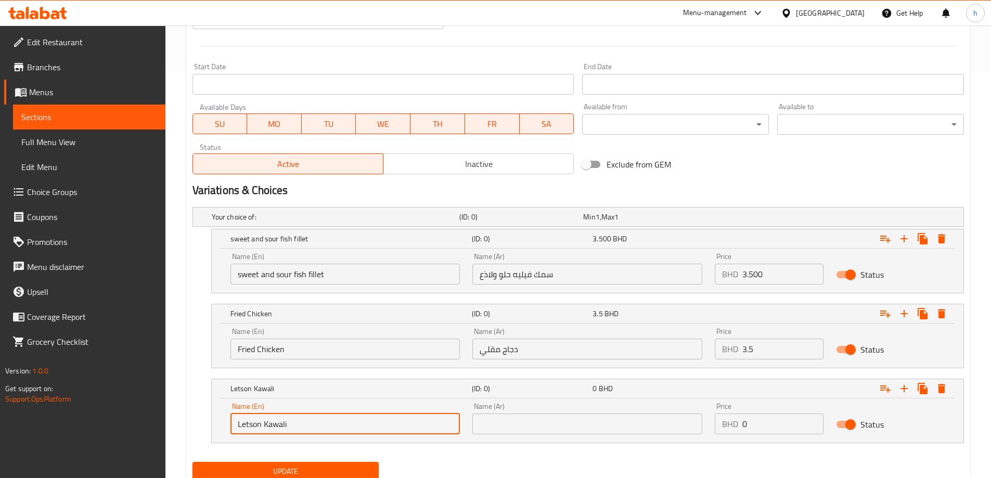
scroll to position [445, 0]
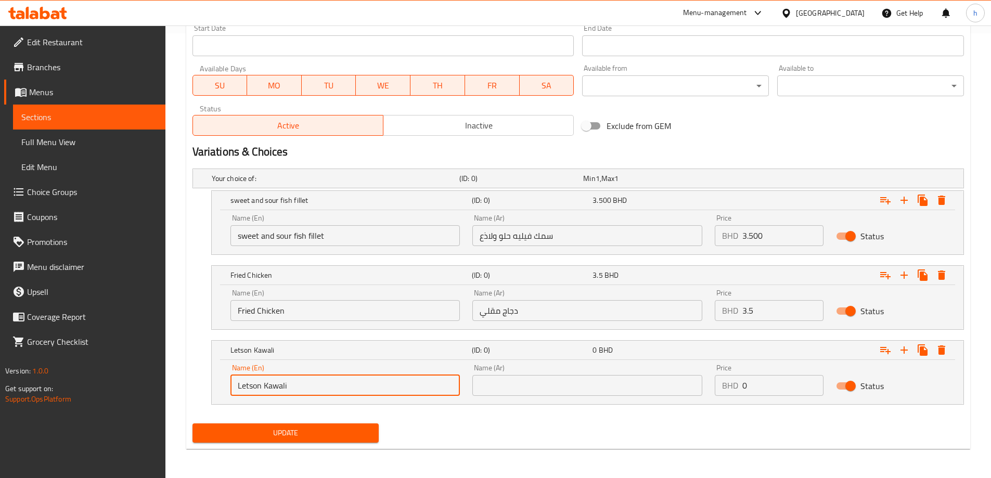
click at [245, 383] on input "Letson Kawali" at bounding box center [345, 385] width 230 height 21
type input "Letson Kawali"
click at [547, 382] on input "text" at bounding box center [587, 385] width 230 height 21
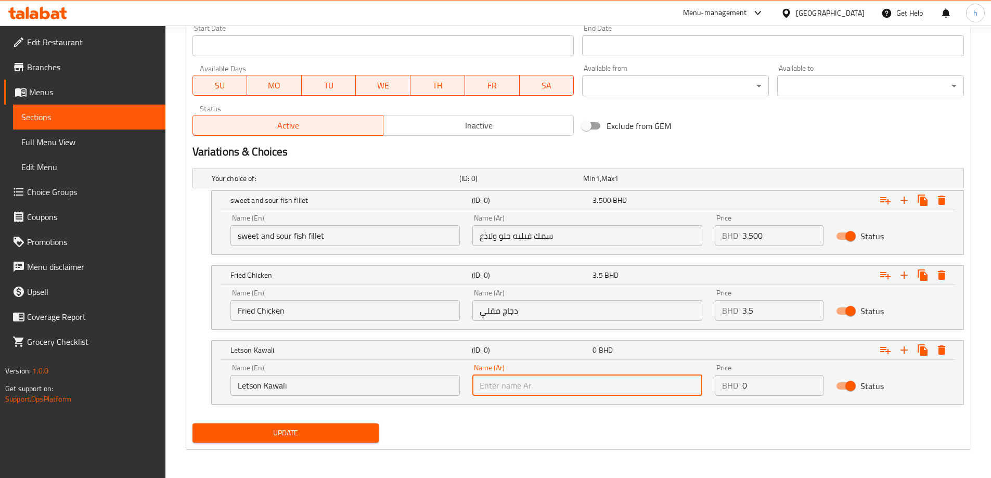
paste input "ليتسون كوالي"
type input "ليتسون كوالي"
click at [749, 387] on input "0" at bounding box center [782, 385] width 81 height 21
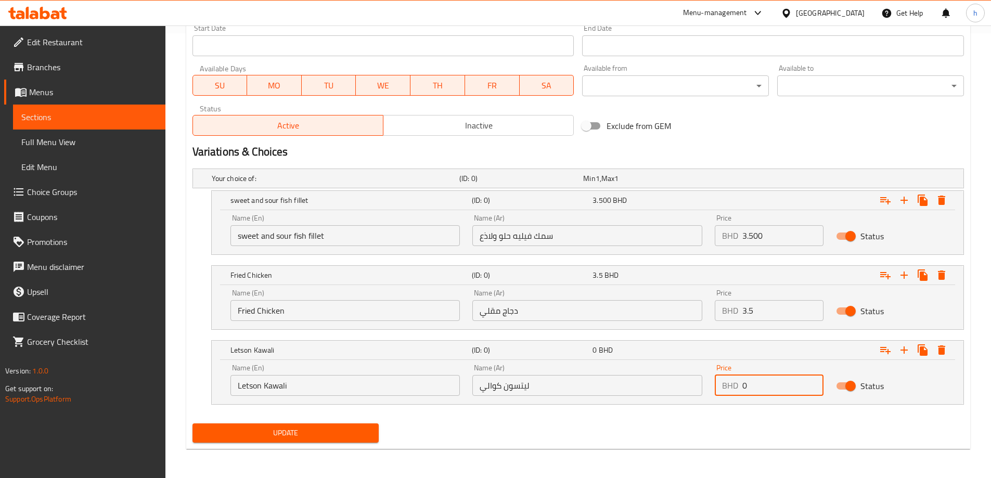
click at [749, 387] on input "0" at bounding box center [782, 385] width 81 height 21
type input "3.5"
click at [775, 314] on input "3.5" at bounding box center [782, 310] width 81 height 21
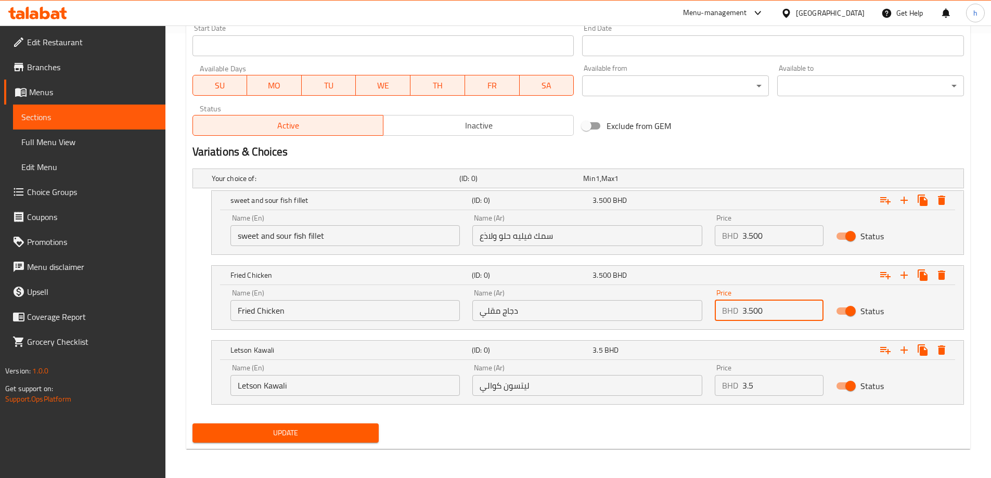
type input "3.500"
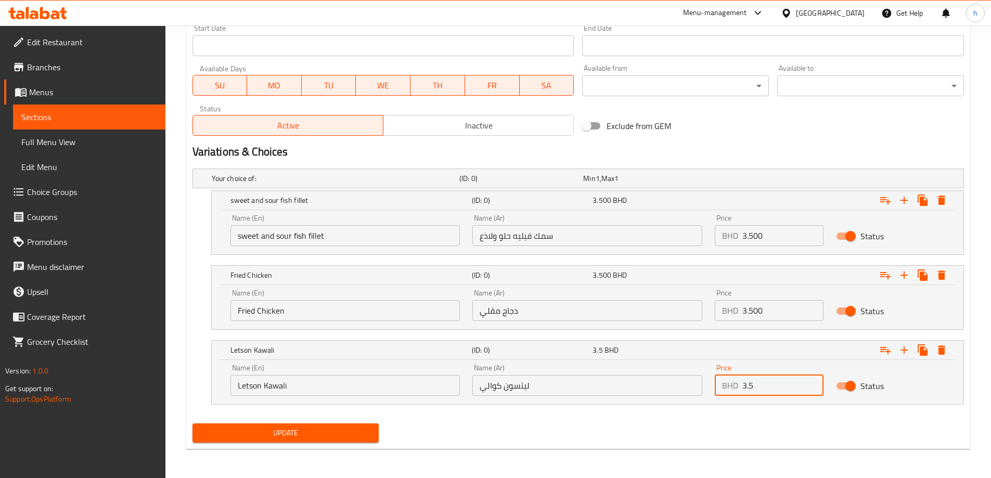
click at [763, 382] on input "3.5" at bounding box center [782, 385] width 81 height 21
type input "3.500"
click at [309, 435] on span "Update" at bounding box center [286, 433] width 170 height 13
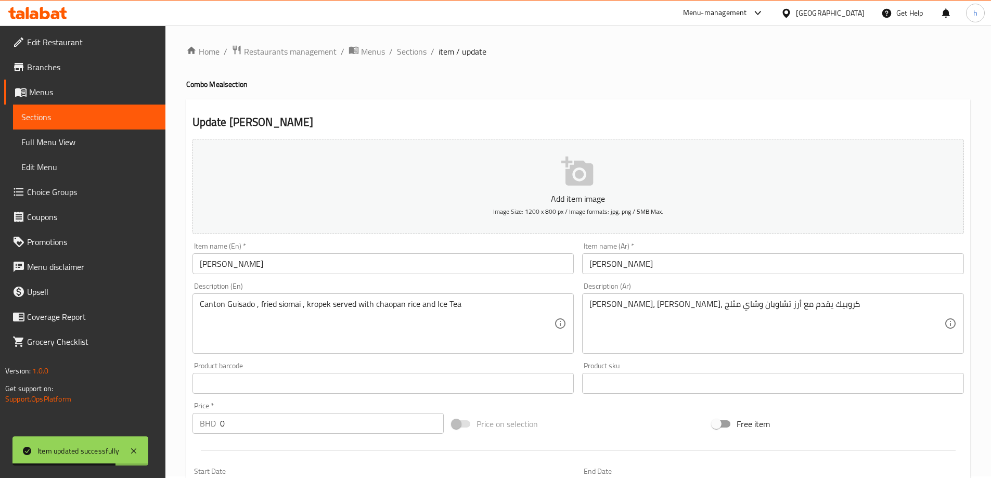
scroll to position [0, 0]
click at [402, 57] on span "Sections" at bounding box center [412, 53] width 30 height 12
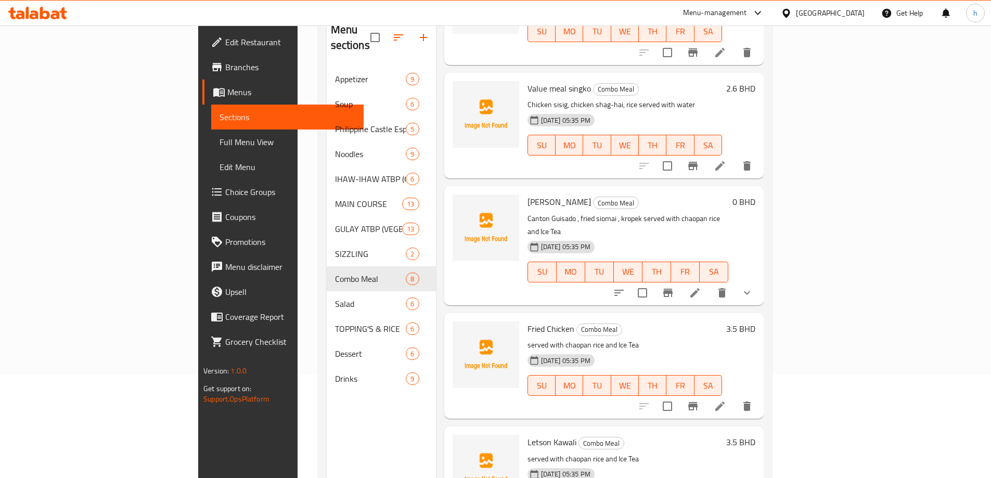
scroll to position [104, 0]
click at [760, 393] on button "delete" at bounding box center [747, 405] width 25 height 25
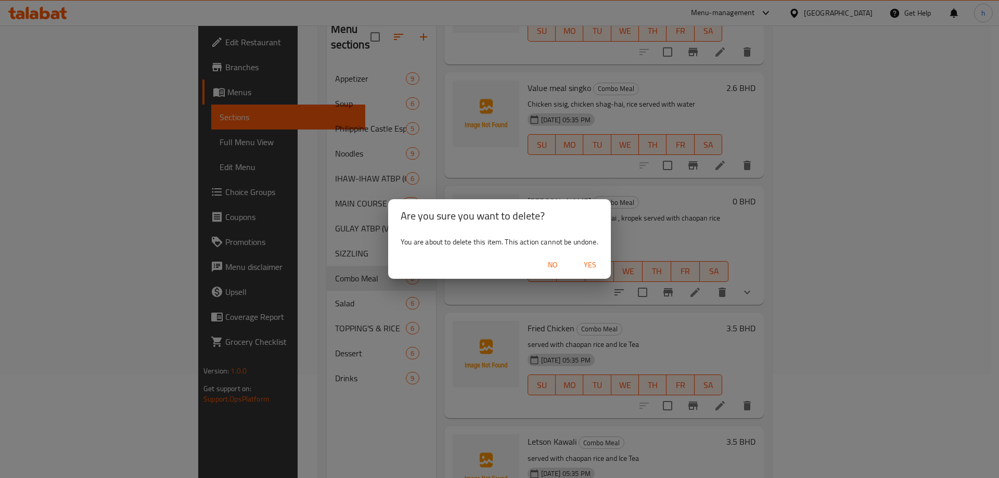
click at [593, 262] on span "Yes" at bounding box center [590, 265] width 25 height 13
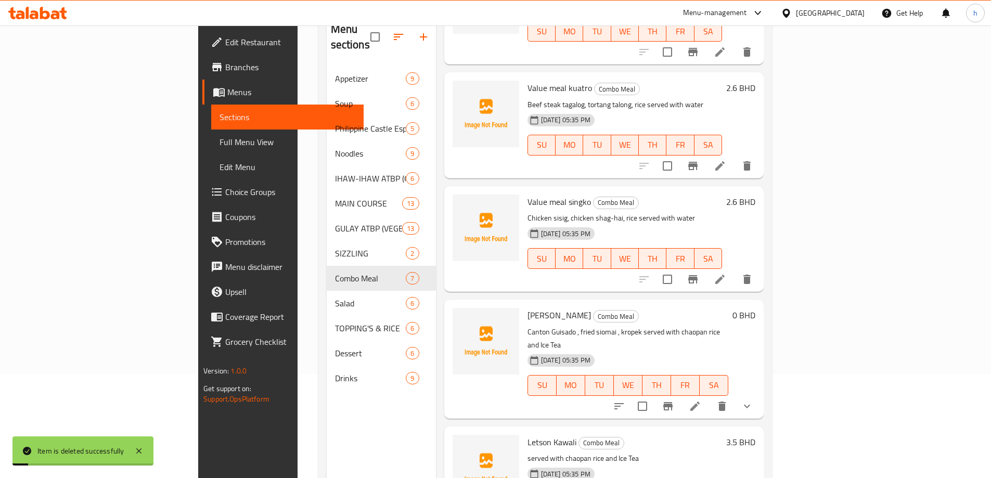
scroll to position [146, 0]
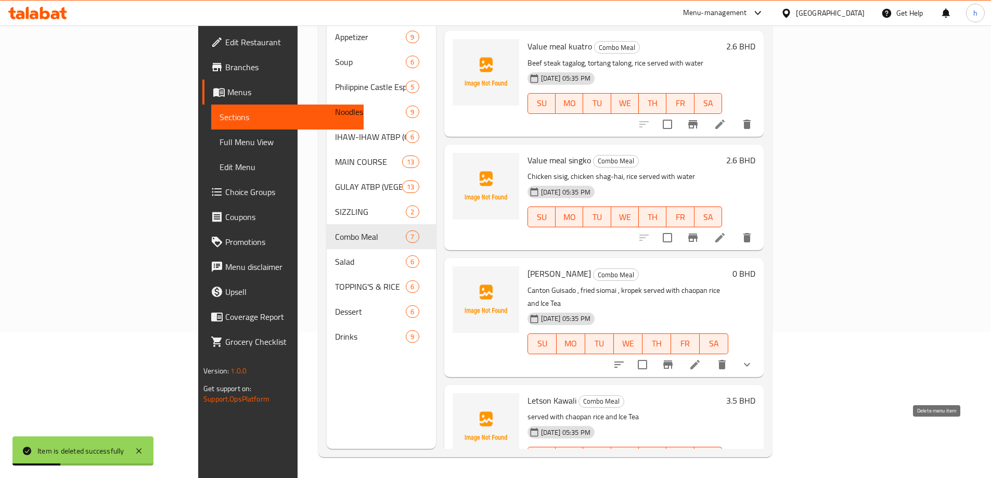
click at [753, 472] on icon "delete" at bounding box center [747, 478] width 12 height 12
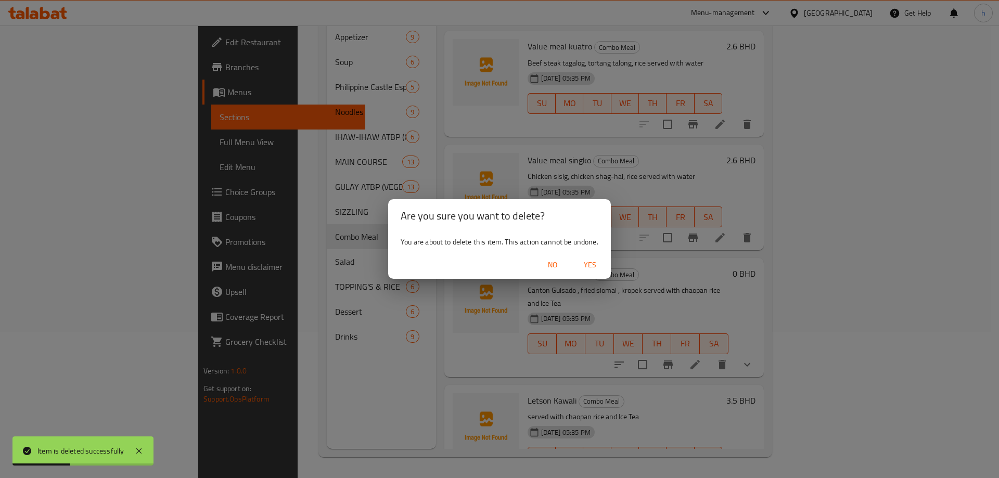
click at [593, 265] on span "Yes" at bounding box center [590, 265] width 25 height 13
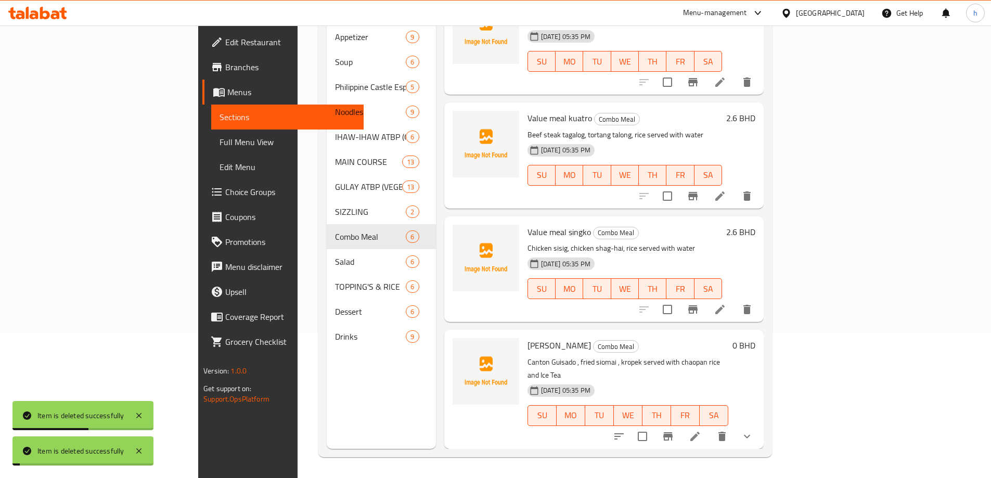
scroll to position [230, 0]
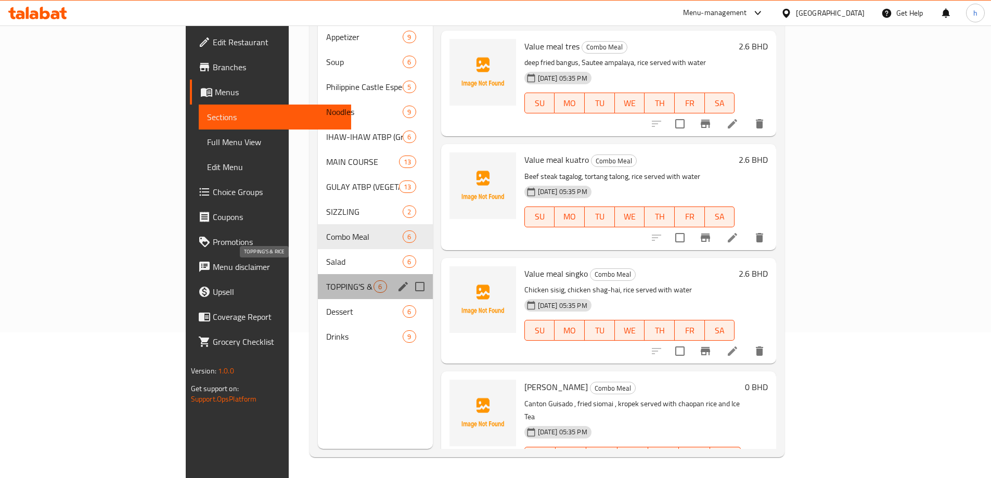
click at [326, 280] on span "TOPPING'S & RICE" at bounding box center [349, 286] width 47 height 12
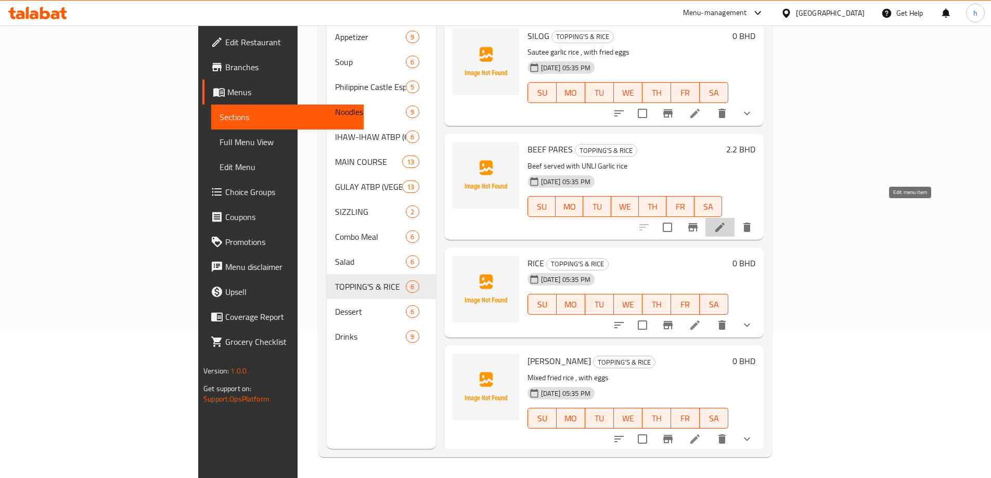
click at [726, 221] on icon at bounding box center [720, 227] width 12 height 12
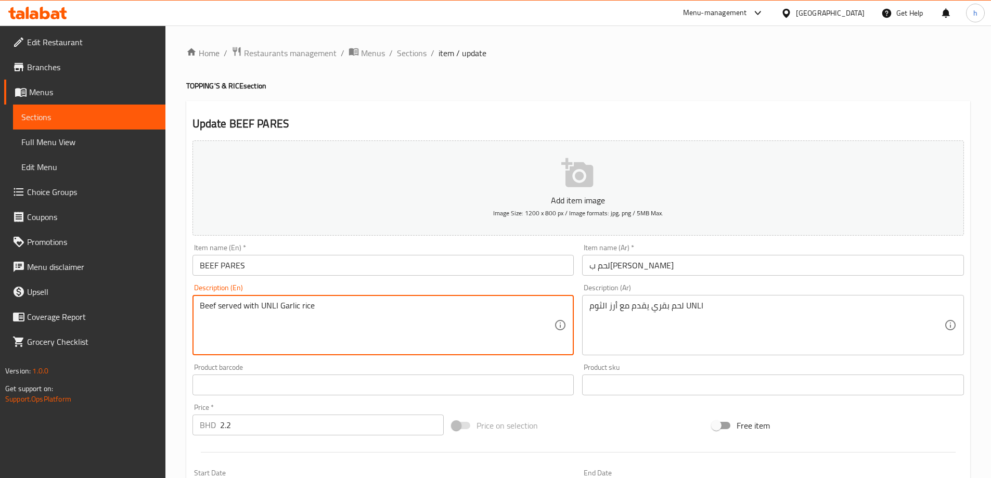
click at [271, 305] on textarea "Beef served with UNLI Garlic rice" at bounding box center [377, 325] width 355 height 49
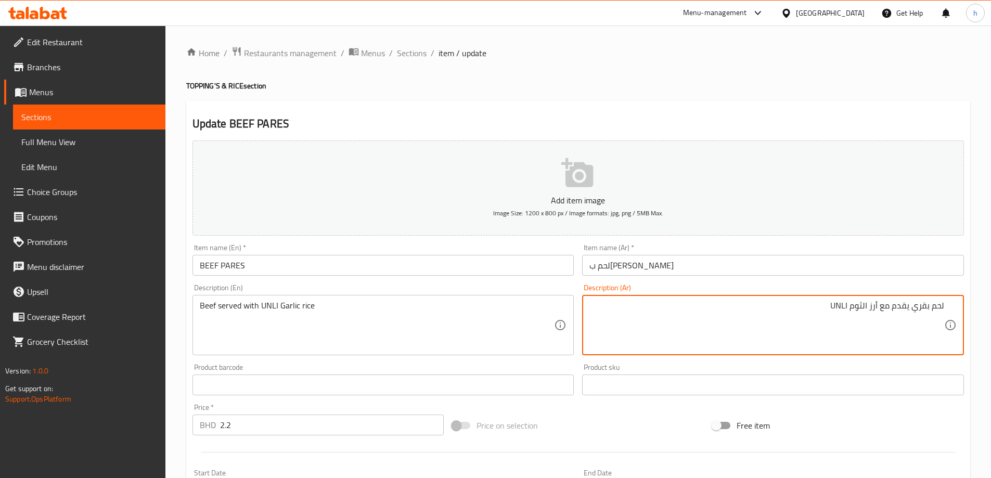
click at [814, 319] on textarea "لحم بقري يقدم مع أرز الثوم UNLI" at bounding box center [766, 325] width 355 height 49
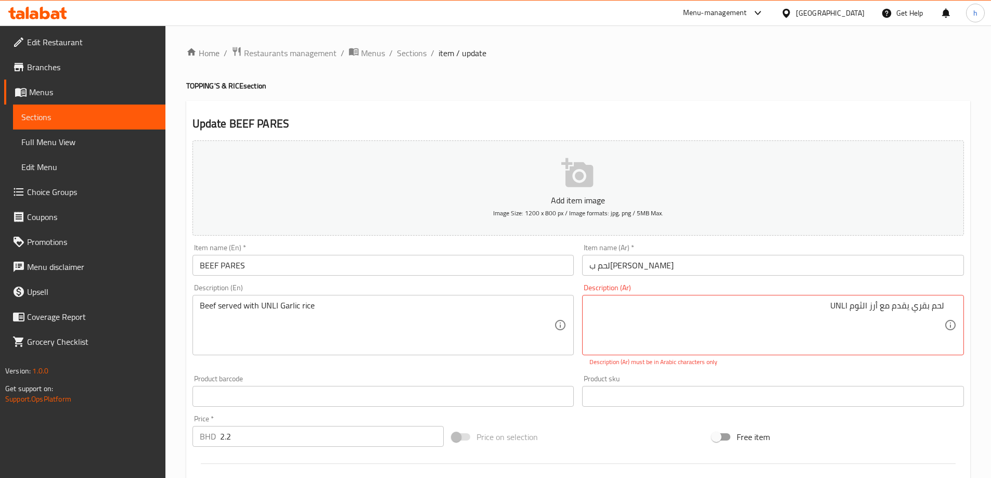
click at [834, 297] on div "لحم بقري يقدم مع أرز الثوم UNLI Description (Ar)" at bounding box center [773, 325] width 382 height 60
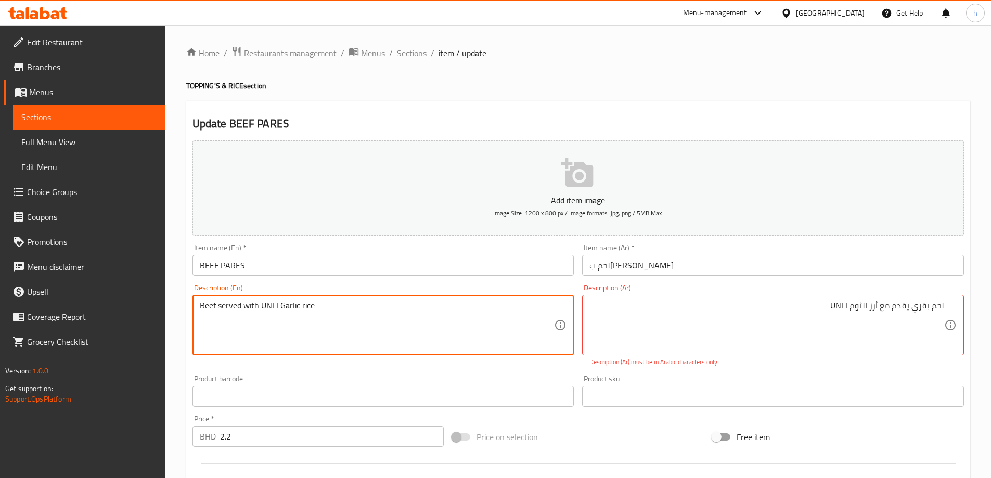
click at [271, 301] on textarea "Beef served with UNLI Garlic rice" at bounding box center [377, 325] width 355 height 49
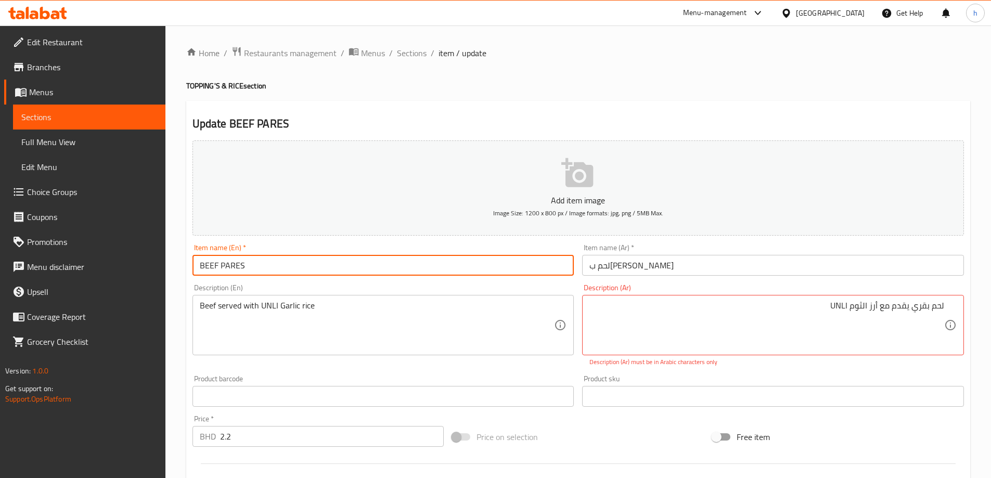
drag, startPoint x: 283, startPoint y: 263, endPoint x: 154, endPoint y: 266, distance: 128.5
click at [154, 266] on div "Edit Restaurant Branches Menus Sections Full Menu View Edit Menu Choice Groups …" at bounding box center [495, 385] width 991 height 721
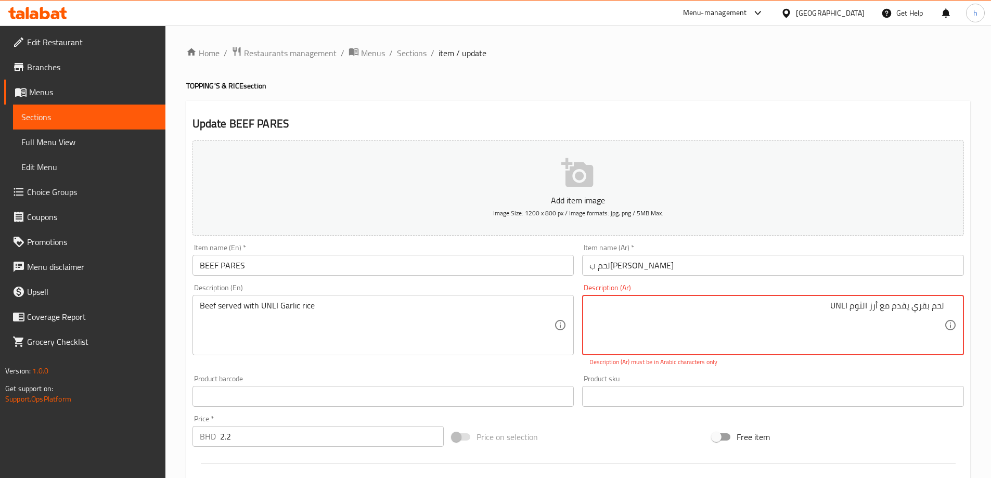
click at [842, 307] on textarea "لحم بقري يقدم مع أرز الثوم UNLI" at bounding box center [766, 325] width 355 height 49
click at [864, 309] on textarea "لحم بقري يقدم مع أرز الثوم أنلي" at bounding box center [766, 325] width 355 height 49
type textarea "لحم بقري يقدم مع أرز ثوم أنلي"
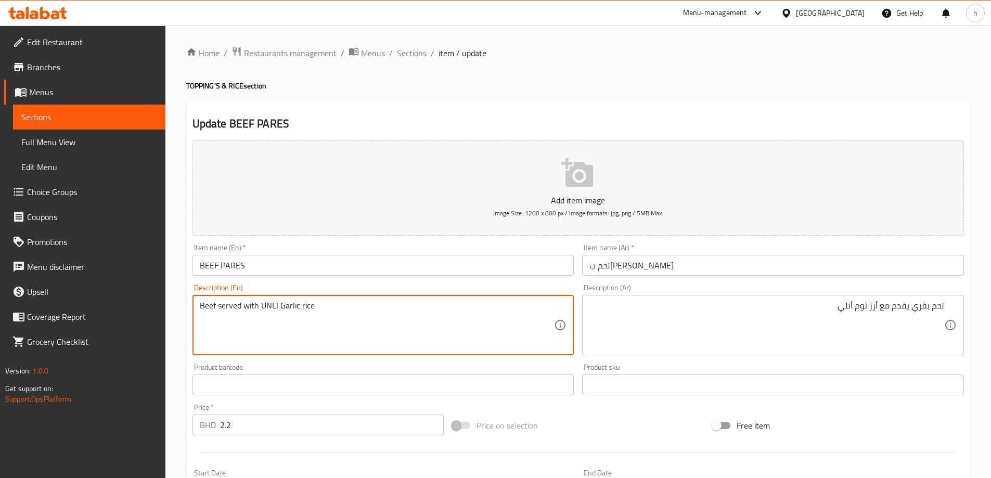
click at [210, 307] on textarea "Beef served with UNLI Garlic rice" at bounding box center [377, 325] width 355 height 49
click at [235, 304] on textarea "Beef served with UNLI Garlic rice" at bounding box center [377, 325] width 355 height 49
click at [247, 304] on textarea "Beef served with UNLI Garlic rice" at bounding box center [377, 325] width 355 height 49
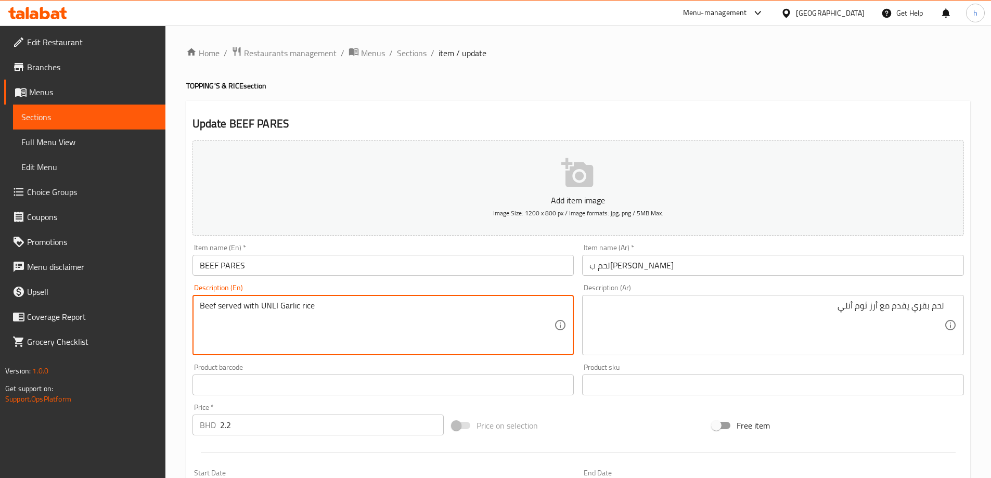
click at [305, 308] on textarea "Beef served with UNLI Garlic rice" at bounding box center [377, 325] width 355 height 49
click at [286, 305] on textarea "Beef served with UNLI Garlic rice" at bounding box center [377, 325] width 355 height 49
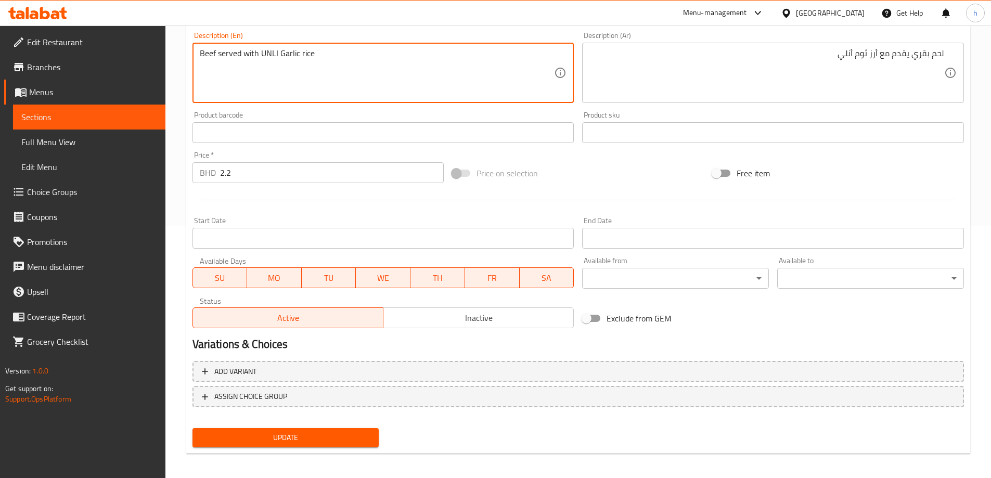
scroll to position [257, 0]
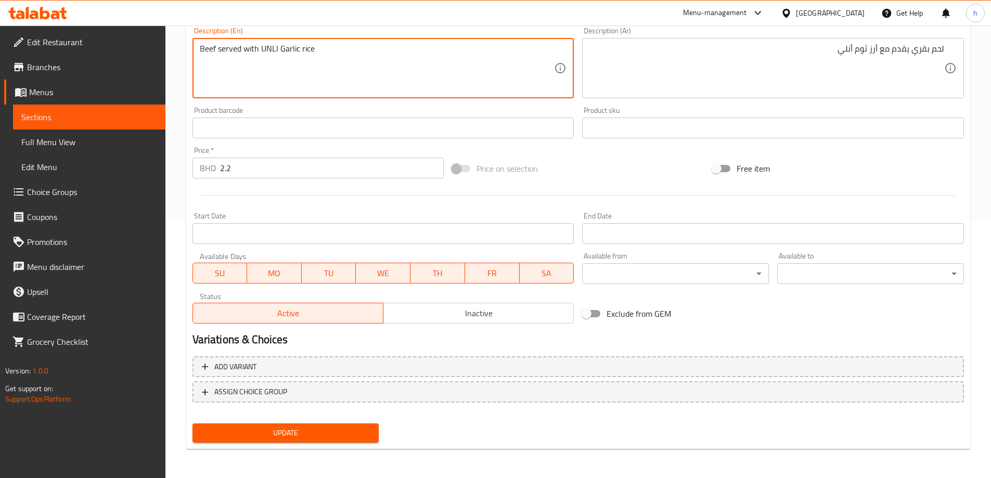
click at [334, 433] on span "Update" at bounding box center [286, 433] width 170 height 13
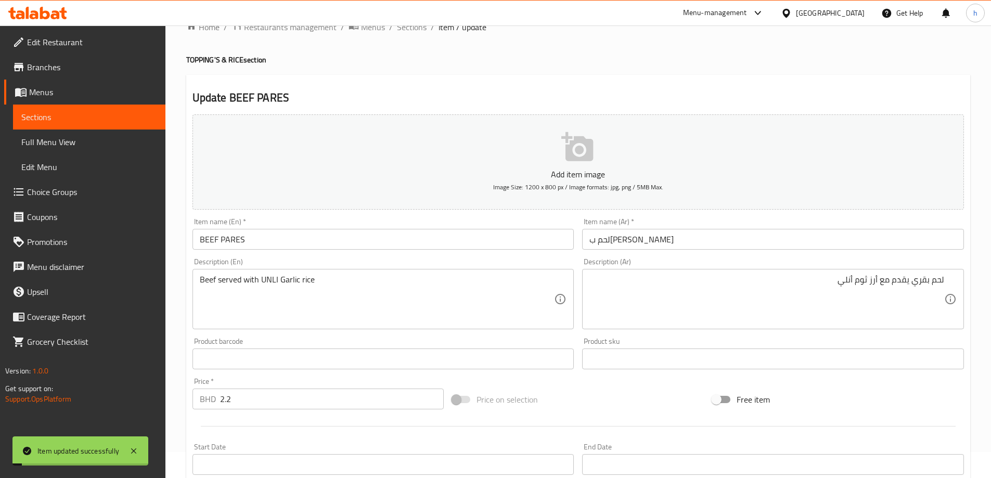
scroll to position [0, 0]
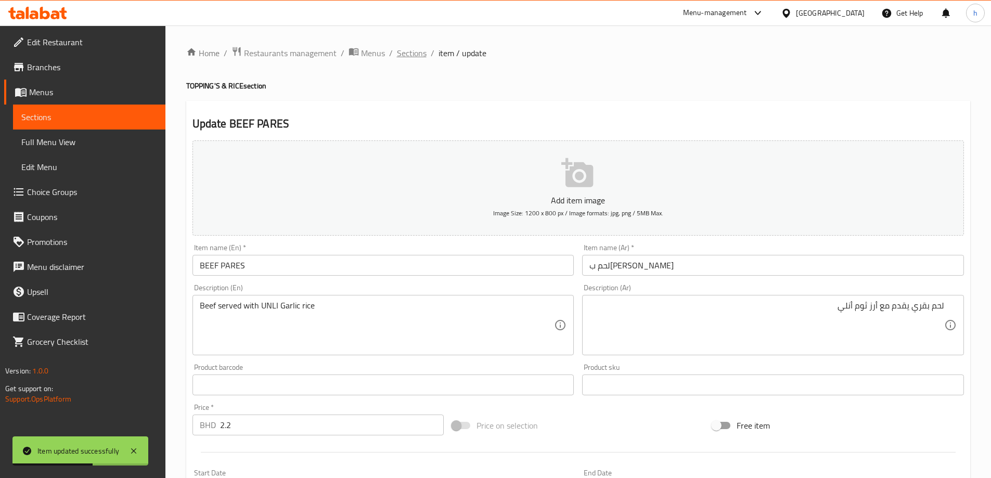
click at [408, 57] on span "Sections" at bounding box center [412, 53] width 30 height 12
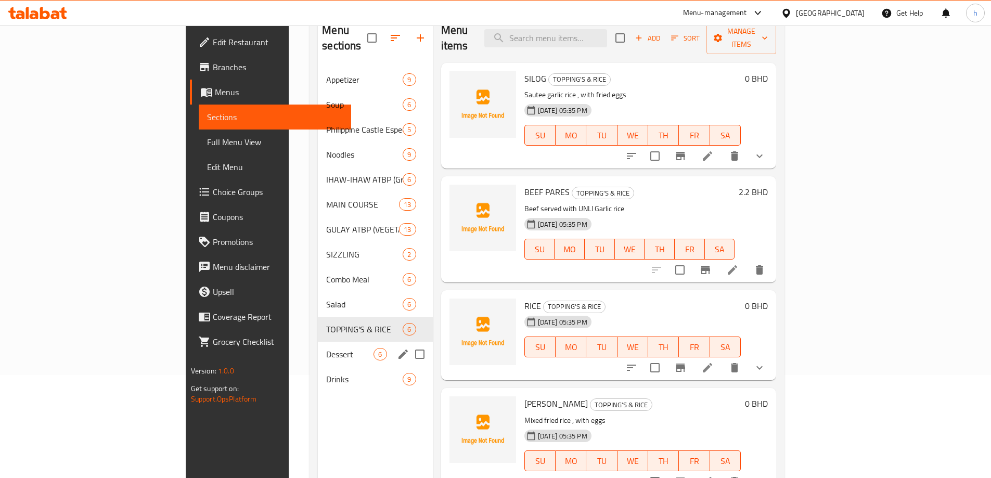
scroll to position [104, 0]
click at [326, 322] on span "TOPPING'S & RICE" at bounding box center [349, 328] width 47 height 12
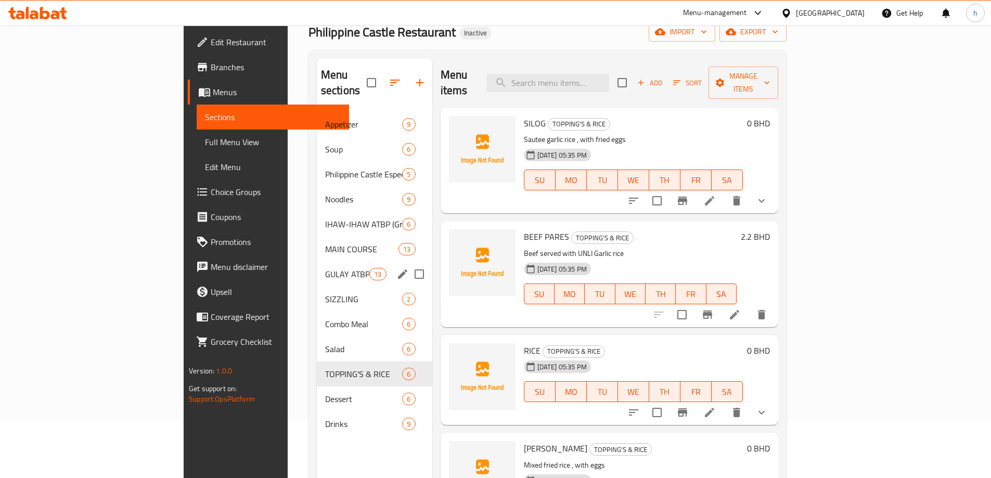
scroll to position [42, 0]
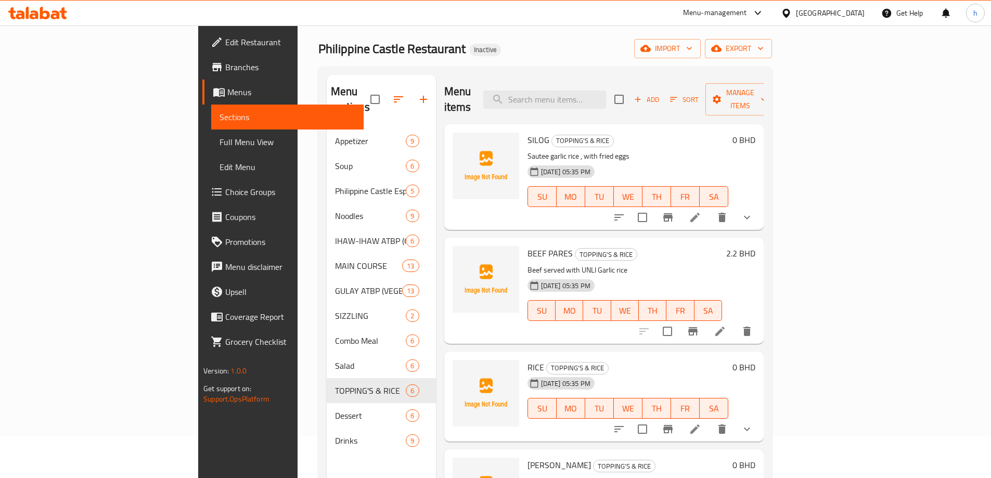
click at [753, 211] on icon "show more" at bounding box center [747, 217] width 12 height 12
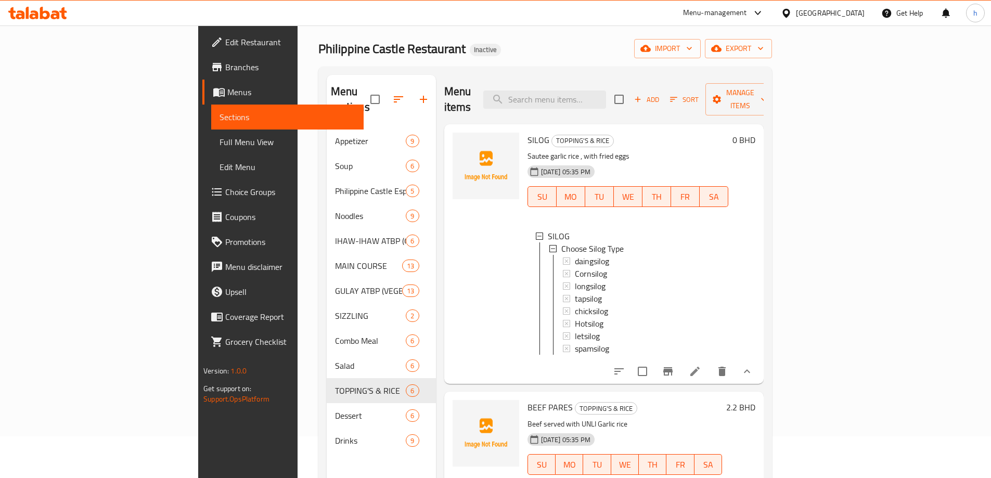
click at [760, 371] on button "show more" at bounding box center [747, 371] width 25 height 25
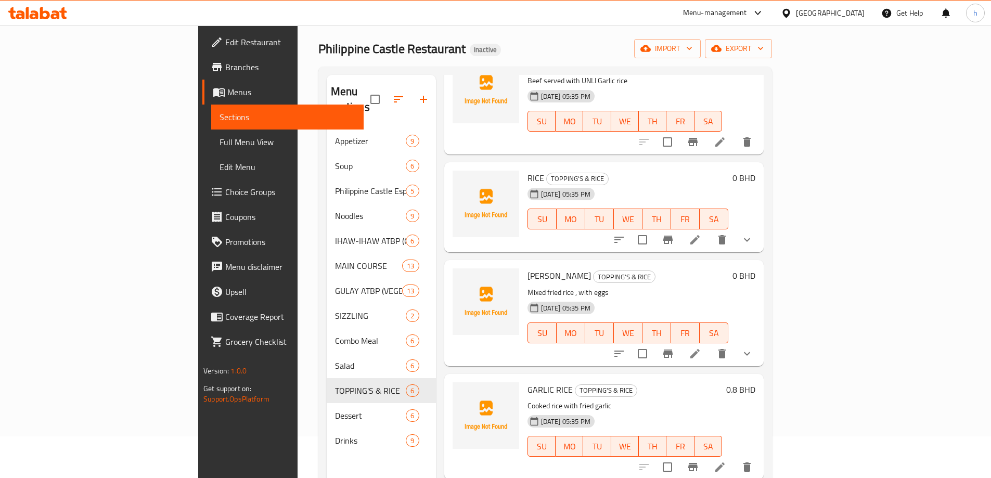
scroll to position [208, 0]
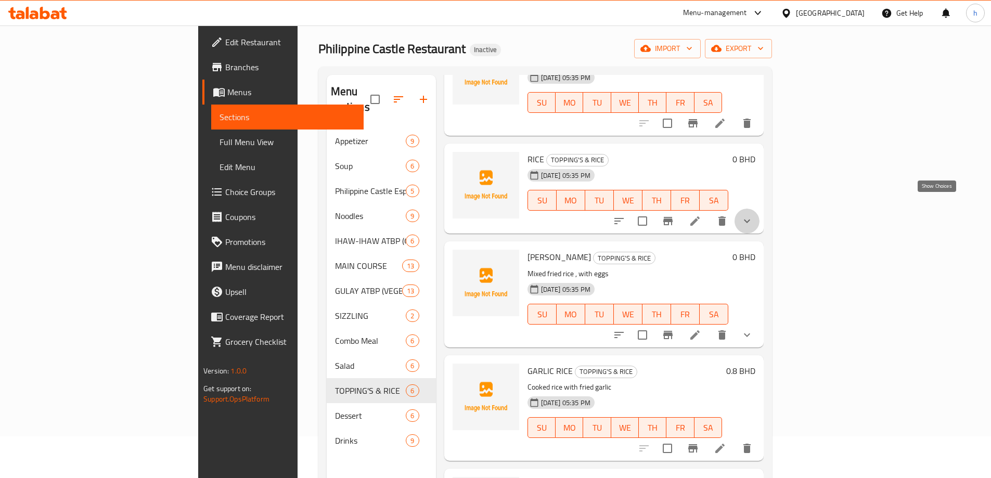
click at [750, 220] on icon "show more" at bounding box center [747, 222] width 6 height 4
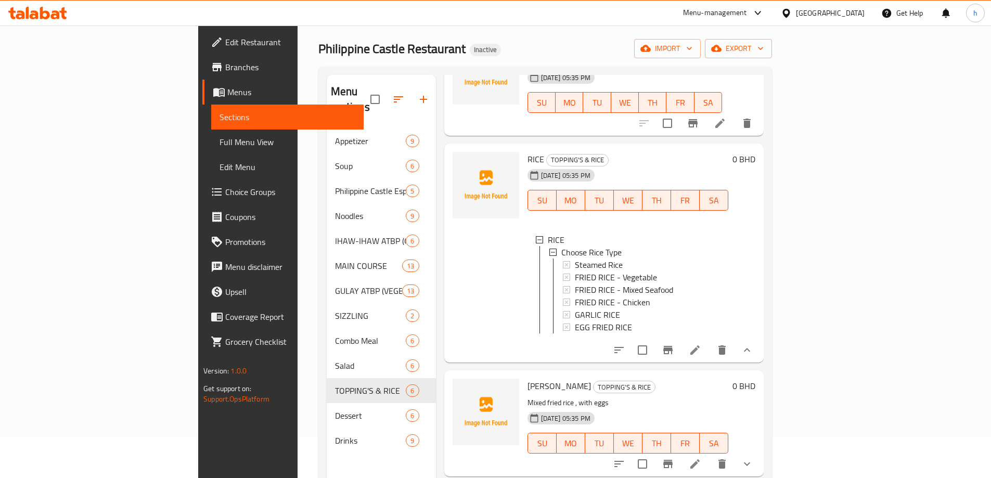
click at [755, 206] on div "0 BHD" at bounding box center [741, 253] width 27 height 203
click at [753, 345] on icon "show more" at bounding box center [747, 350] width 12 height 12
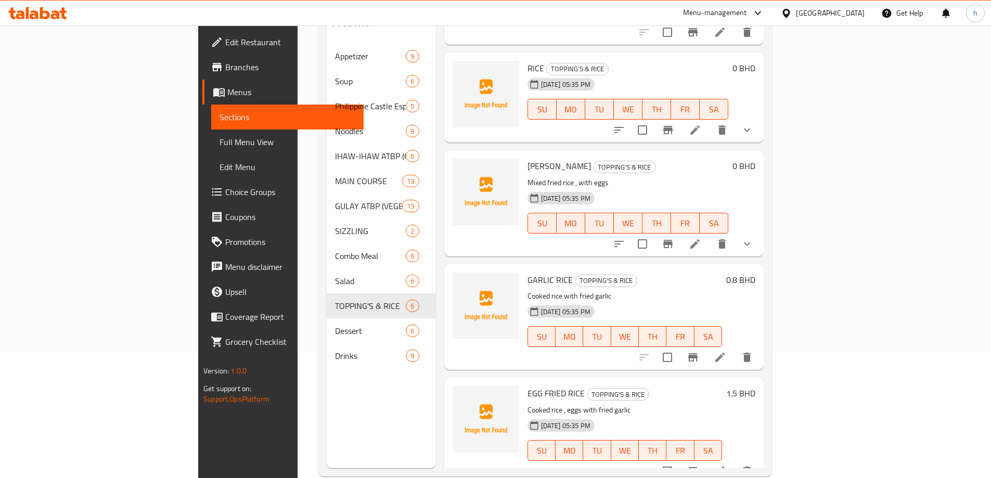
scroll to position [146, 0]
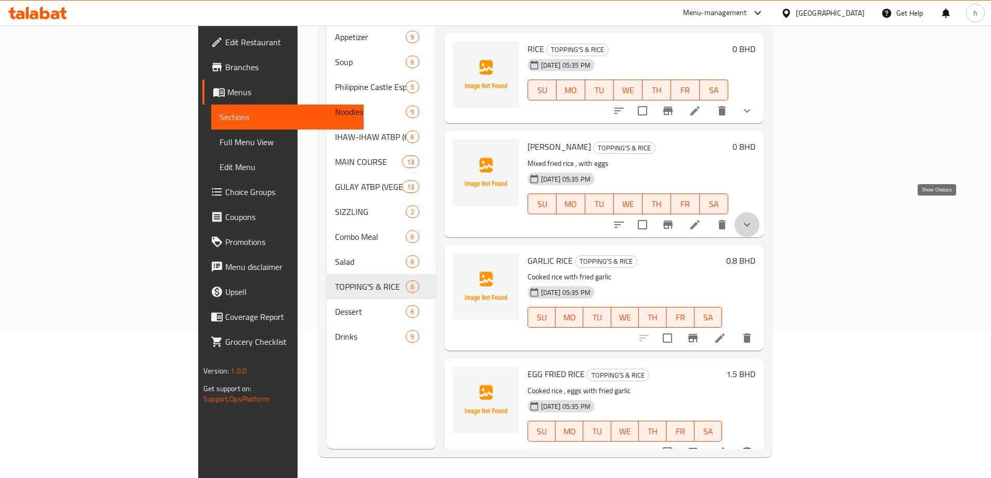
click at [753, 219] on icon "show more" at bounding box center [747, 225] width 12 height 12
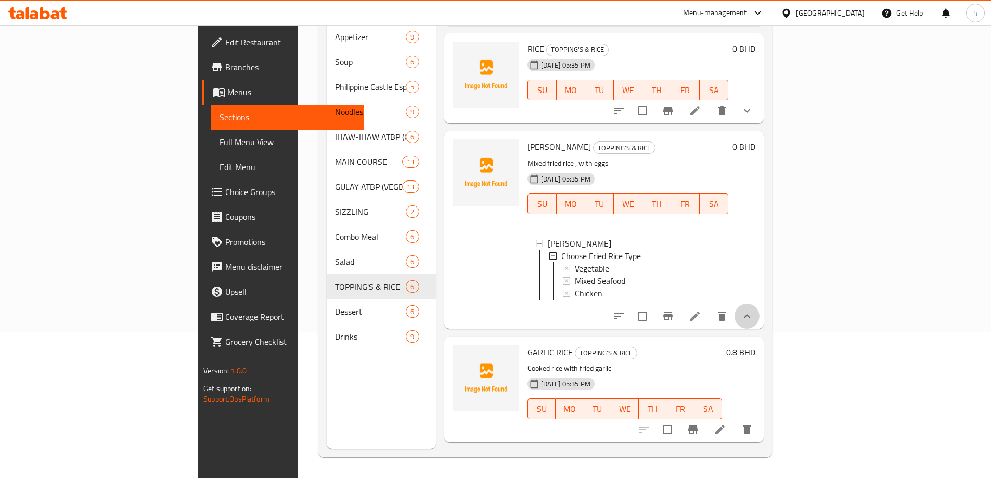
click at [760, 315] on button "show more" at bounding box center [747, 316] width 25 height 25
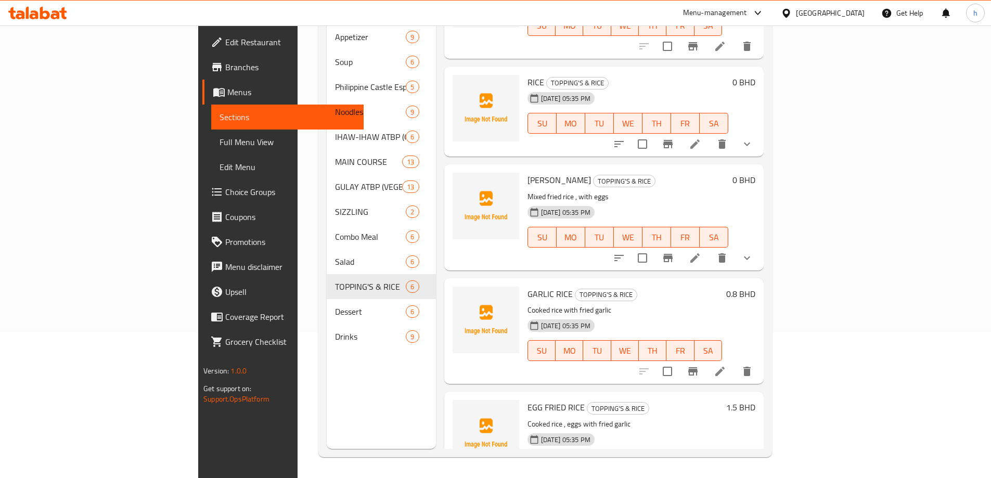
scroll to position [110, 0]
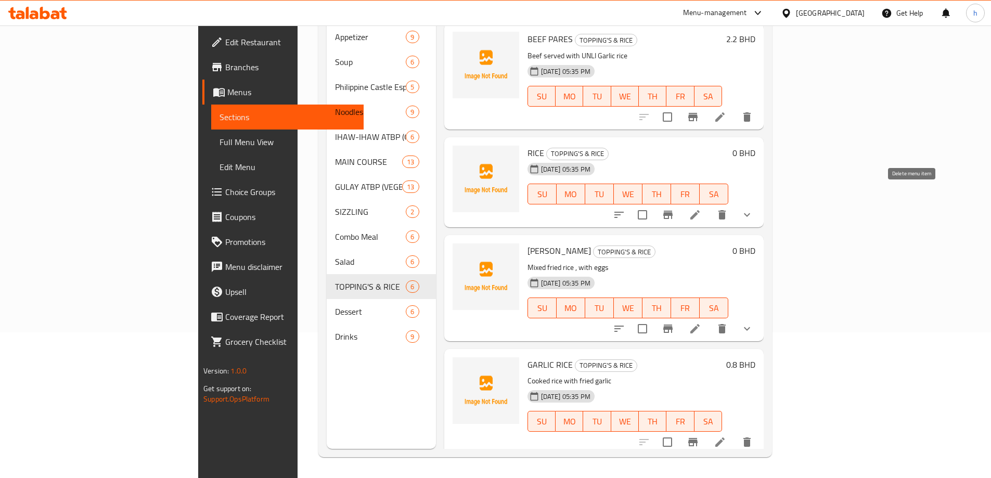
click at [726, 210] on icon "delete" at bounding box center [722, 214] width 7 height 9
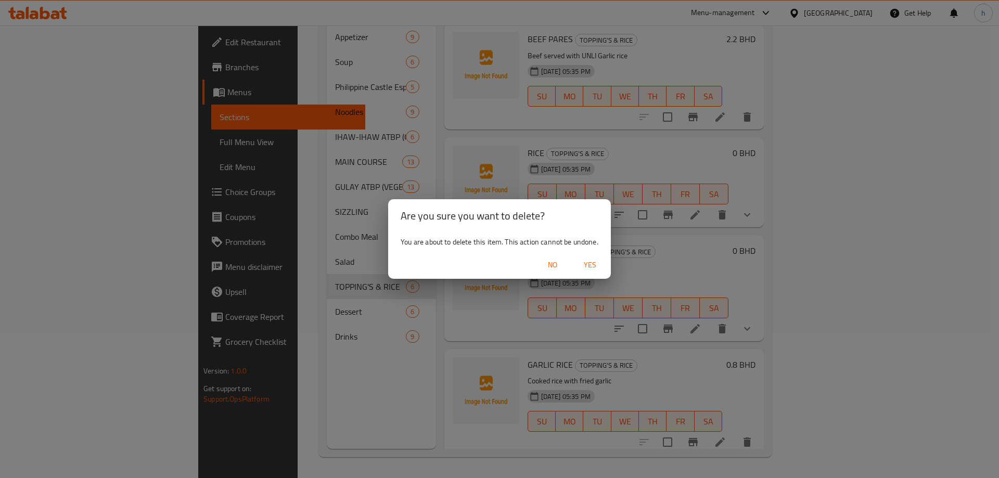
click at [583, 267] on span "Yes" at bounding box center [590, 265] width 25 height 13
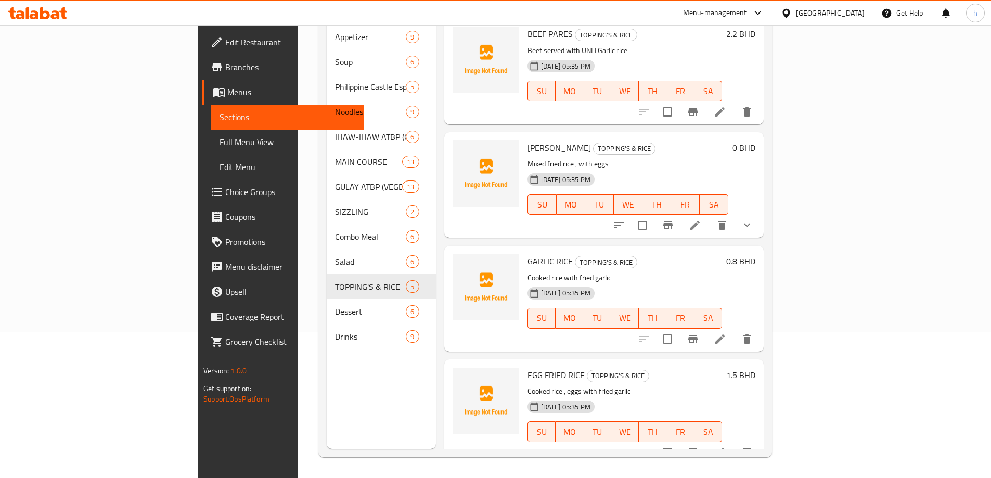
scroll to position [116, 0]
click at [726, 220] on icon "delete" at bounding box center [722, 224] width 7 height 9
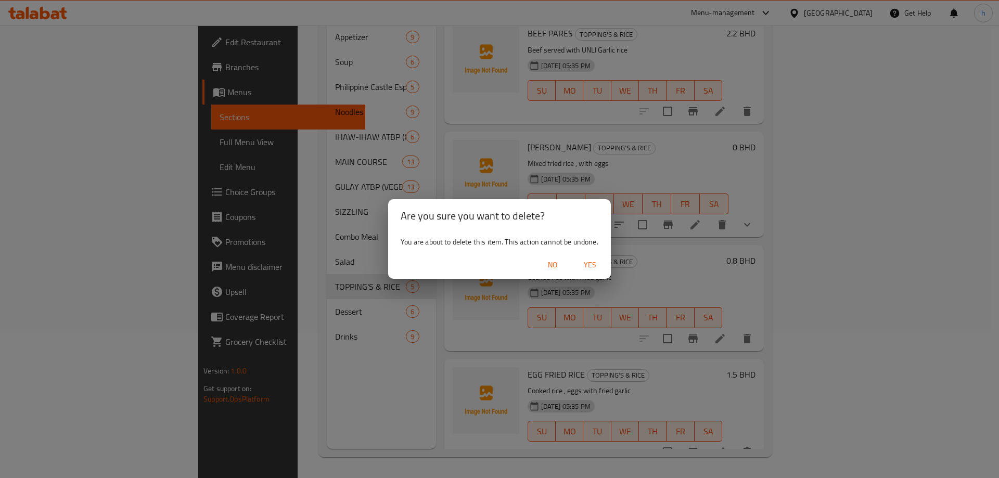
click at [588, 270] on span "Yes" at bounding box center [590, 265] width 25 height 13
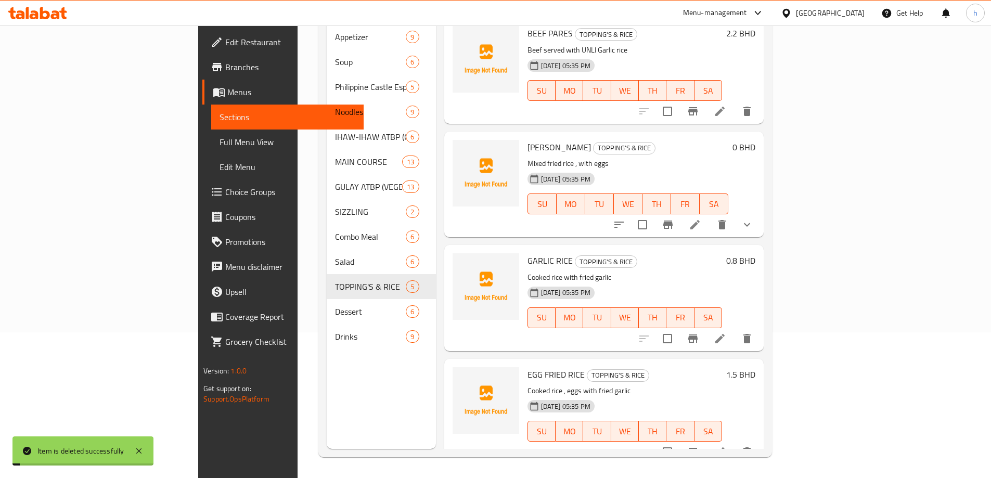
scroll to position [3, 0]
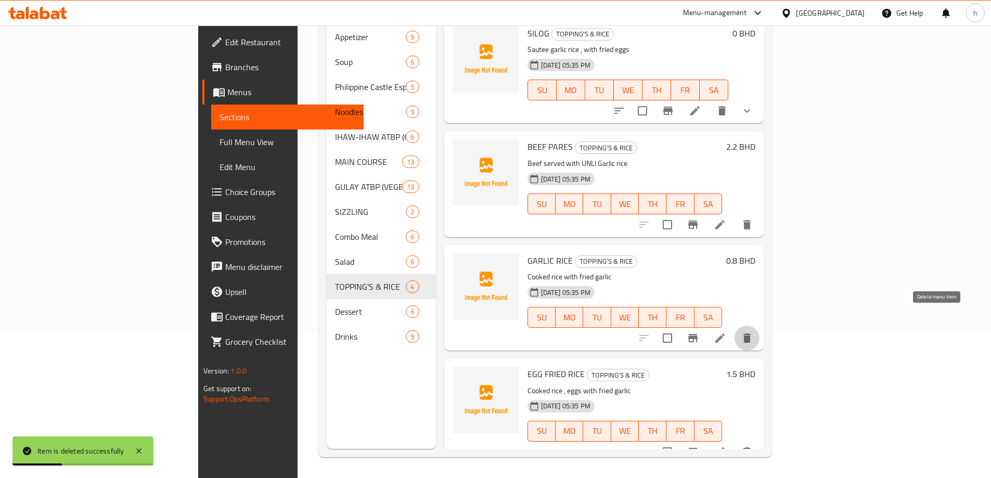
click at [751, 334] on icon "delete" at bounding box center [746, 338] width 7 height 9
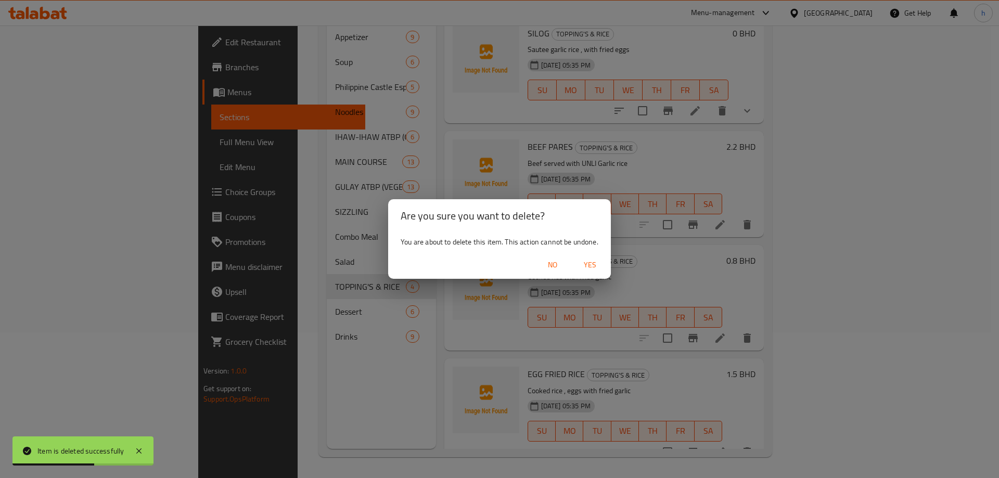
click at [596, 267] on span "Yes" at bounding box center [590, 265] width 25 height 13
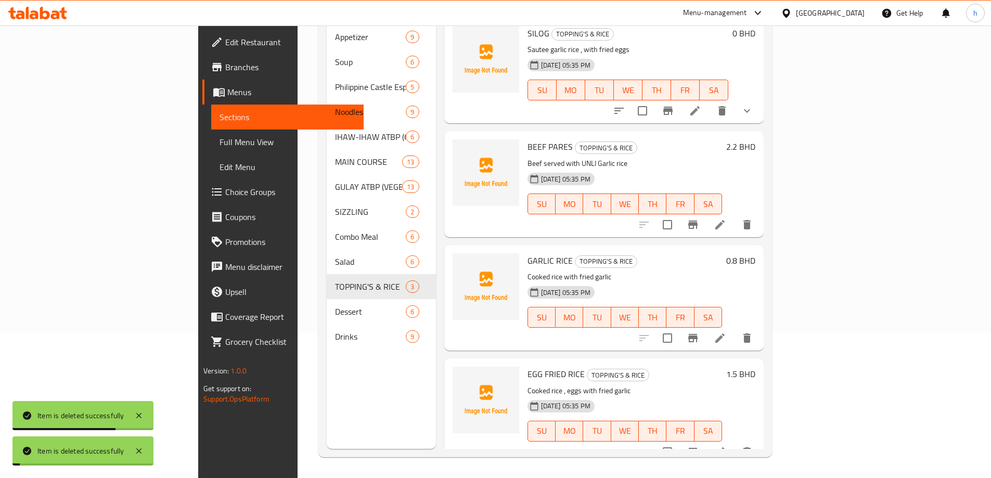
scroll to position [0, 0]
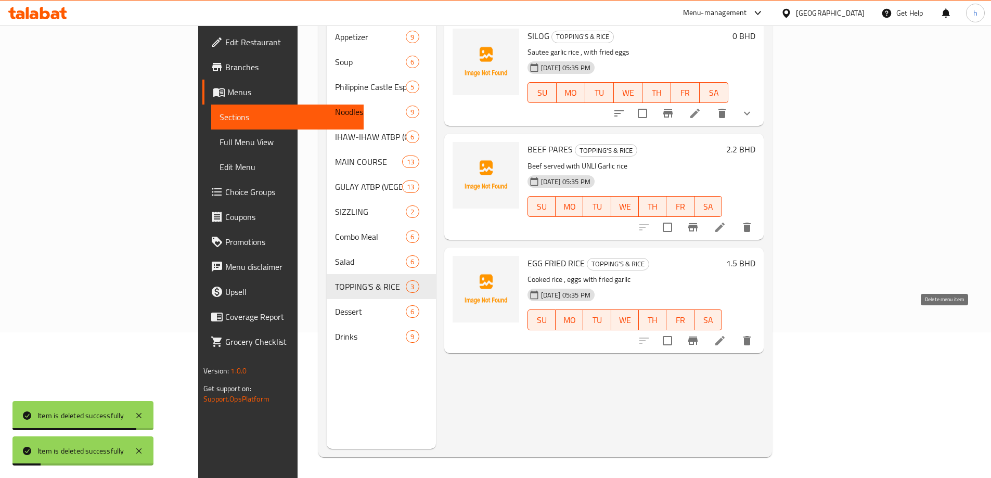
click at [753, 335] on icon "delete" at bounding box center [747, 341] width 12 height 12
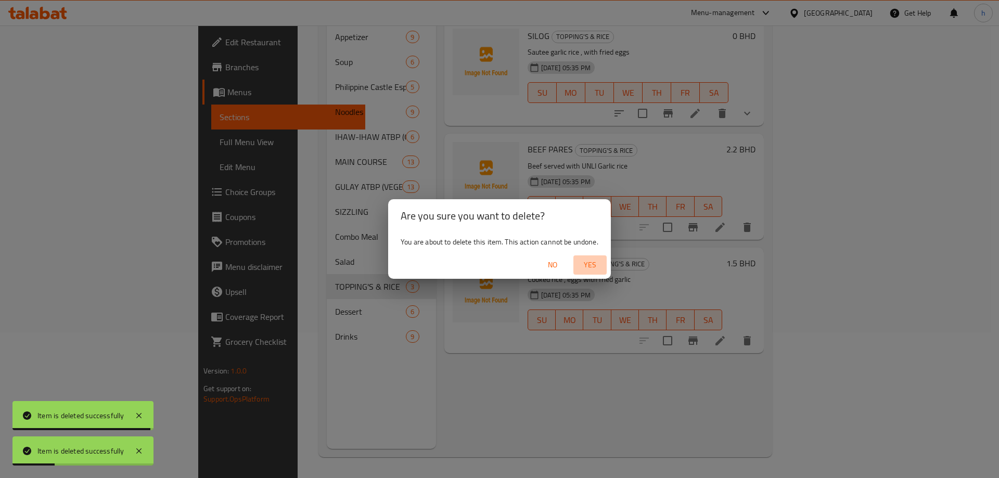
click at [589, 260] on span "Yes" at bounding box center [590, 265] width 25 height 13
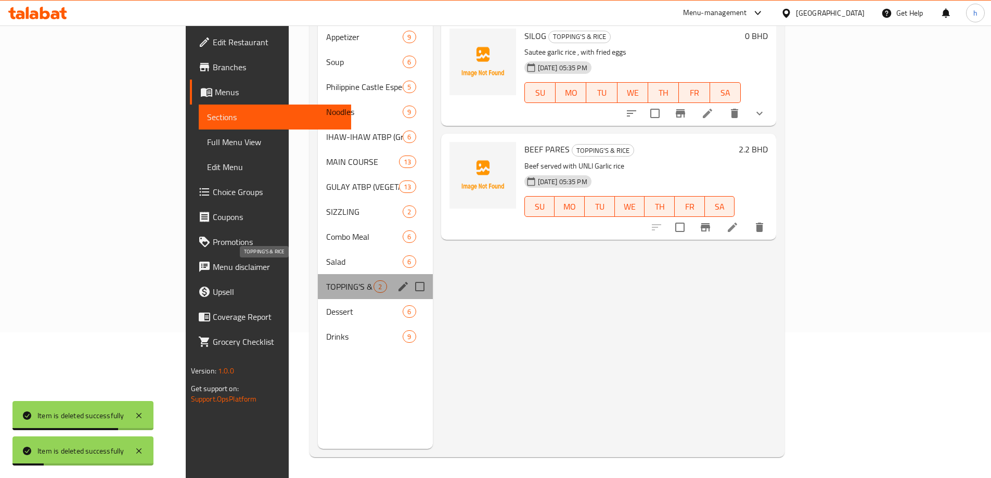
click at [326, 280] on span "TOPPING'S & RICE" at bounding box center [349, 286] width 47 height 12
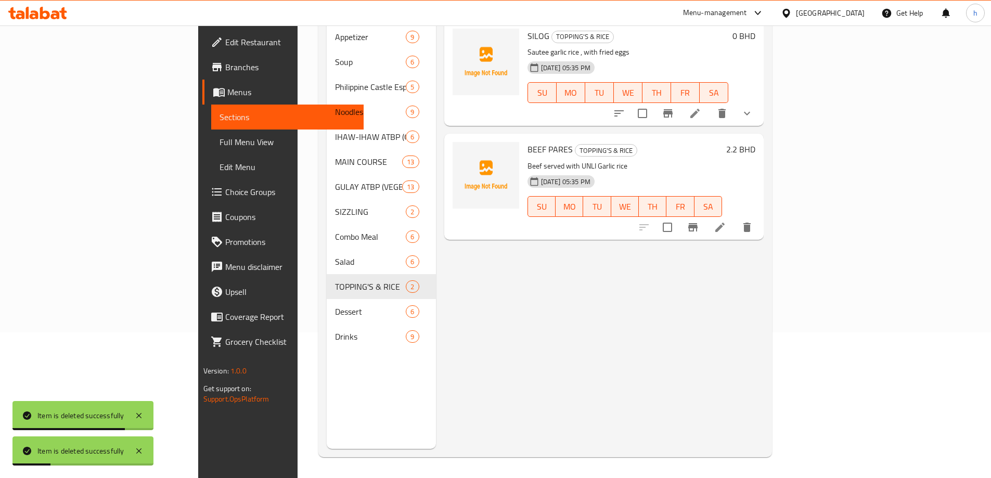
scroll to position [42, 0]
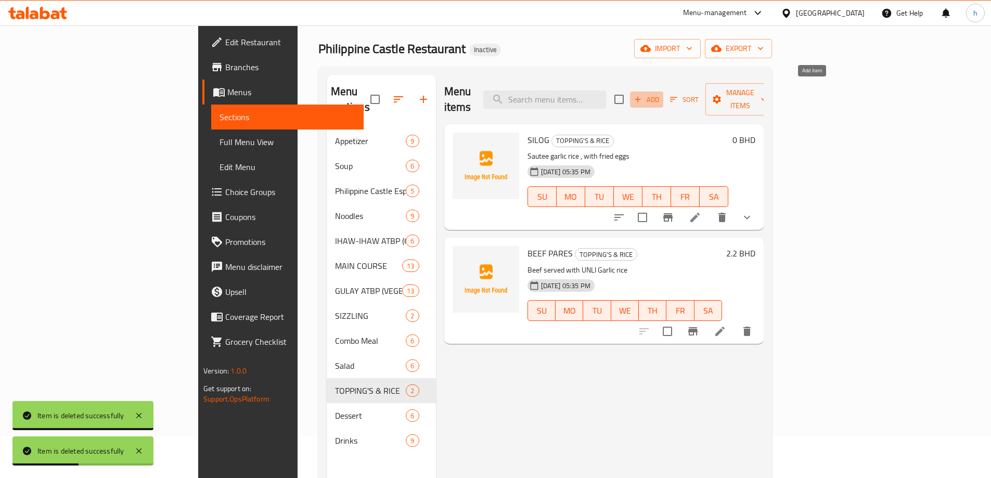
click at [661, 94] on span "Add" at bounding box center [647, 100] width 28 height 12
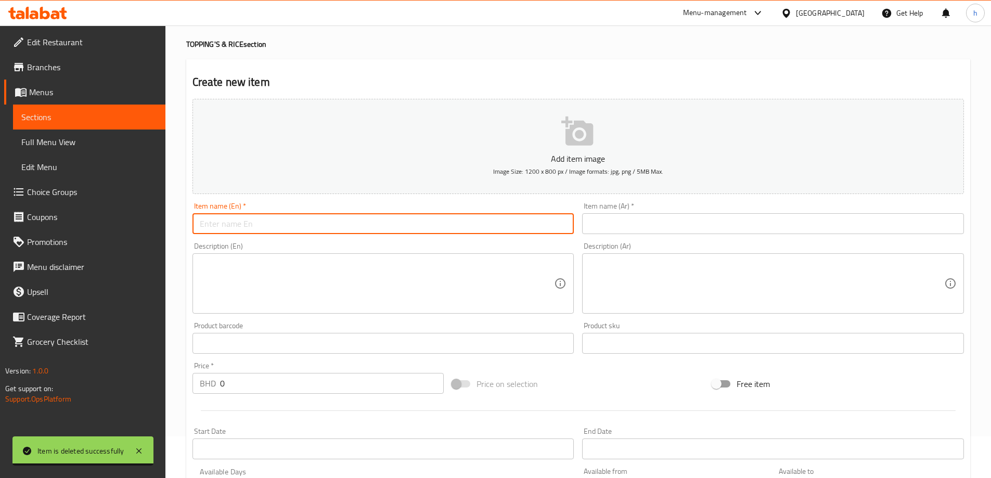
drag, startPoint x: 264, startPoint y: 223, endPoint x: 280, endPoint y: 234, distance: 19.2
click at [264, 223] on input "text" at bounding box center [384, 223] width 382 height 21
paste input "Steamed Rice"
type input "Steamed Rice"
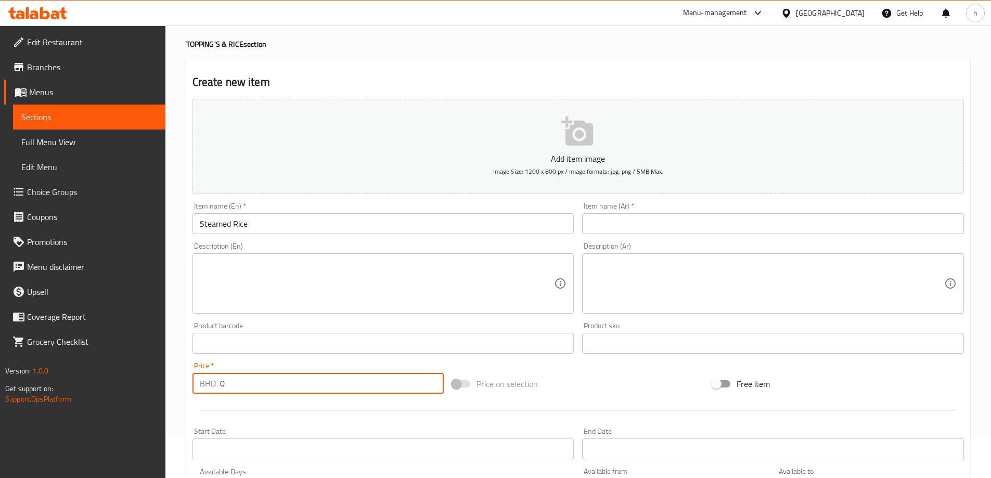
click at [254, 382] on input "0" at bounding box center [332, 383] width 224 height 21
type input "0.500"
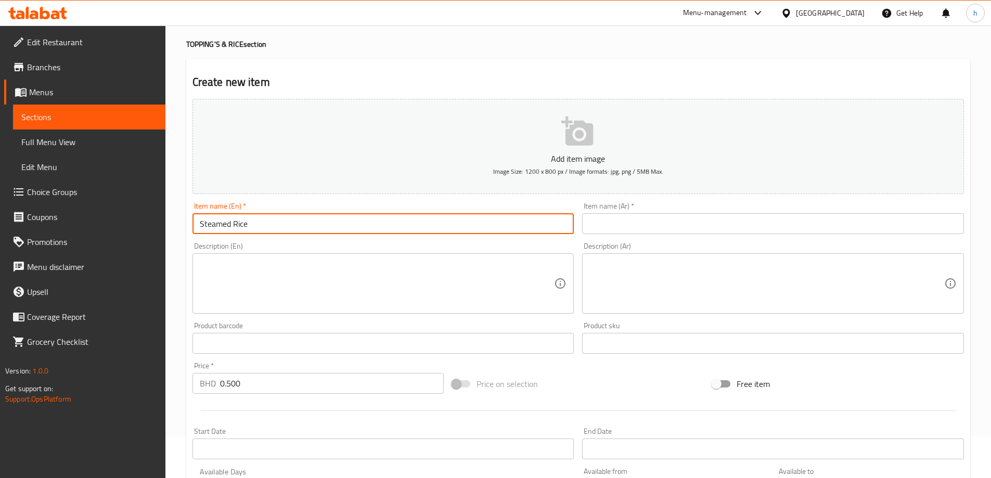
click at [217, 225] on input "Steamed Rice" at bounding box center [384, 223] width 382 height 21
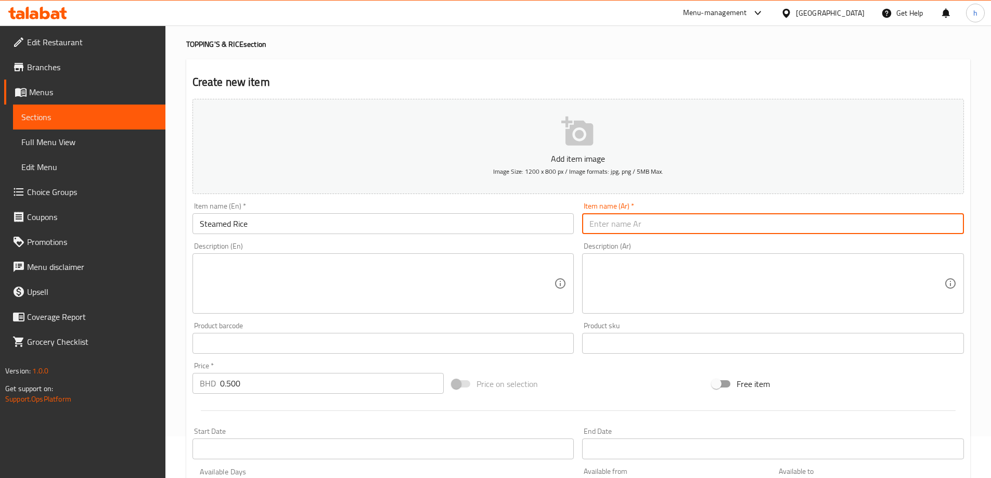
click at [616, 223] on input "text" at bounding box center [773, 223] width 382 height 21
type input "H"
paste input "على البخار"
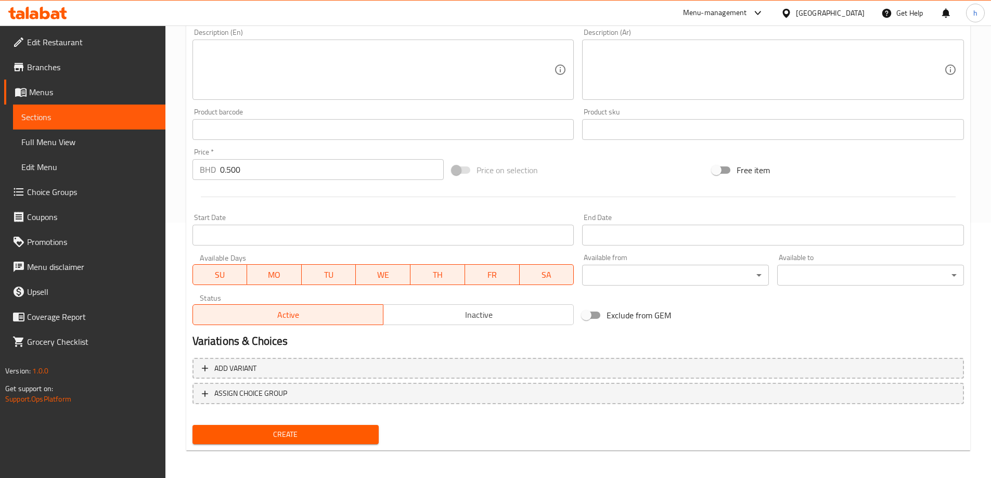
scroll to position [257, 0]
type input "أرز على البخار"
click at [316, 441] on button "Create" at bounding box center [286, 433] width 187 height 19
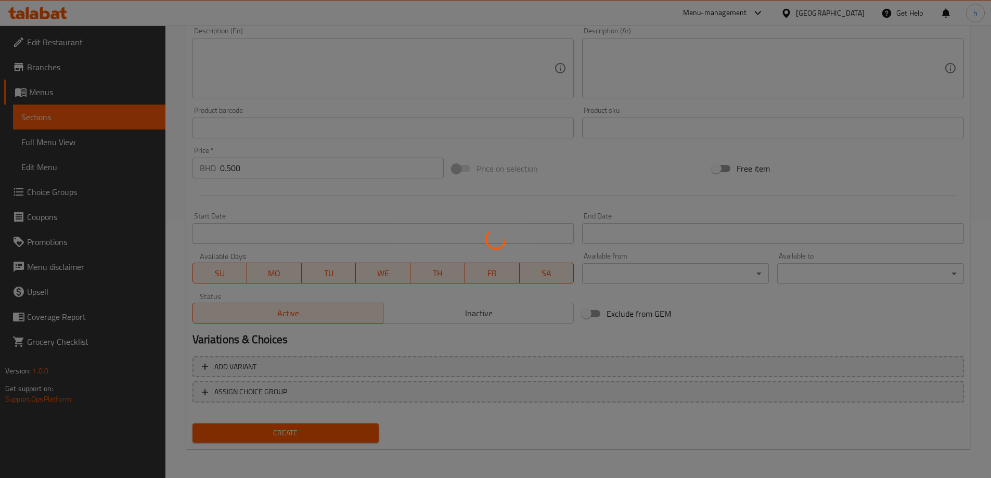
type input "0"
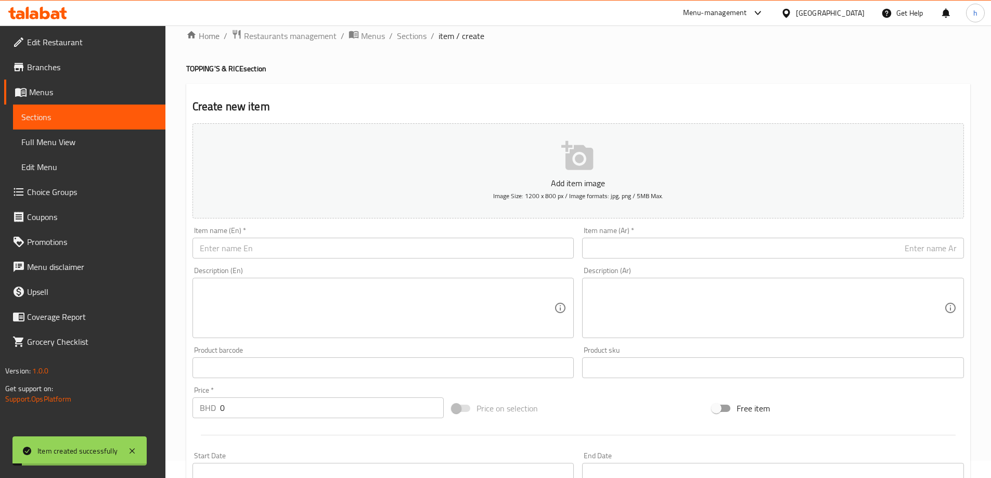
scroll to position [0, 0]
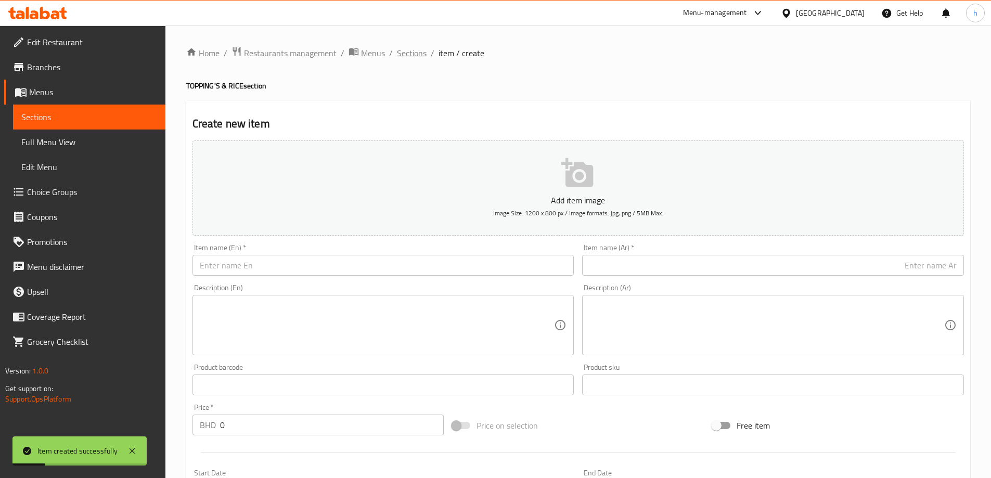
click at [412, 47] on span "Sections" at bounding box center [412, 53] width 30 height 12
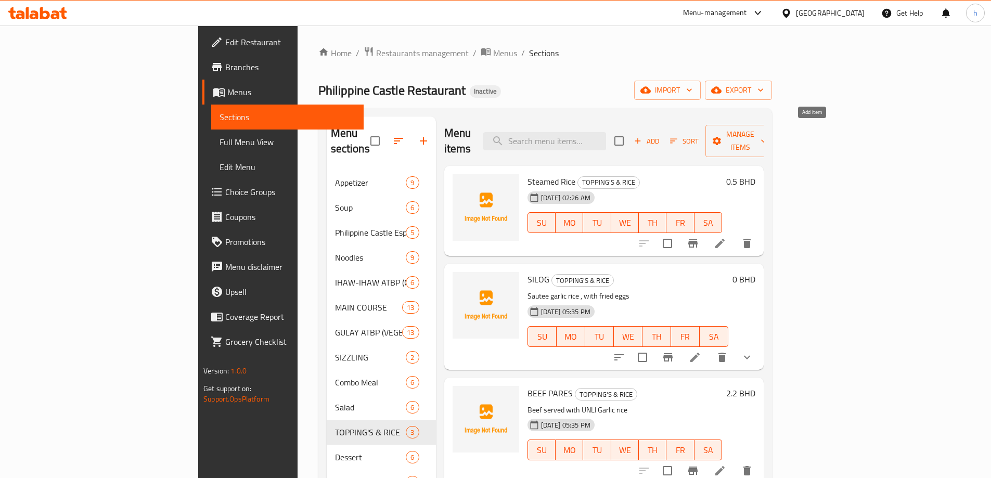
click at [661, 135] on span "Add" at bounding box center [647, 141] width 28 height 12
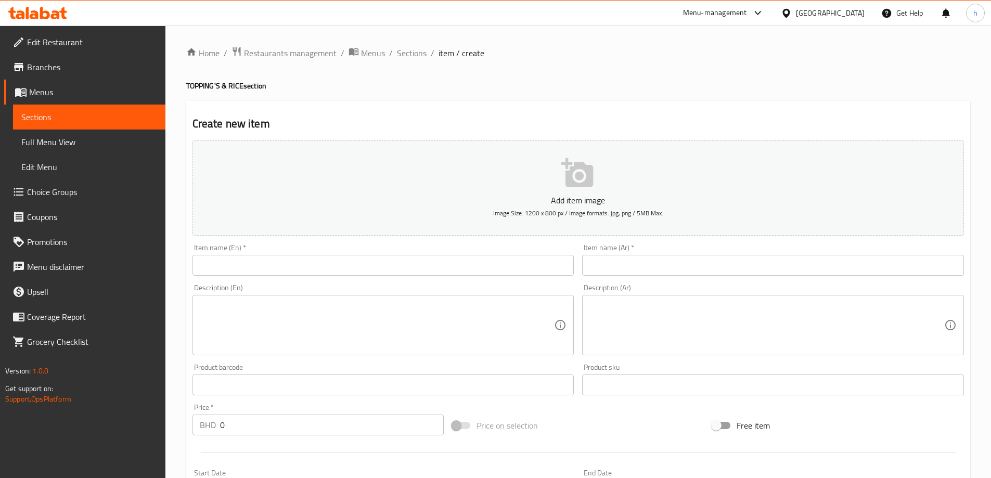
click at [319, 268] on input "text" at bounding box center [384, 265] width 382 height 21
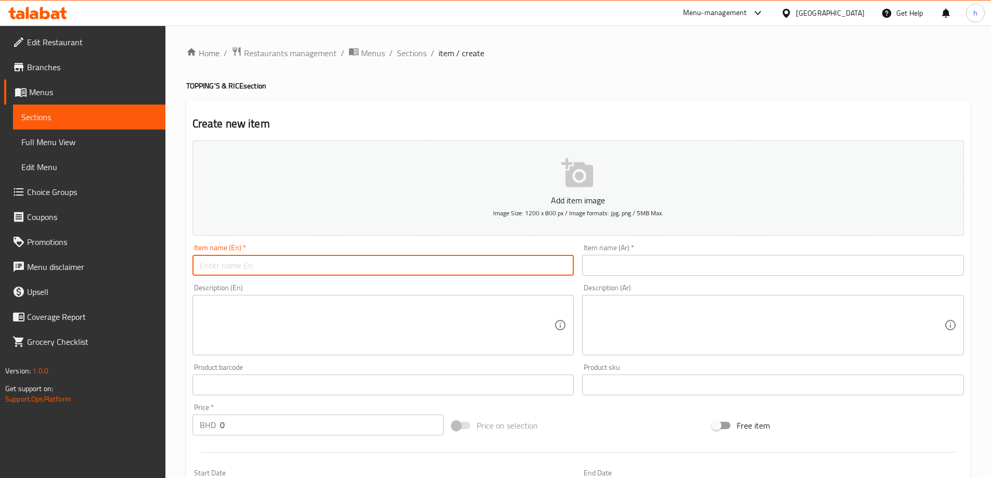
paste input "[PERSON_NAME]"
type input "[PERSON_NAME]"
click at [650, 269] on input "text" at bounding box center [773, 265] width 382 height 21
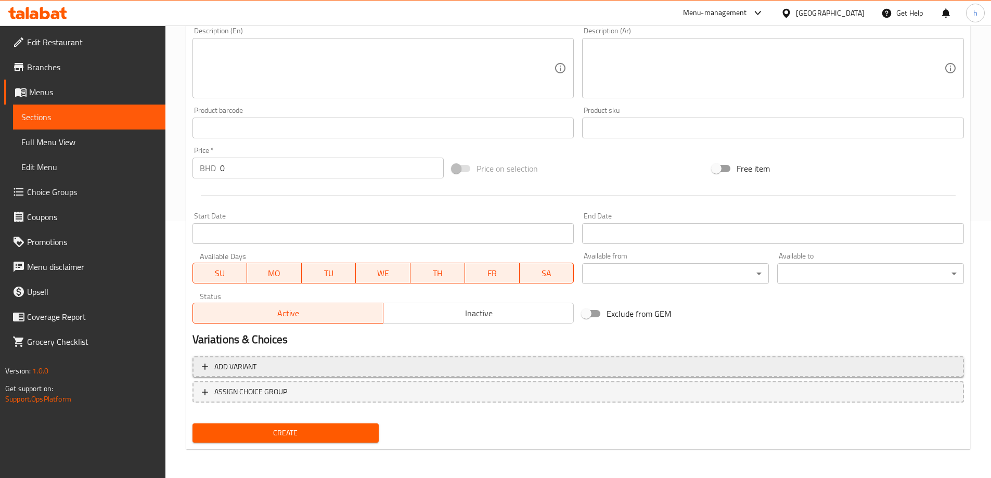
type input "أرز مقلي"
click at [333, 375] on button "Add variant" at bounding box center [579, 366] width 772 height 21
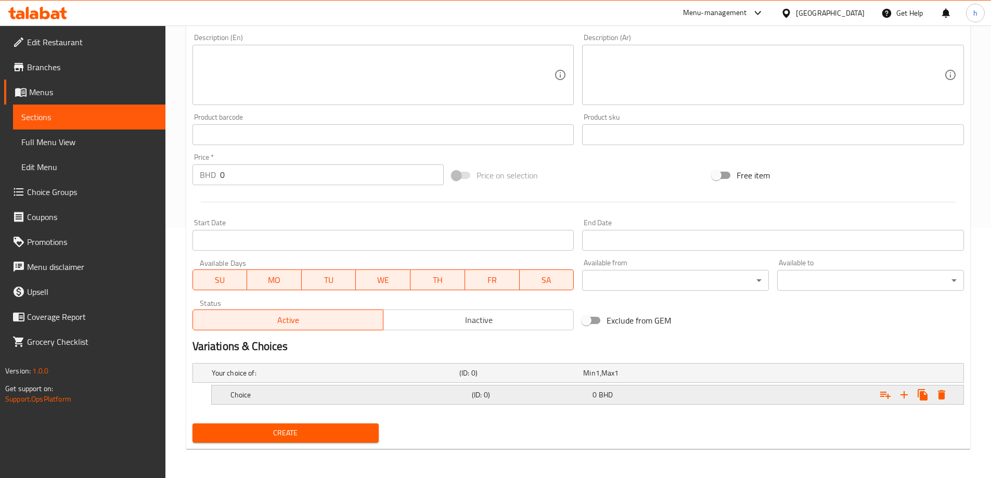
click at [336, 392] on h5 "Choice" at bounding box center [348, 395] width 237 height 10
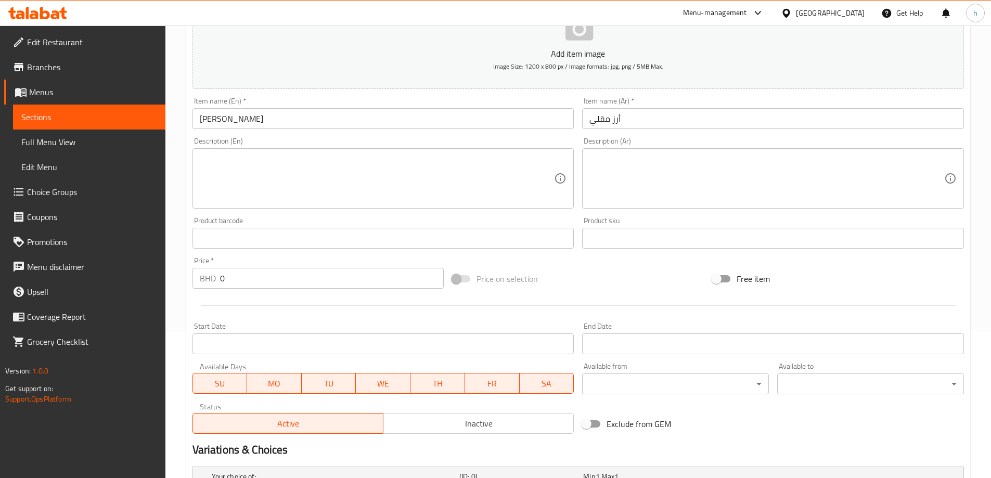
scroll to position [198, 0]
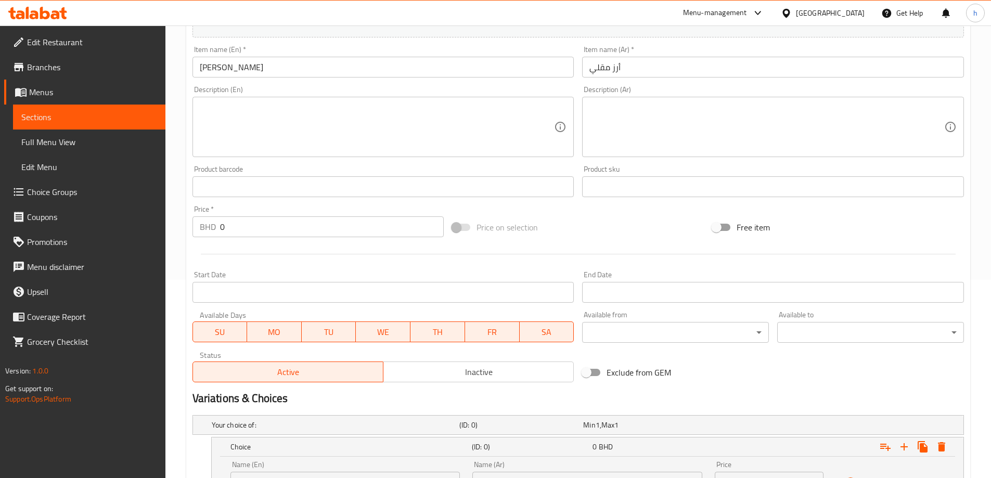
click at [260, 154] on div "Description (En)" at bounding box center [384, 127] width 382 height 60
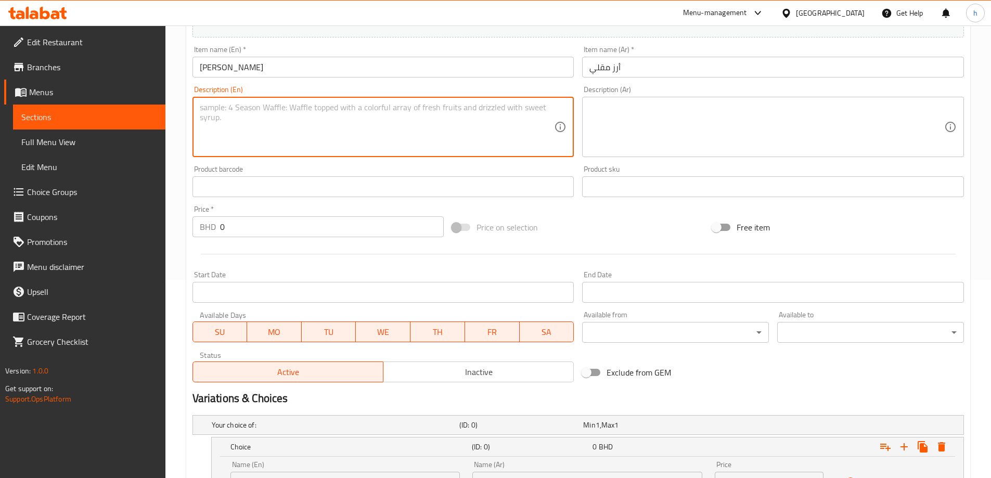
paste textarea "Mixed fried rice , with eggs"
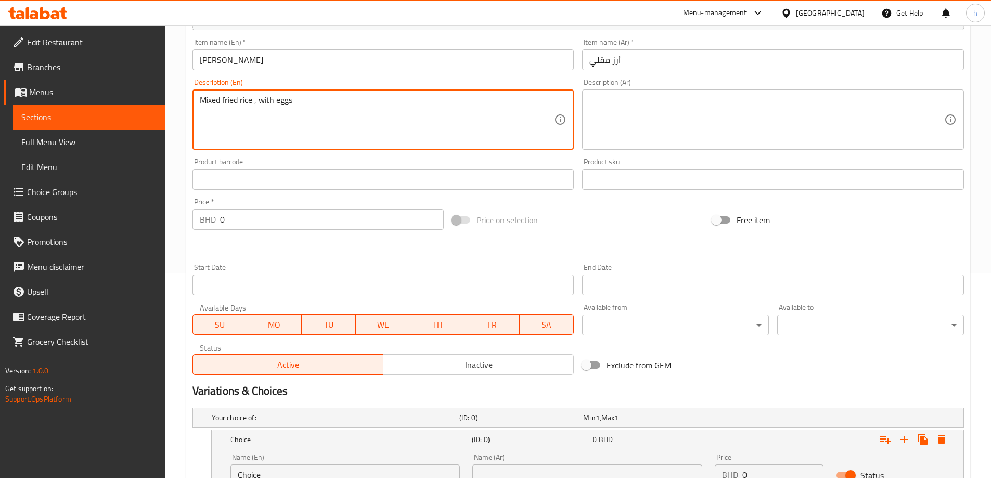
scroll to position [295, 0]
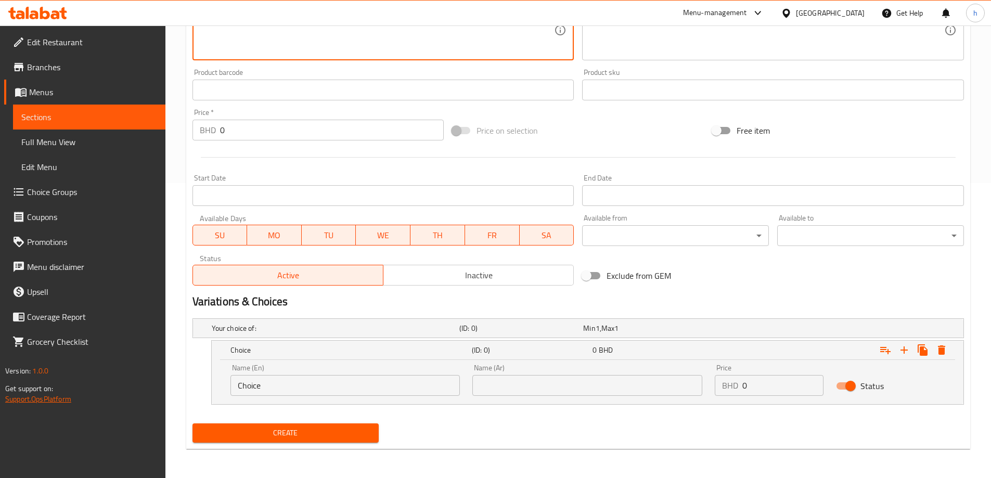
type textarea "Mixed fried rice , with eggs"
click at [262, 382] on input "Choice" at bounding box center [345, 385] width 230 height 21
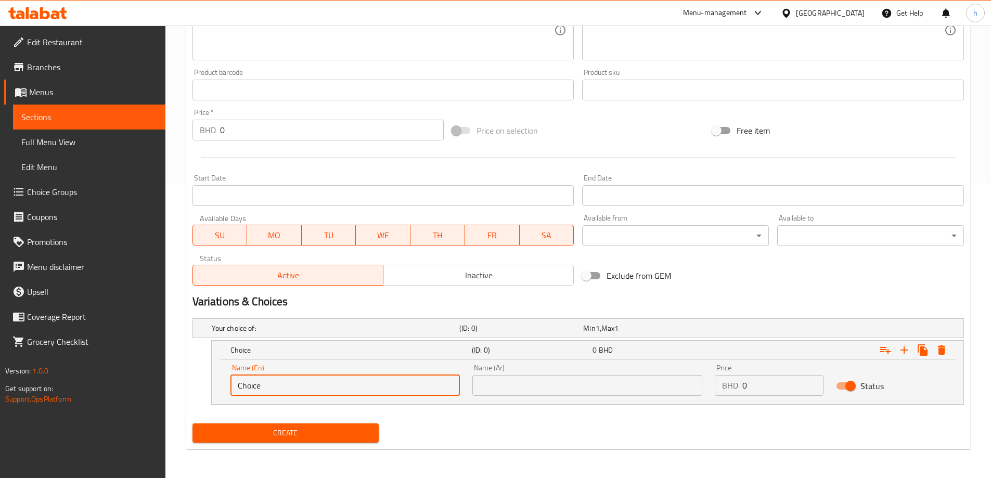
click at [262, 382] on input "Choice" at bounding box center [345, 385] width 230 height 21
paste input "Vegetabl"
type input "Vegetable"
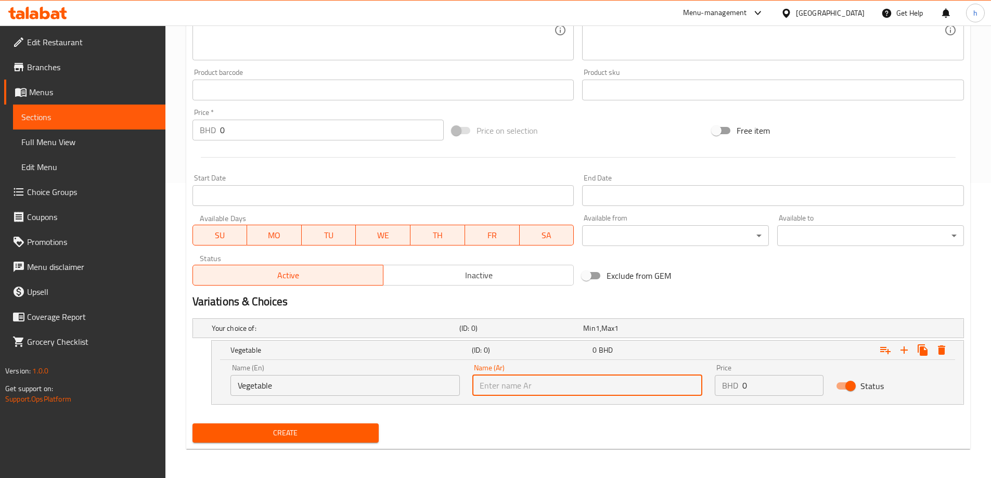
click at [612, 386] on input "text" at bounding box center [587, 385] width 230 height 21
type input "خضروات"
click at [763, 388] on input "0" at bounding box center [782, 385] width 81 height 21
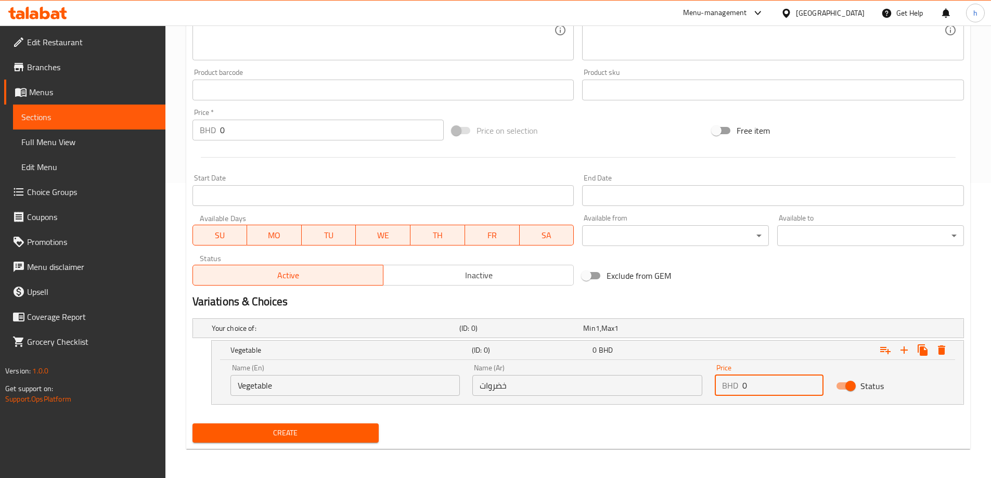
click at [763, 388] on input "0" at bounding box center [782, 385] width 81 height 21
type input "2.200"
click at [906, 350] on icon "Expand" at bounding box center [904, 350] width 7 height 7
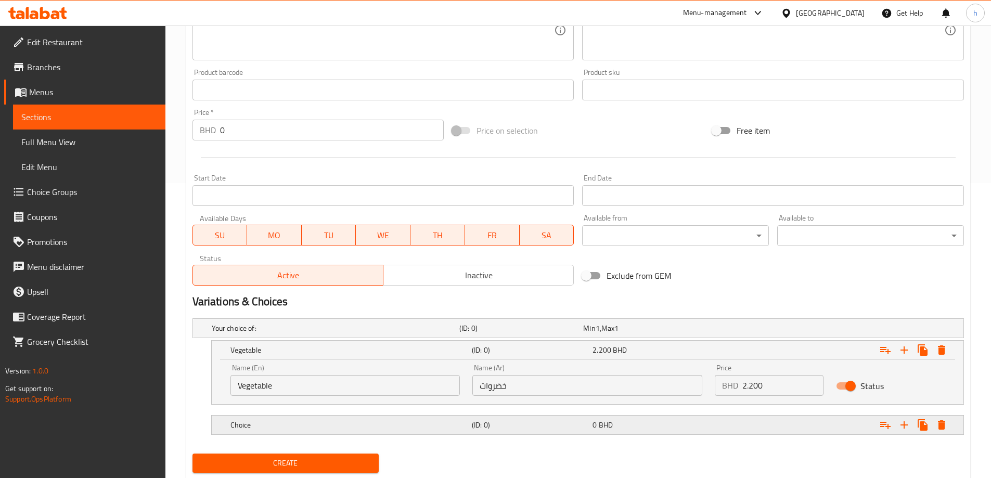
click at [296, 426] on h5 "Choice" at bounding box center [348, 425] width 237 height 10
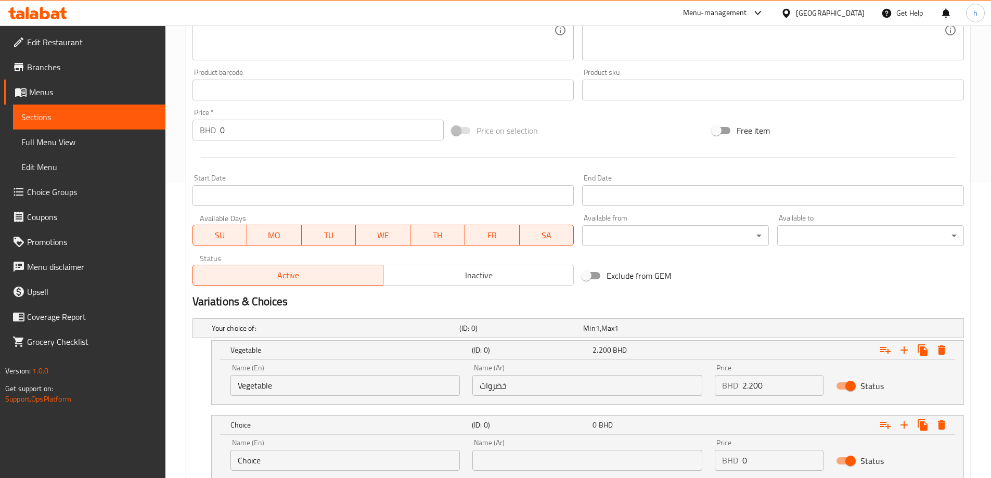
click at [280, 458] on input "Choice" at bounding box center [345, 460] width 230 height 21
paste input "Mixed Seafood"
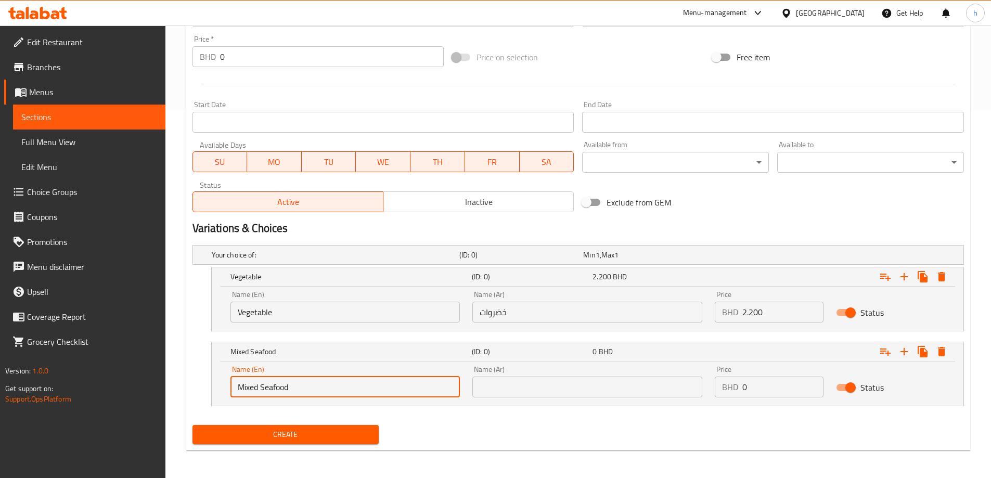
scroll to position [370, 0]
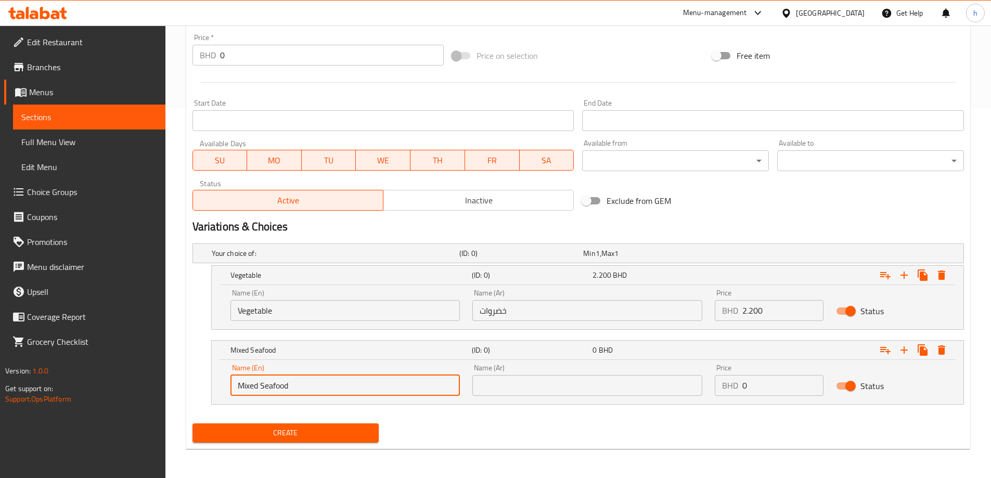
click at [276, 386] on input "Mixed Seafood" at bounding box center [345, 385] width 230 height 21
type input "Mixed Seafood"
click at [760, 386] on input "0" at bounding box center [782, 385] width 81 height 21
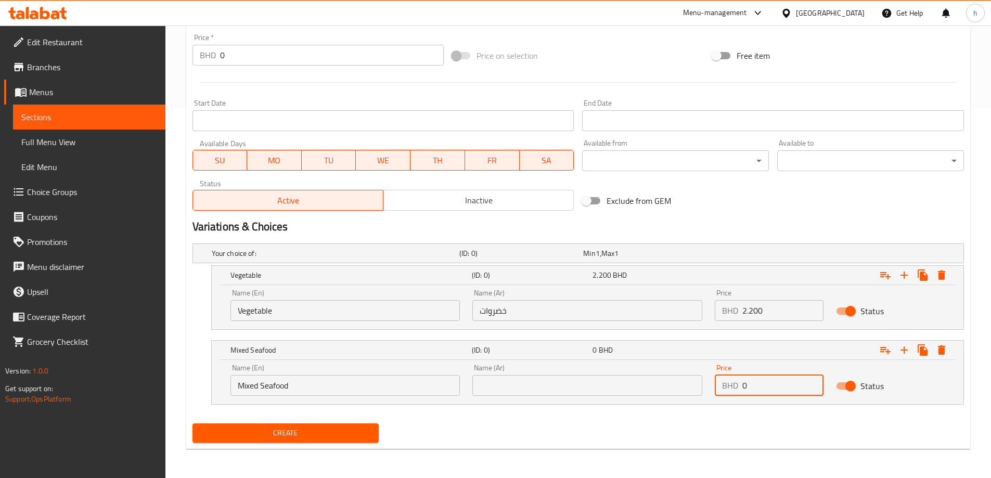
click at [760, 386] on input "0" at bounding box center [782, 385] width 81 height 21
type input "2.500"
click at [278, 383] on input "Mixed Seafood" at bounding box center [345, 385] width 230 height 21
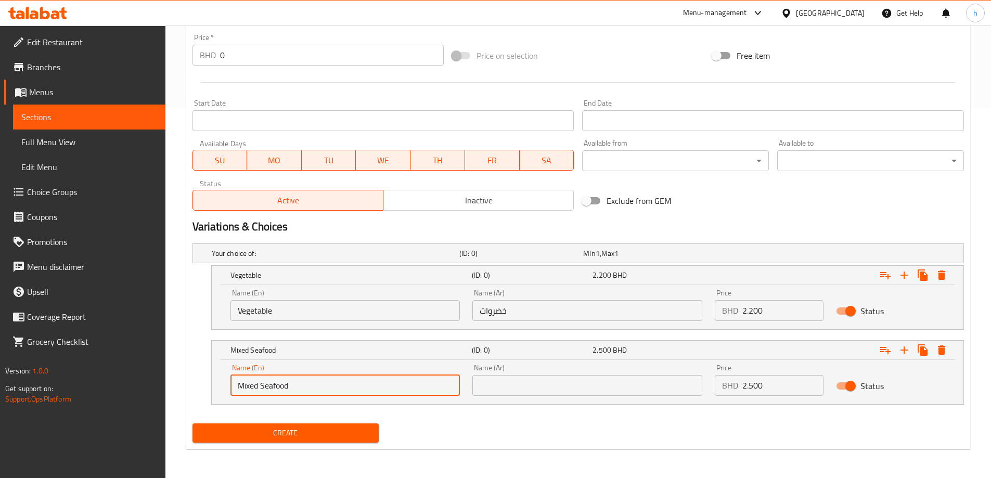
click at [278, 383] on input "Mixed Seafood" at bounding box center [345, 385] width 230 height 21
click at [574, 386] on input "text" at bounding box center [587, 385] width 230 height 21
paste input "مأكولات بحرية"
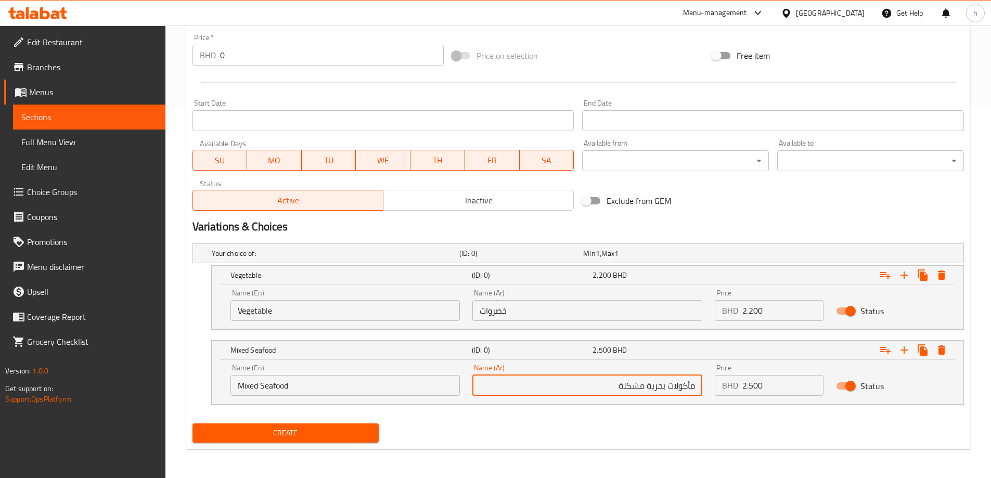
type input "مأكولات بحرية مشكلة"
click at [535, 314] on input "خضروات" at bounding box center [587, 310] width 230 height 21
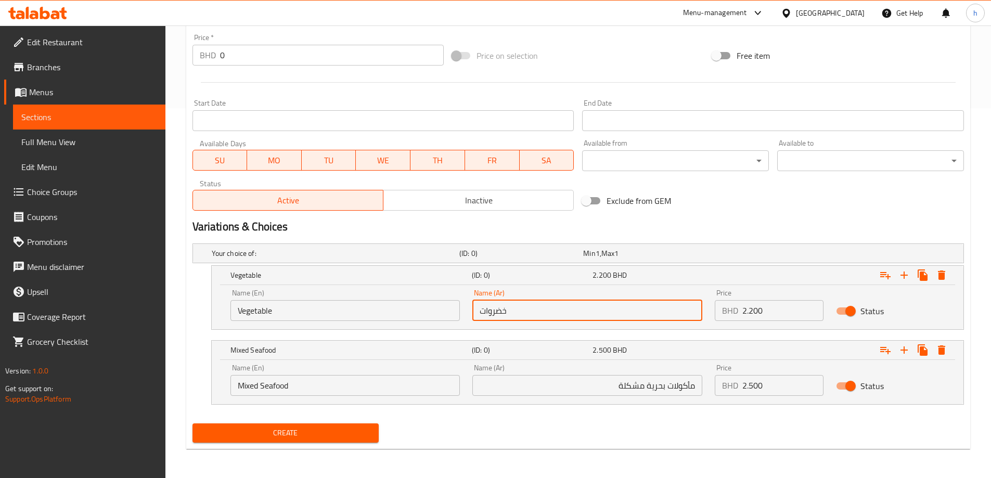
click at [535, 314] on input "خضروات" at bounding box center [587, 310] width 230 height 21
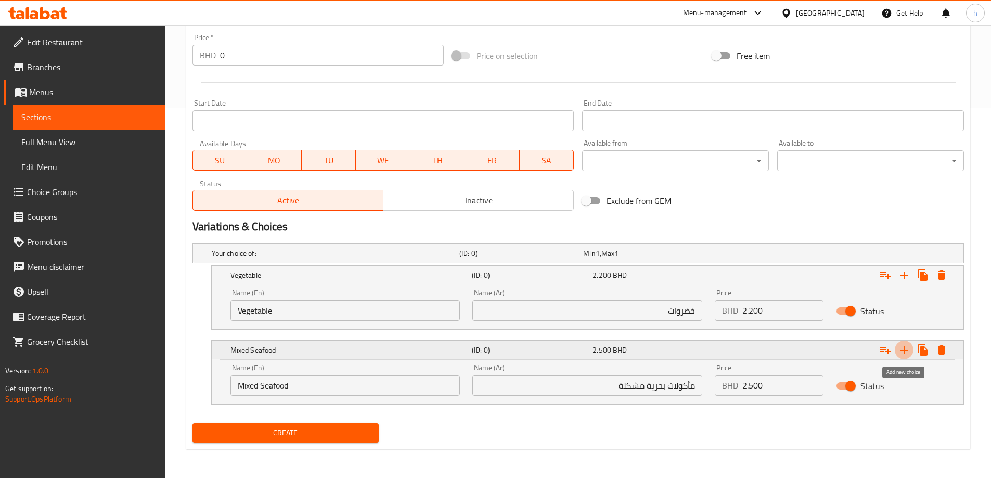
click at [903, 352] on icon "Expand" at bounding box center [904, 350] width 12 height 12
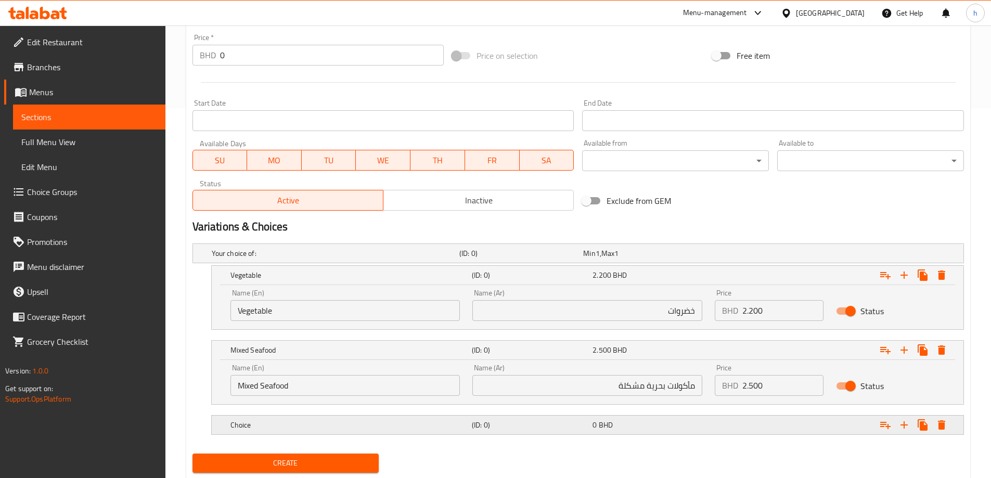
click at [284, 430] on h5 "Choice" at bounding box center [348, 425] width 237 height 10
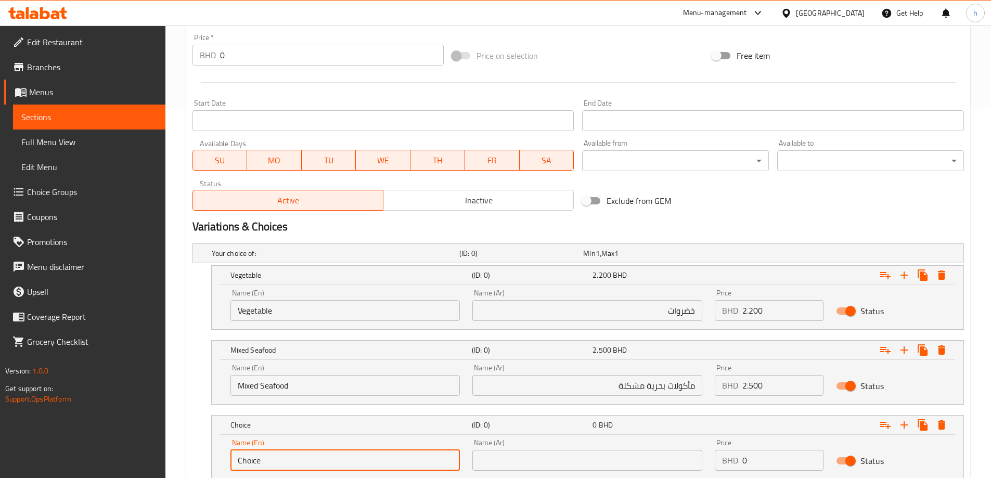
click at [250, 460] on input "Choice" at bounding box center [345, 460] width 230 height 21
paste input "icken"
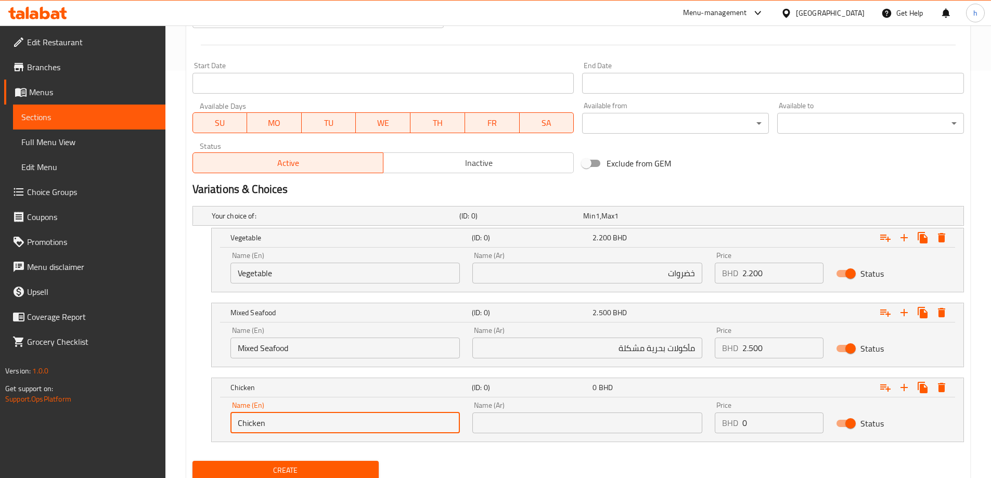
scroll to position [445, 0]
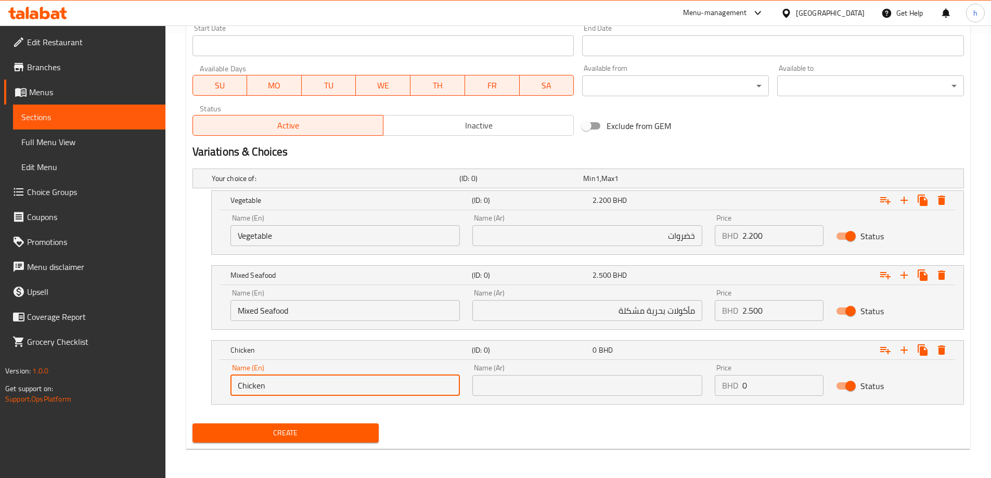
type input "Chicken"
click at [553, 388] on input "text" at bounding box center [587, 385] width 230 height 21
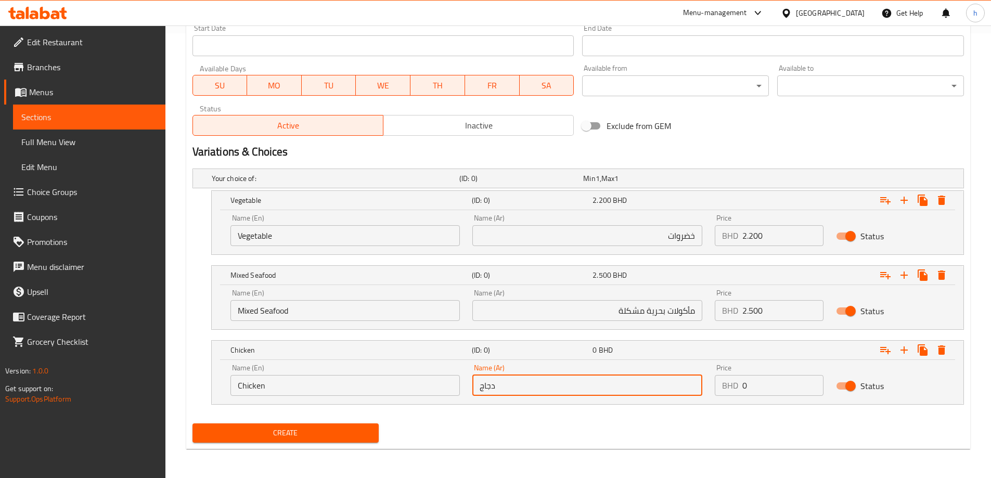
type input "دجاج"
click at [753, 389] on input "0" at bounding box center [782, 385] width 81 height 21
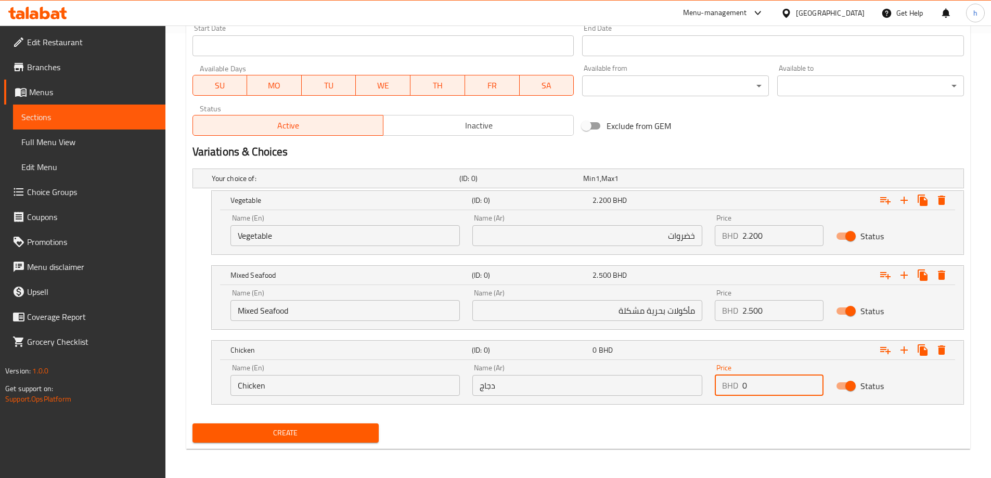
click at [753, 389] on input "0" at bounding box center [782, 385] width 81 height 21
type input "2.200"
click at [498, 381] on input "دجاج" at bounding box center [587, 385] width 230 height 21
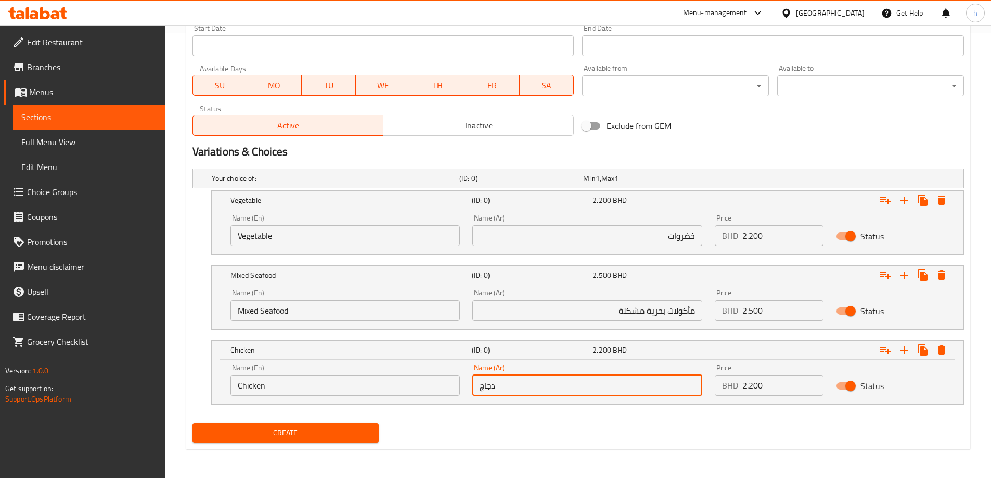
click at [498, 381] on input "دجاج" at bounding box center [587, 385] width 230 height 21
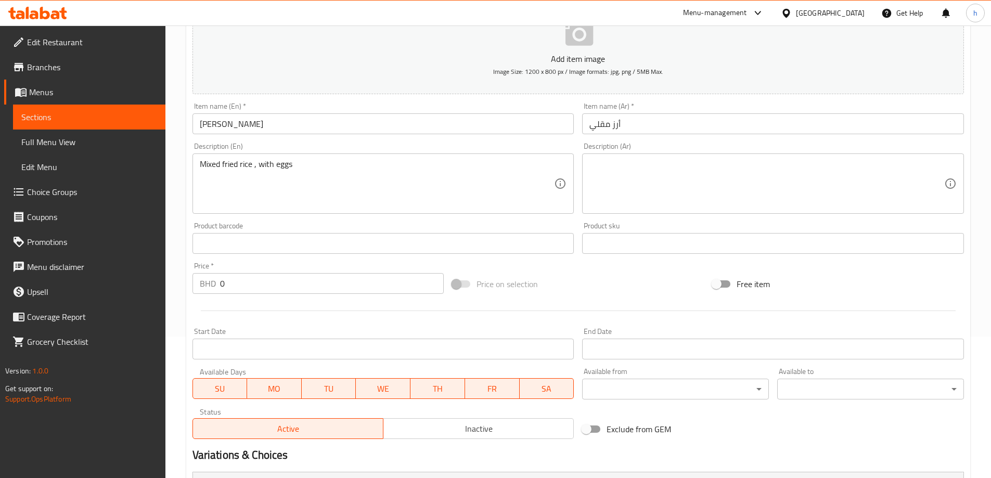
scroll to position [133, 0]
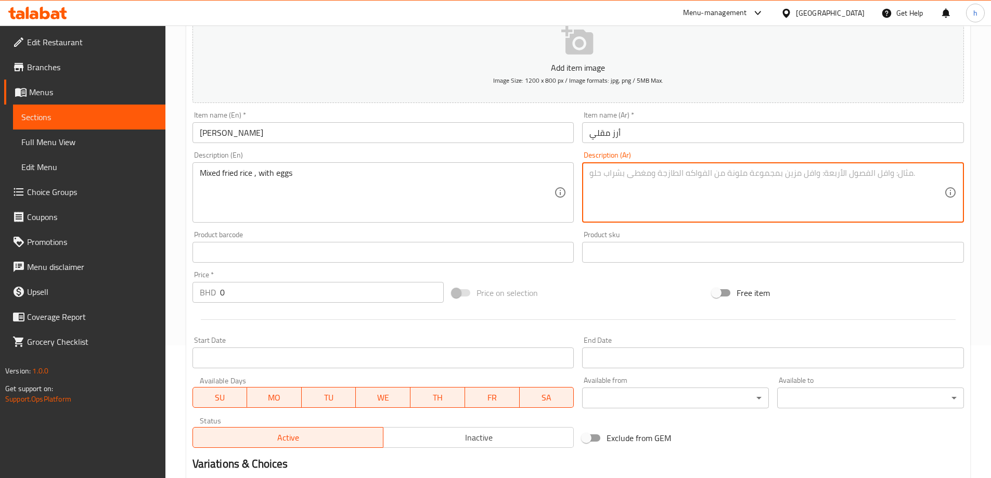
click at [689, 178] on textarea at bounding box center [766, 192] width 355 height 49
click at [872, 179] on textarea at bounding box center [766, 192] width 355 height 49
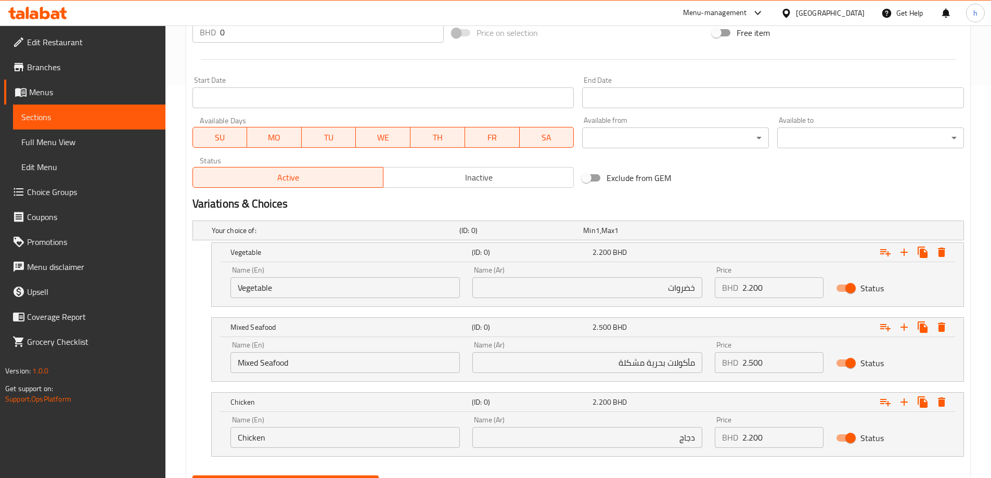
scroll to position [445, 0]
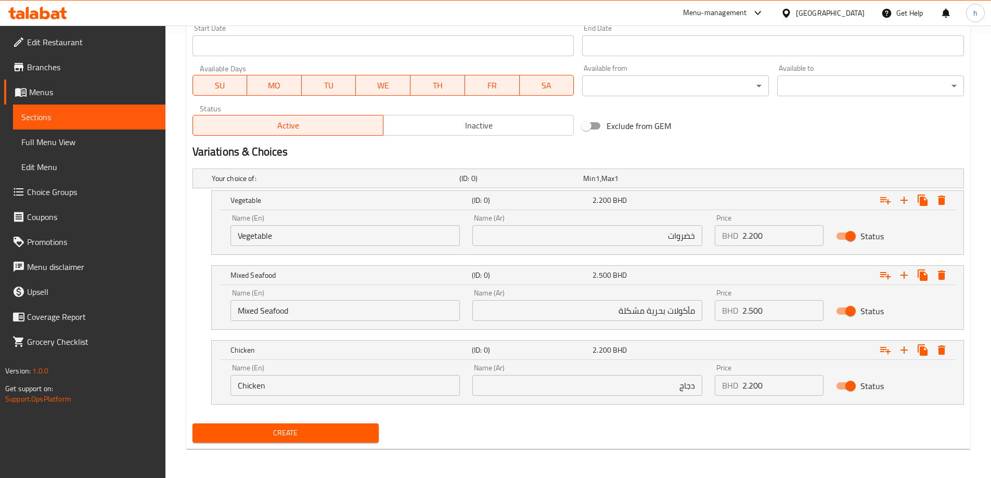
type textarea "أرز مقلي مشكل مع البيض"
click at [345, 429] on span "Create" at bounding box center [286, 433] width 170 height 13
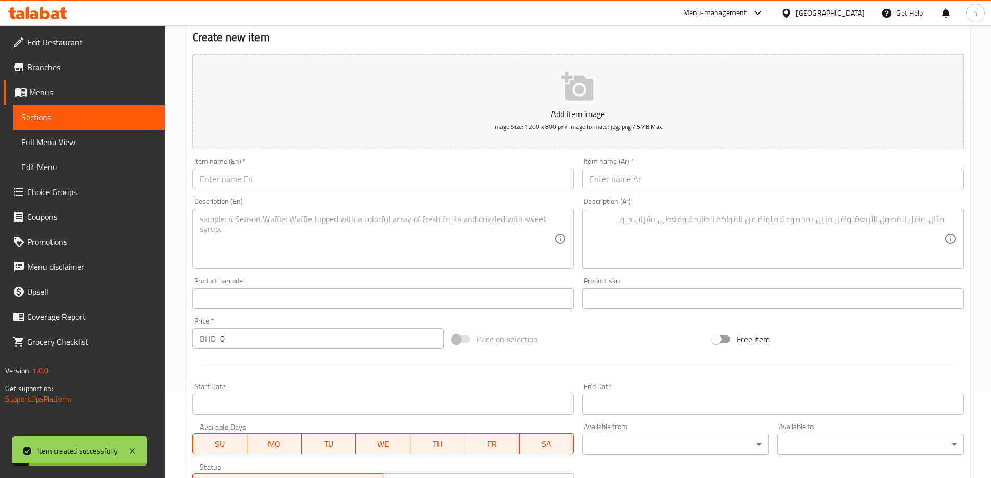
scroll to position [0, 0]
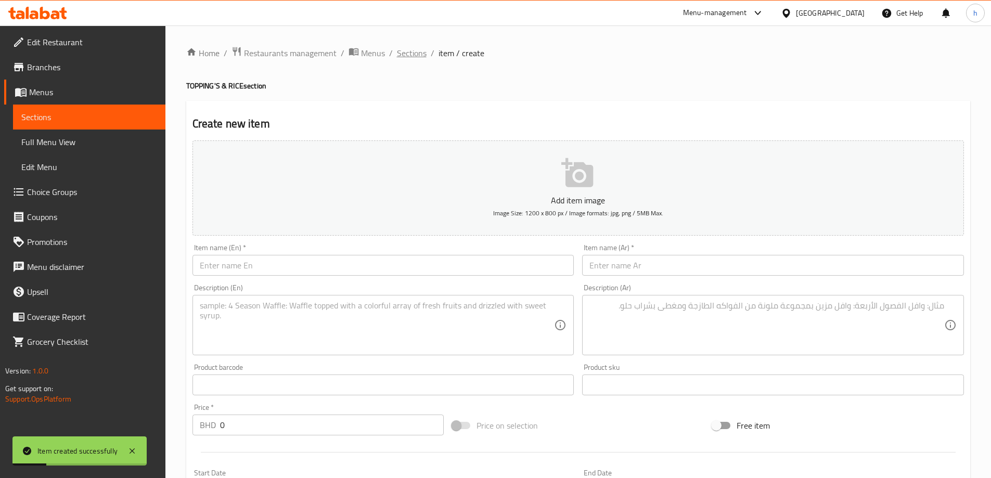
click at [417, 58] on span "Sections" at bounding box center [412, 53] width 30 height 12
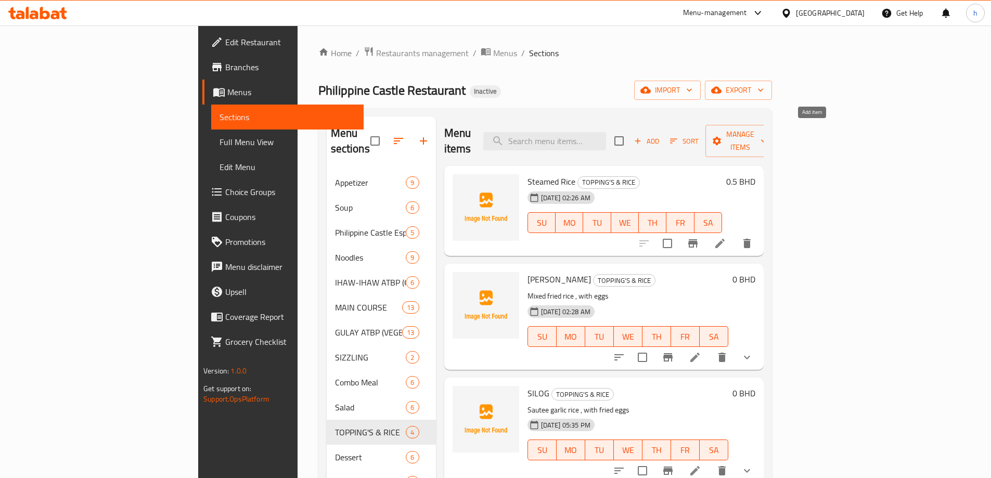
click at [661, 136] on span "Add" at bounding box center [647, 141] width 28 height 12
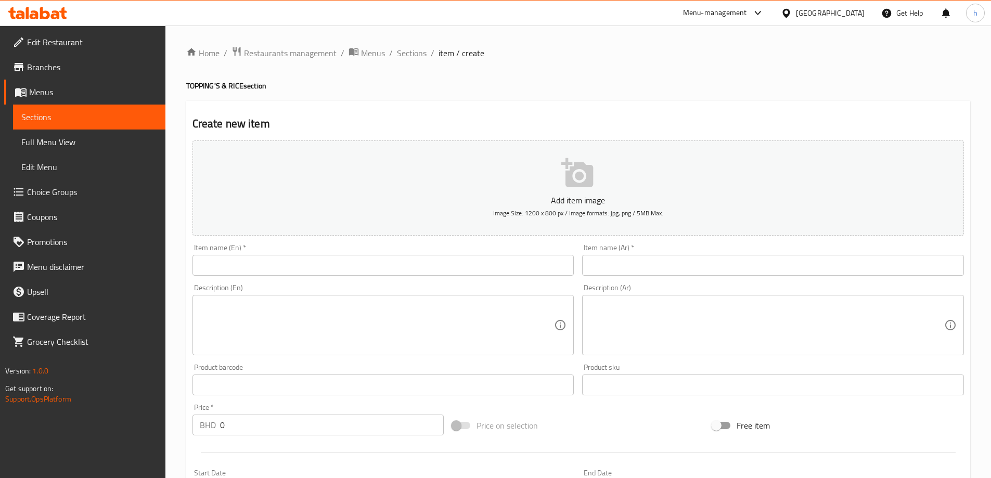
click at [307, 270] on input "text" at bounding box center [384, 265] width 382 height 21
paste input "GARLIC RICE"
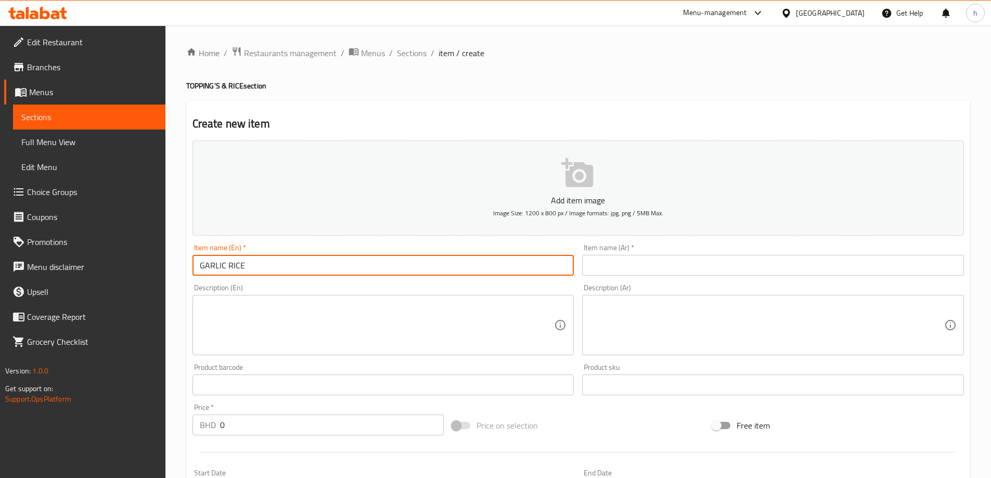
type input "GARLIC RICE"
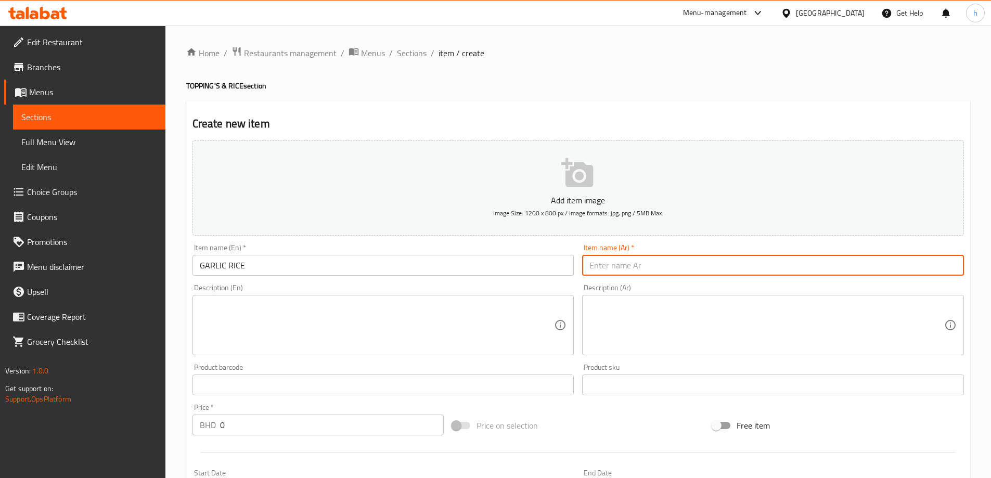
click at [687, 263] on input "text" at bounding box center [773, 265] width 382 height 21
type input "أرز الثوم"
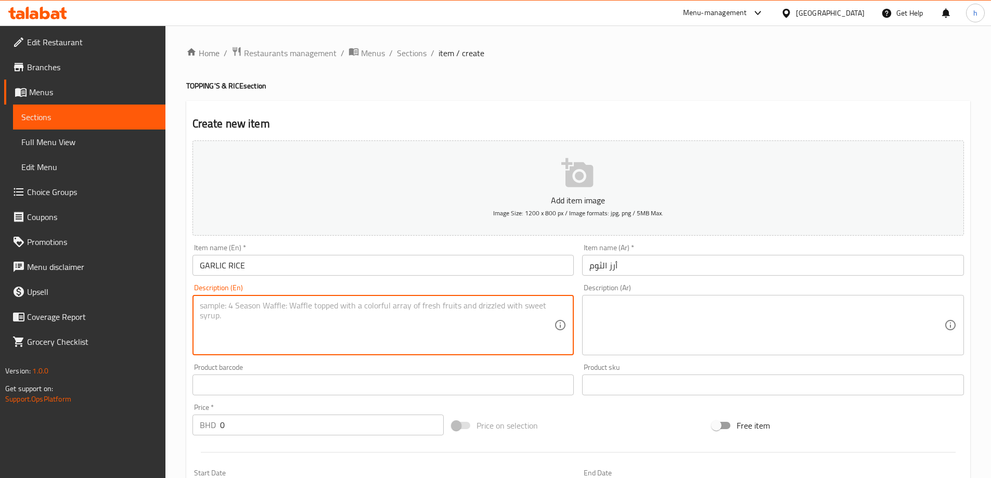
click at [306, 340] on textarea at bounding box center [377, 325] width 355 height 49
paste textarea "Cooked rice with fried garlic"
type textarea "Cooked rice with fried garlic"
click at [694, 329] on textarea at bounding box center [766, 325] width 355 height 49
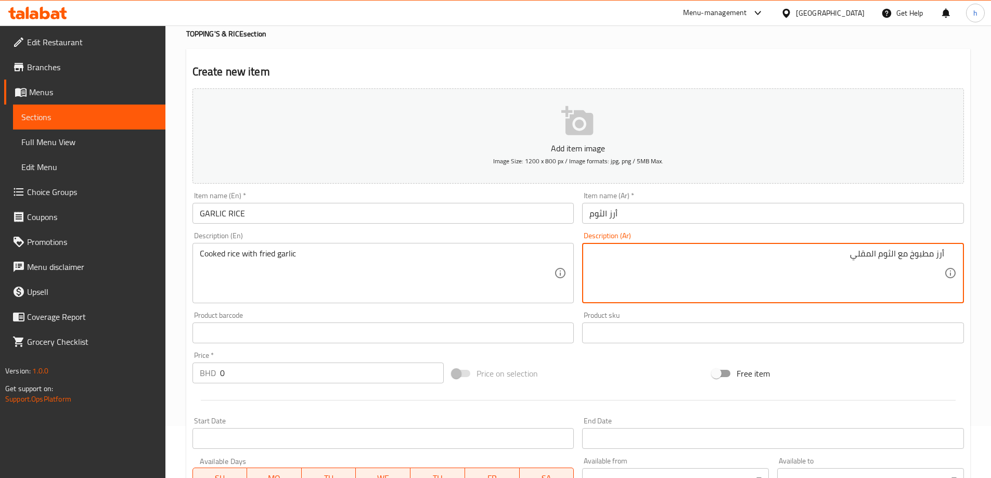
scroll to position [156, 0]
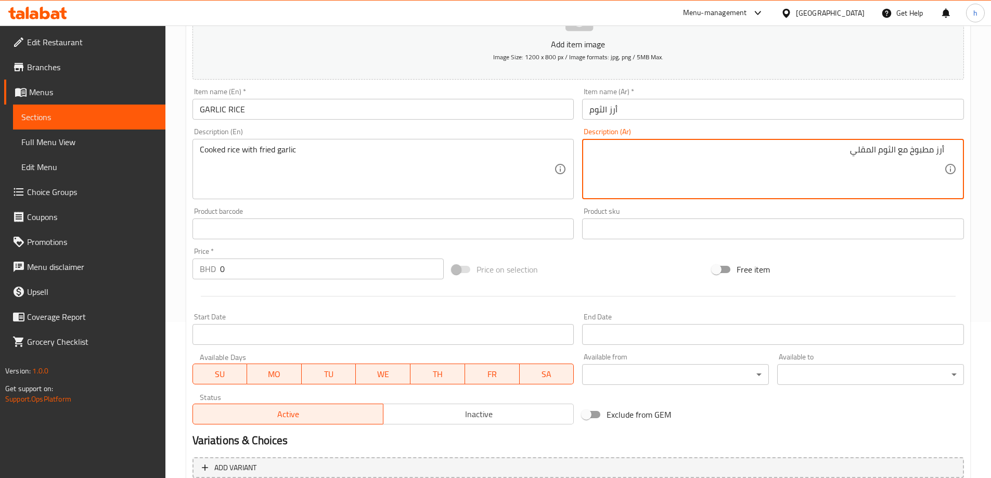
type textarea "أرز مطبوخ مع الثوم المقلي"
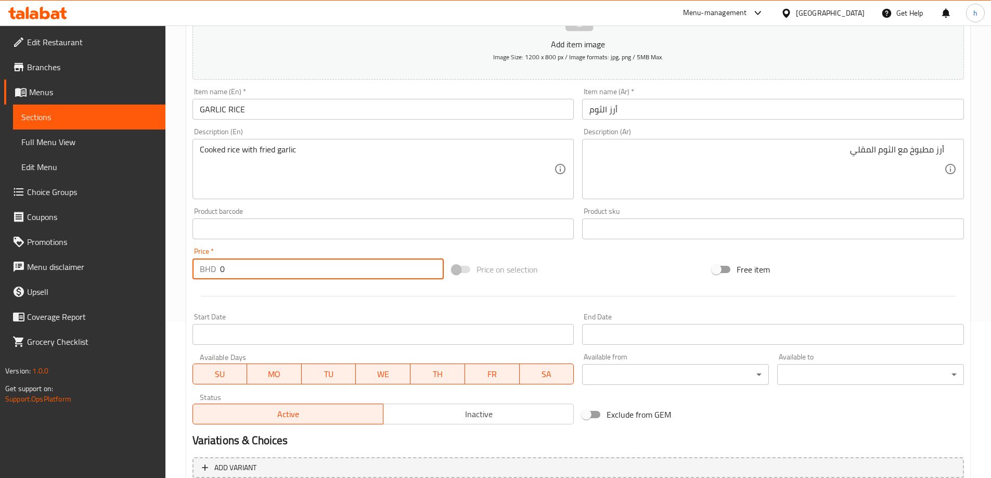
click at [235, 269] on input "0" at bounding box center [332, 269] width 224 height 21
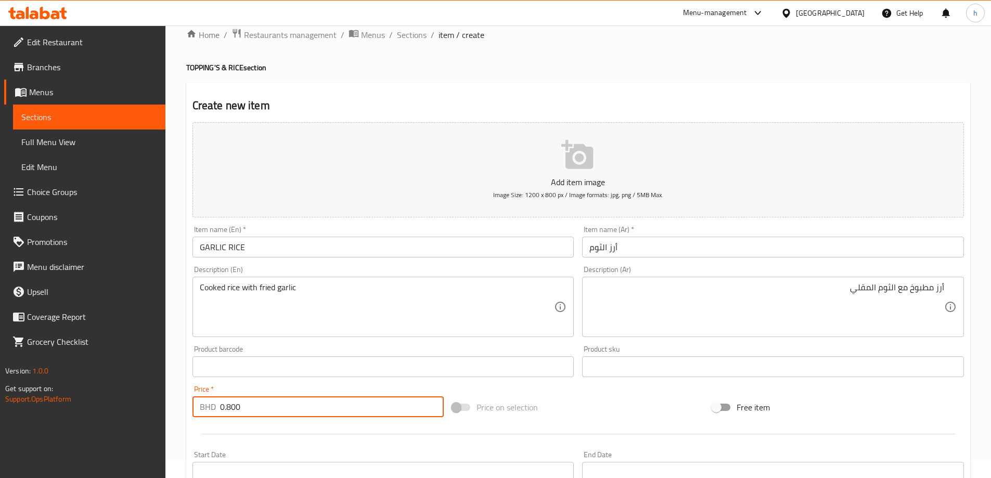
scroll to position [0, 0]
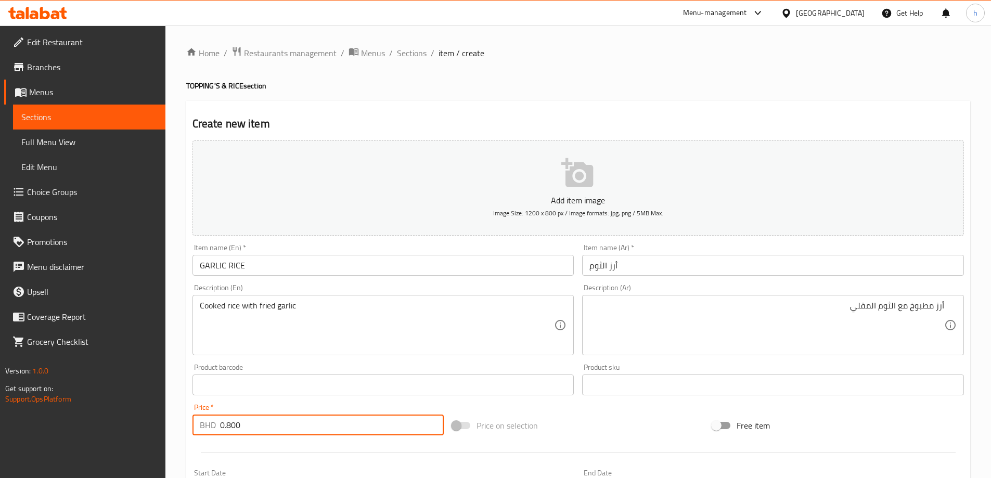
type input "0.800"
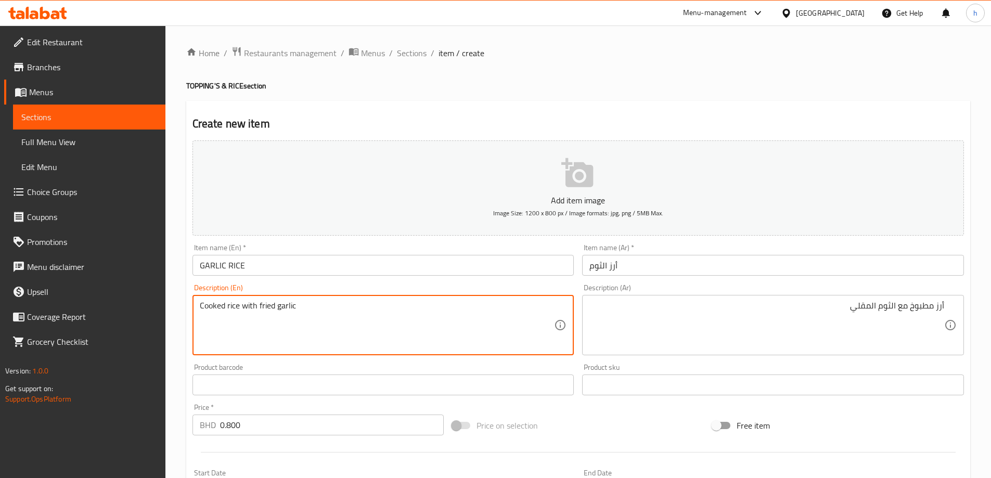
click at [234, 305] on textarea "Cooked rice with fried garlic" at bounding box center [377, 325] width 355 height 49
click at [213, 305] on textarea "Cooked rice with fried garlic" at bounding box center [377, 325] width 355 height 49
click at [241, 307] on textarea "Cooked rice with fried garlic" at bounding box center [377, 325] width 355 height 49
click at [286, 305] on textarea "Cooked rice with fried garlic" at bounding box center [377, 325] width 355 height 49
click at [267, 309] on textarea "Cooked rice with fried garlic" at bounding box center [377, 325] width 355 height 49
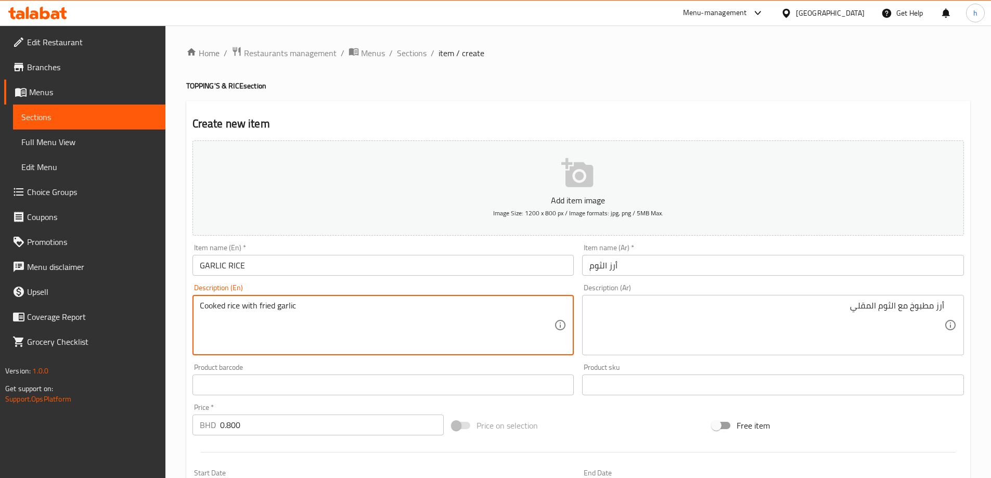
click at [216, 266] on input "GARLIC RICE" at bounding box center [384, 265] width 382 height 21
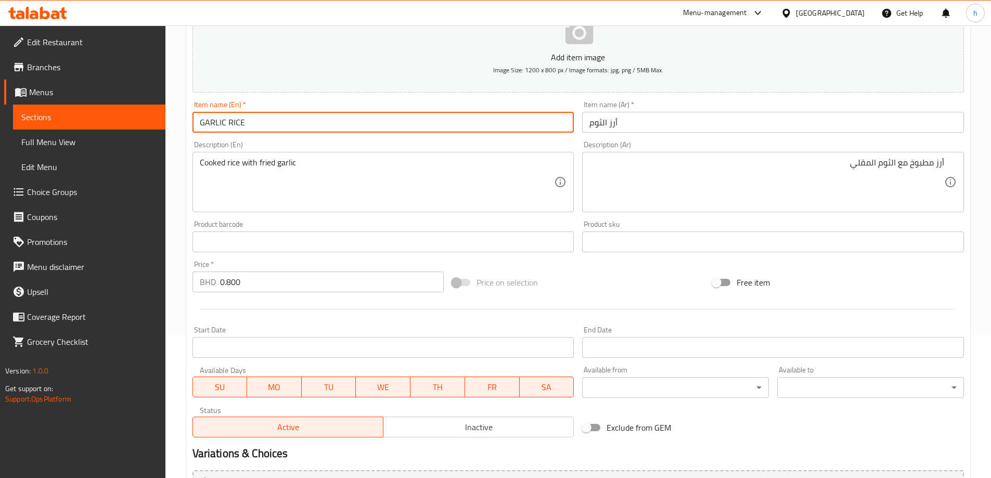
scroll to position [156, 0]
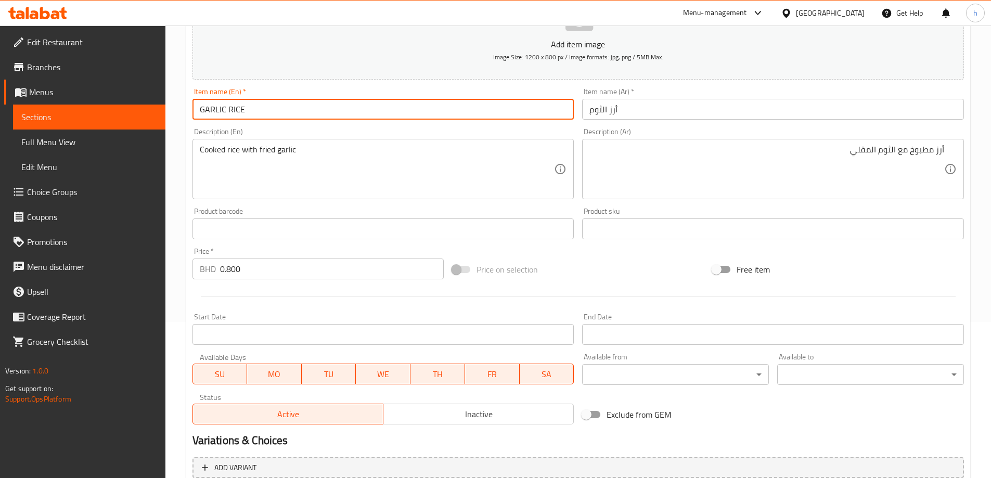
click at [215, 111] on input "GARLIC RICE" at bounding box center [384, 109] width 382 height 21
click at [284, 110] on input "GARLIC RICE" at bounding box center [384, 109] width 382 height 21
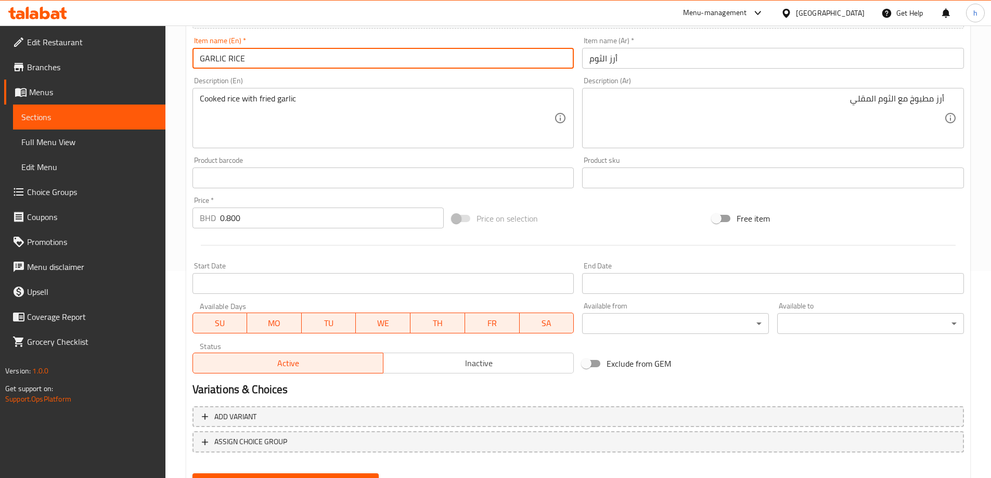
scroll to position [257, 0]
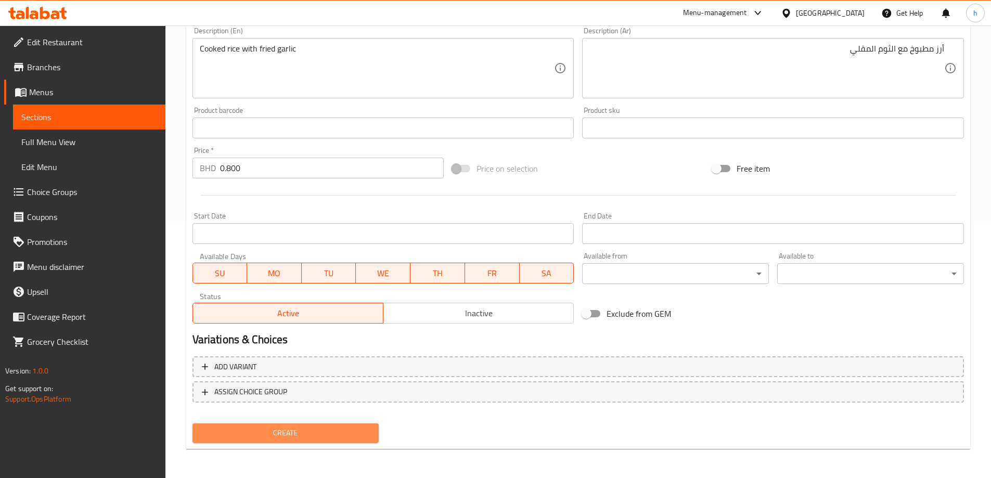
click at [294, 431] on span "Create" at bounding box center [286, 433] width 170 height 13
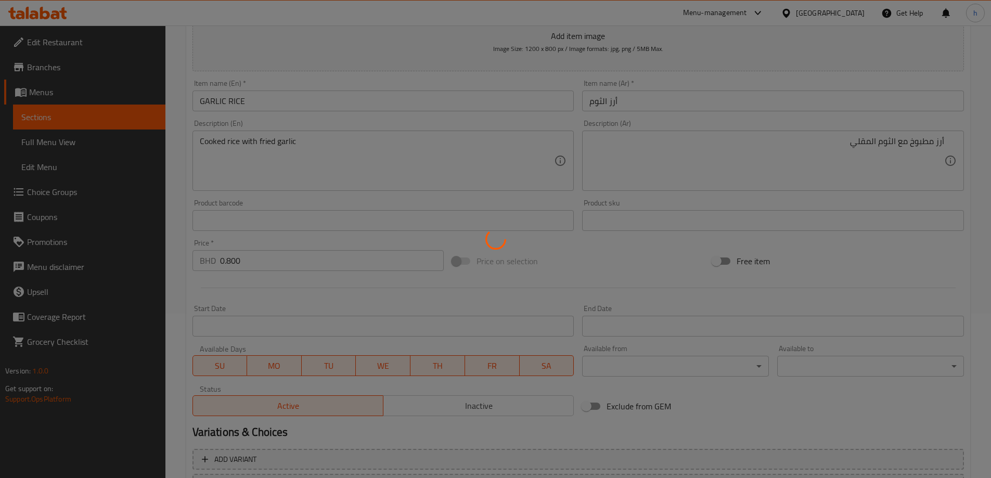
scroll to position [0, 0]
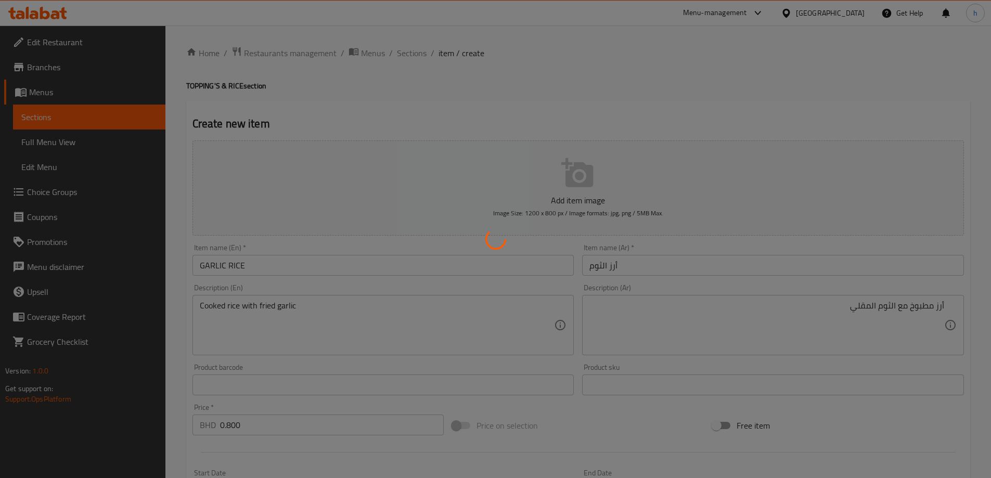
type input "0"
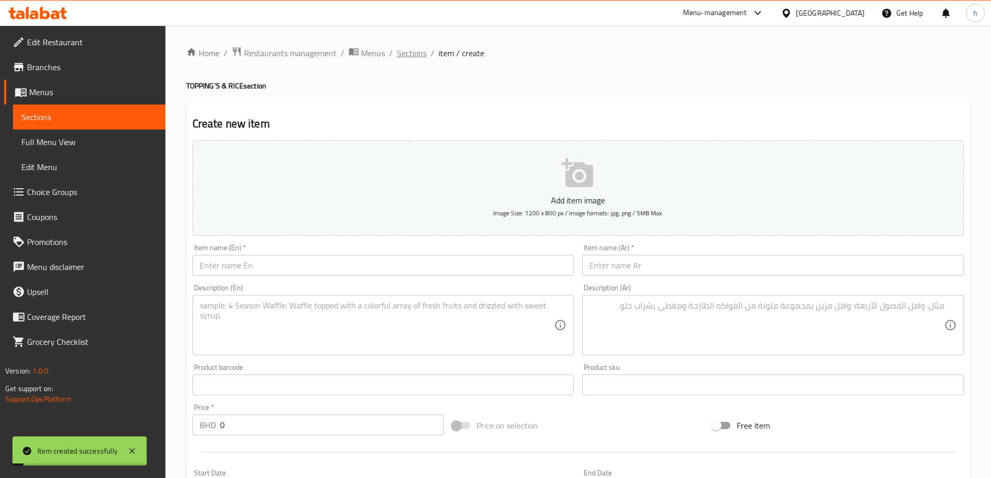
click at [424, 57] on span "Sections" at bounding box center [412, 53] width 30 height 12
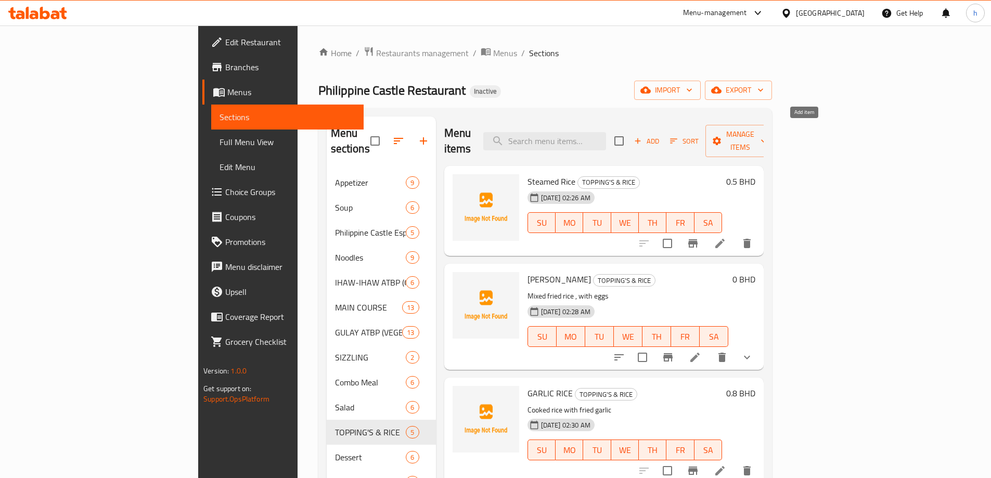
click at [663, 139] on button "Add" at bounding box center [646, 141] width 33 height 16
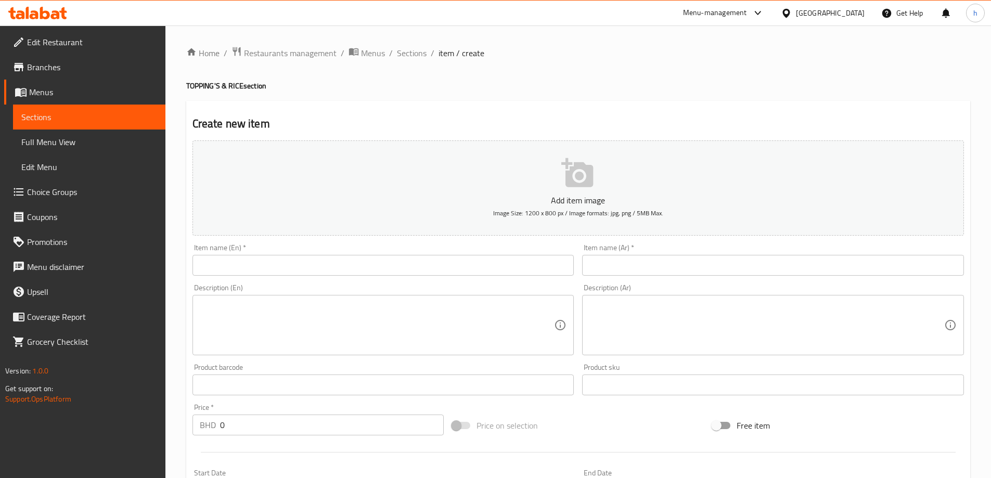
click at [337, 259] on input "text" at bounding box center [384, 265] width 382 height 21
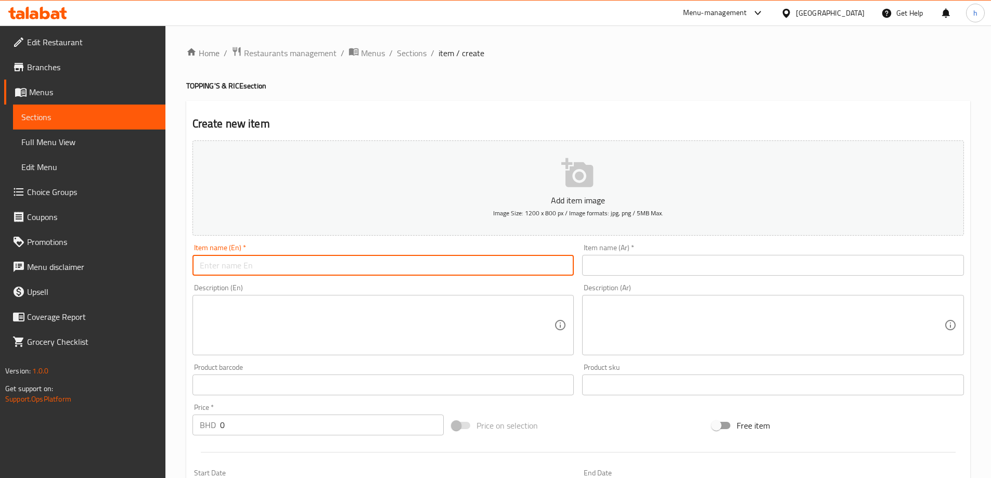
paste input "EGG FRIED RICE"
type input "EGG FRIED RICE"
click at [644, 264] on input "text" at bounding box center [773, 265] width 382 height 21
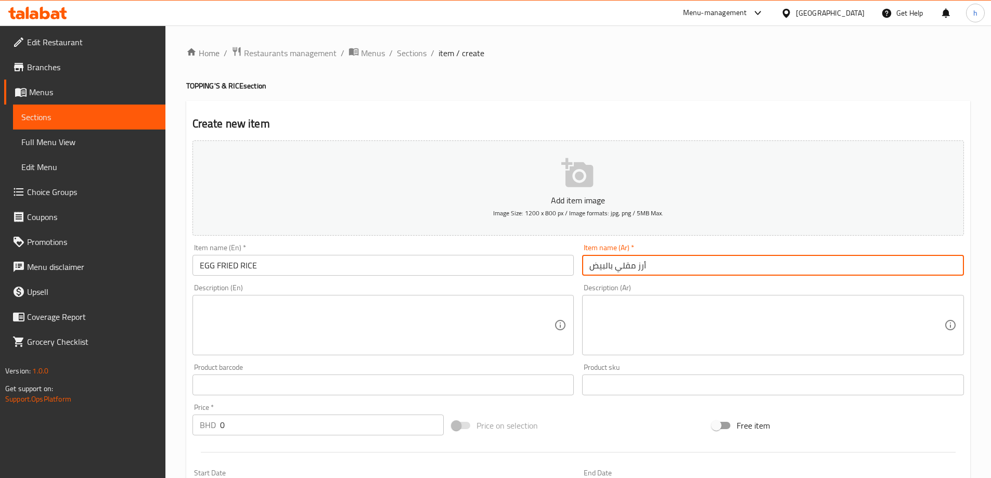
type input "أرز مقلي بالبيض"
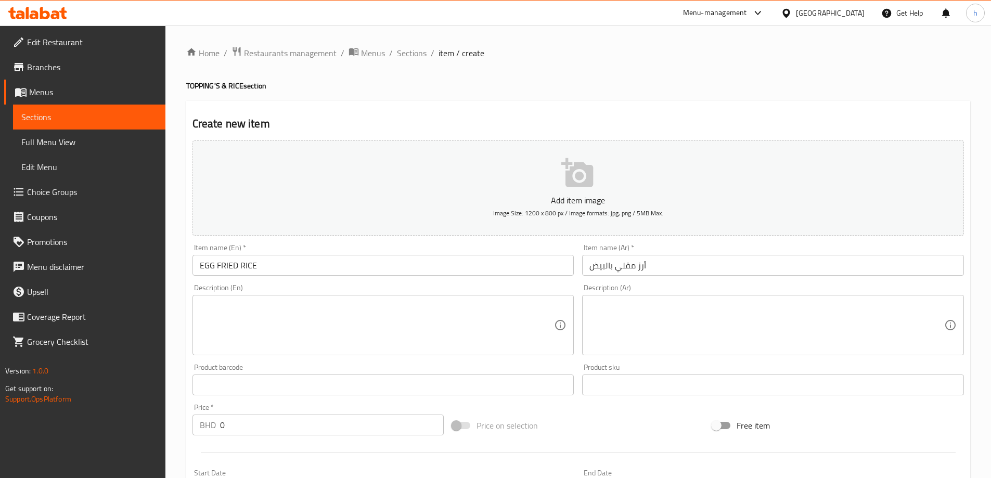
click at [268, 311] on textarea at bounding box center [377, 325] width 355 height 49
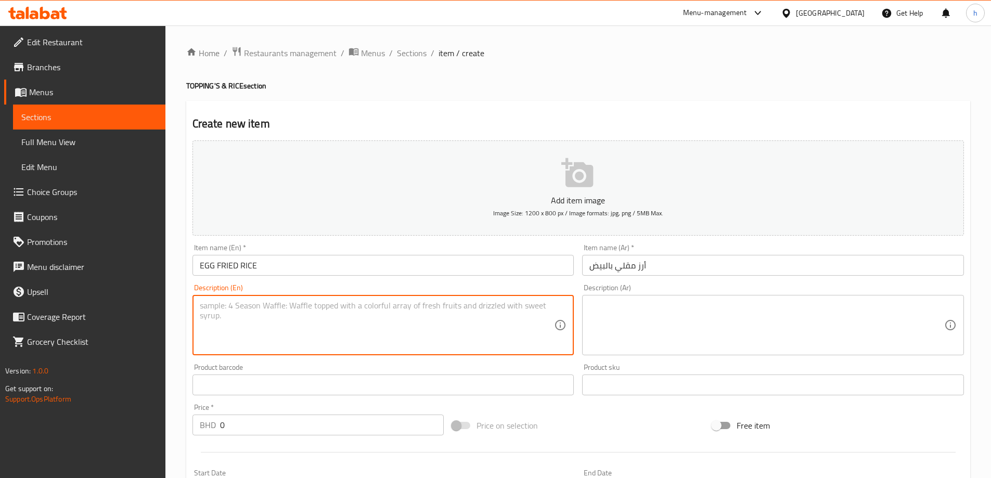
paste textarea "Cooked rice , eggs with fried garlic"
type textarea "Cooked rice , eggs with fried garlic"
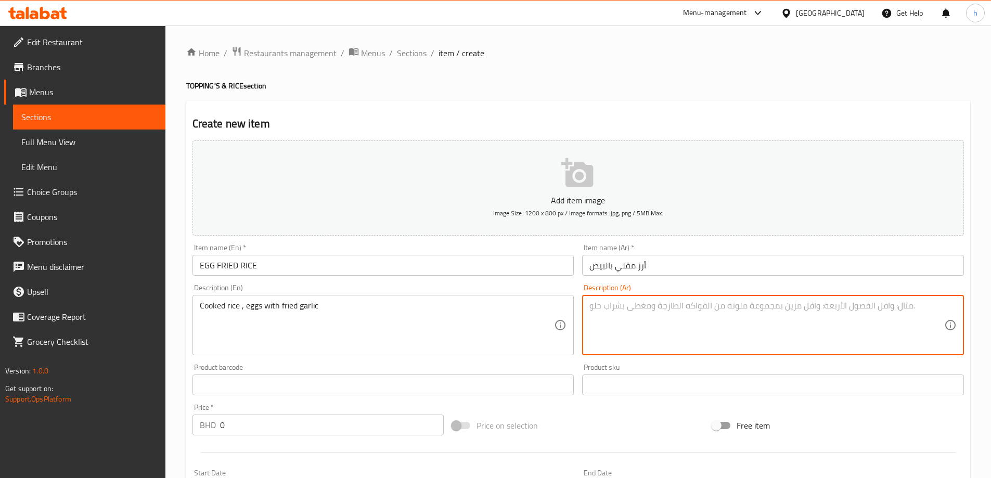
click at [732, 323] on textarea at bounding box center [766, 325] width 355 height 49
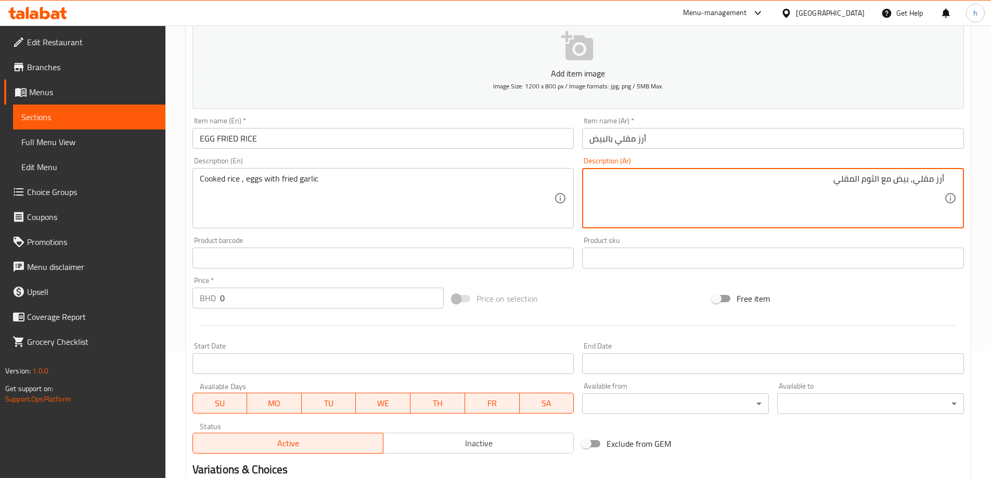
scroll to position [156, 0]
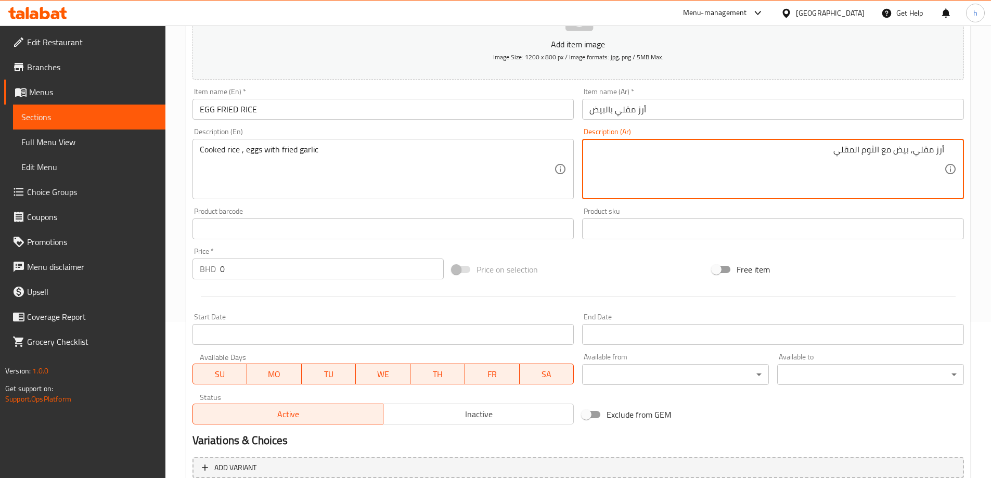
type textarea "أرز مقلي, بيض مع الثوم المقلي"
click at [261, 268] on input "0" at bounding box center [332, 269] width 224 height 21
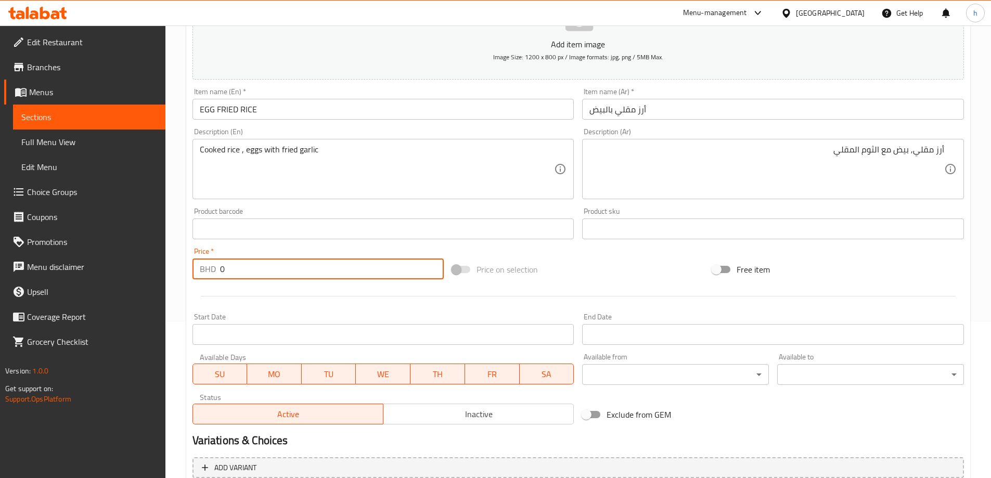
click at [261, 268] on input "0" at bounding box center [332, 269] width 224 height 21
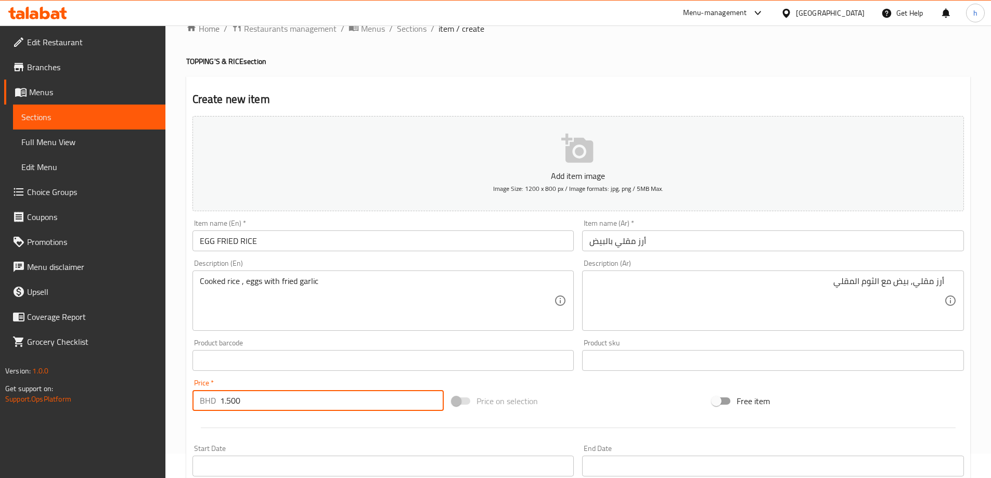
scroll to position [0, 0]
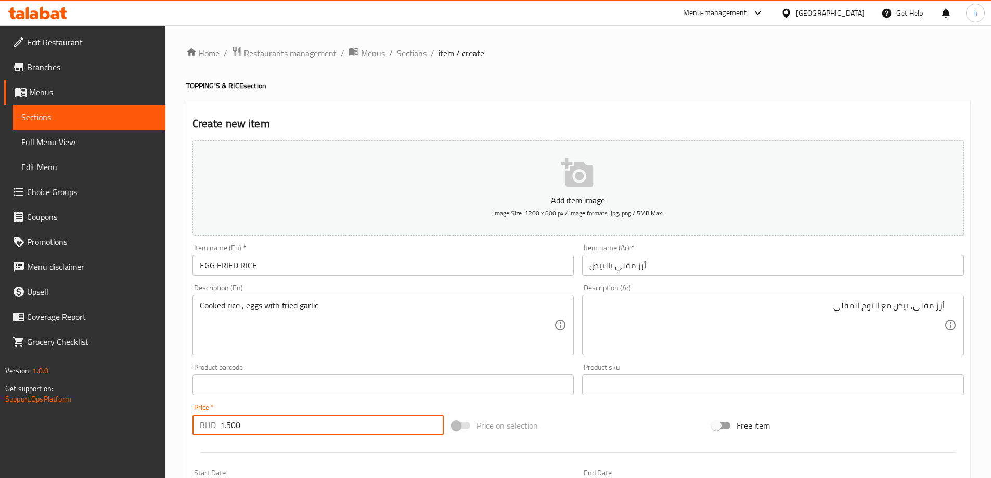
type input "1.500"
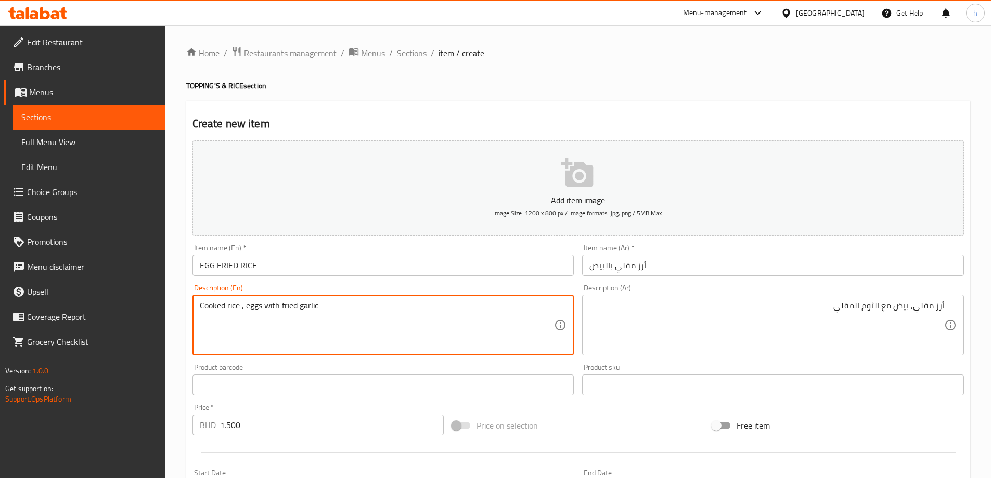
click at [233, 307] on textarea "Cooked rice , eggs with fried garlic" at bounding box center [377, 325] width 355 height 49
click at [213, 307] on textarea "Cooked rice , eggs with fried garlic" at bounding box center [377, 325] width 355 height 49
click at [258, 306] on textarea "Cooked rice , eggs with fried garlic" at bounding box center [377, 325] width 355 height 49
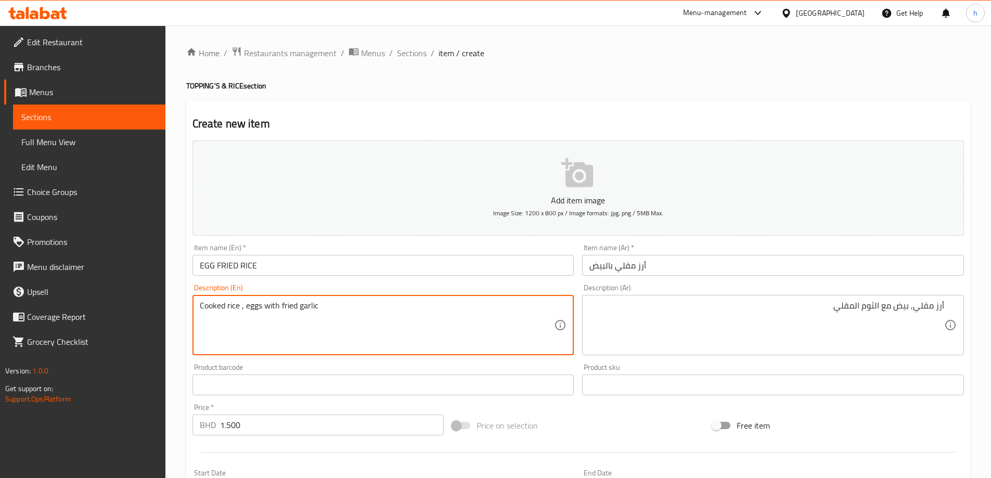
click at [272, 303] on textarea "Cooked rice , eggs with fried garlic" at bounding box center [377, 325] width 355 height 49
click at [303, 305] on textarea "Cooked rice , eggs with fried garlic" at bounding box center [377, 325] width 355 height 49
click at [287, 304] on textarea "Cooked rice , eggs with fried garlic" at bounding box center [377, 325] width 355 height 49
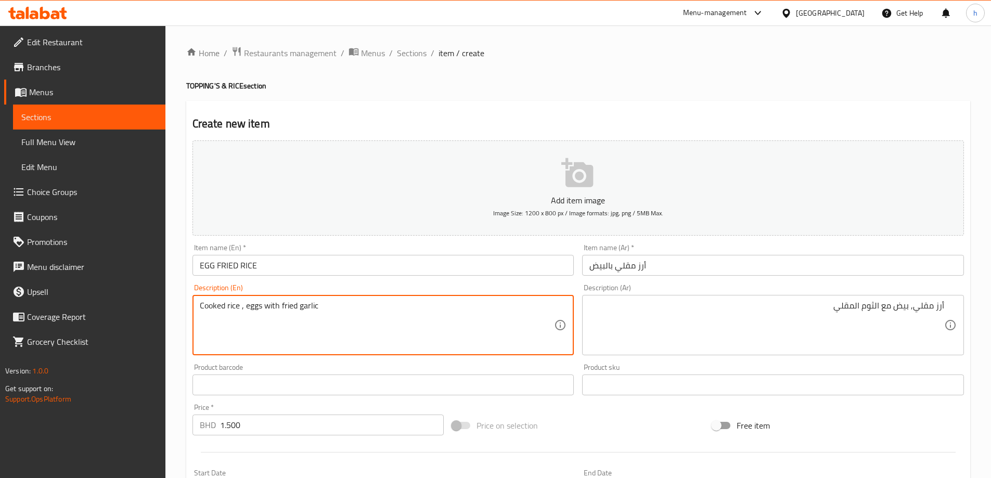
click at [287, 304] on textarea "Cooked rice , eggs with fried garlic" at bounding box center [377, 325] width 355 height 49
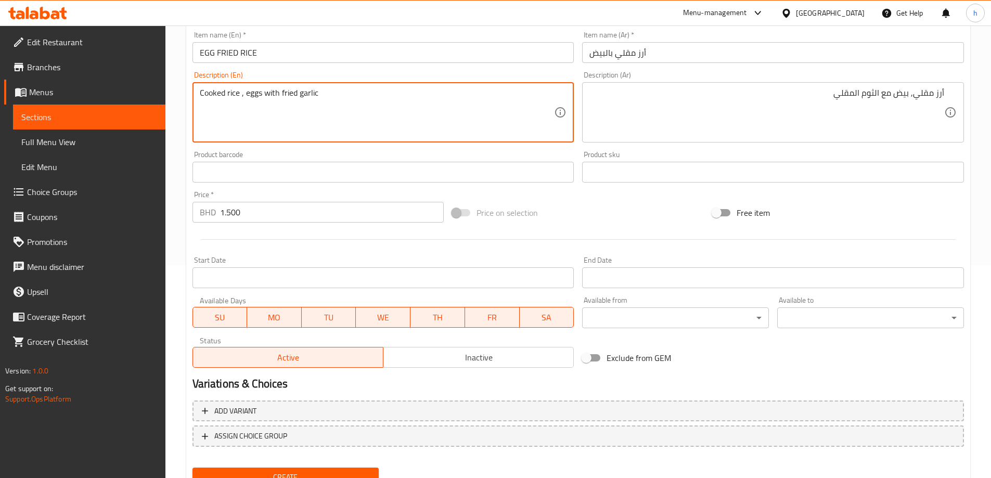
scroll to position [257, 0]
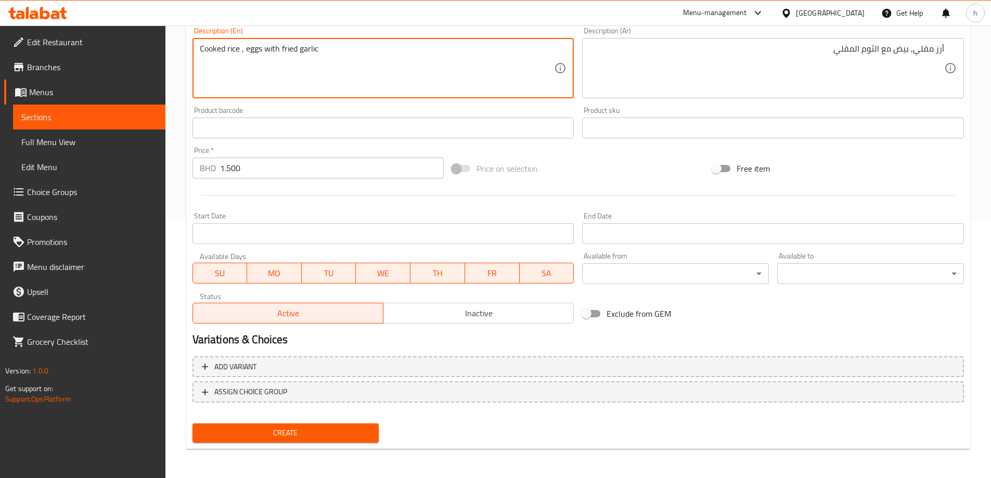
click at [322, 438] on span "Create" at bounding box center [286, 433] width 170 height 13
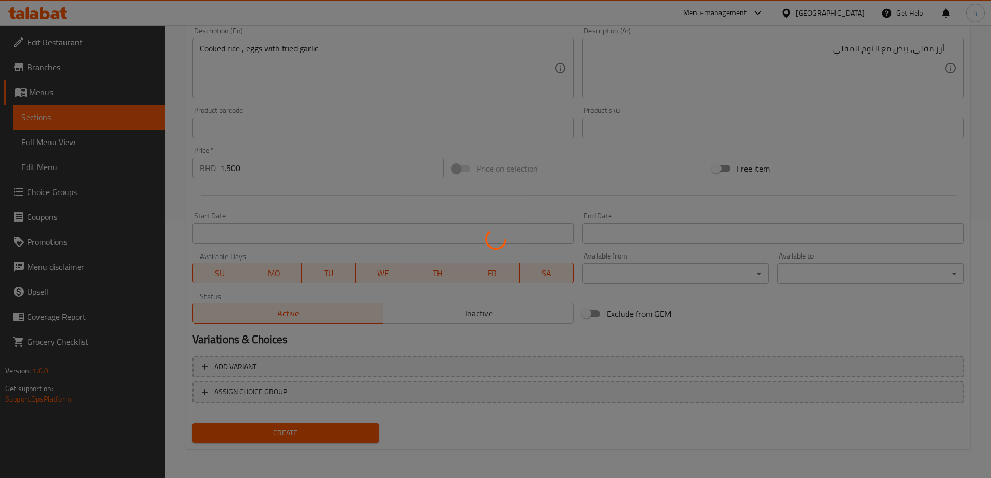
type input "0"
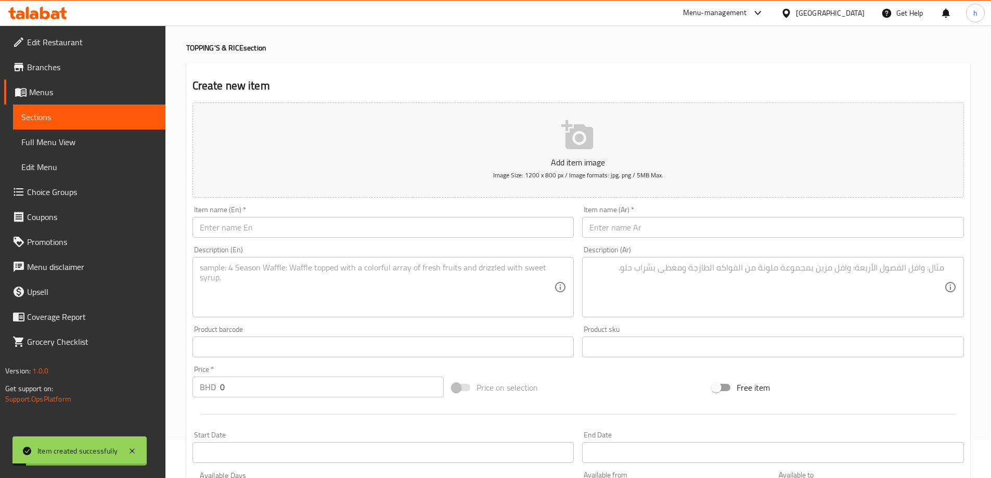
scroll to position [0, 0]
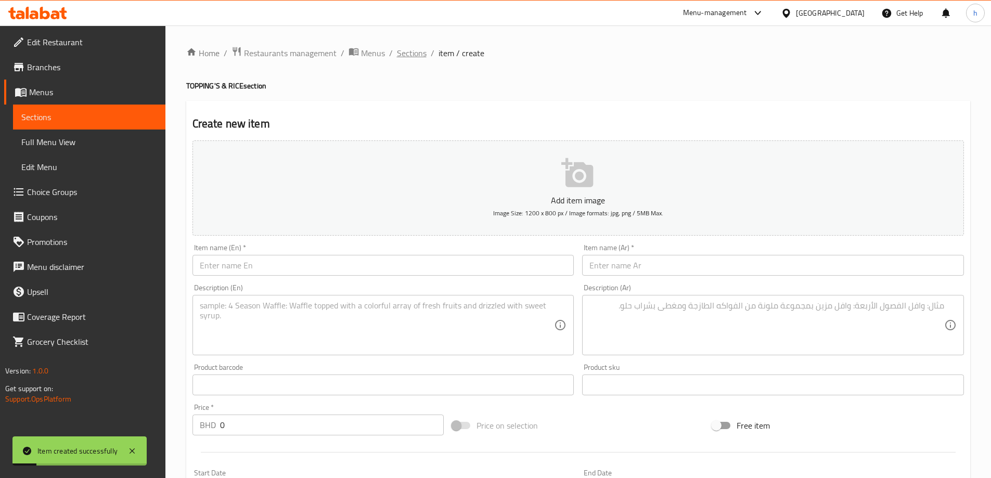
click at [419, 55] on span "Sections" at bounding box center [412, 53] width 30 height 12
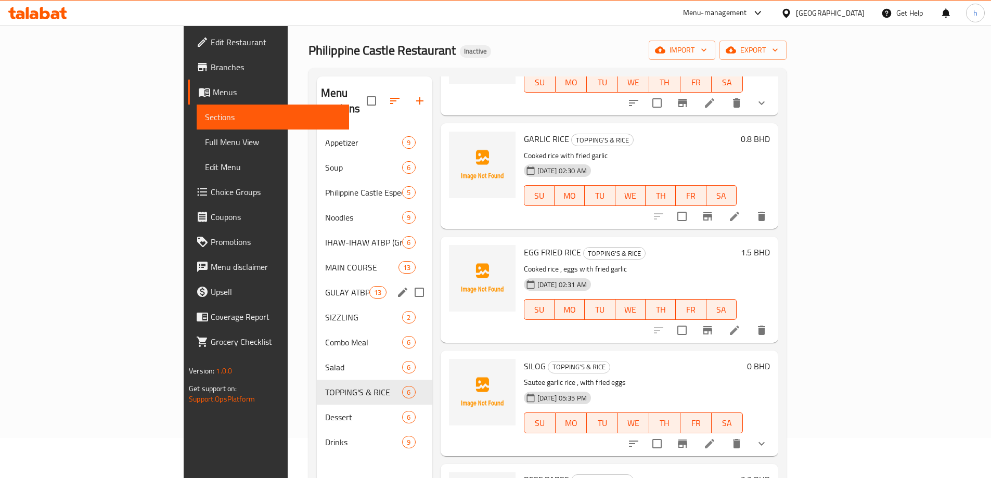
scroll to position [52, 0]
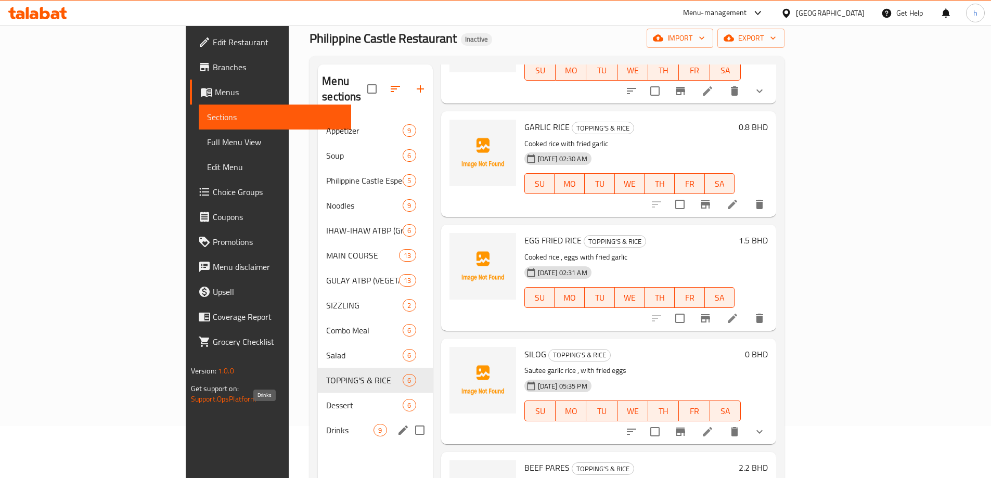
click at [326, 424] on span "Drinks" at bounding box center [349, 430] width 47 height 12
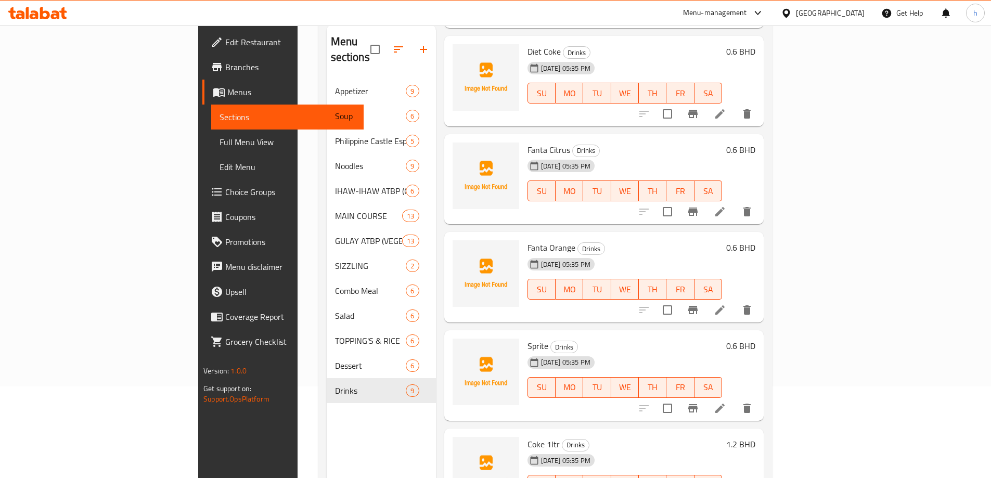
scroll to position [146, 0]
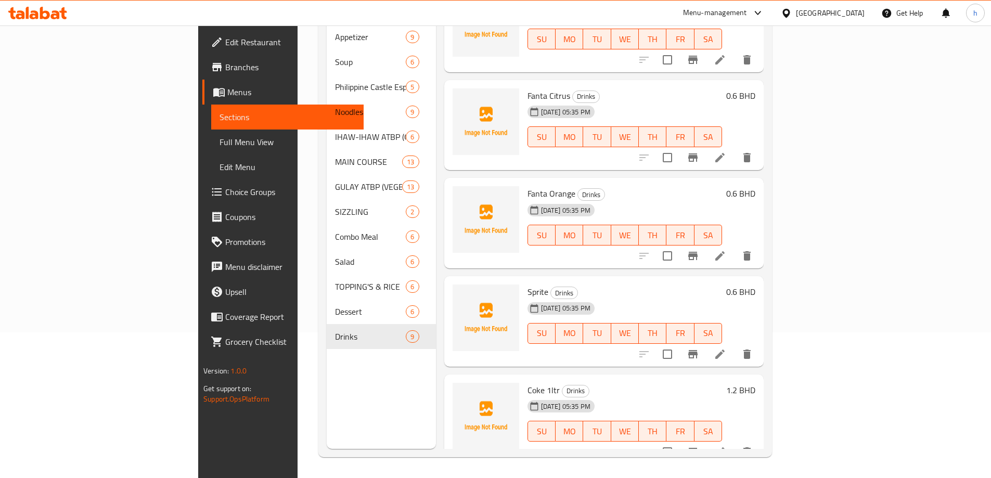
click at [327, 398] on div "Menu sections Appetizer 9 Soup 6 Philippine Castle Especial 5 Noodles 9 IHAW-IH…" at bounding box center [381, 210] width 109 height 478
drag, startPoint x: 375, startPoint y: 360, endPoint x: 369, endPoint y: 361, distance: 5.3
click at [373, 360] on div "Menu sections Appetizer 9 Soup 6 Philippine Castle Especial 5 Noodles 9 IHAW-IH…" at bounding box center [381, 210] width 109 height 478
click at [327, 383] on div "Menu sections Appetizer 9 Soup 6 Philippine Castle Especial 5 Noodles 9 IHAW-IH…" at bounding box center [381, 210] width 109 height 478
click at [327, 395] on div "Menu sections Appetizer 9 Soup 6 Philippine Castle Especial 5 Noodles 9 IHAW-IH…" at bounding box center [381, 210] width 109 height 478
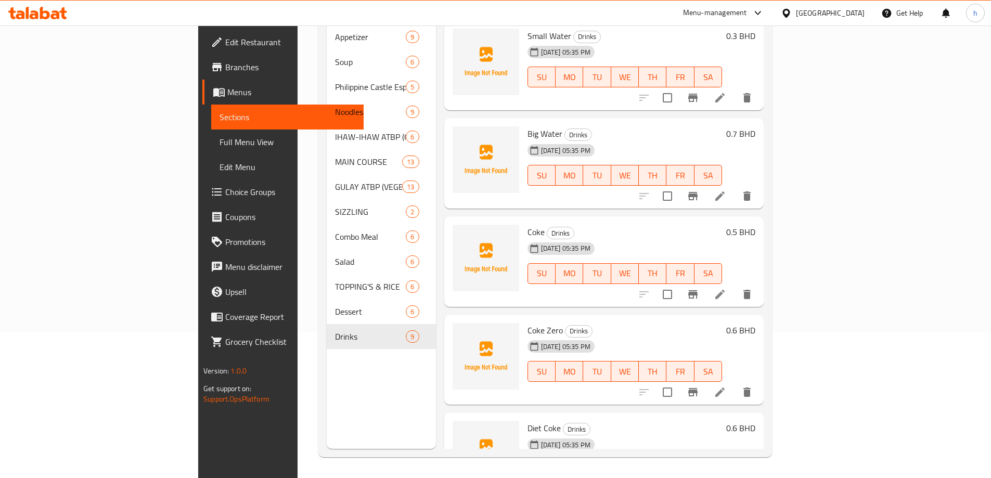
scroll to position [0, 0]
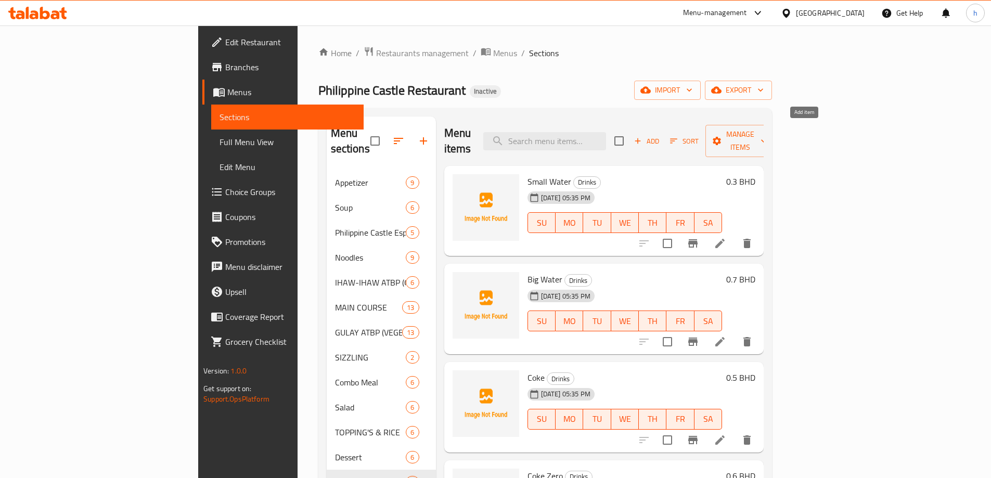
click at [661, 135] on span "Add" at bounding box center [647, 141] width 28 height 12
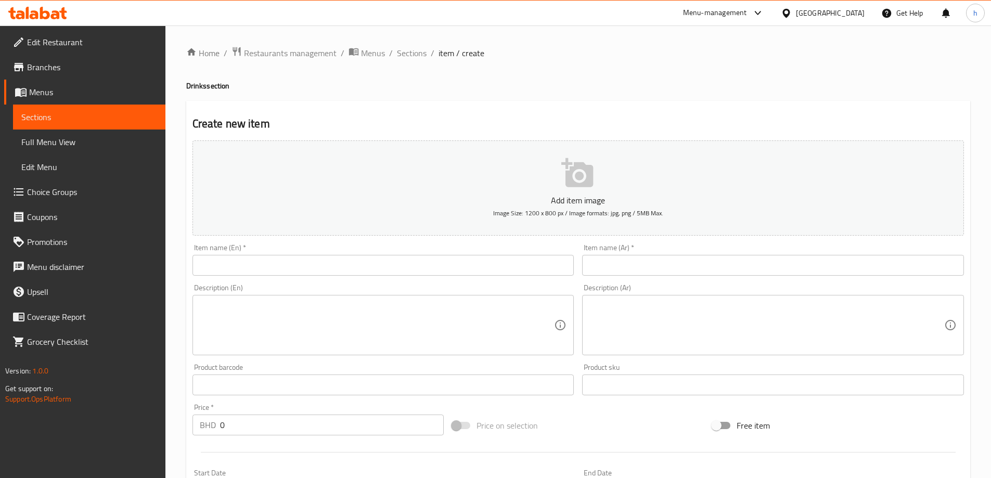
drag, startPoint x: 334, startPoint y: 268, endPoint x: 353, endPoint y: 275, distance: 19.9
click at [334, 268] on input "text" at bounding box center [384, 265] width 382 height 21
paste input "FRESH ORANGE JUICE"
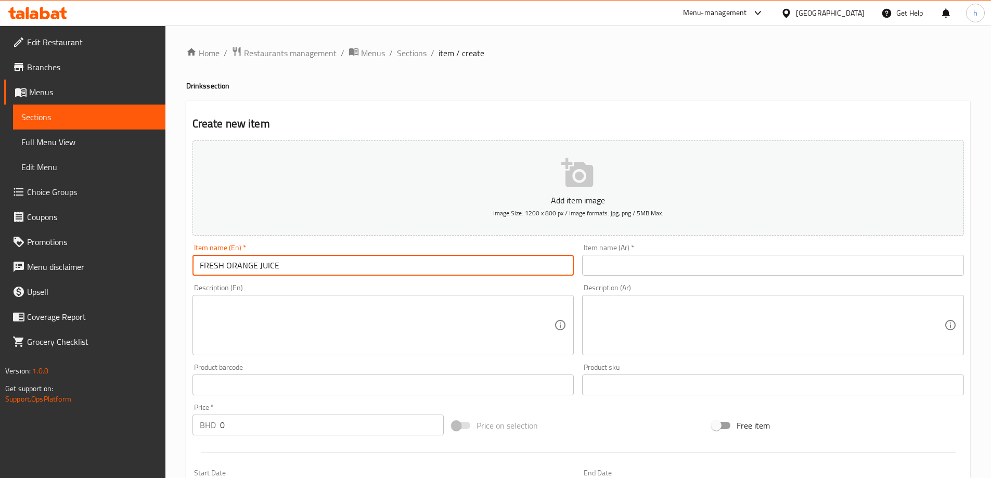
type input "FRESH ORANGE JUICE"
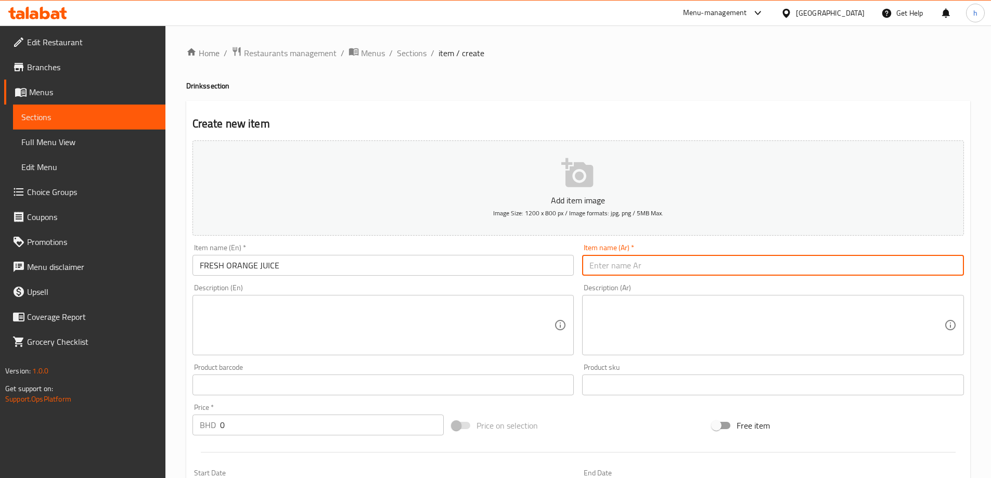
click at [644, 272] on input "text" at bounding box center [773, 265] width 382 height 21
type input "u"
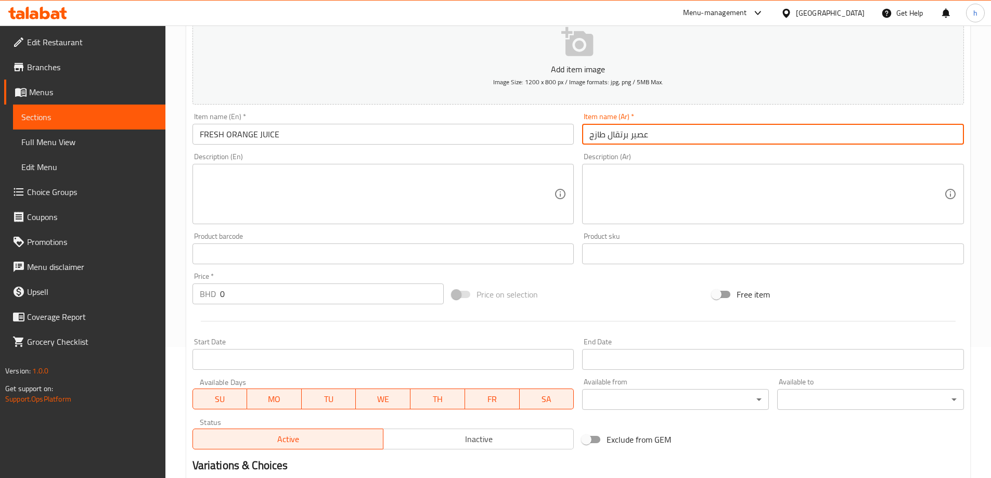
scroll to position [156, 0]
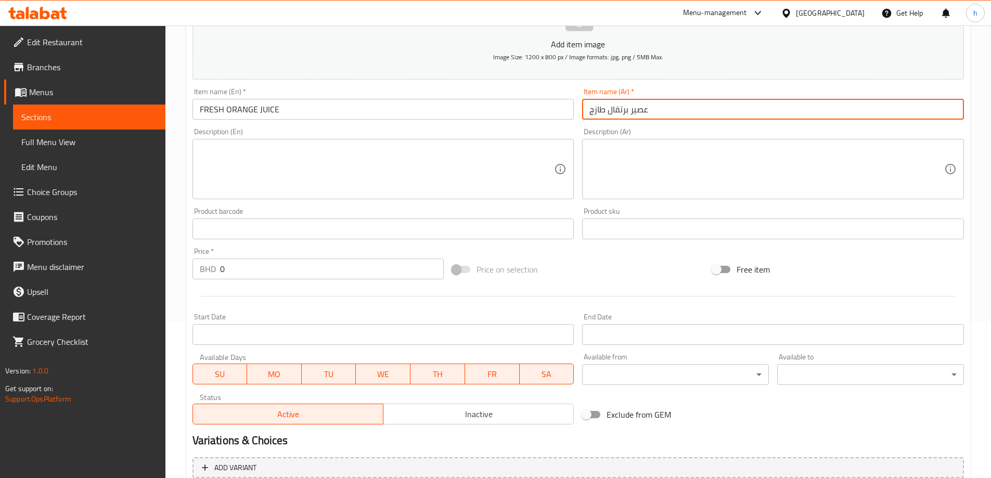
type input "عصير برتقال طازج"
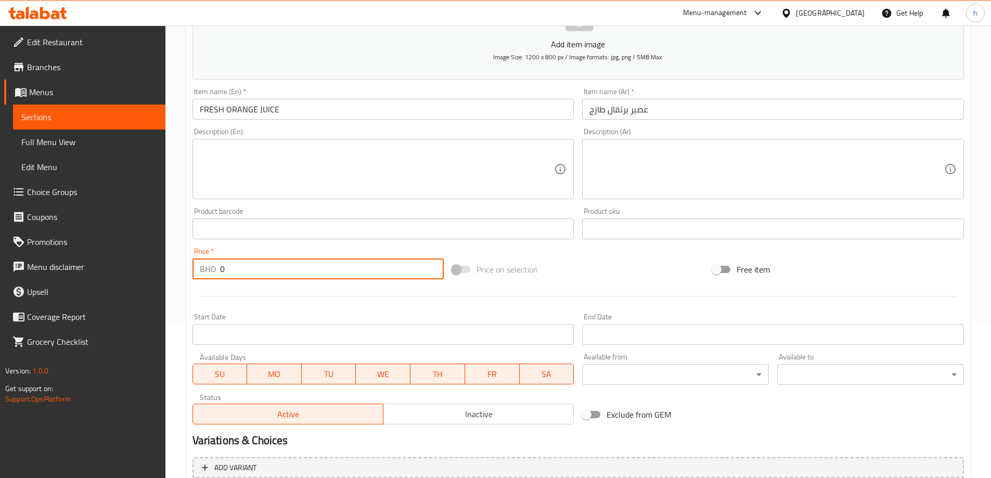
click at [239, 274] on input "0" at bounding box center [332, 269] width 224 height 21
type input "2.100"
click at [195, 298] on div at bounding box center [578, 296] width 780 height 25
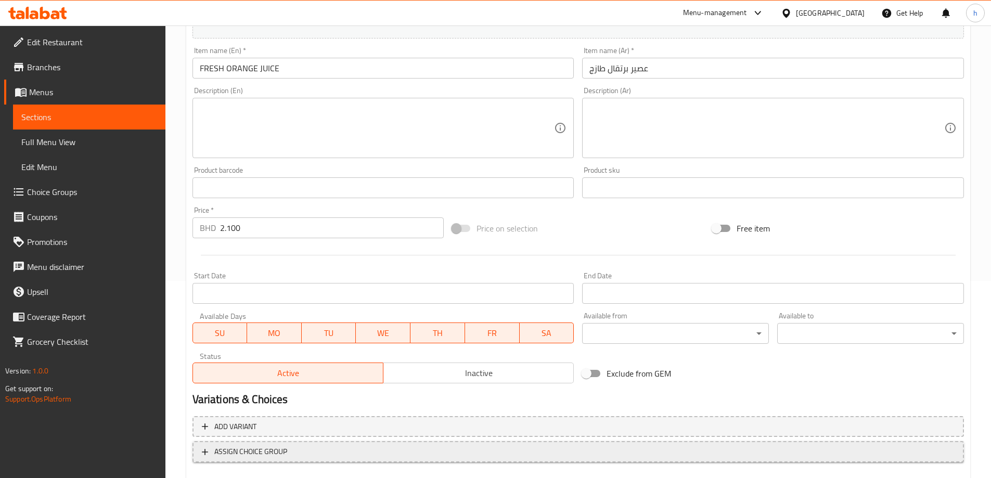
scroll to position [257, 0]
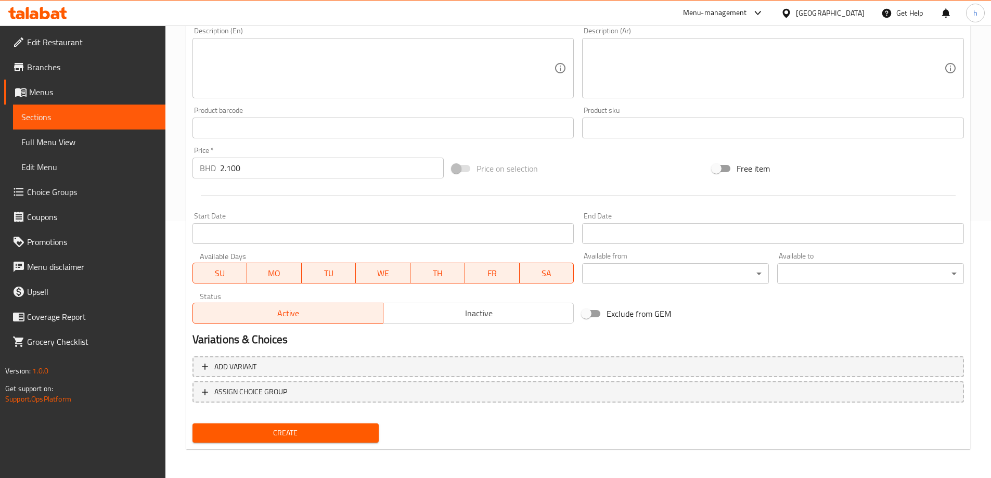
click at [292, 431] on span "Create" at bounding box center [286, 433] width 170 height 13
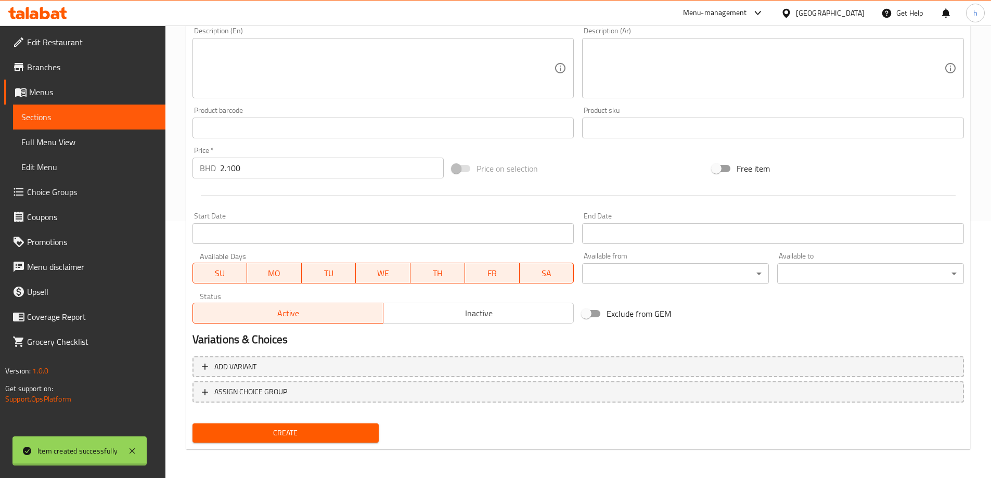
type input "0"
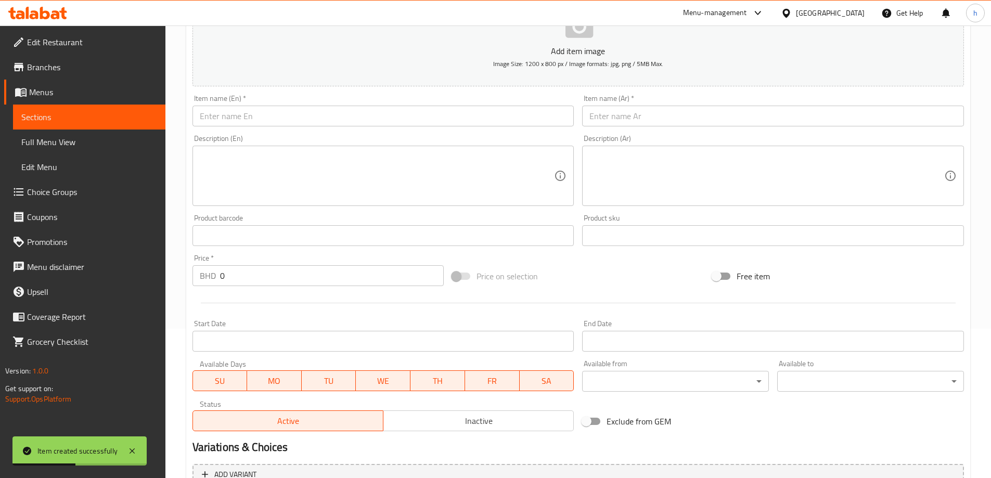
scroll to position [0, 0]
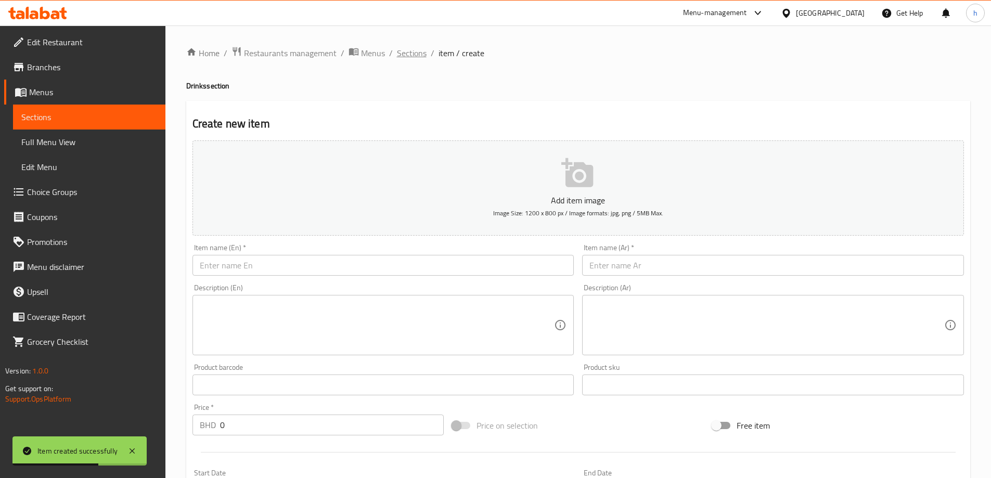
click at [404, 54] on span "Sections" at bounding box center [412, 53] width 30 height 12
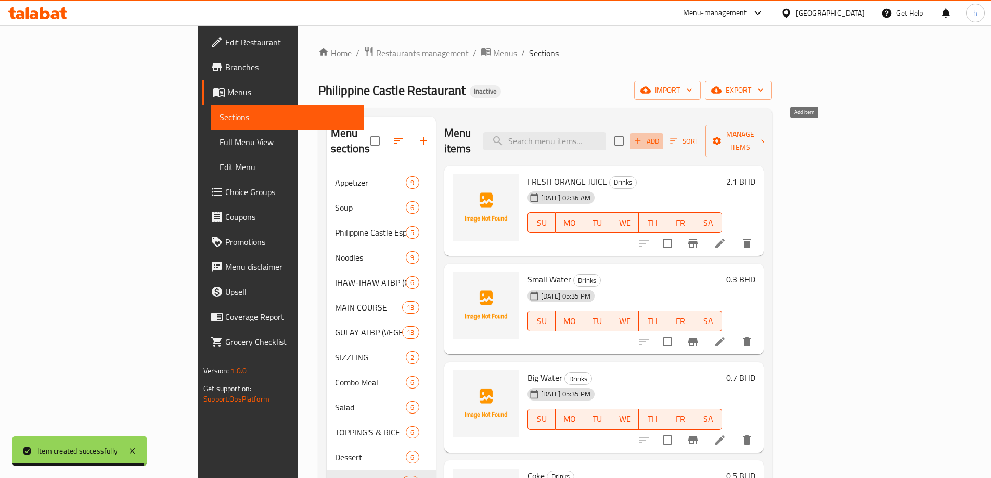
click at [661, 135] on span "Add" at bounding box center [647, 141] width 28 height 12
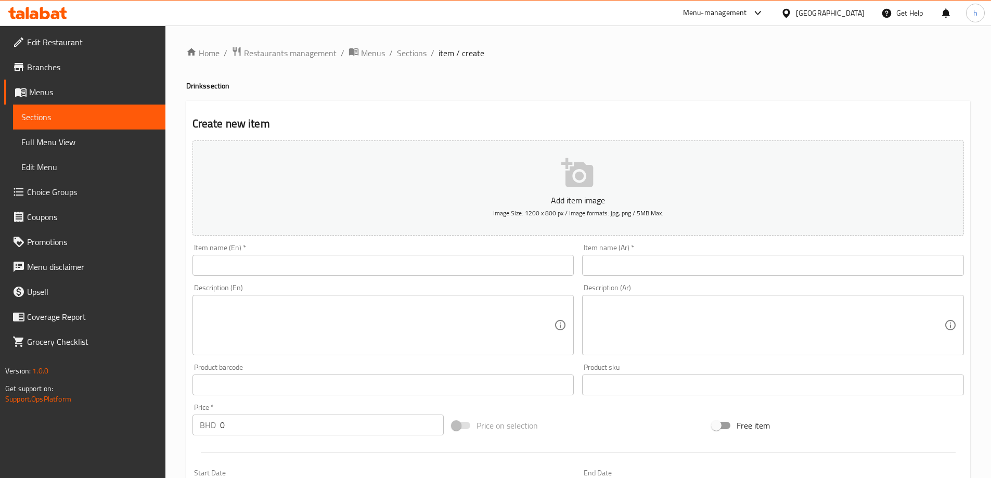
click at [225, 272] on input "text" at bounding box center [384, 265] width 382 height 21
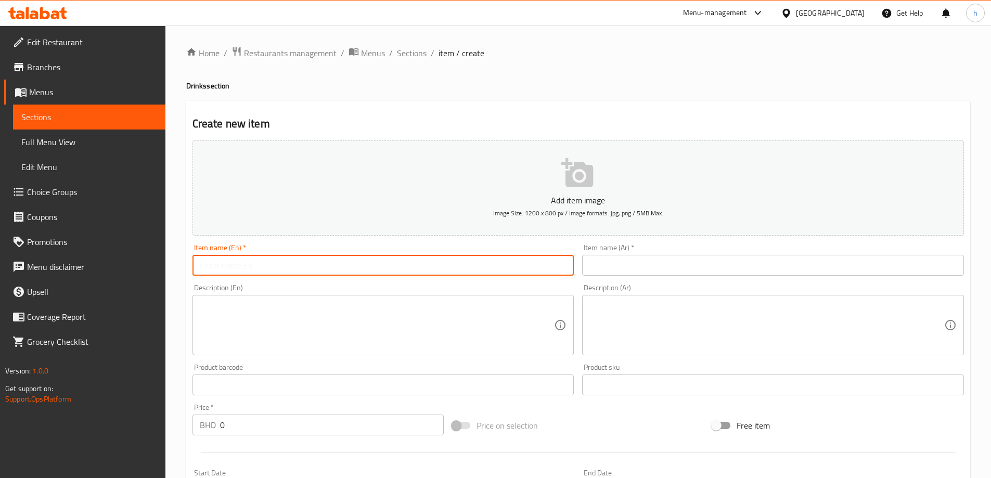
paste input "FRESH LEMONADE"
click at [256, 259] on input "FRESH LEMONADE" at bounding box center [384, 265] width 382 height 21
type input "FRESH LEMONADE"
click at [668, 268] on input "text" at bounding box center [773, 265] width 382 height 21
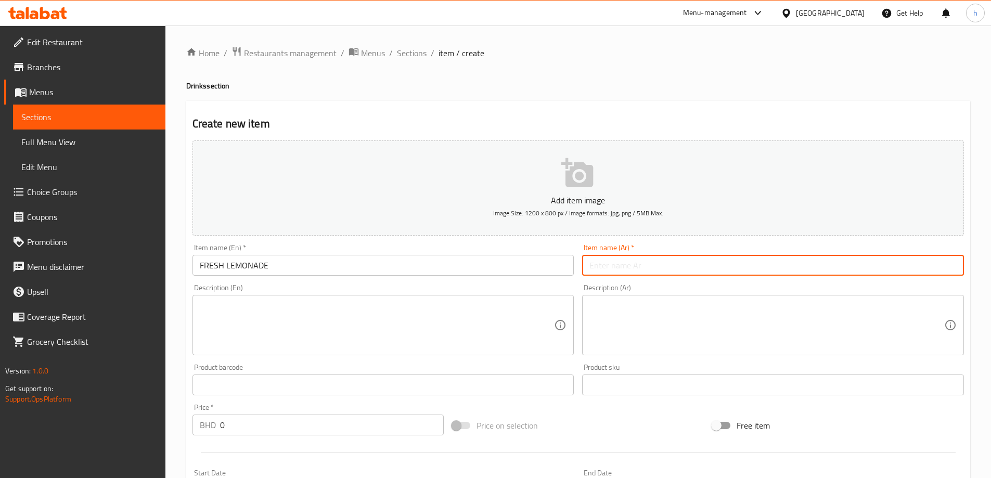
paste input "ليمونادة"
type input "ليمونادة طازج"
click at [290, 427] on input "0" at bounding box center [332, 425] width 224 height 21
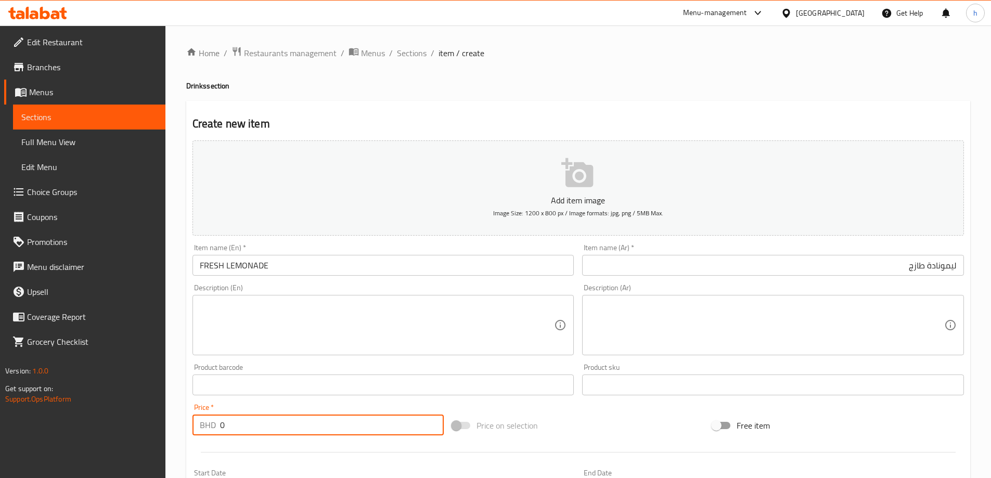
click at [290, 427] on input "0" at bounding box center [332, 425] width 224 height 21
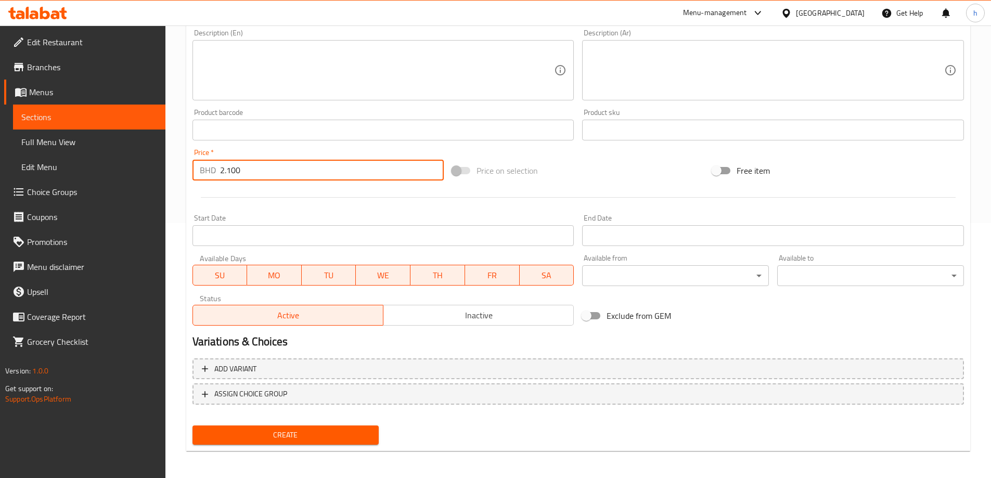
scroll to position [257, 0]
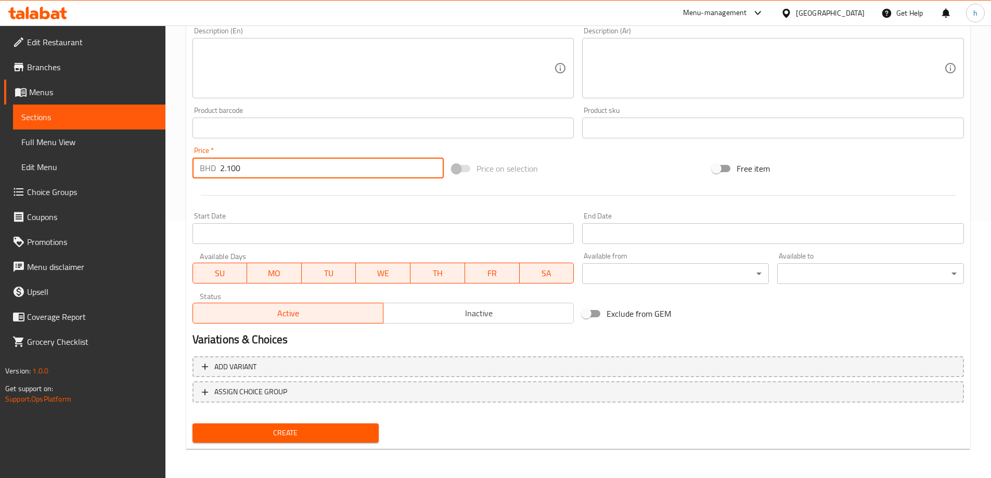
type input "2.100"
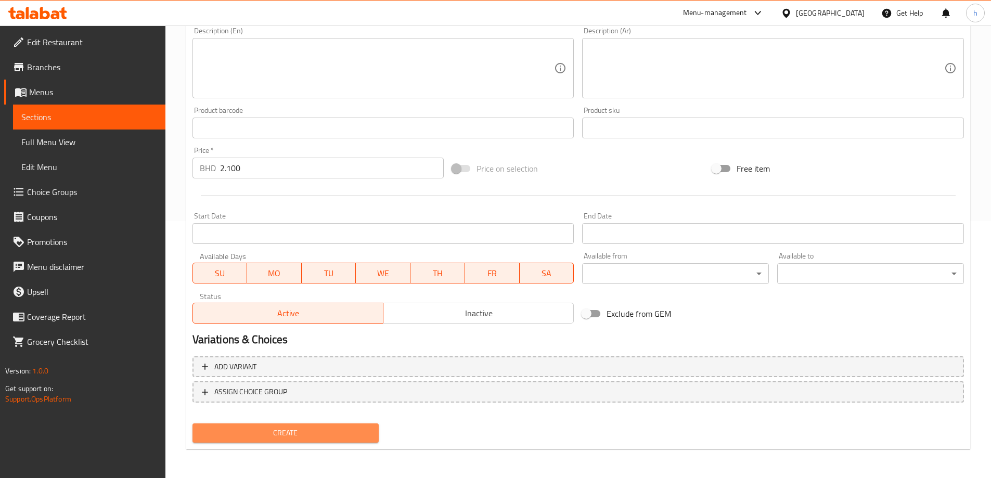
click at [304, 438] on span "Create" at bounding box center [286, 433] width 170 height 13
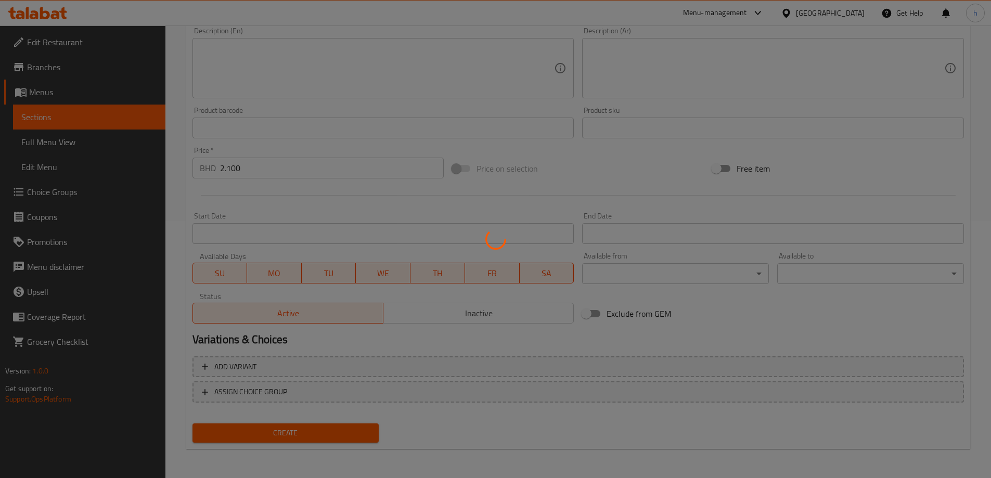
type input "0"
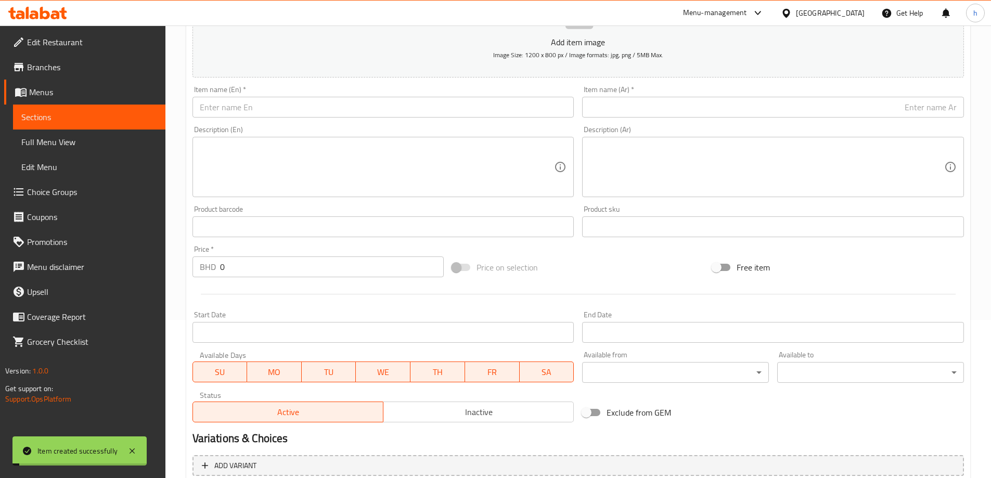
scroll to position [0, 0]
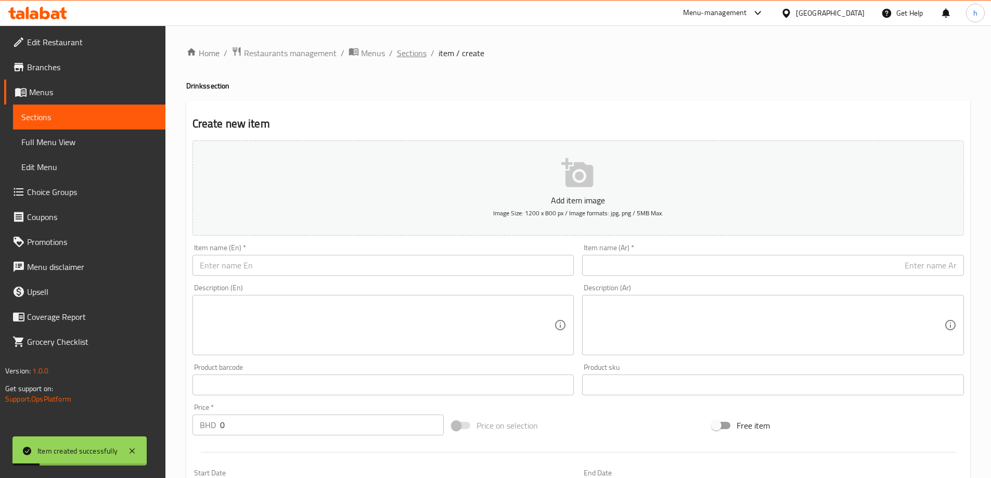
click at [414, 54] on span "Sections" at bounding box center [412, 53] width 30 height 12
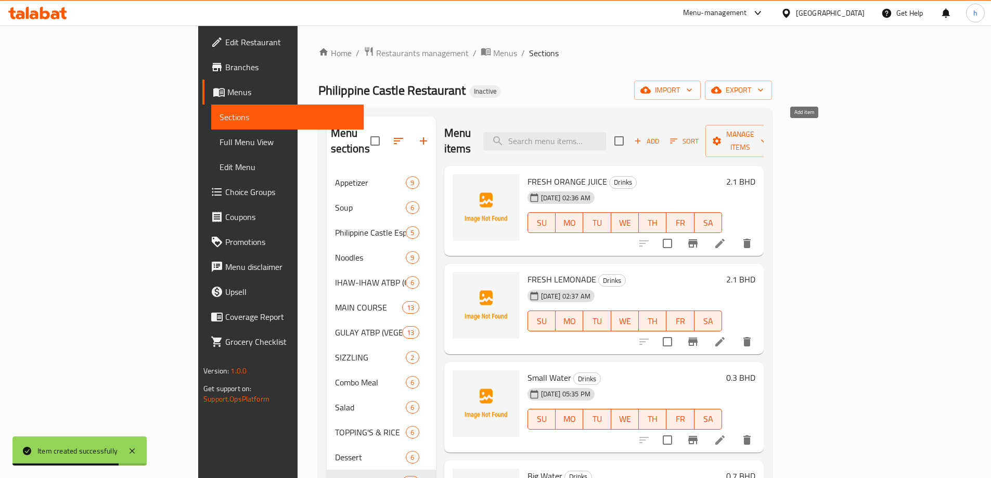
click at [661, 135] on span "Add" at bounding box center [647, 141] width 28 height 12
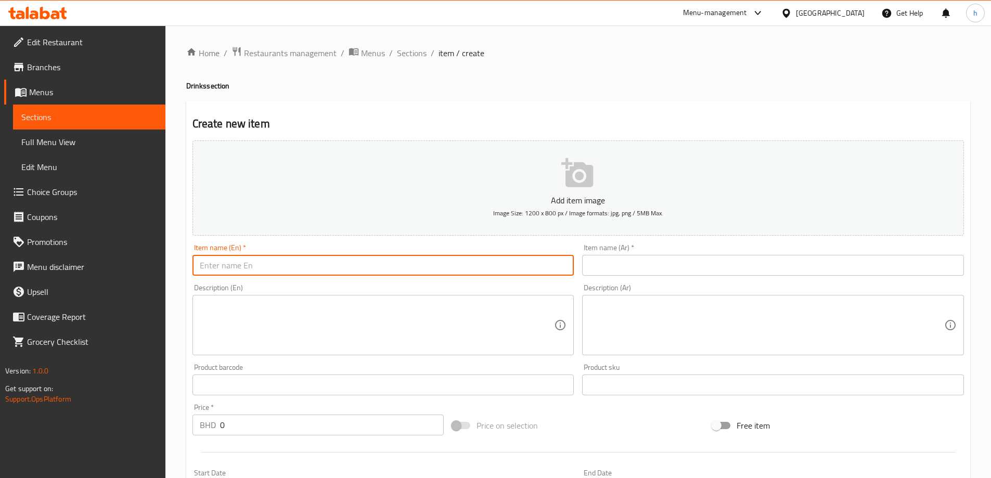
click at [344, 263] on input "text" at bounding box center [384, 265] width 382 height 21
paste input "FRESH LEMON WITH MINT"
type input "FRESH LEMON WITH MINT"
click at [625, 258] on input "text" at bounding box center [773, 265] width 382 height 21
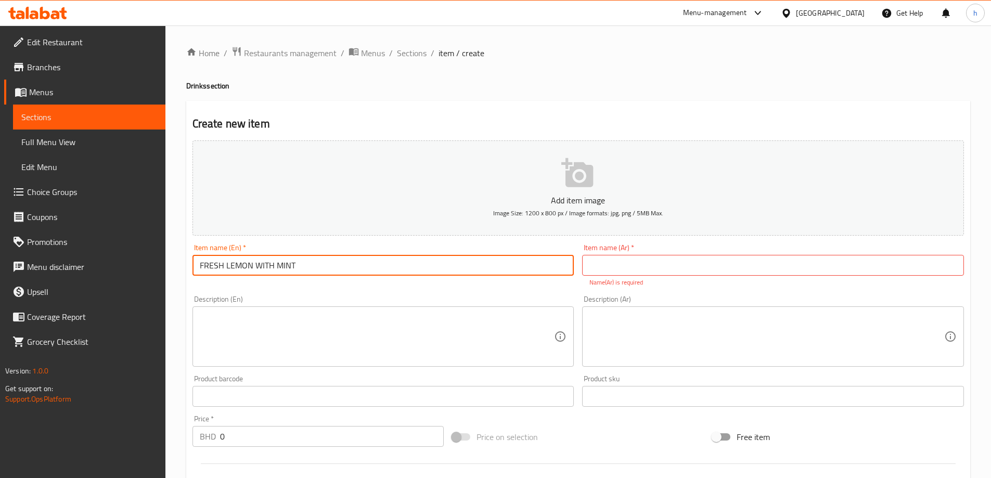
drag, startPoint x: 316, startPoint y: 271, endPoint x: 227, endPoint y: 274, distance: 89.0
click at [227, 274] on input "FRESH LEMON WITH MINT" at bounding box center [384, 265] width 382 height 21
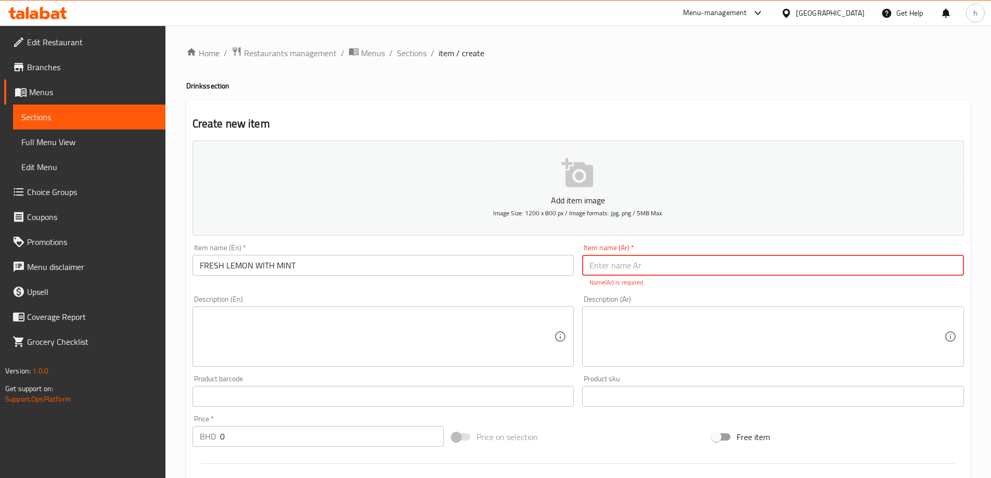
click at [696, 264] on input "text" at bounding box center [773, 265] width 382 height 21
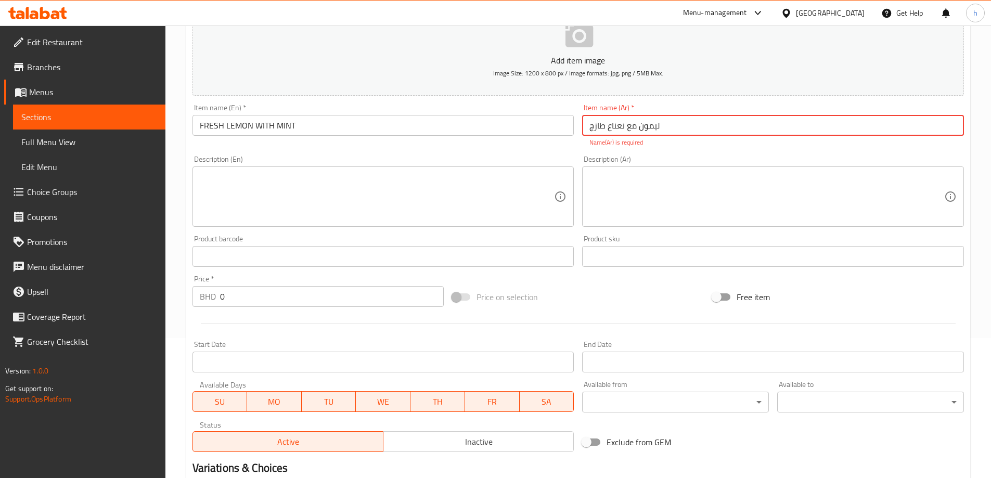
scroll to position [156, 0]
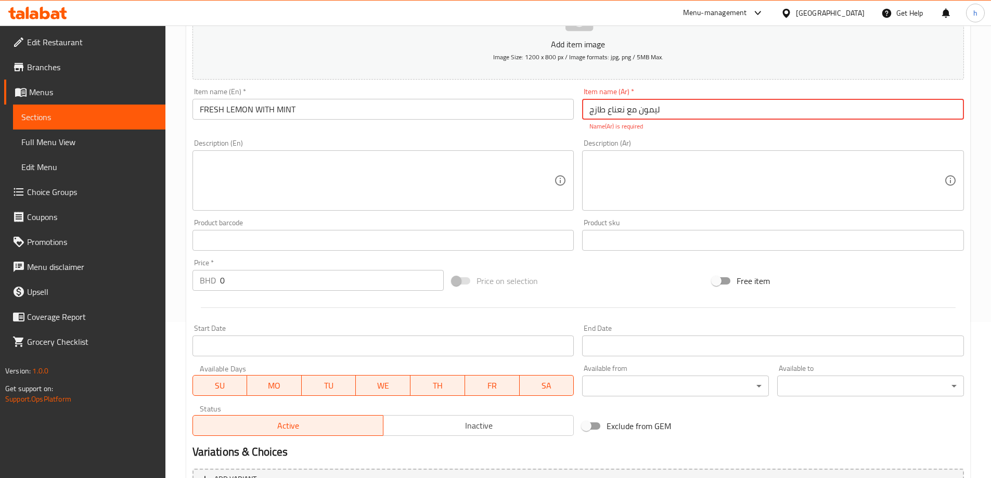
type input "ليمون مع نعناع طازج"
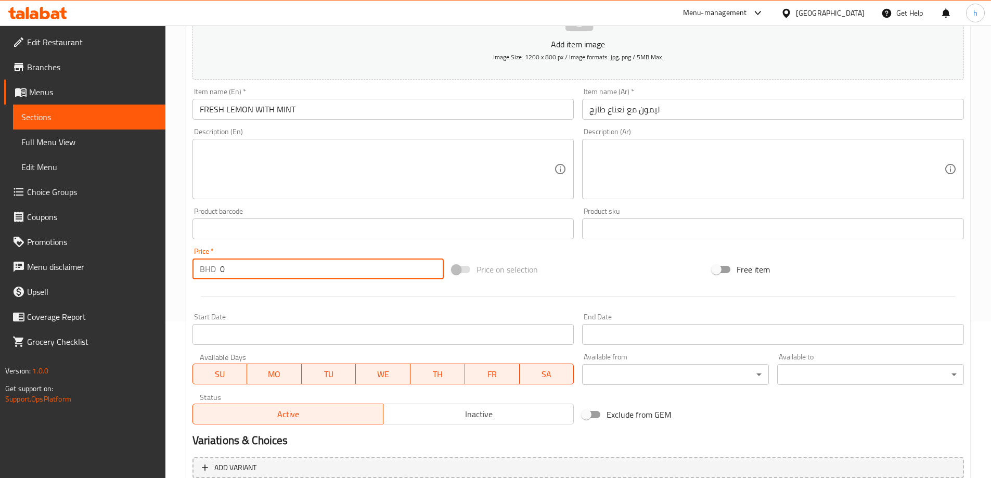
click at [265, 284] on div "Add item image Image Size: 1200 x 800 px / Image formats: jpg, png / 5MB Max. I…" at bounding box center [578, 204] width 780 height 448
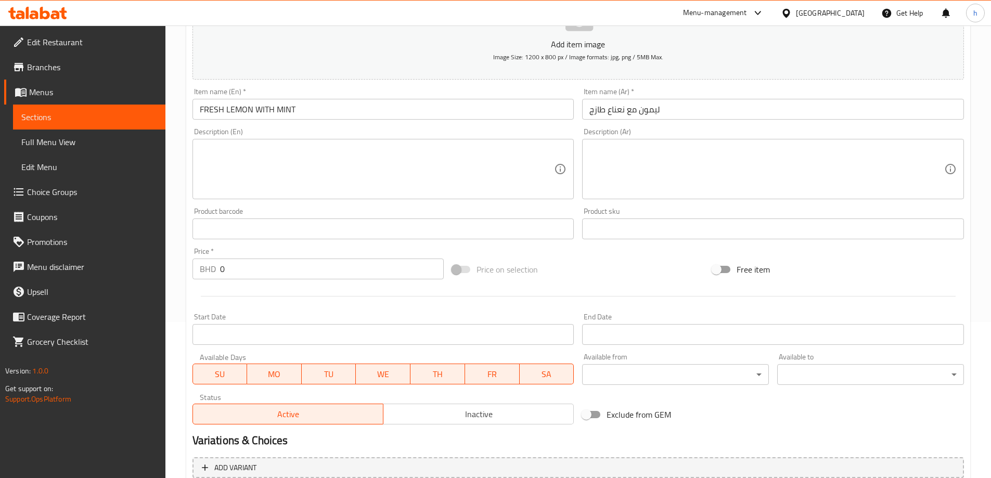
click at [265, 284] on div at bounding box center [578, 296] width 780 height 25
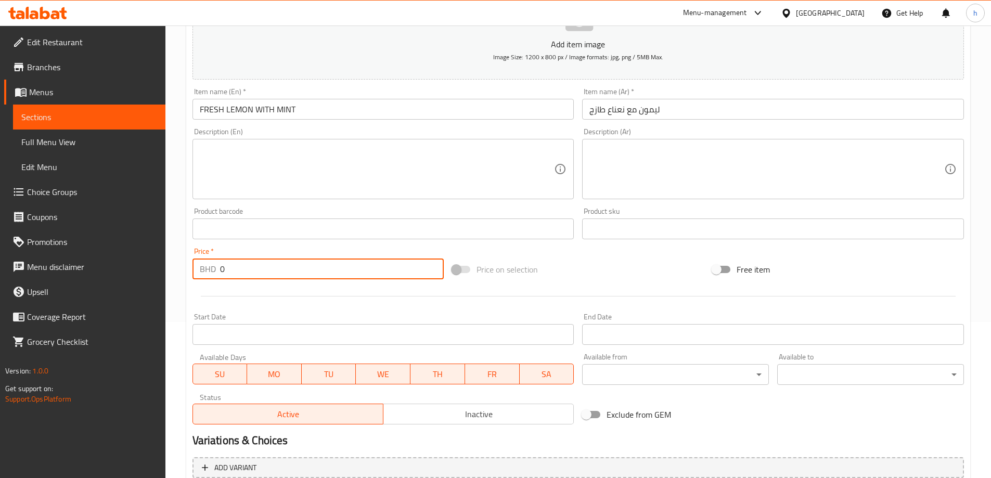
click at [262, 273] on input "0" at bounding box center [332, 269] width 224 height 21
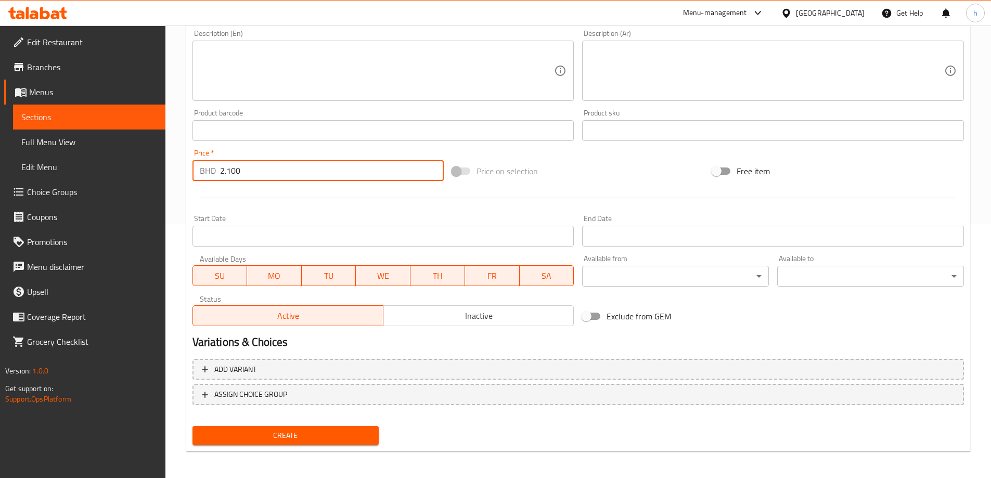
scroll to position [257, 0]
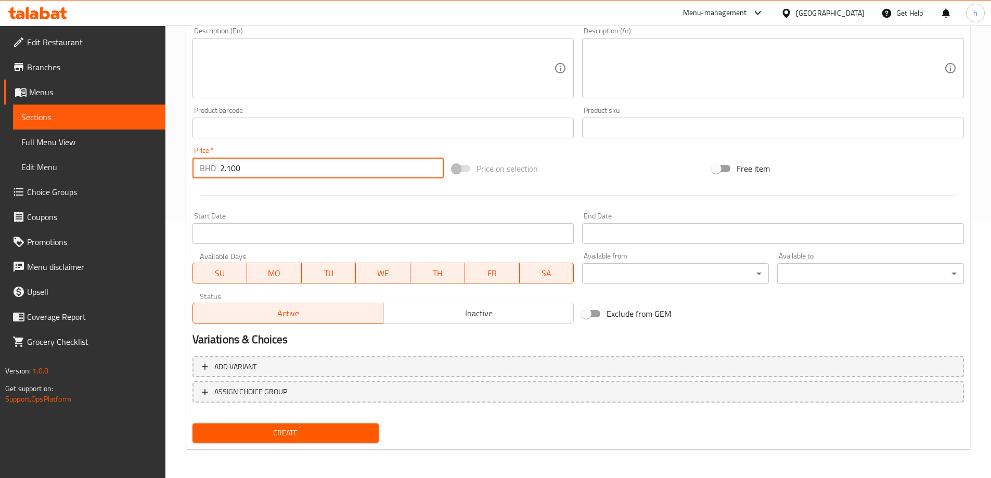
type input "2.100"
click at [343, 434] on span "Create" at bounding box center [286, 433] width 170 height 13
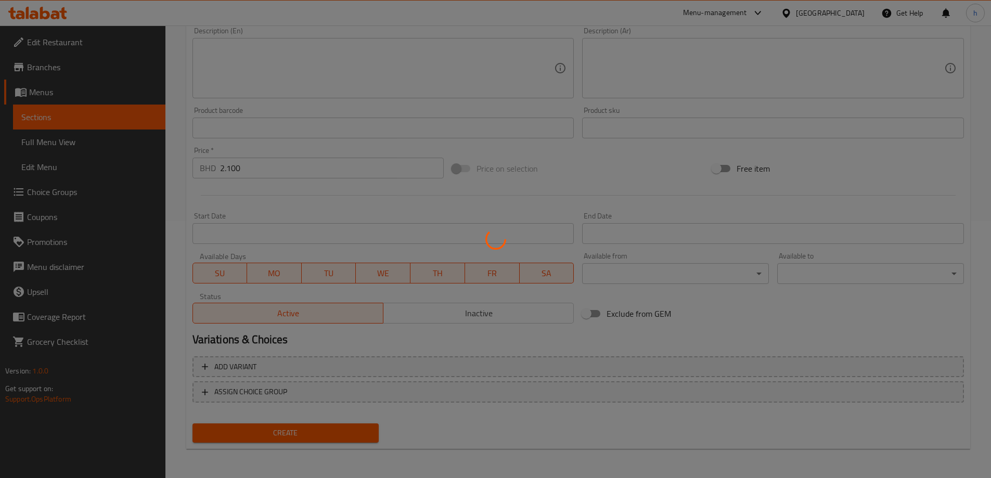
scroll to position [49, 0]
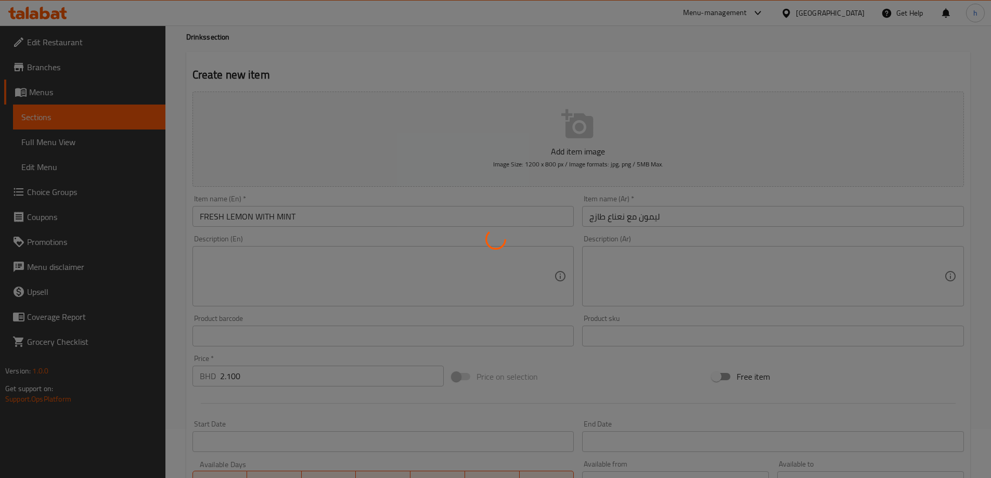
type input "0"
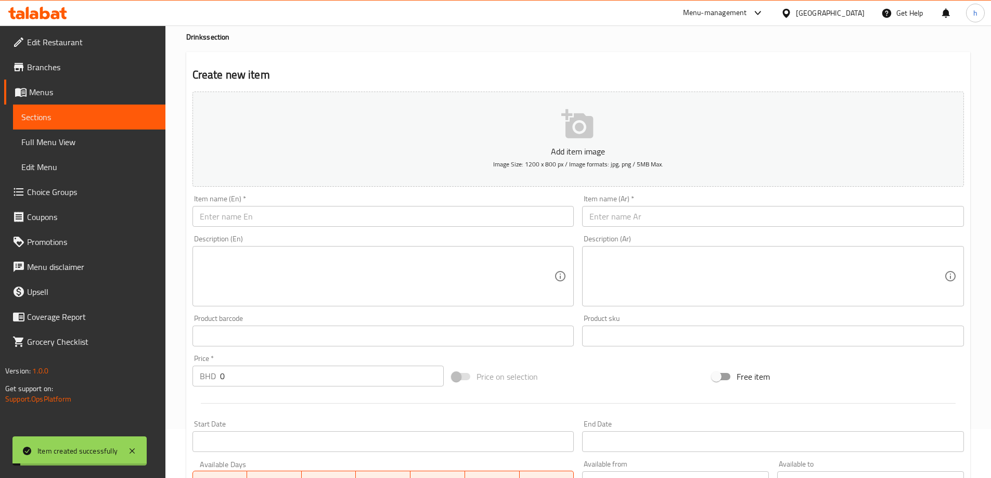
scroll to position [0, 0]
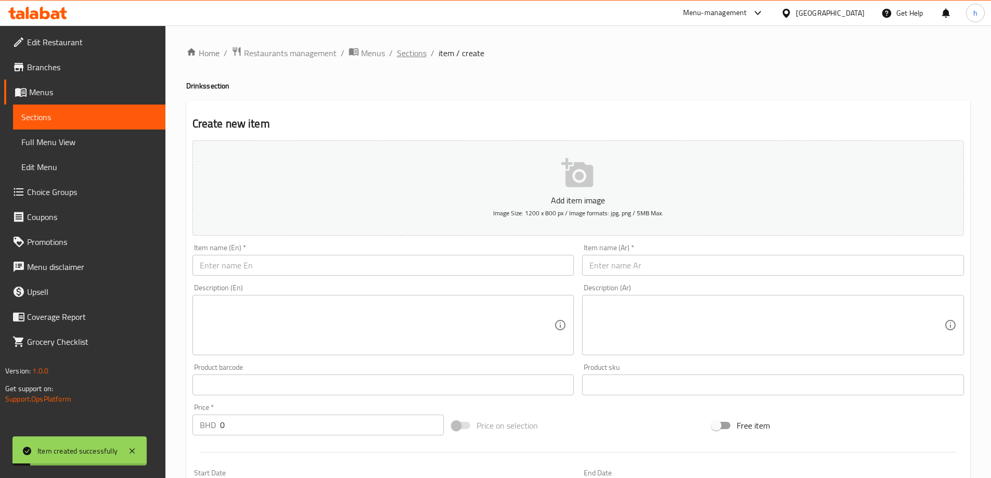
click at [411, 50] on span "Sections" at bounding box center [412, 53] width 30 height 12
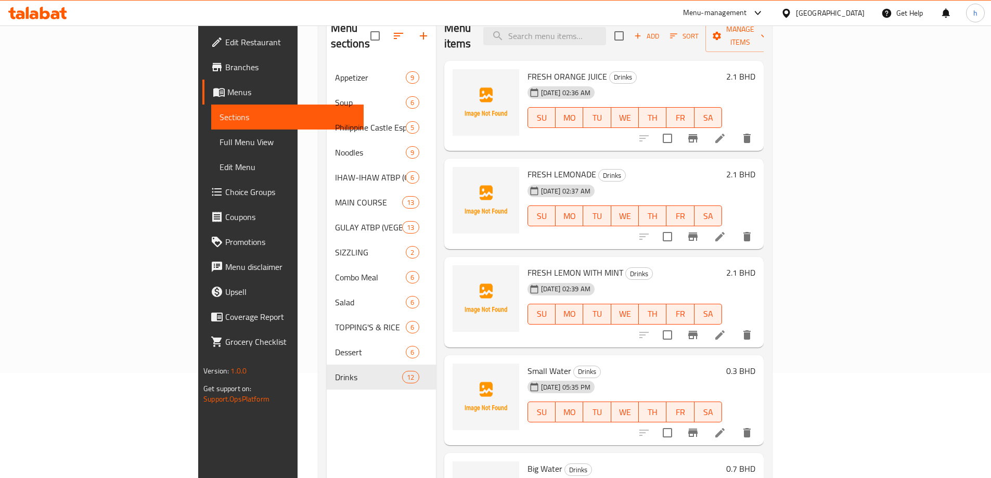
scroll to position [94, 0]
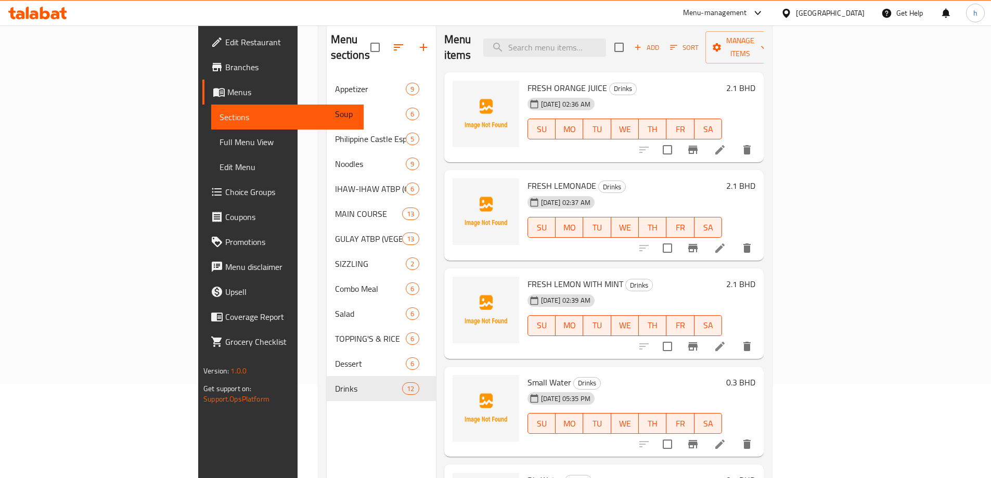
click at [327, 423] on div "Menu sections Appetizer 9 Soup 6 Philippine Castle Especial 5 Noodles 9 IHAW-IH…" at bounding box center [381, 262] width 109 height 478
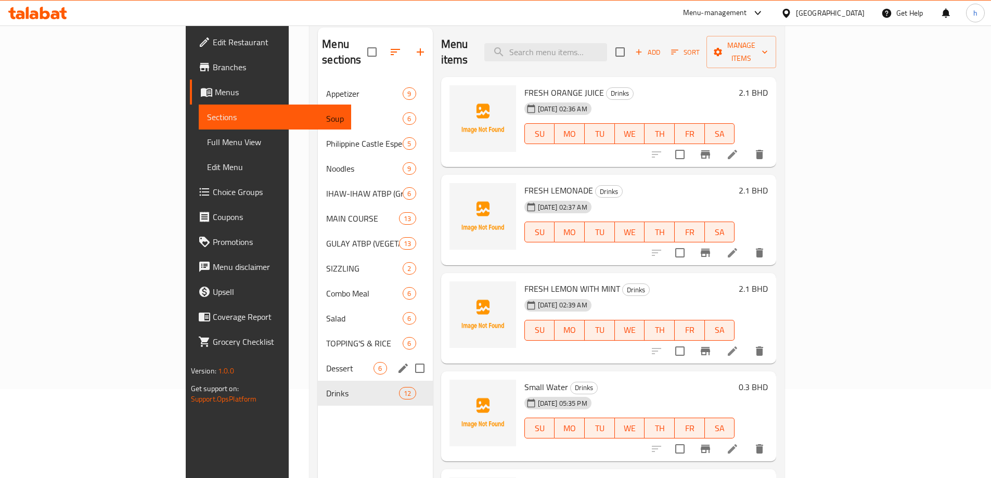
scroll to position [146, 0]
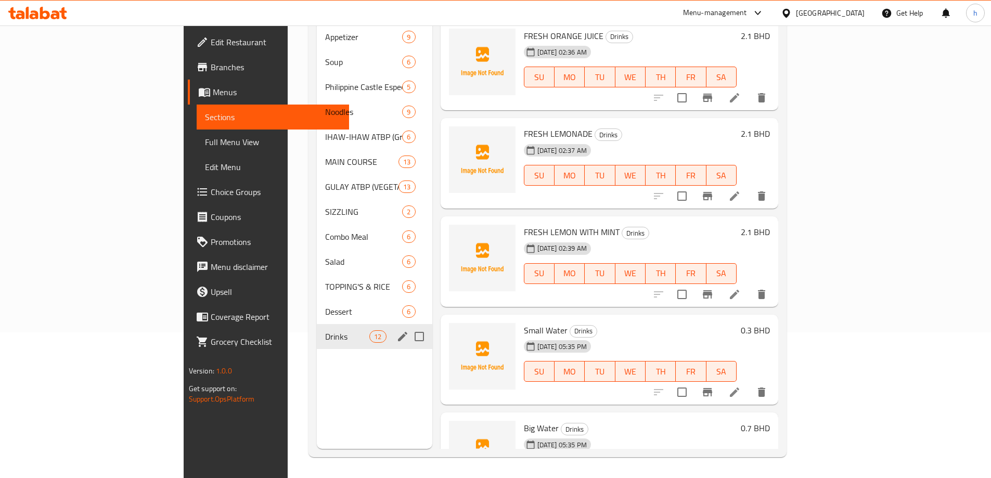
click at [317, 329] on div "Drinks 12" at bounding box center [375, 336] width 116 height 25
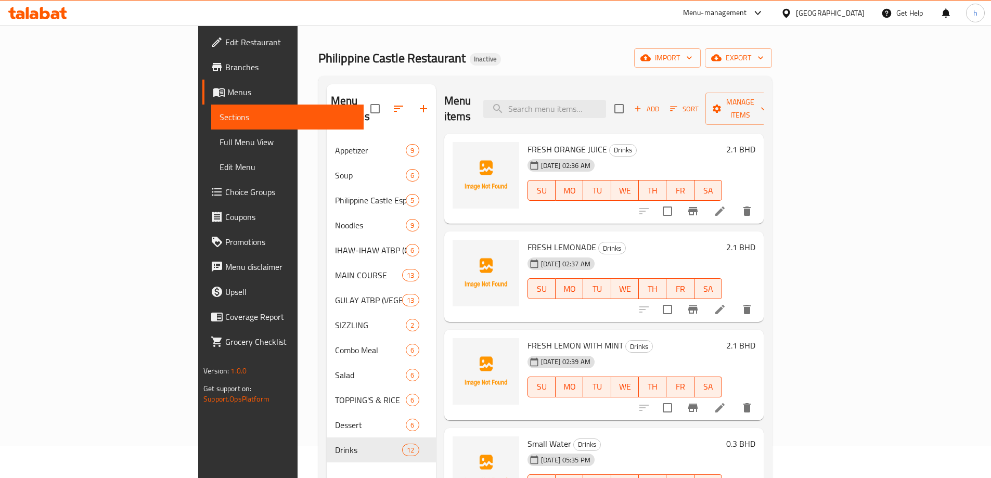
scroll to position [0, 0]
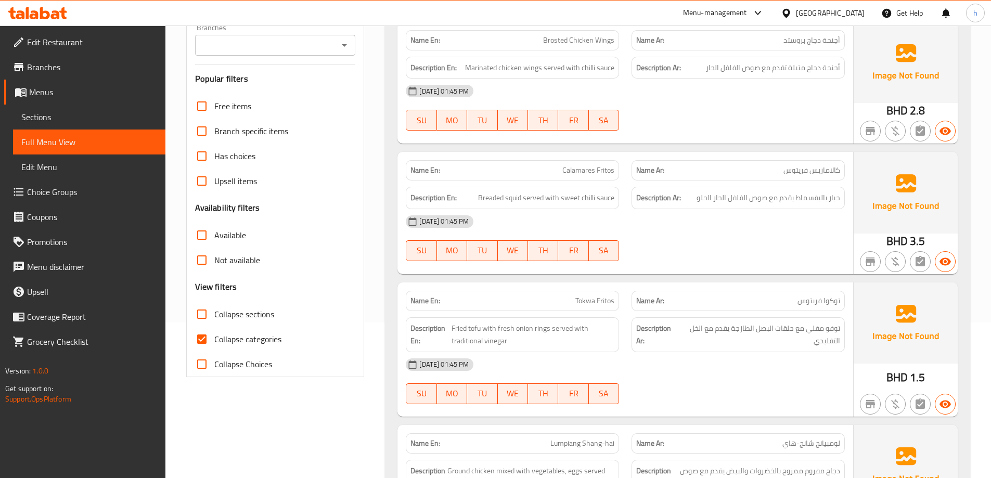
scroll to position [156, 0]
click at [248, 341] on span "Collapse categories" at bounding box center [247, 338] width 67 height 12
click at [214, 341] on input "Collapse categories" at bounding box center [201, 338] width 25 height 25
checkbox input "false"
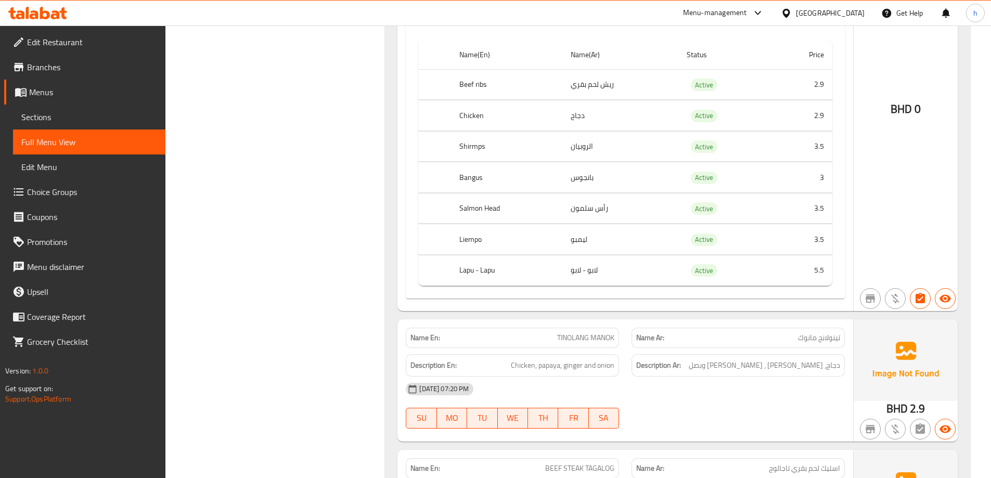
scroll to position [15708, 0]
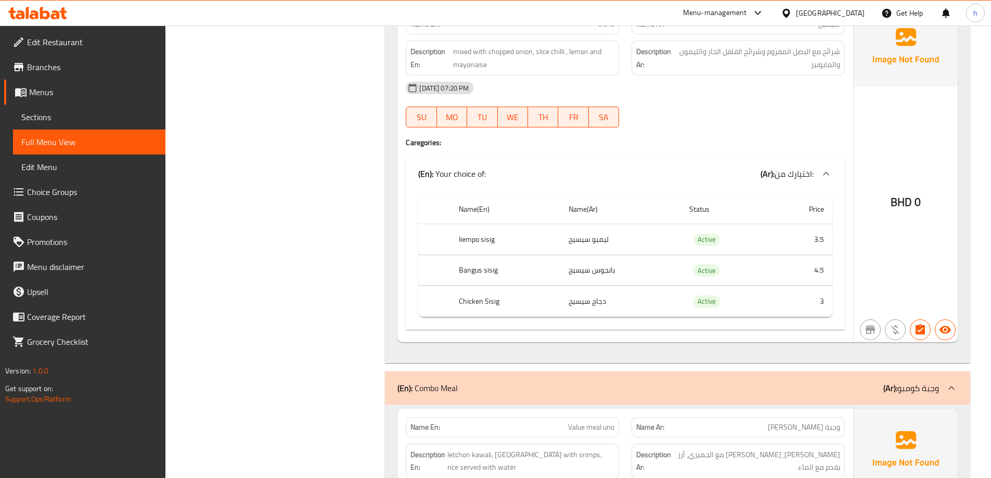
click at [482, 240] on th "liempo sisig" at bounding box center [506, 239] width 110 height 31
copy th "sisig"
click at [498, 243] on th "liempo sisig" at bounding box center [506, 239] width 110 height 31
click at [516, 239] on th "liempo sisig" at bounding box center [506, 239] width 110 height 31
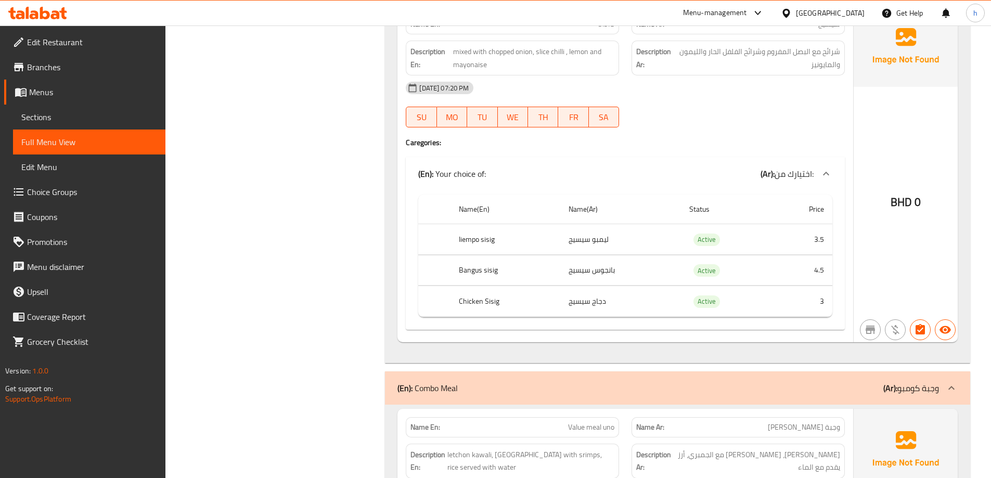
drag, startPoint x: 503, startPoint y: 238, endPoint x: 446, endPoint y: 240, distance: 56.7
click at [446, 240] on tr "liempo sisig ليمبو سيسيج Active 3.5" at bounding box center [625, 239] width 414 height 31
copy tr "liempo sisig"
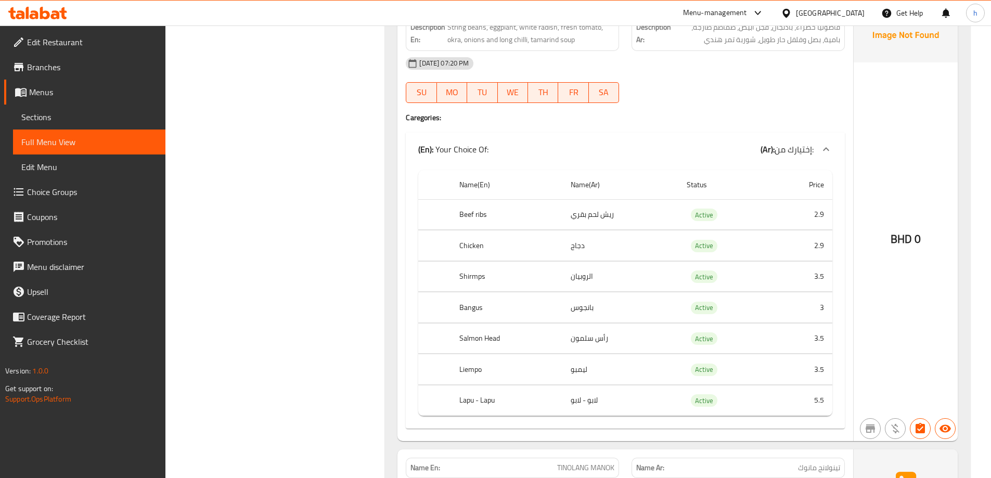
scroll to position [9124, 0]
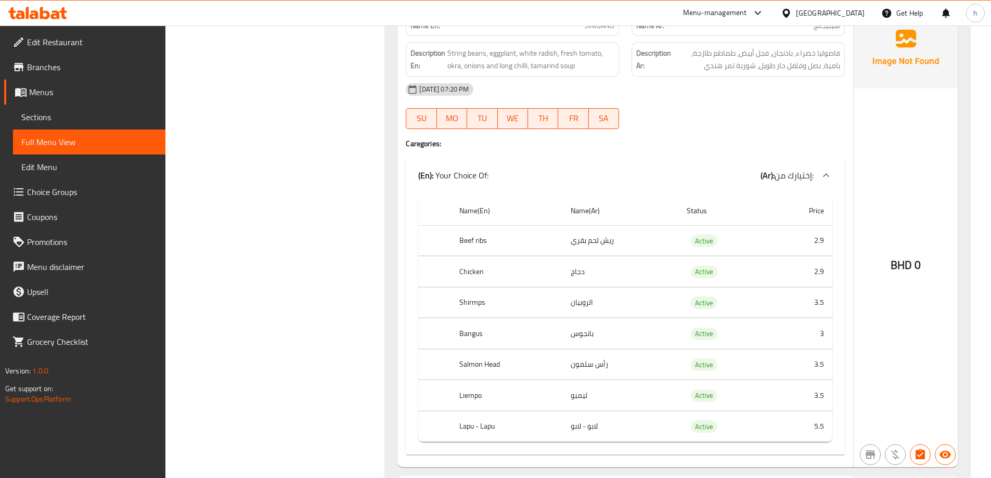
click at [466, 398] on th "Liempo" at bounding box center [506, 395] width 111 height 31
copy th "Liempo"
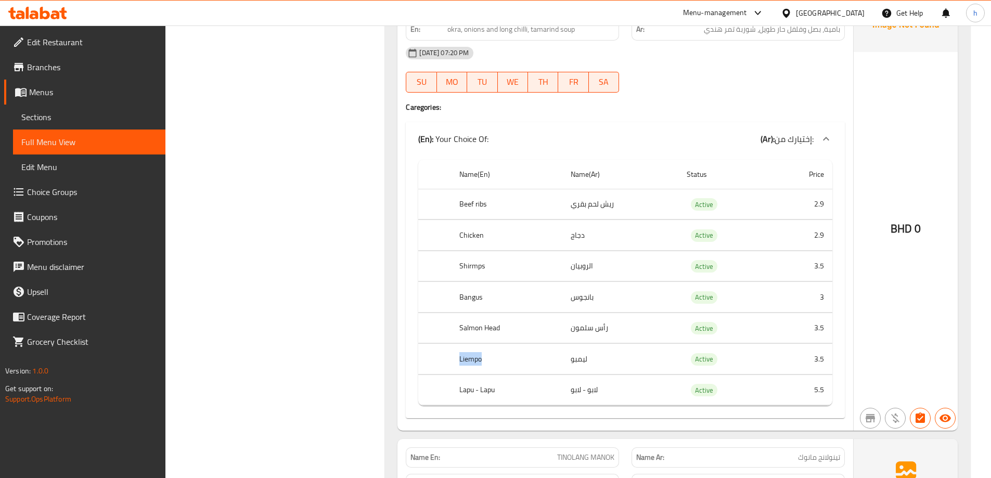
scroll to position [9176, 0]
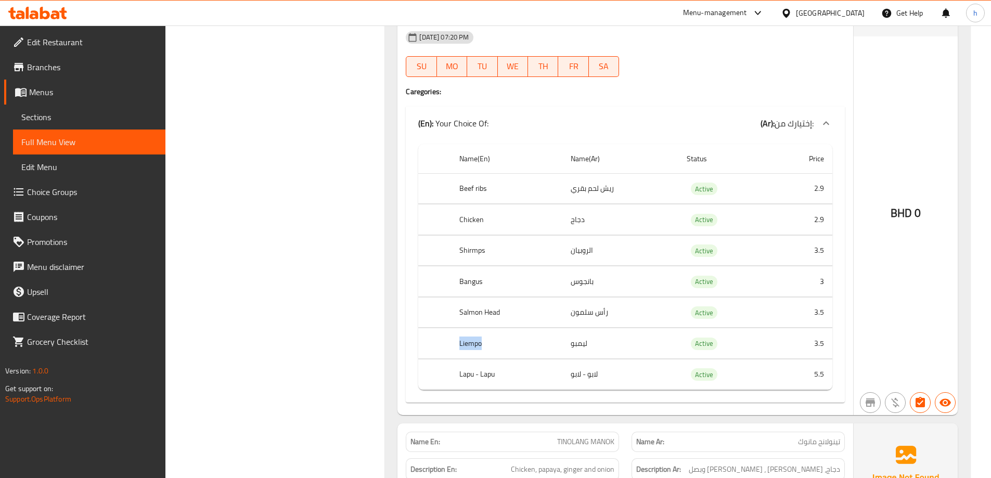
click at [473, 336] on th "Liempo" at bounding box center [506, 343] width 111 height 31
click at [471, 344] on th "Liempo" at bounding box center [506, 343] width 111 height 31
copy th "Liempo"
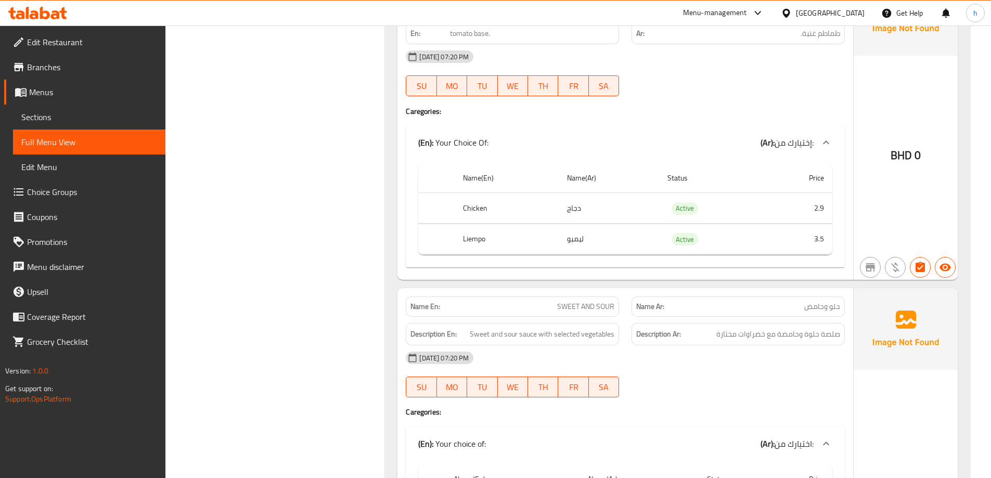
scroll to position [15708, 0]
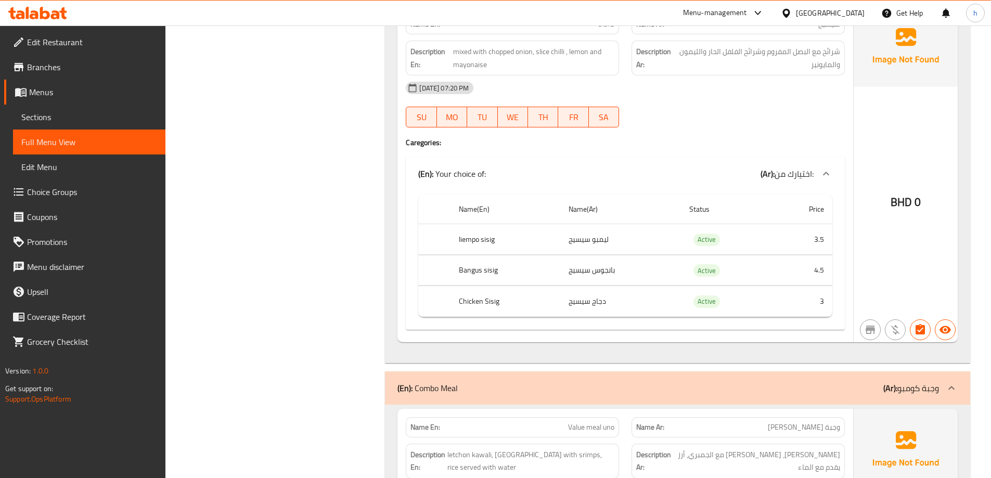
click at [512, 242] on th "liempo sisig" at bounding box center [506, 239] width 110 height 31
drag, startPoint x: 508, startPoint y: 239, endPoint x: 444, endPoint y: 234, distance: 64.2
click at [444, 234] on tr "liempo sisig ليمبو سيسيج Active 3.5" at bounding box center [625, 239] width 414 height 31
copy tr "liempo sisig"
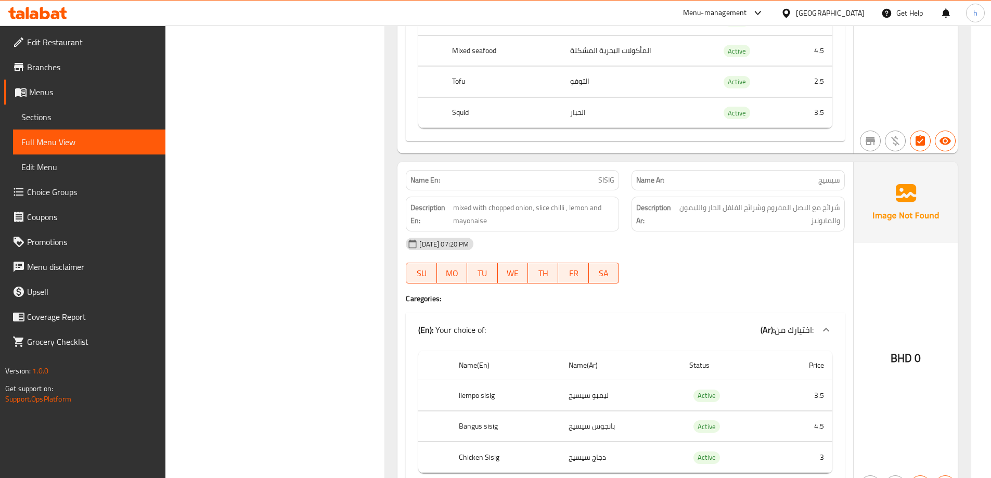
scroll to position [15603, 0]
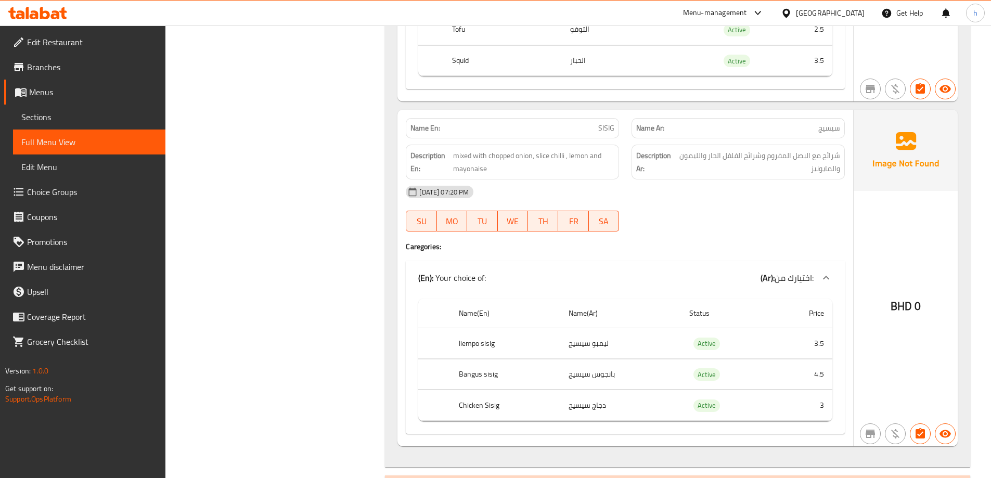
click at [483, 343] on th "liempo sisig" at bounding box center [506, 343] width 110 height 31
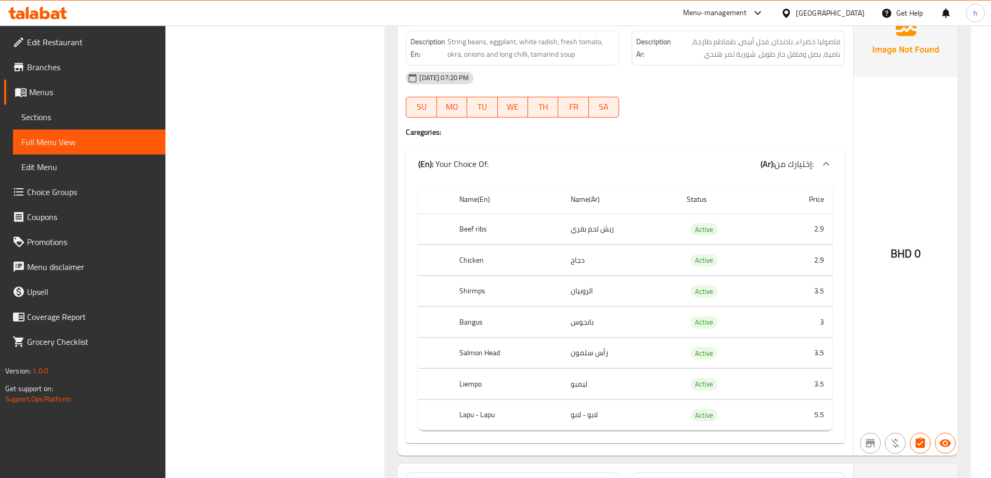
scroll to position [9072, 0]
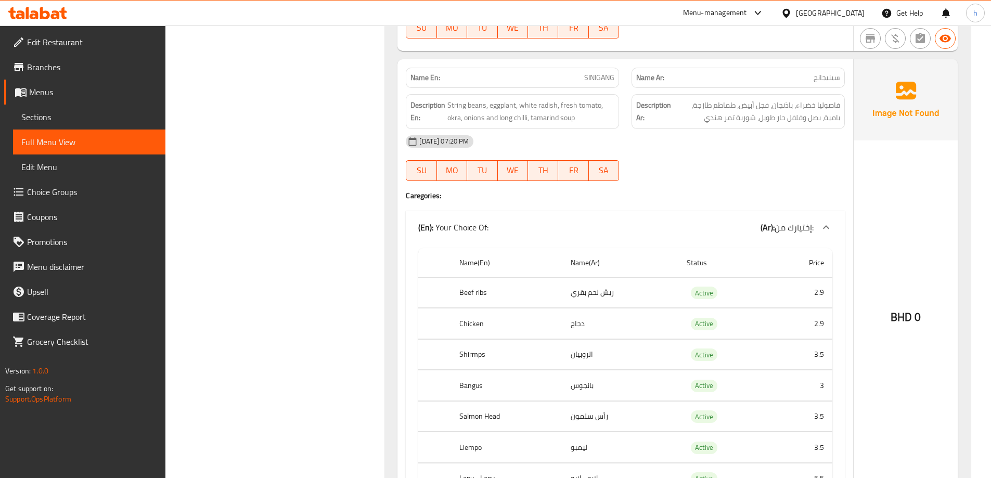
click at [604, 75] on span "SINIGANG" at bounding box center [599, 77] width 30 height 11
copy span "SINIGANG"
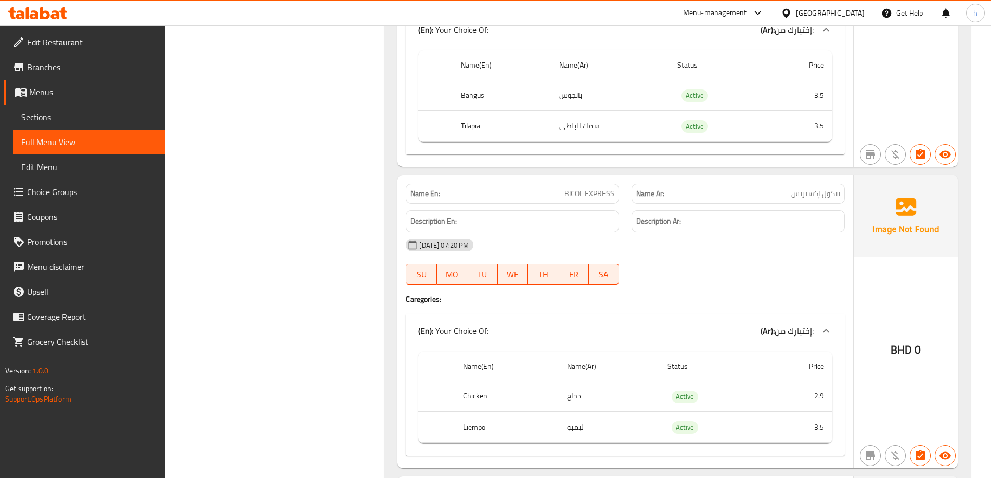
scroll to position [10120, 0]
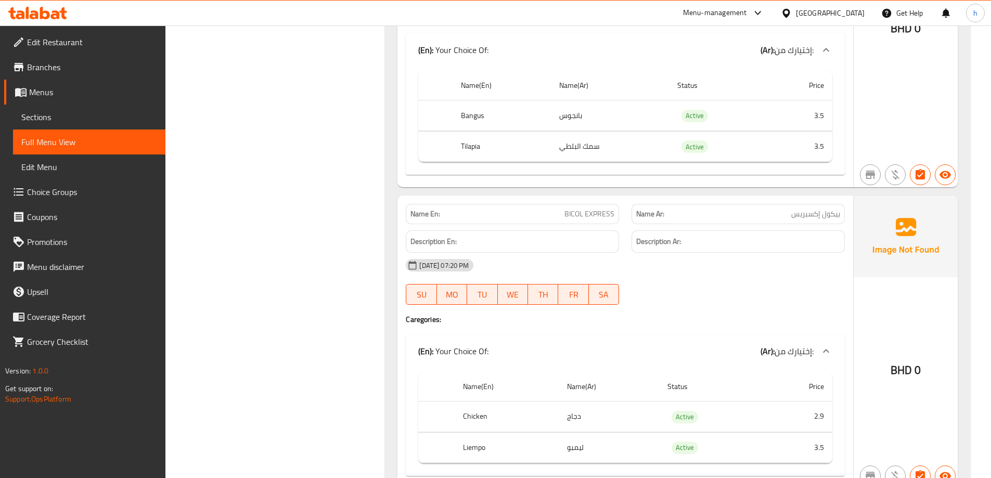
click at [574, 212] on span "BICOL EXPRESS" at bounding box center [590, 214] width 50 height 11
copy span "BICOL EXPRESS"
click at [601, 214] on span "BICOL EXPRESS" at bounding box center [590, 214] width 50 height 11
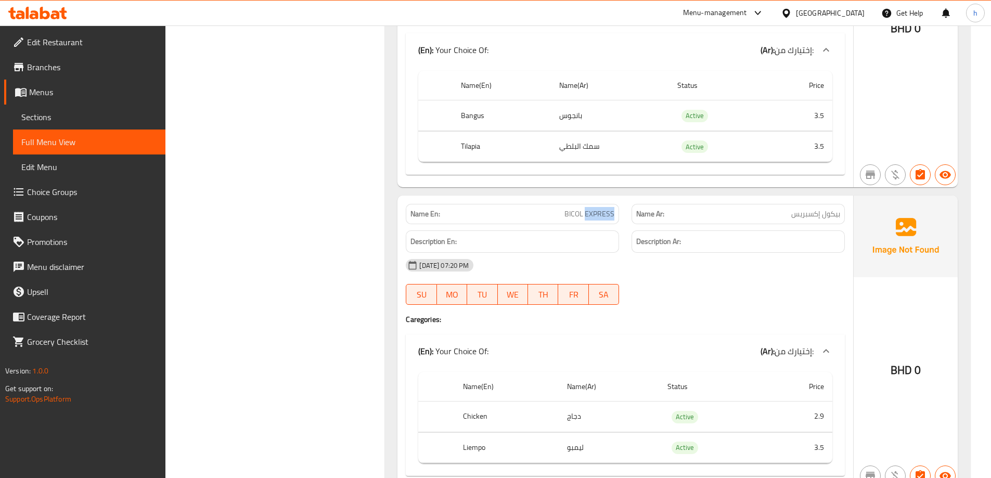
click at [601, 214] on span "BICOL EXPRESS" at bounding box center [590, 214] width 50 height 11
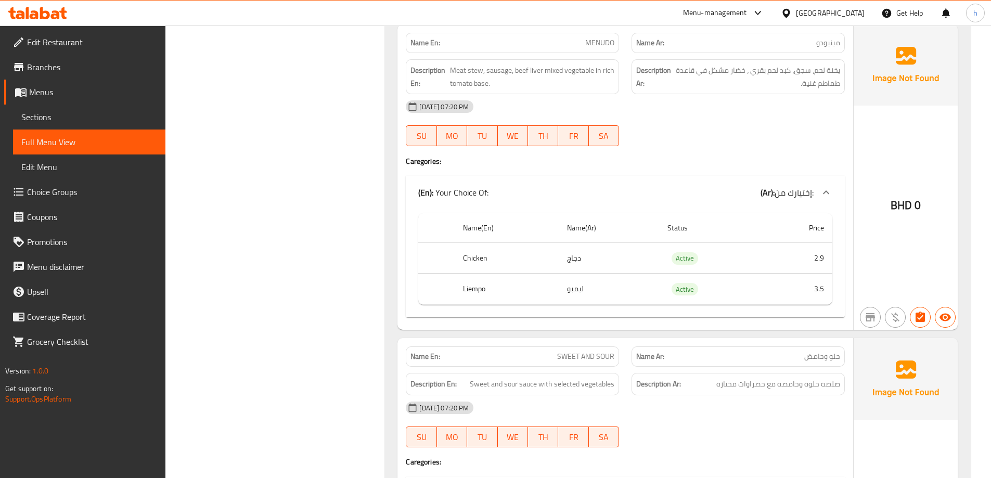
scroll to position [10590, 0]
click at [603, 47] on span "MENUDO" at bounding box center [599, 45] width 29 height 11
copy span "MENUDO"
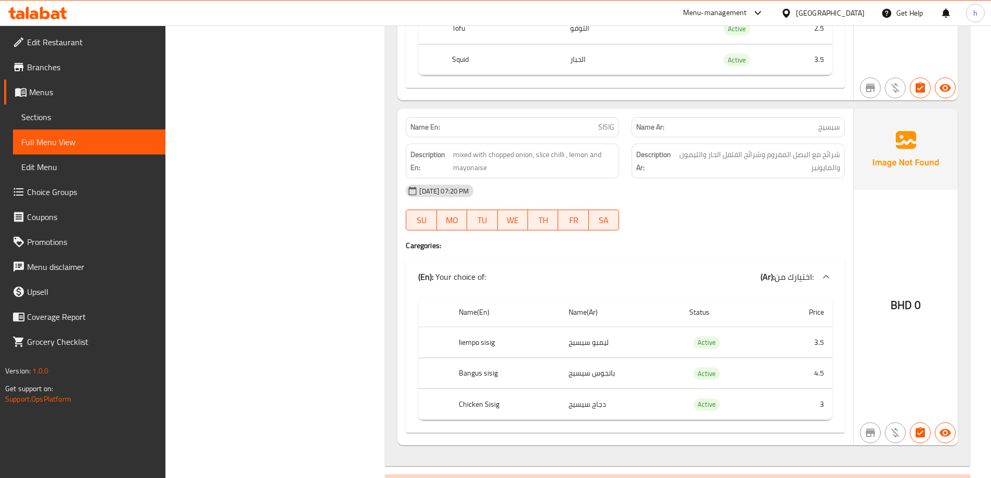
scroll to position [15603, 0]
click at [606, 131] on span "SISIG" at bounding box center [606, 128] width 16 height 11
copy span "SISIG"
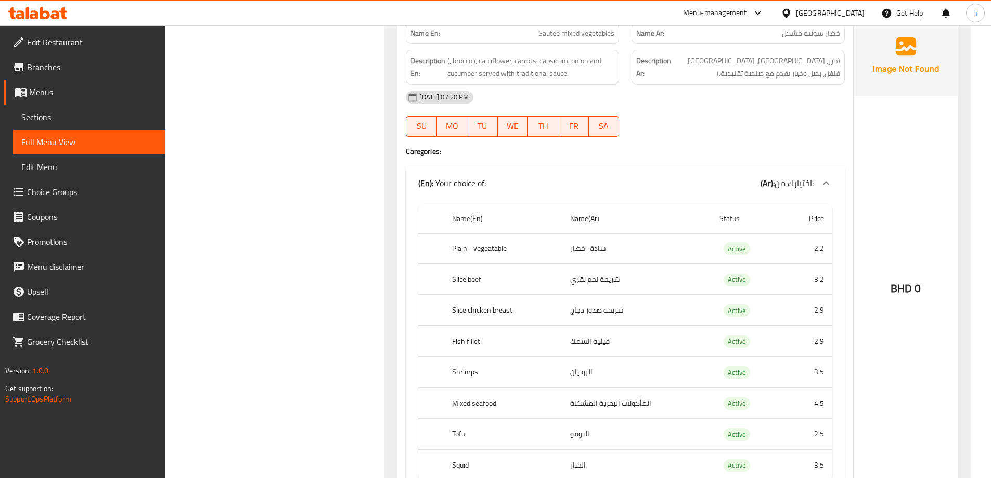
scroll to position [14771, 0]
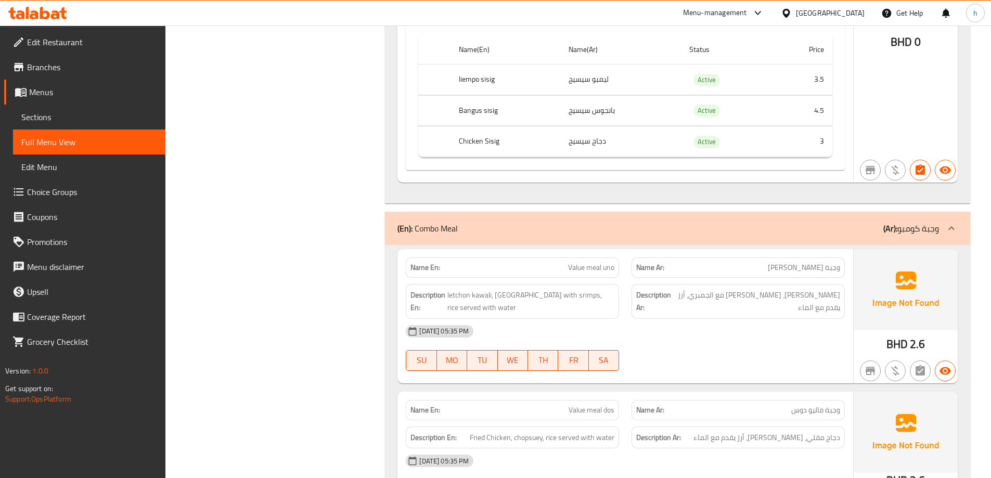
scroll to position [16597, 0]
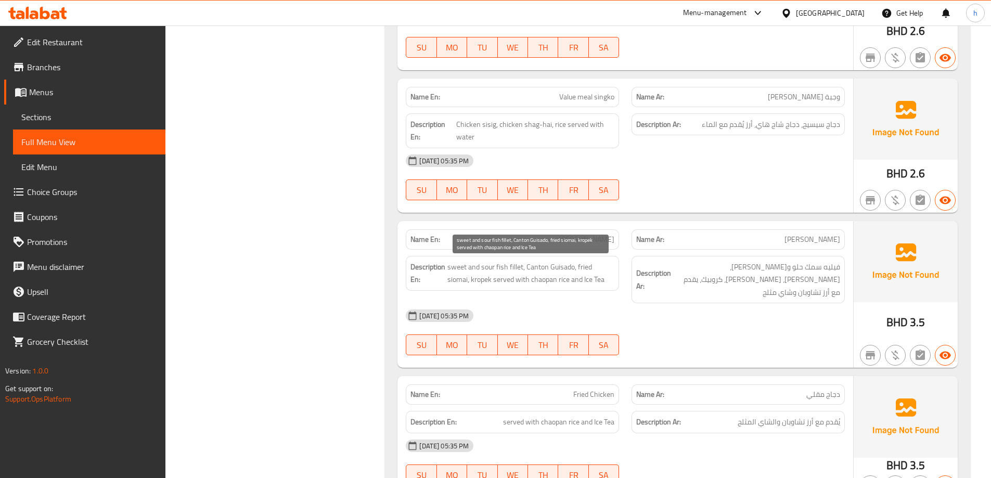
click at [522, 281] on span "sweet and sour fish fillet, Canton Guisado, fried siomai, kropek served with ch…" at bounding box center [530, 273] width 167 height 25
click at [540, 278] on span "sweet and sour fish fillet, Canton Guisado, fried siomai, kropek served with ch…" at bounding box center [530, 273] width 167 height 25
click at [593, 238] on span "[PERSON_NAME]" at bounding box center [587, 239] width 56 height 11
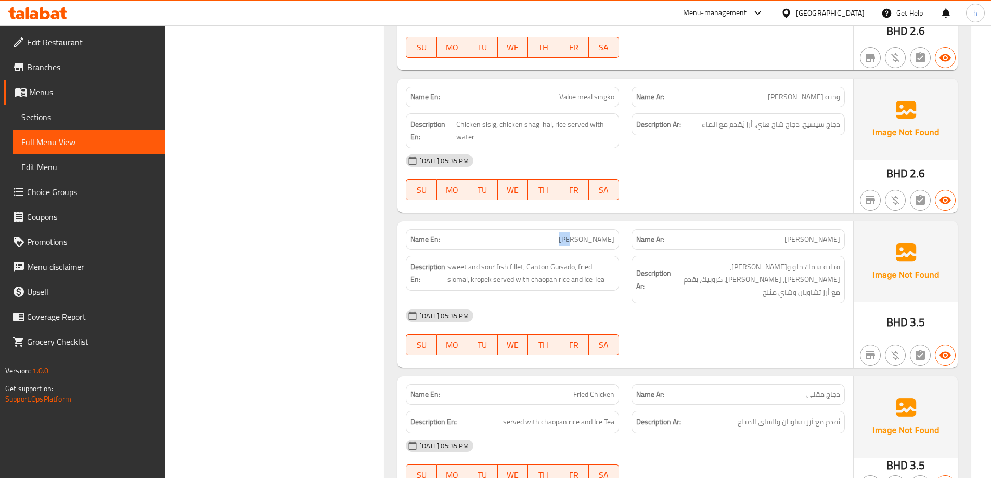
click at [593, 238] on span "[PERSON_NAME]" at bounding box center [587, 239] width 56 height 11
copy span "[PERSON_NAME]"
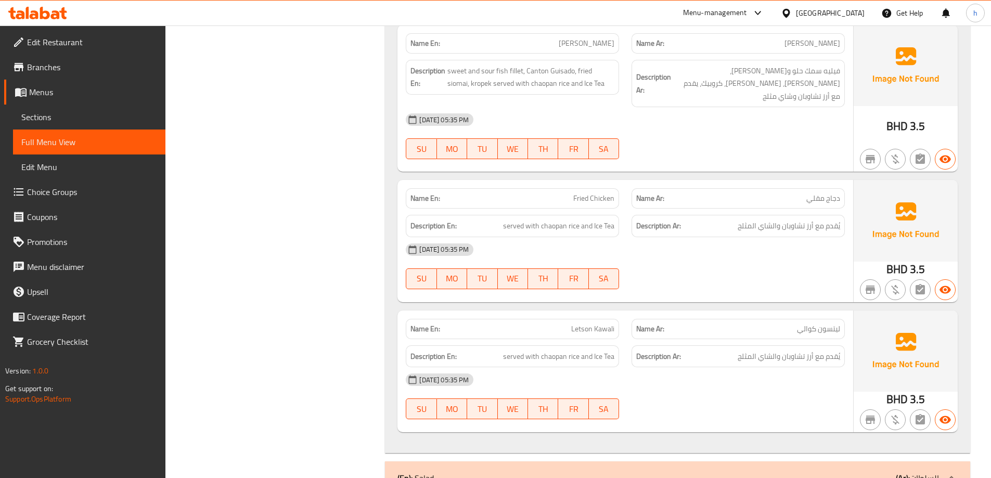
scroll to position [16766, 0]
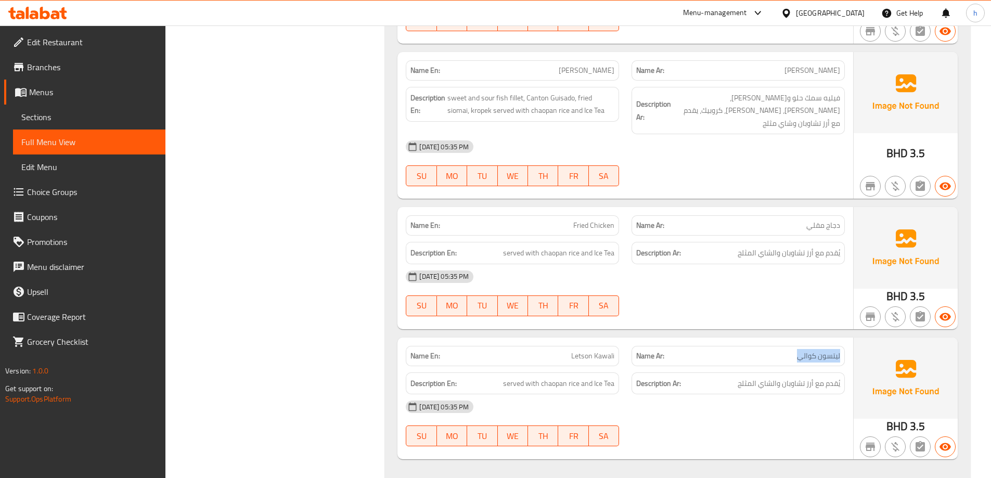
drag, startPoint x: 776, startPoint y: 340, endPoint x: 851, endPoint y: 340, distance: 75.4
click at [851, 340] on div "Name En: Letson Kawali Name Ar: ليتسون كوالي Description En: served with chaopa…" at bounding box center [626, 399] width 456 height 122
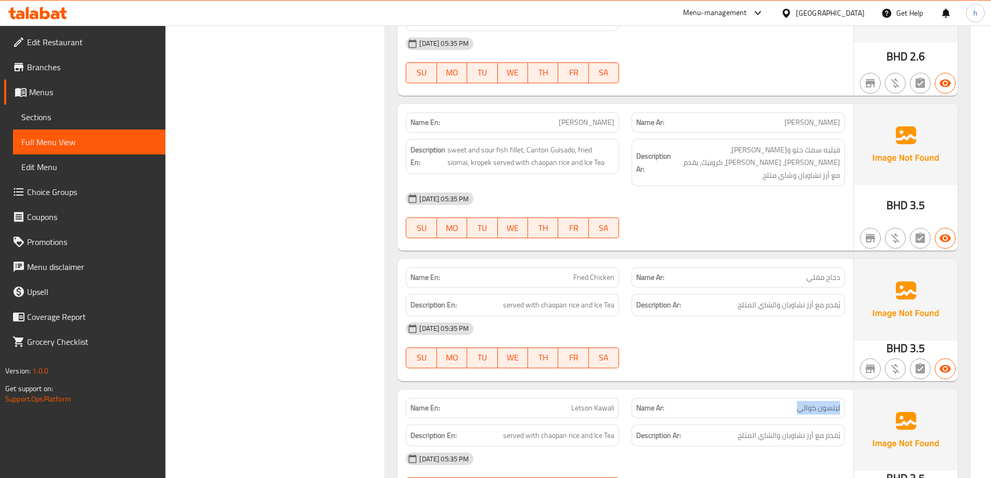
scroll to position [16662, 0]
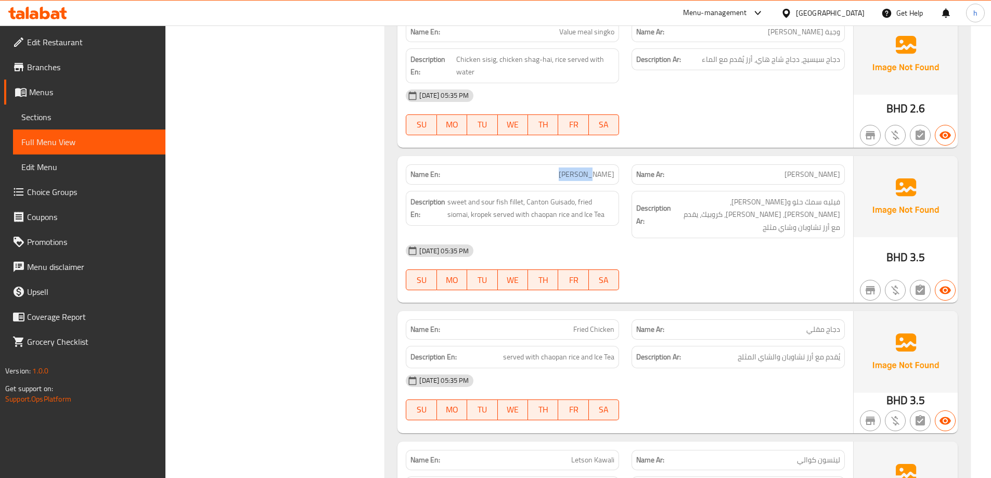
drag, startPoint x: 592, startPoint y: 174, endPoint x: 624, endPoint y: 170, distance: 31.9
click at [624, 170] on div "Name En: Lau-chow" at bounding box center [513, 174] width 226 height 33
click at [586, 169] on span "[PERSON_NAME]" at bounding box center [587, 174] width 56 height 11
click at [592, 174] on span "[PERSON_NAME]" at bounding box center [587, 174] width 56 height 11
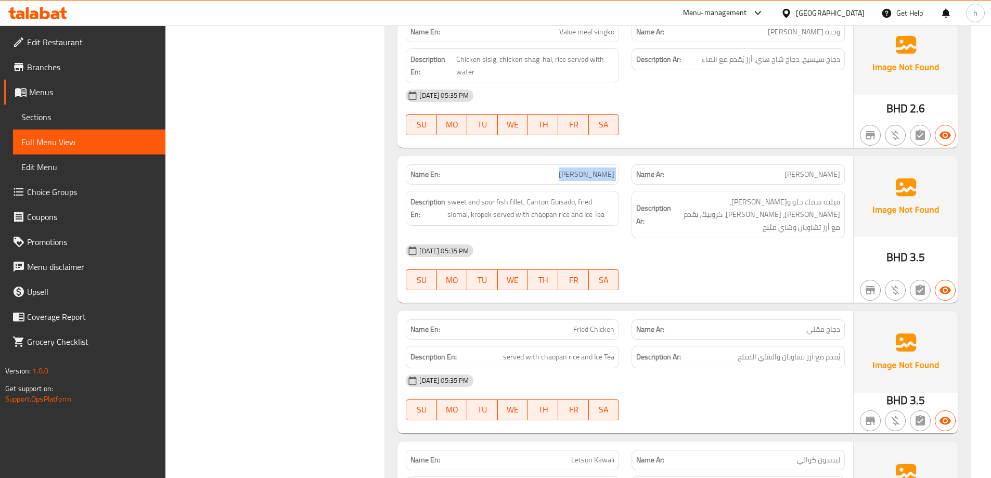
click at [592, 174] on span "[PERSON_NAME]" at bounding box center [587, 174] width 56 height 11
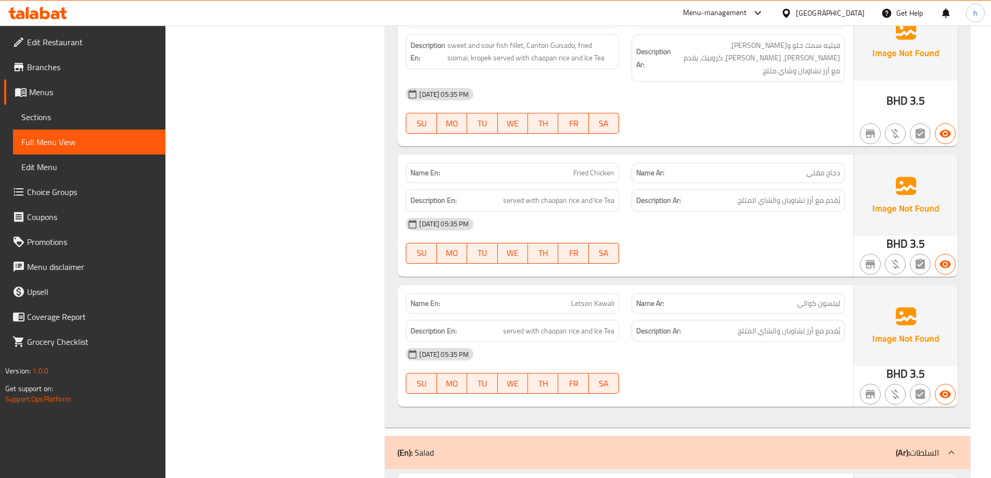
scroll to position [16818, 0]
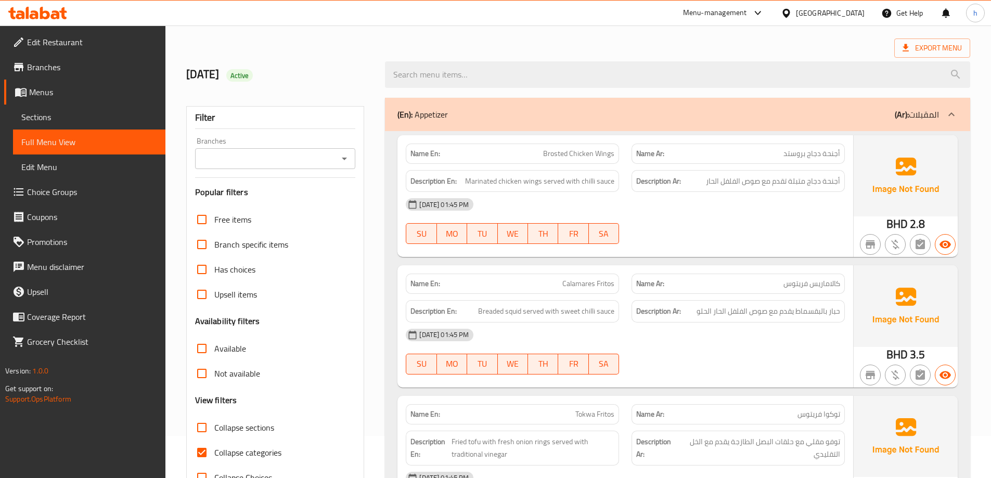
scroll to position [156, 0]
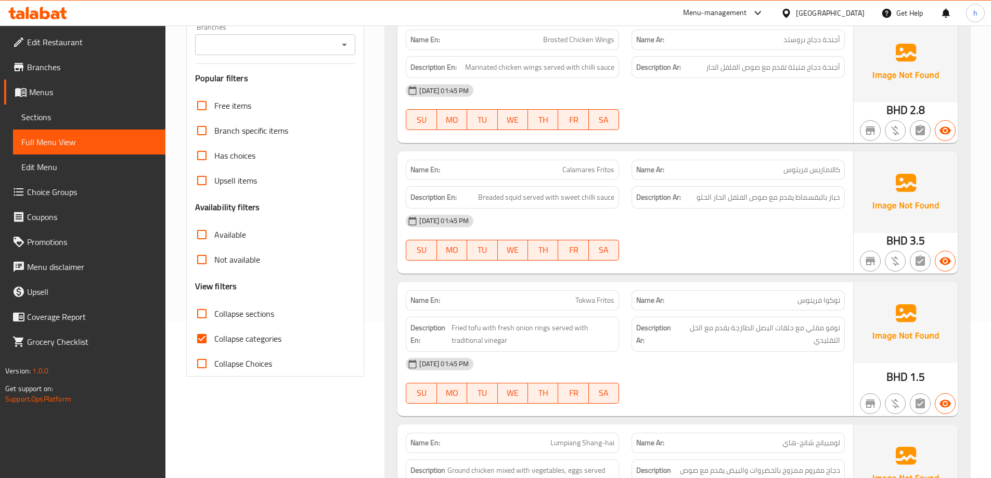
click at [250, 335] on span "Collapse categories" at bounding box center [247, 338] width 67 height 12
click at [214, 335] on input "Collapse categories" at bounding box center [201, 338] width 25 height 25
checkbox input "false"
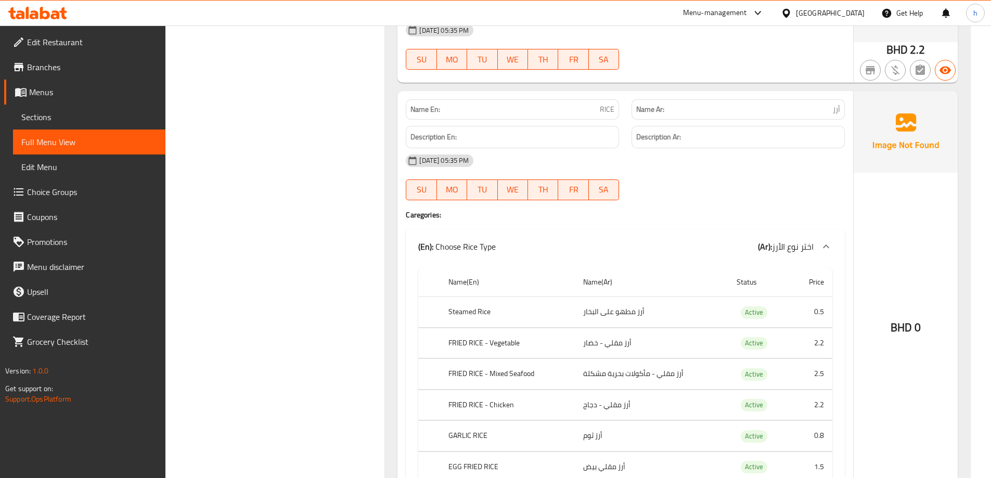
scroll to position [19019, 0]
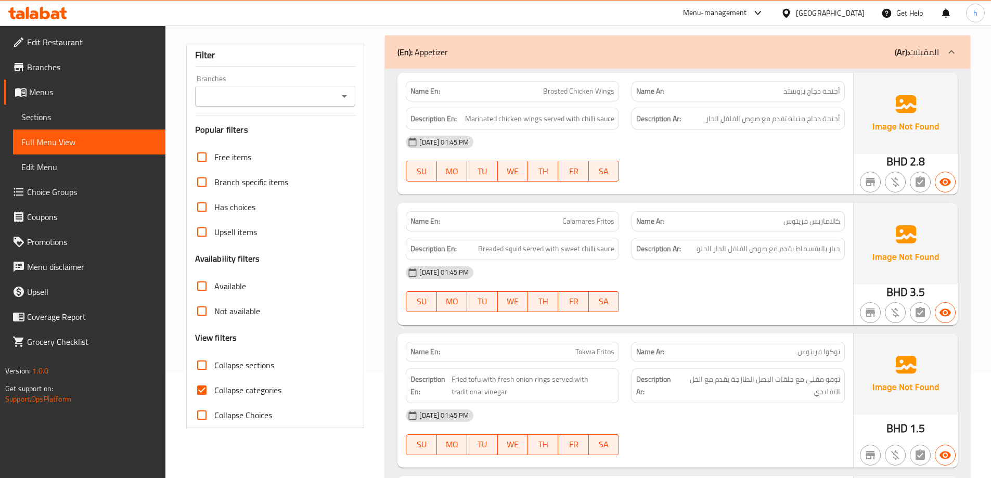
scroll to position [156, 0]
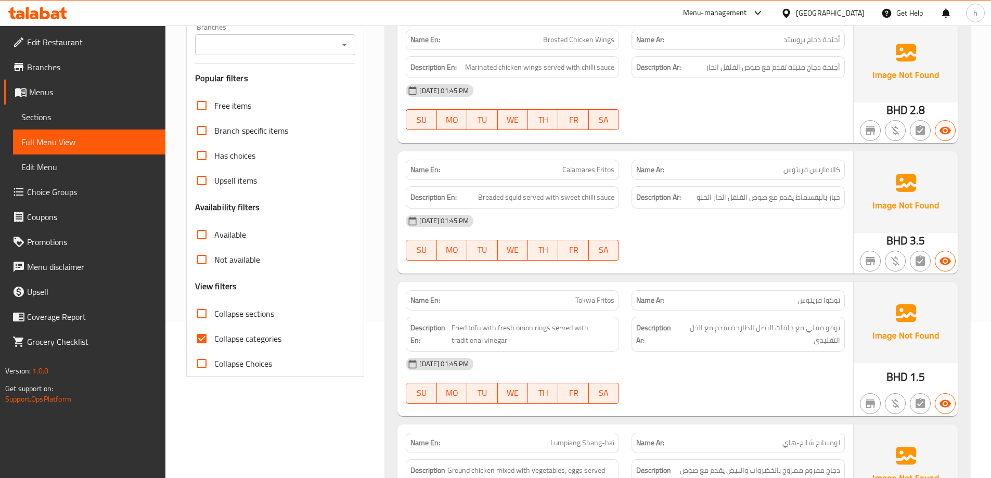
click at [233, 348] on label "Collapse categories" at bounding box center [235, 338] width 92 height 25
click at [214, 348] on input "Collapse categories" at bounding box center [201, 338] width 25 height 25
checkbox input "false"
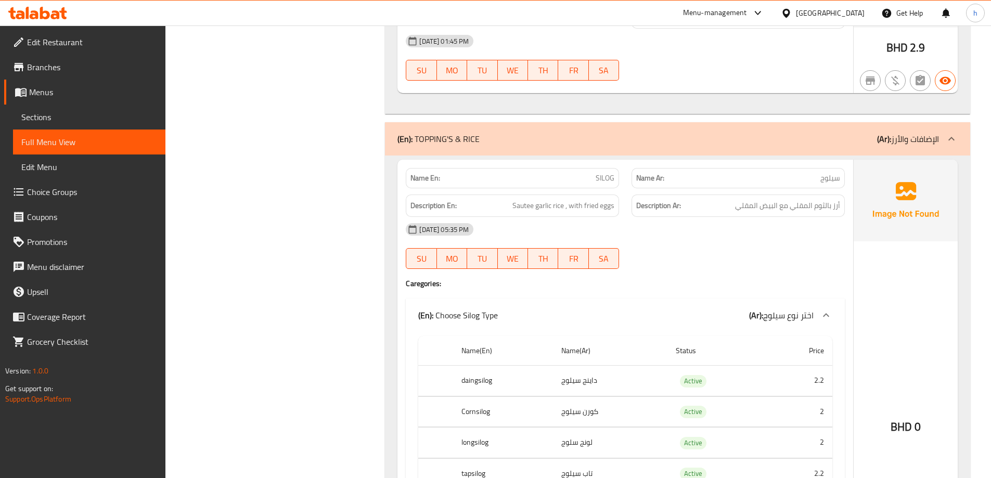
scroll to position [18025, 0]
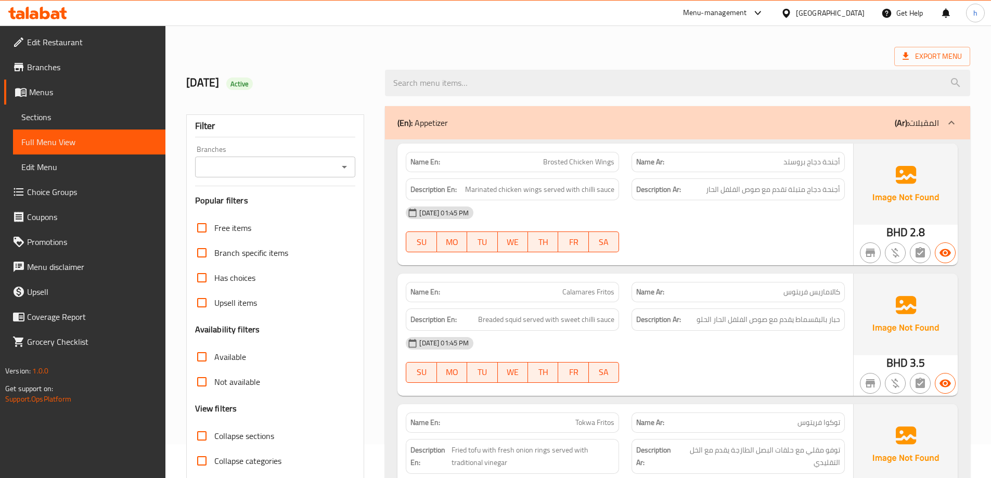
scroll to position [0, 0]
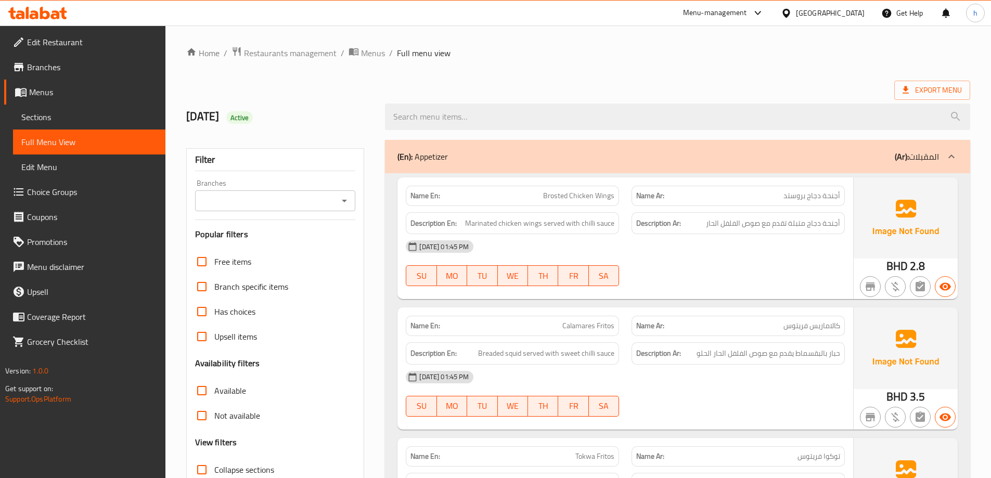
scroll to position [260, 0]
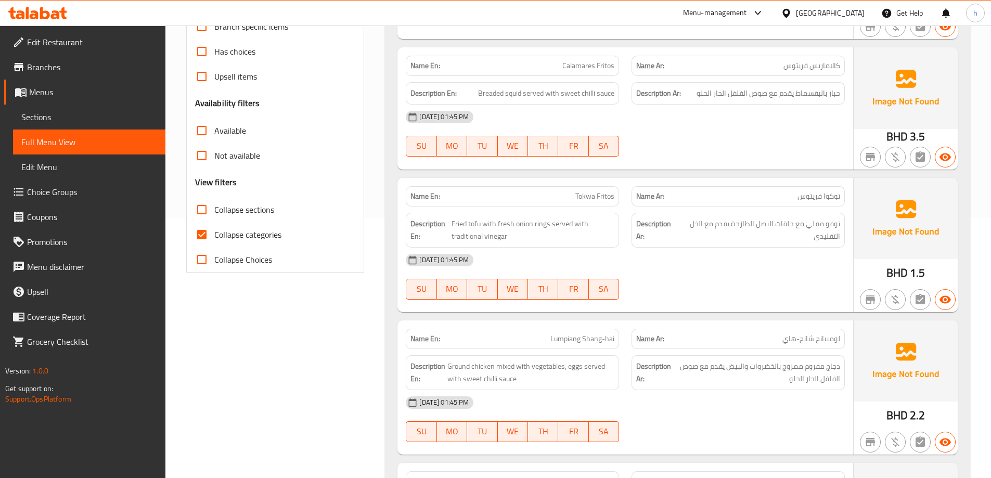
click at [217, 234] on span "Collapse categories" at bounding box center [247, 234] width 67 height 12
click at [214, 234] on input "Collapse categories" at bounding box center [201, 234] width 25 height 25
checkbox input "false"
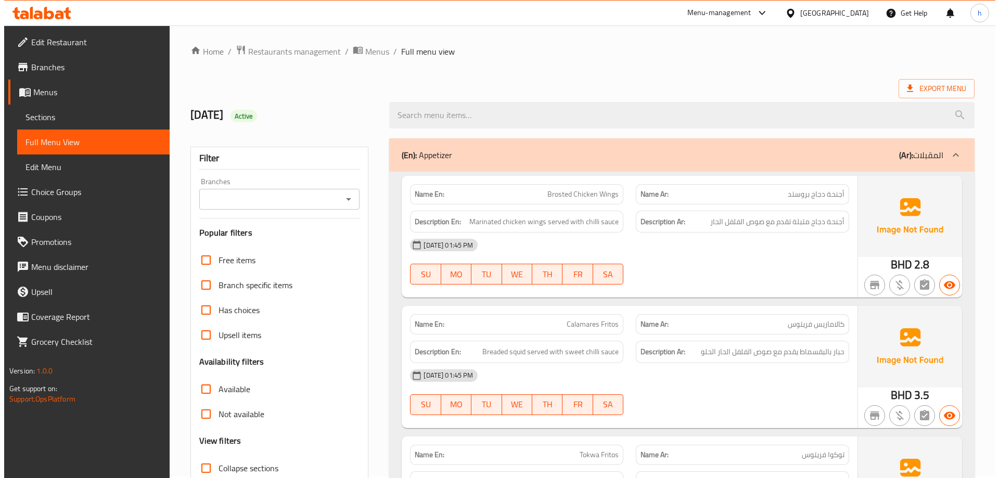
scroll to position [0, 0]
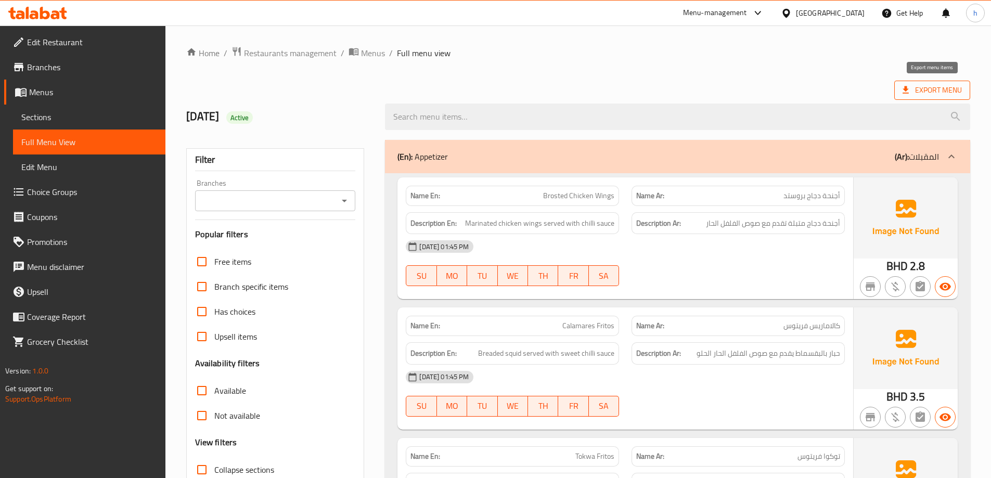
click at [913, 91] on span "Export Menu" at bounding box center [932, 90] width 59 height 13
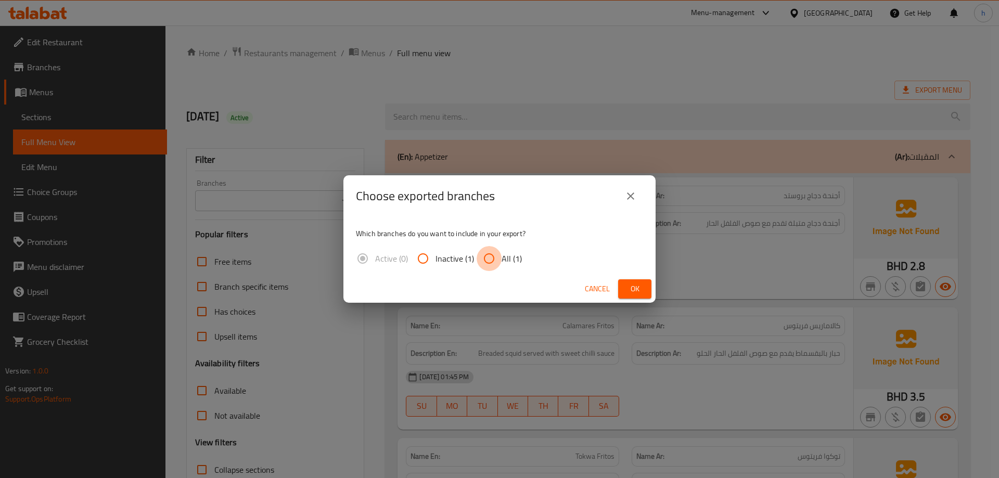
click at [486, 257] on input "All (1)" at bounding box center [489, 258] width 25 height 25
radio input "true"
click at [638, 291] on span "Ok" at bounding box center [634, 289] width 17 height 13
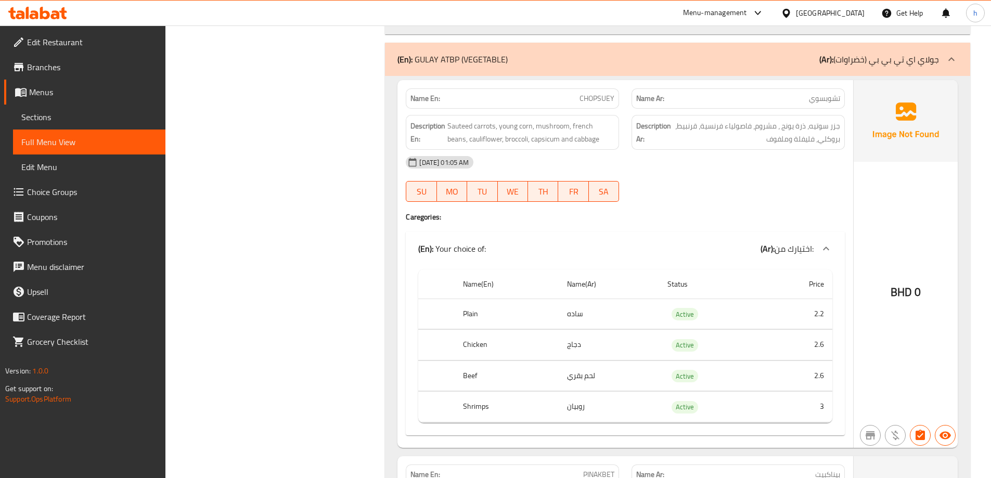
scroll to position [11326, 0]
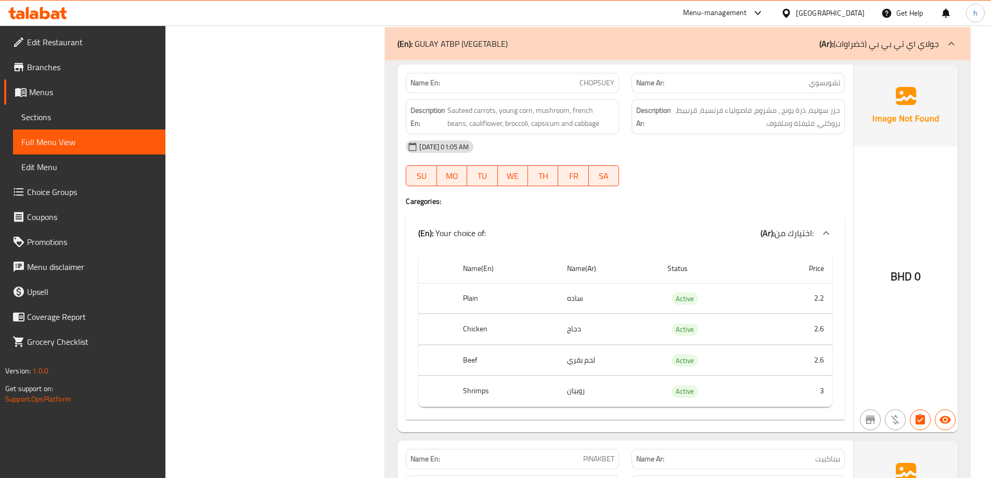
click at [486, 104] on div "Description En: Sauteed carrots, young corn, mushroom, french beans, cauliflowe…" at bounding box center [512, 116] width 213 height 35
click at [460, 110] on span "Sauteed carrots, young corn, mushroom, french beans, cauliflower, broccoli, cap…" at bounding box center [530, 116] width 167 height 25
click at [529, 113] on span "Sauteed carrots, young corn, mushroom, french beans, cauliflower, broccoli, cap…" at bounding box center [530, 116] width 167 height 25
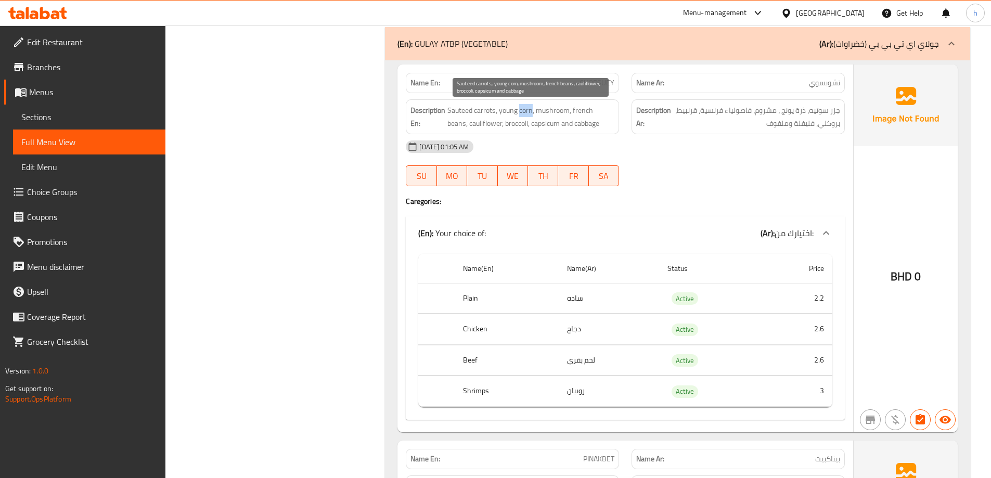
click at [529, 113] on span "Sauteed carrots, young corn, mushroom, french beans, cauliflower, broccoli, cap…" at bounding box center [530, 116] width 167 height 25
click at [506, 109] on span "Sauteed carrots, young corn, mushroom, french beans, cauliflower, broccoli, cap…" at bounding box center [530, 116] width 167 height 25
click at [549, 111] on span "Sauteed carrots, young corn, mushroom, french beans, cauliflower, broccoli, cap…" at bounding box center [530, 116] width 167 height 25
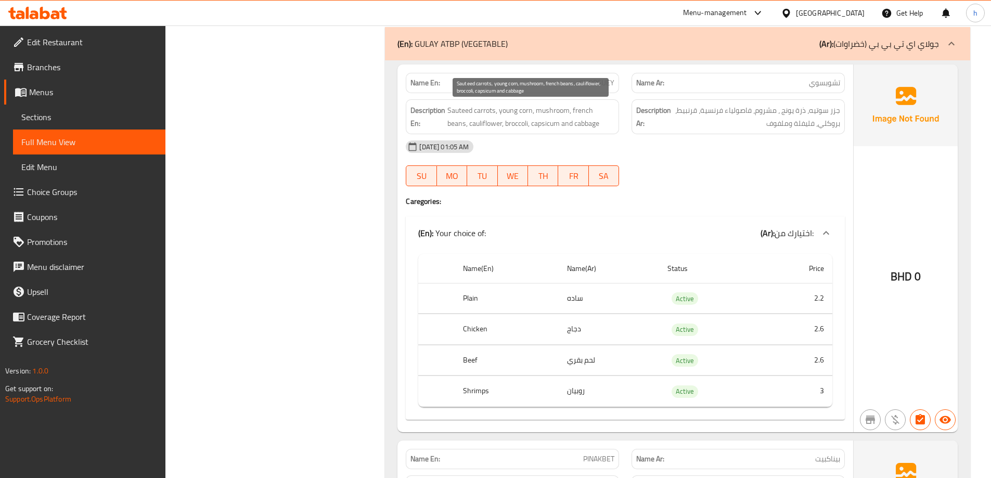
click at [600, 113] on span "Sauteed carrots, young corn, mushroom, french beans, cauliflower, broccoli, cap…" at bounding box center [530, 116] width 167 height 25
click at [580, 109] on span "Sauteed carrots, young corn, mushroom, french beans, cauliflower, broccoli, cap…" at bounding box center [530, 116] width 167 height 25
click at [454, 125] on span "Sauteed carrots, young corn, mushroom, french beans, cauliflower, broccoli, cap…" at bounding box center [530, 116] width 167 height 25
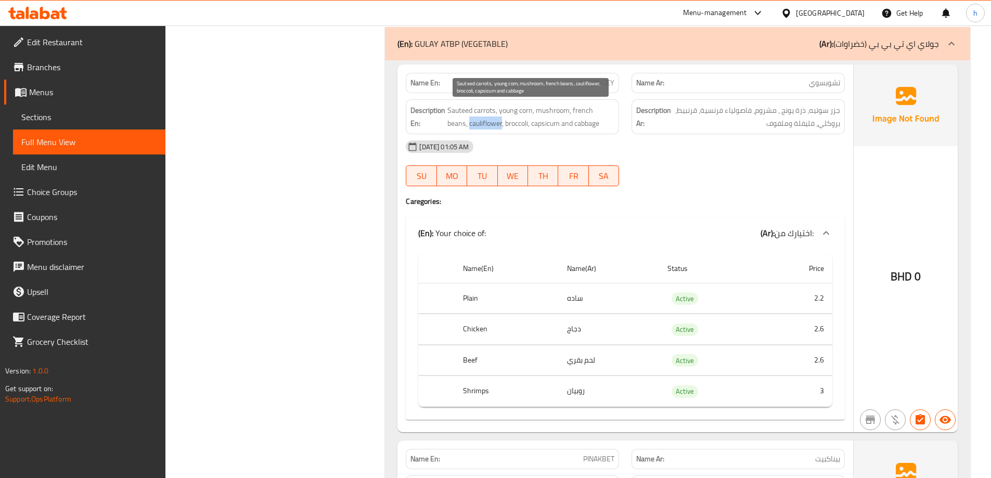
click at [454, 125] on span "Sauteed carrots, young corn, mushroom, french beans, cauliflower, broccoli, cap…" at bounding box center [530, 116] width 167 height 25
click at [494, 123] on span "Sauteed carrots, young corn, mushroom, french beans, cauliflower, broccoli, cap…" at bounding box center [530, 116] width 167 height 25
click at [524, 124] on span "Sauteed carrots, young corn, mushroom, french beans, cauliflower, broccoli, cap…" at bounding box center [530, 116] width 167 height 25
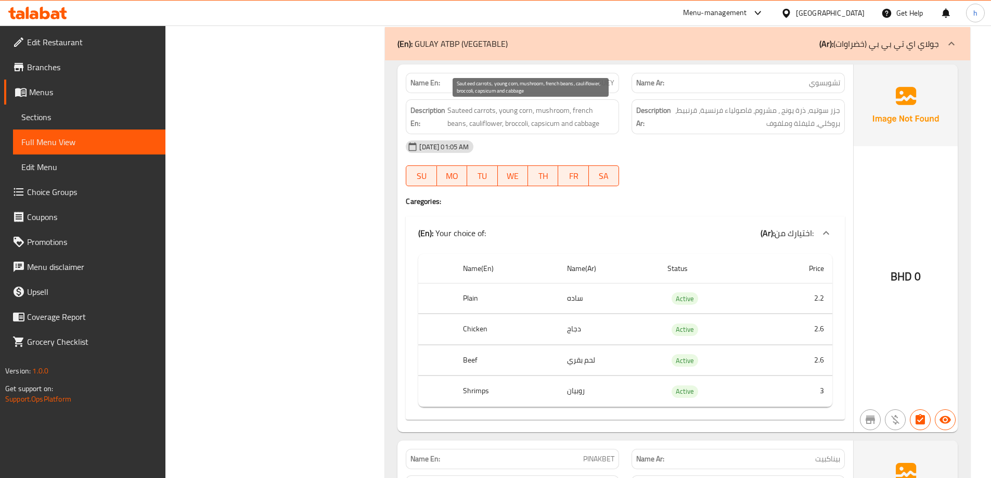
click at [570, 124] on span "Sauteed carrots, young corn, mushroom, french beans, cauliflower, broccoli, cap…" at bounding box center [530, 116] width 167 height 25
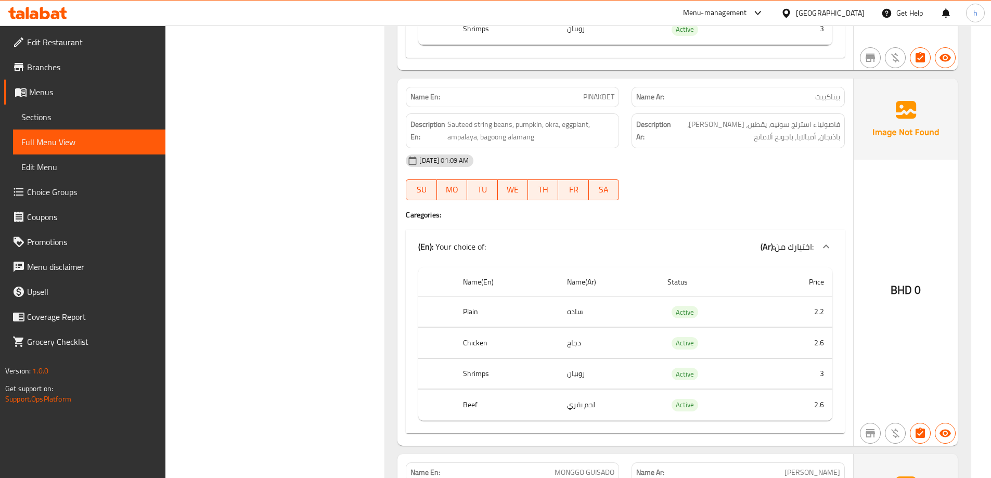
scroll to position [11690, 0]
drag, startPoint x: 817, startPoint y: 375, endPoint x: 830, endPoint y: 375, distance: 13.0
click at [830, 375] on td "3" at bounding box center [798, 371] width 70 height 31
click at [818, 404] on td "2.6" at bounding box center [798, 403] width 70 height 31
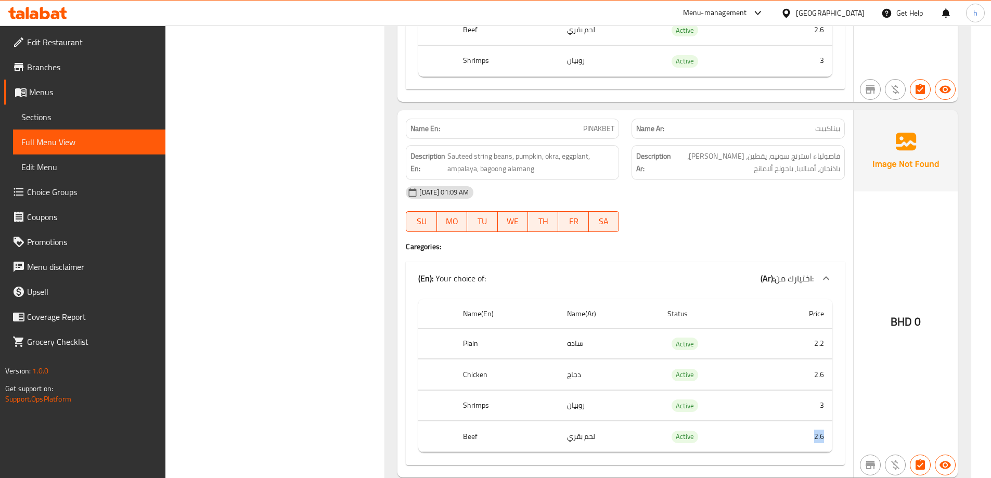
scroll to position [11638, 0]
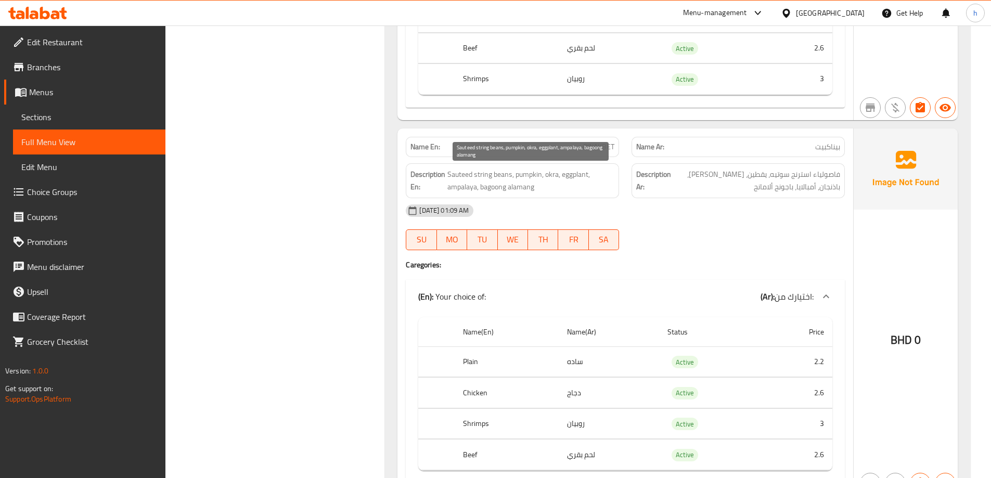
click at [498, 174] on span "Sauteed string beans, pumpkin, okra, eggplant, ampalaya, bagoong alamang" at bounding box center [530, 180] width 167 height 25
click at [484, 175] on span "Sauteed string beans, pumpkin, okra, eggplant, ampalaya, bagoong alamang" at bounding box center [530, 180] width 167 height 25
click at [501, 176] on span "Sauteed string beans, pumpkin, okra, eggplant, ampalaya, bagoong alamang" at bounding box center [530, 180] width 167 height 25
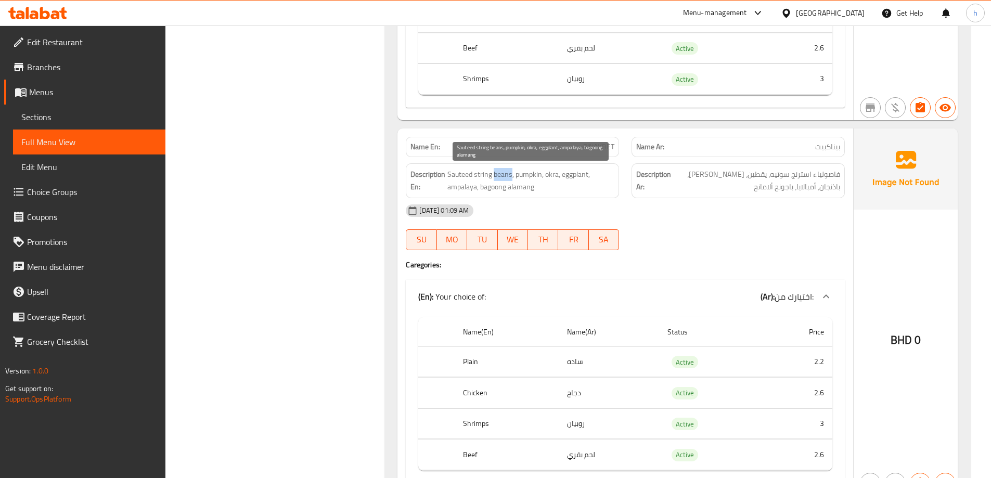
click at [501, 176] on span "Sauteed string beans, pumpkin, okra, eggplant, ampalaya, bagoong alamang" at bounding box center [530, 180] width 167 height 25
click at [480, 174] on span "Sauteed string beans, pumpkin, okra, eggplant, ampalaya, bagoong alamang" at bounding box center [530, 180] width 167 height 25
click at [480, 173] on span "Sauteed string beans, pumpkin, okra, eggplant, ampalaya, bagoong alamang" at bounding box center [530, 180] width 167 height 25
click at [460, 176] on span "Sauteed string beans, pumpkin, okra, eggplant, ampalaya, bagoong alamang" at bounding box center [530, 180] width 167 height 25
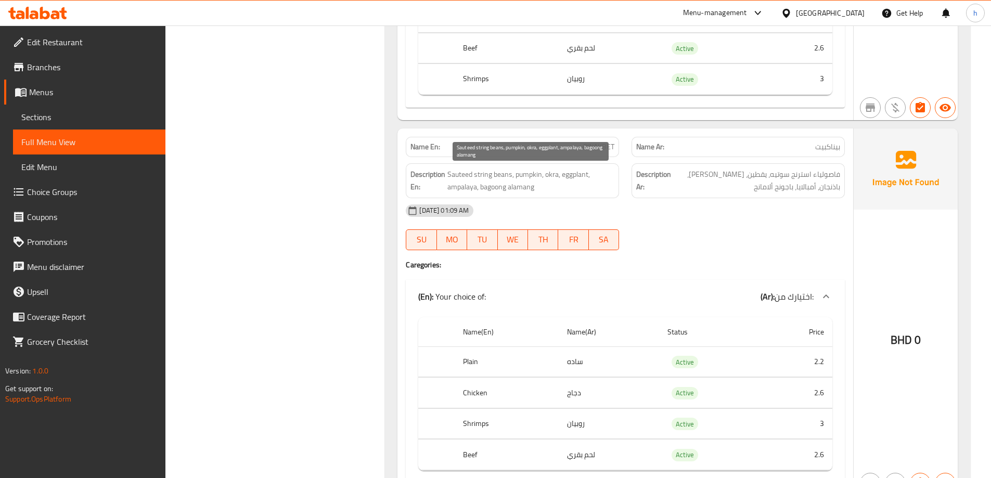
click at [503, 176] on span "Sauteed string beans, pumpkin, okra, eggplant, ampalaya, bagoong alamang" at bounding box center [530, 180] width 167 height 25
click at [480, 176] on span "Sauteed string beans, pumpkin, okra, eggplant, ampalaya, bagoong alamang" at bounding box center [530, 180] width 167 height 25
click at [457, 176] on span "Sauteed string beans, pumpkin, okra, eggplant, ampalaya, bagoong alamang" at bounding box center [530, 180] width 167 height 25
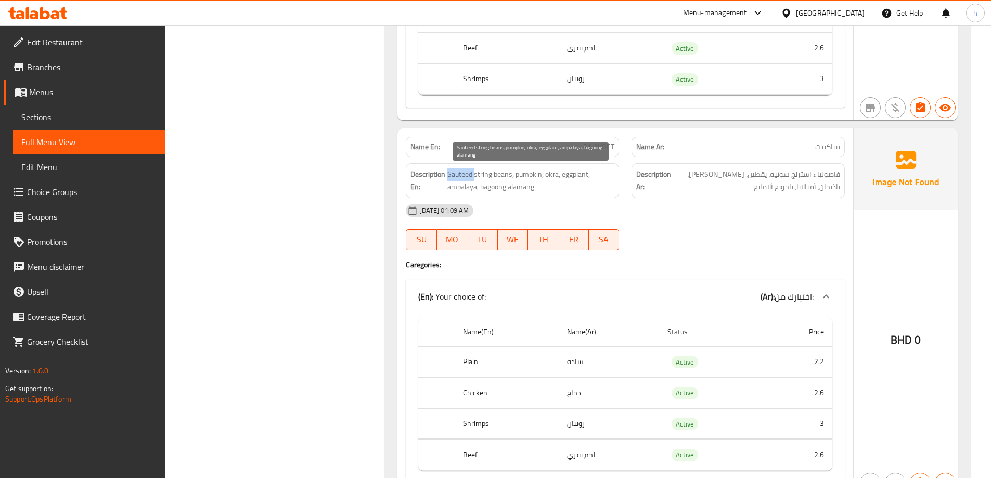
click at [457, 176] on span "Sauteed string beans, pumpkin, okra, eggplant, ampalaya, bagoong alamang" at bounding box center [530, 180] width 167 height 25
click at [527, 177] on span "Sauteed string beans, pumpkin, okra, eggplant, ampalaya, bagoong alamang" at bounding box center [530, 180] width 167 height 25
click at [552, 173] on span "Sauteed string beans, pumpkin, okra, eggplant, ampalaya, bagoong alamang" at bounding box center [530, 180] width 167 height 25
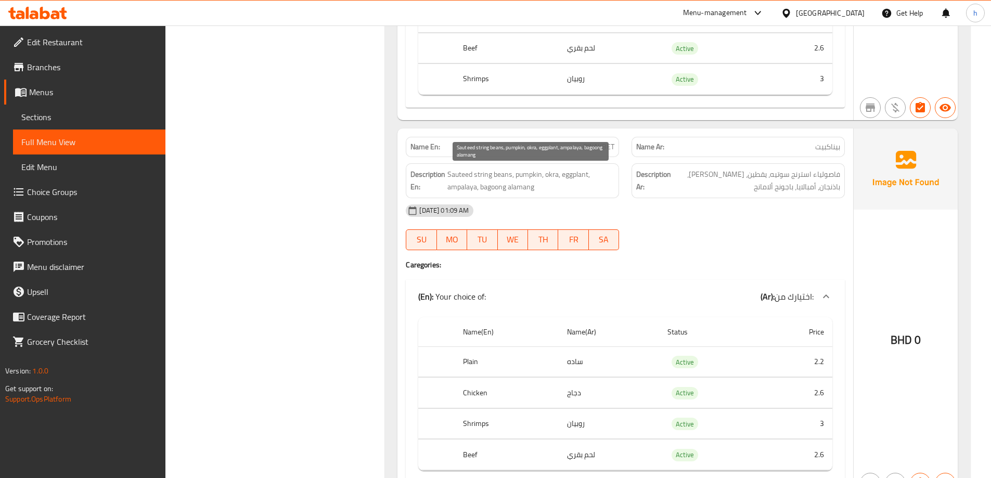
click at [570, 176] on span "Sauteed string beans, pumpkin, okra, eggplant, ampalaya, bagoong alamang" at bounding box center [530, 180] width 167 height 25
click at [454, 186] on span "Sauteed string beans, pumpkin, okra, eggplant, ampalaya, bagoong alamang" at bounding box center [530, 180] width 167 height 25
click at [498, 186] on span "Sauteed string beans, pumpkin, okra, eggplant, ampalaya, bagoong alamang" at bounding box center [530, 180] width 167 height 25
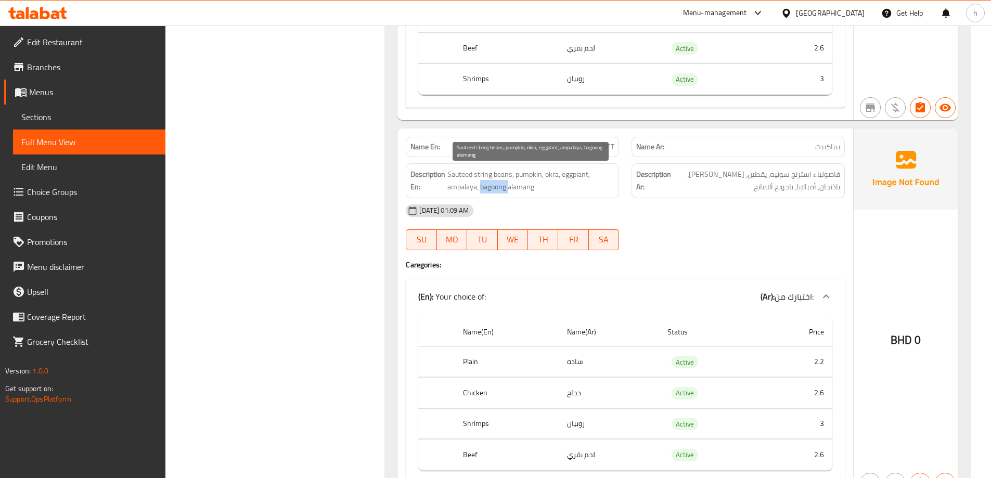
click at [498, 186] on span "Sauteed string beans, pumpkin, okra, eggplant, ampalaya, bagoong alamang" at bounding box center [530, 180] width 167 height 25
click at [523, 186] on span "Sauteed string beans, pumpkin, okra, eggplant, ampalaya, bagoong alamang" at bounding box center [530, 180] width 167 height 25
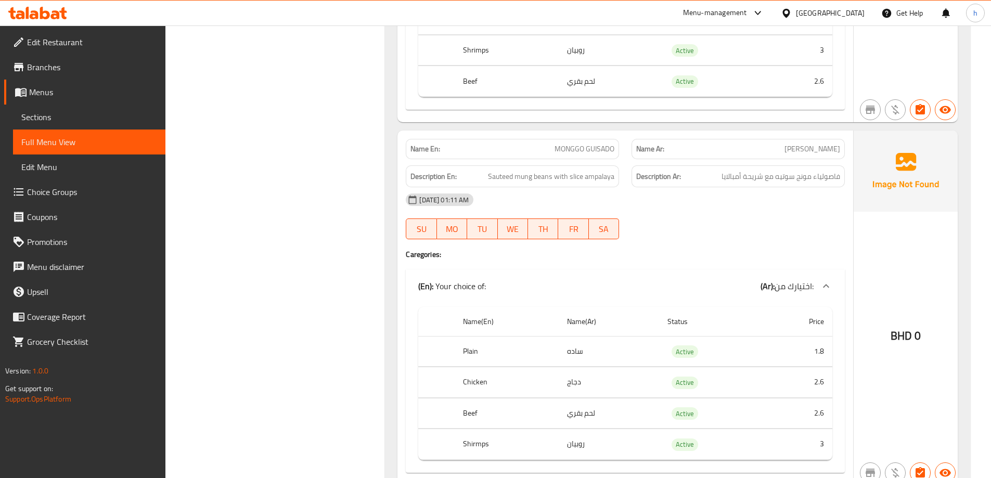
scroll to position [12003, 0]
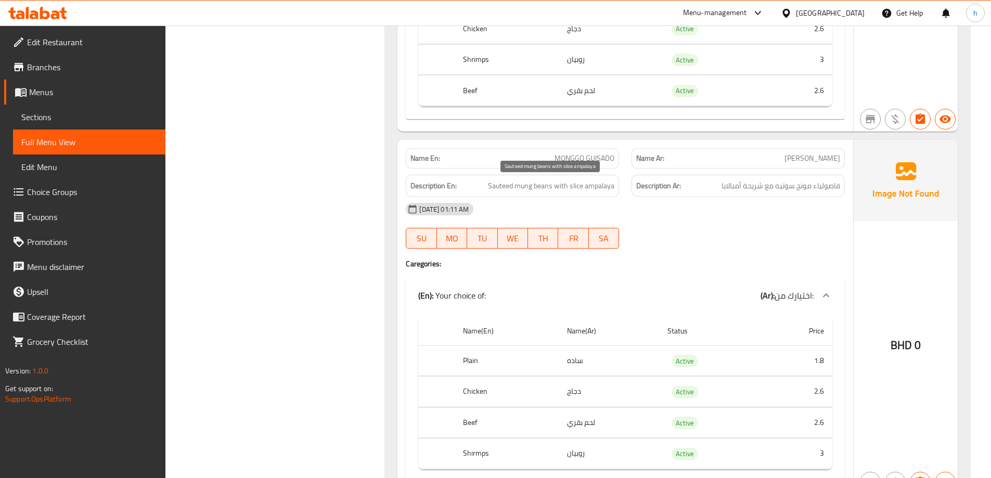
click at [533, 185] on span "Sauteed mung beans with slice ampalaya" at bounding box center [551, 185] width 126 height 13
click at [537, 186] on span "Sauteed mung beans with slice ampalaya" at bounding box center [551, 185] width 126 height 13
click at [527, 188] on span "Sauteed mung beans with slice ampalaya" at bounding box center [551, 185] width 126 height 13
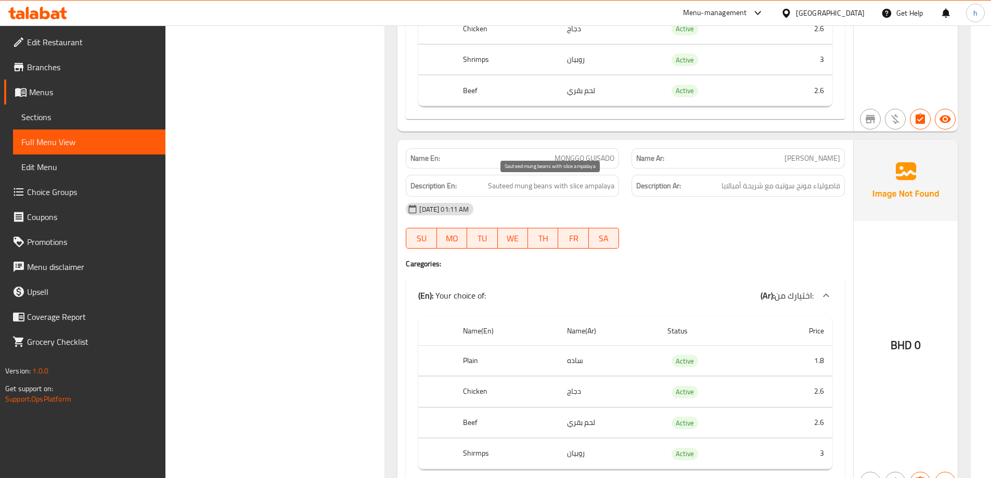
click at [496, 183] on span "Sauteed mung beans with slice ampalaya" at bounding box center [551, 185] width 126 height 13
click at [575, 186] on span "Sauteed mung beans with slice ampalaya" at bounding box center [551, 185] width 126 height 13
click at [600, 185] on span "Sauteed mung beans with slice ampalaya" at bounding box center [551, 185] width 126 height 13
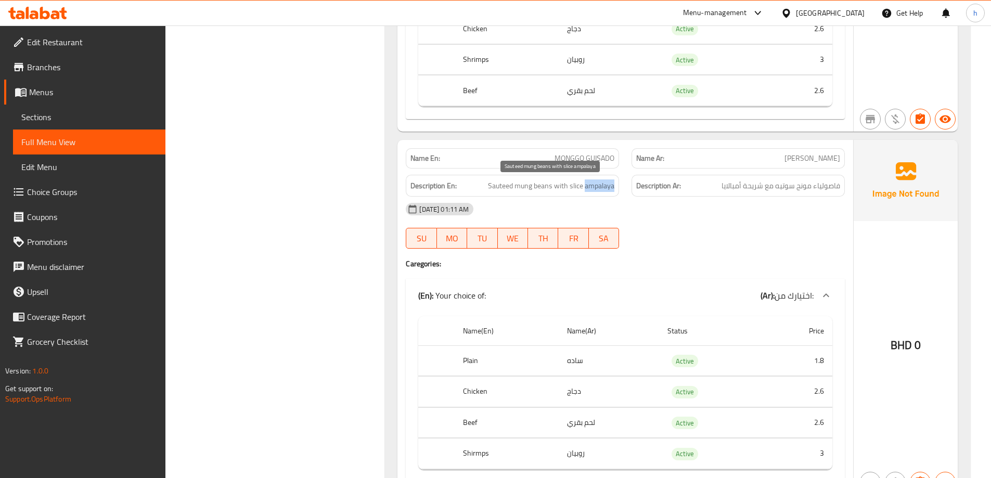
click at [600, 185] on span "Sauteed mung beans with slice ampalaya" at bounding box center [551, 185] width 126 height 13
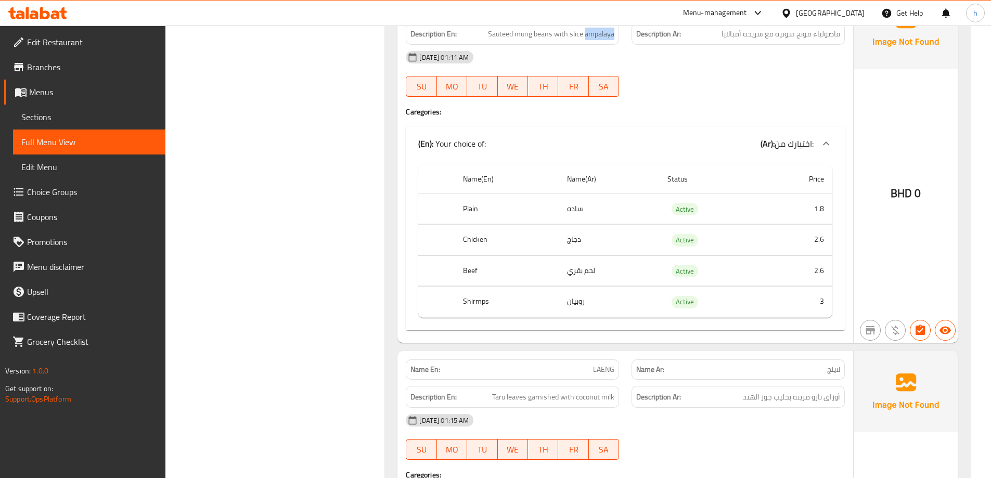
scroll to position [12159, 0]
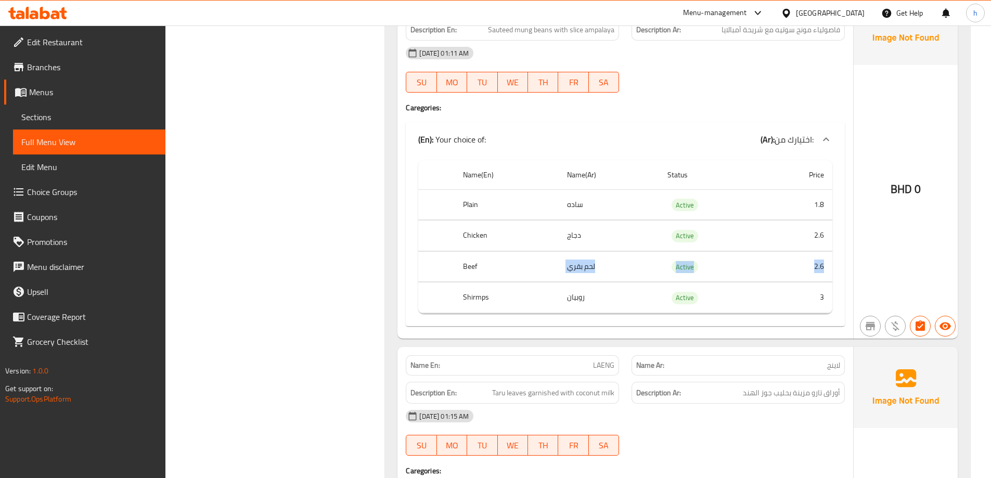
drag, startPoint x: 827, startPoint y: 268, endPoint x: 482, endPoint y: 269, distance: 344.4
click at [482, 269] on tr "Beef لحم بقري Active 2.6" at bounding box center [625, 266] width 414 height 31
click at [469, 264] on th "Beef" at bounding box center [507, 266] width 104 height 31
drag, startPoint x: 604, startPoint y: 264, endPoint x: 549, endPoint y: 264, distance: 55.2
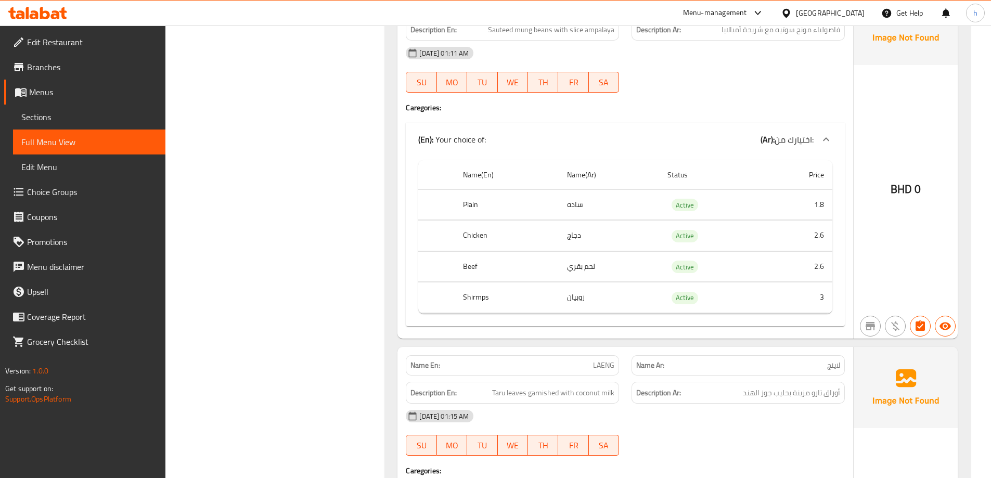
click at [549, 264] on tr "Beef لحم بقري Active 2.6" at bounding box center [625, 266] width 414 height 31
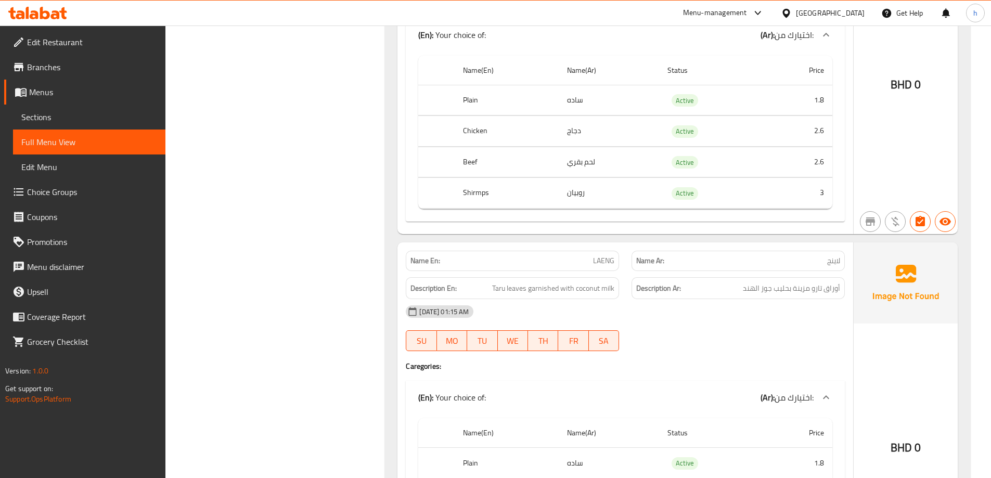
scroll to position [12263, 0]
click at [500, 291] on span "Taru leaves garnished with coconut milk" at bounding box center [553, 289] width 122 height 13
click at [516, 286] on span "Taru leaves garnished with coconut milk" at bounding box center [553, 289] width 122 height 13
drag, startPoint x: 525, startPoint y: 291, endPoint x: 491, endPoint y: 291, distance: 33.8
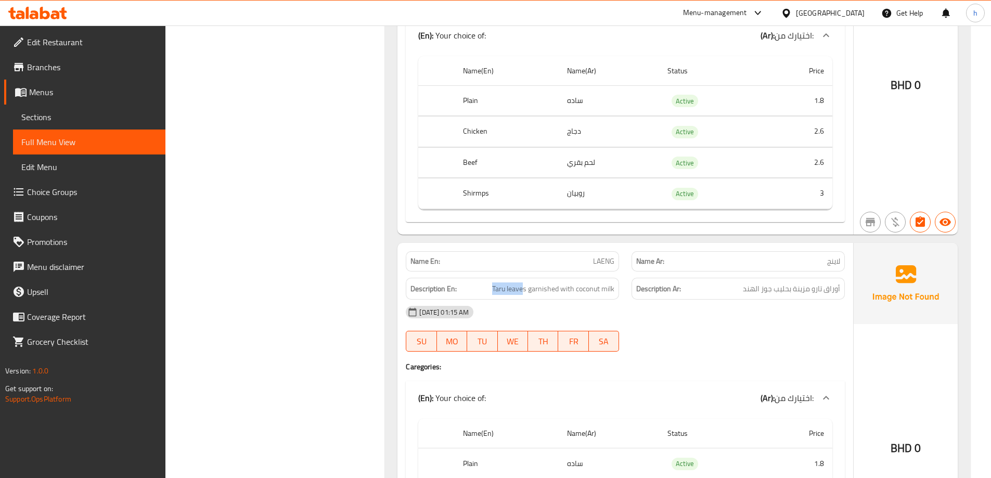
click at [491, 291] on h6 "Description En: Taru leaves garnished with coconut milk" at bounding box center [513, 289] width 204 height 13
click at [530, 280] on div "Description En: Taru leaves garnished with coconut milk" at bounding box center [512, 289] width 213 height 22
click at [514, 287] on span "Taru leaves garnished with coconut milk" at bounding box center [553, 289] width 122 height 13
copy span "leaves"
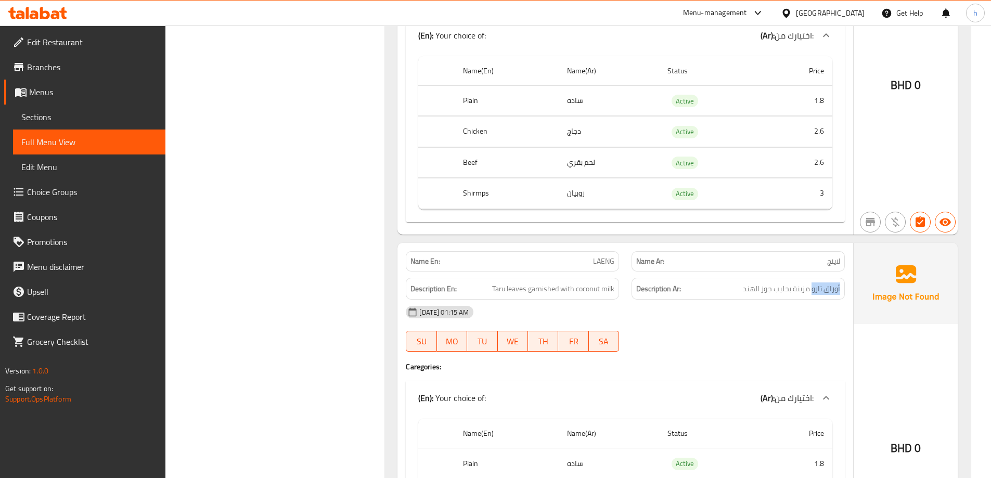
drag, startPoint x: 812, startPoint y: 289, endPoint x: 842, endPoint y: 289, distance: 30.2
click at [842, 289] on div "Description Ar: أوراق تارو مزينة بحليب جوز الهند" at bounding box center [738, 289] width 213 height 22
drag, startPoint x: 527, startPoint y: 291, endPoint x: 485, endPoint y: 291, distance: 41.6
click at [485, 291] on h6 "Description En: Taru leaves garnished with coconut milk" at bounding box center [513, 289] width 204 height 13
copy span "Taru leaves"
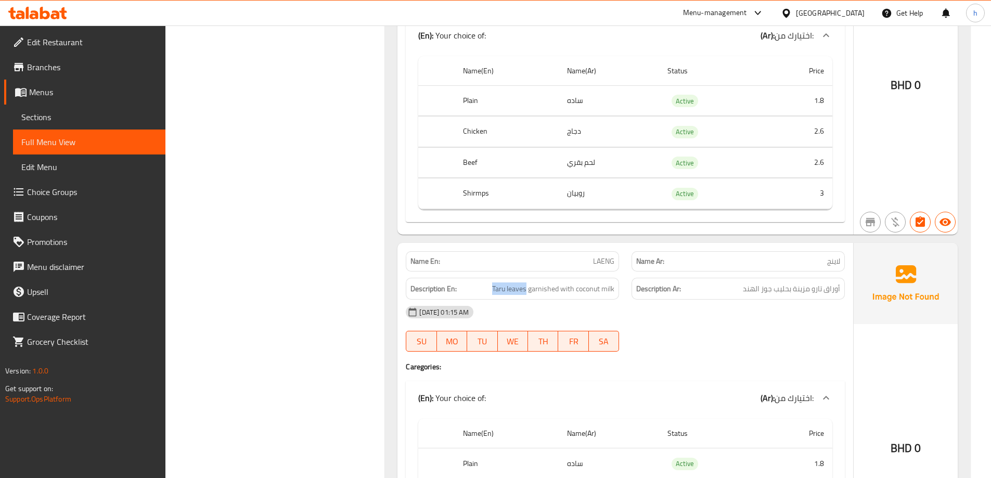
scroll to position [12315, 0]
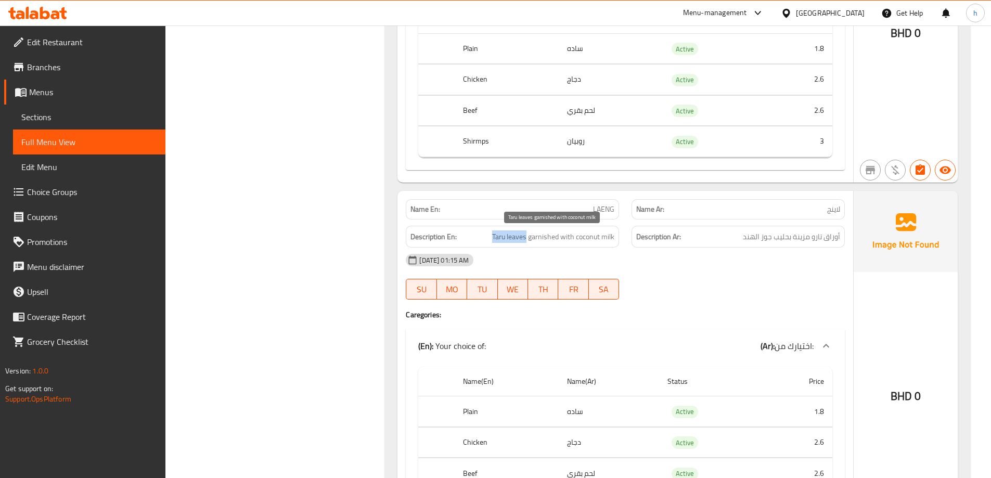
click at [518, 237] on span "Taru leaves garnished with coconut milk" at bounding box center [553, 236] width 122 height 13
click at [502, 238] on span "Taru leaves garnished with coconut milk" at bounding box center [553, 236] width 122 height 13
click at [544, 239] on span "Taru leaves garnished with coconut milk" at bounding box center [553, 236] width 122 height 13
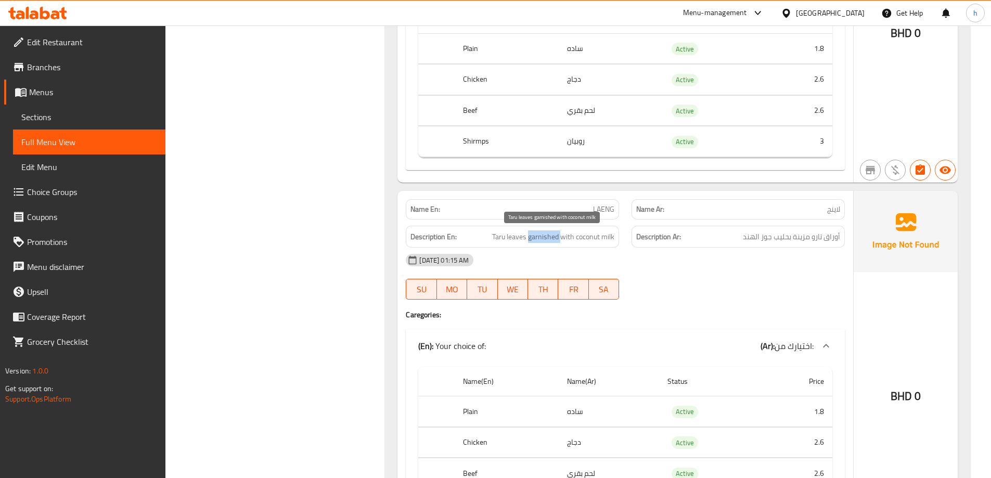
click at [544, 239] on span "Taru leaves garnished with coconut milk" at bounding box center [553, 236] width 122 height 13
click at [568, 235] on span "Taru leaves garnished with coconut milk" at bounding box center [553, 236] width 122 height 13
click at [611, 236] on span "Taru leaves garnished with coconut milk" at bounding box center [553, 236] width 122 height 13
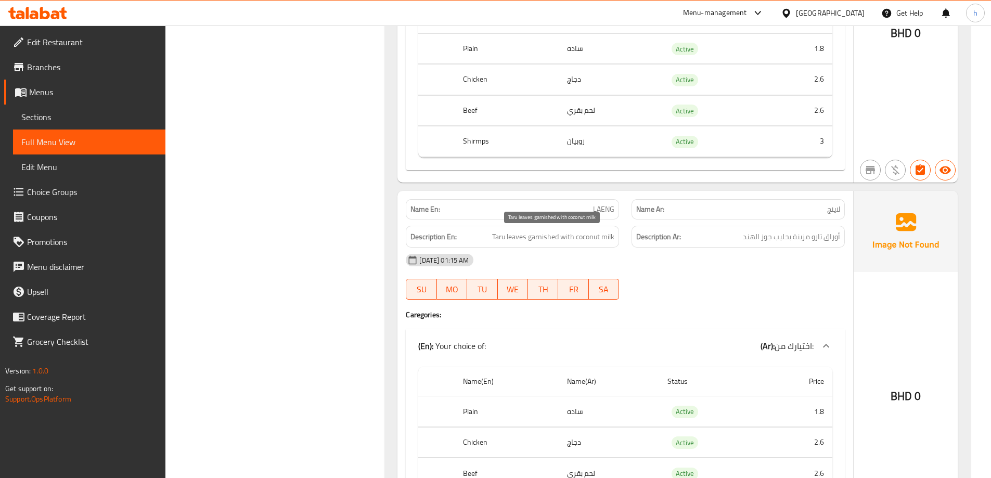
click at [592, 238] on span "Taru leaves garnished with coconut milk" at bounding box center [553, 236] width 122 height 13
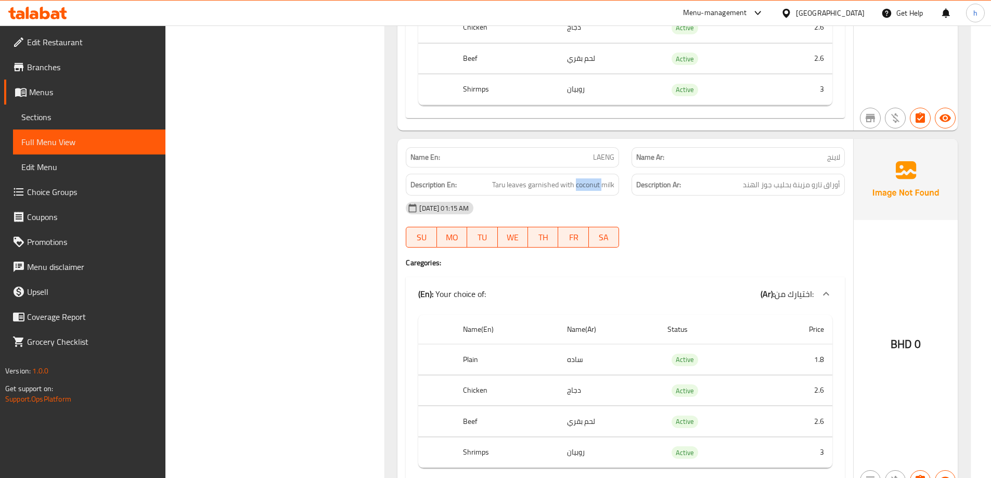
scroll to position [12419, 0]
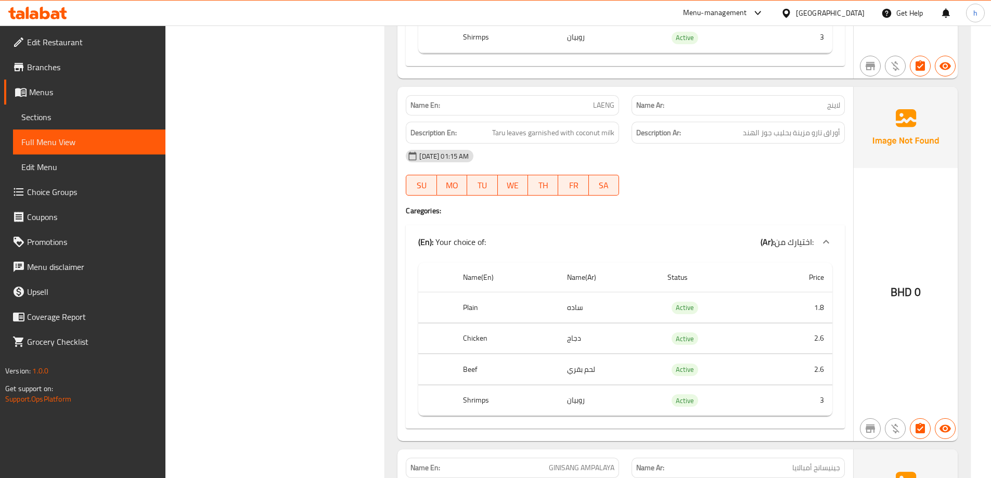
click at [468, 304] on th "Plain" at bounding box center [507, 307] width 104 height 31
click at [578, 306] on td "ساده" at bounding box center [609, 307] width 100 height 31
click at [467, 339] on th "Chicken" at bounding box center [507, 338] width 104 height 31
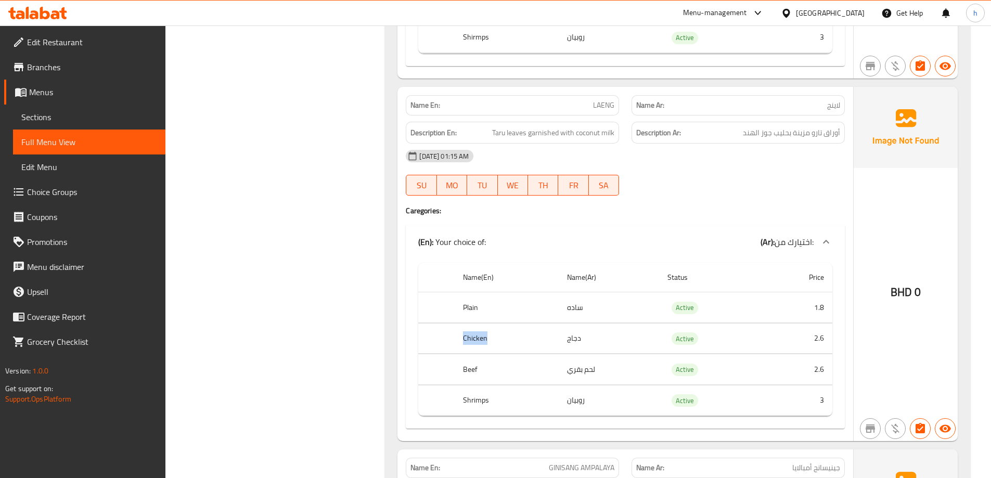
click at [467, 339] on th "Chicken" at bounding box center [507, 338] width 104 height 31
click at [577, 334] on td "دجاج" at bounding box center [609, 338] width 100 height 31
click at [475, 364] on th "Beef" at bounding box center [507, 369] width 104 height 31
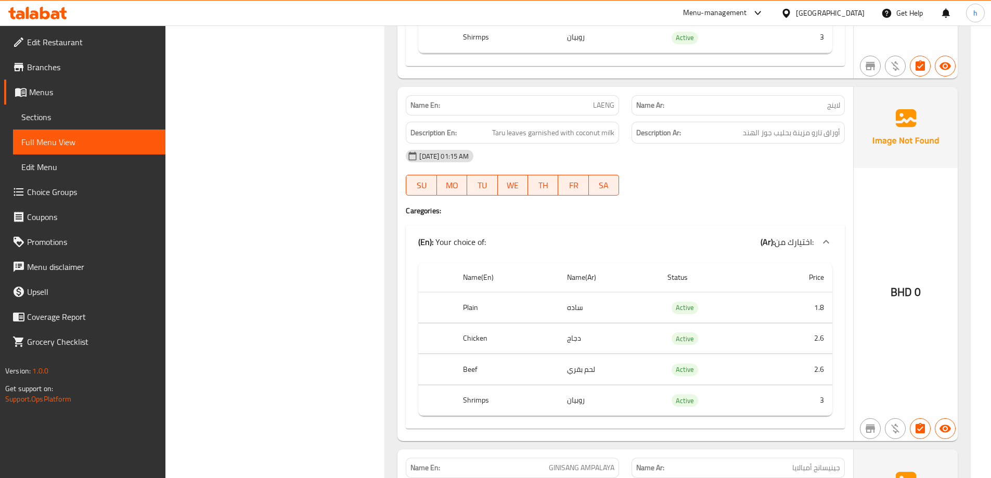
click at [475, 403] on th "Shrimps" at bounding box center [507, 400] width 104 height 31
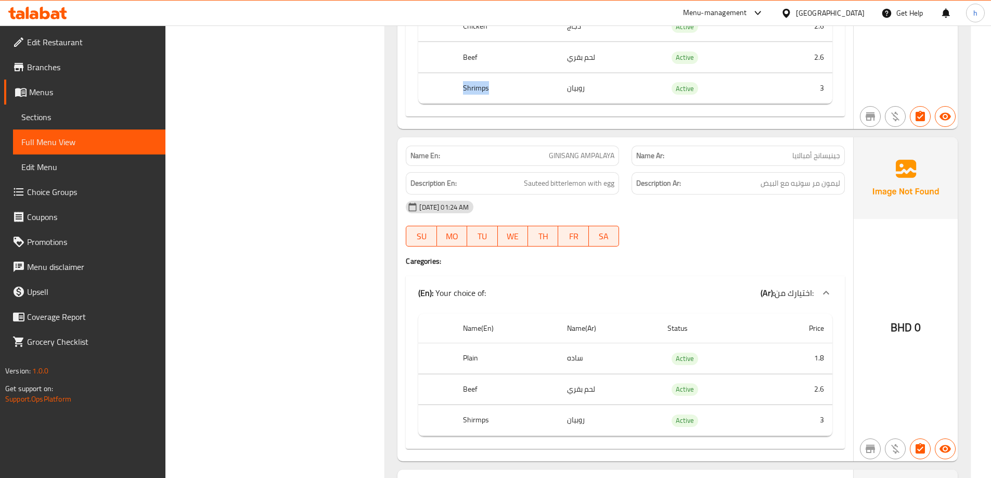
scroll to position [12783, 0]
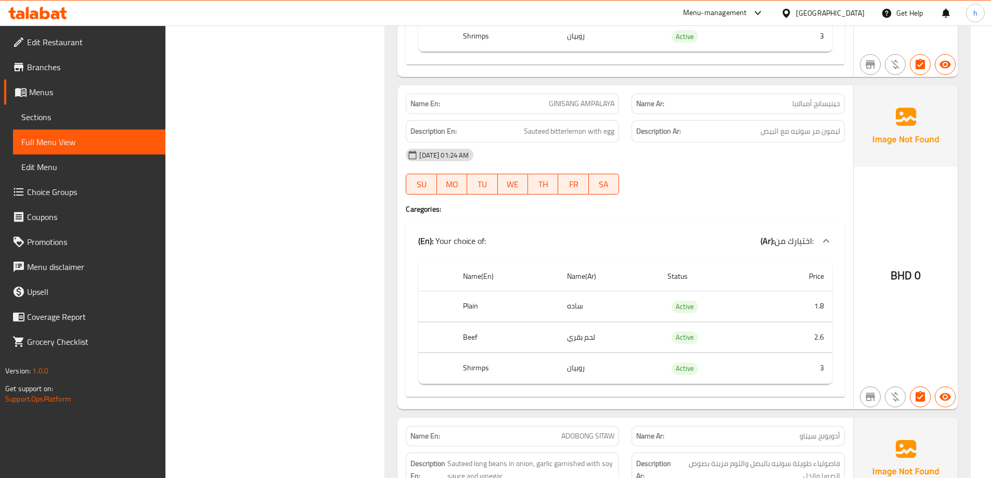
click at [467, 305] on th "Plain" at bounding box center [507, 306] width 104 height 31
click at [567, 304] on td "ساده" at bounding box center [609, 306] width 100 height 31
click at [467, 340] on th "Beef" at bounding box center [507, 337] width 104 height 31
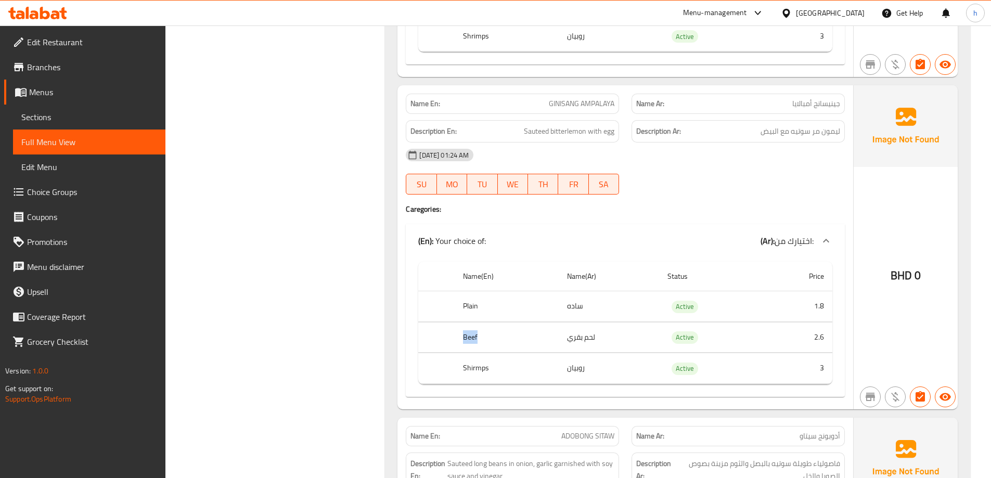
drag, startPoint x: 467, startPoint y: 340, endPoint x: 545, endPoint y: 338, distance: 78.6
click at [479, 340] on th "Beef" at bounding box center [507, 337] width 104 height 31
drag, startPoint x: 589, startPoint y: 332, endPoint x: 604, endPoint y: 332, distance: 14.1
click at [604, 332] on td "لحم بقري" at bounding box center [609, 337] width 100 height 31
click at [476, 369] on th "Shirmps" at bounding box center [507, 368] width 104 height 31
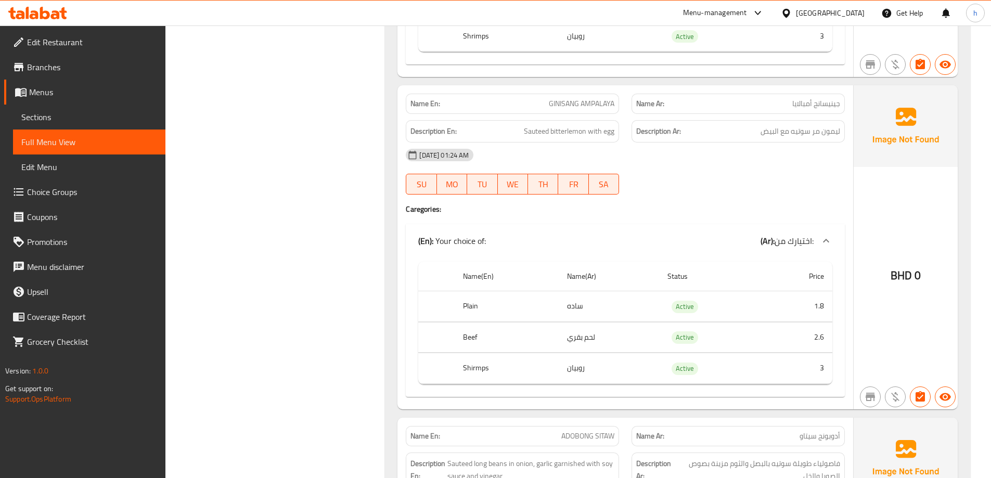
scroll to position [12731, 0]
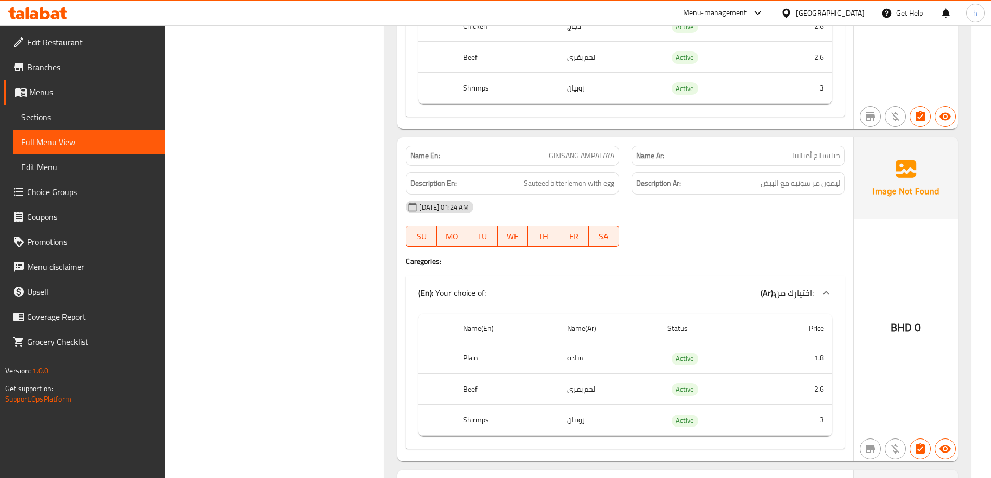
click at [563, 180] on span "Sauteed bitterlemon with egg" at bounding box center [569, 183] width 91 height 13
click at [541, 184] on span "Sauteed bitterlemon with egg" at bounding box center [569, 183] width 91 height 13
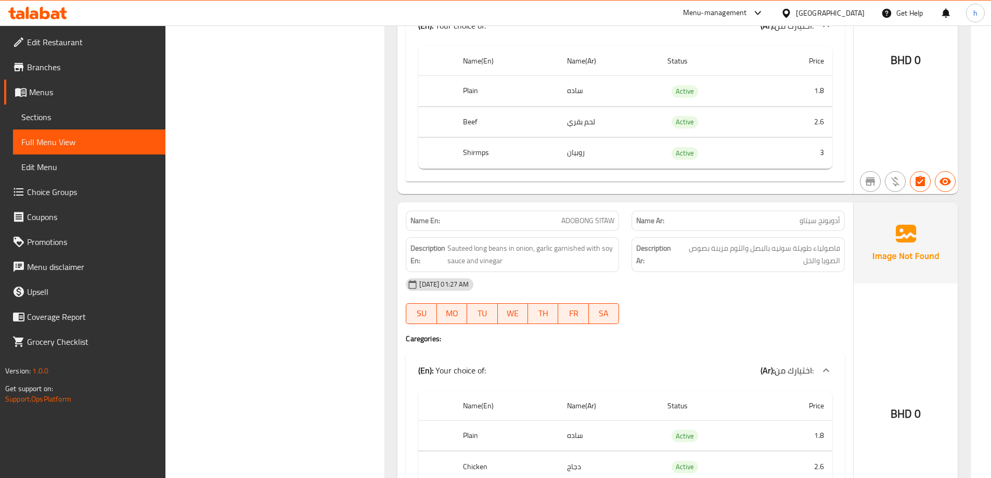
scroll to position [13043, 0]
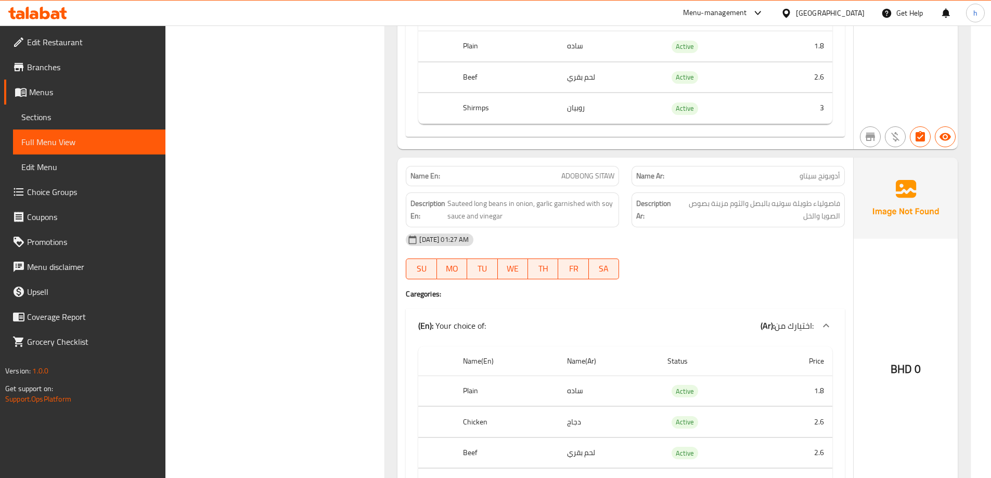
click at [580, 175] on span "ADOBONG SITAW" at bounding box center [587, 176] width 53 height 11
click at [608, 174] on span "ADOBONG SITAW" at bounding box center [587, 176] width 53 height 11
click at [497, 204] on span "Sauteed long beans in onion, garlic garnished with soy sauce and vinegar" at bounding box center [530, 209] width 167 height 25
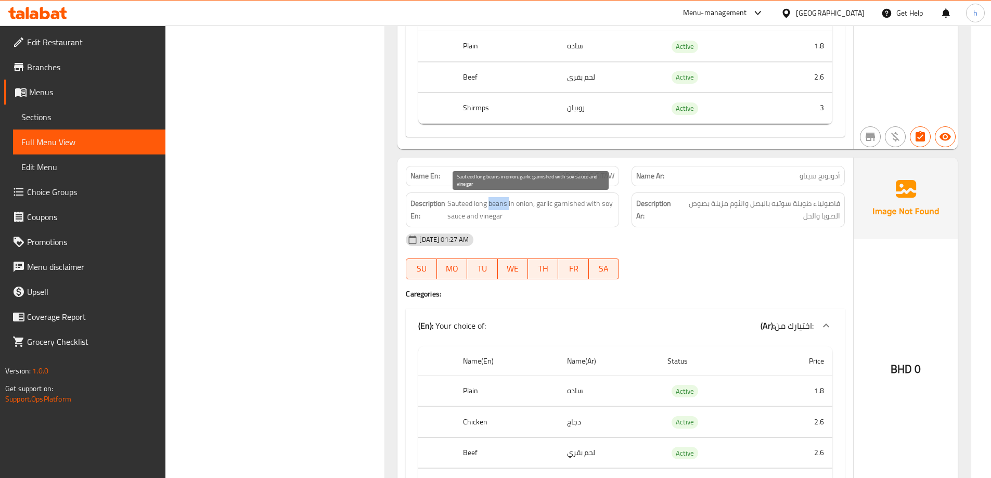
click at [497, 204] on span "Sauteed long beans in onion, garlic garnished with soy sauce and vinegar" at bounding box center [530, 209] width 167 height 25
click at [478, 206] on span "Sauteed long beans in onion, garlic garnished with soy sauce and vinegar" at bounding box center [530, 209] width 167 height 25
click at [456, 203] on span "Sauteed long beans in onion, garlic garnished with soy sauce and vinegar" at bounding box center [530, 209] width 167 height 25
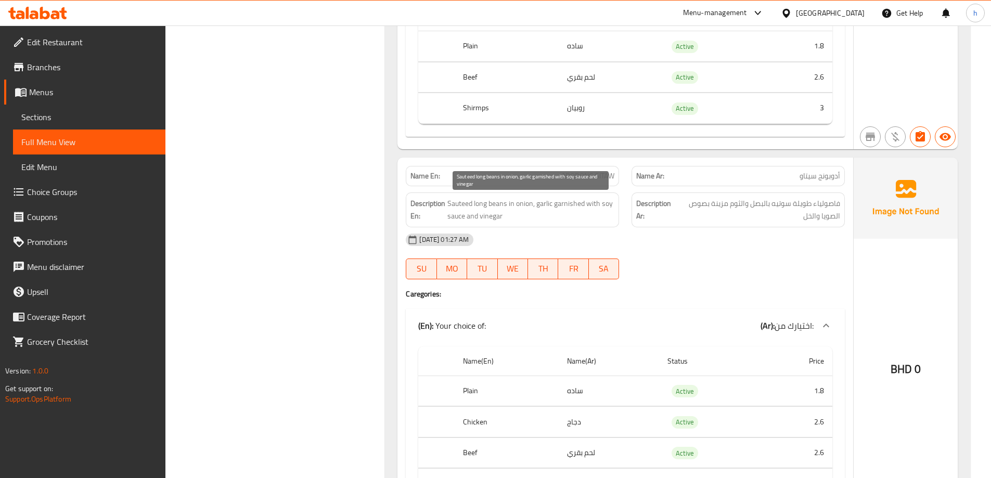
click at [527, 205] on span "Sauteed long beans in onion, garlic garnished with soy sauce and vinegar" at bounding box center [530, 209] width 167 height 25
click at [545, 205] on span "Sauteed long beans in onion, garlic garnished with soy sauce and vinegar" at bounding box center [530, 209] width 167 height 25
click at [571, 206] on span "Sauteed long beans in onion, garlic garnished with soy sauce and vinegar" at bounding box center [530, 209] width 167 height 25
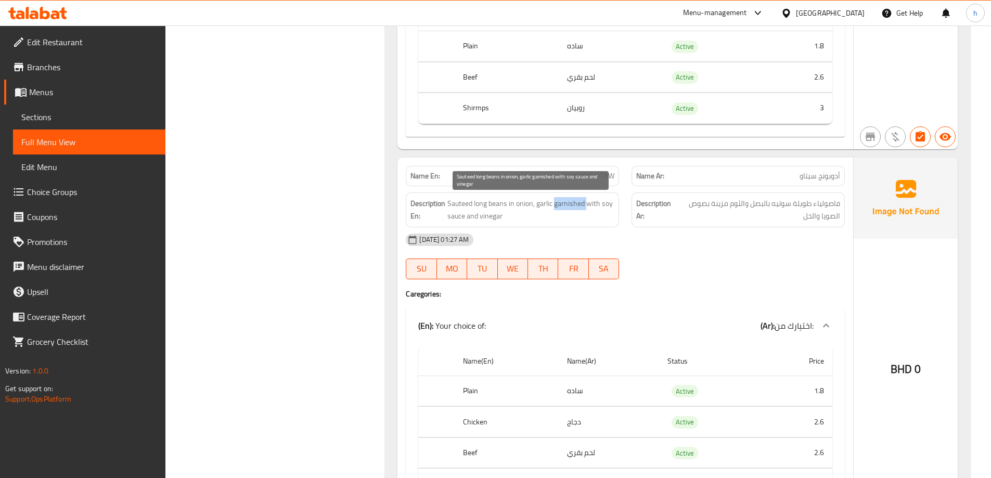
click at [571, 206] on span "Sauteed long beans in onion, garlic garnished with soy sauce and vinegar" at bounding box center [530, 209] width 167 height 25
click at [589, 205] on span "Sauteed long beans in onion, garlic garnished with soy sauce and vinegar" at bounding box center [530, 209] width 167 height 25
click at [456, 219] on span "Sauteed long beans in onion, garlic garnished with soy sauce and vinegar" at bounding box center [530, 209] width 167 height 25
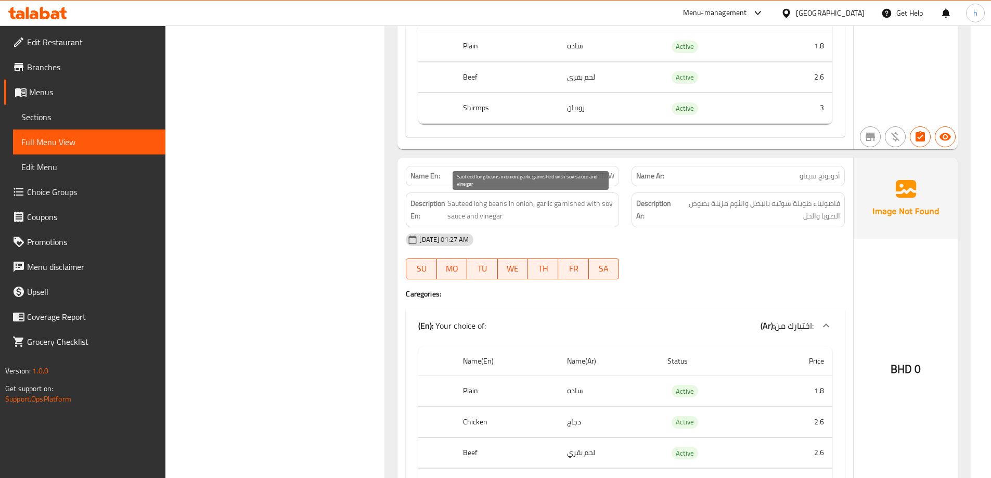
click at [609, 202] on span "Sauteed long beans in onion, garlic garnished with soy sauce and vinegar" at bounding box center [530, 209] width 167 height 25
click at [455, 217] on span "Sauteed long beans in onion, garlic garnished with soy sauce and vinegar" at bounding box center [530, 209] width 167 height 25
click at [455, 216] on span "Sauteed long beans in onion, garlic garnished with soy sauce and vinegar" at bounding box center [530, 209] width 167 height 25
click at [457, 221] on span "Sauteed long beans in onion, garlic garnished with soy sauce and vinegar" at bounding box center [530, 209] width 167 height 25
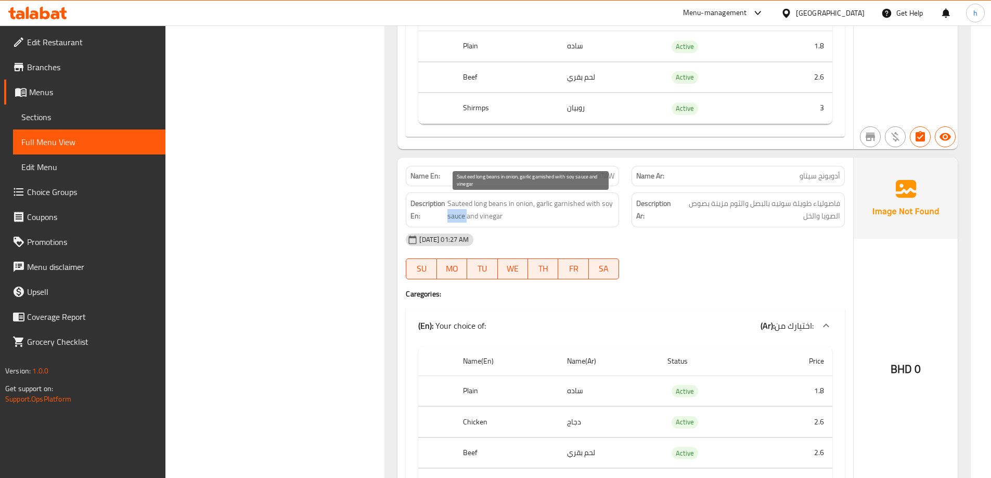
click at [457, 221] on span "Sauteed long beans in onion, garlic garnished with soy sauce and vinegar" at bounding box center [530, 209] width 167 height 25
click at [607, 206] on span "Sauteed long beans in onion, garlic garnished with soy sauce and vinegar" at bounding box center [530, 209] width 167 height 25
click at [460, 217] on span "Sauteed long beans in onion, garlic garnished with soy sauce and vinegar" at bounding box center [530, 209] width 167 height 25
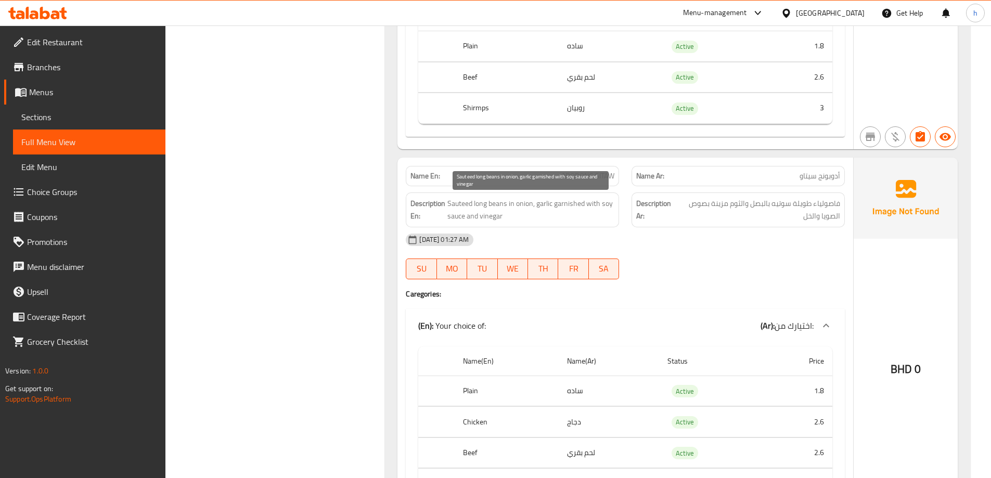
click at [605, 202] on span "Sauteed long beans in onion, garlic garnished with soy sauce and vinegar" at bounding box center [530, 209] width 167 height 25
click at [562, 202] on span "Sauteed long beans in onion, garlic garnished with soy sauce and vinegar" at bounding box center [530, 209] width 167 height 25
click at [456, 219] on span "Sauteed long beans in onion, garlic garnished with soy sauce and vinegar" at bounding box center [530, 209] width 167 height 25
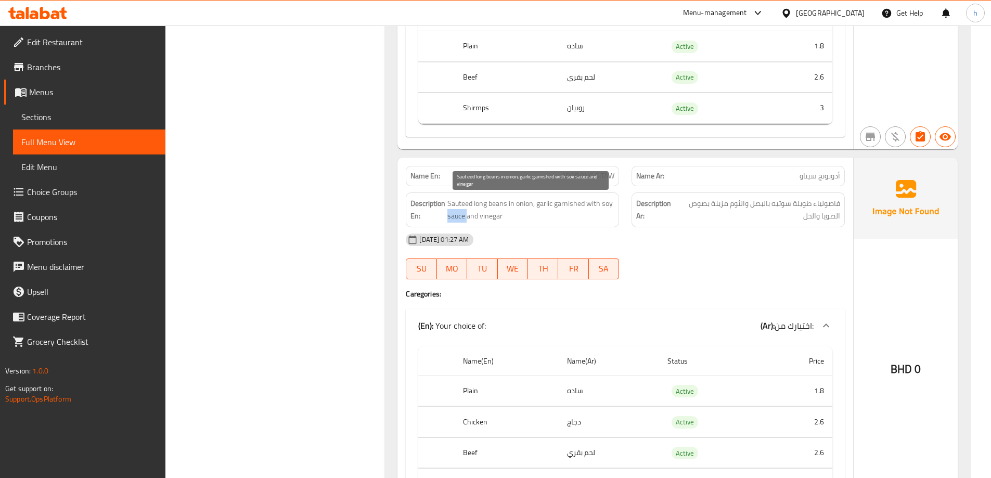
click at [456, 219] on span "Sauteed long beans in onion, garlic garnished with soy sauce and vinegar" at bounding box center [530, 209] width 167 height 25
click at [612, 205] on span "Sauteed long beans in onion, garlic garnished with soy sauce and vinegar" at bounding box center [530, 209] width 167 height 25
click at [483, 216] on span "Sauteed long beans in onion, garlic garnished with soy sauce and vinegar" at bounding box center [530, 209] width 167 height 25
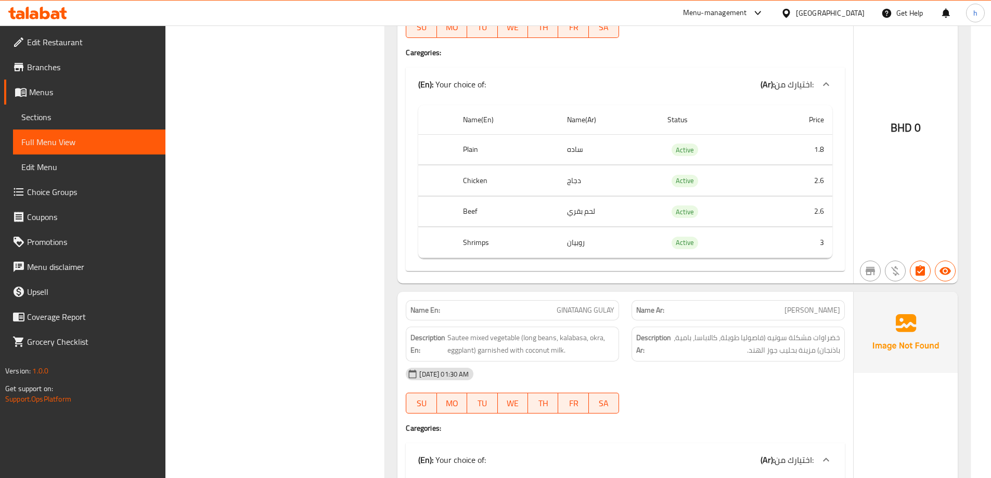
scroll to position [13303, 0]
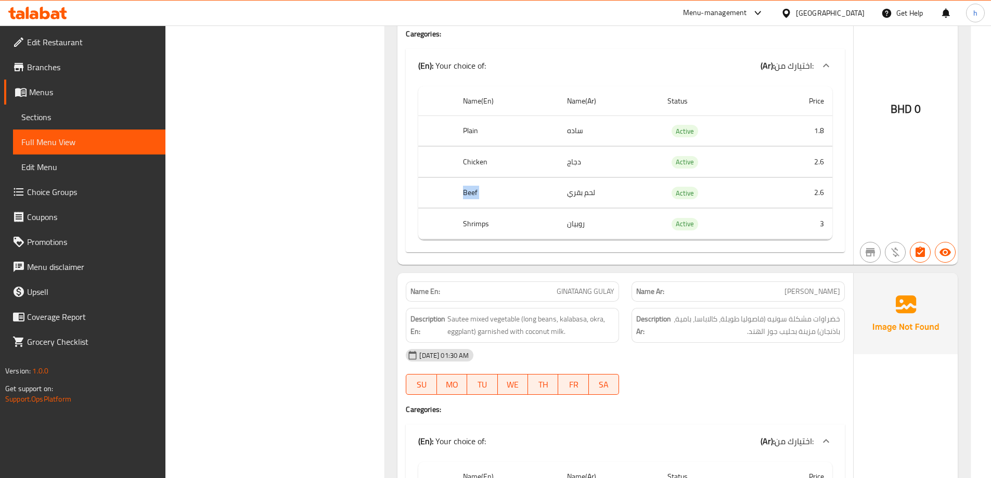
drag, startPoint x: 528, startPoint y: 193, endPoint x: 604, endPoint y: 196, distance: 76.0
click at [604, 196] on tr "Beef لحم بقري Active 2.6" at bounding box center [625, 192] width 414 height 31
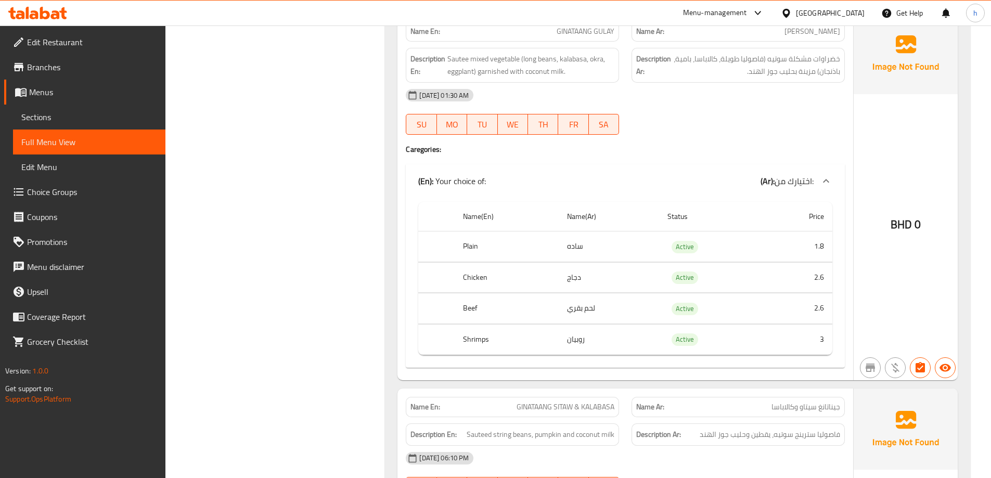
scroll to position [13511, 0]
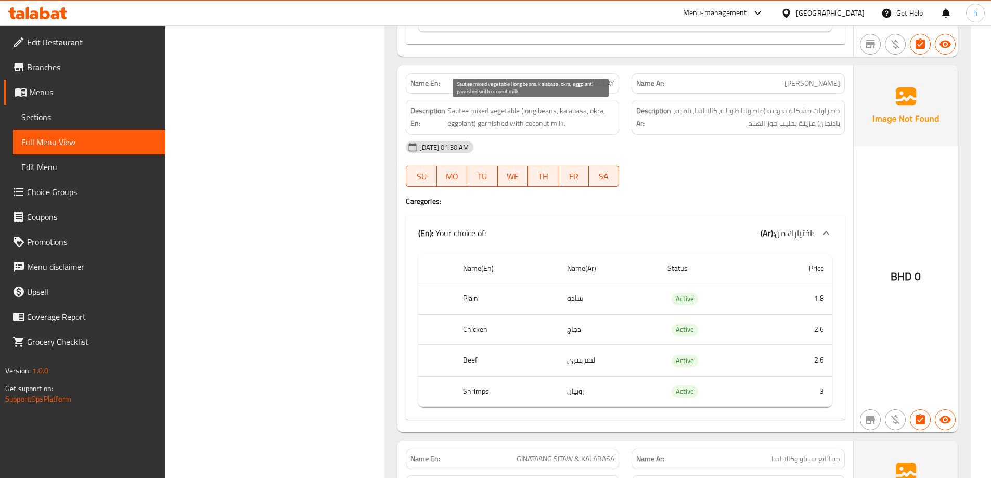
click at [498, 111] on span "Sautee mixed vegetable (long beans, kalabasa, okra, eggplant) garnished with co…" at bounding box center [530, 117] width 167 height 25
click at [479, 112] on span "Sautee mixed vegetable (long beans, kalabasa, okra, eggplant) garnished with co…" at bounding box center [530, 117] width 167 height 25
click at [457, 110] on span "Sautee mixed vegetable (long beans, kalabasa, okra, eggplant) garnished with co…" at bounding box center [530, 117] width 167 height 25
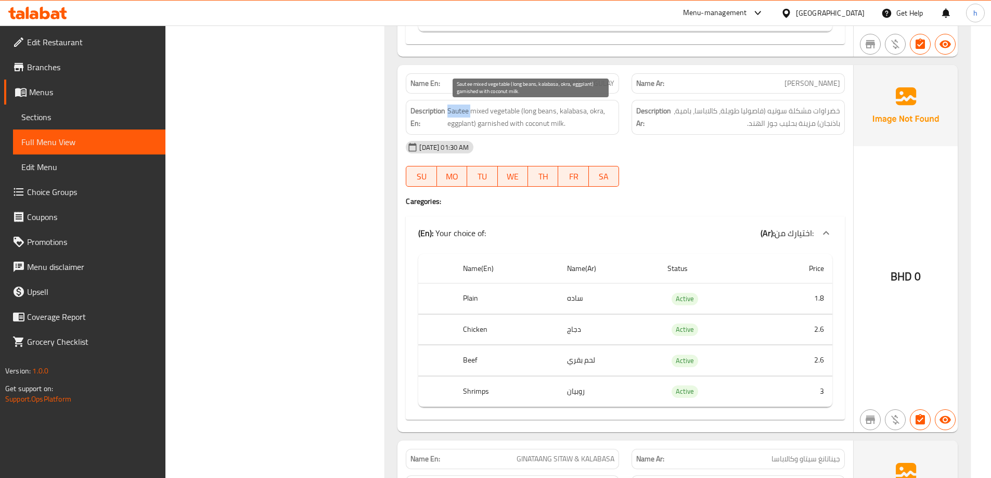
click at [457, 110] on span "Sautee mixed vegetable (long beans, kalabasa, okra, eggplant) garnished with co…" at bounding box center [530, 117] width 167 height 25
click at [548, 112] on span "Sautee mixed vegetable (long beans, kalabasa, okra, eggplant) garnished with co…" at bounding box center [530, 117] width 167 height 25
click at [525, 112] on span "Sautee mixed vegetable (long beans, kalabasa, okra, eggplant) garnished with co…" at bounding box center [530, 117] width 167 height 25
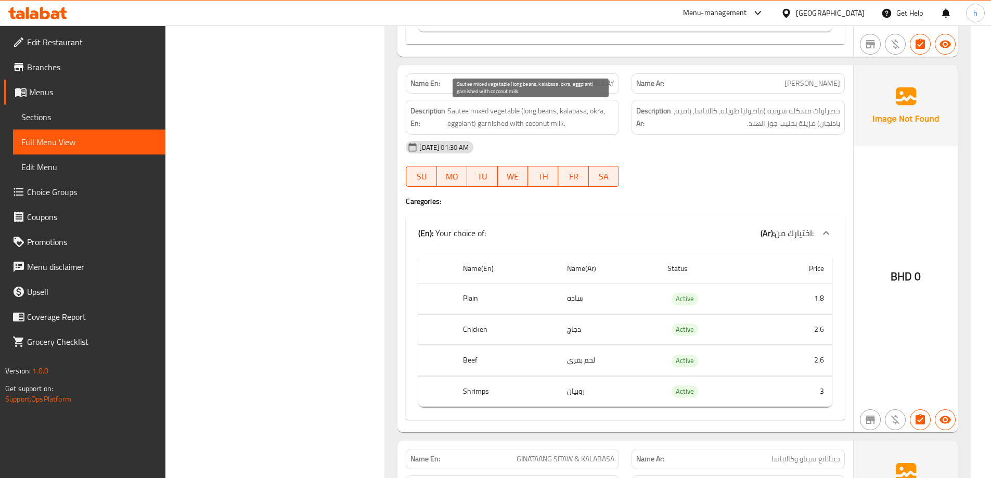
click at [576, 113] on span "Sautee mixed vegetable (long beans, kalabasa, okra, eggplant) garnished with co…" at bounding box center [530, 117] width 167 height 25
click at [596, 110] on span "Sautee mixed vegetable (long beans, kalabasa, okra, eggplant) garnished with co…" at bounding box center [530, 117] width 167 height 25
click at [461, 121] on span "Sautee mixed vegetable (long beans, kalabasa, okra, eggplant) garnished with co…" at bounding box center [530, 117] width 167 height 25
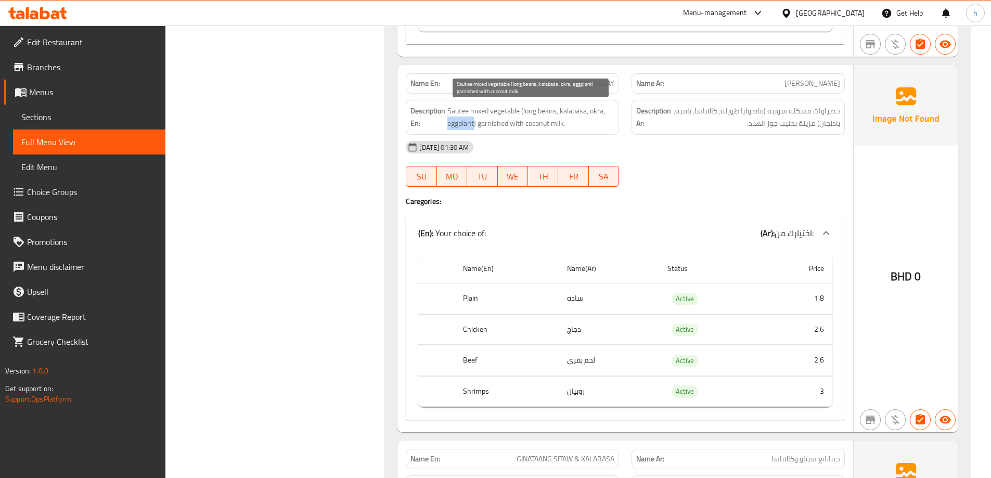
click at [461, 121] on span "Sautee mixed vegetable (long beans, kalabasa, okra, eggplant) garnished with co…" at bounding box center [530, 117] width 167 height 25
click at [498, 123] on span "Sautee mixed vegetable (long beans, kalabasa, okra, eggplant) garnished with co…" at bounding box center [530, 117] width 167 height 25
click at [559, 122] on span "Sautee mixed vegetable (long beans, kalabasa, okra, eggplant) garnished with co…" at bounding box center [530, 117] width 167 height 25
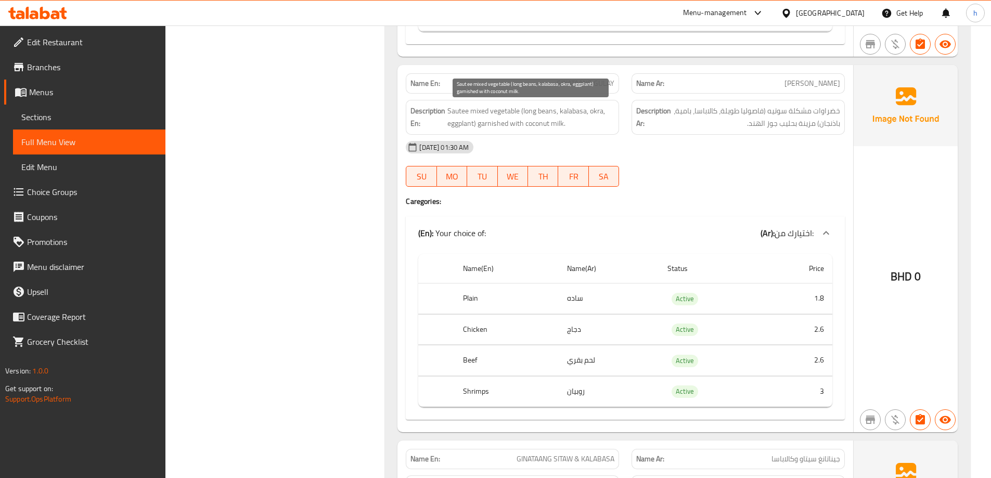
click at [492, 123] on span "Sautee mixed vegetable (long beans, kalabasa, okra, eggplant) garnished with co…" at bounding box center [530, 117] width 167 height 25
click at [554, 121] on span "Sautee mixed vegetable (long beans, kalabasa, okra, eggplant) garnished with co…" at bounding box center [530, 117] width 167 height 25
click at [532, 125] on span "Sautee mixed vegetable (long beans, kalabasa, okra, eggplant) garnished with co…" at bounding box center [530, 117] width 167 height 25
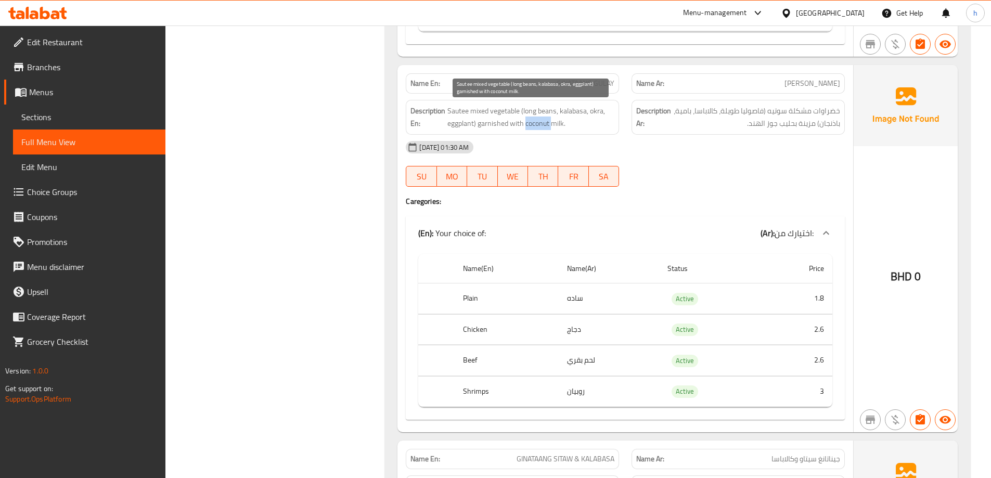
click at [532, 125] on span "Sautee mixed vegetable (long beans, kalabasa, okra, eggplant) garnished with co…" at bounding box center [530, 117] width 167 height 25
click at [496, 125] on span "Sautee mixed vegetable (long beans, kalabasa, okra, eggplant) garnished with co…" at bounding box center [530, 117] width 167 height 25
drag, startPoint x: 496, startPoint y: 125, endPoint x: 516, endPoint y: 123, distance: 19.4
click at [501, 125] on span "Sautee mixed vegetable (long beans, kalabasa, okra, eggplant) garnished with co…" at bounding box center [530, 117] width 167 height 25
click at [552, 119] on span "Sautee mixed vegetable (long beans, kalabasa, okra, eggplant) garnished with co…" at bounding box center [530, 117] width 167 height 25
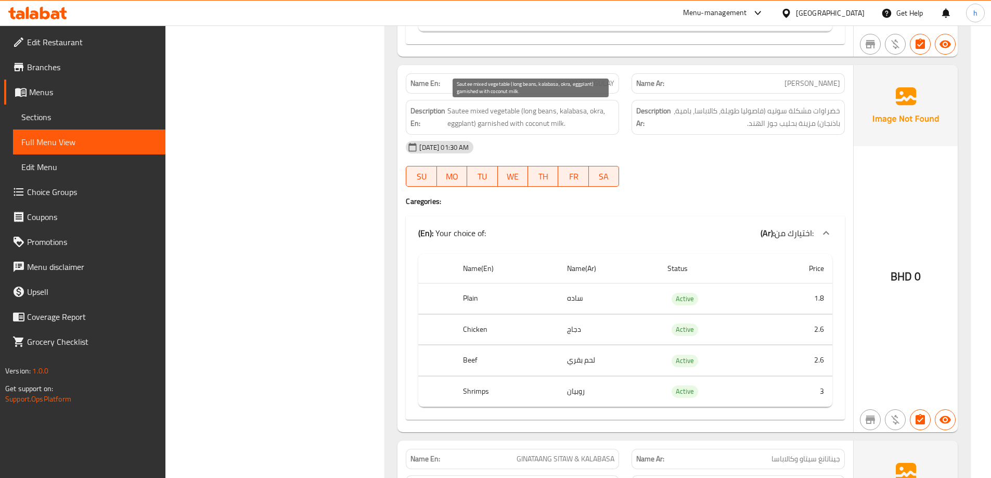
click at [559, 119] on span "Sautee mixed vegetable (long beans, kalabasa, okra, eggplant) garnished with co…" at bounding box center [530, 117] width 167 height 25
click at [535, 127] on span "Sautee mixed vegetable (long beans, kalabasa, okra, eggplant) garnished with co…" at bounding box center [530, 117] width 167 height 25
click at [504, 110] on span "Sautee mixed vegetable (long beans, kalabasa, okra, eggplant) garnished with co…" at bounding box center [530, 117] width 167 height 25
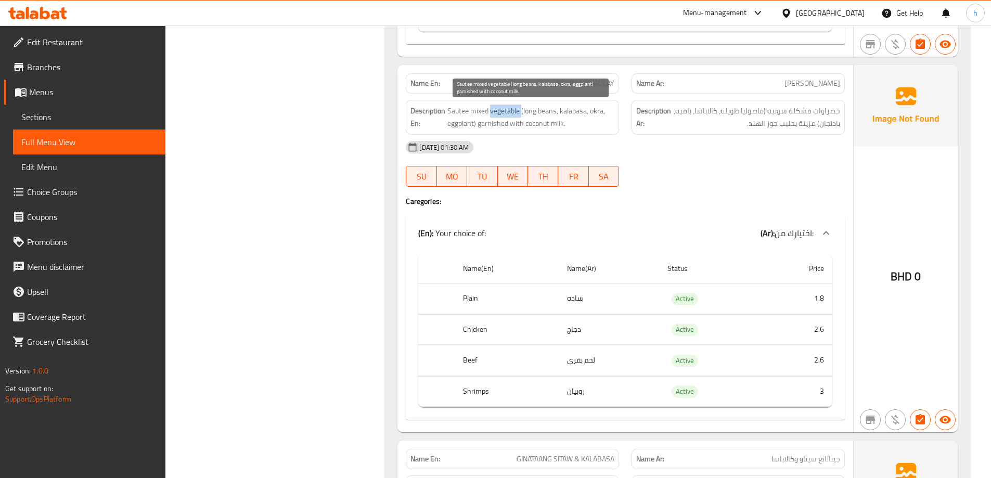
click at [504, 110] on span "Sautee mixed vegetable (long beans, kalabasa, okra, eggplant) garnished with co…" at bounding box center [530, 117] width 167 height 25
click at [469, 112] on span "Sautee mixed vegetable (long beans, kalabasa, okra, eggplant) garnished with co…" at bounding box center [530, 117] width 167 height 25
click at [460, 113] on span "Sautee mixed vegetable (long beans, kalabasa, okra, eggplant) garnished with co…" at bounding box center [530, 117] width 167 height 25
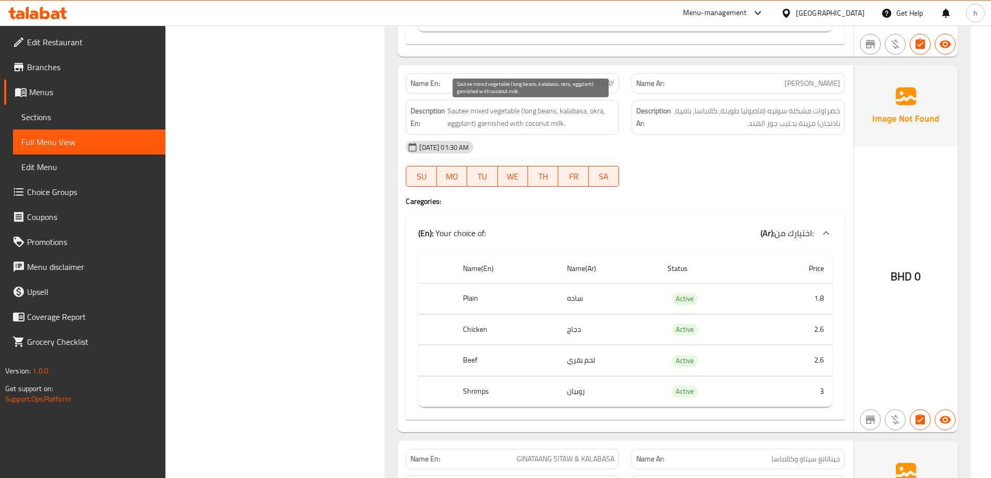
click at [484, 111] on span "Sautee mixed vegetable (long beans, kalabasa, okra, eggplant) garnished with co…" at bounding box center [530, 117] width 167 height 25
click at [450, 112] on span "Sautee mixed vegetable (long beans, kalabasa, okra, eggplant) garnished with co…" at bounding box center [530, 117] width 167 height 25
click at [548, 108] on span "Sautee mixed vegetable (long beans, kalabasa, okra, eggplant) garnished with co…" at bounding box center [530, 117] width 167 height 25
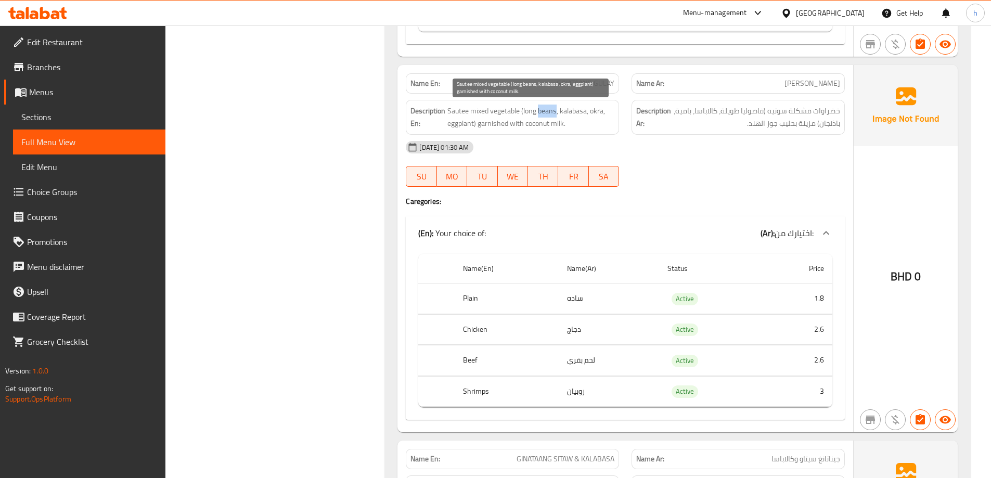
click at [548, 108] on span "Sautee mixed vegetable (long beans, kalabasa, okra, eggplant) garnished with co…" at bounding box center [530, 117] width 167 height 25
click at [529, 112] on span "Sautee mixed vegetable (long beans, kalabasa, okra, eggplant) garnished with co…" at bounding box center [530, 117] width 167 height 25
drag, startPoint x: 529, startPoint y: 112, endPoint x: 549, endPoint y: 112, distance: 20.3
click at [528, 112] on span "Sautee mixed vegetable (long beans, kalabasa, okra, eggplant) garnished with co…" at bounding box center [530, 117] width 167 height 25
click at [573, 109] on span "Sautee mixed vegetable (long beans, kalabasa, okra, eggplant) garnished with co…" at bounding box center [530, 117] width 167 height 25
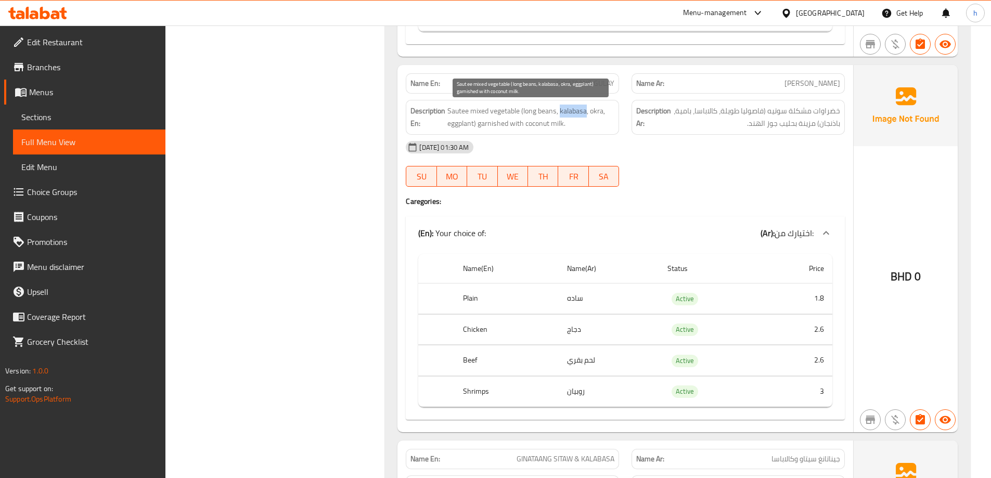
click at [573, 109] on span "Sautee mixed vegetable (long beans, kalabasa, okra, eggplant) garnished with co…" at bounding box center [530, 117] width 167 height 25
click at [593, 110] on span "Sautee mixed vegetable (long beans, kalabasa, okra, eggplant) garnished with co…" at bounding box center [530, 117] width 167 height 25
click at [463, 126] on span "Sautee mixed vegetable (long beans, kalabasa, okra, eggplant) garnished with co…" at bounding box center [530, 117] width 167 height 25
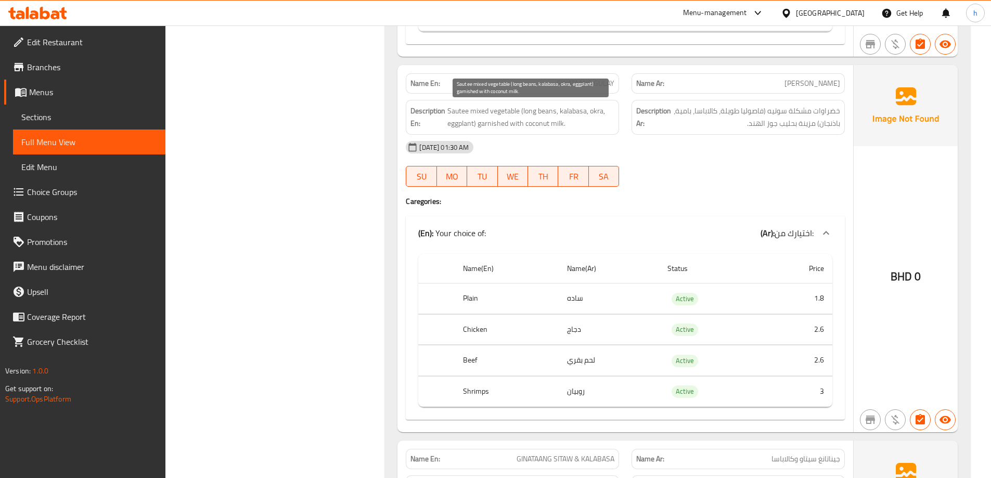
click at [492, 122] on span "Sautee mixed vegetable (long beans, kalabasa, okra, eggplant) garnished with co…" at bounding box center [530, 117] width 167 height 25
click at [553, 123] on span "Sautee mixed vegetable (long beans, kalabasa, okra, eggplant) garnished with co…" at bounding box center [530, 117] width 167 height 25
click at [529, 125] on span "Sautee mixed vegetable (long beans, kalabasa, okra, eggplant) garnished with co…" at bounding box center [530, 117] width 167 height 25
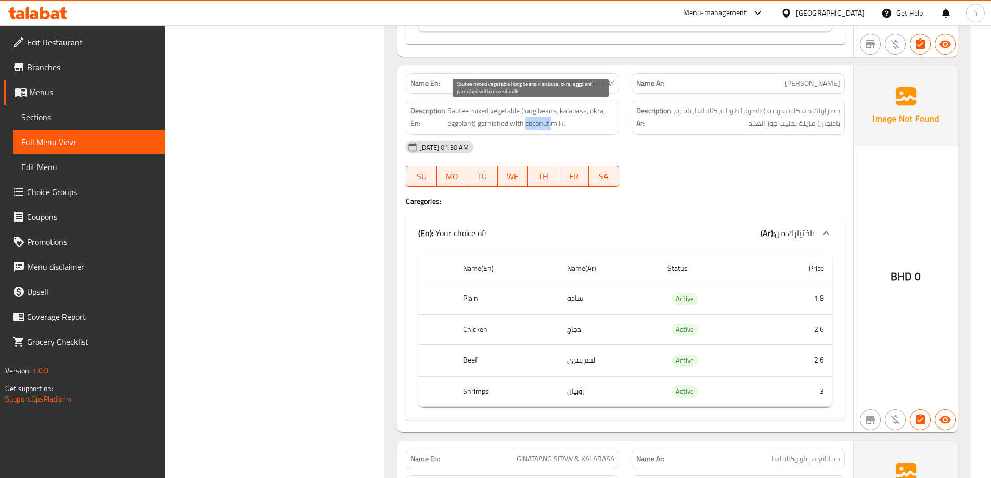
click at [529, 125] on span "Sautee mixed vegetable (long beans, kalabasa, okra, eggplant) garnished with co…" at bounding box center [530, 117] width 167 height 25
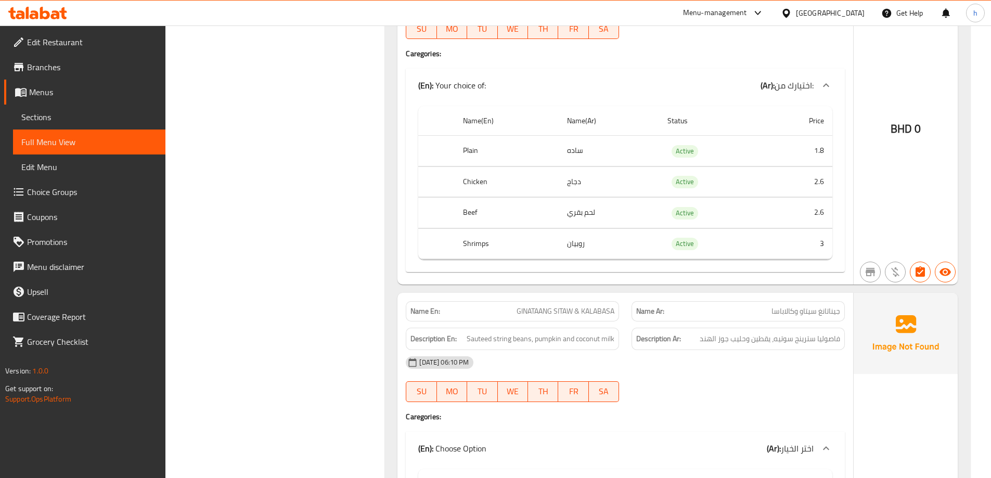
scroll to position [13667, 0]
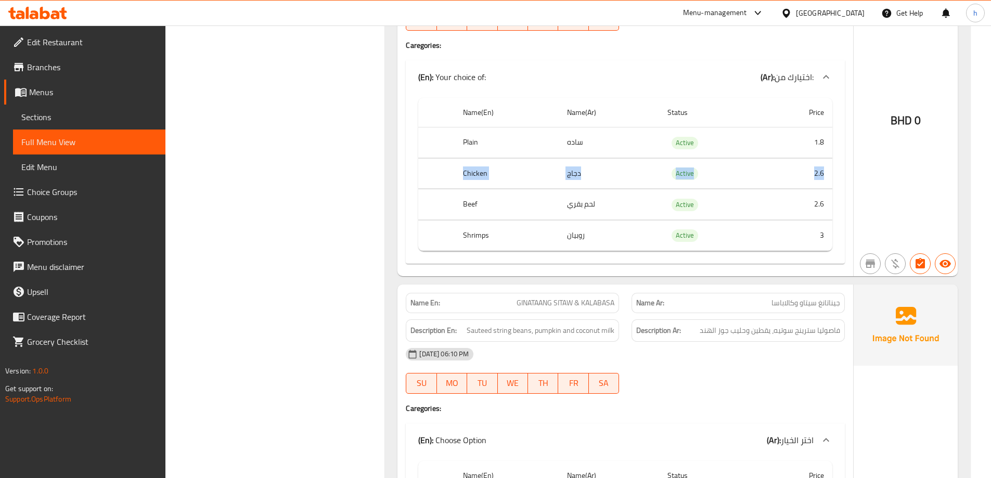
drag, startPoint x: 826, startPoint y: 172, endPoint x: 456, endPoint y: 179, distance: 370.0
click at [456, 179] on tr "Chicken دجاج Active 2.6" at bounding box center [625, 173] width 414 height 31
click at [824, 201] on td "2.6" at bounding box center [798, 204] width 70 height 31
drag, startPoint x: 826, startPoint y: 203, endPoint x: 770, endPoint y: 208, distance: 56.4
click at [791, 208] on td "2.6" at bounding box center [798, 204] width 70 height 31
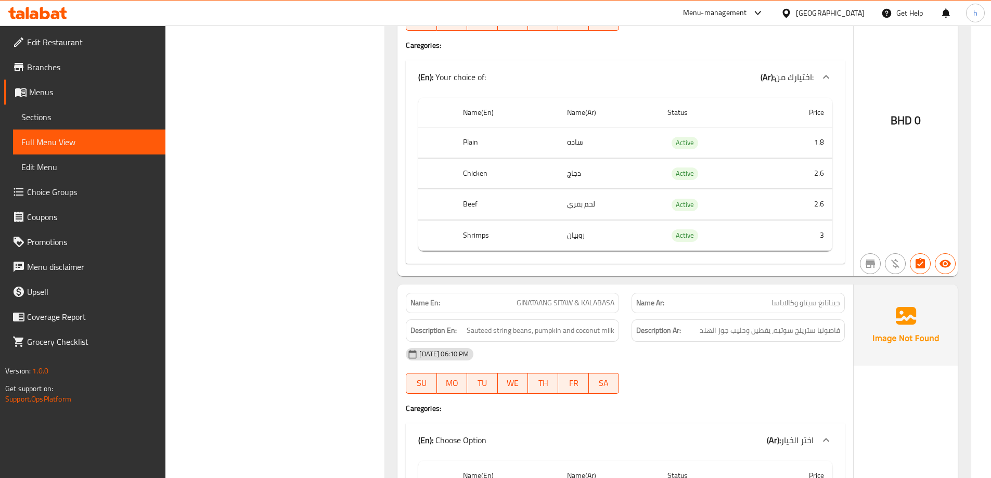
click at [579, 175] on td "دجاج" at bounding box center [609, 173] width 100 height 31
click at [466, 201] on th "Beef" at bounding box center [507, 204] width 104 height 31
click at [472, 173] on th "Chicken" at bounding box center [507, 173] width 104 height 31
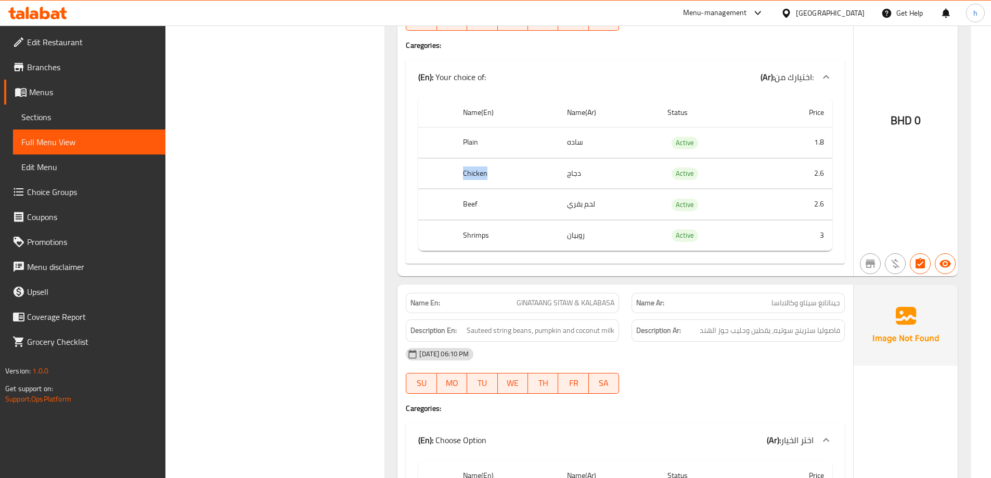
click at [472, 173] on th "Chicken" at bounding box center [507, 173] width 104 height 31
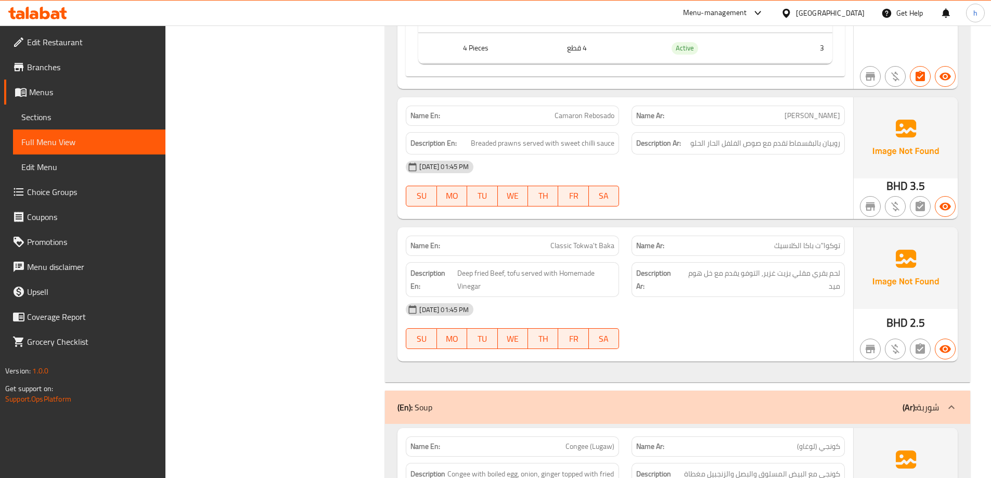
scroll to position [1393, 0]
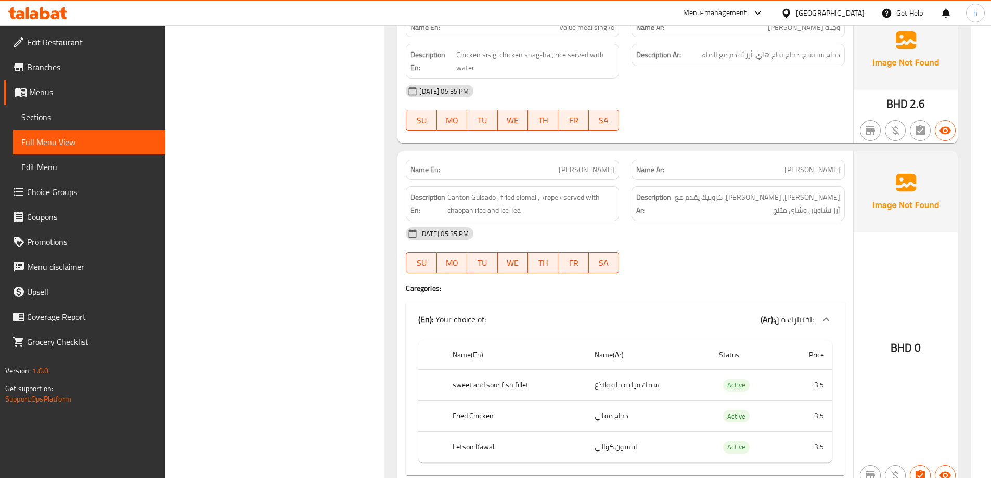
scroll to position [16580, 0]
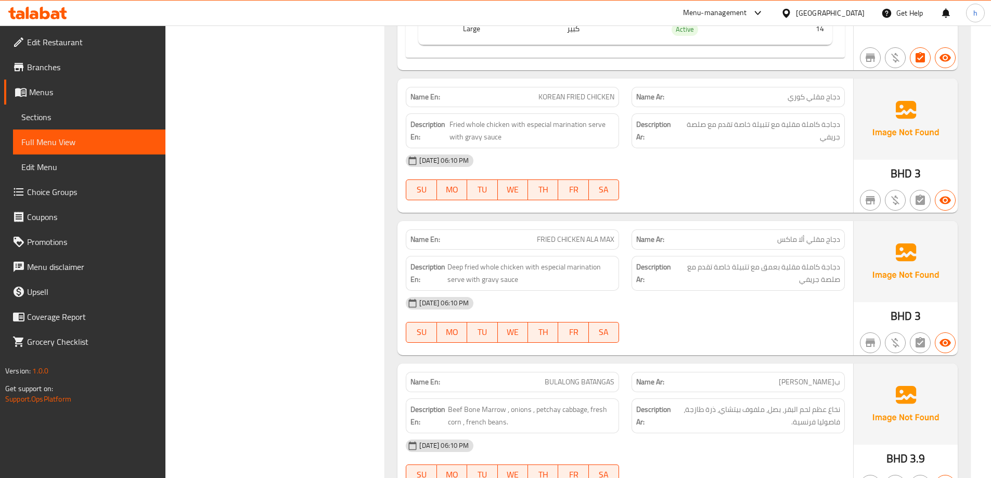
scroll to position [16722, 0]
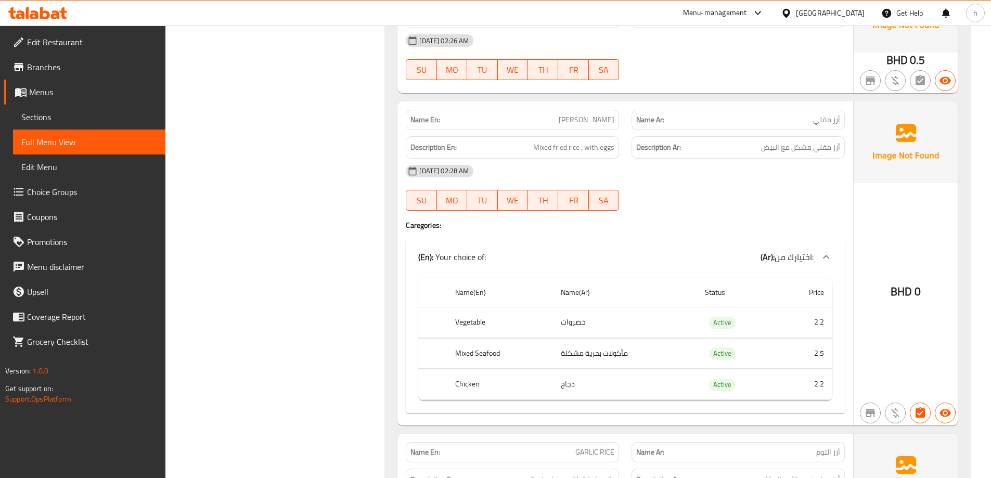
scroll to position [18237, 0]
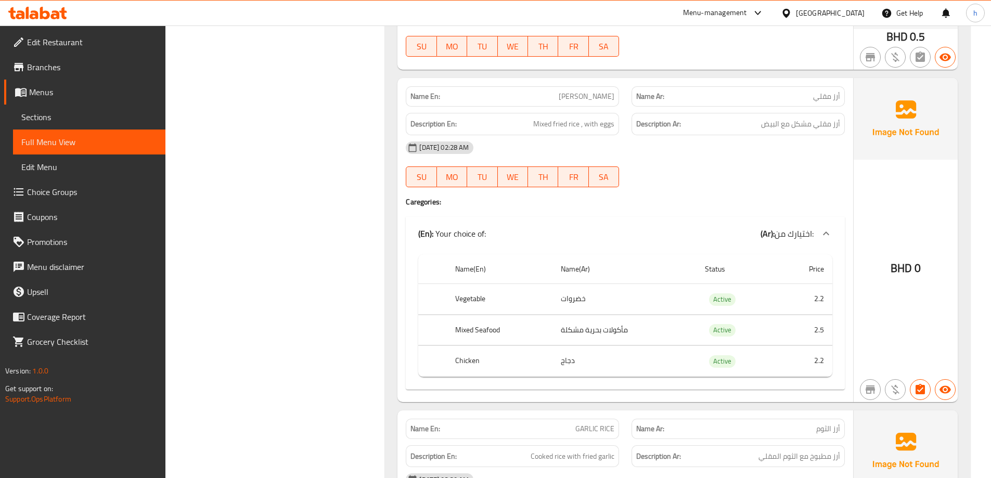
click at [477, 300] on th "Vegetable" at bounding box center [500, 299] width 106 height 31
drag, startPoint x: 635, startPoint y: 329, endPoint x: 559, endPoint y: 331, distance: 76.0
click at [559, 331] on td "مأكولات بحرية مشكلة" at bounding box center [625, 330] width 144 height 31
click at [490, 332] on th "Mixed Seafood" at bounding box center [500, 330] width 106 height 31
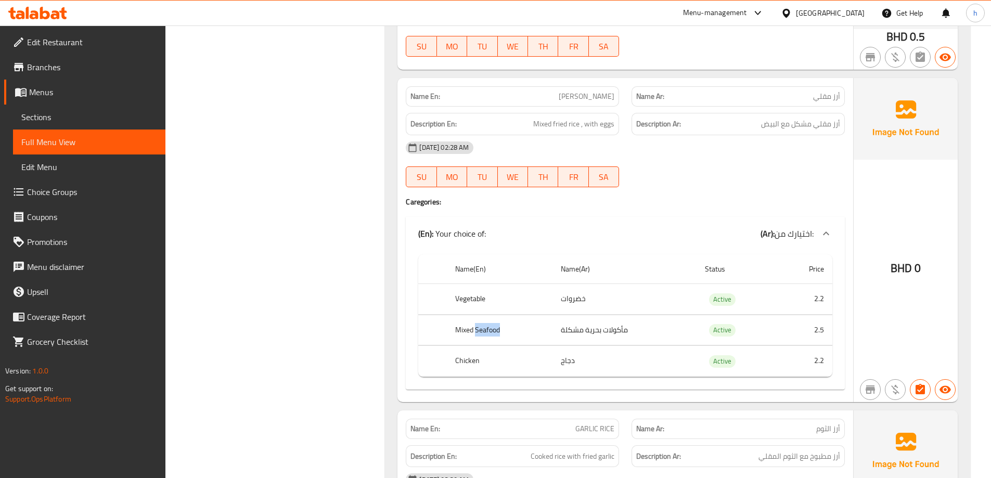
click at [490, 332] on th "Mixed Seafood" at bounding box center [500, 330] width 106 height 31
click at [572, 297] on td "خضروات" at bounding box center [625, 299] width 144 height 31
click at [470, 298] on th "Vegetable" at bounding box center [500, 299] width 106 height 31
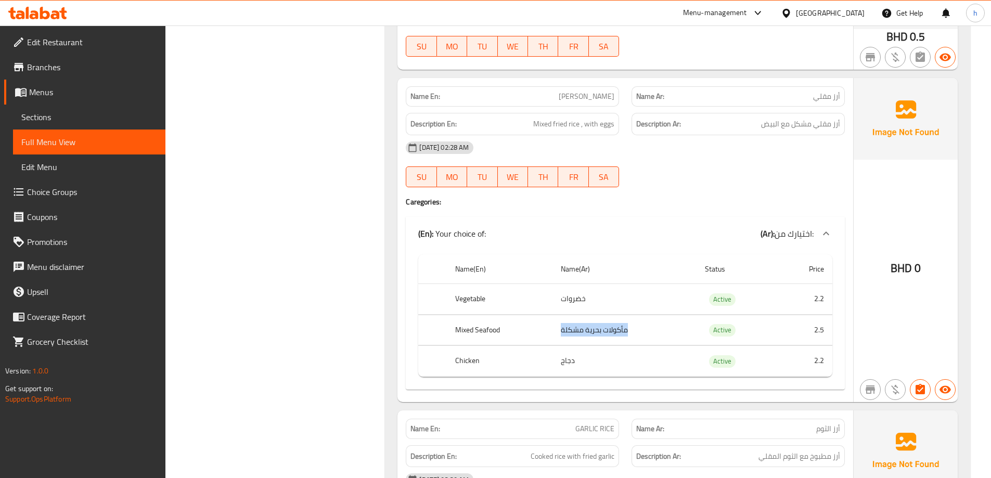
drag, startPoint x: 632, startPoint y: 330, endPoint x: 541, endPoint y: 334, distance: 91.7
click at [542, 335] on tr "Mixed Seafood مأكولات بحرية مشكلة Active 2.5" at bounding box center [625, 330] width 414 height 31
click at [486, 331] on th "Mixed Seafood" at bounding box center [500, 330] width 106 height 31
click at [463, 329] on th "Mixed Seafood" at bounding box center [500, 330] width 106 height 31
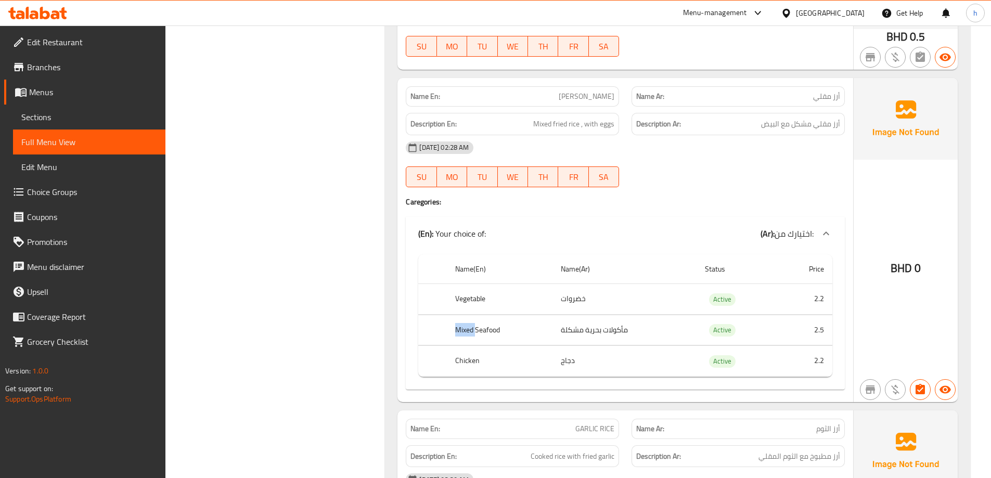
click at [463, 329] on th "Mixed Seafood" at bounding box center [500, 330] width 106 height 31
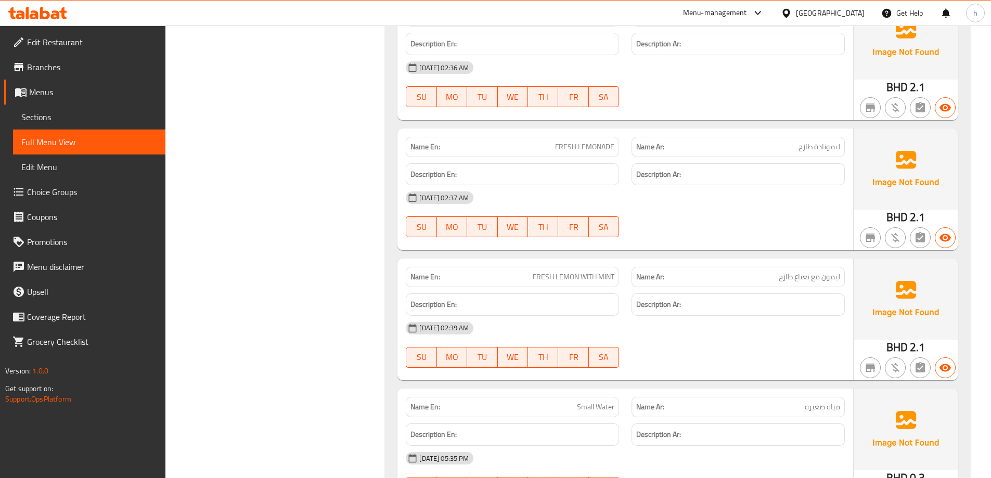
scroll to position [20319, 0]
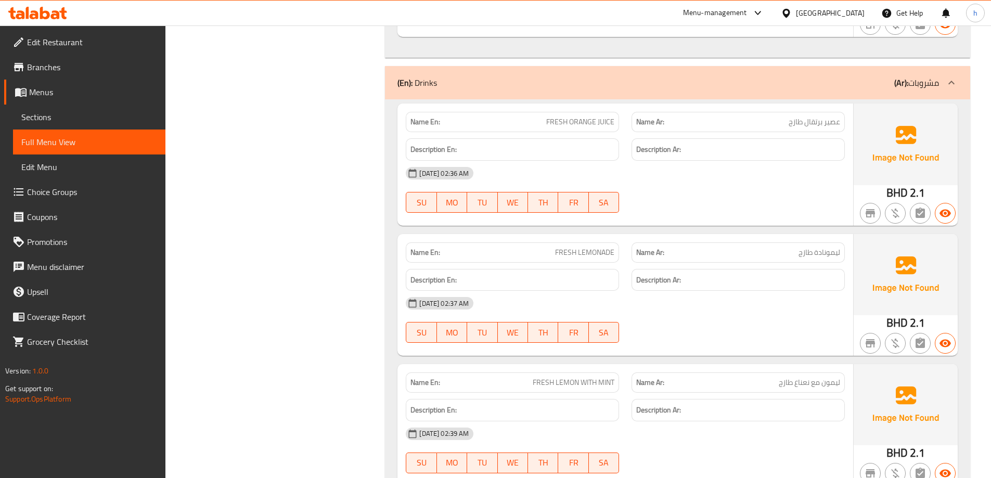
click at [463, 94] on div "(En): Drinks (Ar): مشروبات" at bounding box center [677, 82] width 585 height 33
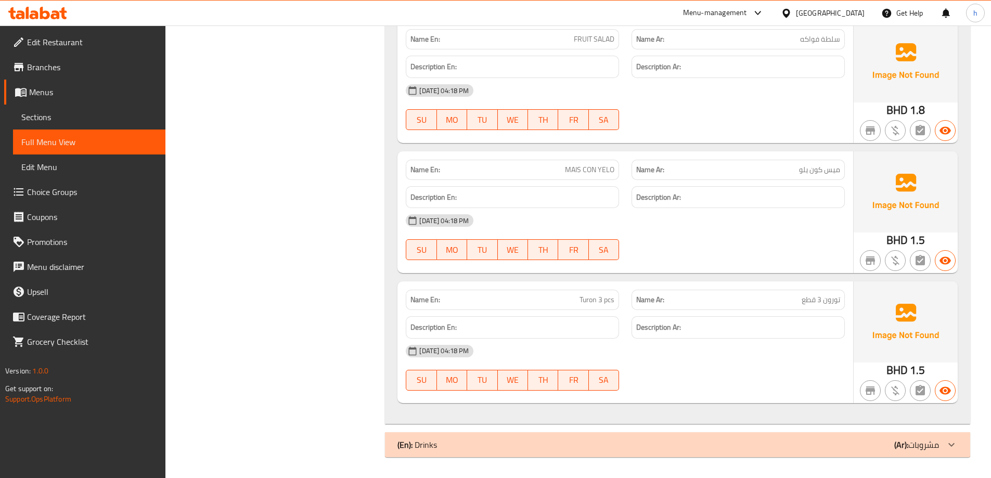
scroll to position [19953, 0]
